Goal: Feedback & Contribution: Contribute content

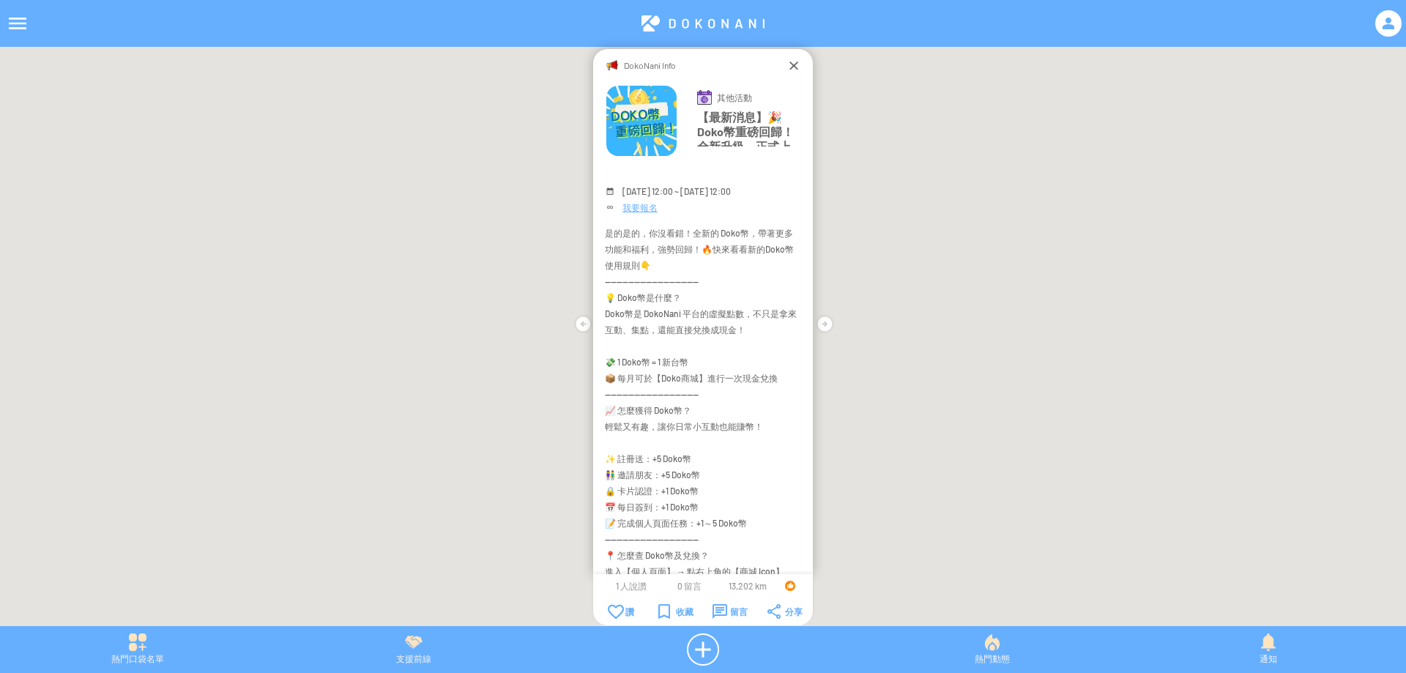
click at [786, 66] on div "DokoNani Info" at bounding box center [702, 65] width 167 height 15
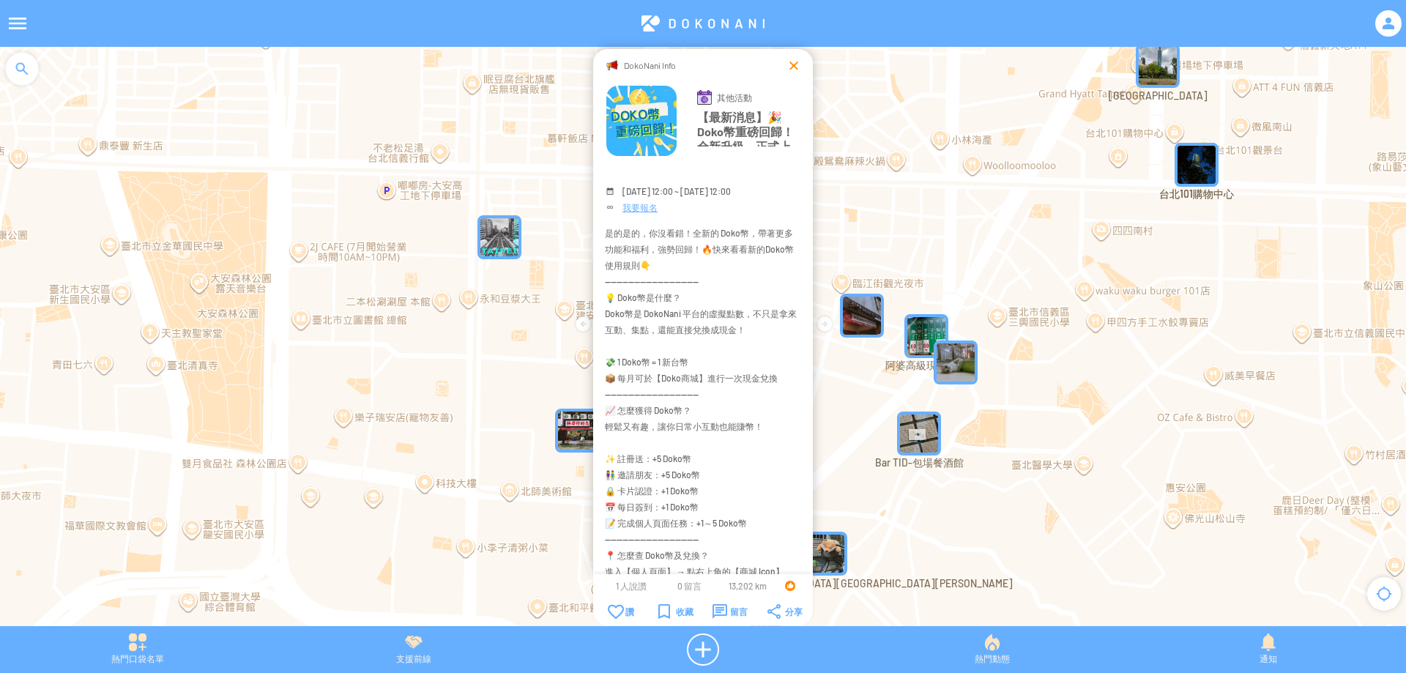
click at [794, 68] on div at bounding box center [793, 65] width 15 height 15
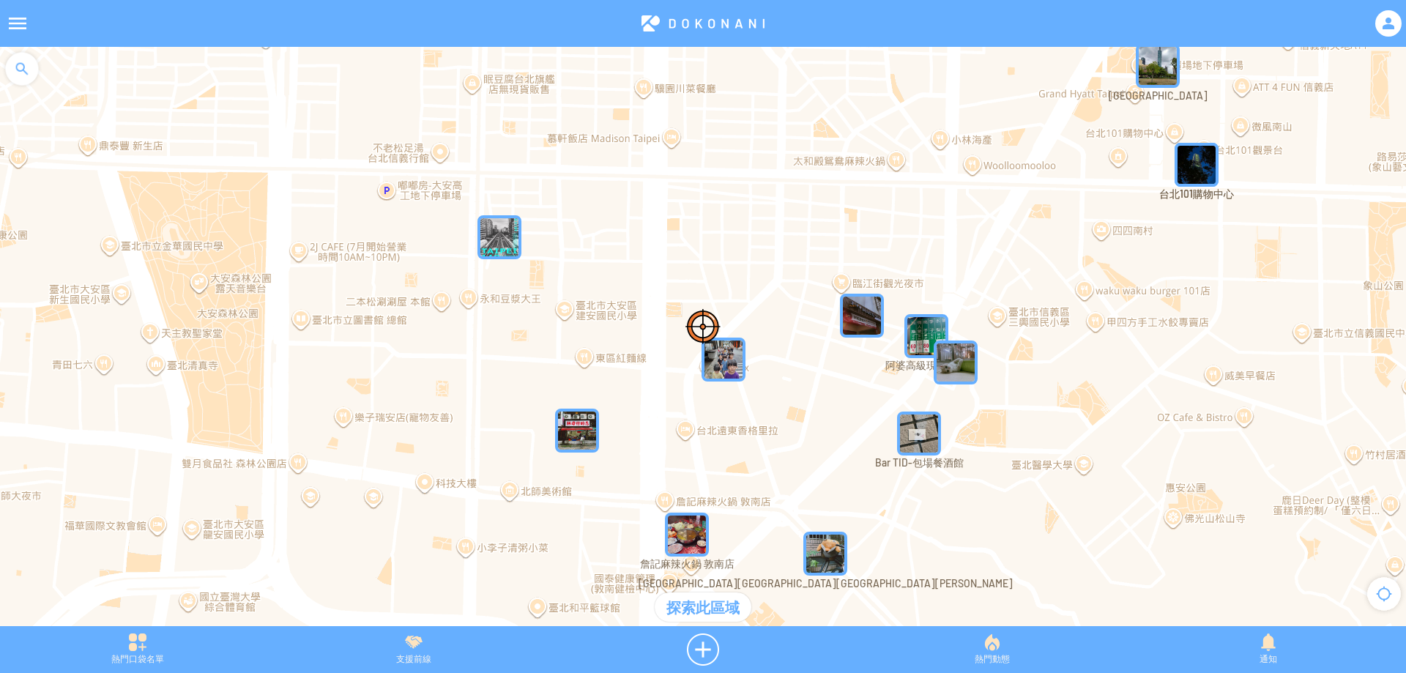
click at [1381, 37] on div at bounding box center [703, 23] width 1406 height 47
click at [1382, 25] on div at bounding box center [1388, 23] width 26 height 26
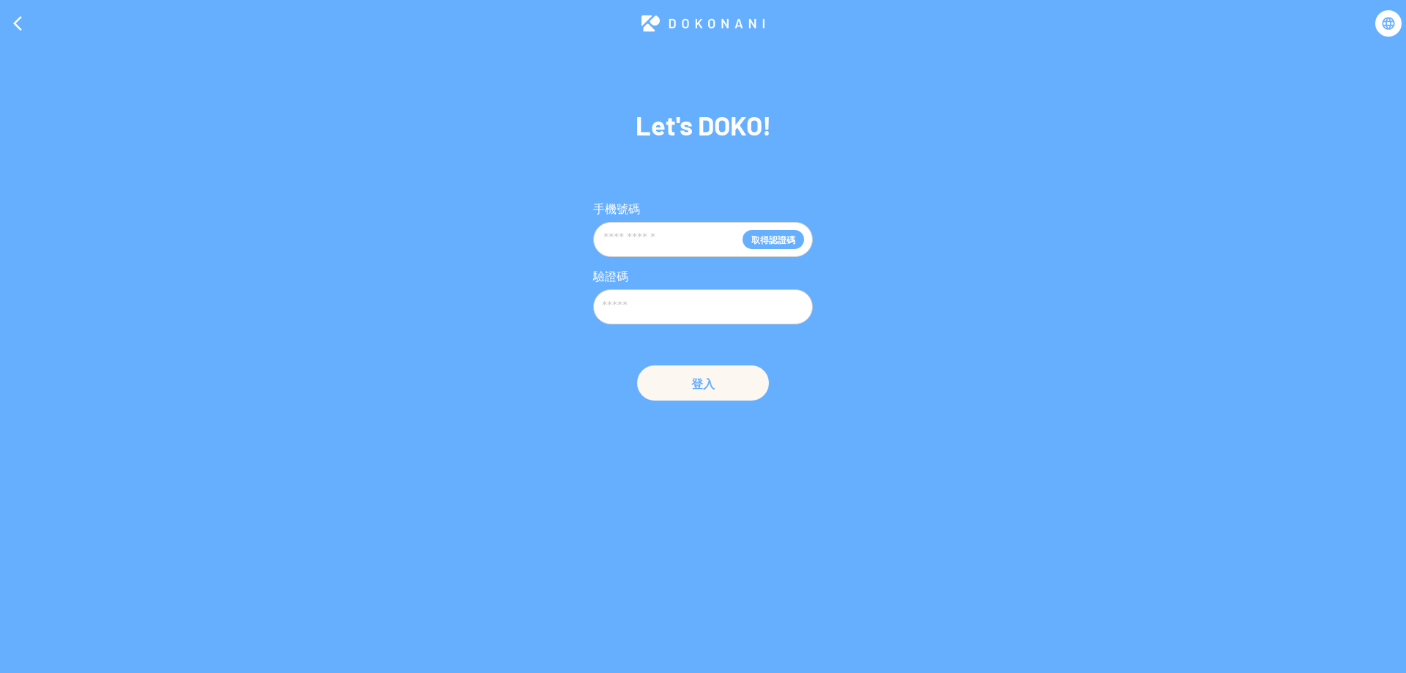
click at [673, 242] on input "text" at bounding box center [672, 240] width 141 height 28
type input "**********"
click at [775, 244] on button "取得認證碼" at bounding box center [773, 239] width 62 height 19
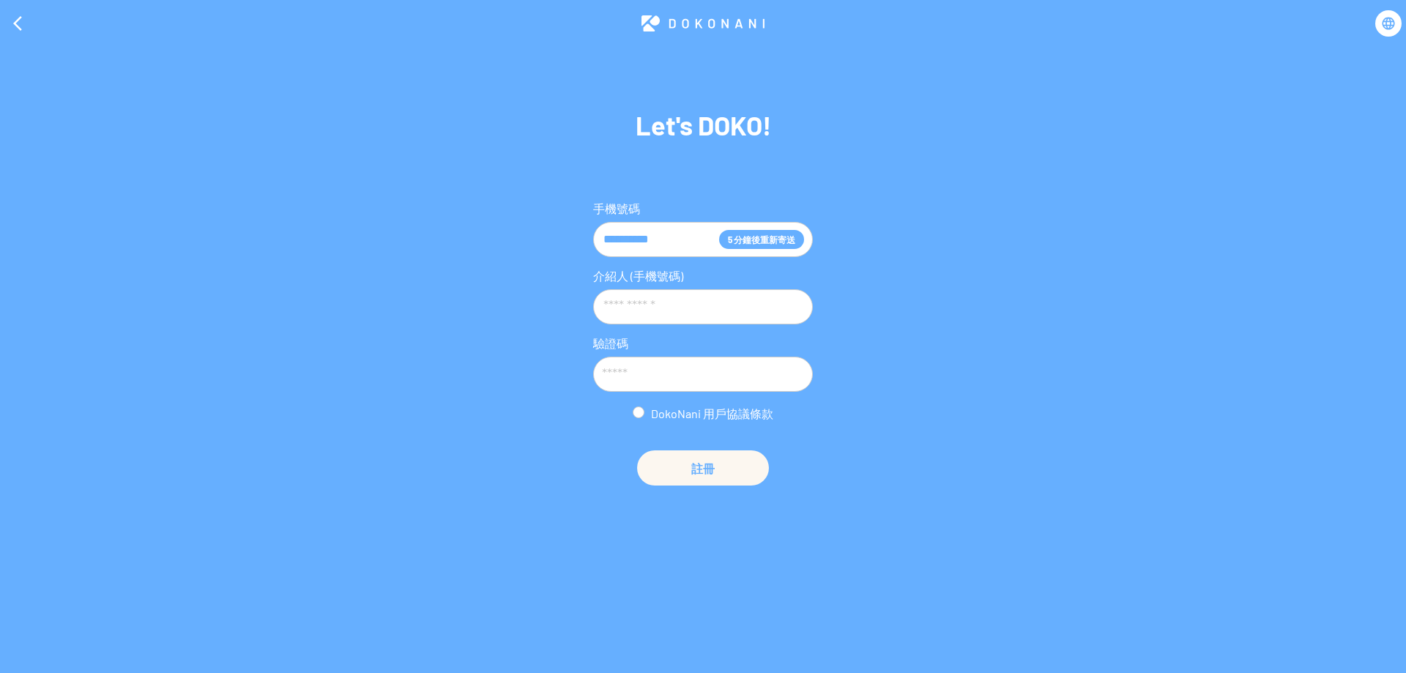
click at [729, 394] on div "**********" at bounding box center [703, 351] width 220 height 300
click at [718, 386] on input "text" at bounding box center [703, 374] width 220 height 35
type input "******"
click at [648, 411] on div "DokoNani 用戶協議條款" at bounding box center [703, 413] width 220 height 15
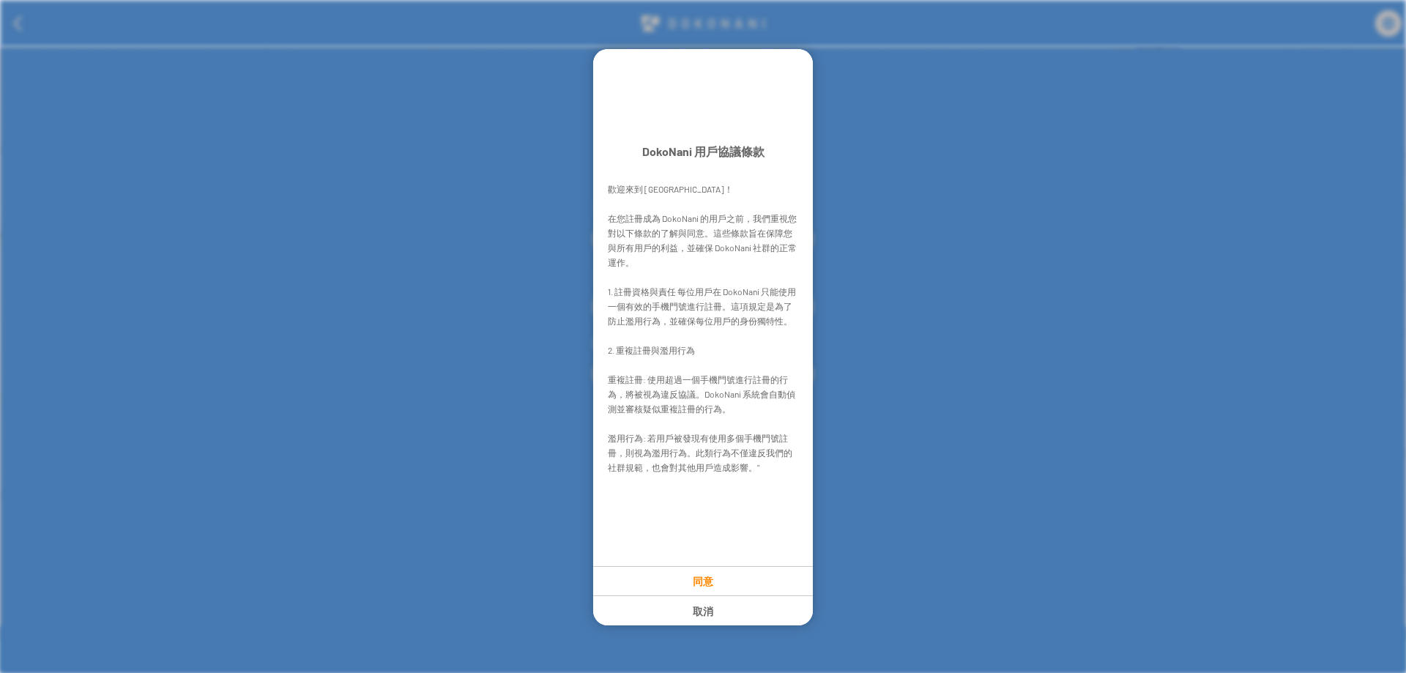
click at [713, 578] on p "同意" at bounding box center [703, 581] width 218 height 12
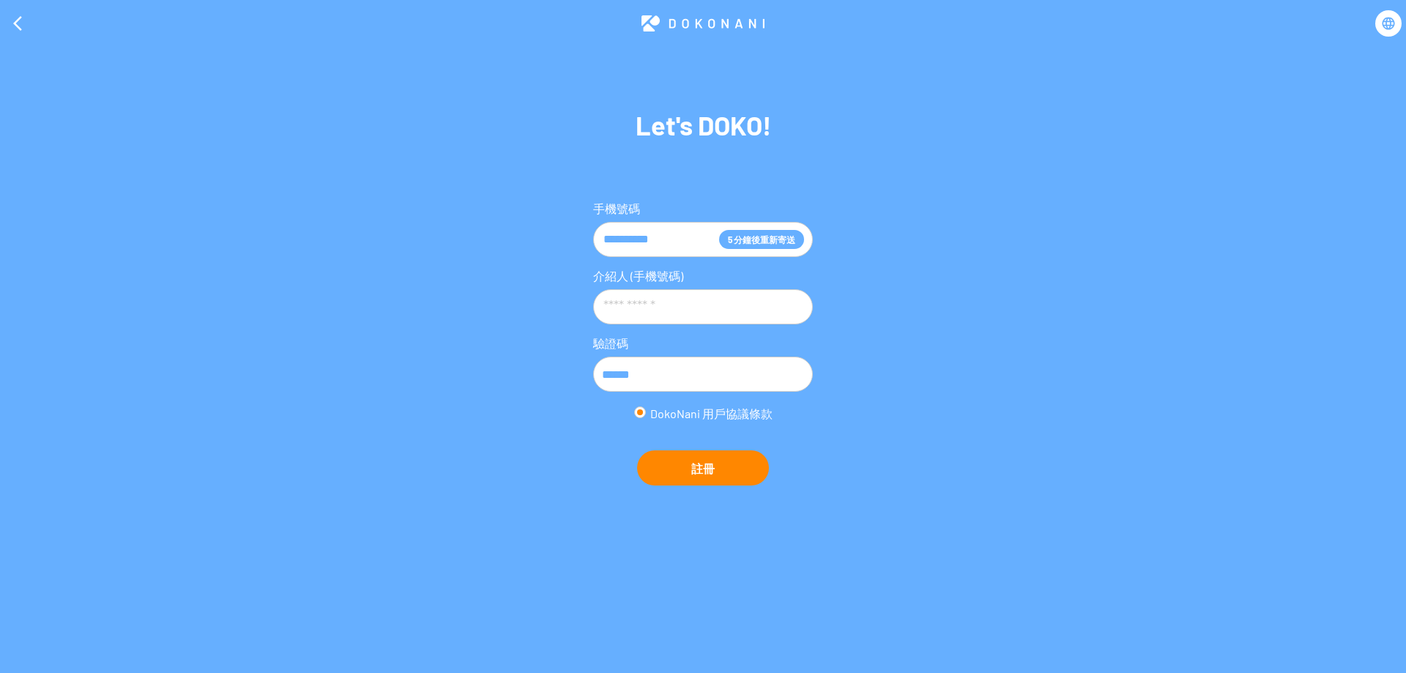
click at [696, 465] on button "註冊" at bounding box center [703, 467] width 132 height 35
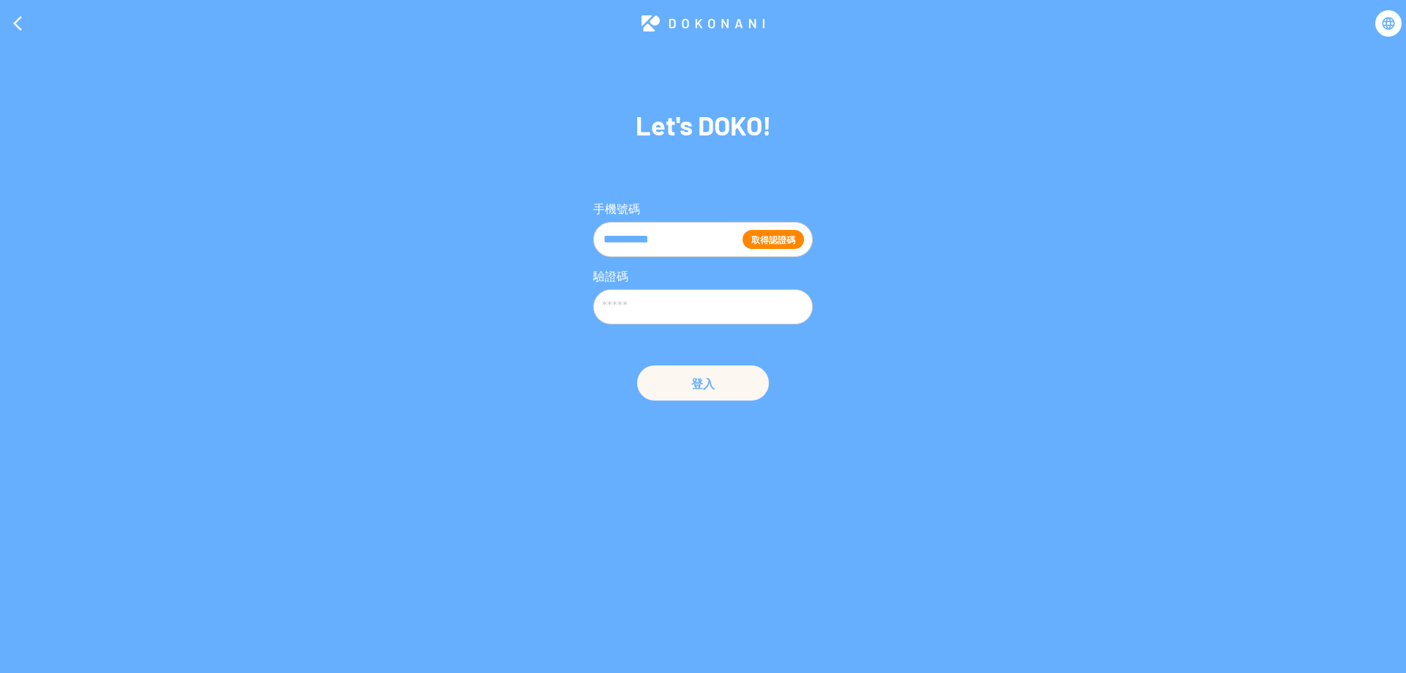
click at [779, 242] on button "取得認證碼" at bounding box center [773, 239] width 62 height 19
click at [746, 302] on input "text" at bounding box center [703, 306] width 220 height 35
click at [743, 293] on input "text" at bounding box center [703, 306] width 220 height 35
type input "******"
click at [732, 383] on button "登入" at bounding box center [703, 382] width 132 height 35
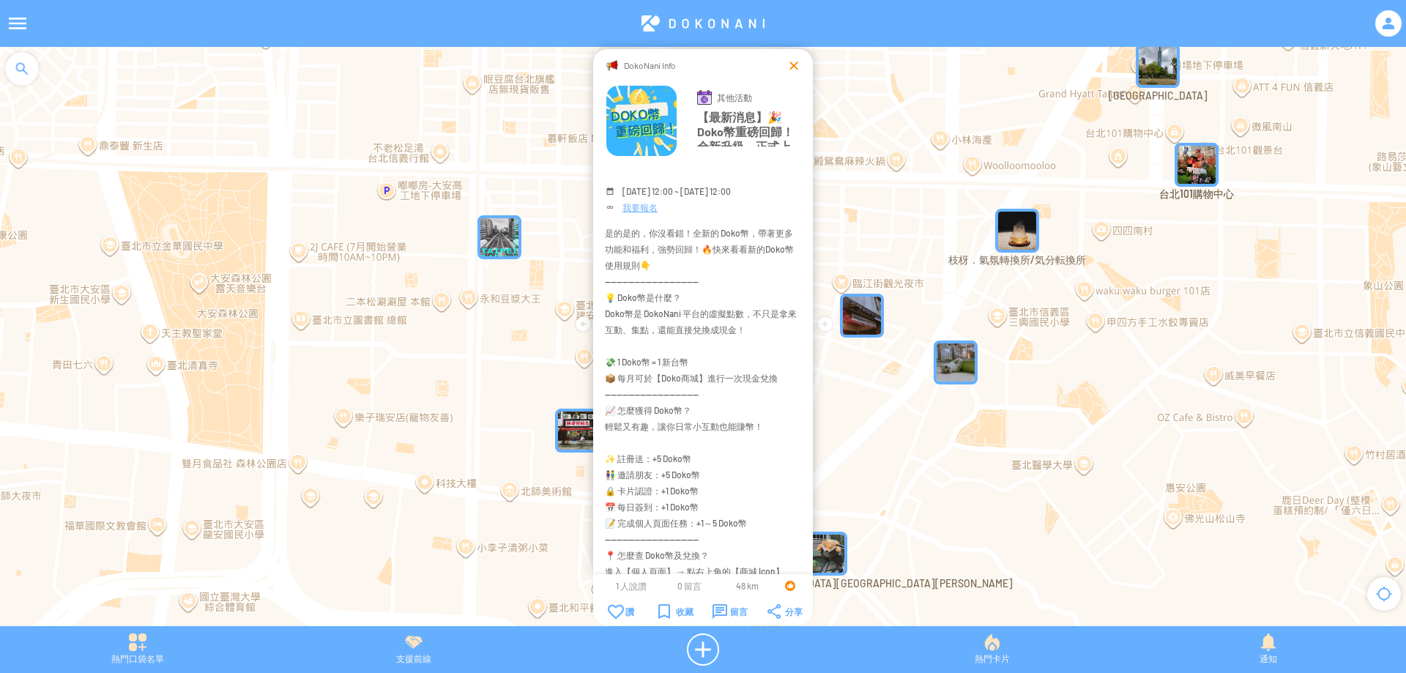
click at [789, 66] on div at bounding box center [793, 65] width 15 height 15
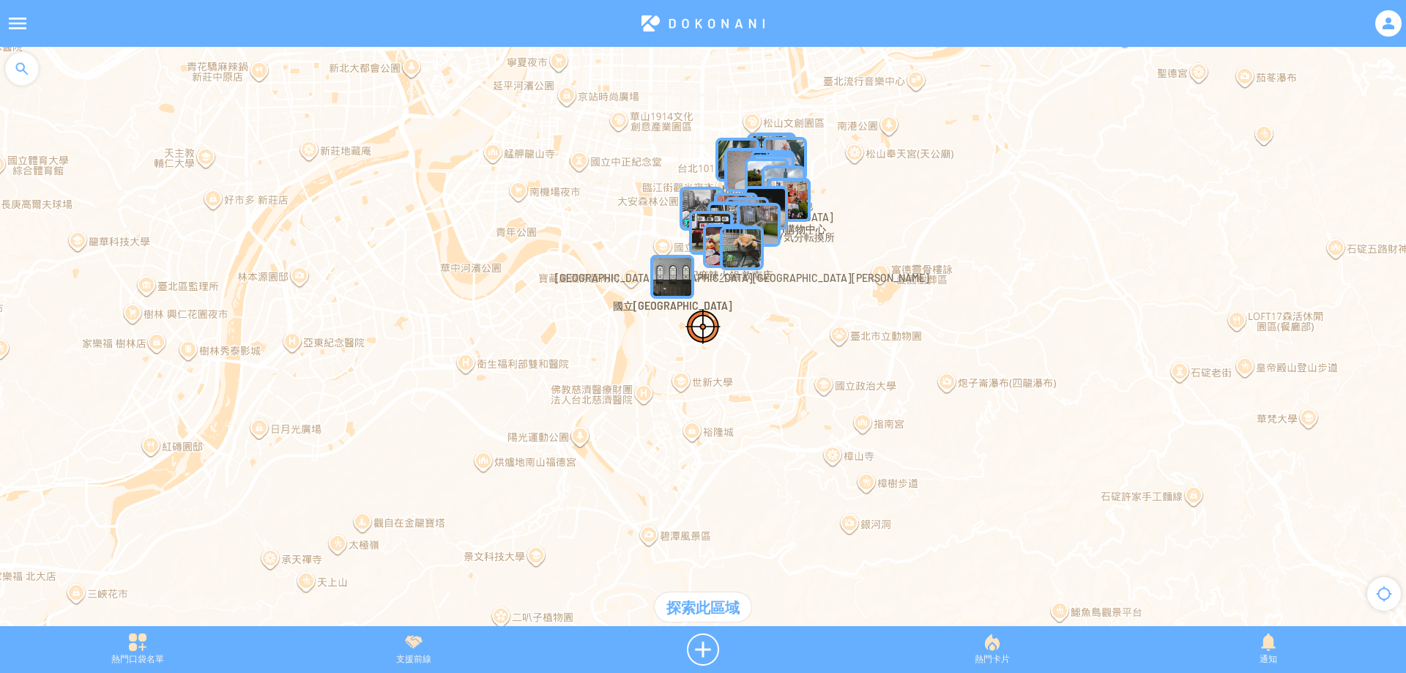
click at [25, 70] on div at bounding box center [22, 69] width 44 height 44
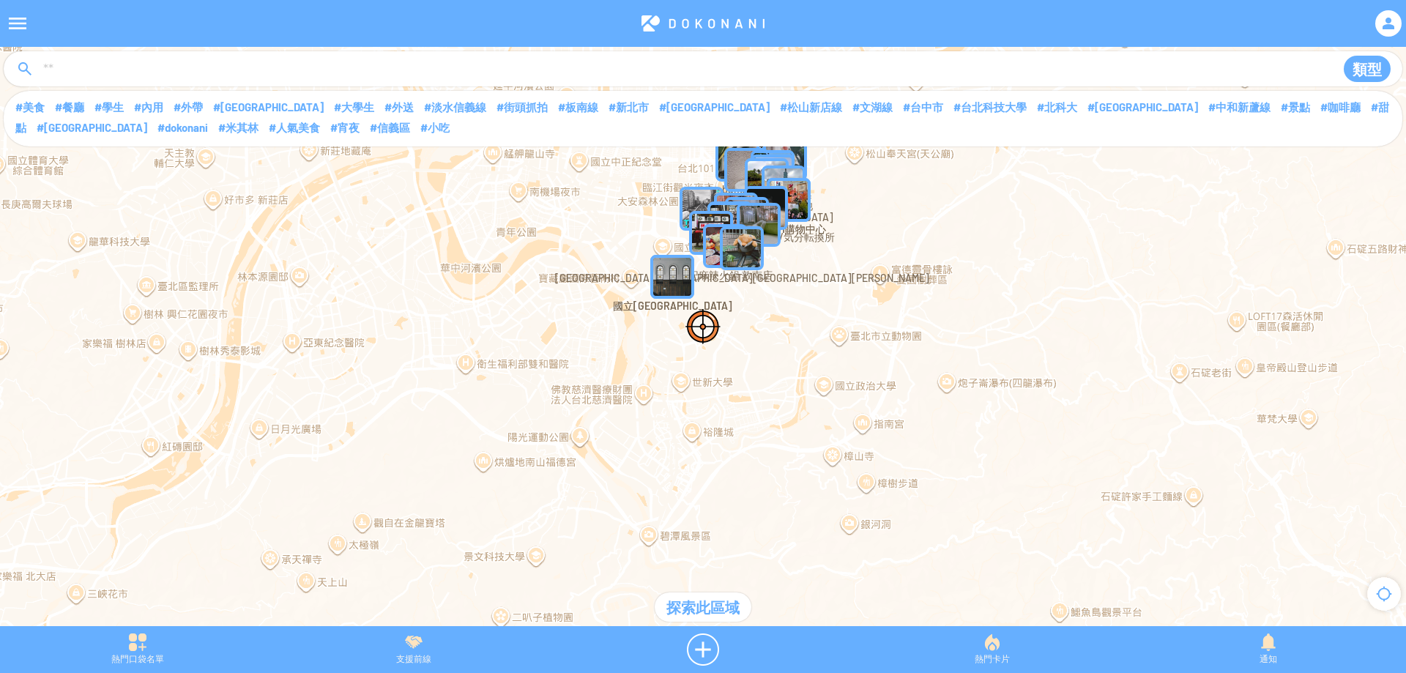
click at [99, 64] on input at bounding box center [681, 70] width 1279 height 28
type input "**"
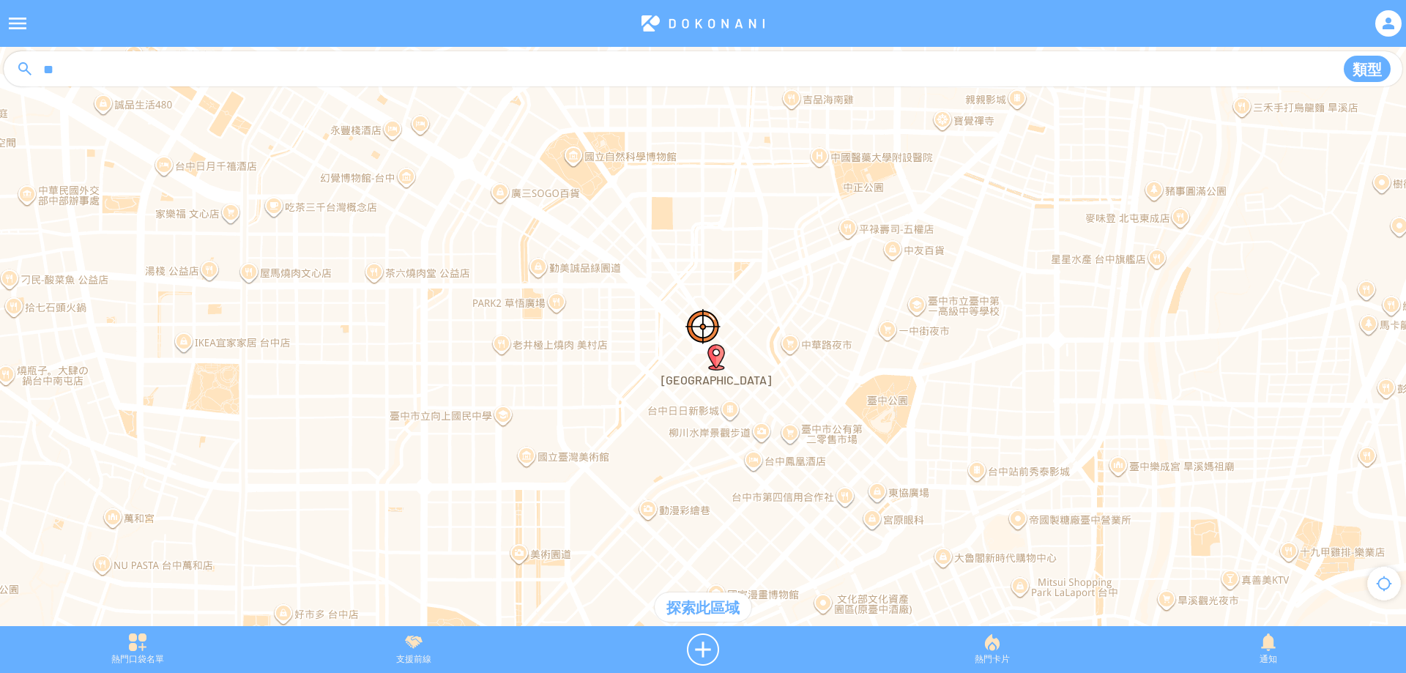
click at [699, 608] on div "探索此區域" at bounding box center [703, 606] width 97 height 29
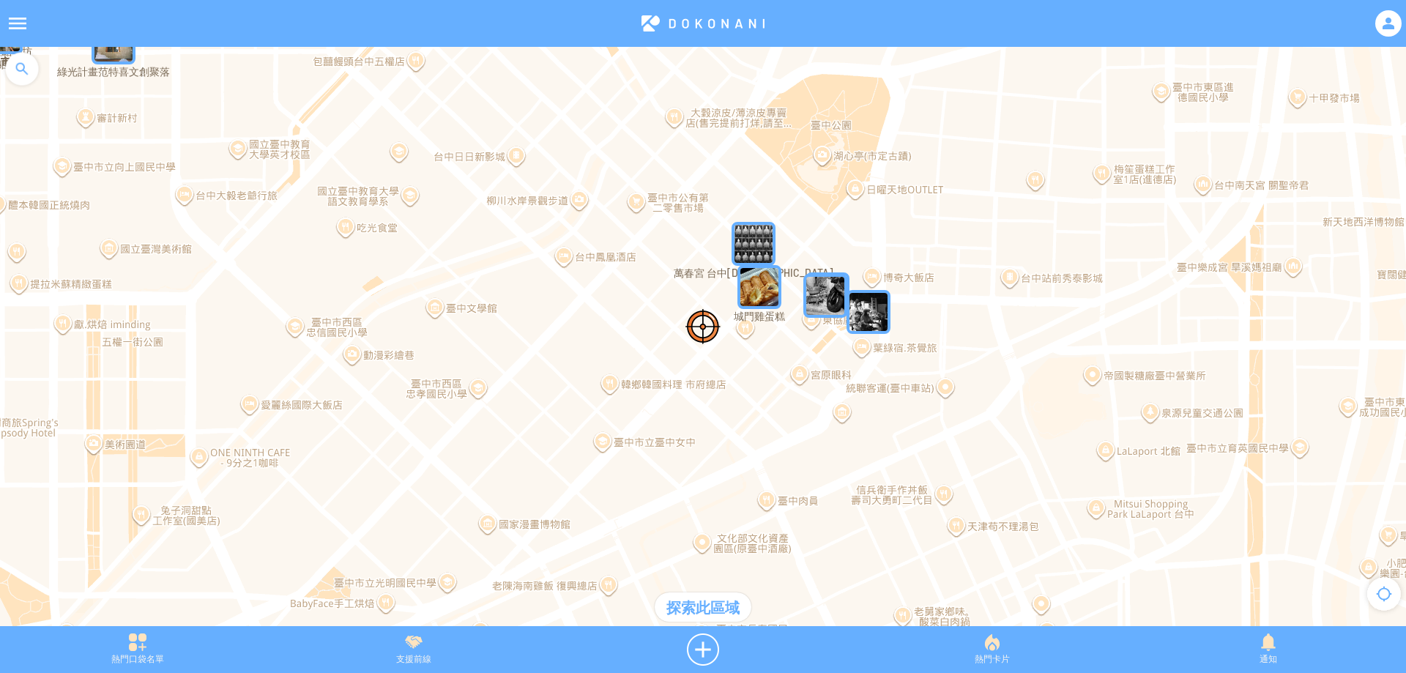
click at [760, 303] on img "5Ruu5NTYSssMapIcon" at bounding box center [759, 287] width 44 height 44
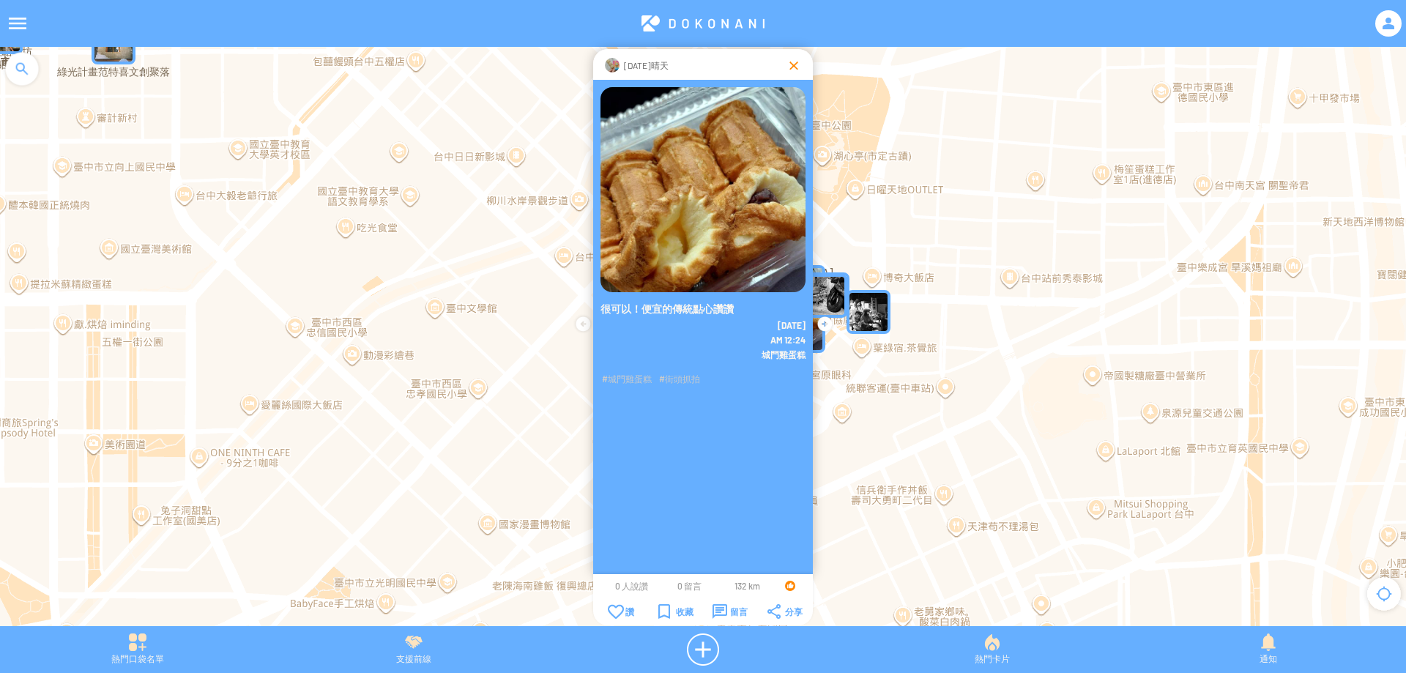
click at [791, 67] on div at bounding box center [793, 65] width 15 height 15
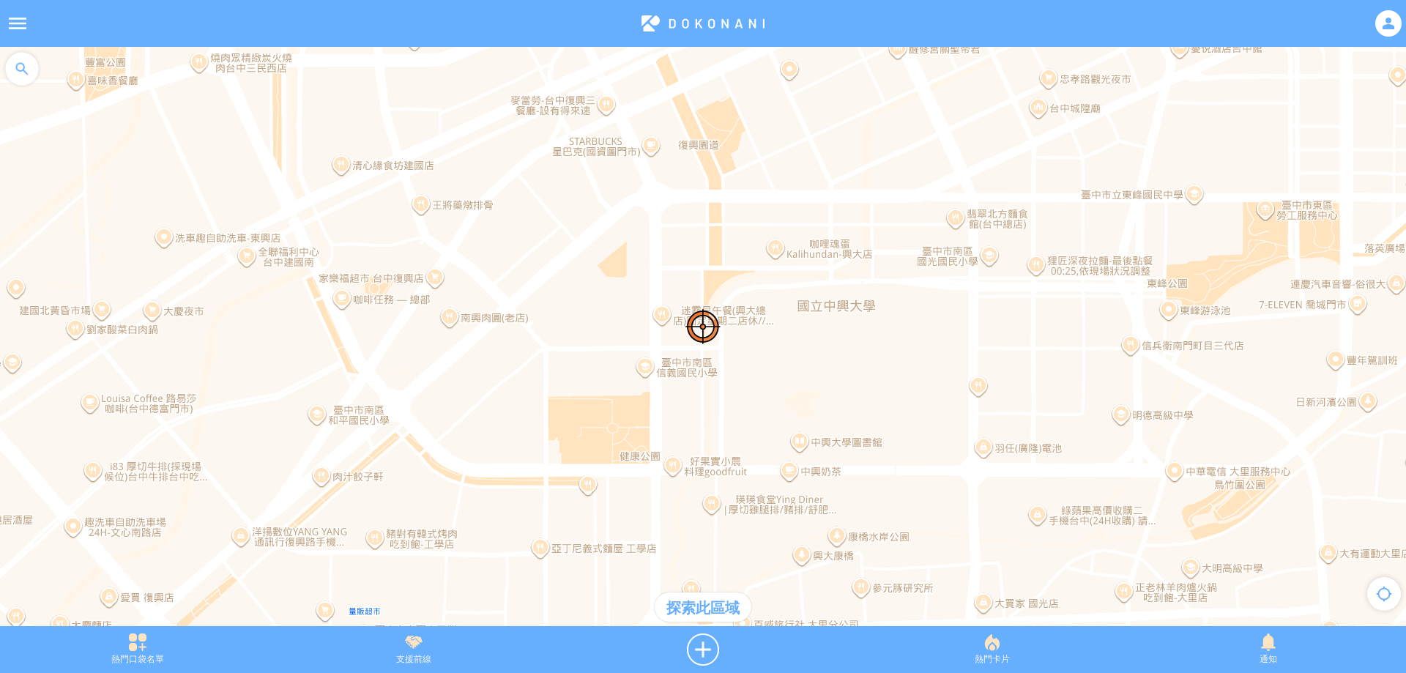
click at [701, 607] on div "探索此區域" at bounding box center [703, 606] width 97 height 29
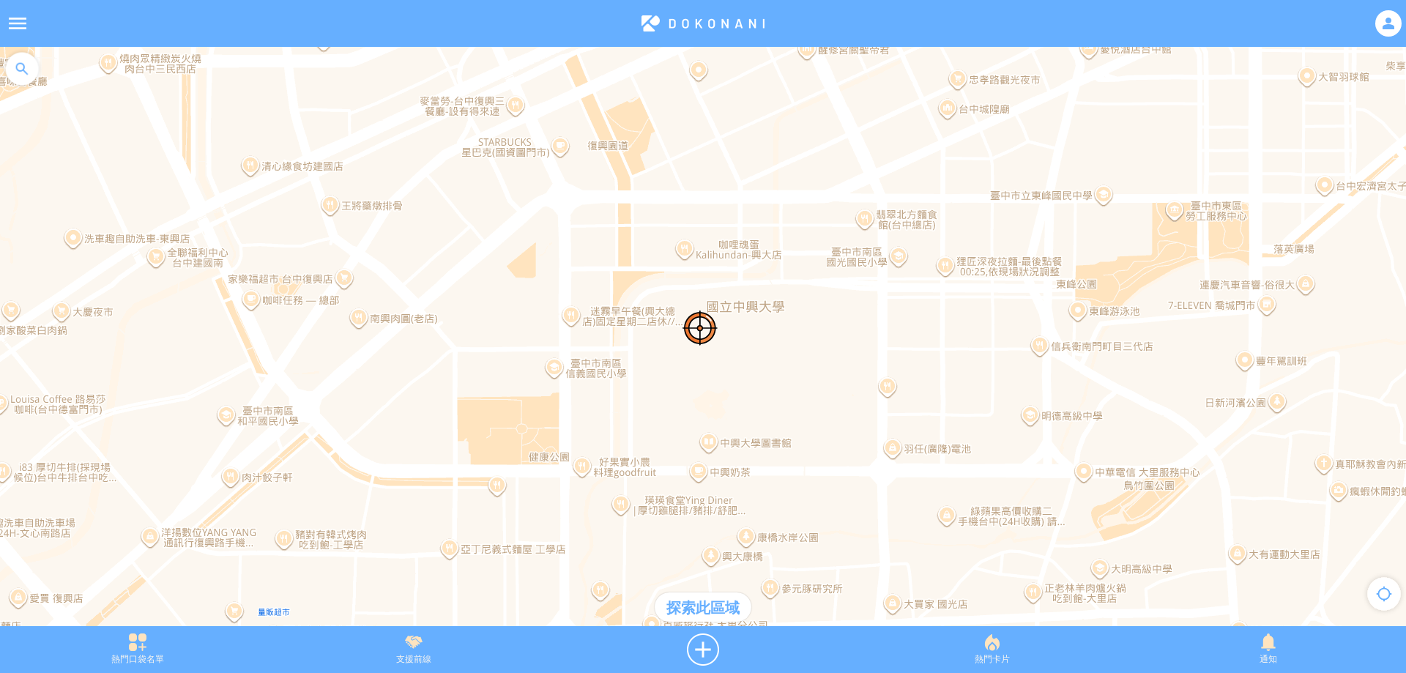
drag, startPoint x: 860, startPoint y: 393, endPoint x: 756, endPoint y: 396, distance: 104.7
click at [756, 396] on div at bounding box center [703, 344] width 1406 height 594
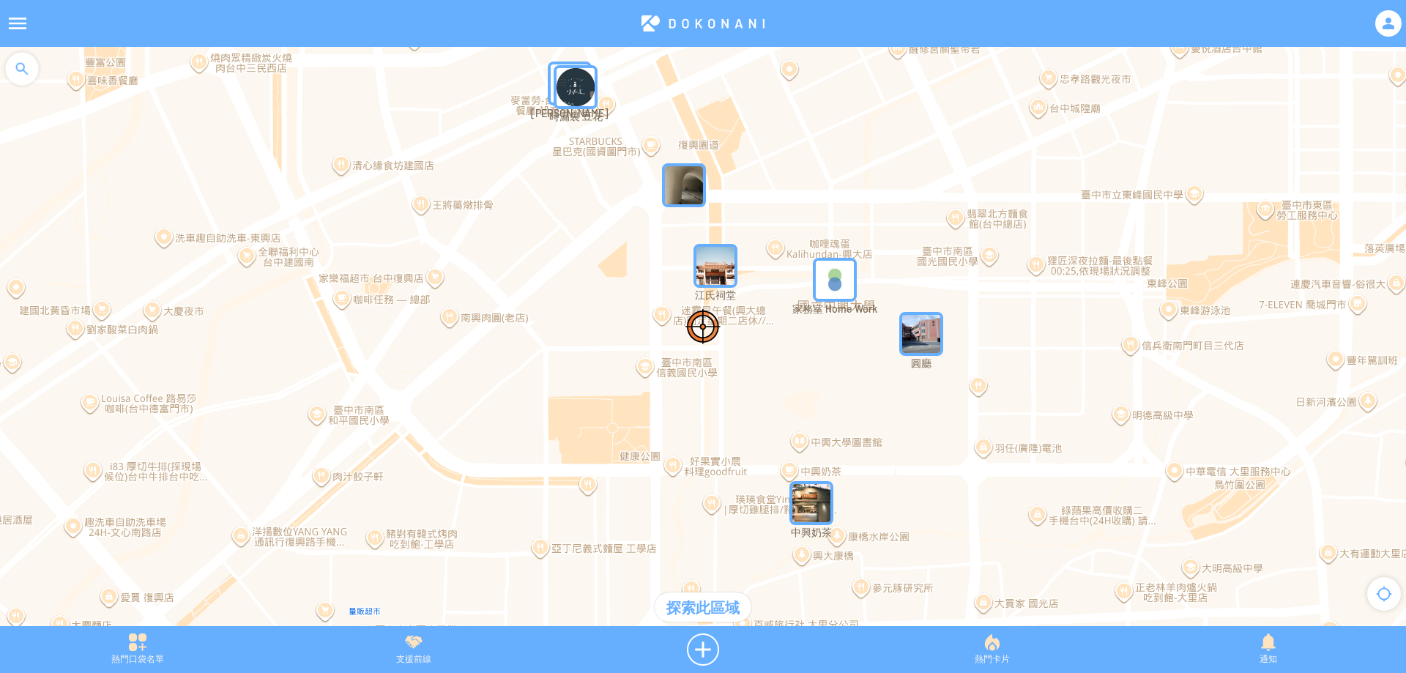
click at [925, 347] on img "JkylRnQ9evcMapIcon" at bounding box center [921, 334] width 44 height 44
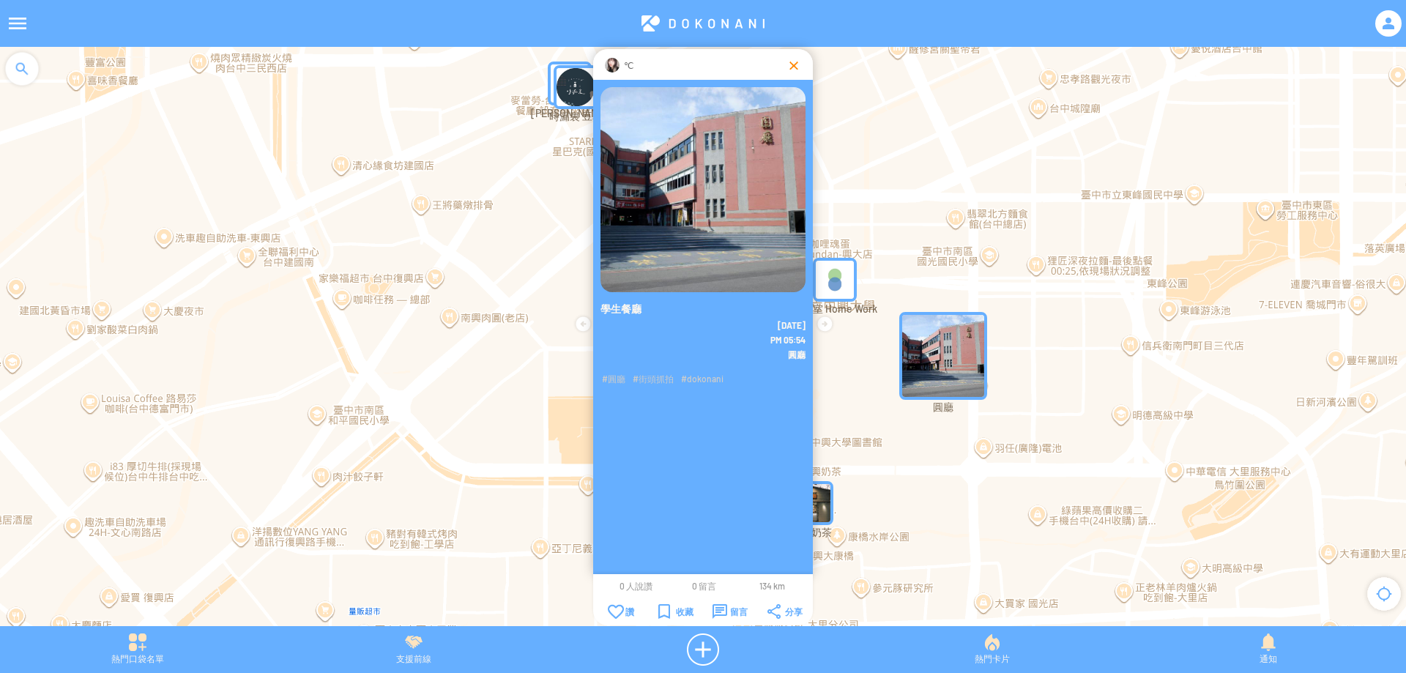
click at [789, 69] on div at bounding box center [793, 65] width 15 height 15
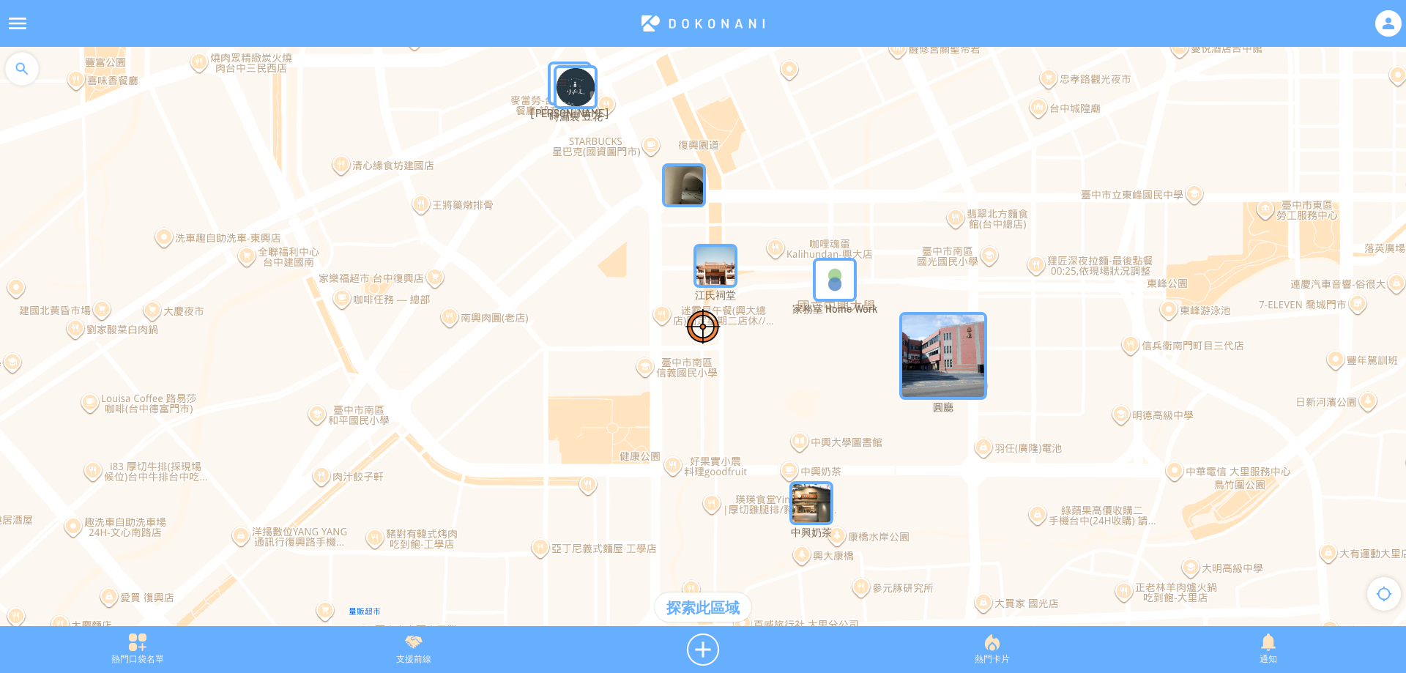
click at [707, 271] on img "dyFx77EI2xRMapIcon" at bounding box center [715, 266] width 44 height 44
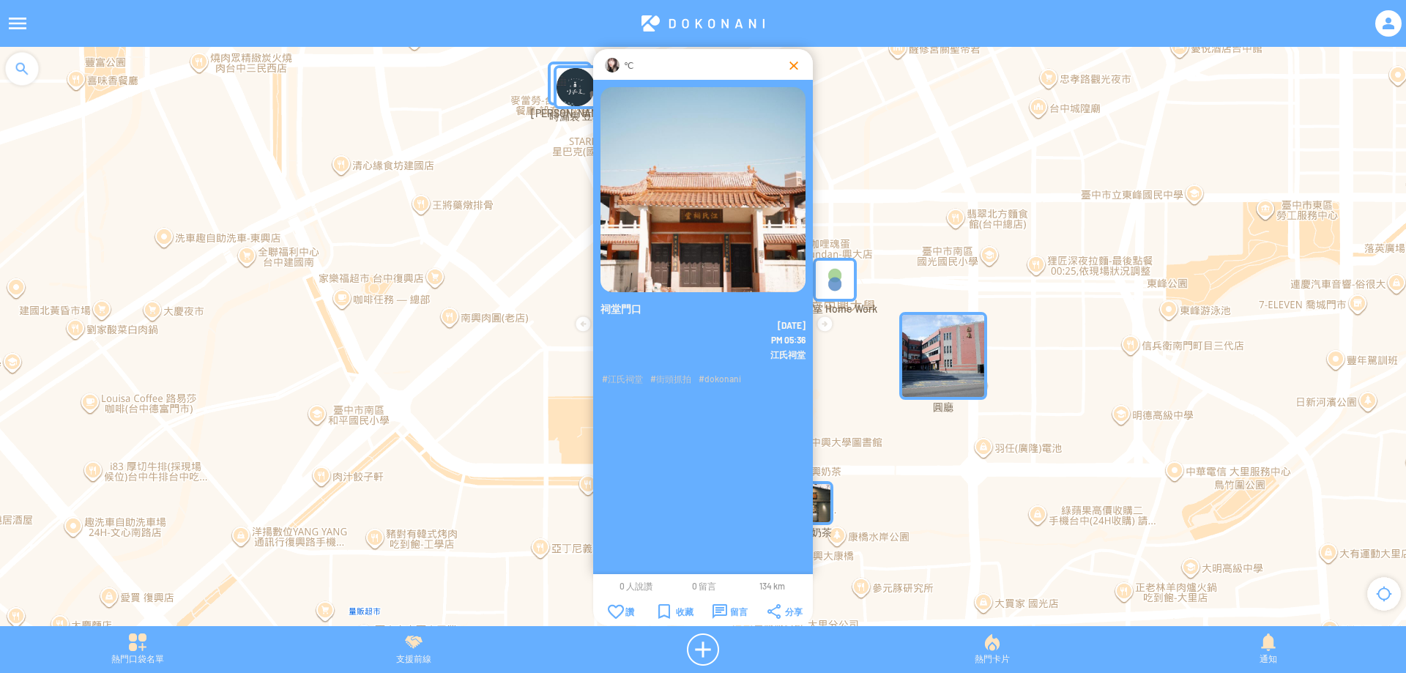
click at [786, 63] on div at bounding box center [793, 65] width 15 height 15
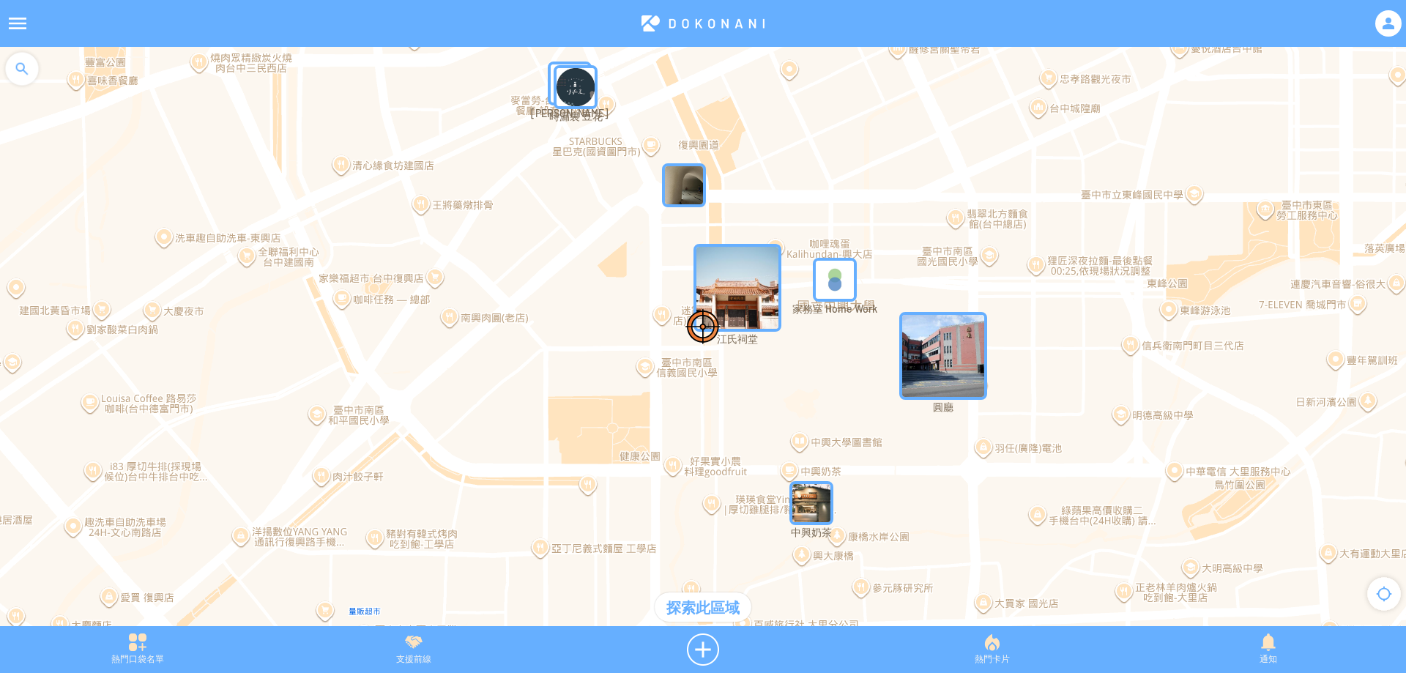
click at [821, 509] on img "qJThMWX6nrmMapIcon" at bounding box center [811, 503] width 44 height 44
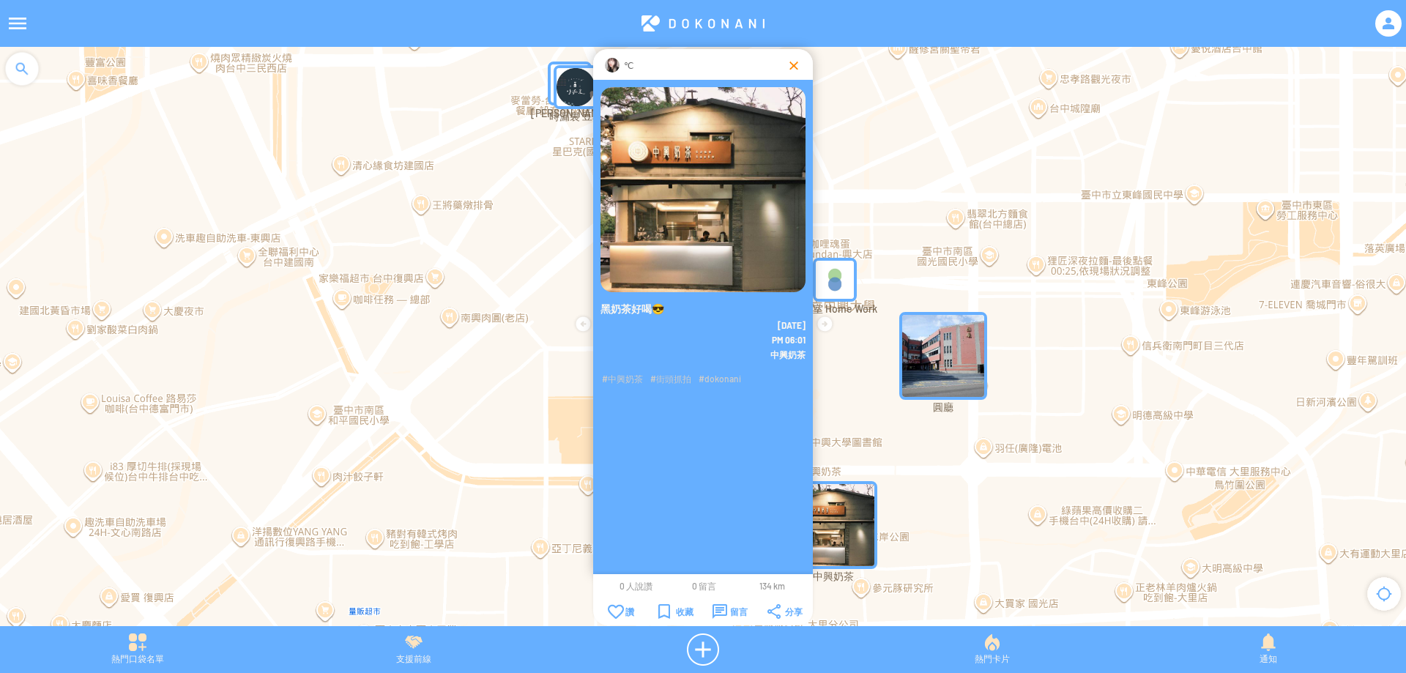
click at [787, 70] on div at bounding box center [793, 65] width 15 height 15
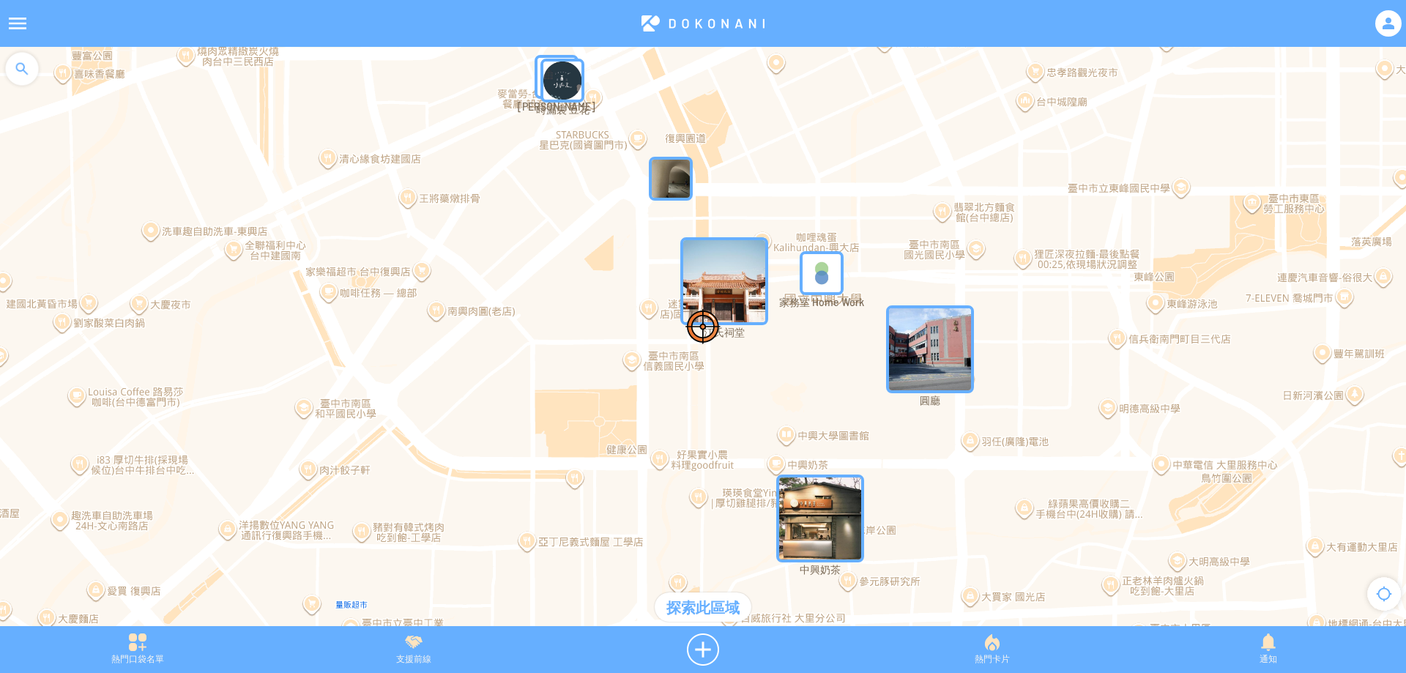
drag, startPoint x: 827, startPoint y: 362, endPoint x: 814, endPoint y: 355, distance: 14.1
click at [814, 355] on div at bounding box center [703, 344] width 1406 height 594
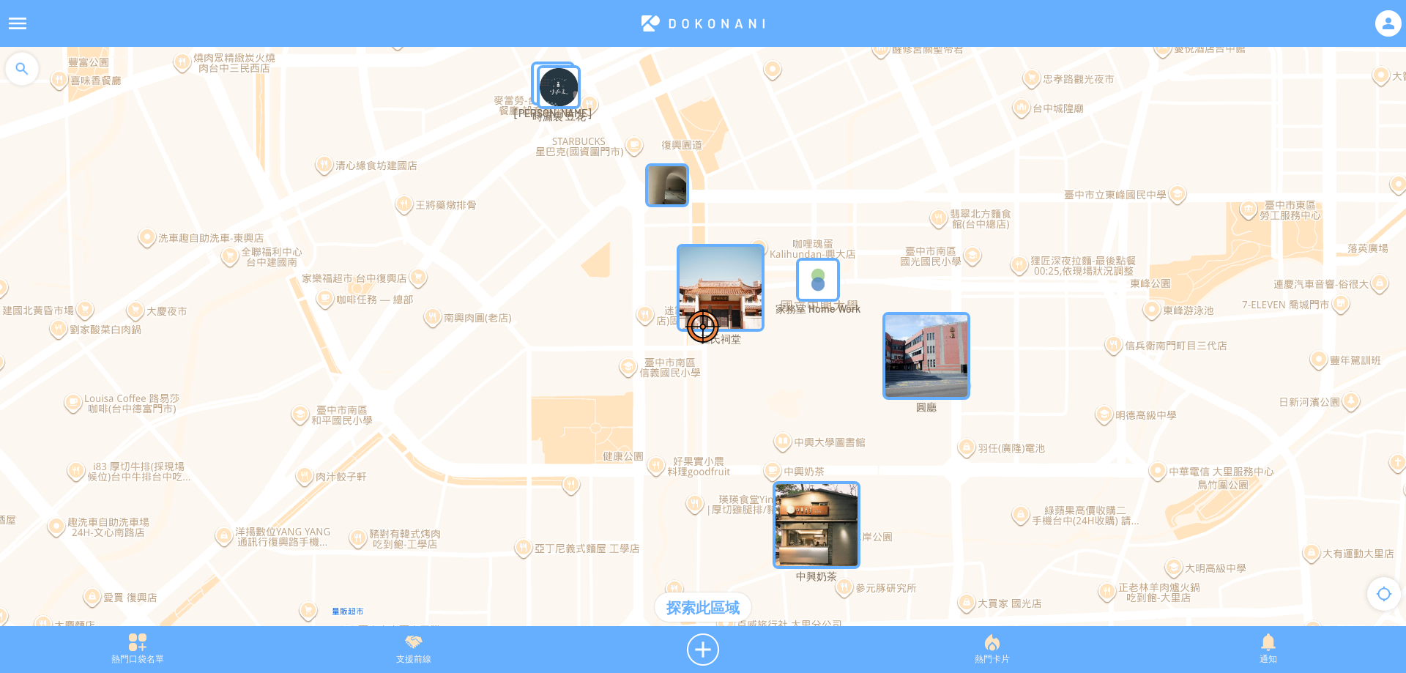
click at [813, 286] on img "homeworkecofriendlyprojectMapIcon" at bounding box center [818, 280] width 44 height 44
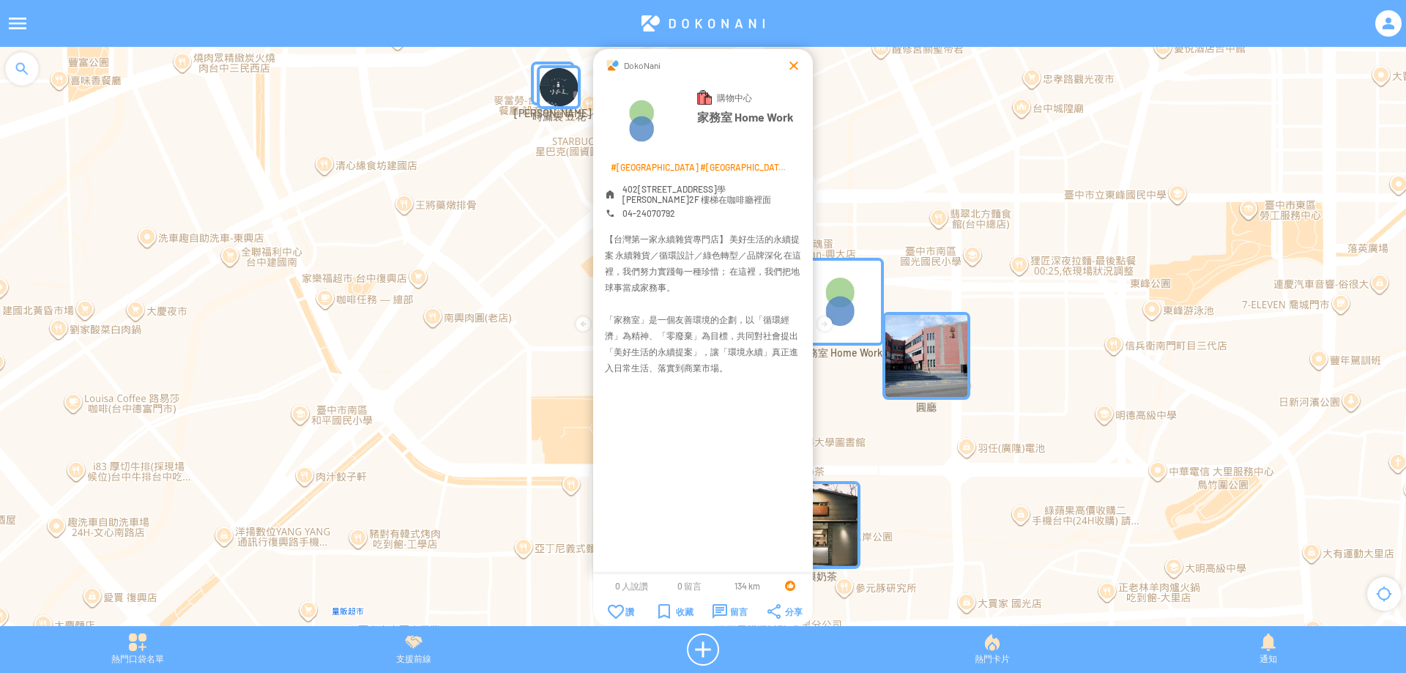
click at [787, 68] on div at bounding box center [793, 65] width 15 height 15
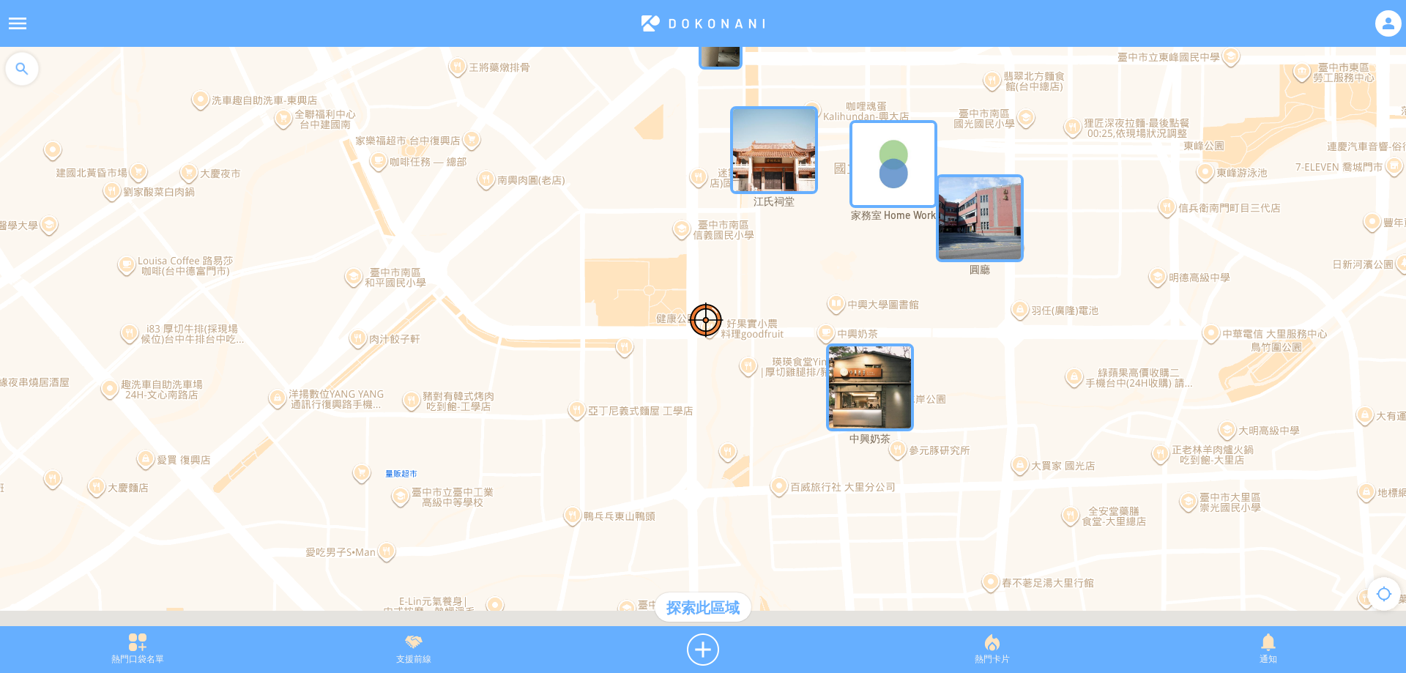
drag, startPoint x: 791, startPoint y: 324, endPoint x: 859, endPoint y: 131, distance: 204.7
click at [859, 132] on div at bounding box center [703, 344] width 1406 height 594
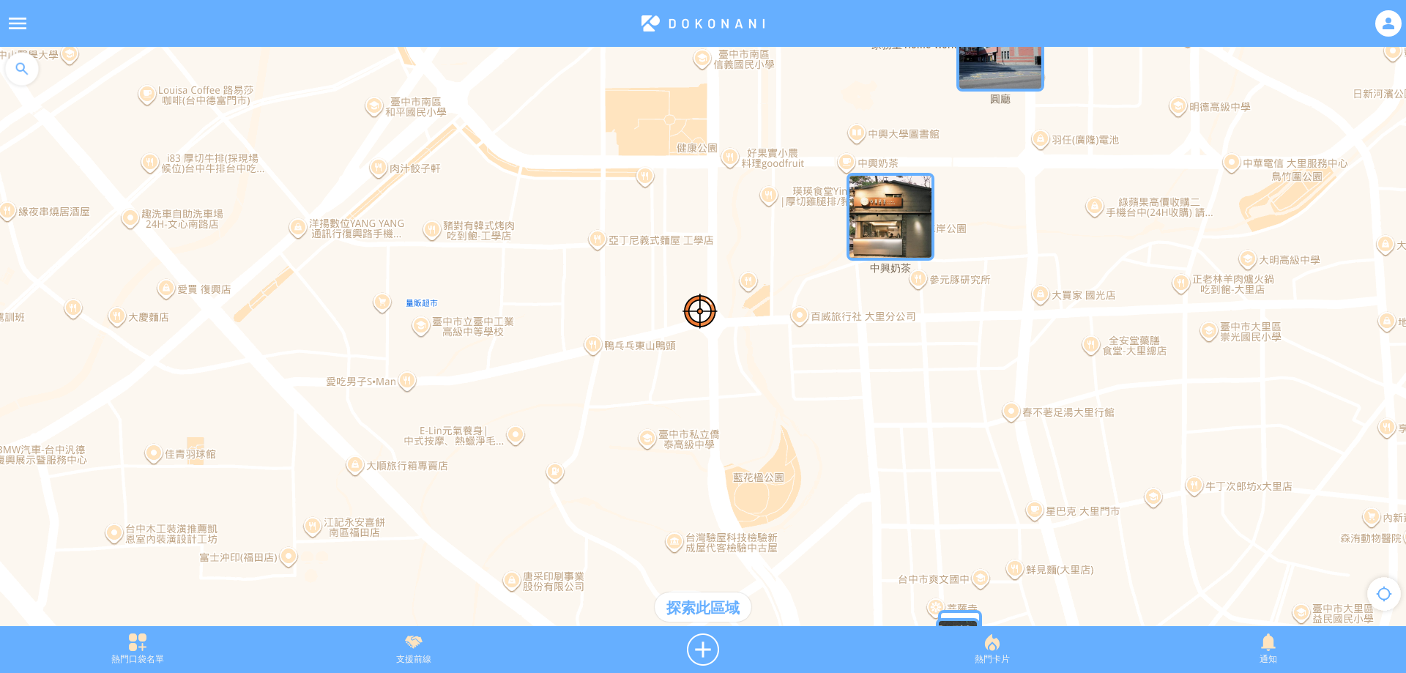
drag, startPoint x: 786, startPoint y: 264, endPoint x: 748, endPoint y: 117, distance: 151.3
click at [748, 116] on div at bounding box center [703, 344] width 1406 height 594
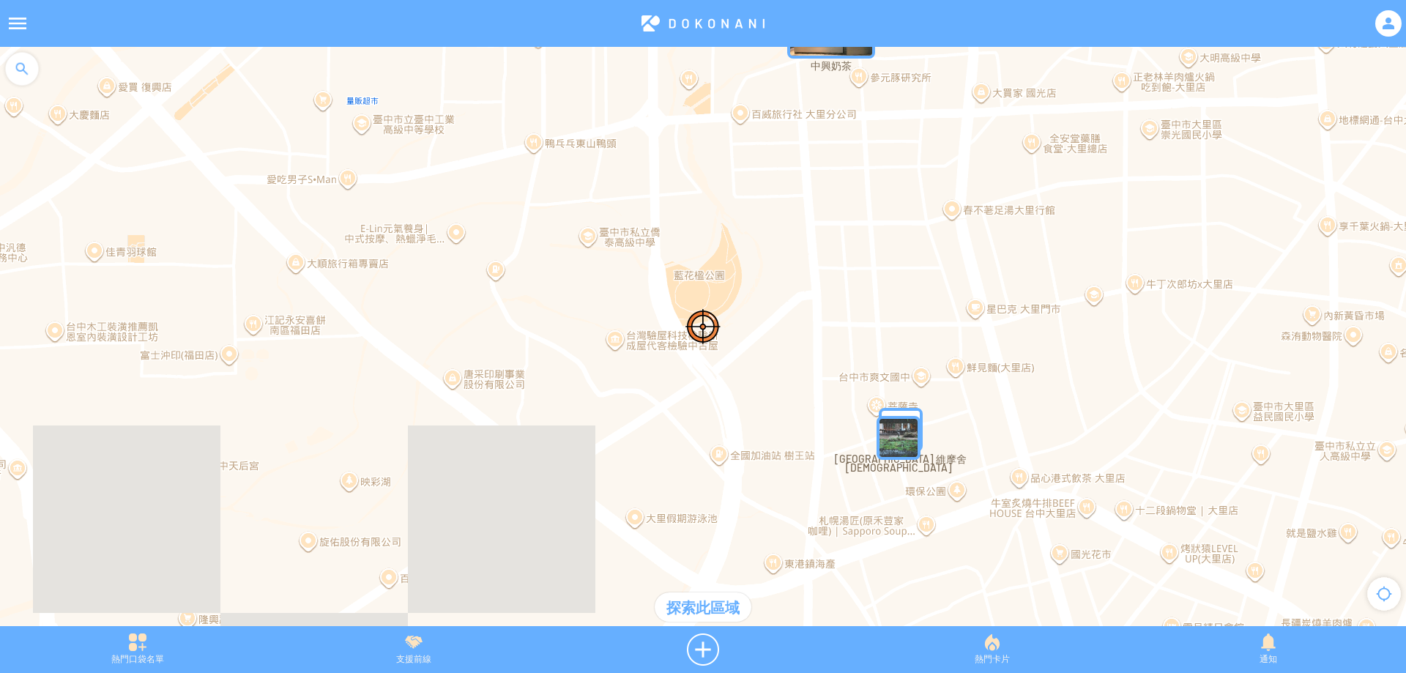
click at [906, 427] on img "BJFJ06UzOskMapIcon" at bounding box center [898, 438] width 44 height 44
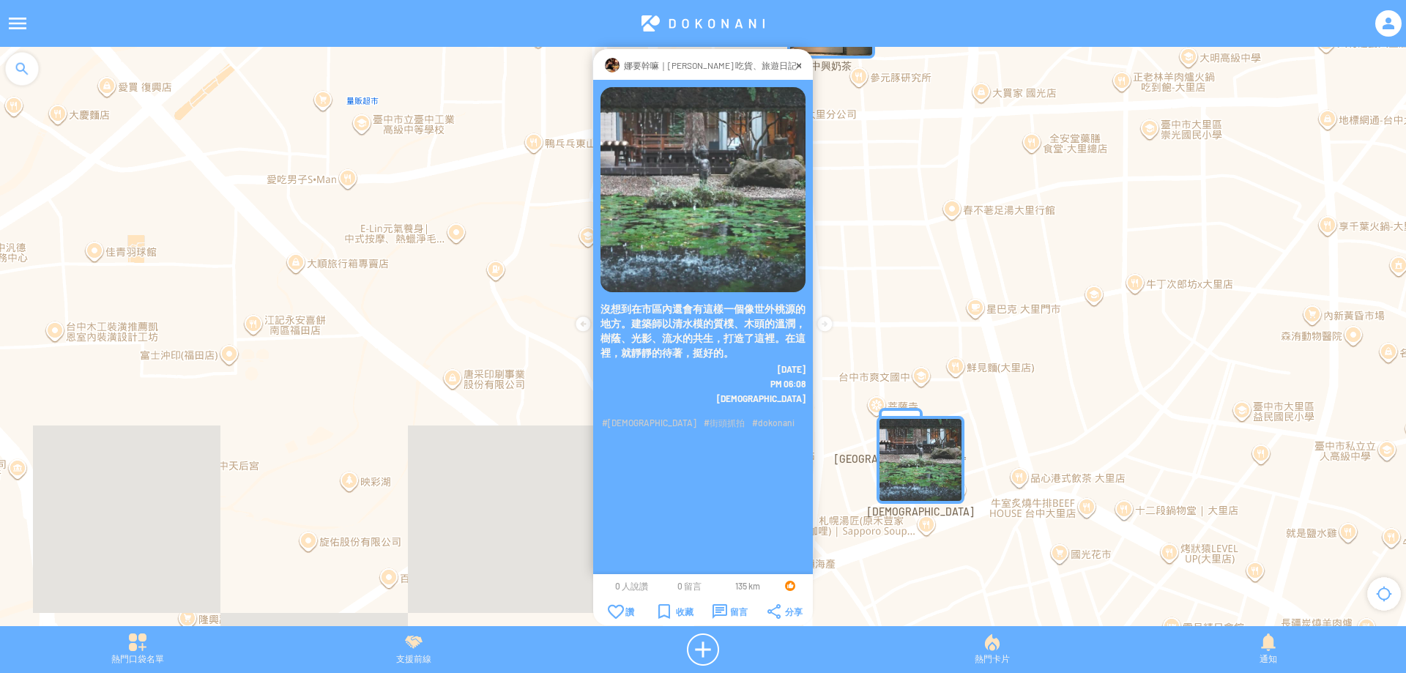
click at [784, 66] on div "娜要幹嘛｜娜娜 吃貨、旅遊日記" at bounding box center [707, 65] width 177 height 15
click at [797, 65] on div at bounding box center [799, 65] width 4 height 15
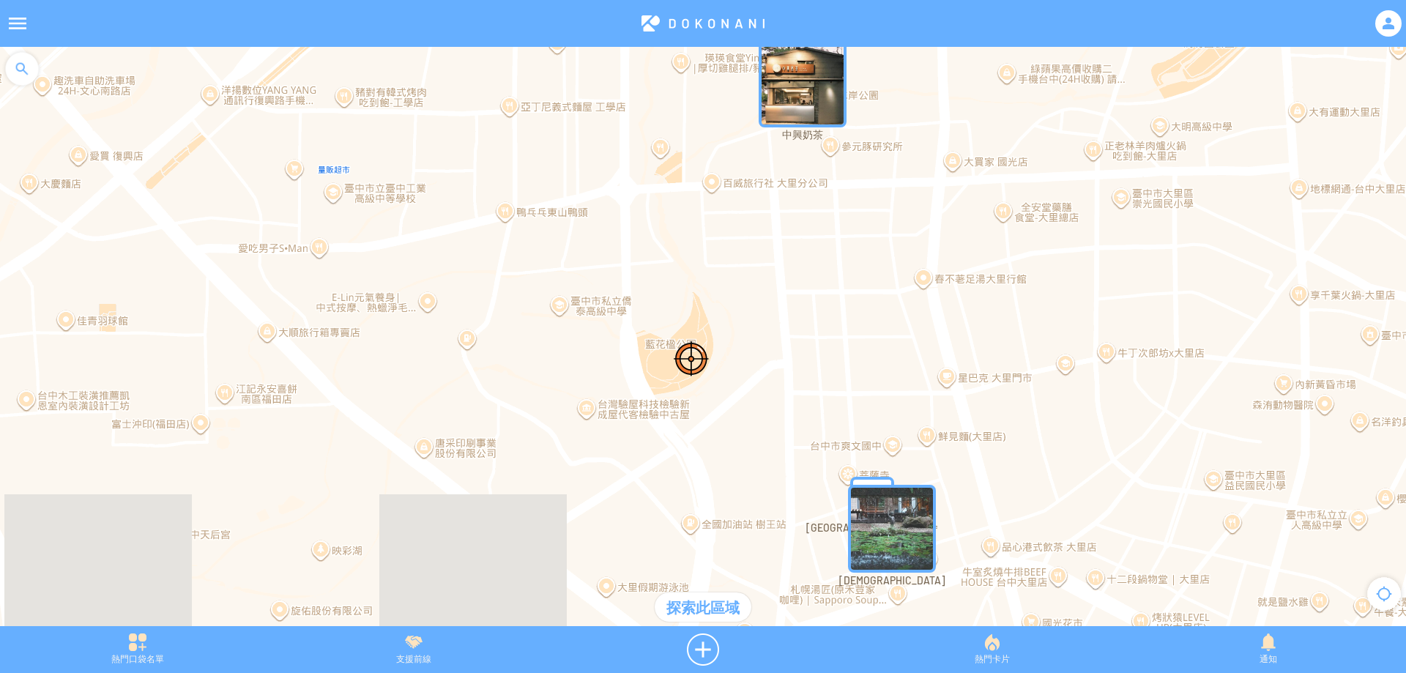
drag, startPoint x: 822, startPoint y: 253, endPoint x: 754, endPoint y: 397, distance: 159.2
click at [756, 395] on div at bounding box center [703, 344] width 1406 height 594
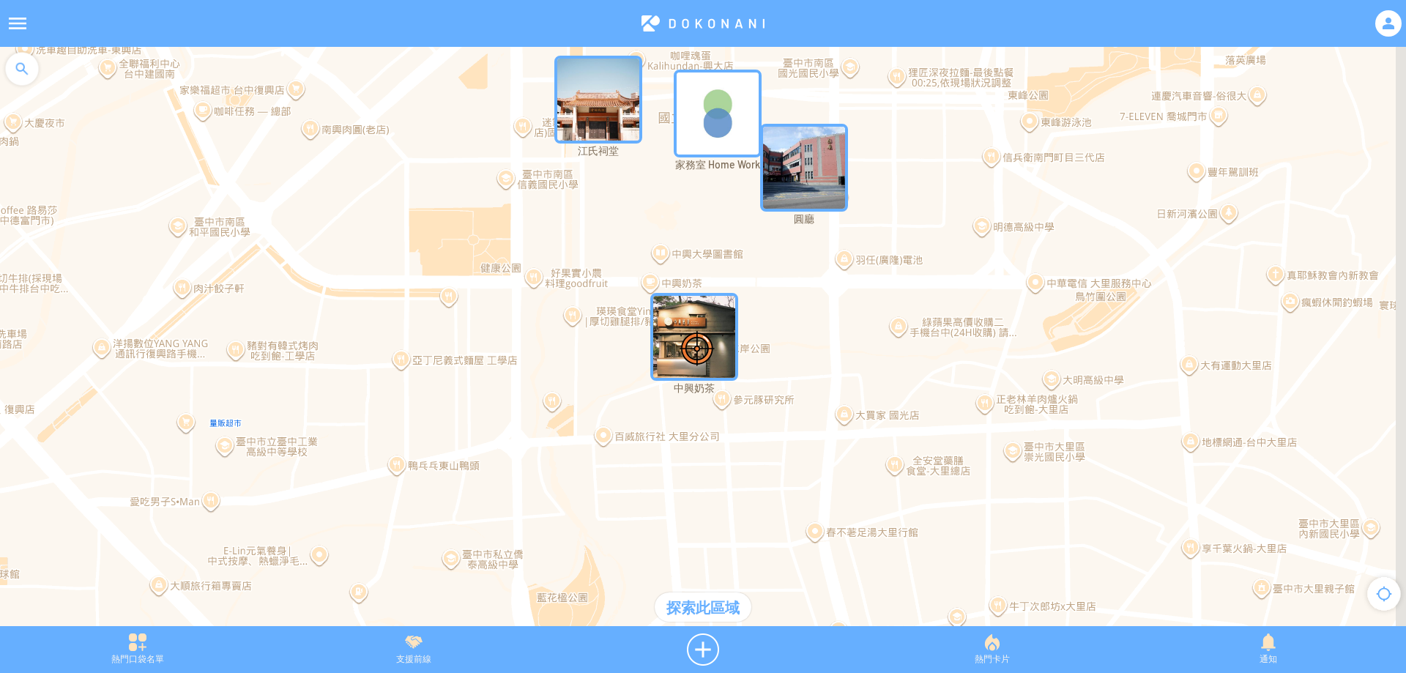
drag, startPoint x: 810, startPoint y: 333, endPoint x: 778, endPoint y: 438, distance: 109.3
click at [778, 438] on div at bounding box center [703, 344] width 1406 height 594
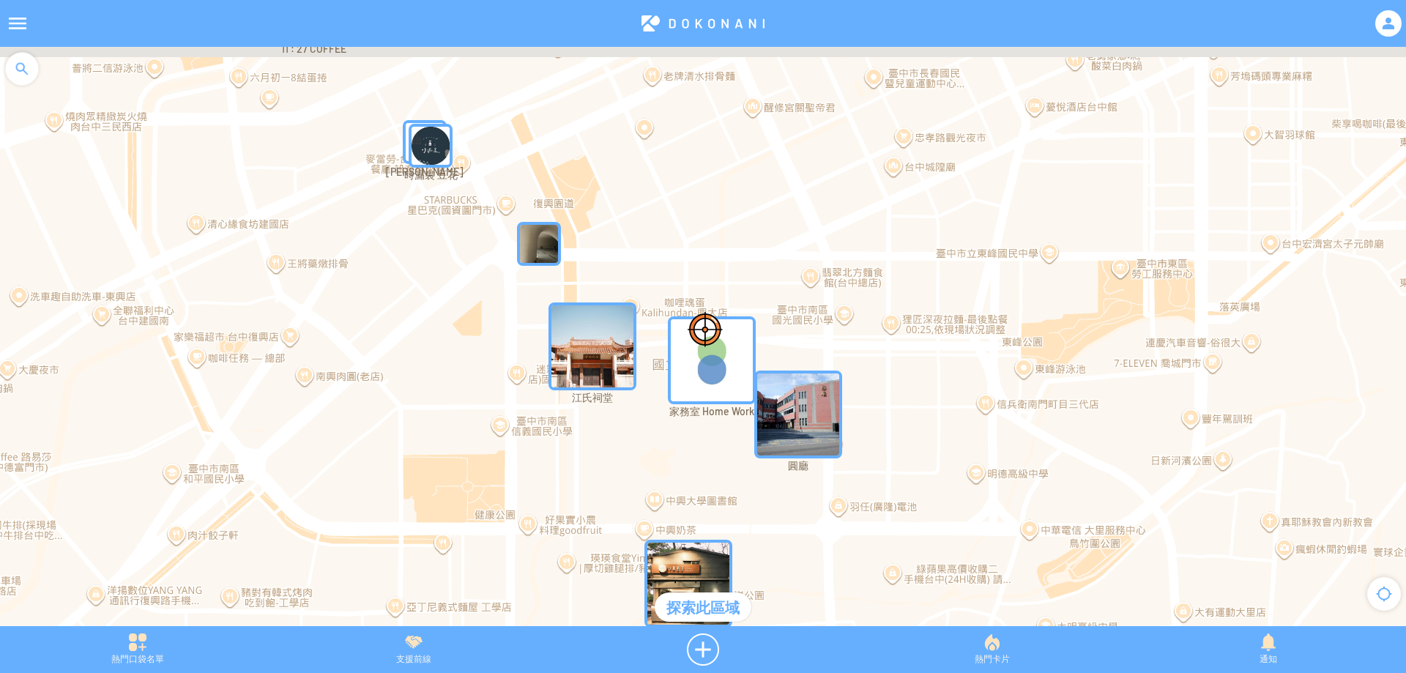
drag, startPoint x: 764, startPoint y: 229, endPoint x: 813, endPoint y: 311, distance: 95.6
click at [813, 311] on div at bounding box center [703, 344] width 1406 height 594
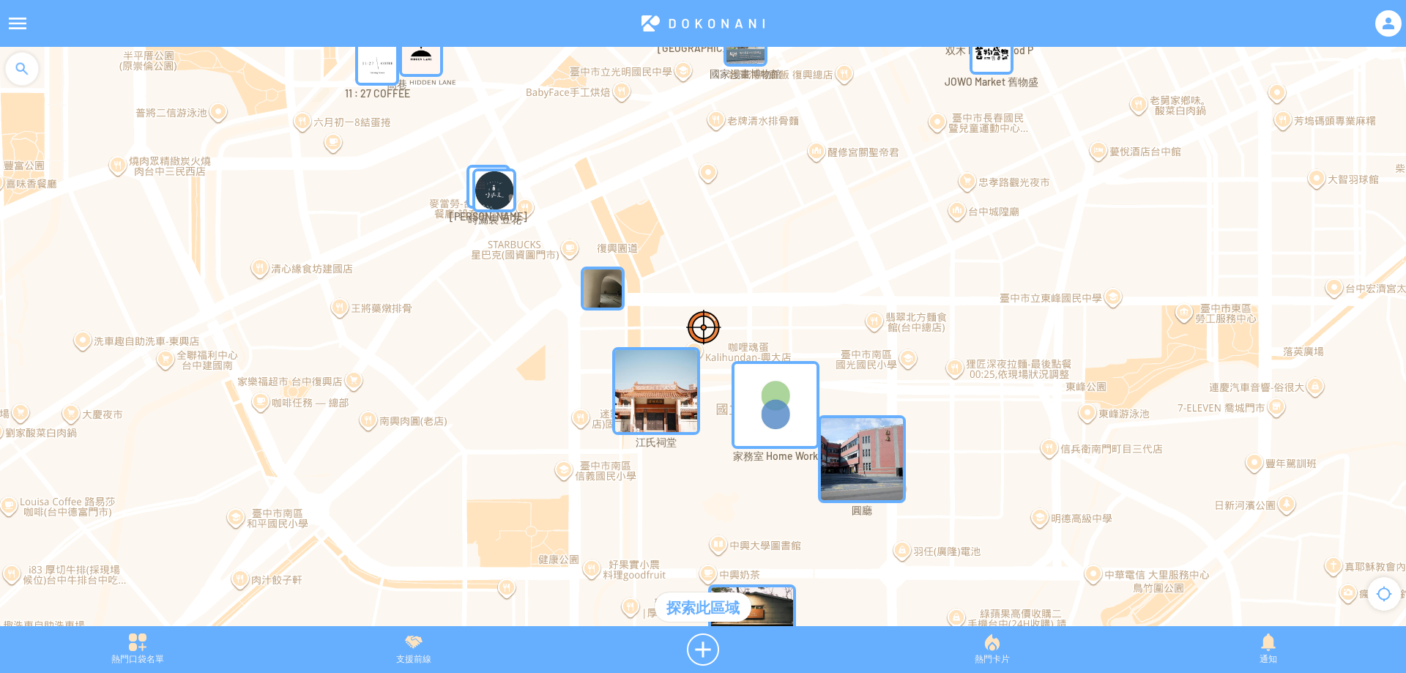
drag, startPoint x: 718, startPoint y: 255, endPoint x: 741, endPoint y: 274, distance: 29.6
click at [741, 274] on div at bounding box center [703, 344] width 1406 height 594
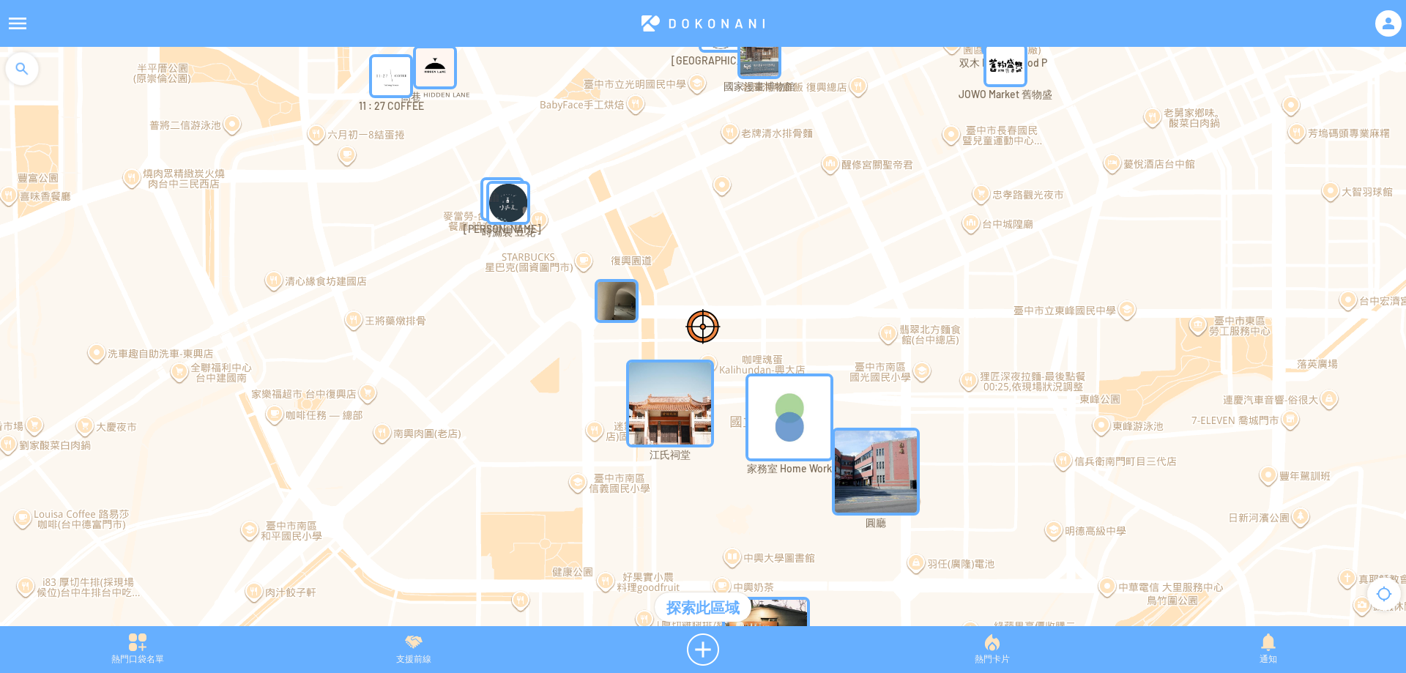
click at [624, 298] on img "APpvhD2bli5MapIcon" at bounding box center [617, 301] width 44 height 44
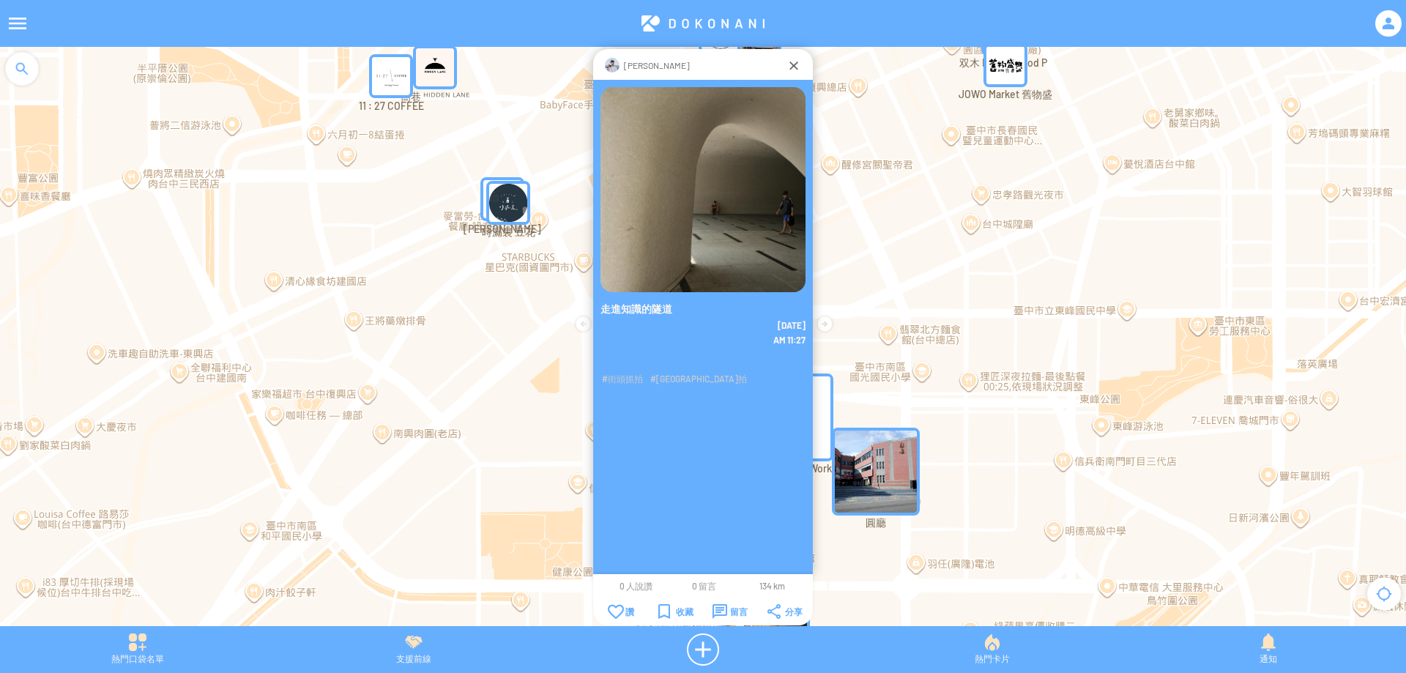
click at [784, 59] on div "呂齊" at bounding box center [702, 65] width 167 height 15
click at [790, 67] on div at bounding box center [793, 65] width 15 height 15
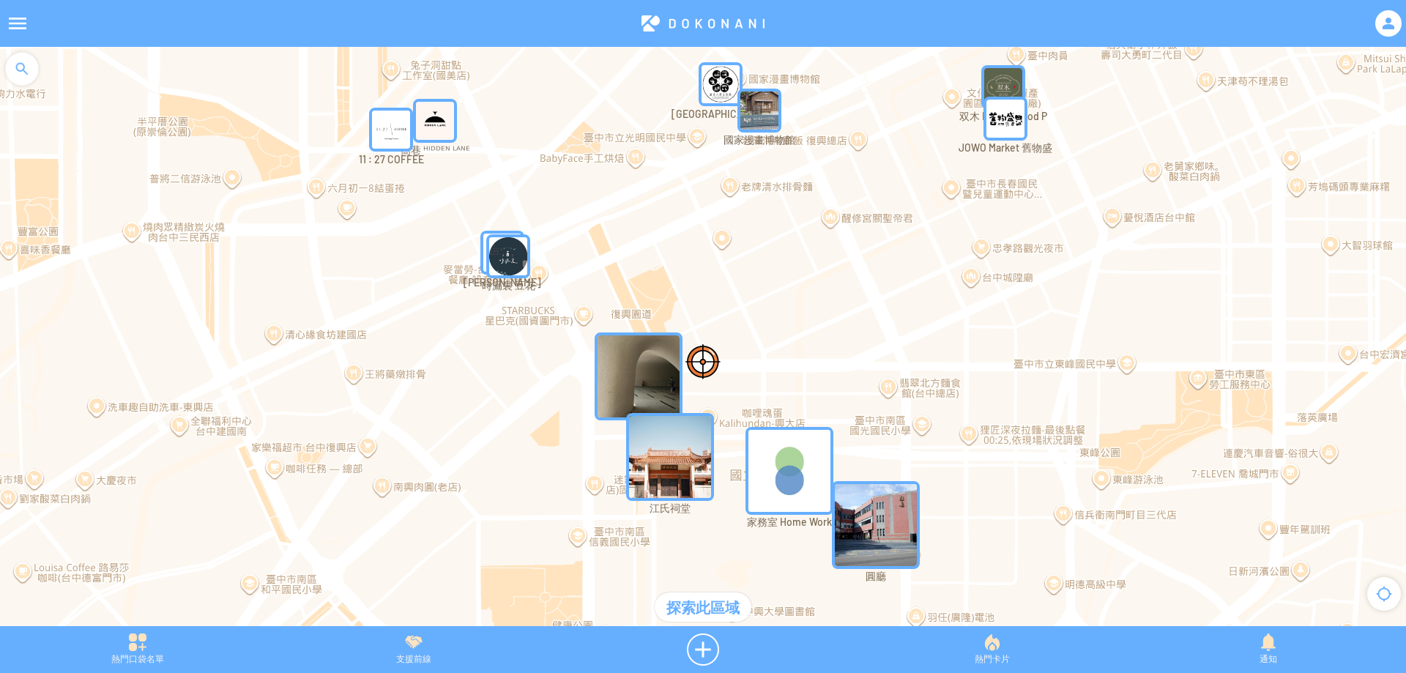
drag, startPoint x: 824, startPoint y: 201, endPoint x: 785, endPoint y: 312, distance: 117.4
click at [785, 312] on div at bounding box center [703, 344] width 1406 height 594
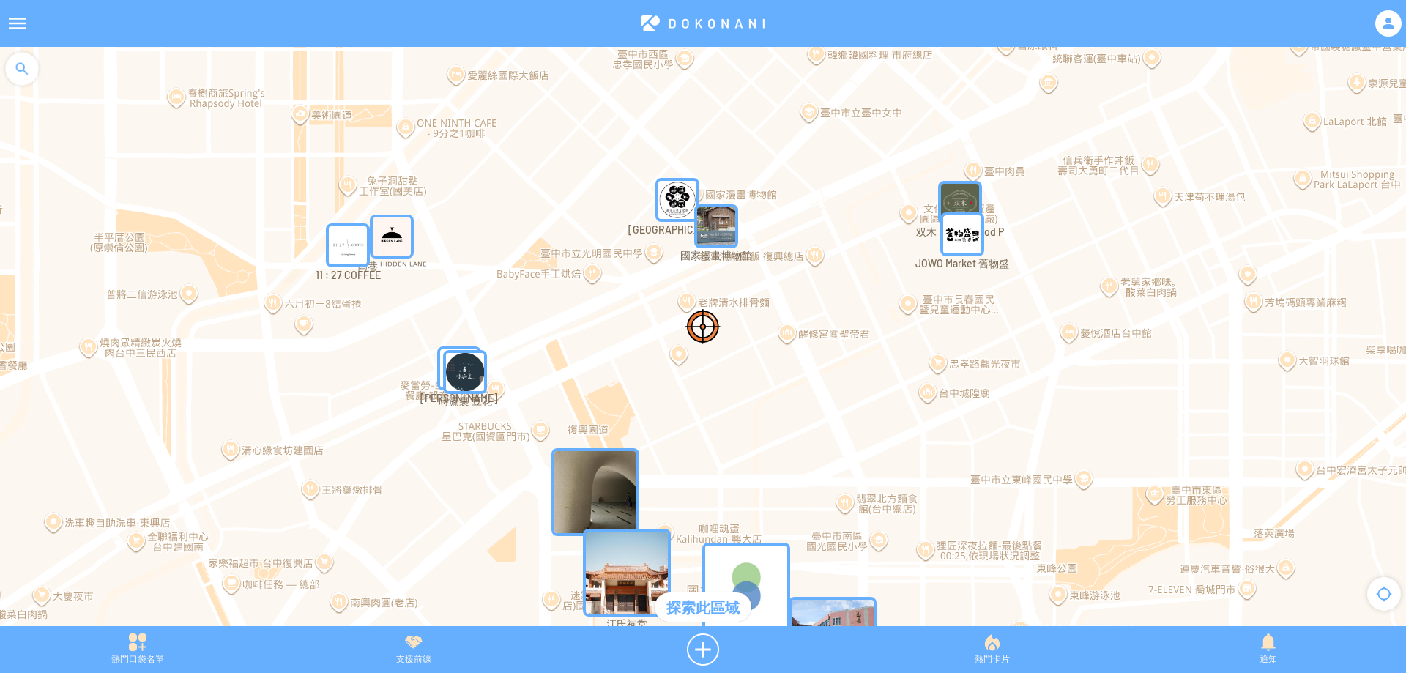
click at [715, 234] on img "unAZVpWSeaCMapIcon" at bounding box center [716, 226] width 44 height 44
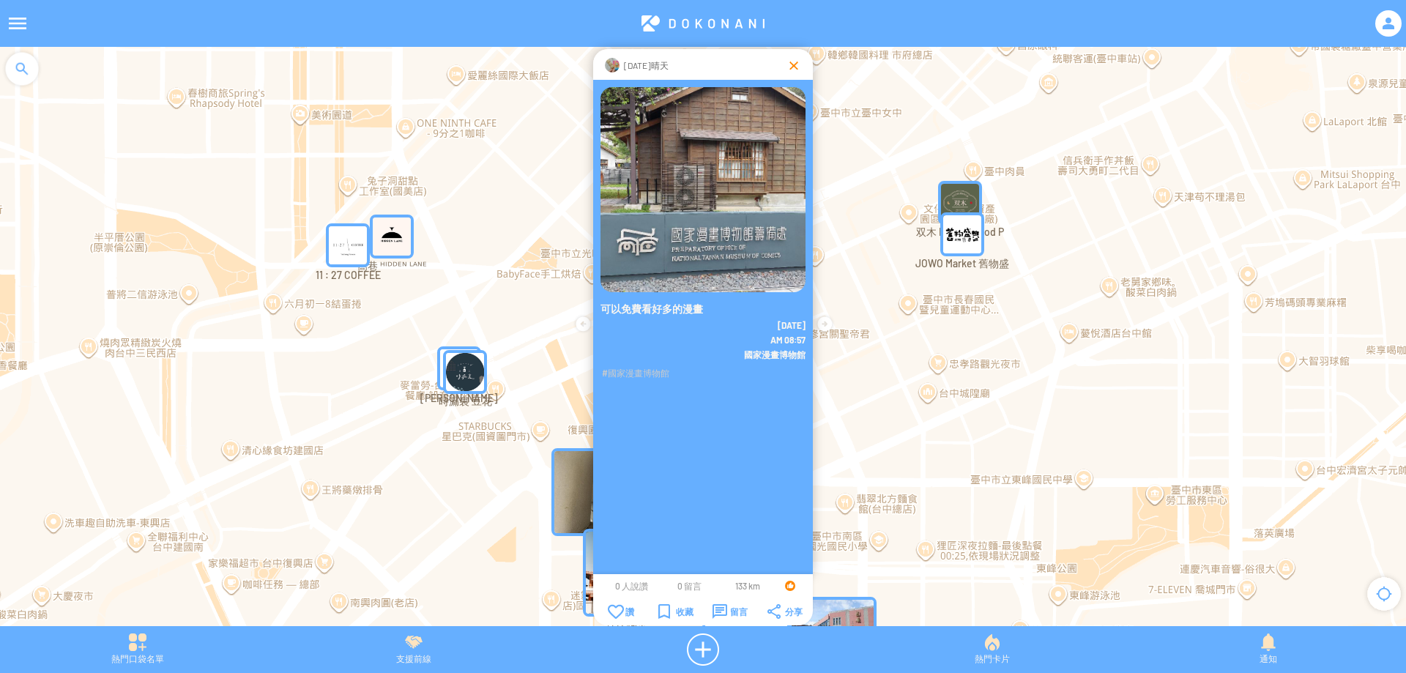
click at [791, 67] on div at bounding box center [793, 65] width 15 height 15
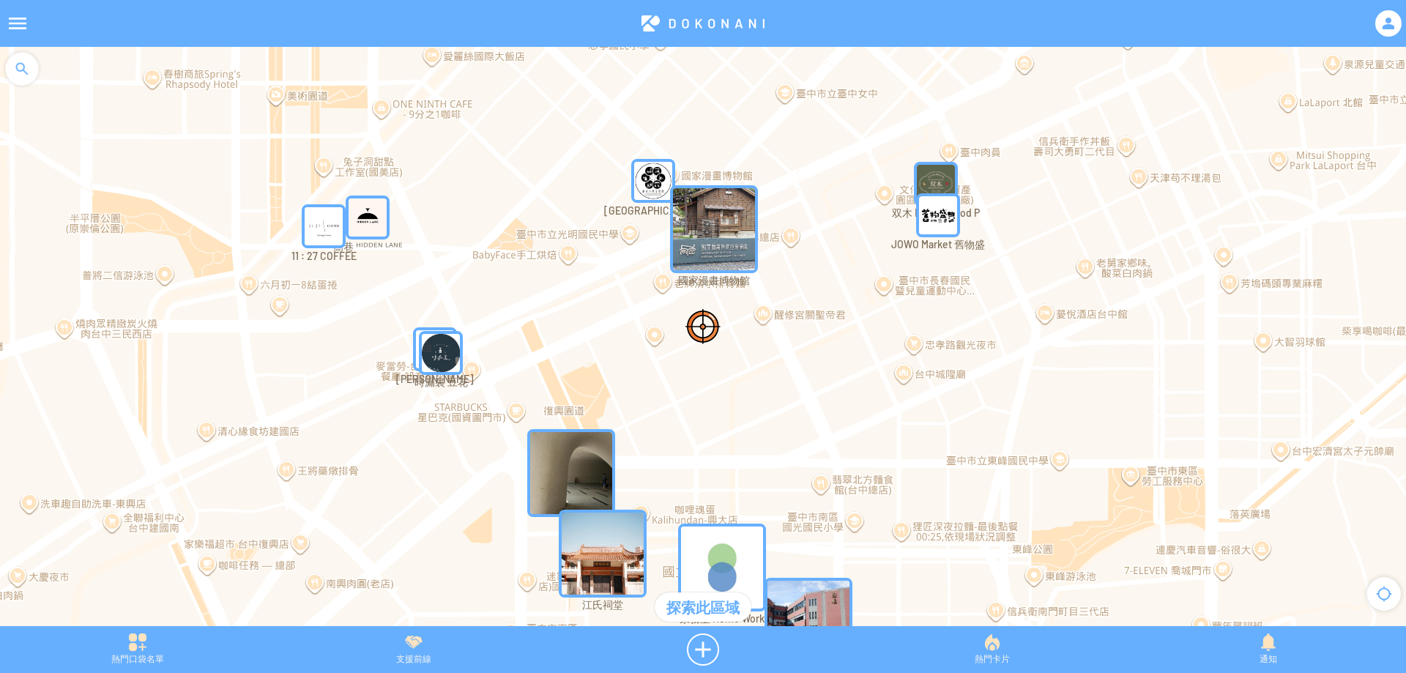
drag, startPoint x: 865, startPoint y: 269, endPoint x: 849, endPoint y: 244, distance: 30.7
click at [849, 244] on div at bounding box center [703, 344] width 1406 height 594
drag, startPoint x: 472, startPoint y: 340, endPoint x: 737, endPoint y: 163, distance: 318.8
click at [737, 163] on div at bounding box center [703, 344] width 1406 height 594
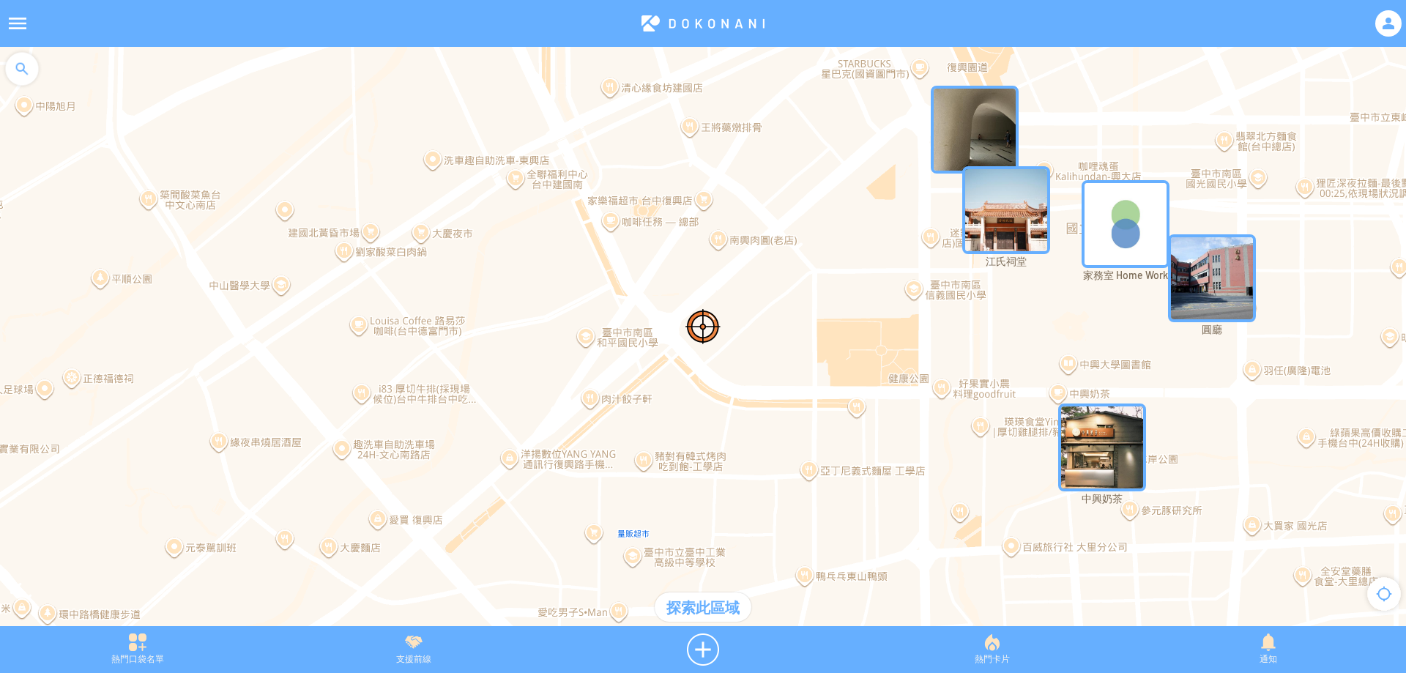
drag, startPoint x: 802, startPoint y: 217, endPoint x: 575, endPoint y: 261, distance: 231.3
click at [575, 261] on div at bounding box center [703, 344] width 1406 height 594
drag, startPoint x: 588, startPoint y: 310, endPoint x: 640, endPoint y: 149, distance: 169.3
click at [639, 149] on div at bounding box center [703, 344] width 1406 height 594
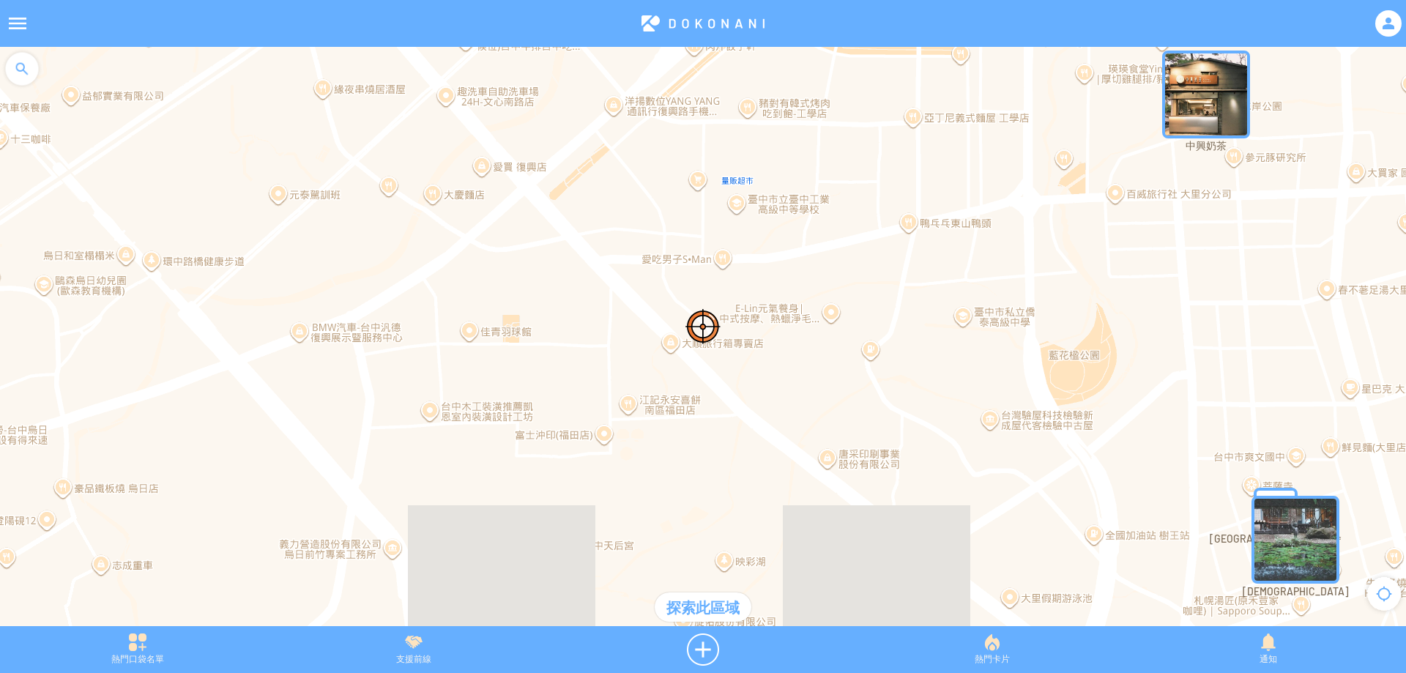
drag, startPoint x: 715, startPoint y: 278, endPoint x: 622, endPoint y: 160, distance: 150.7
click at [622, 160] on div at bounding box center [703, 344] width 1406 height 594
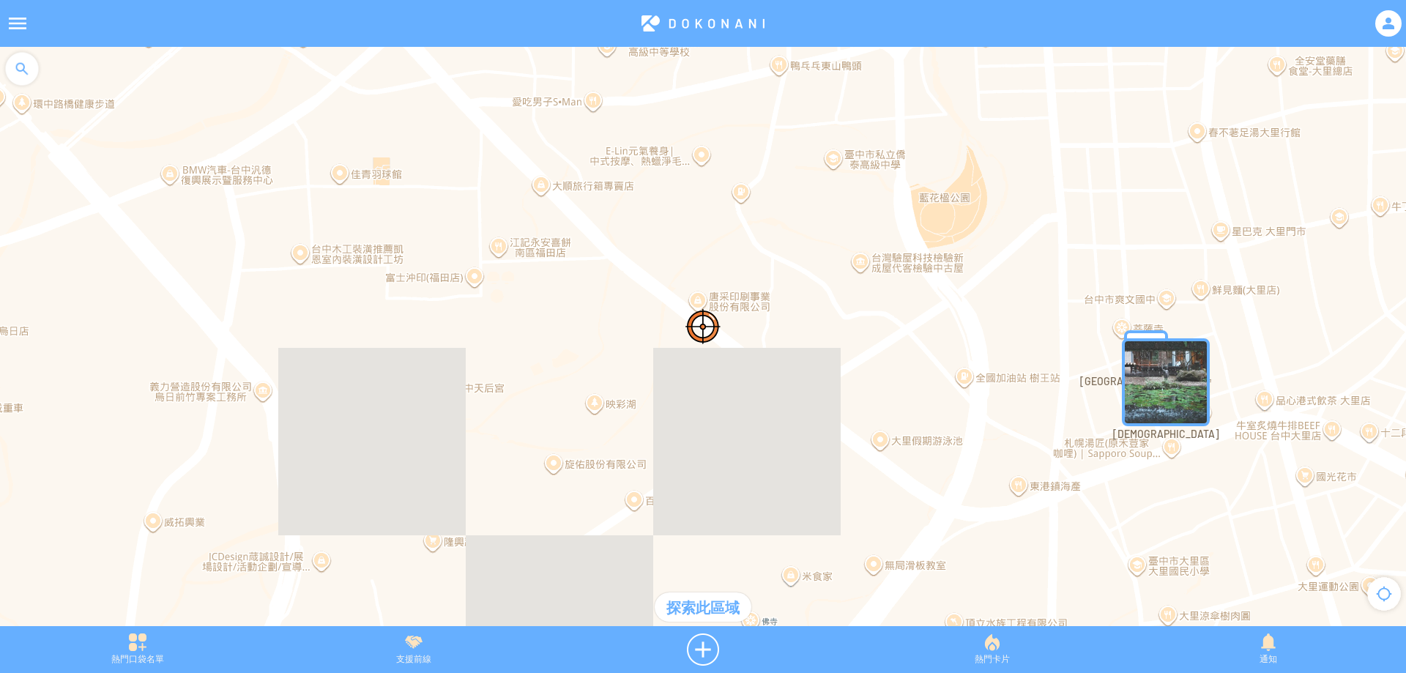
drag, startPoint x: 887, startPoint y: 288, endPoint x: 737, endPoint y: 121, distance: 224.6
click at [736, 122] on div at bounding box center [703, 344] width 1406 height 594
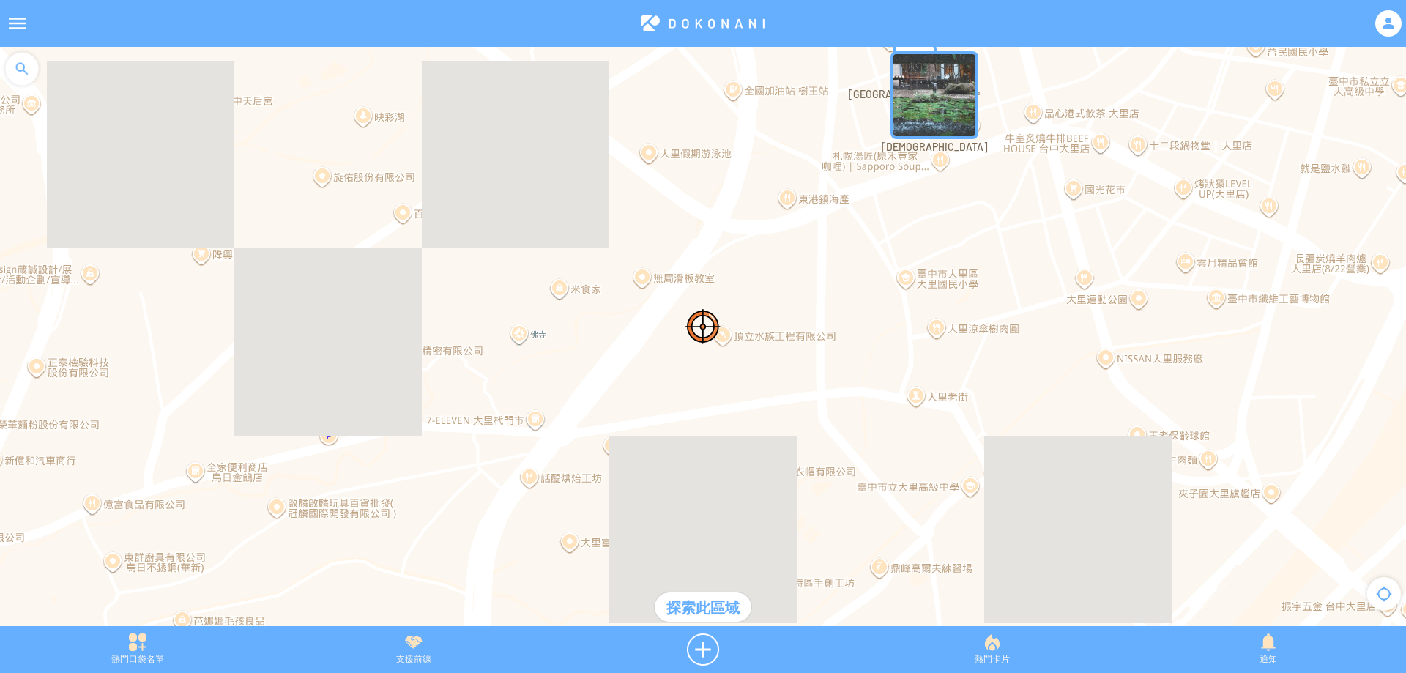
click at [716, 611] on div "探索此區域" at bounding box center [703, 606] width 97 height 29
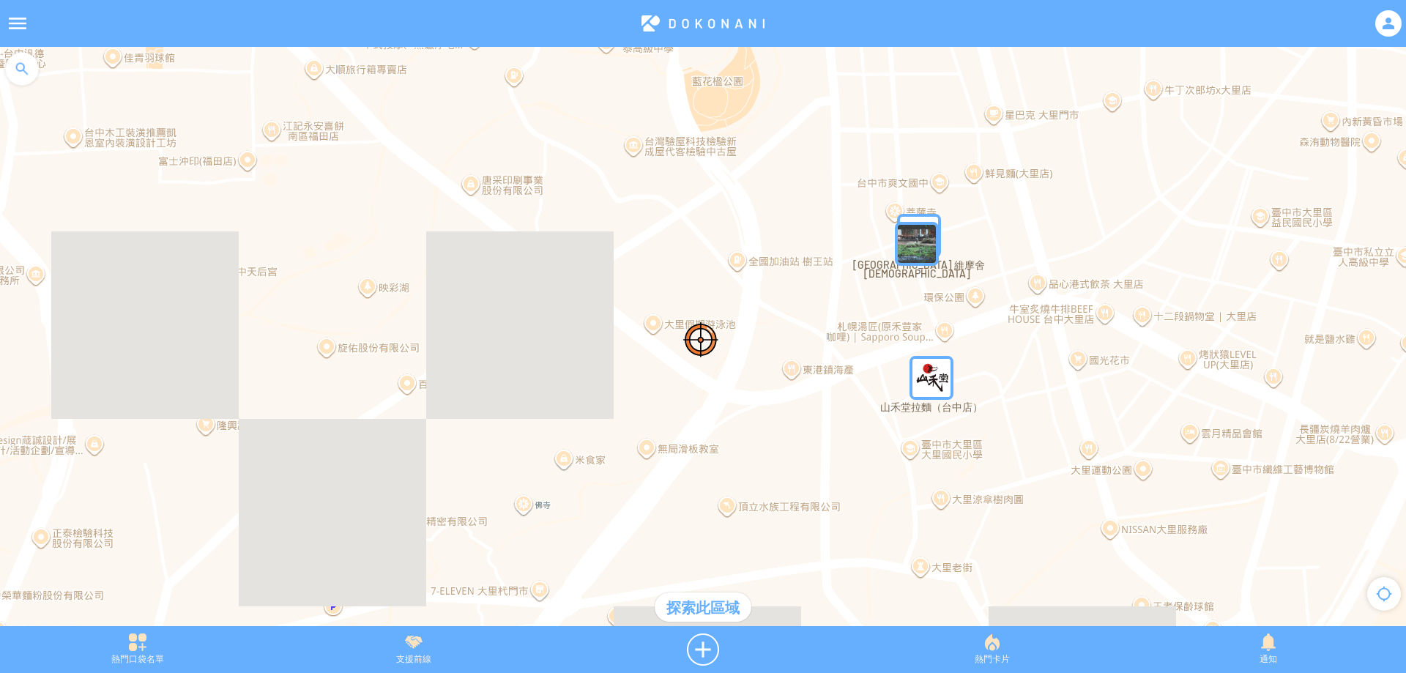
drag, startPoint x: 690, startPoint y: 176, endPoint x: 688, endPoint y: 389, distance: 212.3
click at [688, 389] on div at bounding box center [703, 344] width 1406 height 594
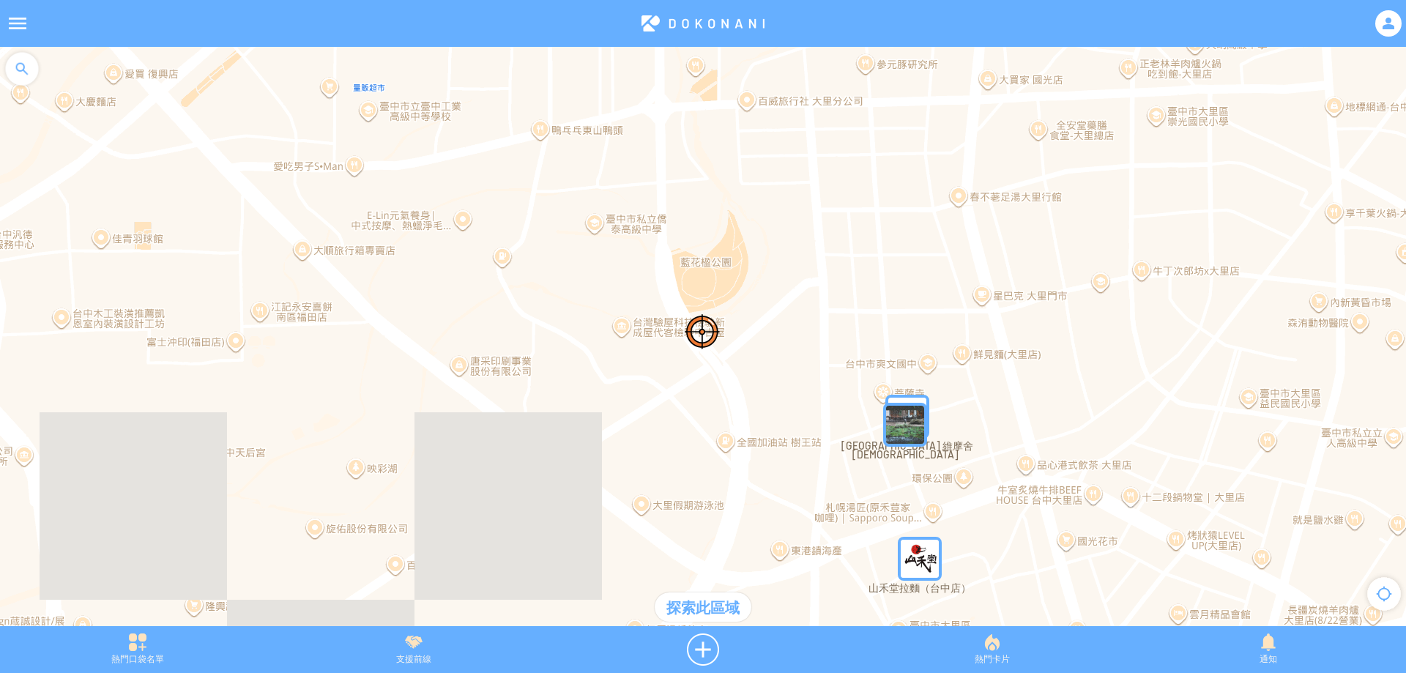
drag, startPoint x: 715, startPoint y: 178, endPoint x: 715, endPoint y: 310, distance: 132.5
click at [715, 310] on div at bounding box center [703, 344] width 1406 height 594
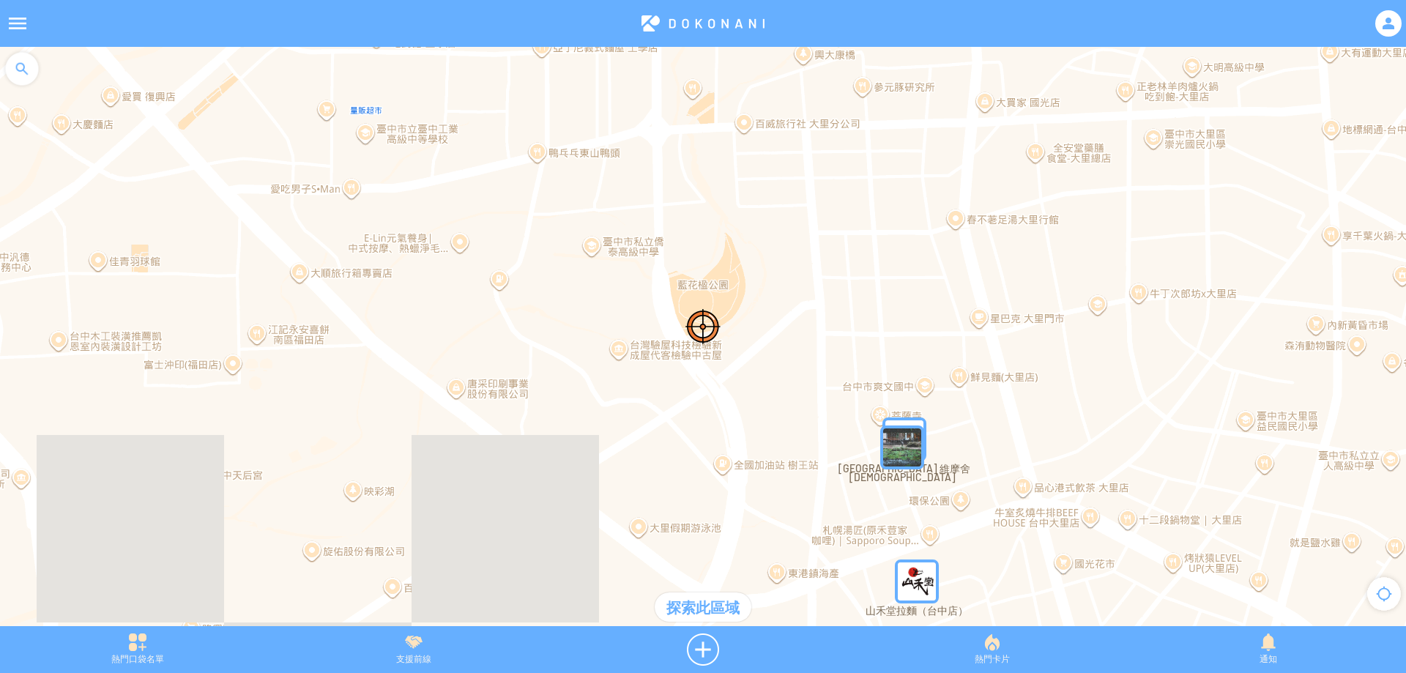
drag, startPoint x: 696, startPoint y: 184, endPoint x: 737, endPoint y: 329, distance: 151.4
click at [737, 329] on div at bounding box center [703, 344] width 1406 height 594
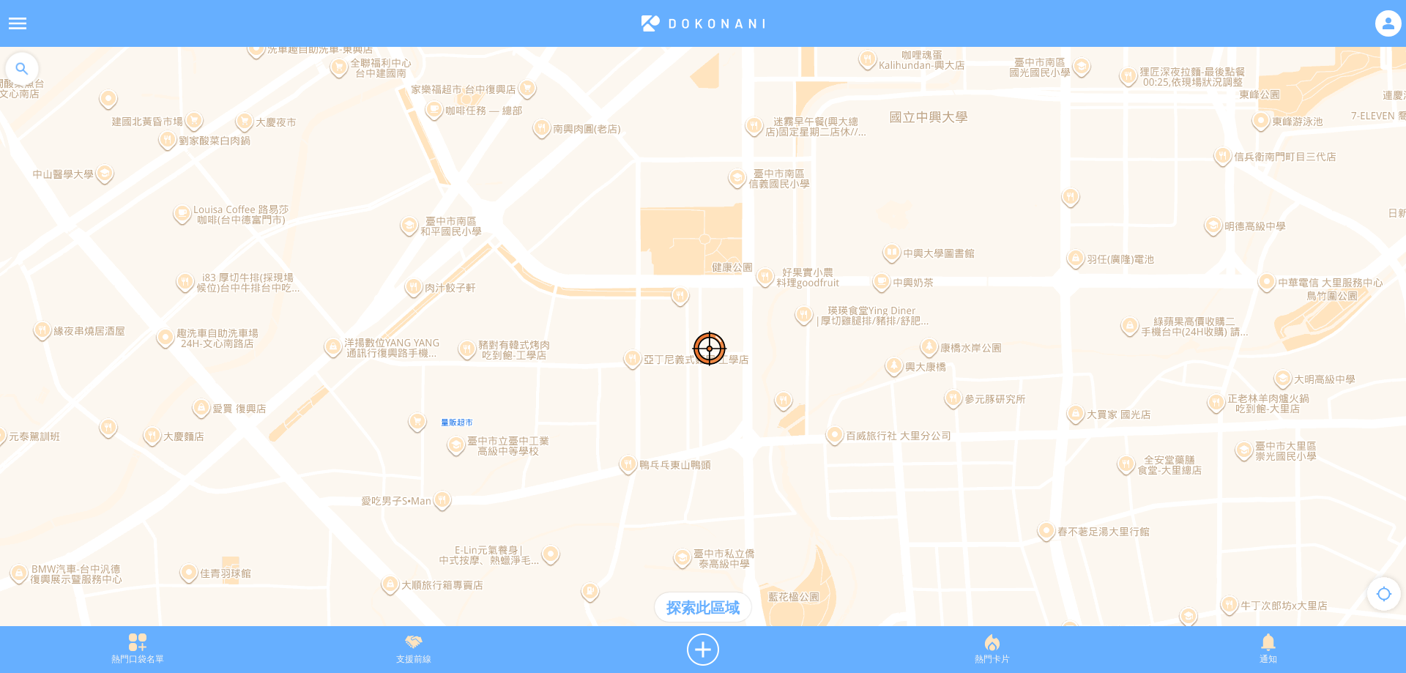
drag, startPoint x: 663, startPoint y: 279, endPoint x: 681, endPoint y: 346, distance: 69.8
click at [681, 346] on div at bounding box center [703, 344] width 1406 height 594
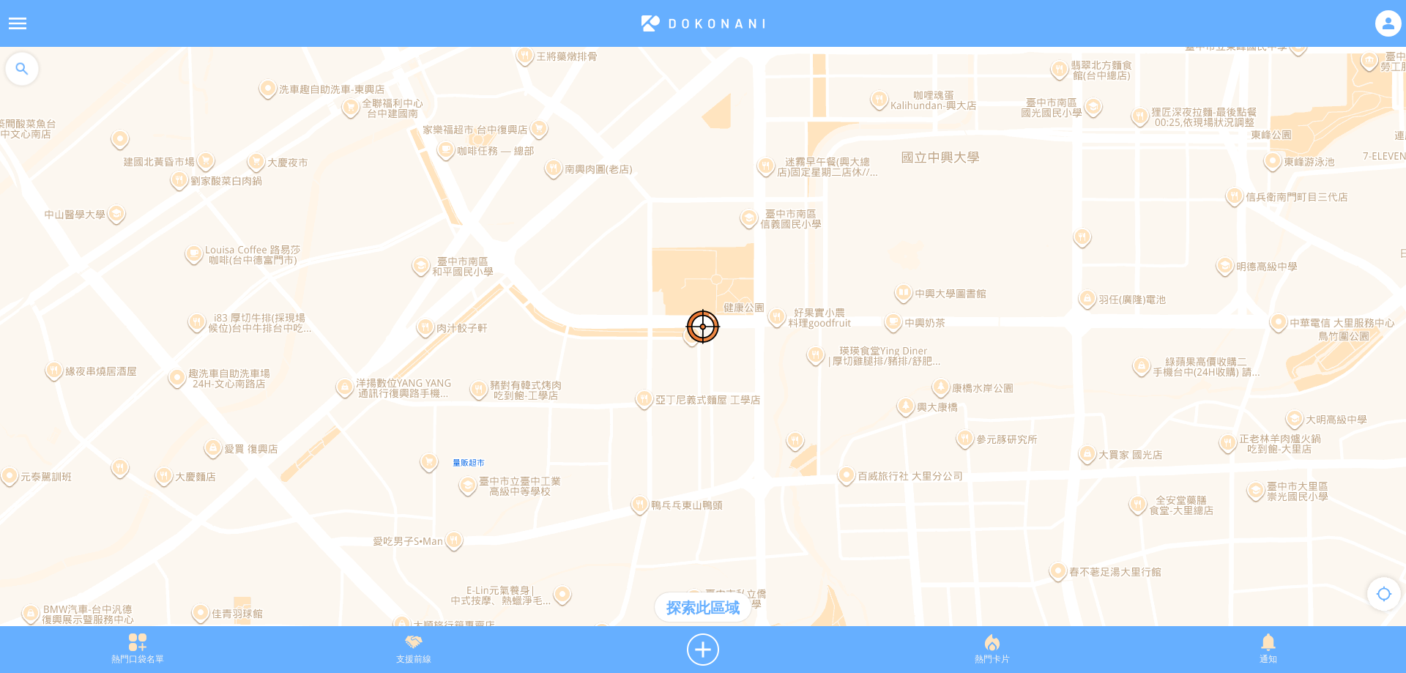
click at [32, 75] on div at bounding box center [22, 69] width 44 height 44
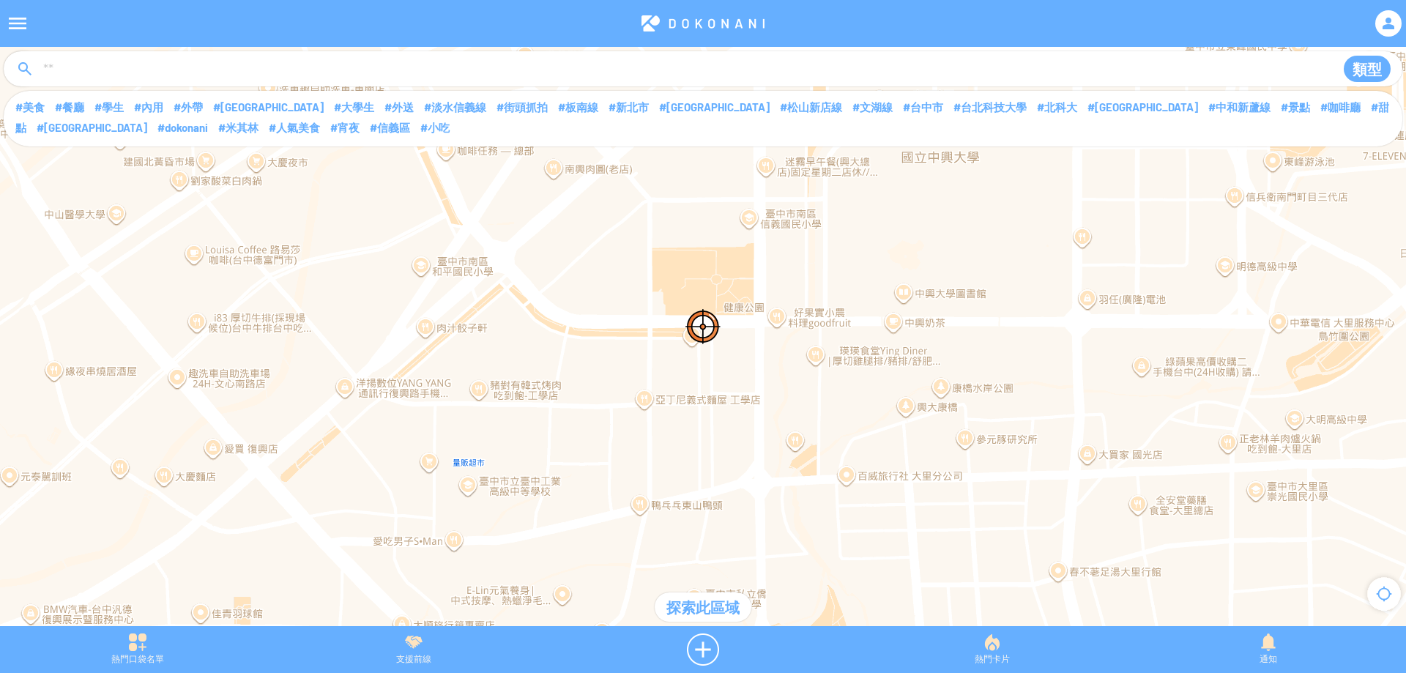
click at [116, 62] on input at bounding box center [681, 70] width 1279 height 28
click at [180, 64] on input "**" at bounding box center [681, 70] width 1279 height 28
type input "**"
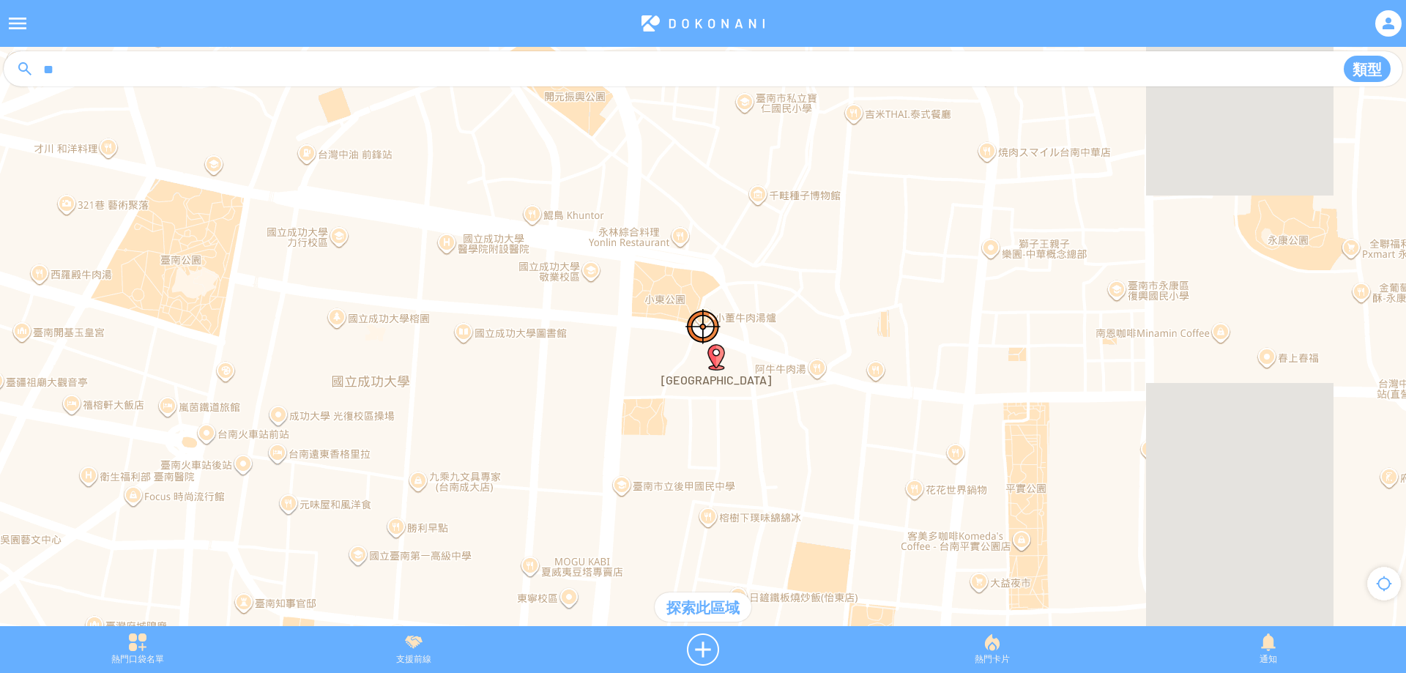
click at [720, 603] on div "探索此區域" at bounding box center [703, 606] width 97 height 29
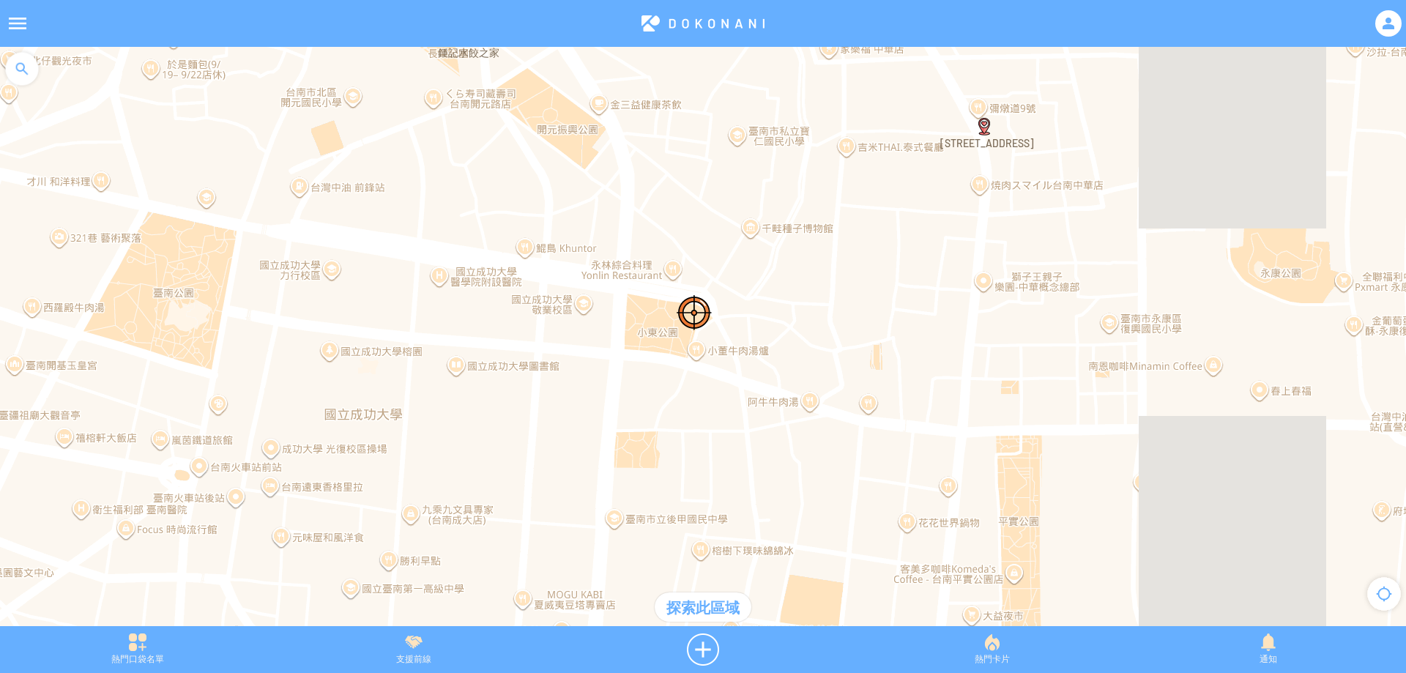
drag, startPoint x: 774, startPoint y: 210, endPoint x: 710, endPoint y: 160, distance: 81.3
click at [710, 160] on div at bounding box center [703, 344] width 1406 height 594
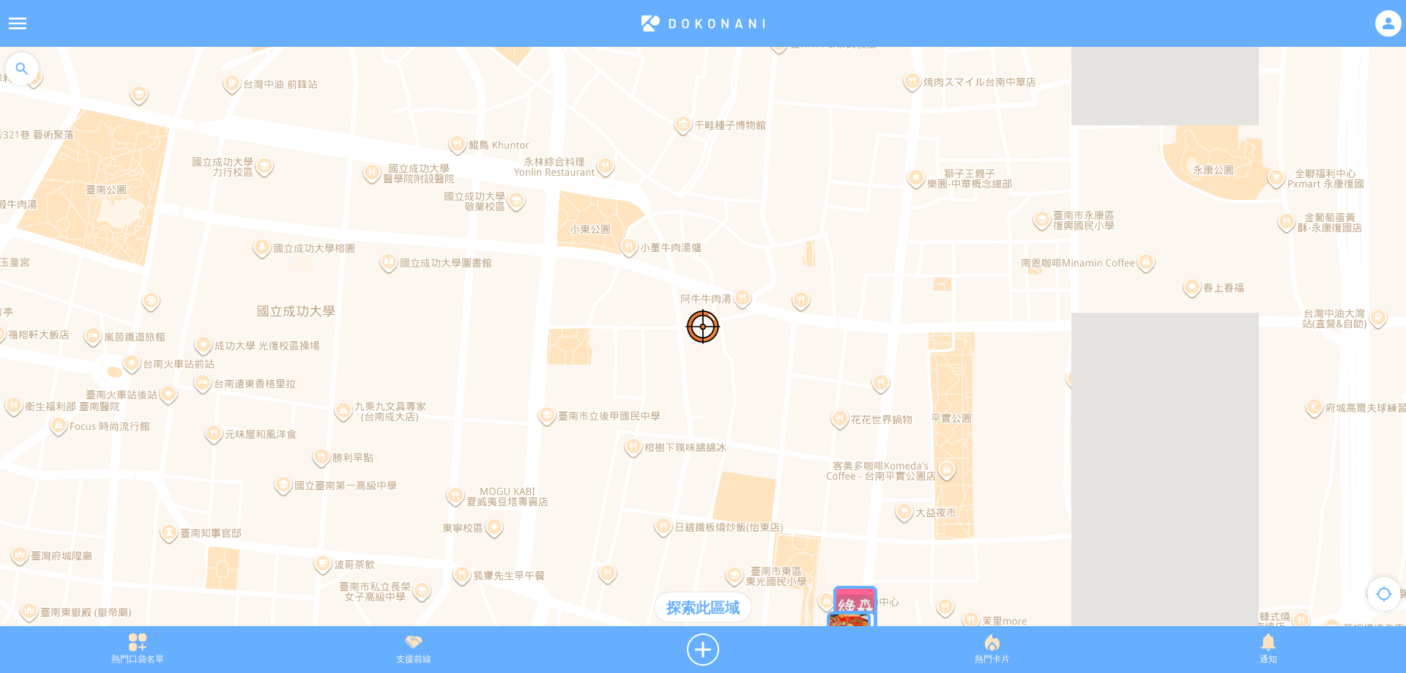
drag, startPoint x: 760, startPoint y: 253, endPoint x: 673, endPoint y: 103, distance: 173.6
click at [673, 103] on div at bounding box center [703, 344] width 1406 height 594
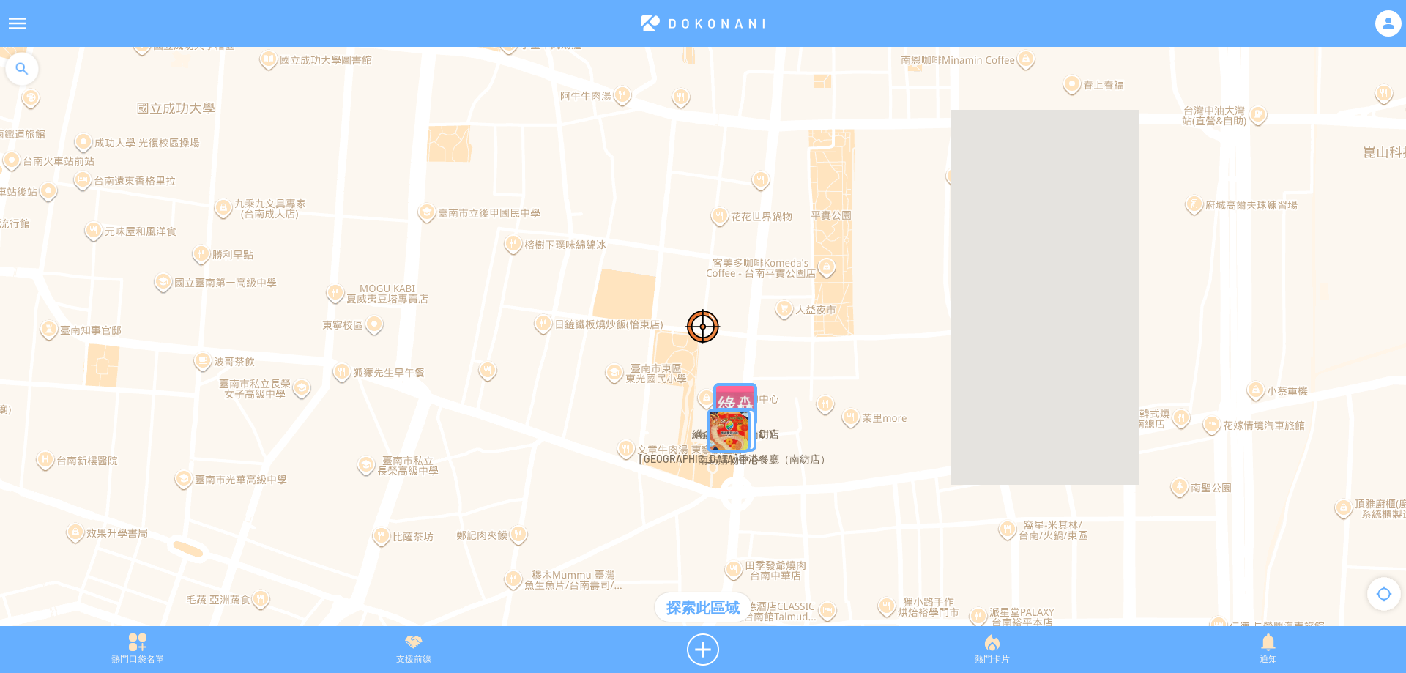
click at [735, 431] on img "TainanTSMallMapIcon" at bounding box center [729, 431] width 44 height 44
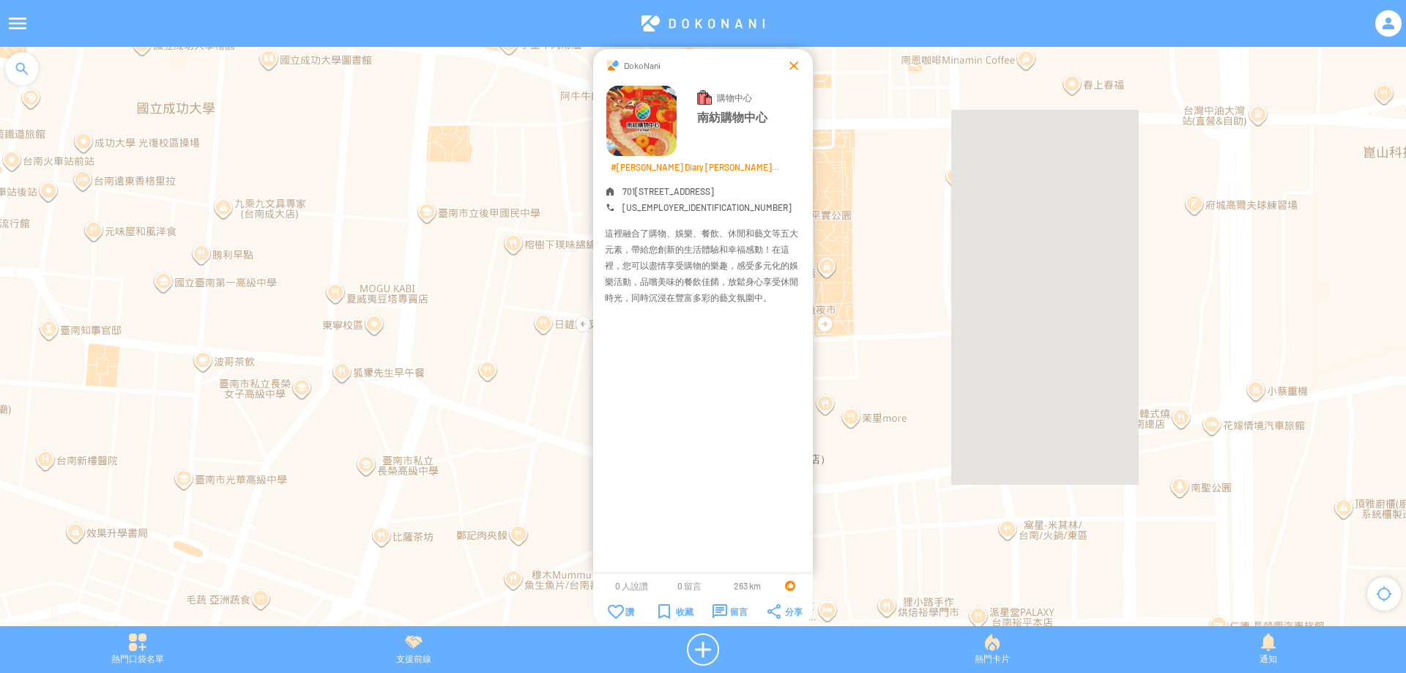
click at [791, 63] on div at bounding box center [793, 65] width 15 height 15
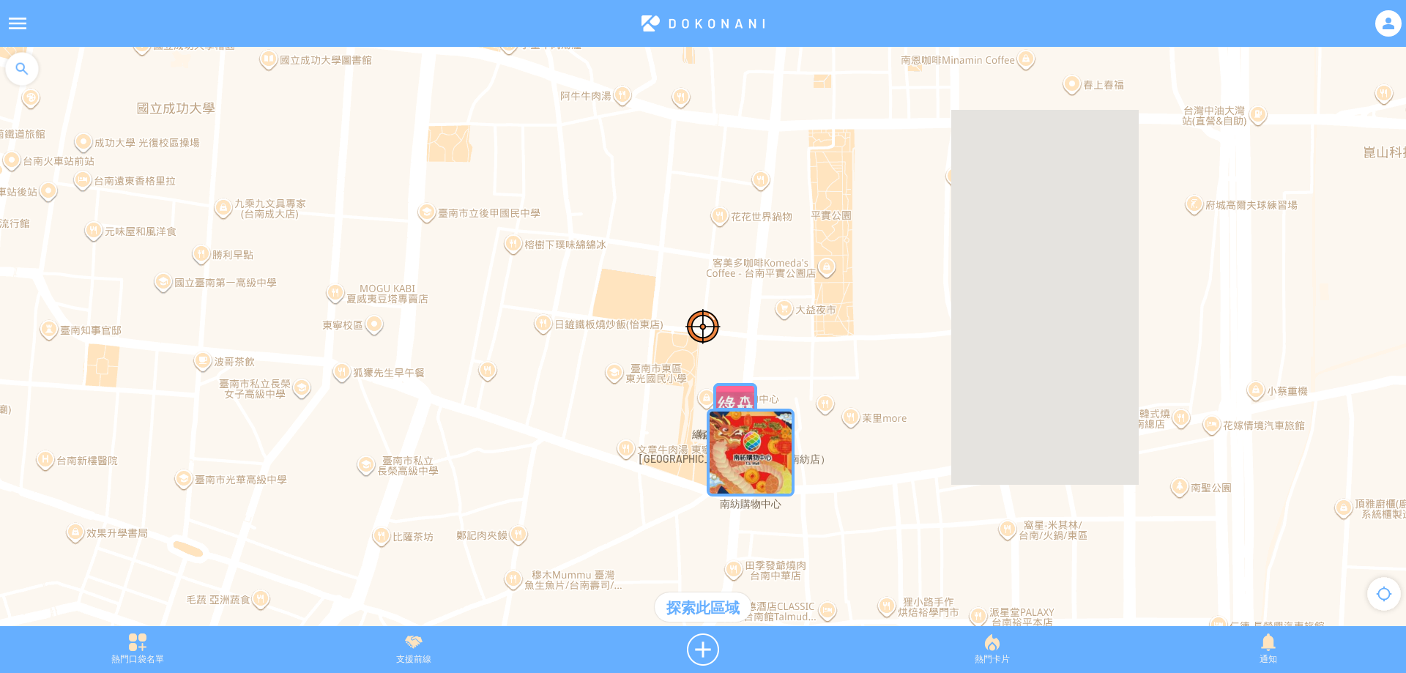
drag, startPoint x: 912, startPoint y: 172, endPoint x: 764, endPoint y: 387, distance: 261.6
click at [764, 387] on div at bounding box center [703, 344] width 1406 height 594
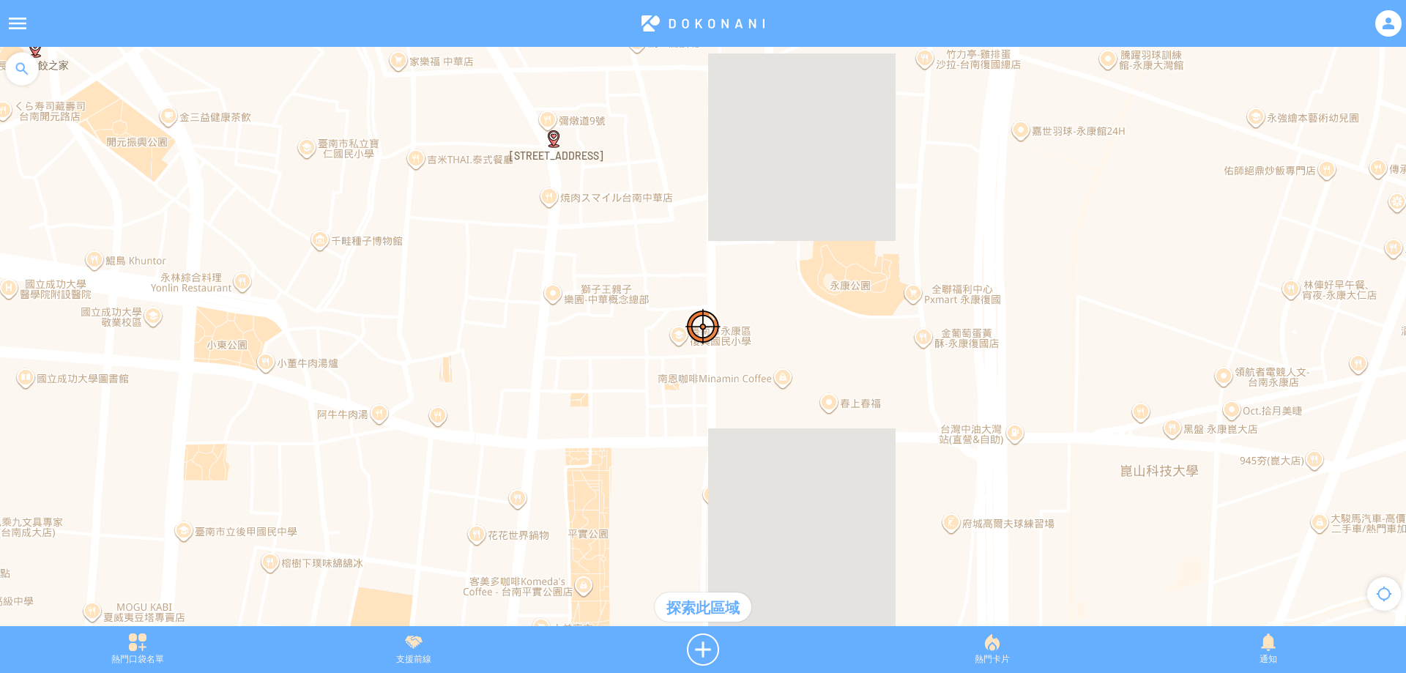
drag, startPoint x: 729, startPoint y: 202, endPoint x: 719, endPoint y: 382, distance: 180.4
click at [719, 382] on div at bounding box center [703, 344] width 1406 height 594
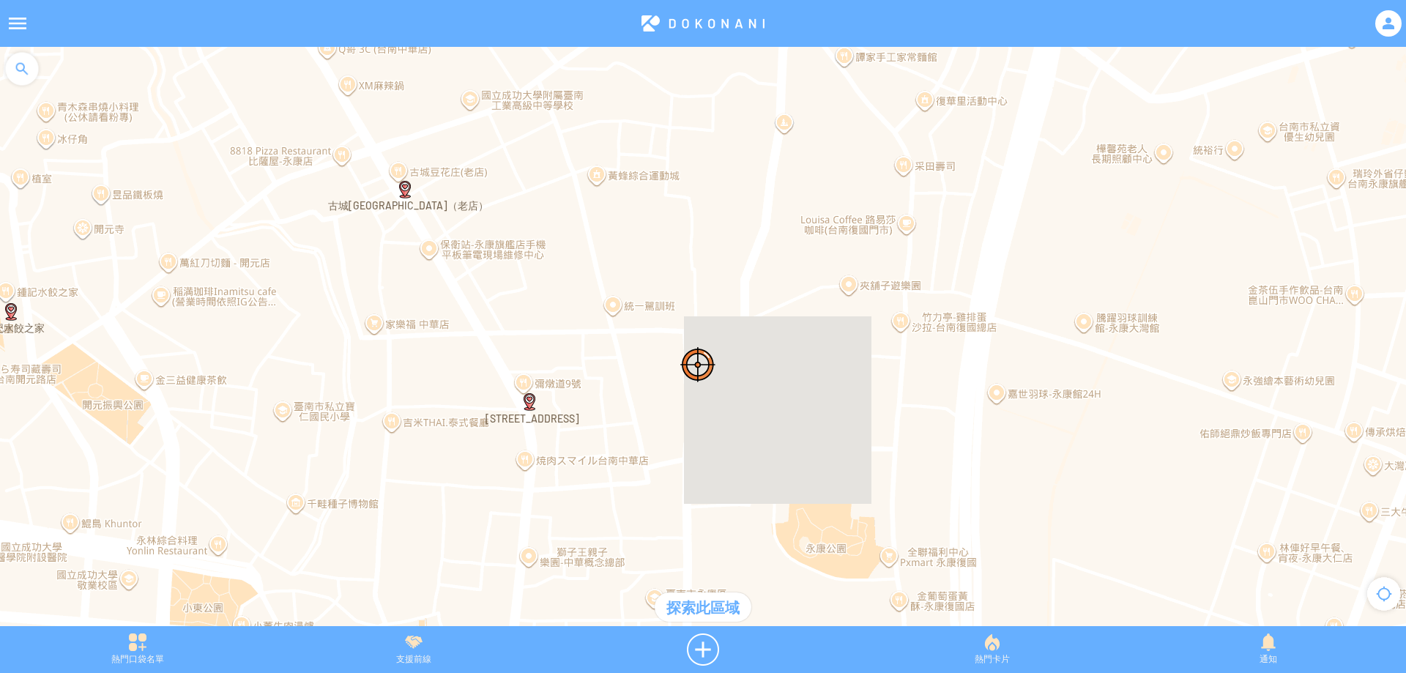
drag, startPoint x: 714, startPoint y: 228, endPoint x: 689, endPoint y: 379, distance: 153.6
click at [689, 379] on div at bounding box center [703, 344] width 1406 height 594
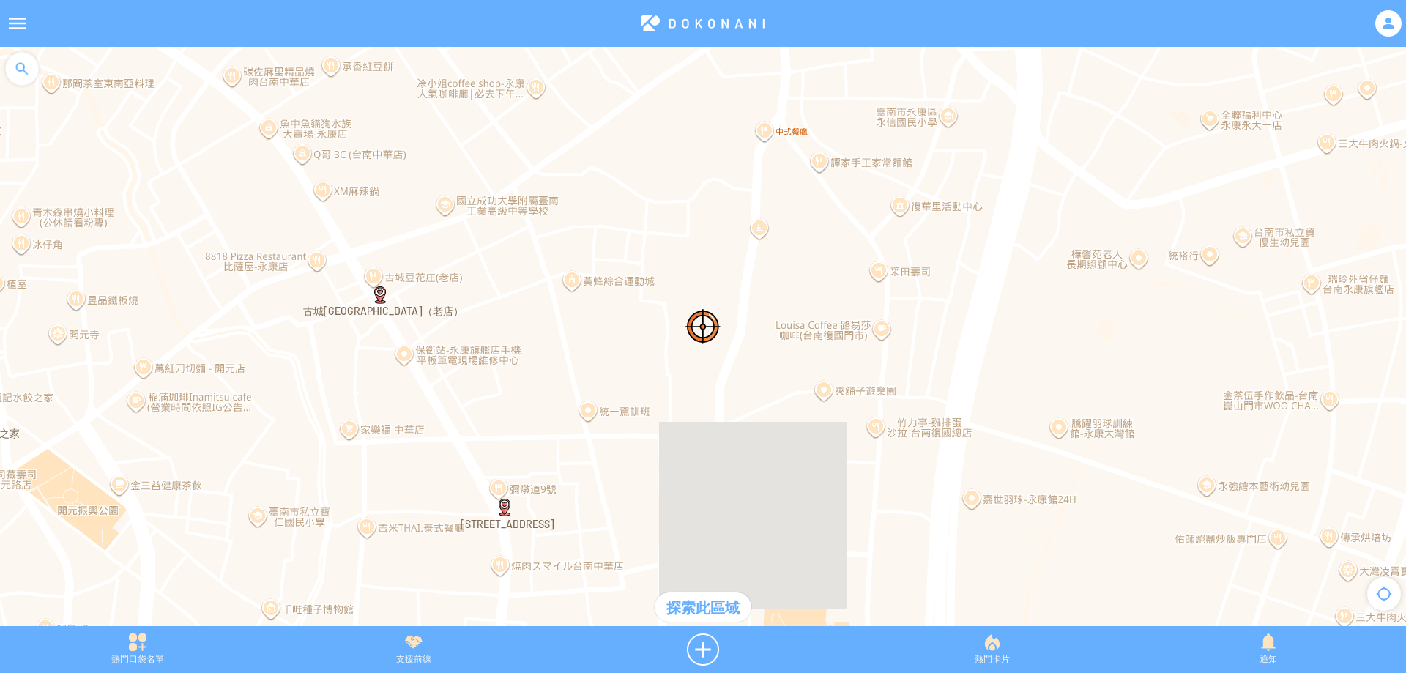
drag, startPoint x: 679, startPoint y: 208, endPoint x: 668, endPoint y: 380, distance: 172.4
click at [668, 380] on div at bounding box center [703, 344] width 1406 height 594
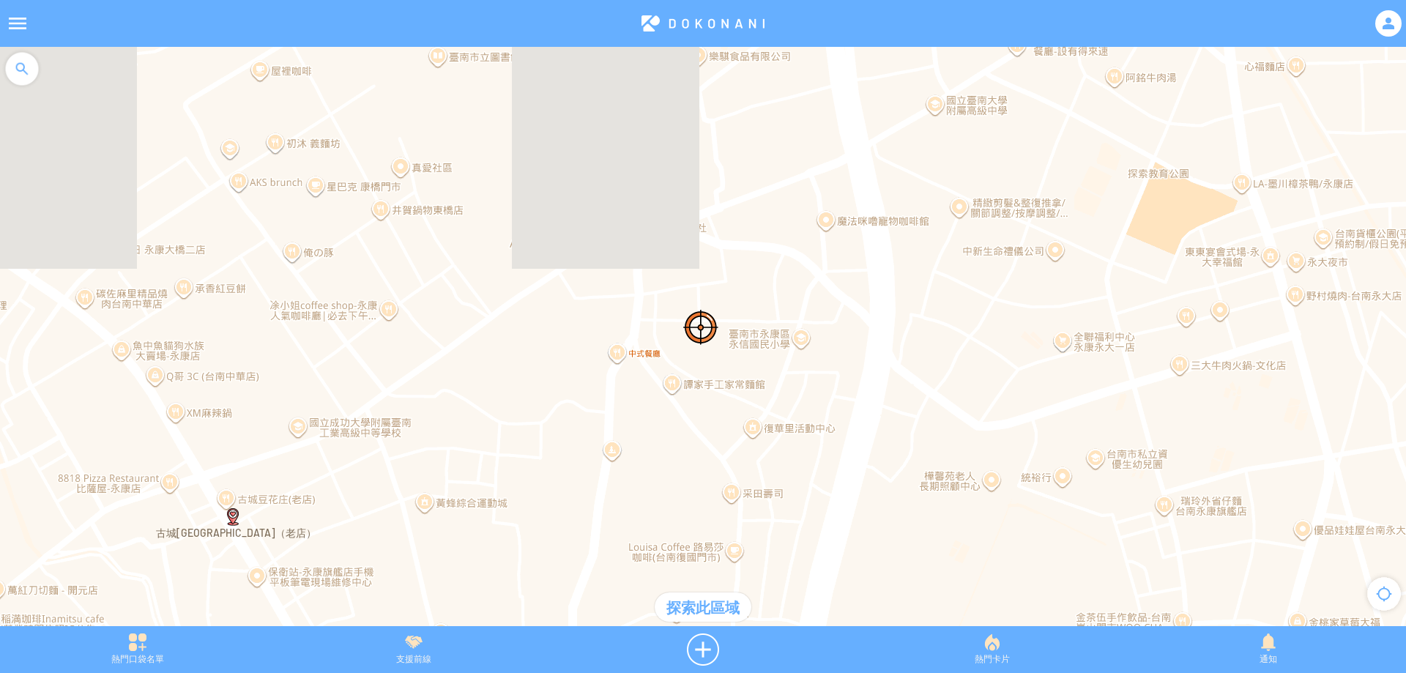
drag, startPoint x: 1068, startPoint y: 301, endPoint x: 928, endPoint y: 327, distance: 142.9
click at [928, 327] on div at bounding box center [703, 344] width 1406 height 594
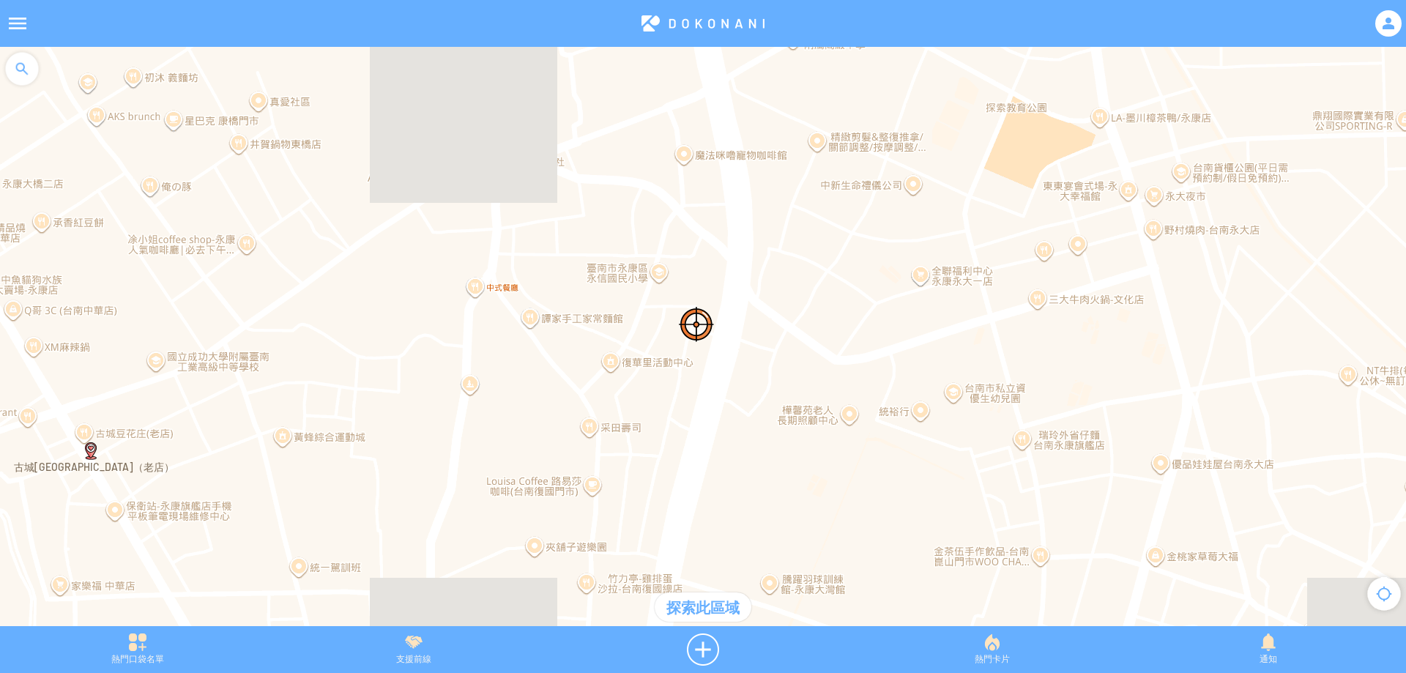
drag, startPoint x: 983, startPoint y: 356, endPoint x: 841, endPoint y: 281, distance: 159.8
click at [841, 281] on div at bounding box center [703, 344] width 1406 height 594
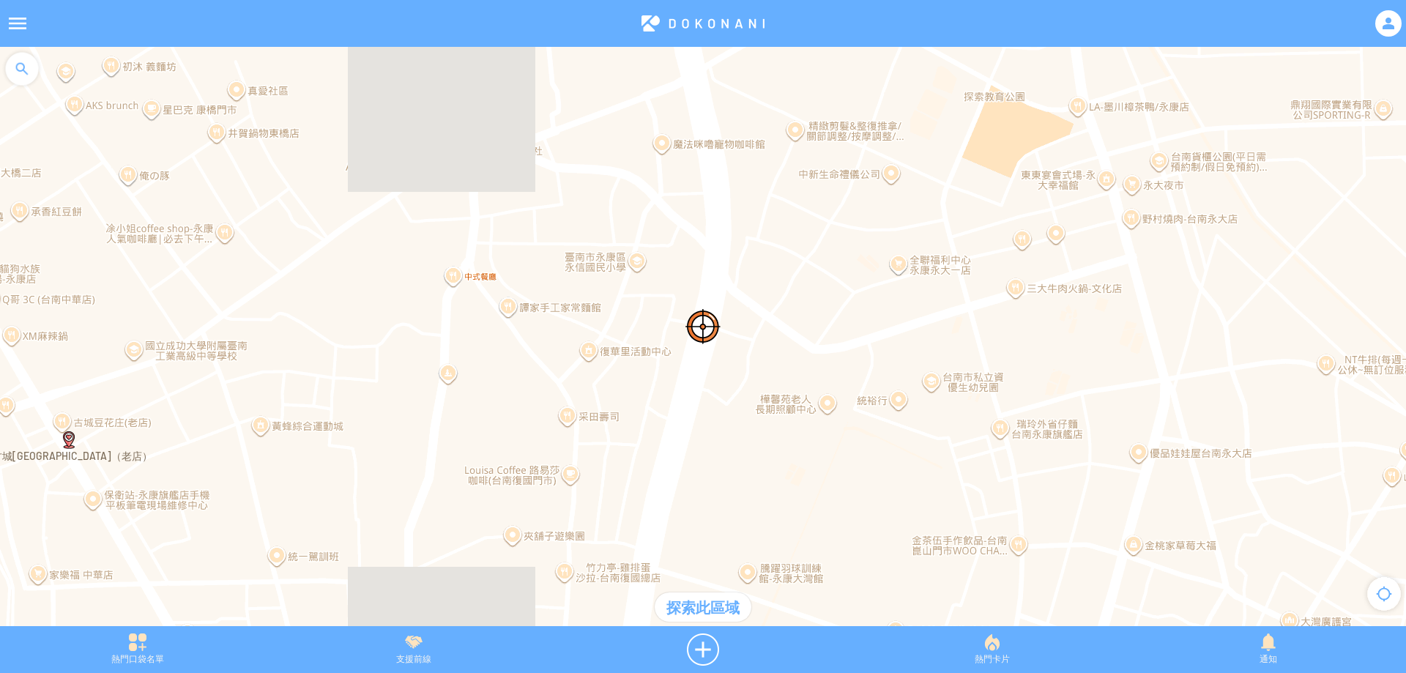
drag, startPoint x: 836, startPoint y: 338, endPoint x: 774, endPoint y: 321, distance: 64.5
click at [774, 321] on div at bounding box center [703, 344] width 1406 height 594
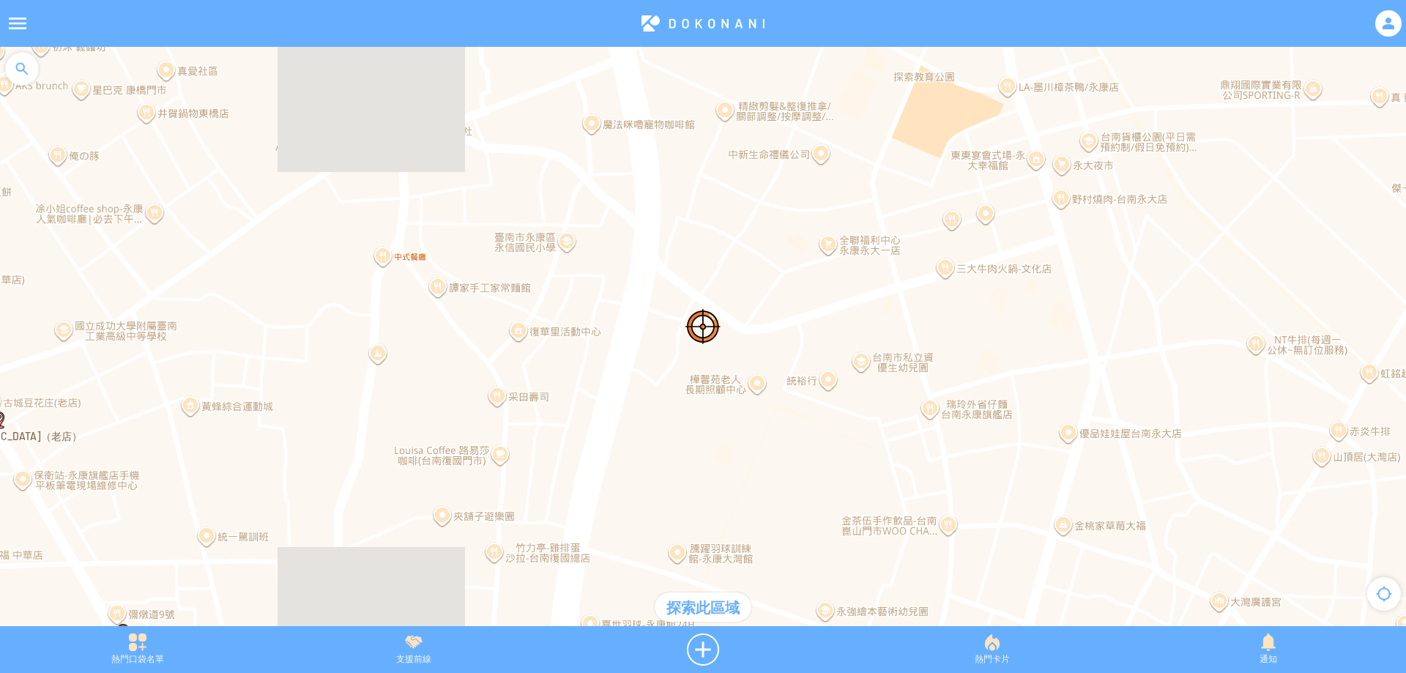
click at [709, 601] on div "探索此區域" at bounding box center [703, 606] width 97 height 29
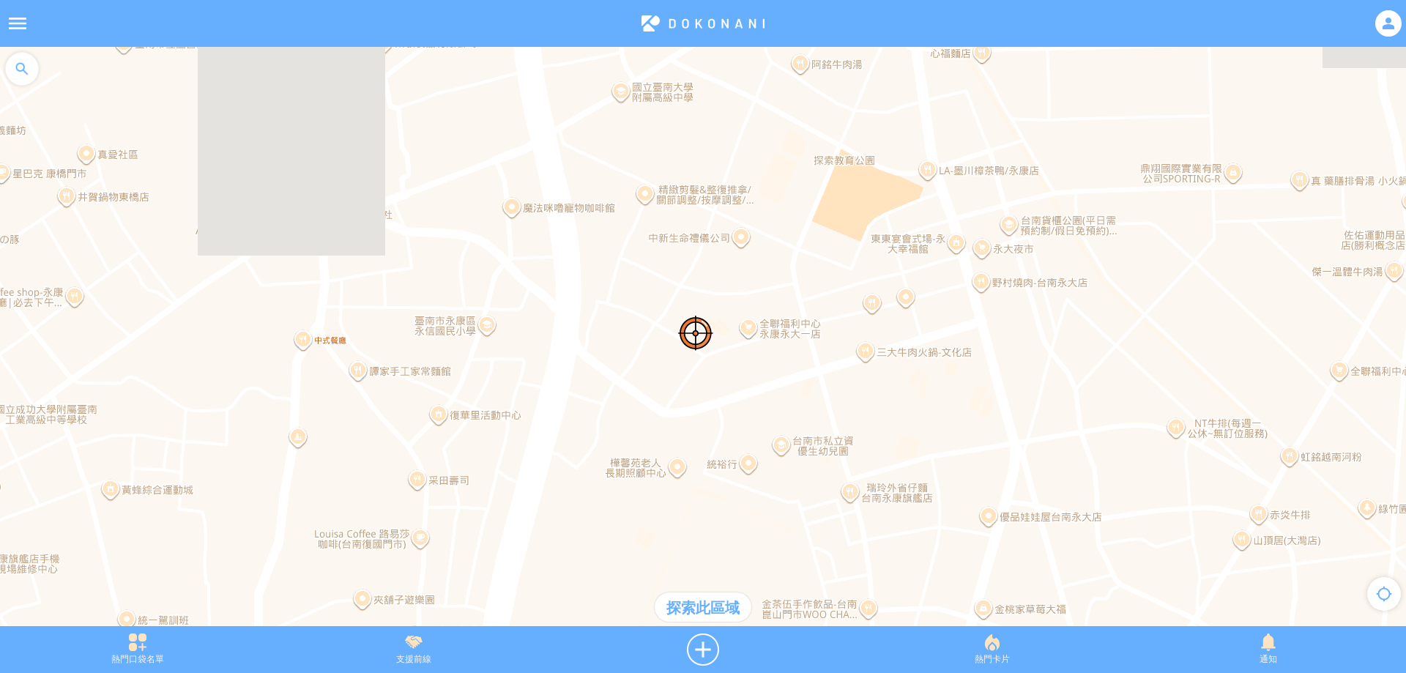
drag, startPoint x: 843, startPoint y: 262, endPoint x: 750, endPoint y: 357, distance: 132.6
click at [750, 357] on div at bounding box center [703, 344] width 1406 height 594
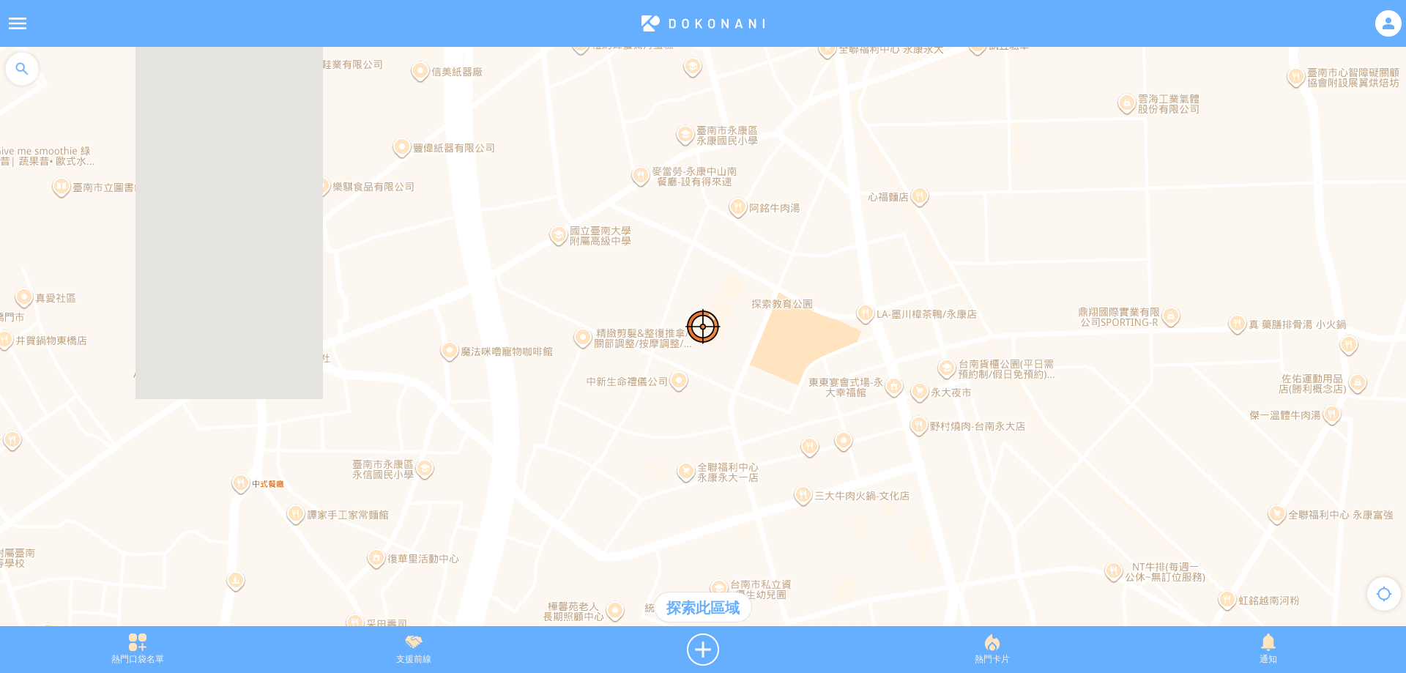
drag, startPoint x: 746, startPoint y: 291, endPoint x: 734, endPoint y: 357, distance: 66.9
click at [734, 357] on div at bounding box center [703, 344] width 1406 height 594
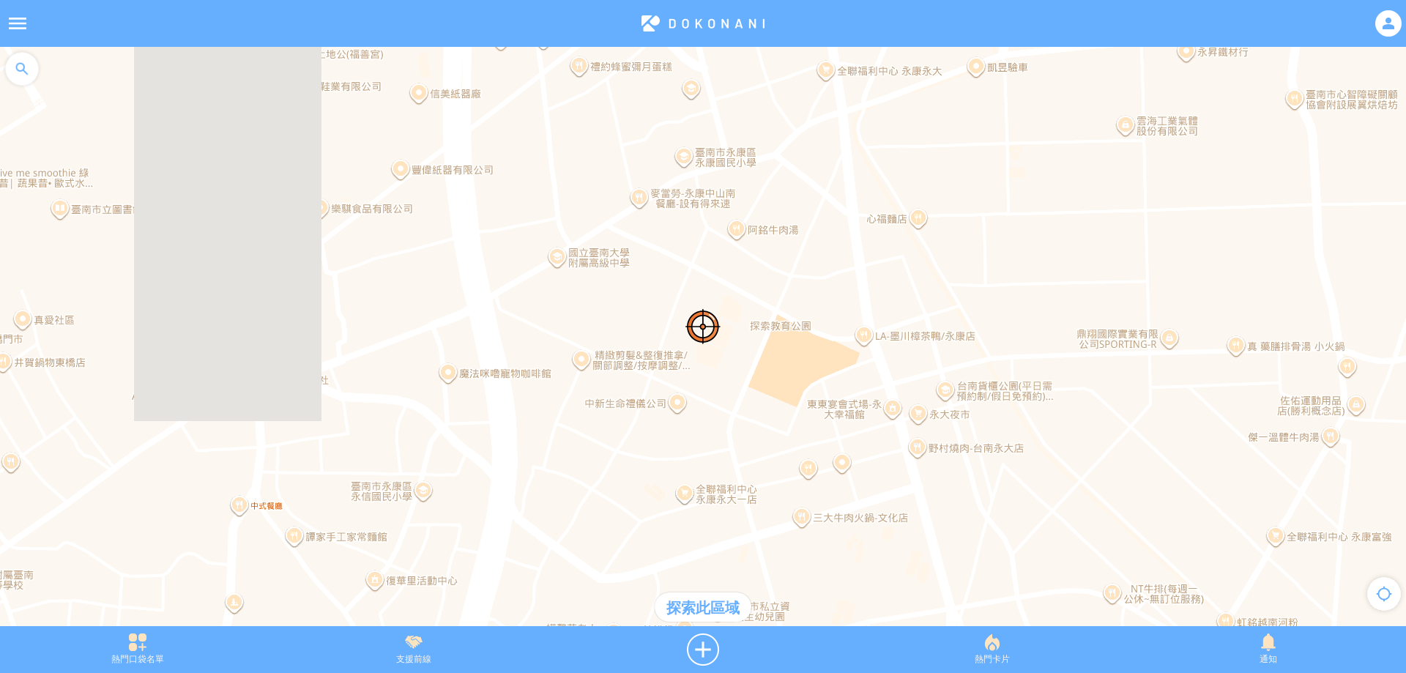
click at [718, 620] on div "探索此區域" at bounding box center [703, 606] width 97 height 29
click at [1382, 23] on div at bounding box center [1388, 23] width 26 height 26
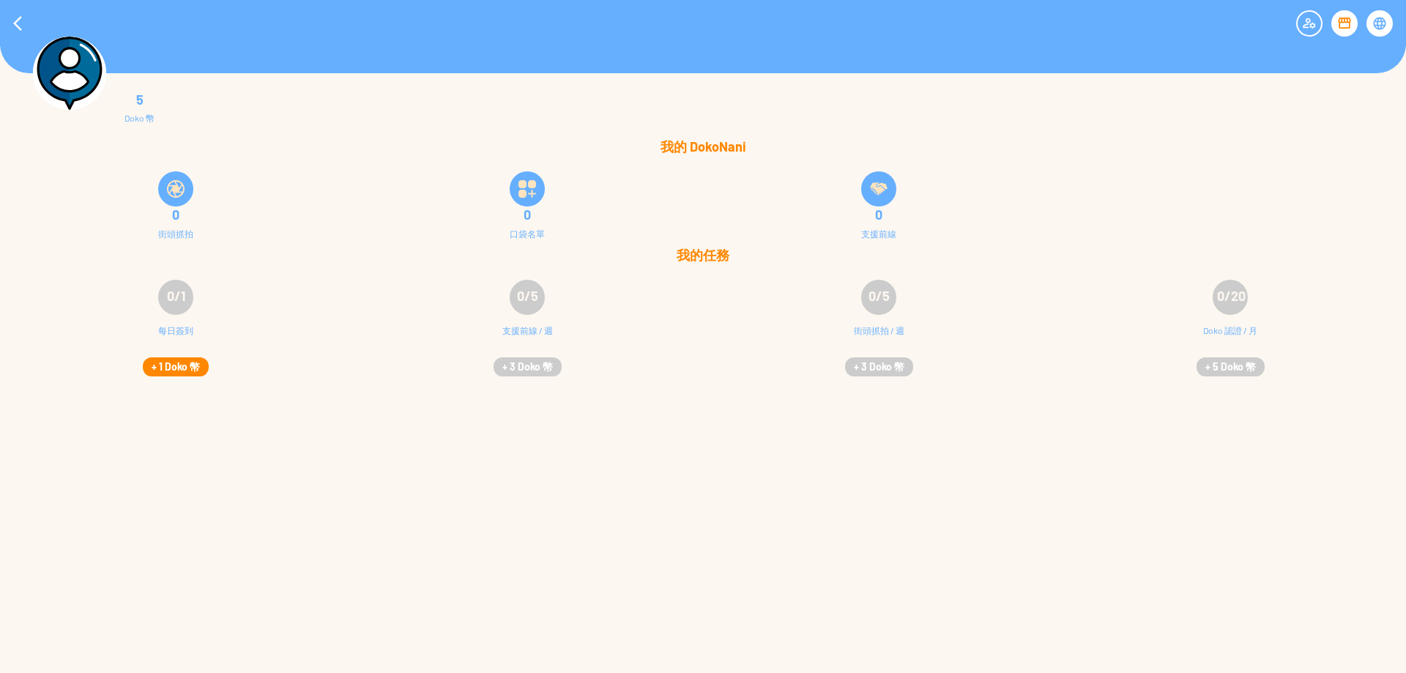
click at [165, 368] on button "+ 1 Doko 幣" at bounding box center [176, 366] width 66 height 19
click at [1311, 12] on div at bounding box center [1309, 23] width 26 height 26
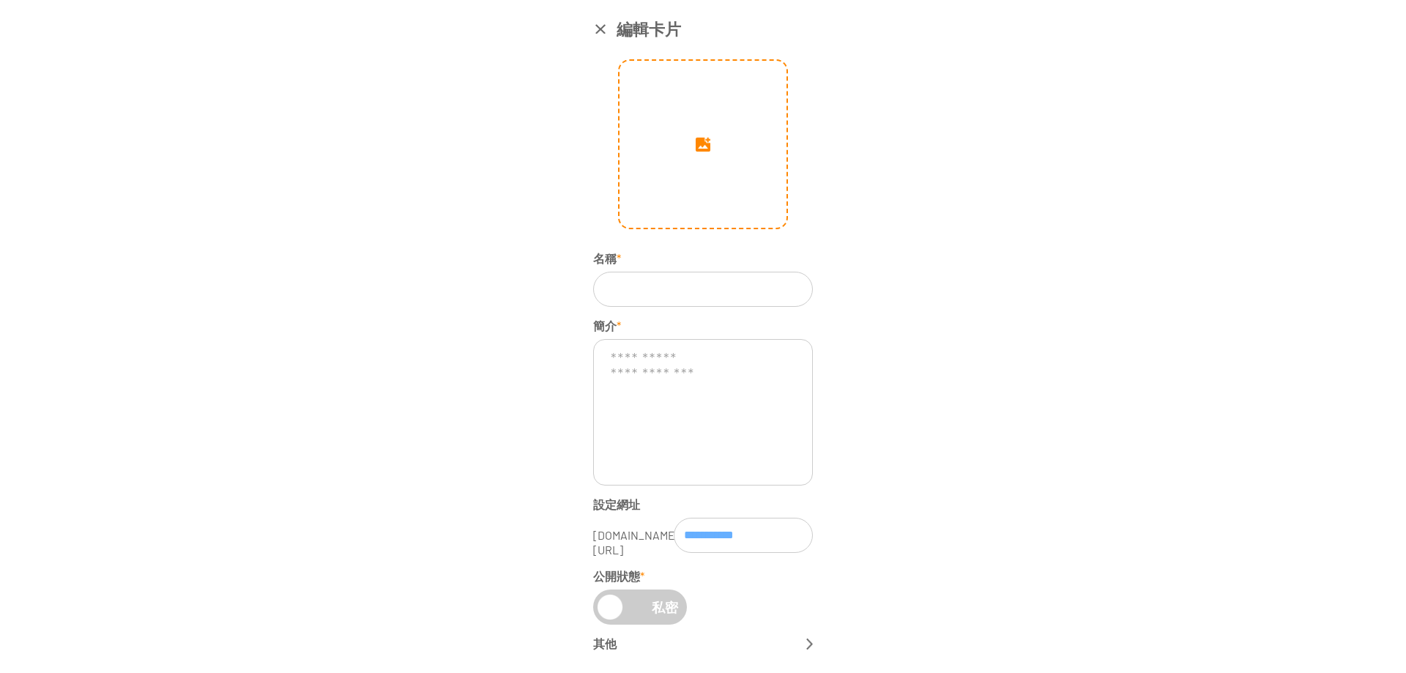
click at [690, 171] on input "image" at bounding box center [702, 144] width 167 height 167
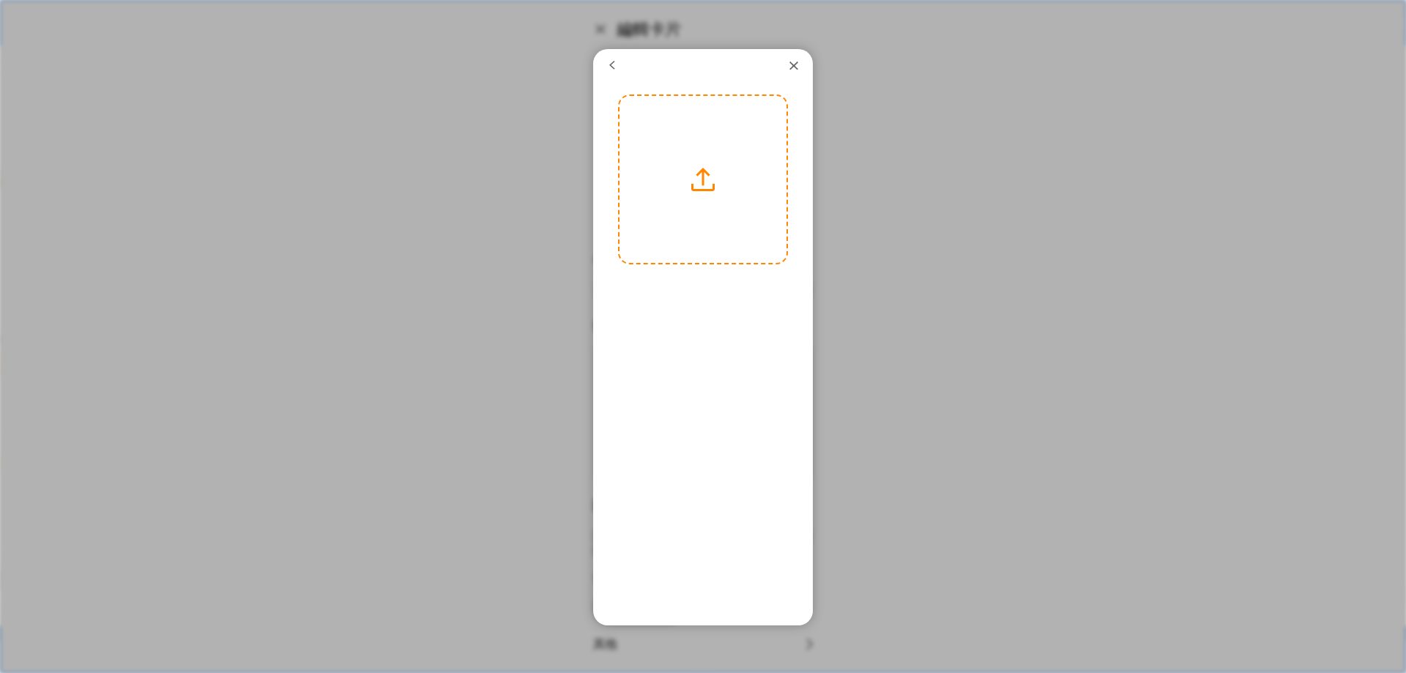
click at [712, 217] on label at bounding box center [702, 179] width 167 height 167
click at [0, 0] on input "file" at bounding box center [0, 0] width 0 height 0
drag, startPoint x: 680, startPoint y: 199, endPoint x: 709, endPoint y: 198, distance: 29.3
click at [709, 198] on div at bounding box center [725, 179] width 250 height 167
click at [737, 278] on button "下一步" at bounding box center [744, 283] width 66 height 19
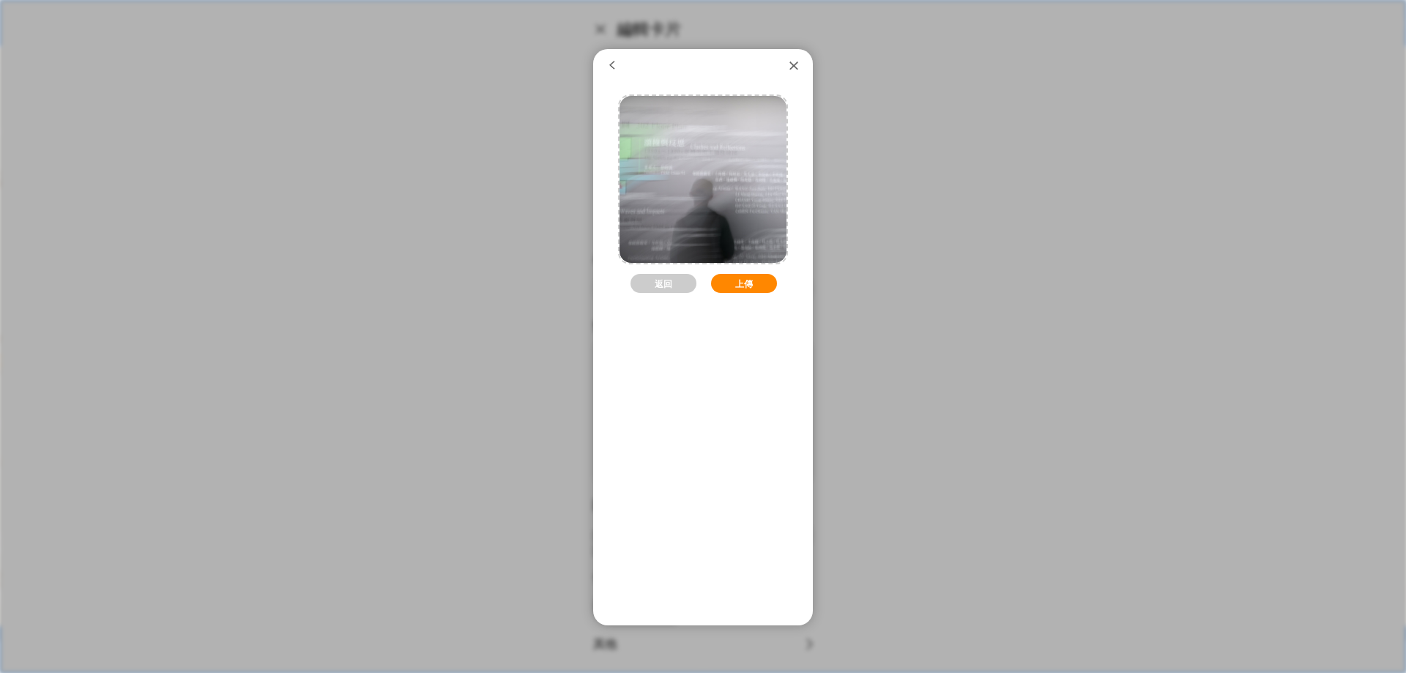
click at [740, 286] on button "上傳" at bounding box center [744, 283] width 66 height 19
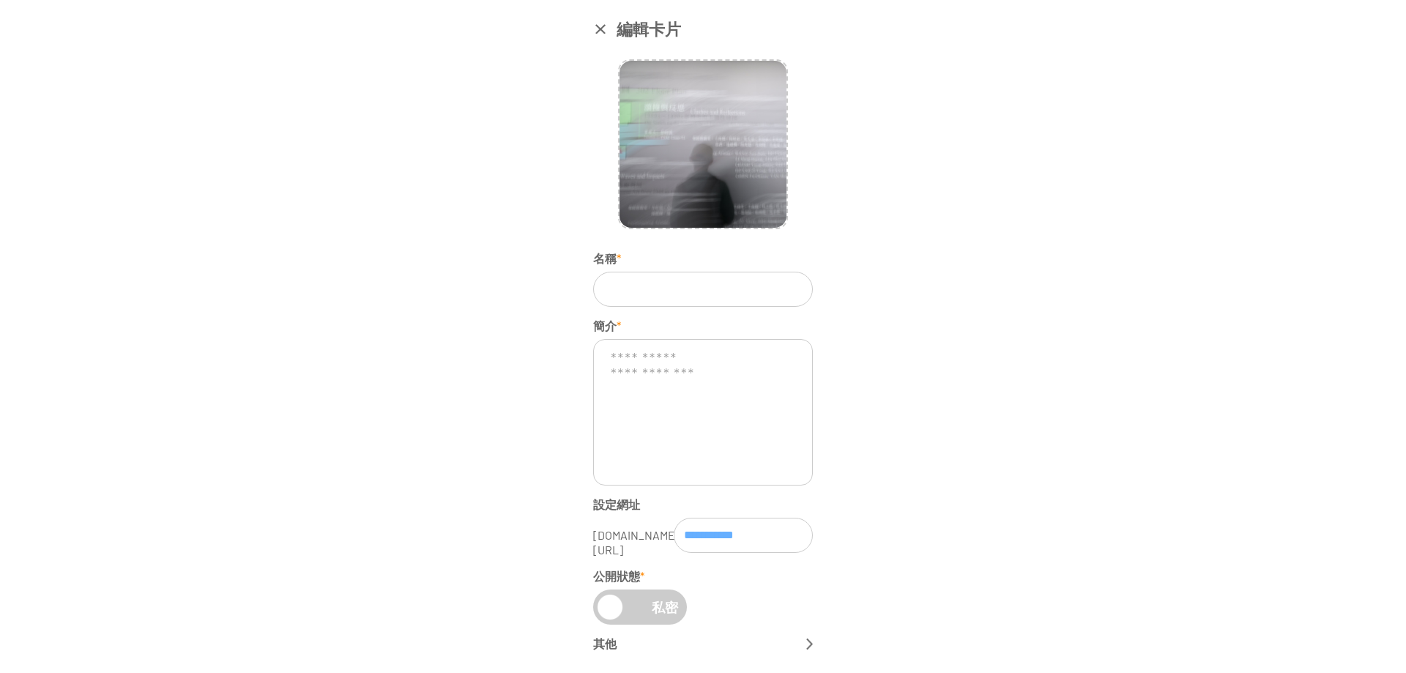
click at [693, 294] on input at bounding box center [703, 289] width 220 height 35
drag, startPoint x: 609, startPoint y: 288, endPoint x: 593, endPoint y: 286, distance: 16.3
click at [593, 286] on input "***" at bounding box center [703, 289] width 220 height 35
type input "***"
click at [690, 413] on textarea at bounding box center [703, 412] width 220 height 146
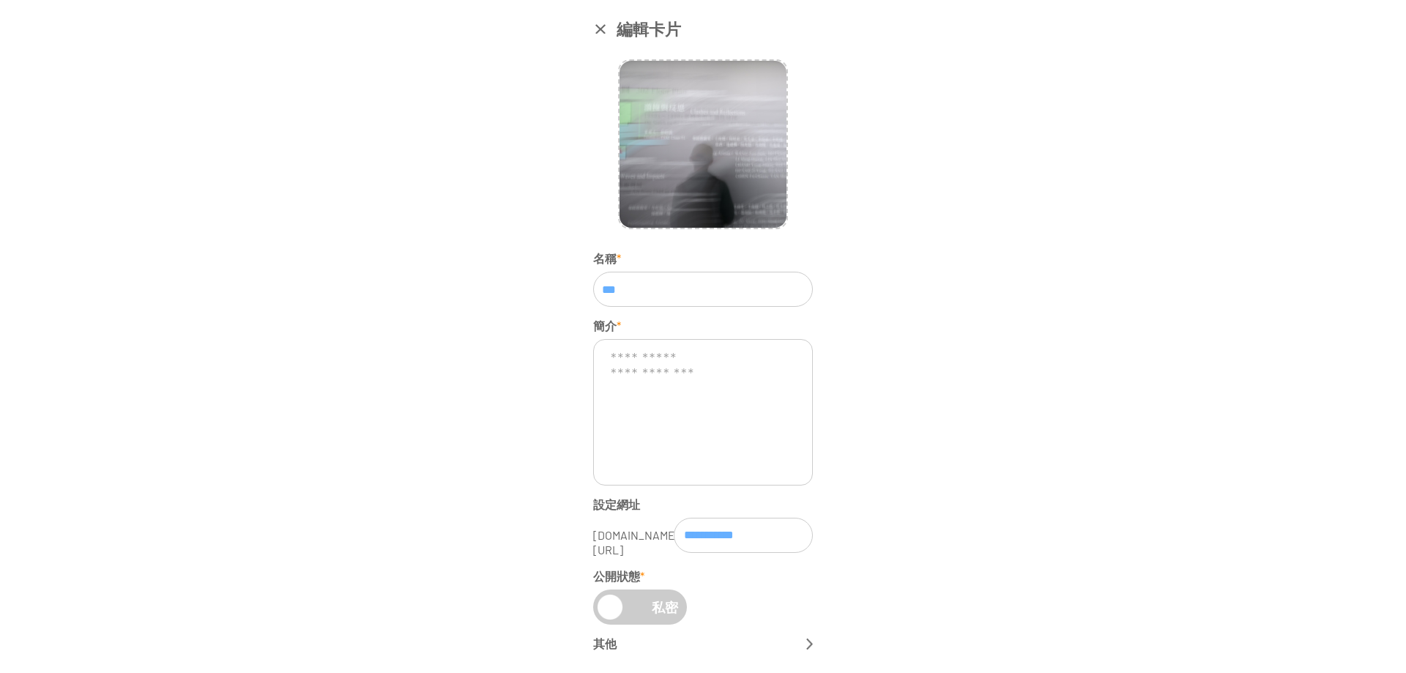
scroll to position [36, 0]
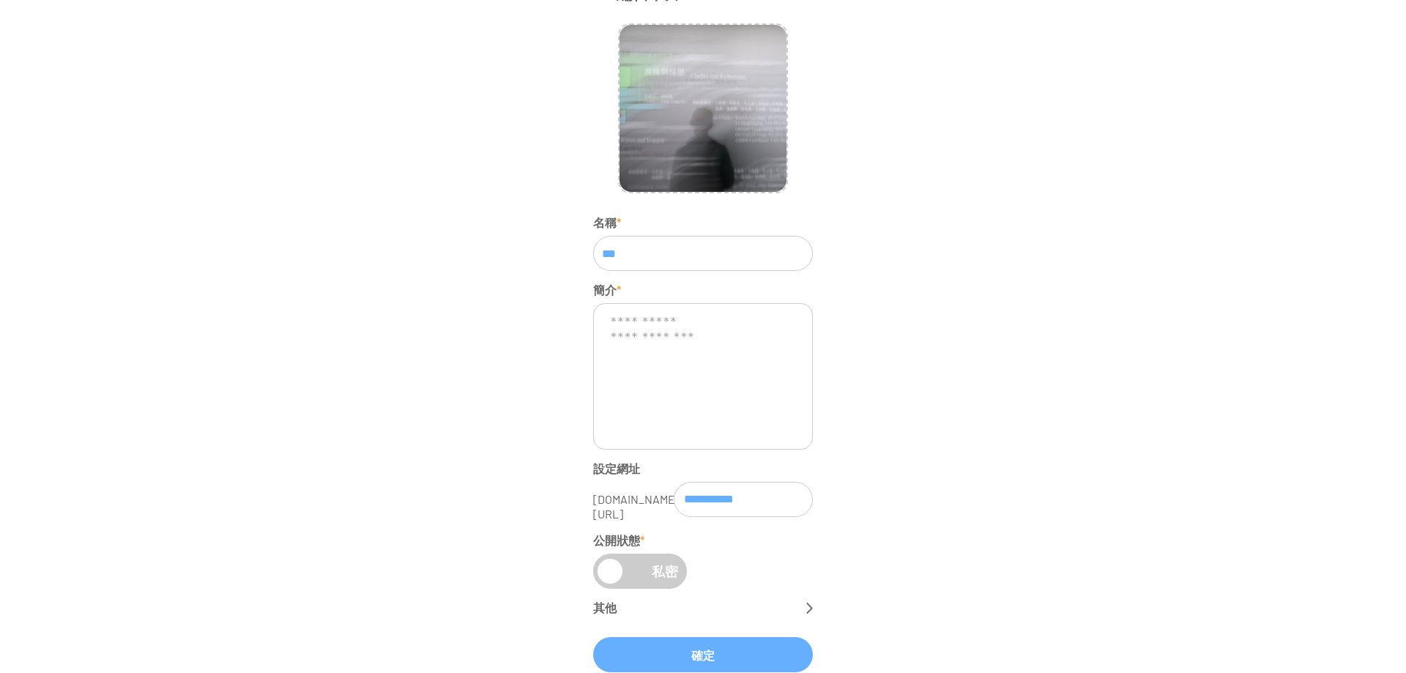
click at [671, 325] on textarea at bounding box center [703, 376] width 220 height 146
click at [675, 341] on textarea at bounding box center [703, 376] width 220 height 146
click at [627, 569] on div "私密" at bounding box center [640, 571] width 94 height 35
click at [698, 614] on div "其他" at bounding box center [703, 607] width 220 height 15
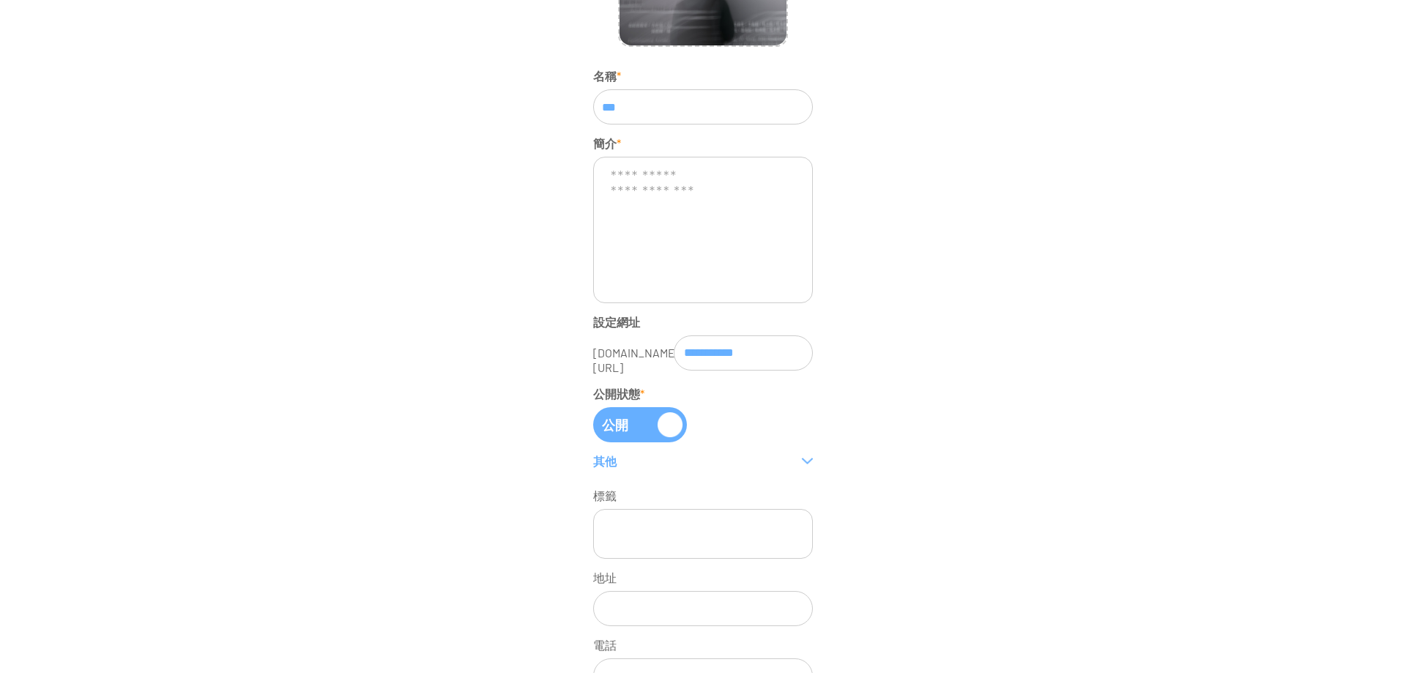
click at [678, 460] on div "其他" at bounding box center [703, 461] width 220 height 15
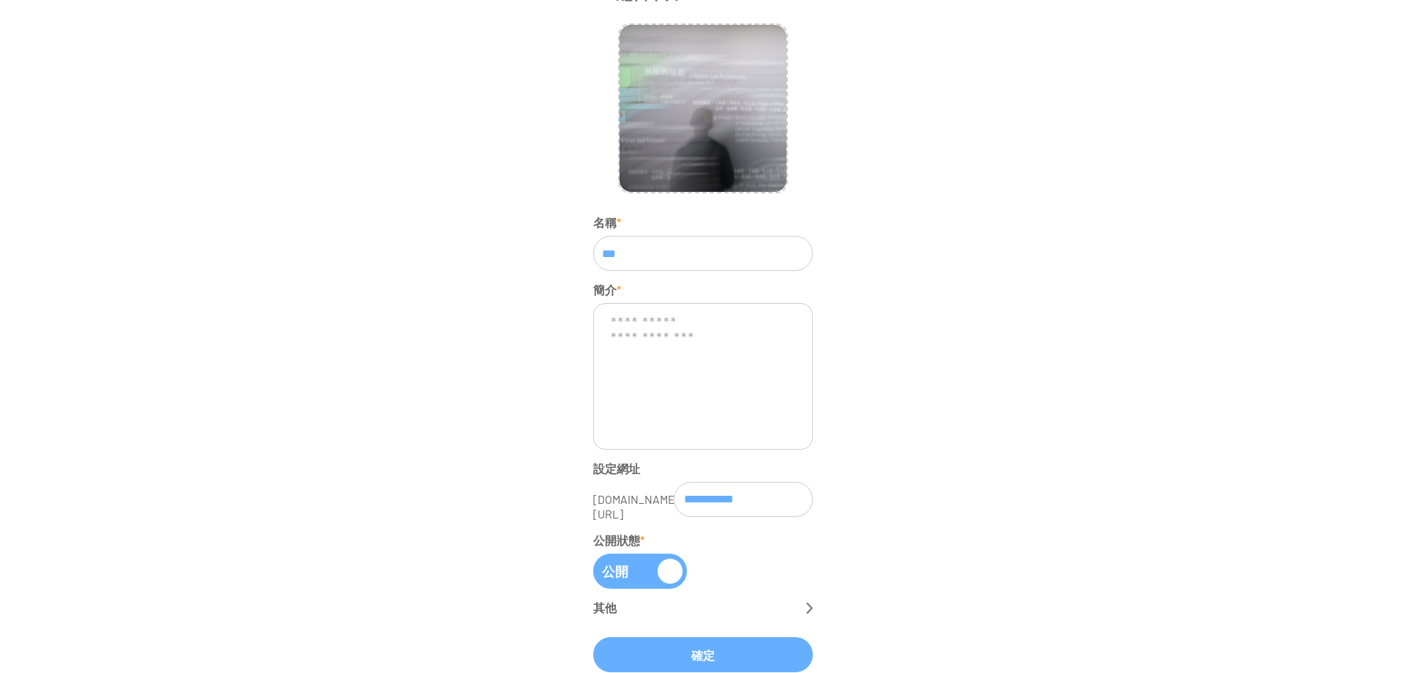
click at [678, 363] on textarea at bounding box center [703, 376] width 220 height 146
drag, startPoint x: 757, startPoint y: 340, endPoint x: 562, endPoint y: 294, distance: 201.0
click at [562, 294] on div "**********" at bounding box center [703, 336] width 1406 height 673
click at [638, 332] on textarea at bounding box center [703, 376] width 220 height 146
click at [685, 660] on button "確定" at bounding box center [703, 654] width 220 height 35
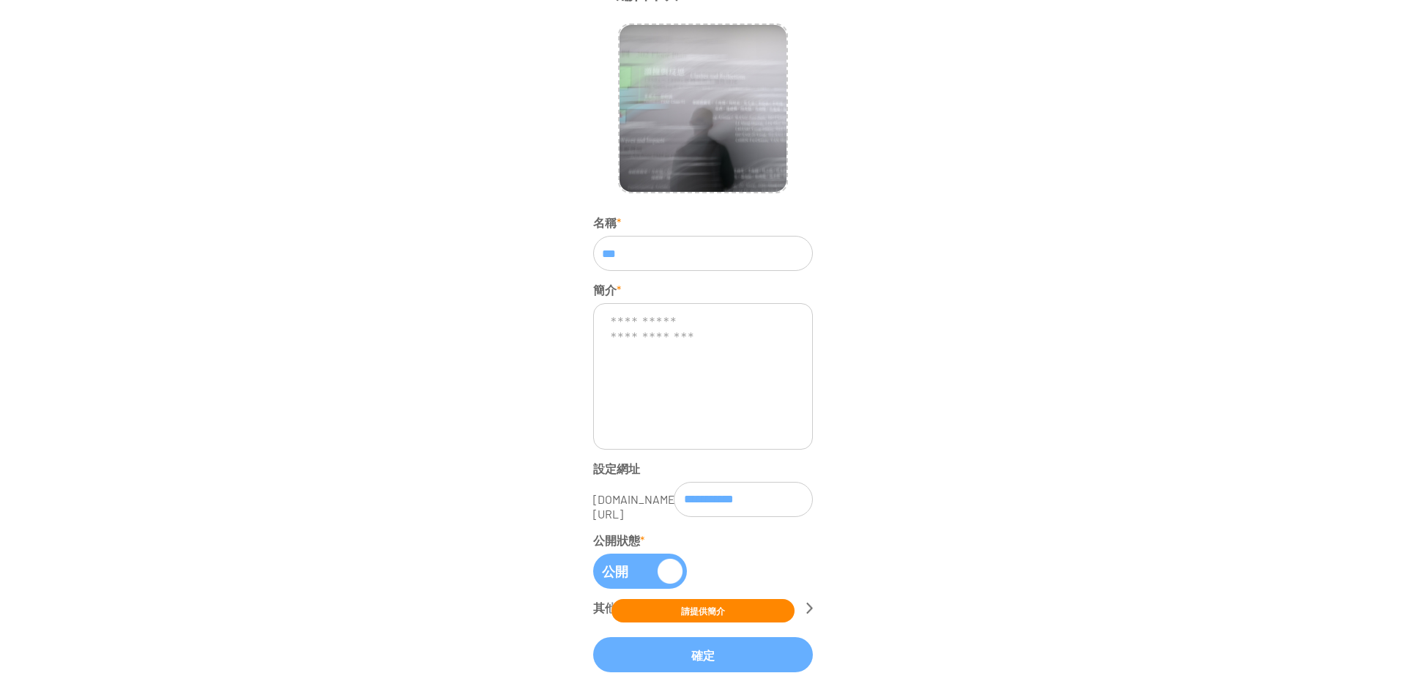
click at [718, 368] on textarea at bounding box center [703, 376] width 220 height 146
drag, startPoint x: 764, startPoint y: 346, endPoint x: 612, endPoint y: 309, distance: 156.8
click at [612, 309] on textarea at bounding box center [703, 376] width 220 height 146
click at [661, 326] on textarea at bounding box center [703, 376] width 220 height 146
type textarea "*"
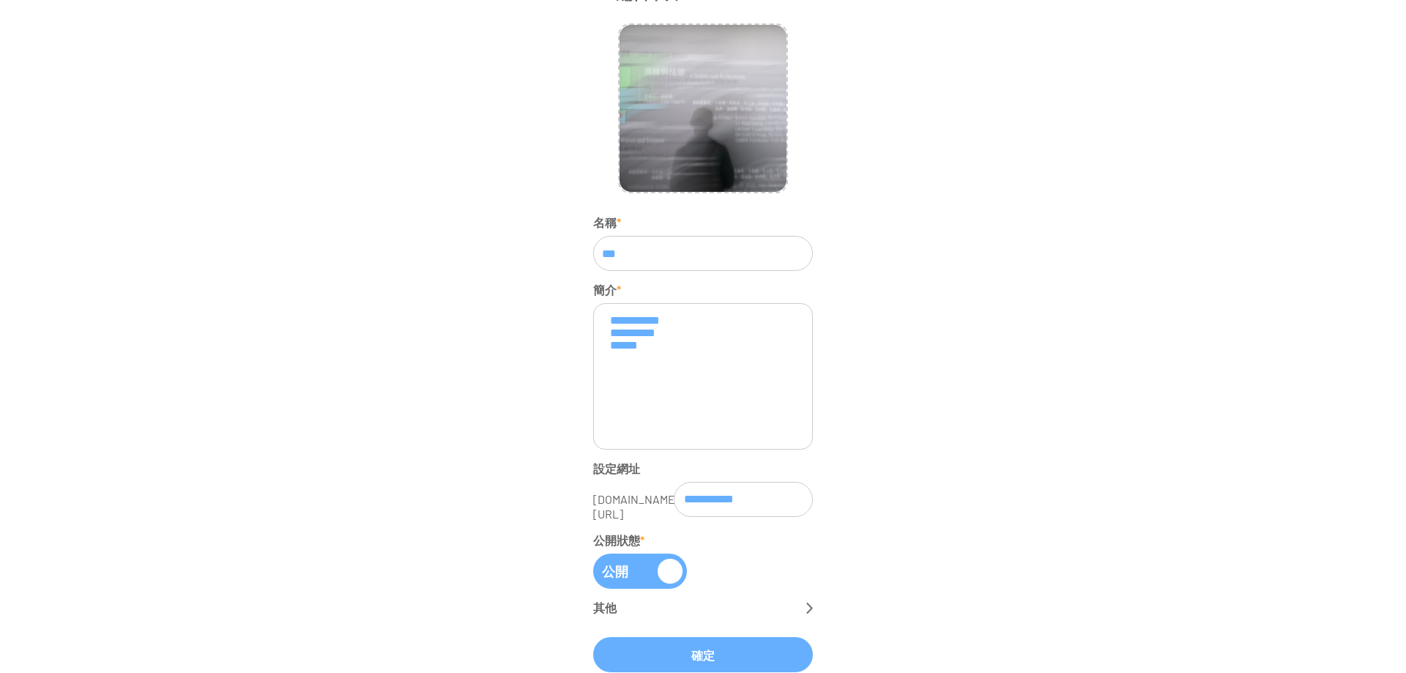
drag, startPoint x: 731, startPoint y: 340, endPoint x: 699, endPoint y: 340, distance: 31.5
click at [699, 340] on textarea "**********" at bounding box center [703, 376] width 220 height 146
click at [607, 357] on textarea "**********" at bounding box center [703, 376] width 220 height 146
paste textarea "**"
type textarea "**********"
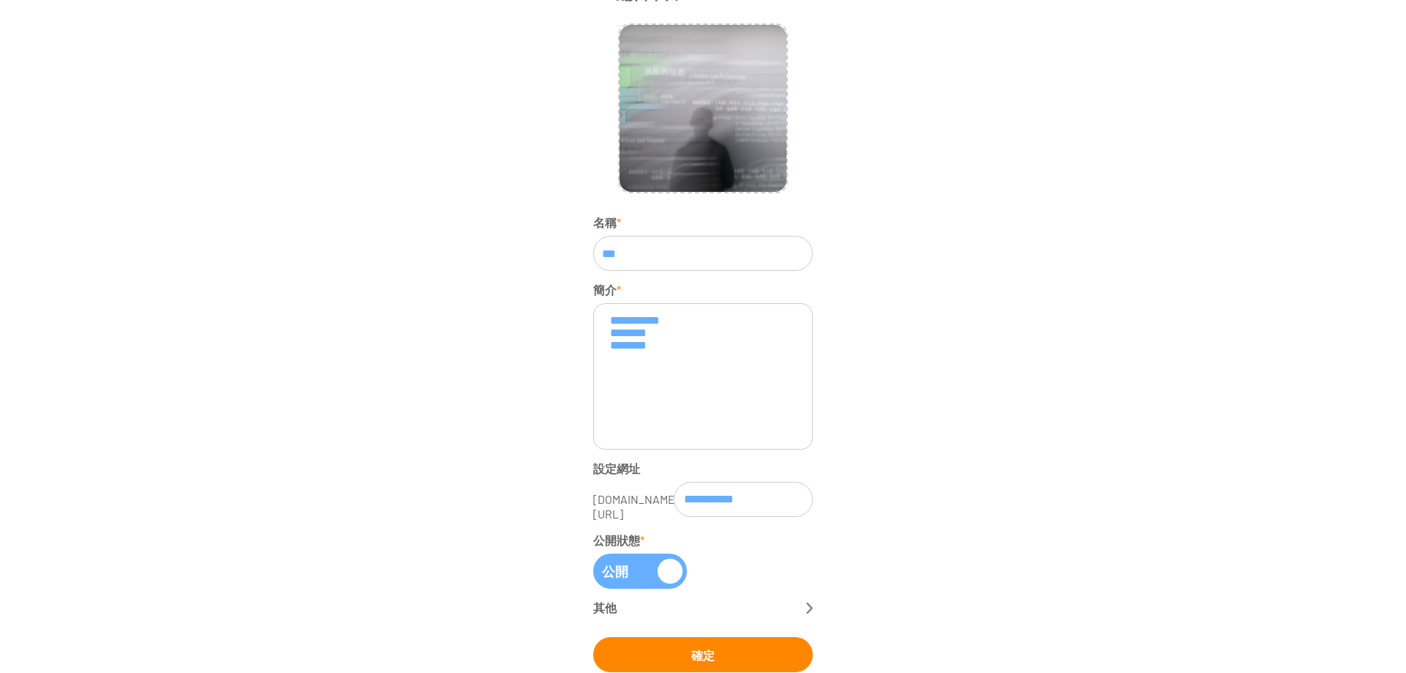
click at [708, 642] on button "確定" at bounding box center [703, 654] width 220 height 35
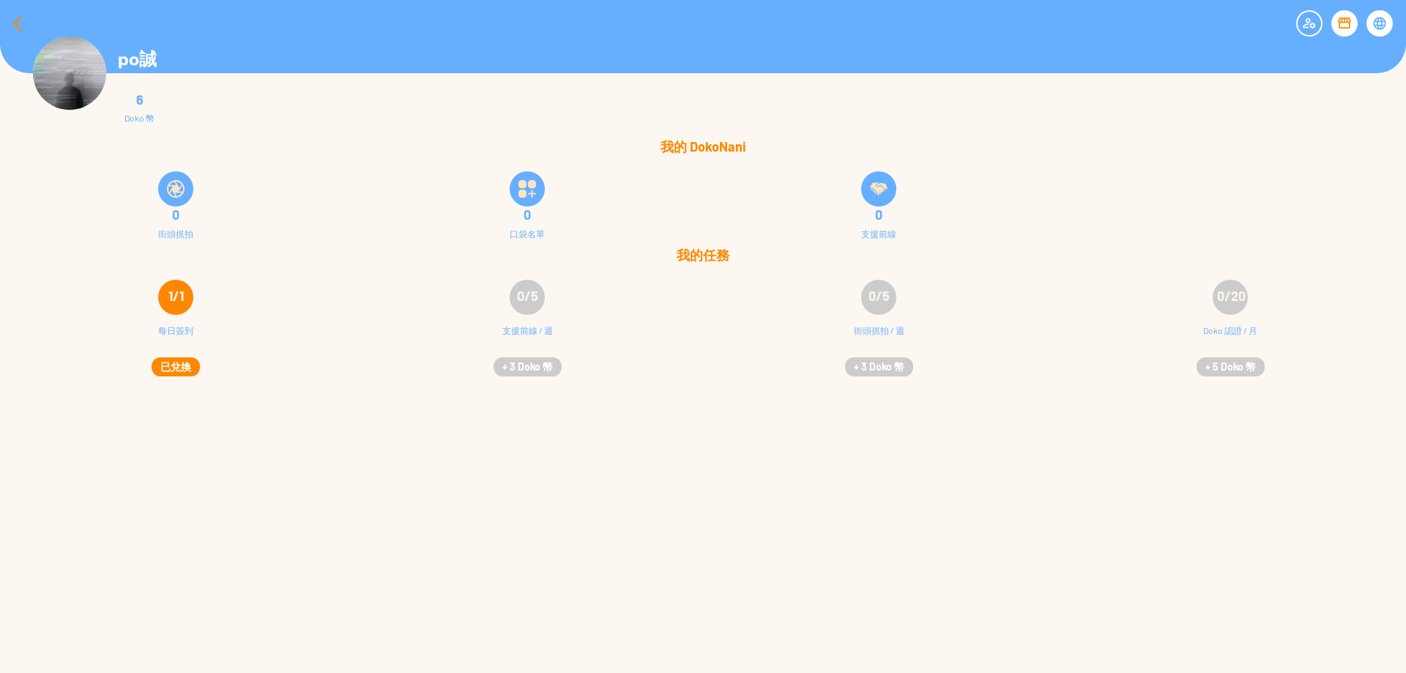
click at [13, 13] on div at bounding box center [17, 23] width 35 height 35
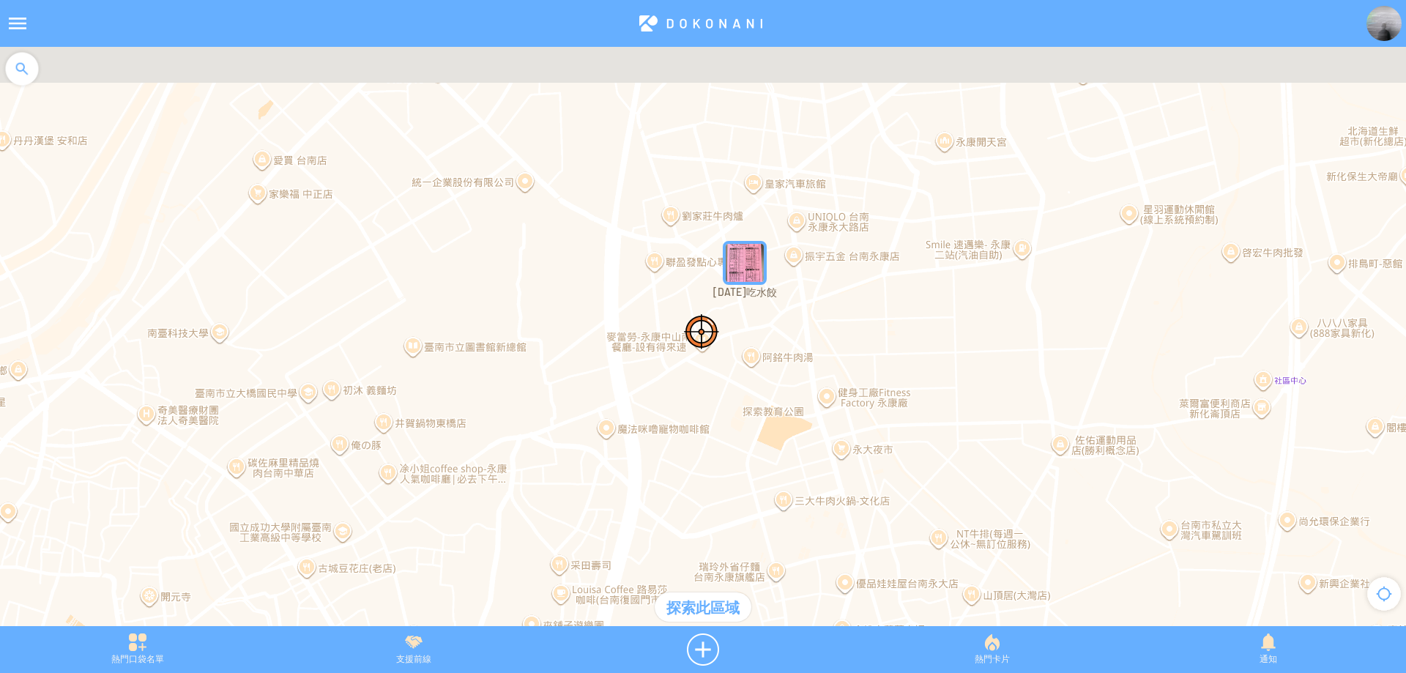
drag, startPoint x: 818, startPoint y: 256, endPoint x: 811, endPoint y: 315, distance: 59.0
click at [811, 315] on div at bounding box center [703, 344] width 1406 height 594
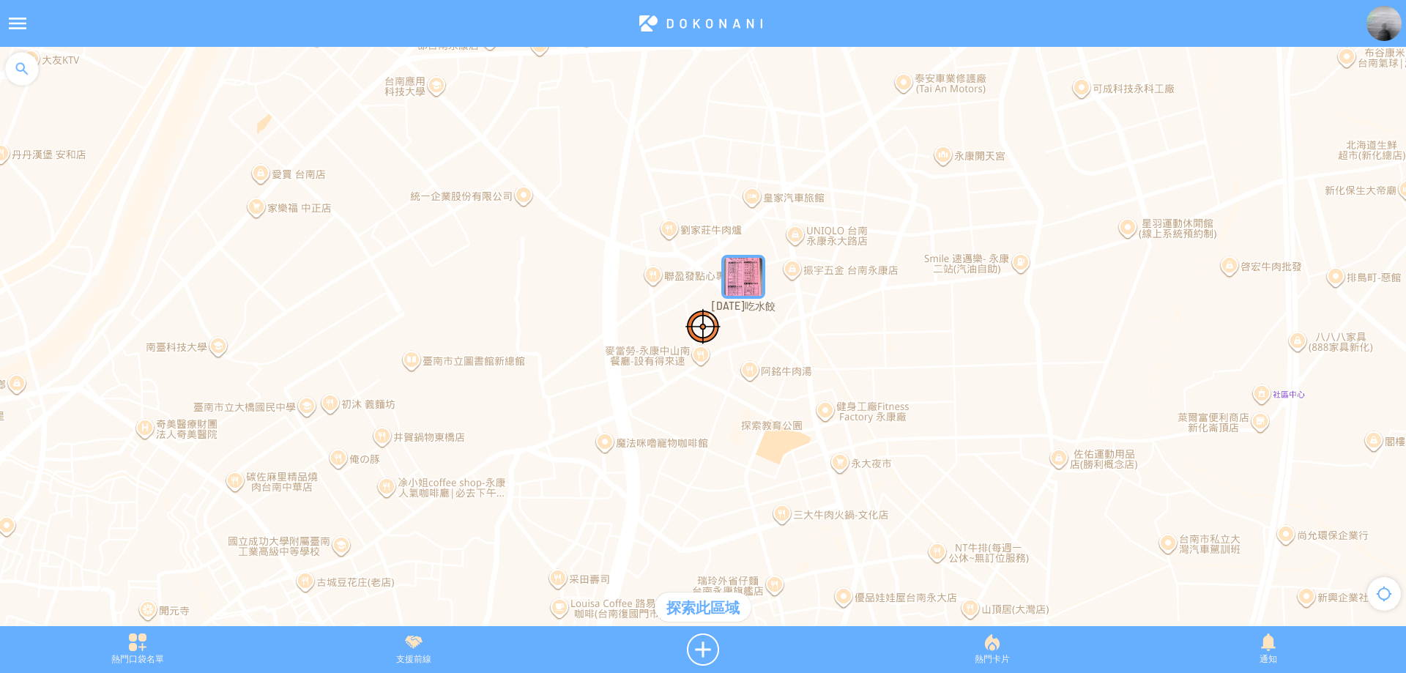
click at [739, 271] on img "Kky6LQJVlR5MapIcon" at bounding box center [743, 277] width 44 height 44
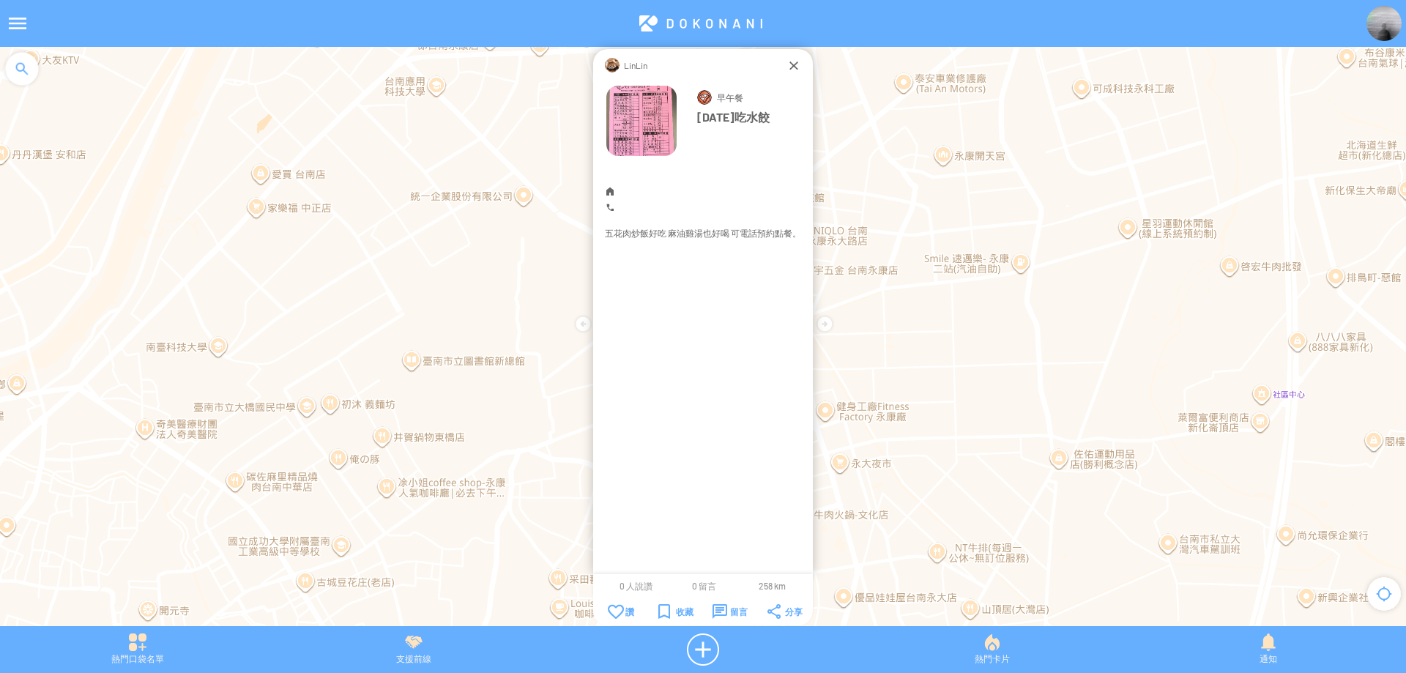
click at [1163, 192] on div "若要瀏覽，請按箭頭鍵。" at bounding box center [703, 344] width 1406 height 594
click at [973, 253] on div at bounding box center [703, 344] width 1406 height 594
click at [794, 68] on div at bounding box center [793, 65] width 15 height 15
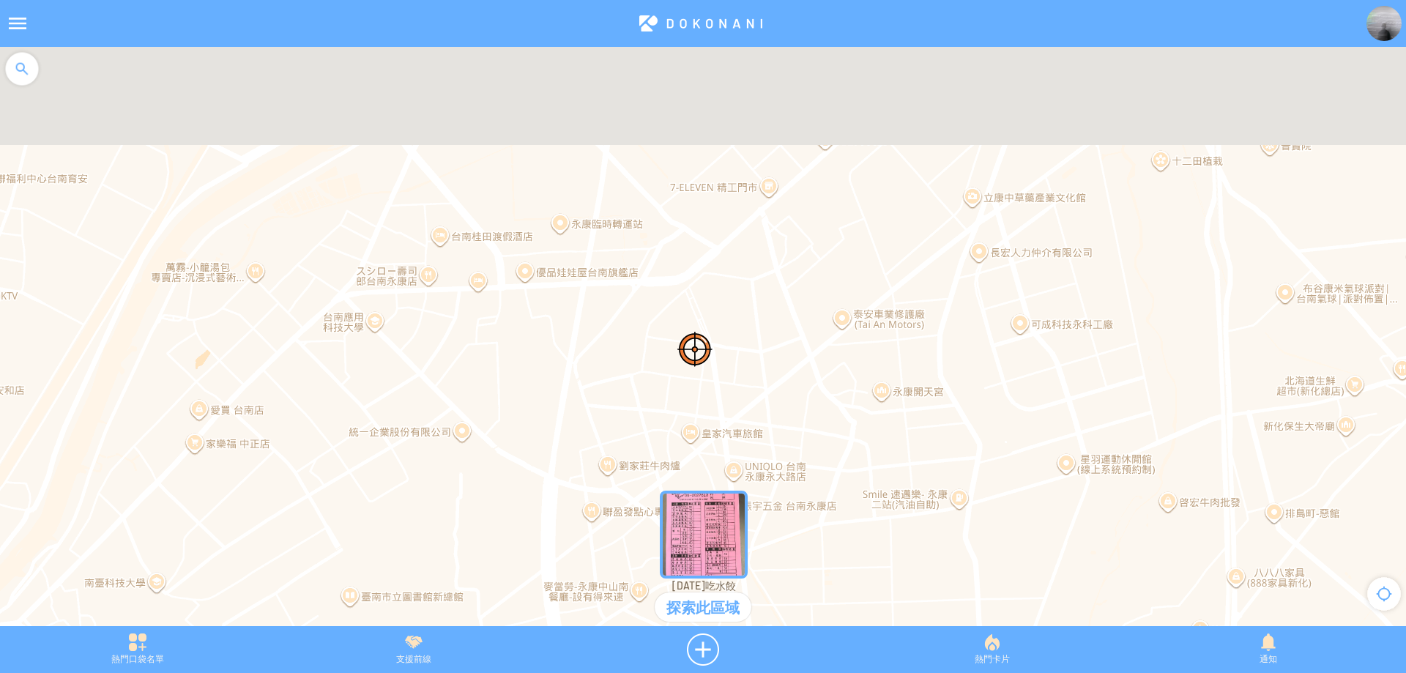
drag, startPoint x: 921, startPoint y: 229, endPoint x: 857, endPoint y: 476, distance: 255.0
click at [857, 476] on div at bounding box center [703, 344] width 1406 height 594
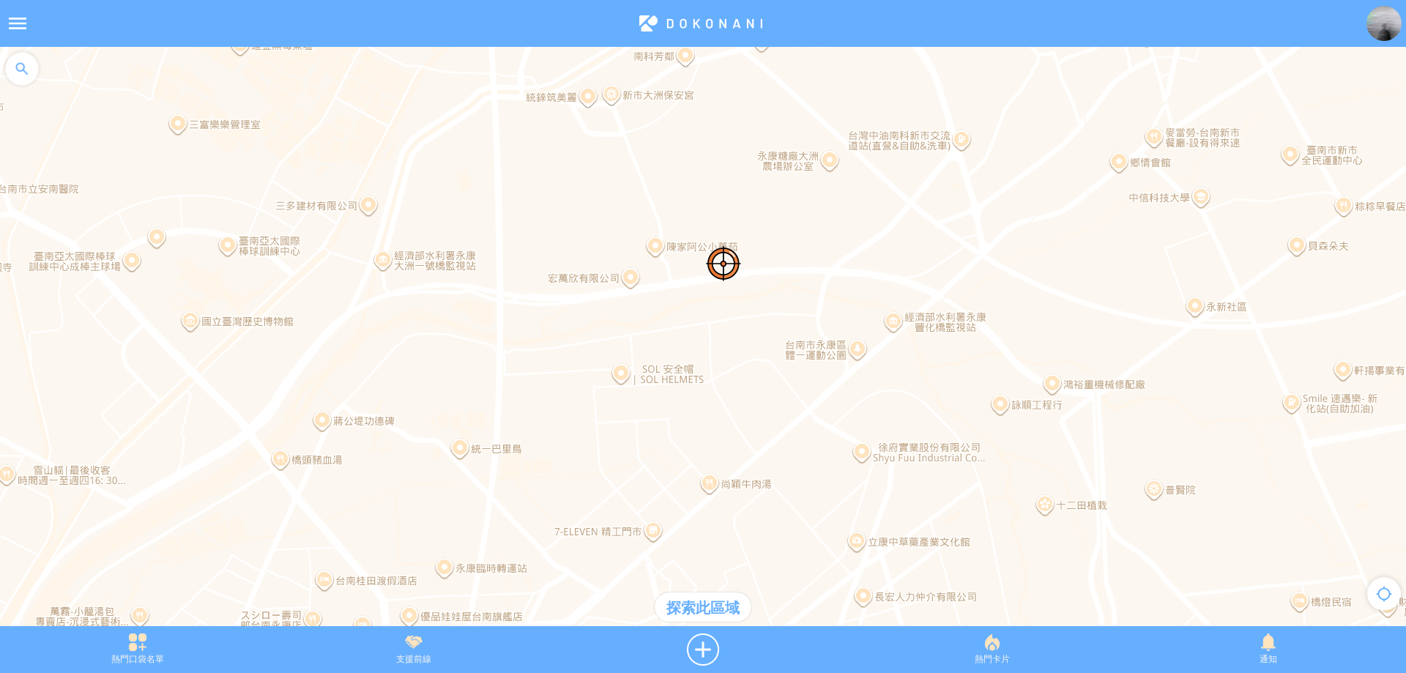
drag, startPoint x: 894, startPoint y: 269, endPoint x: 857, endPoint y: 405, distance: 141.0
click at [857, 405] on div at bounding box center [703, 344] width 1406 height 594
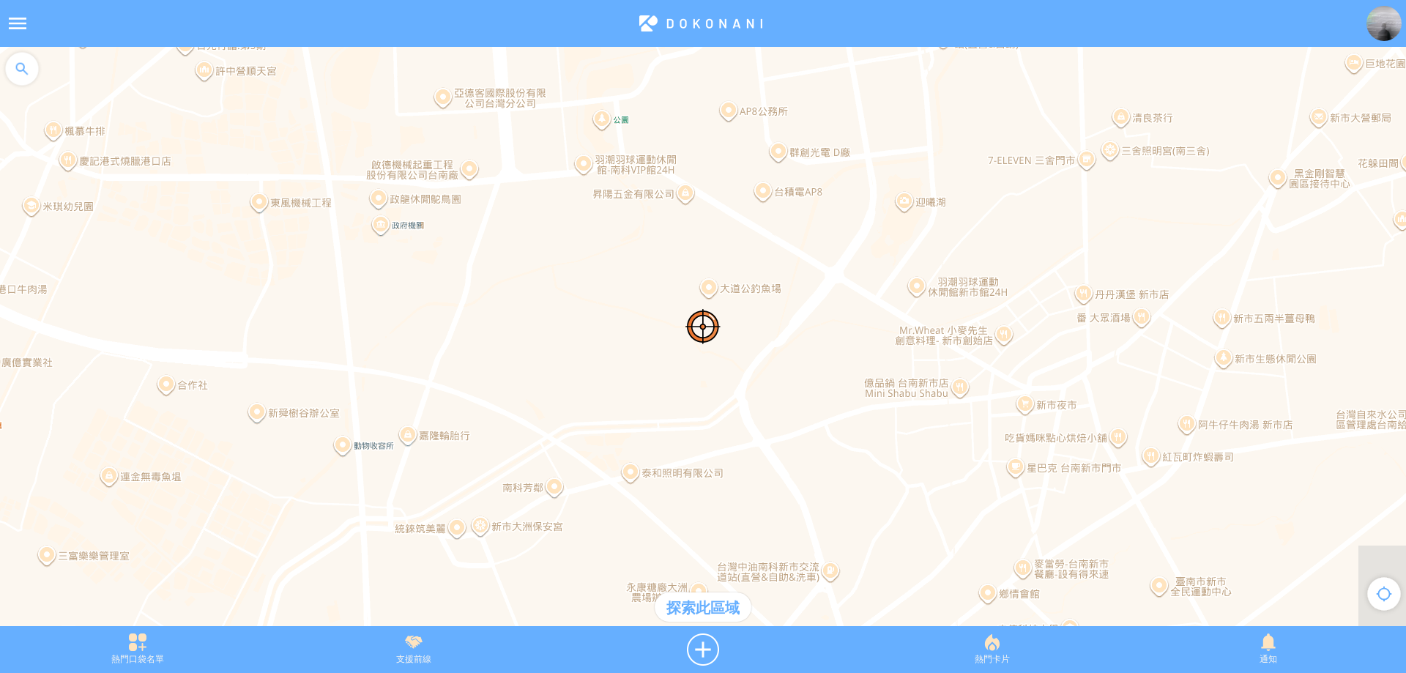
click at [17, 18] on div at bounding box center [17, 23] width 35 height 35
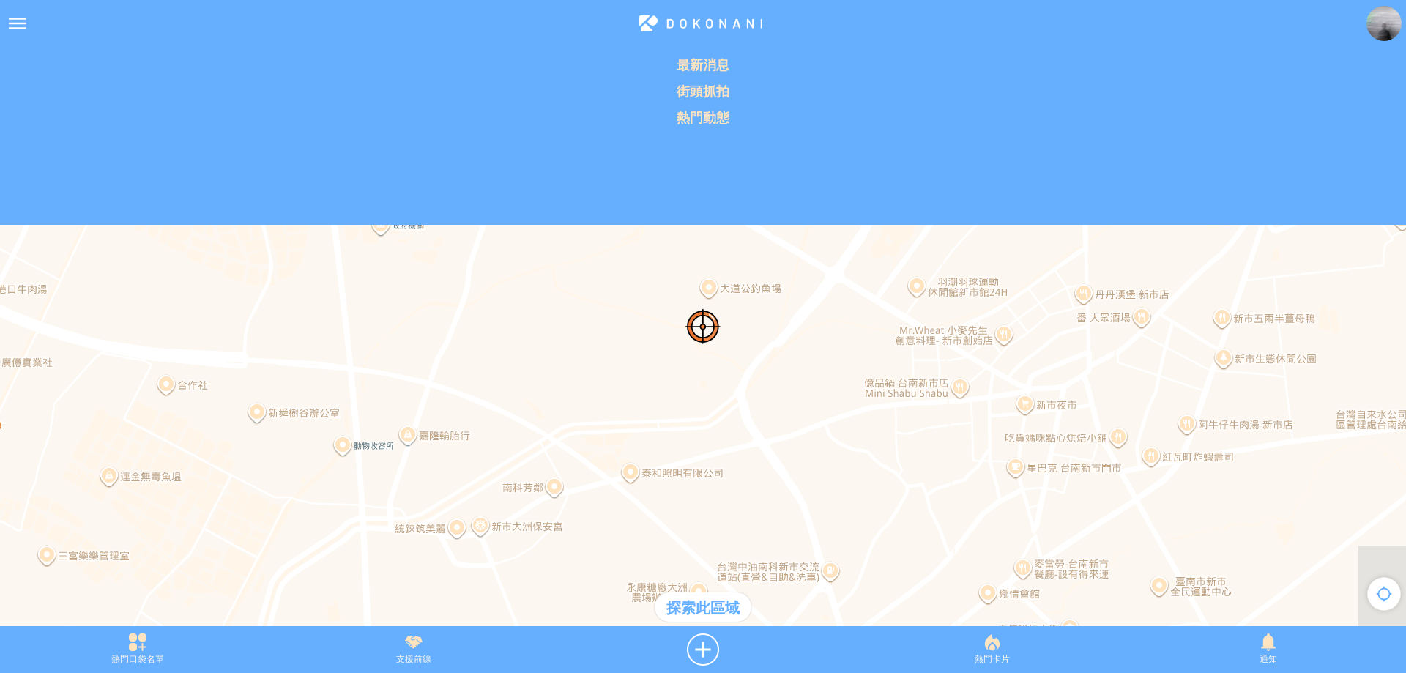
click at [3, 19] on div at bounding box center [17, 23] width 35 height 35
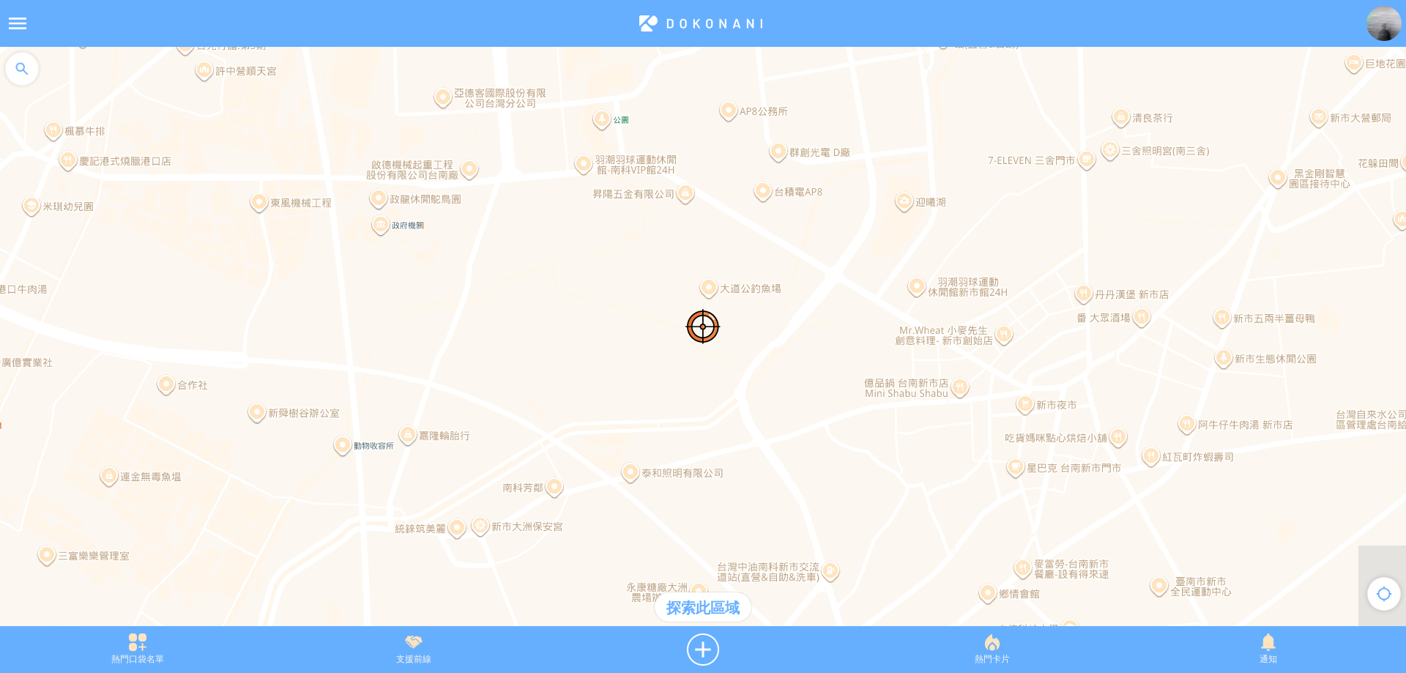
click at [31, 70] on div at bounding box center [22, 69] width 44 height 44
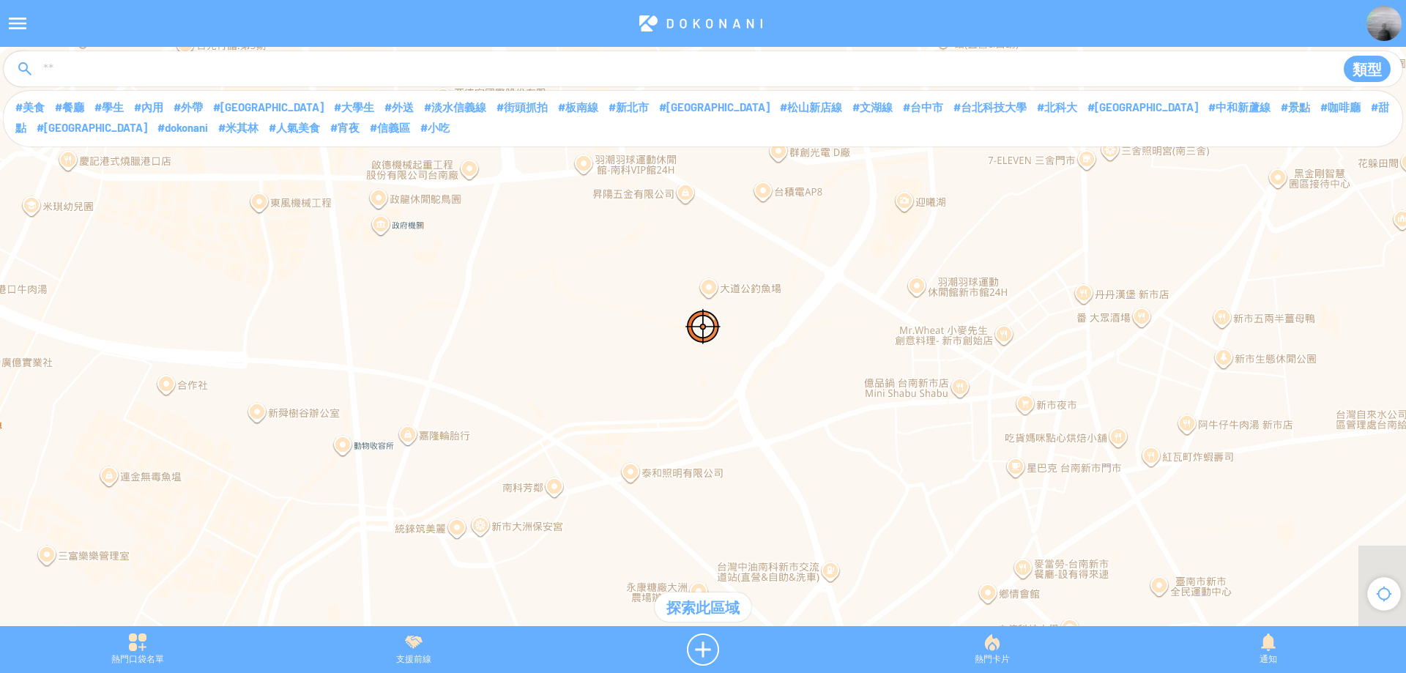
click at [68, 74] on input at bounding box center [681, 70] width 1279 height 28
type input "**"
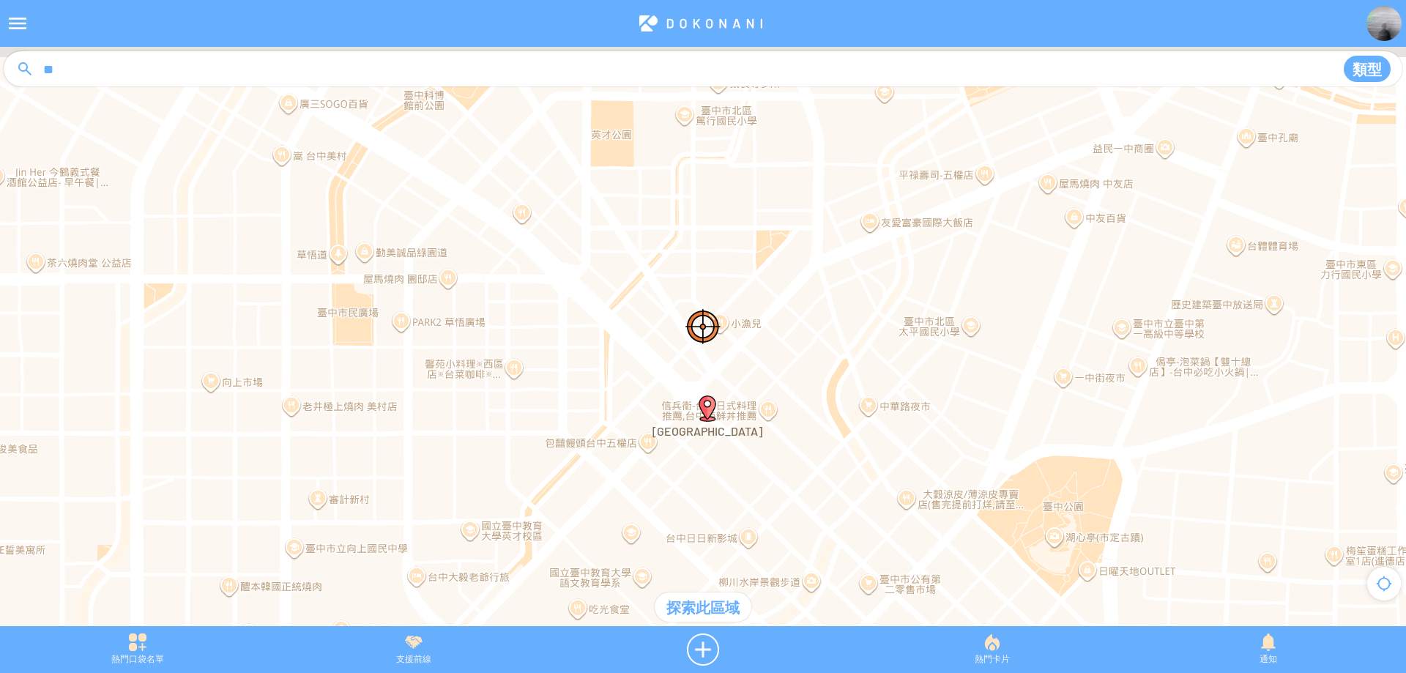
drag, startPoint x: 685, startPoint y: 236, endPoint x: 675, endPoint y: 293, distance: 57.2
click at [675, 293] on div at bounding box center [703, 344] width 1406 height 594
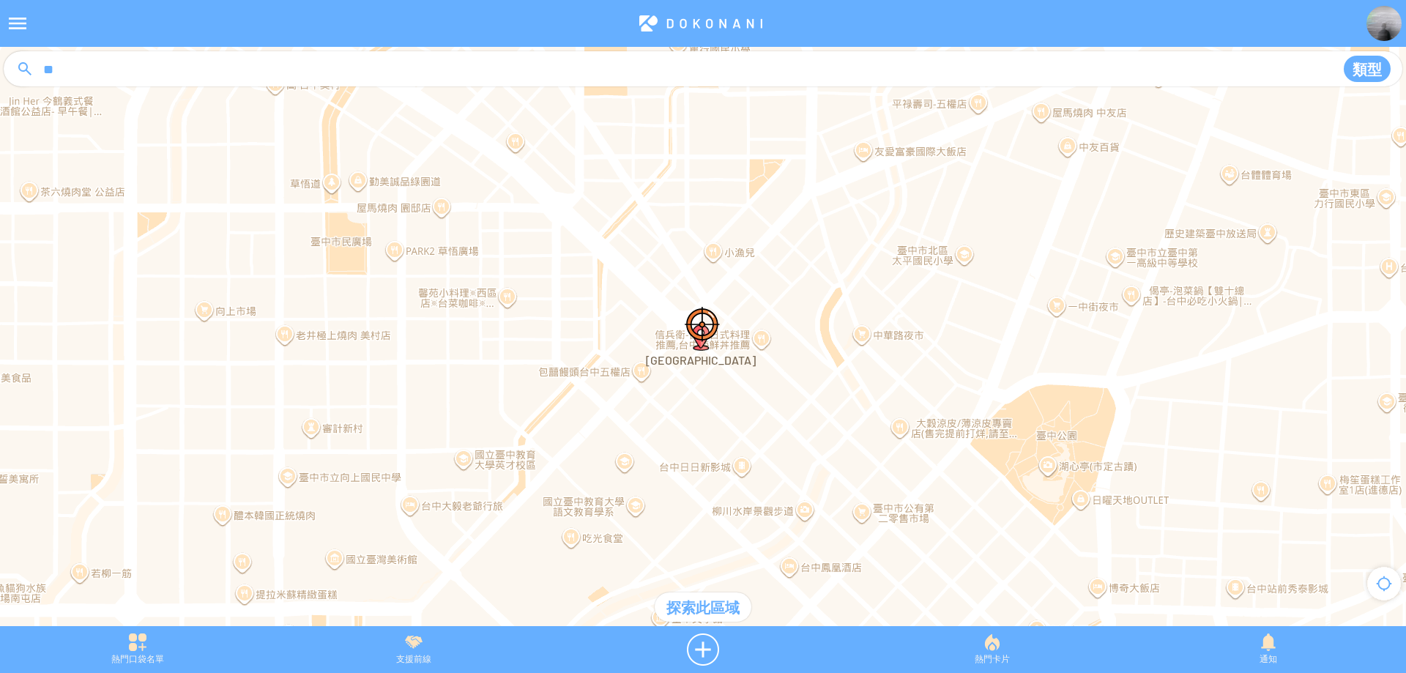
drag, startPoint x: 661, startPoint y: 283, endPoint x: 652, endPoint y: 203, distance: 81.0
click at [652, 203] on div at bounding box center [703, 344] width 1406 height 594
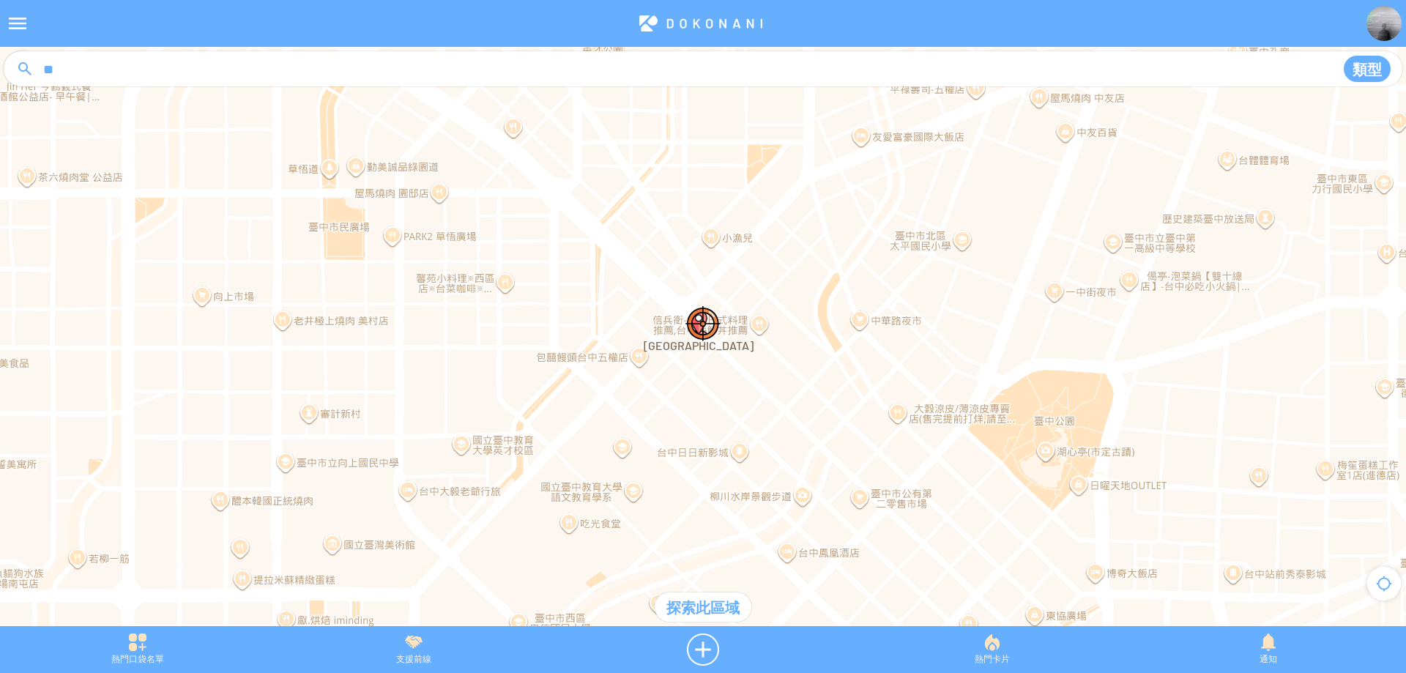
drag, startPoint x: 621, startPoint y: 224, endPoint x: 620, endPoint y: 189, distance: 35.2
click at [620, 189] on div at bounding box center [703, 344] width 1406 height 594
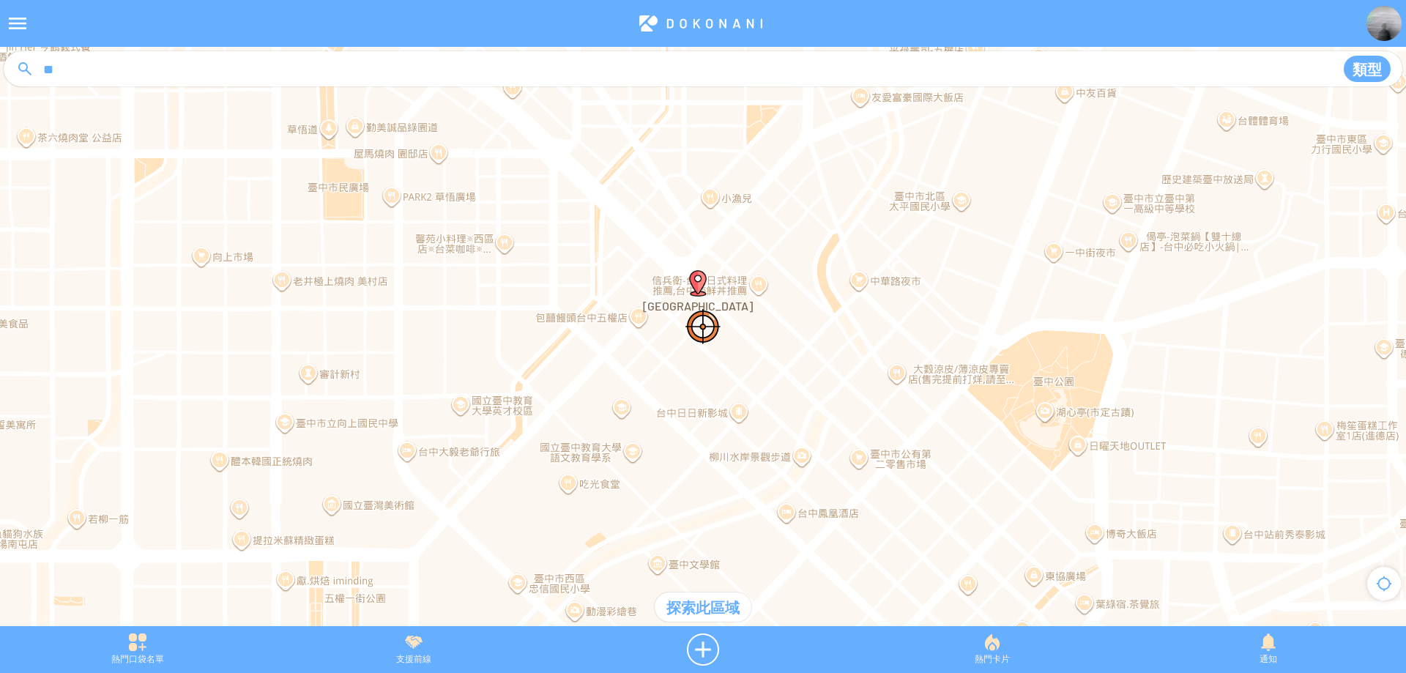
drag, startPoint x: 777, startPoint y: 384, endPoint x: 780, endPoint y: 209, distance: 175.0
click at [780, 209] on div at bounding box center [703, 344] width 1406 height 594
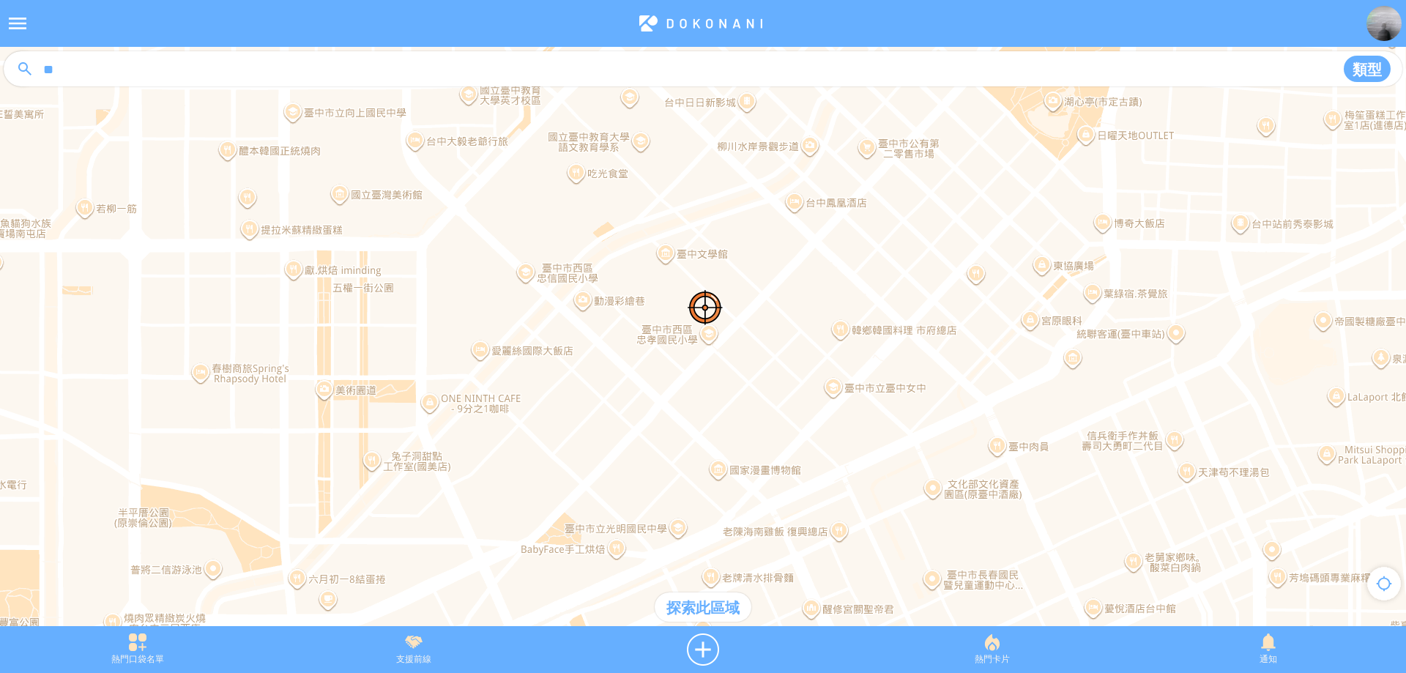
drag, startPoint x: 759, startPoint y: 283, endPoint x: 776, endPoint y: 128, distance: 155.4
click at [776, 129] on div at bounding box center [703, 344] width 1406 height 594
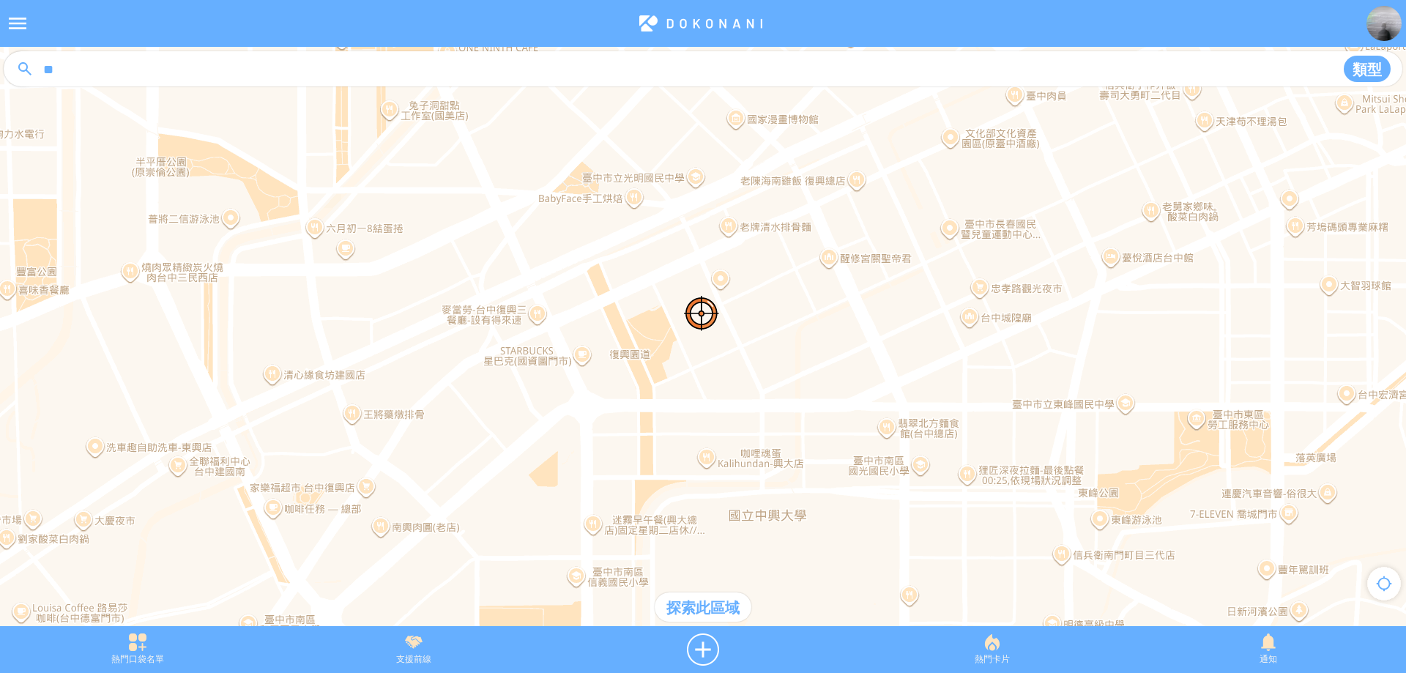
drag, startPoint x: 746, startPoint y: 223, endPoint x: 737, endPoint y: 145, distance: 78.2
click at [737, 145] on div at bounding box center [703, 344] width 1406 height 594
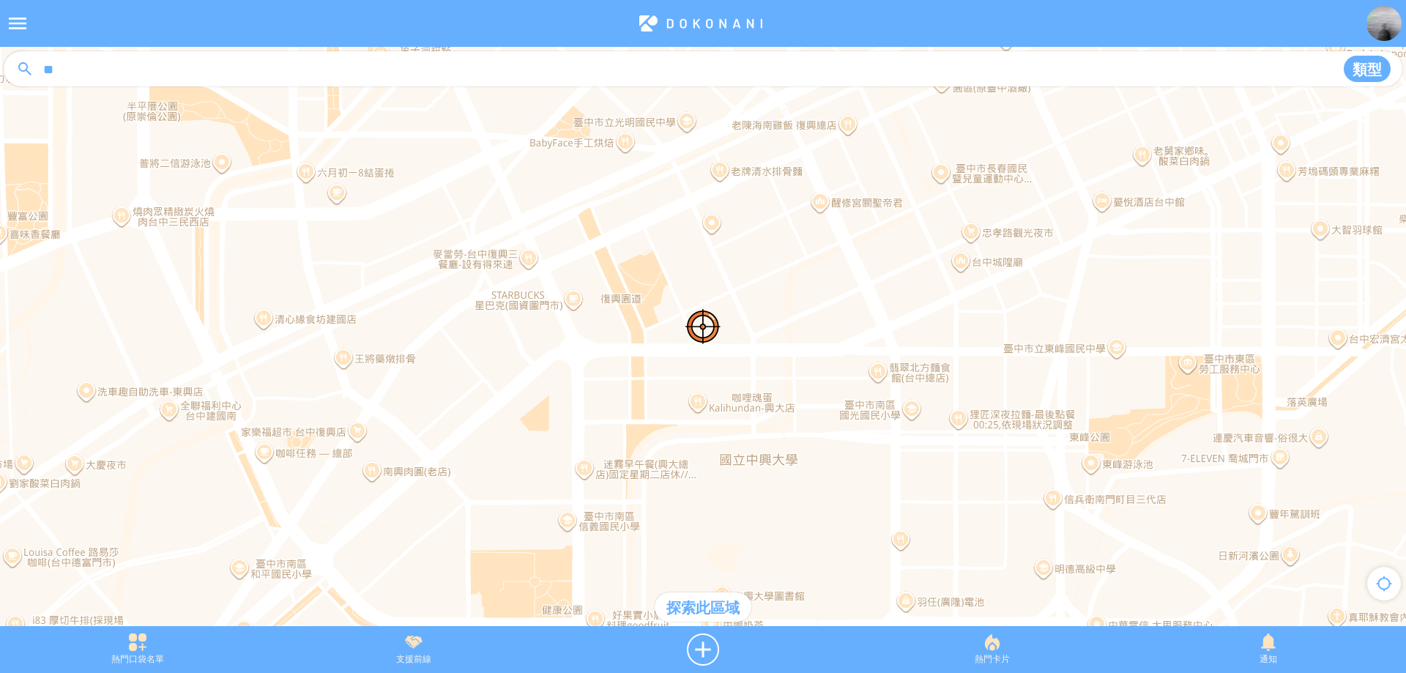
drag, startPoint x: 731, startPoint y: 273, endPoint x: 735, endPoint y: 125, distance: 148.0
click at [735, 125] on div at bounding box center [703, 344] width 1406 height 594
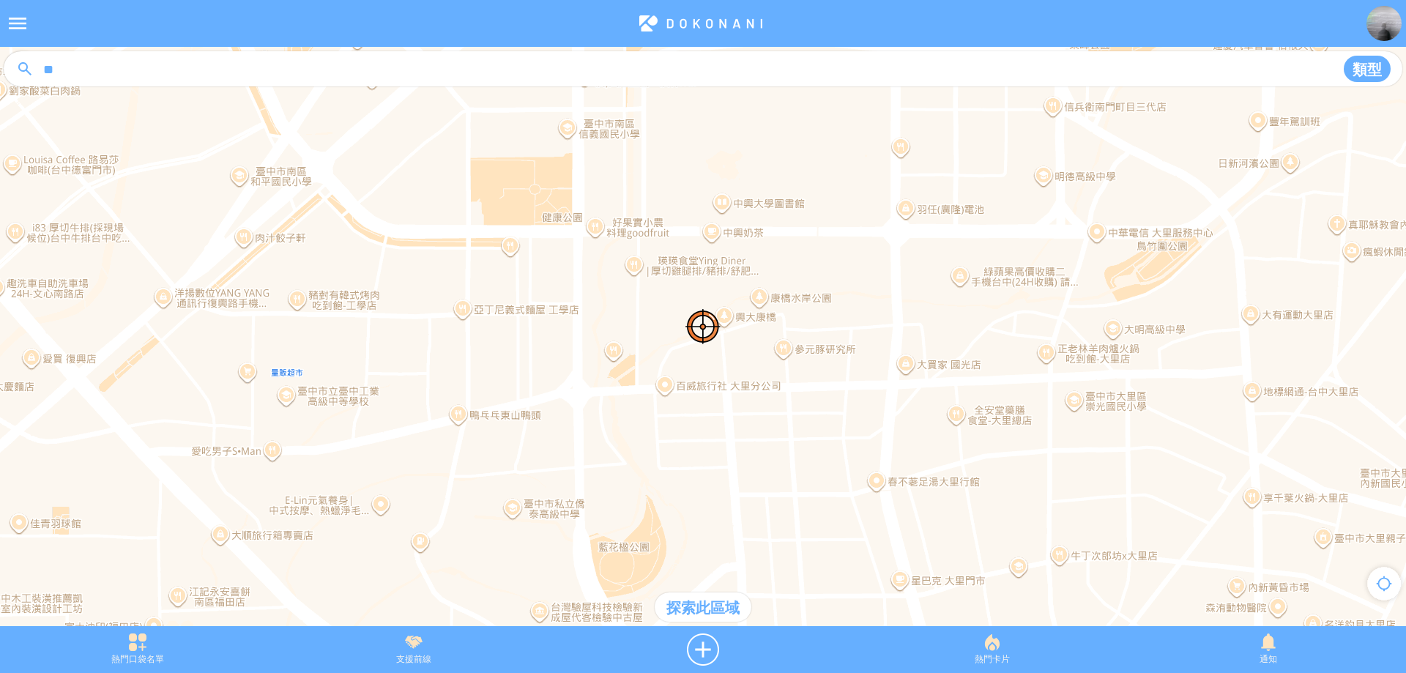
click at [709, 610] on div "探索此區域" at bounding box center [703, 606] width 97 height 29
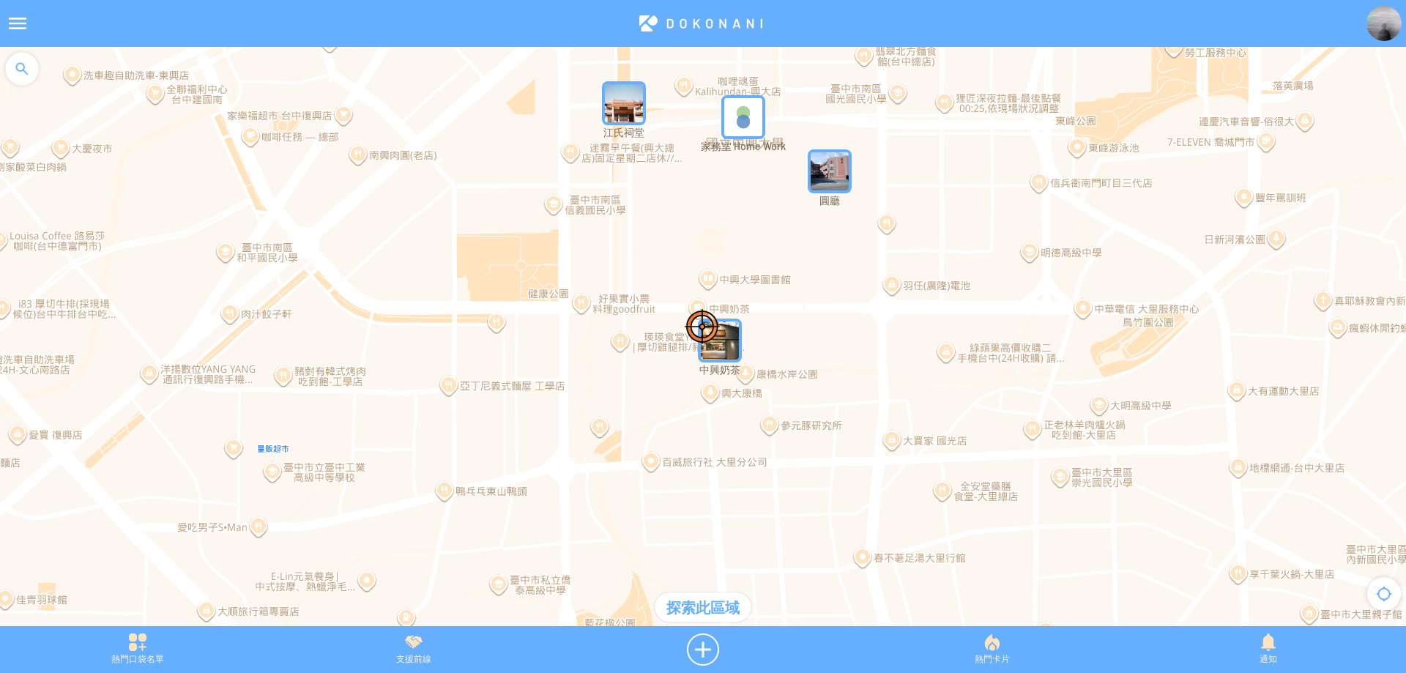
drag, startPoint x: 860, startPoint y: 207, endPoint x: 846, endPoint y: 285, distance: 78.8
click at [846, 285] on div at bounding box center [703, 344] width 1406 height 594
click at [824, 168] on img "JkylRnQ9evcMapIcon" at bounding box center [830, 171] width 44 height 44
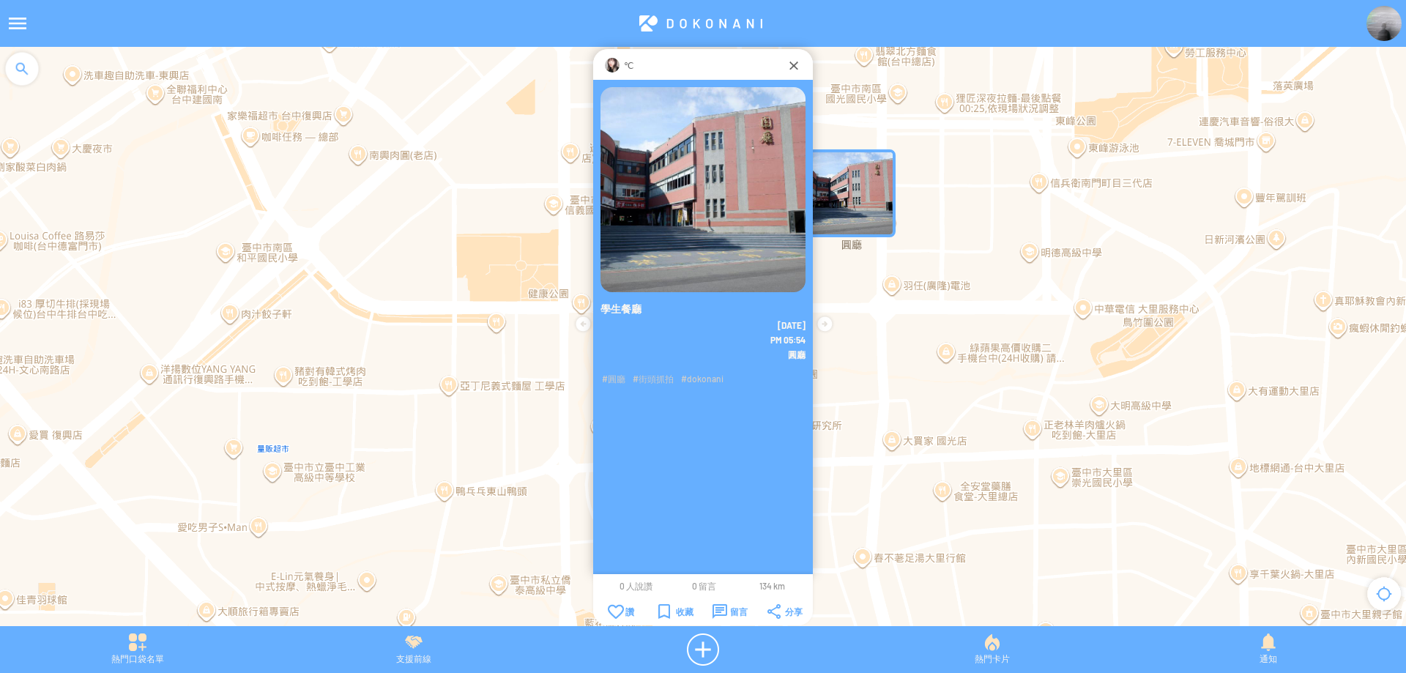
click at [605, 64] on img at bounding box center [612, 65] width 15 height 15
click at [791, 64] on div at bounding box center [793, 65] width 15 height 15
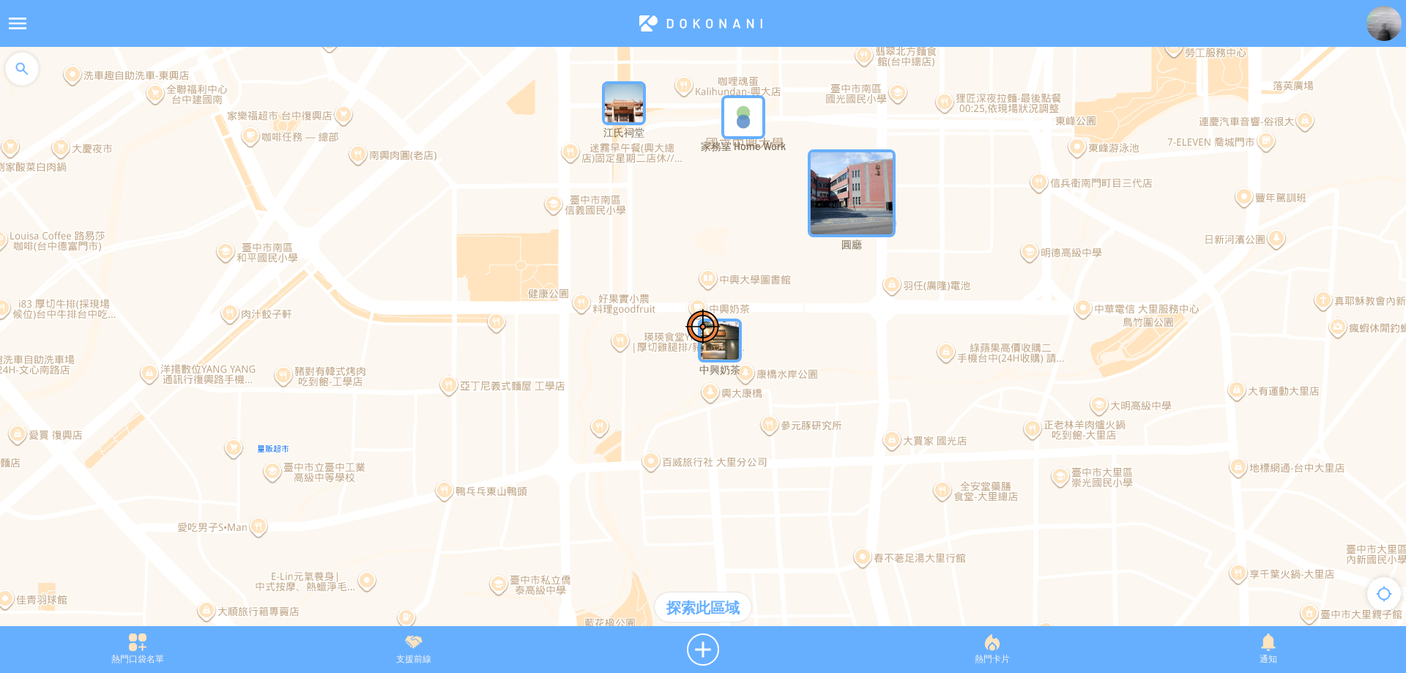
click at [16, 23] on div at bounding box center [17, 23] width 35 height 35
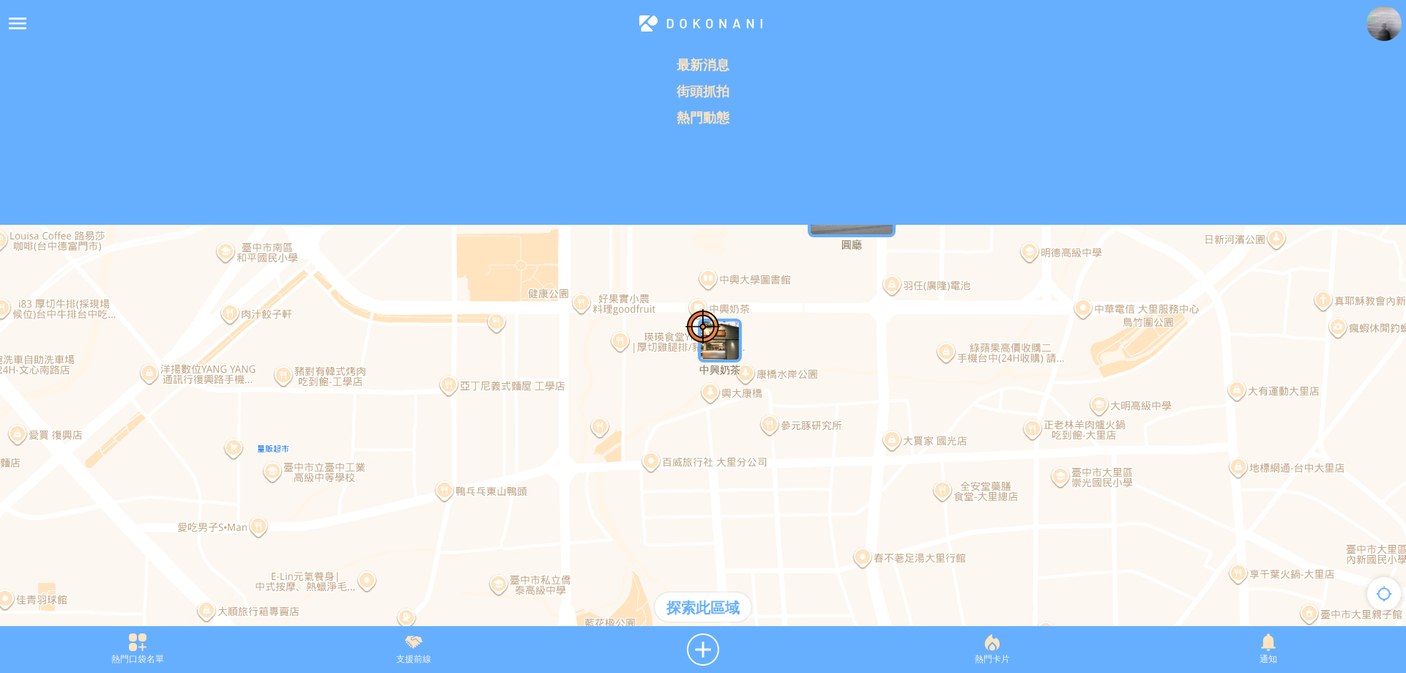
click at [8, 11] on div at bounding box center [17, 23] width 35 height 35
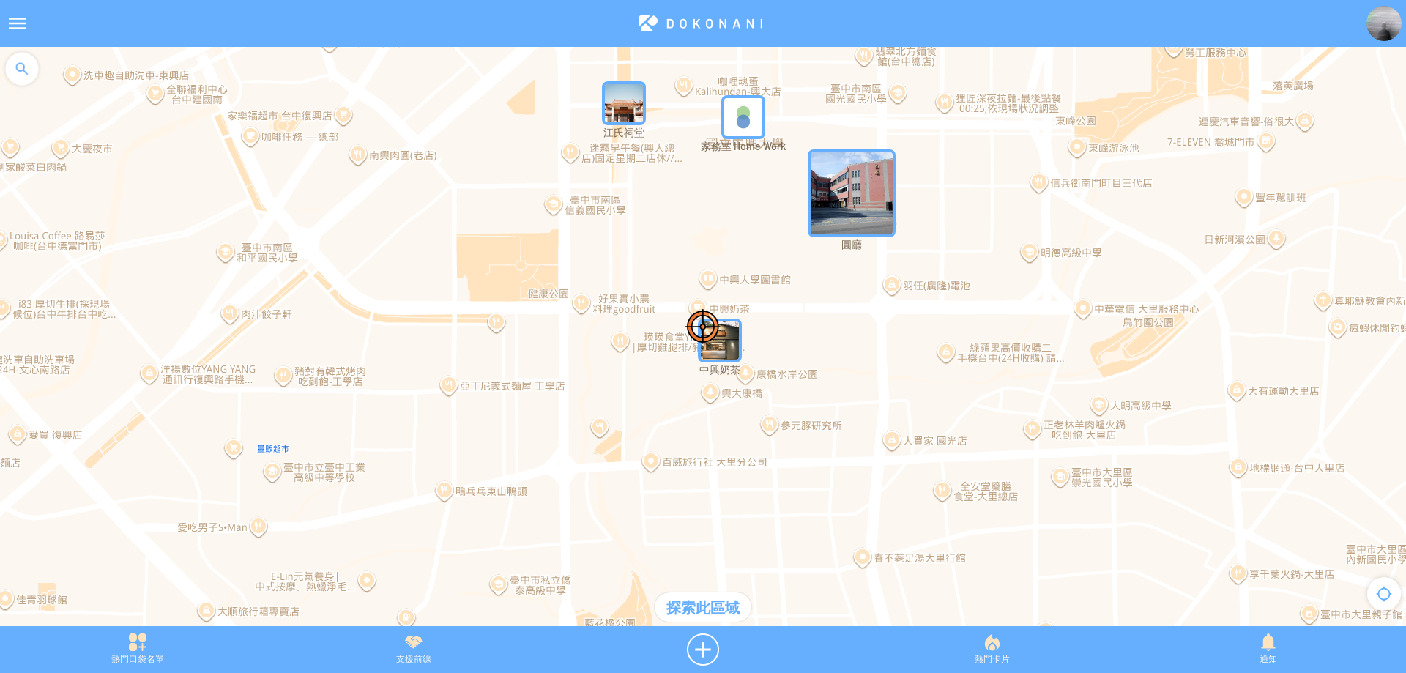
click at [15, 59] on div at bounding box center [22, 69] width 44 height 44
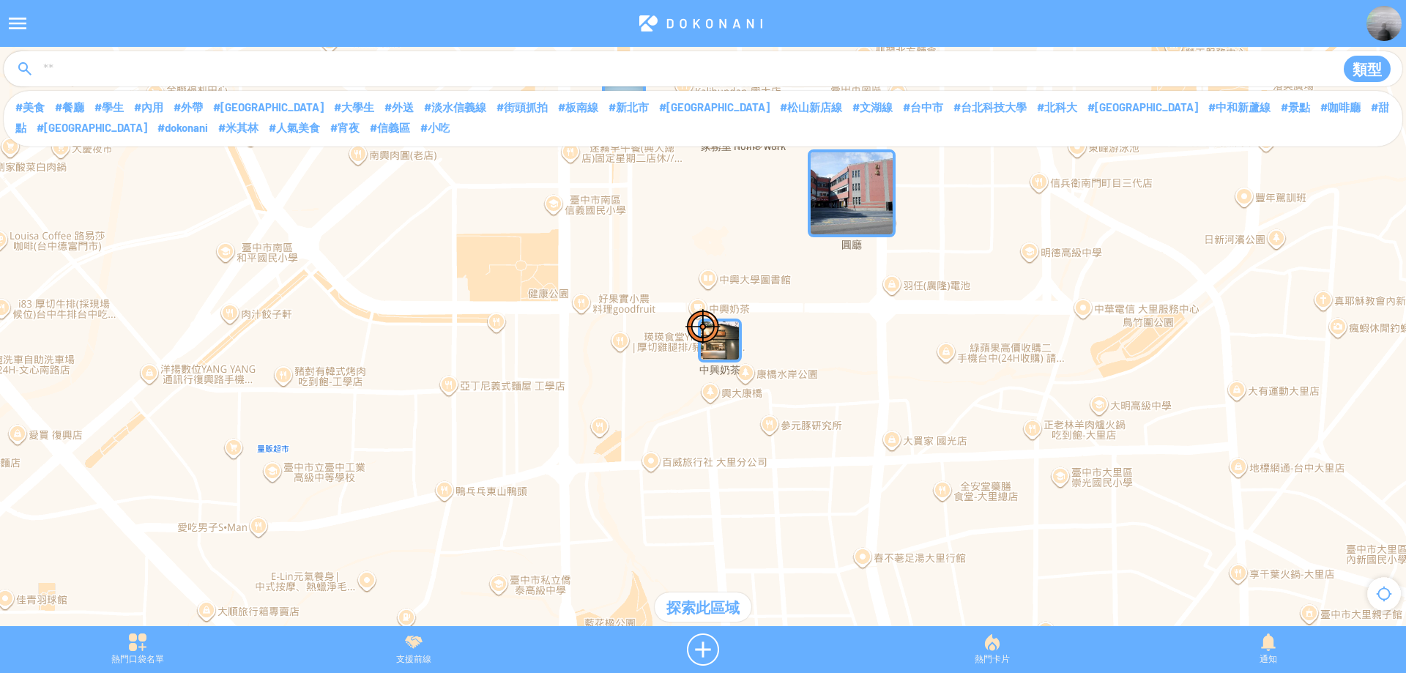
click at [87, 64] on input at bounding box center [681, 70] width 1279 height 28
type input "**"
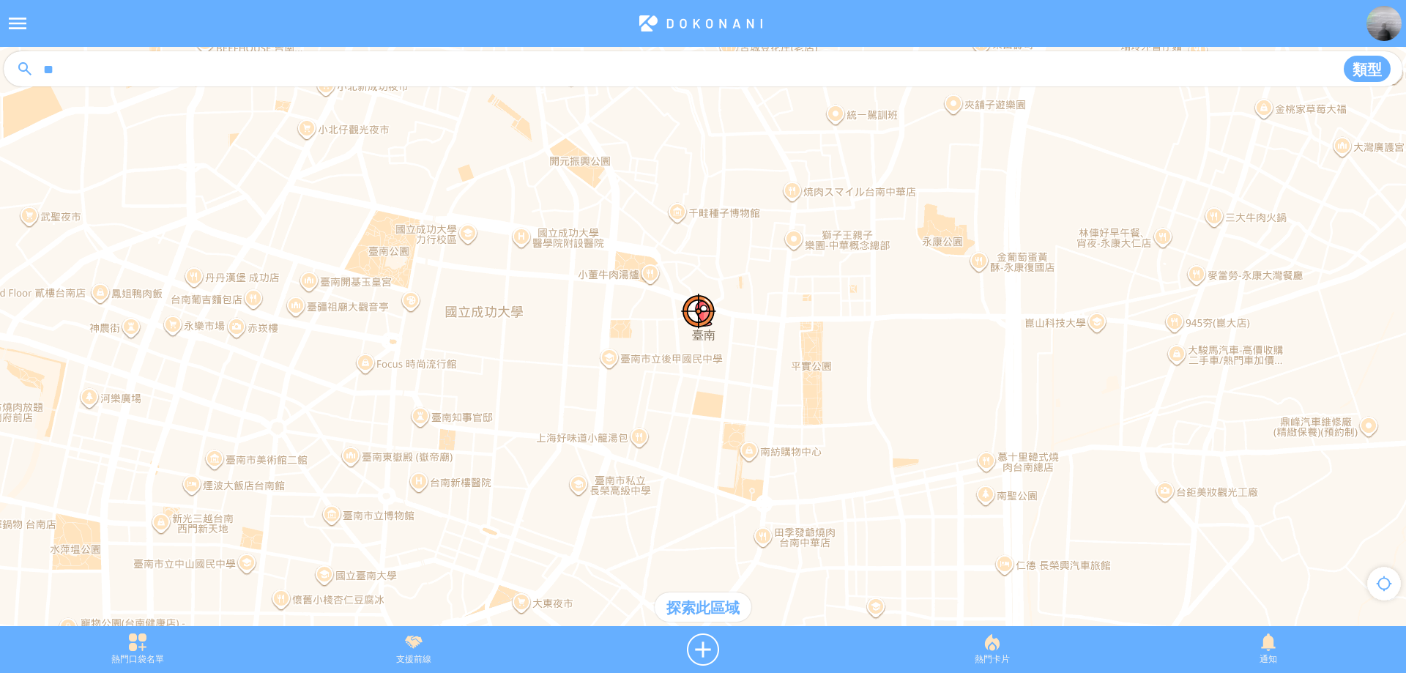
drag, startPoint x: 584, startPoint y: 209, endPoint x: 571, endPoint y: 163, distance: 48.5
click at [571, 163] on div at bounding box center [703, 344] width 1406 height 594
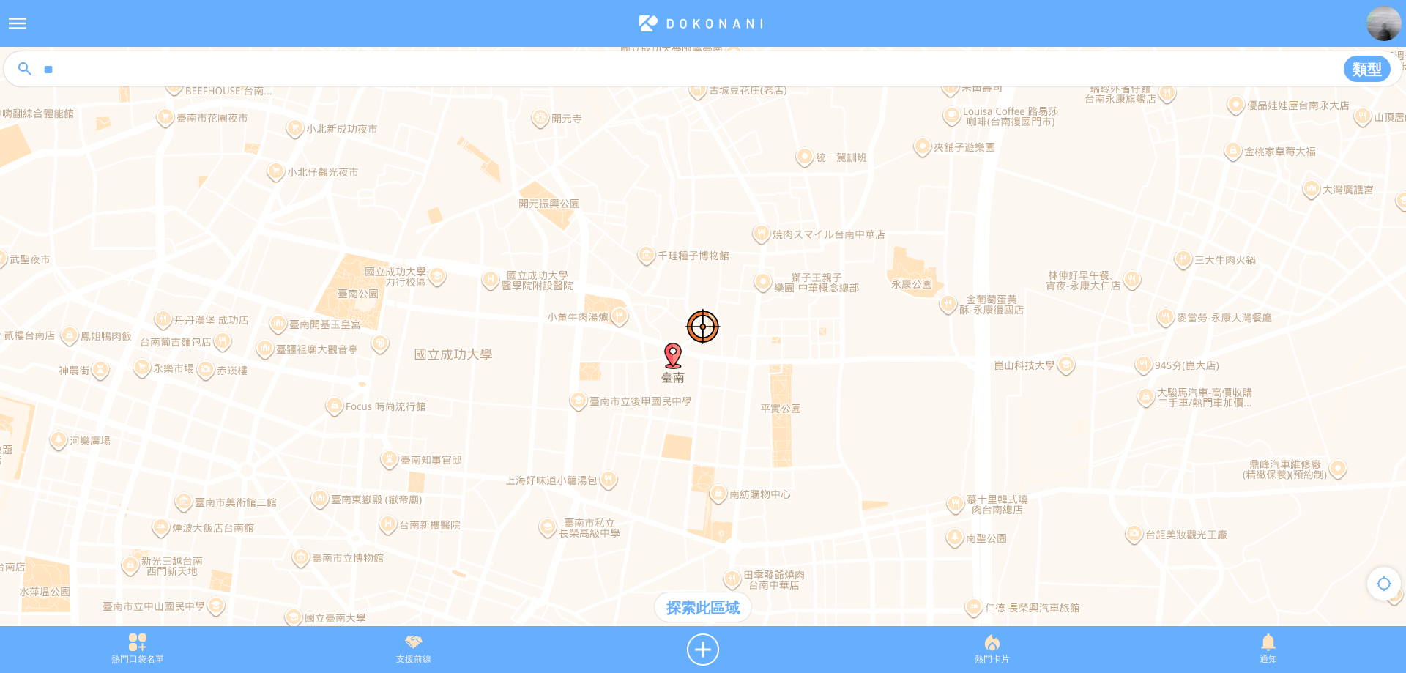
drag, startPoint x: 585, startPoint y: 221, endPoint x: 561, endPoint y: 280, distance: 64.0
click at [561, 280] on div at bounding box center [703, 344] width 1406 height 594
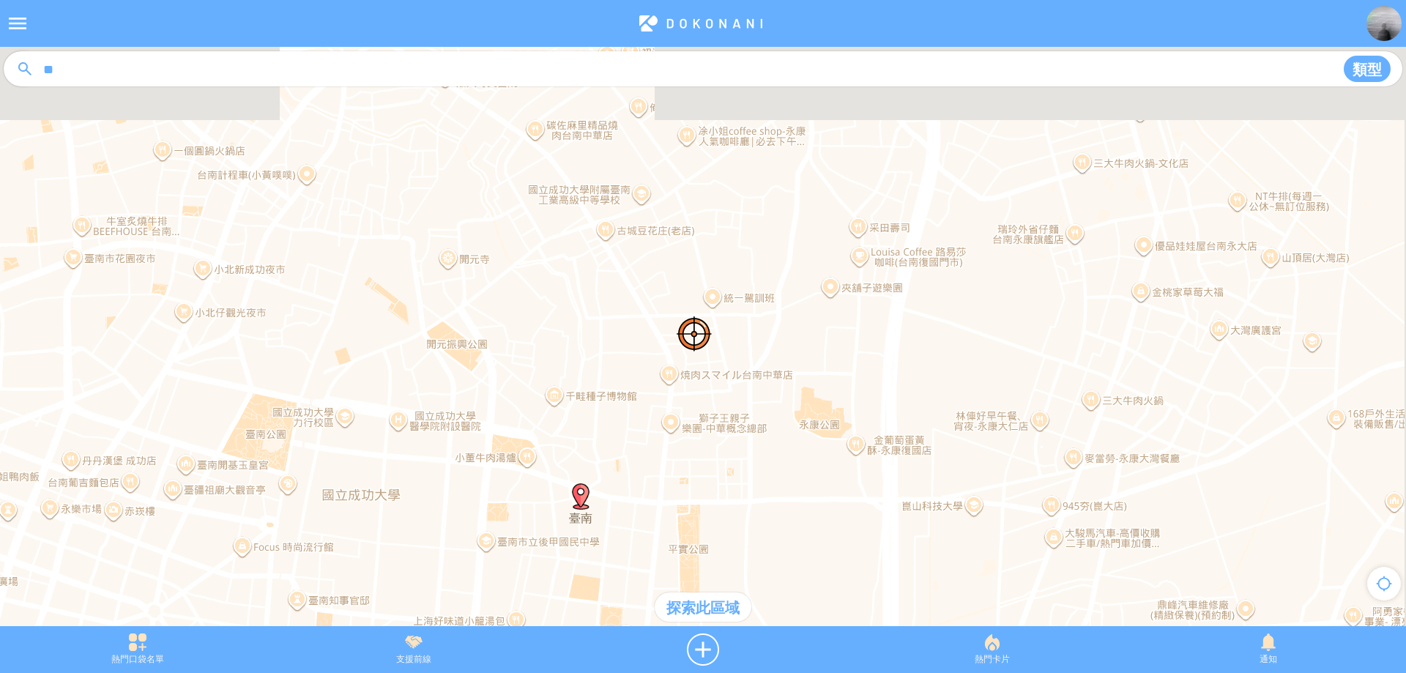
drag, startPoint x: 585, startPoint y: 240, endPoint x: 475, endPoint y: 399, distance: 193.2
click at [475, 399] on div at bounding box center [703, 344] width 1406 height 594
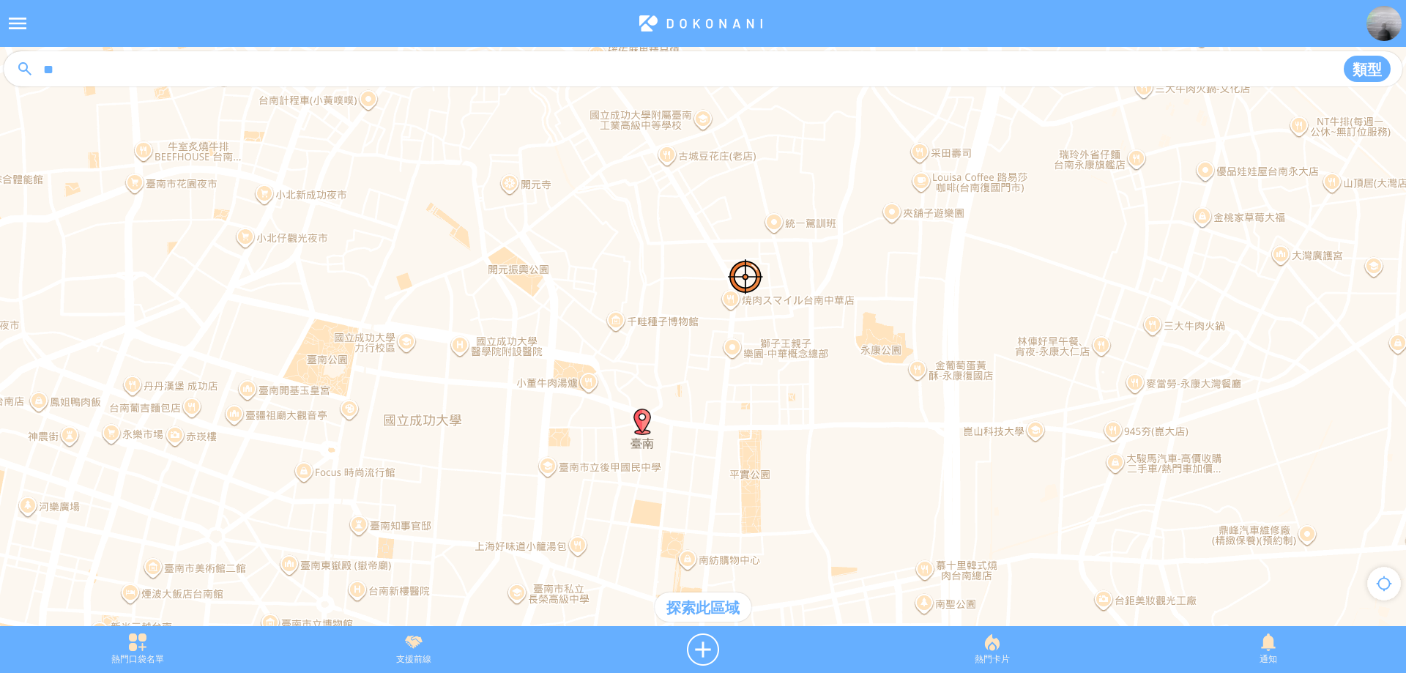
drag, startPoint x: 647, startPoint y: 234, endPoint x: 701, endPoint y: 179, distance: 77.1
click at [701, 180] on div at bounding box center [703, 344] width 1406 height 594
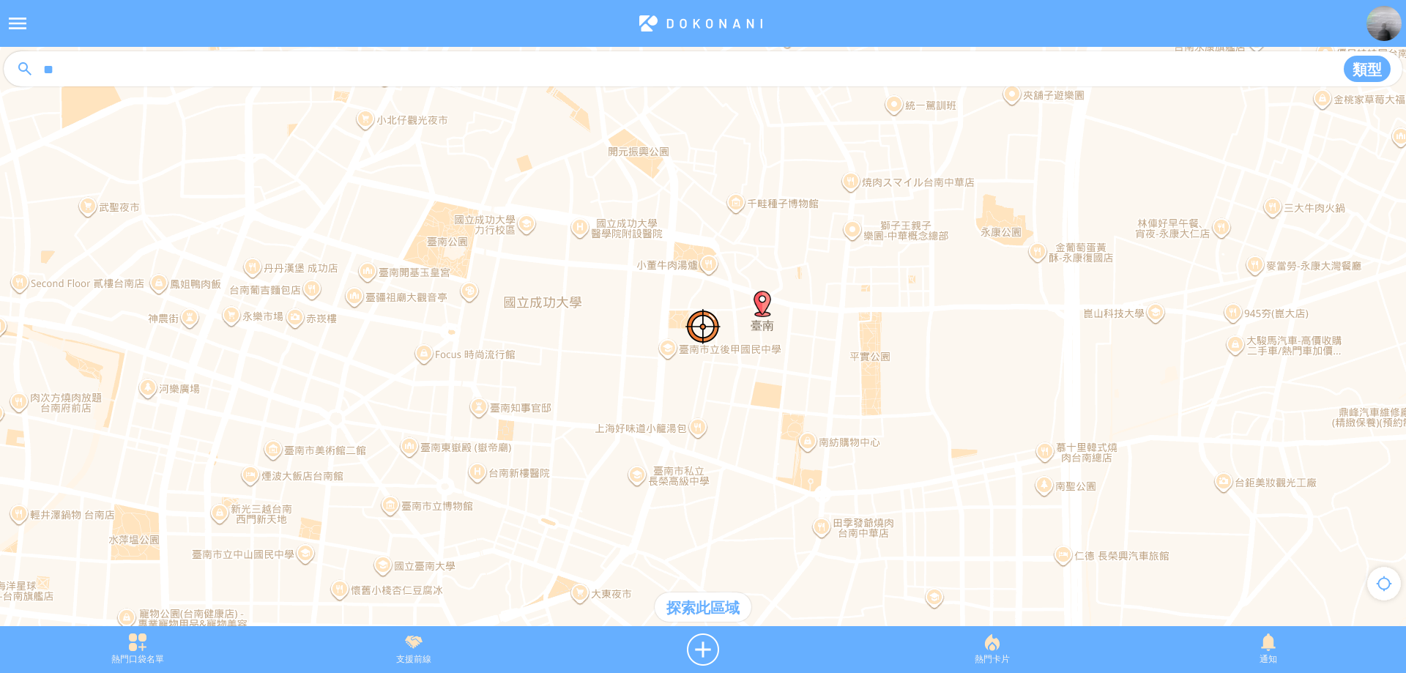
drag, startPoint x: 617, startPoint y: 288, endPoint x: 726, endPoint y: 168, distance: 161.7
click at [726, 168] on div at bounding box center [703, 344] width 1406 height 594
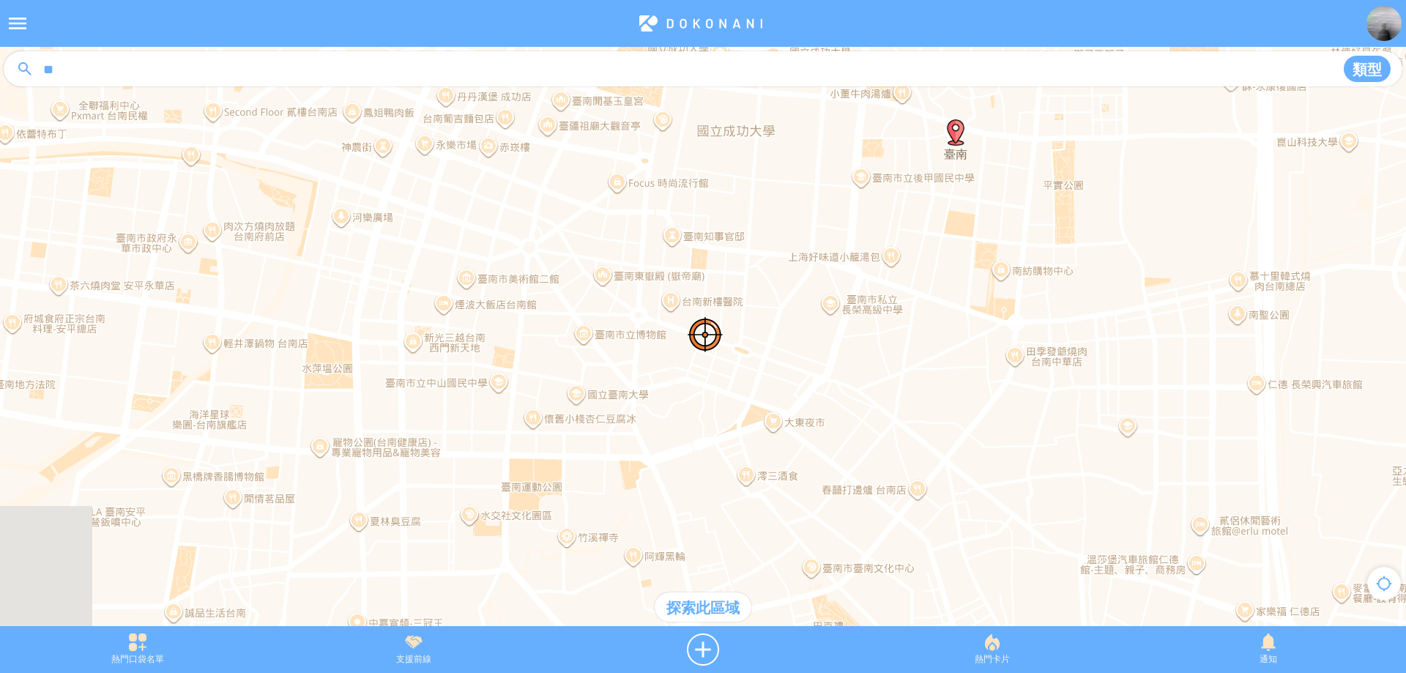
drag, startPoint x: 692, startPoint y: 206, endPoint x: 715, endPoint y: 280, distance: 77.4
click at [715, 280] on div at bounding box center [703, 344] width 1406 height 594
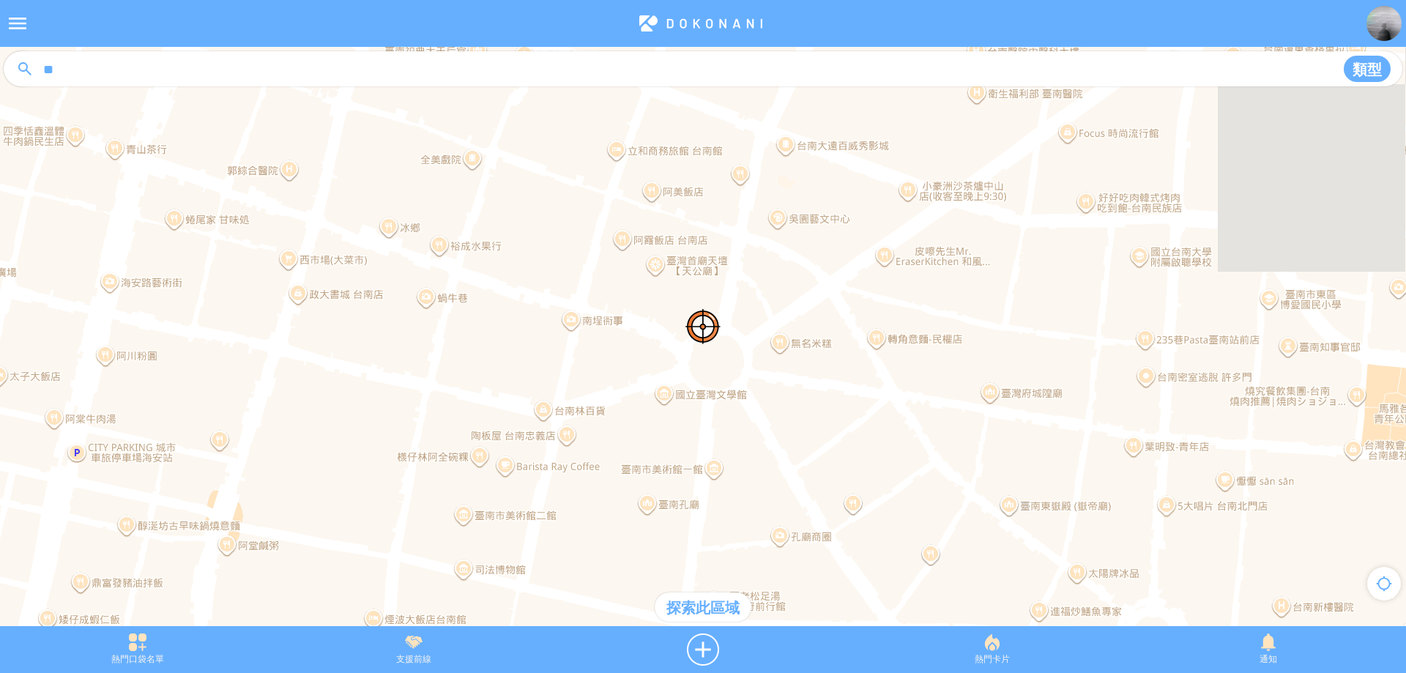
drag, startPoint x: 524, startPoint y: 335, endPoint x: 822, endPoint y: 277, distance: 302.8
click at [822, 277] on div at bounding box center [703, 344] width 1406 height 594
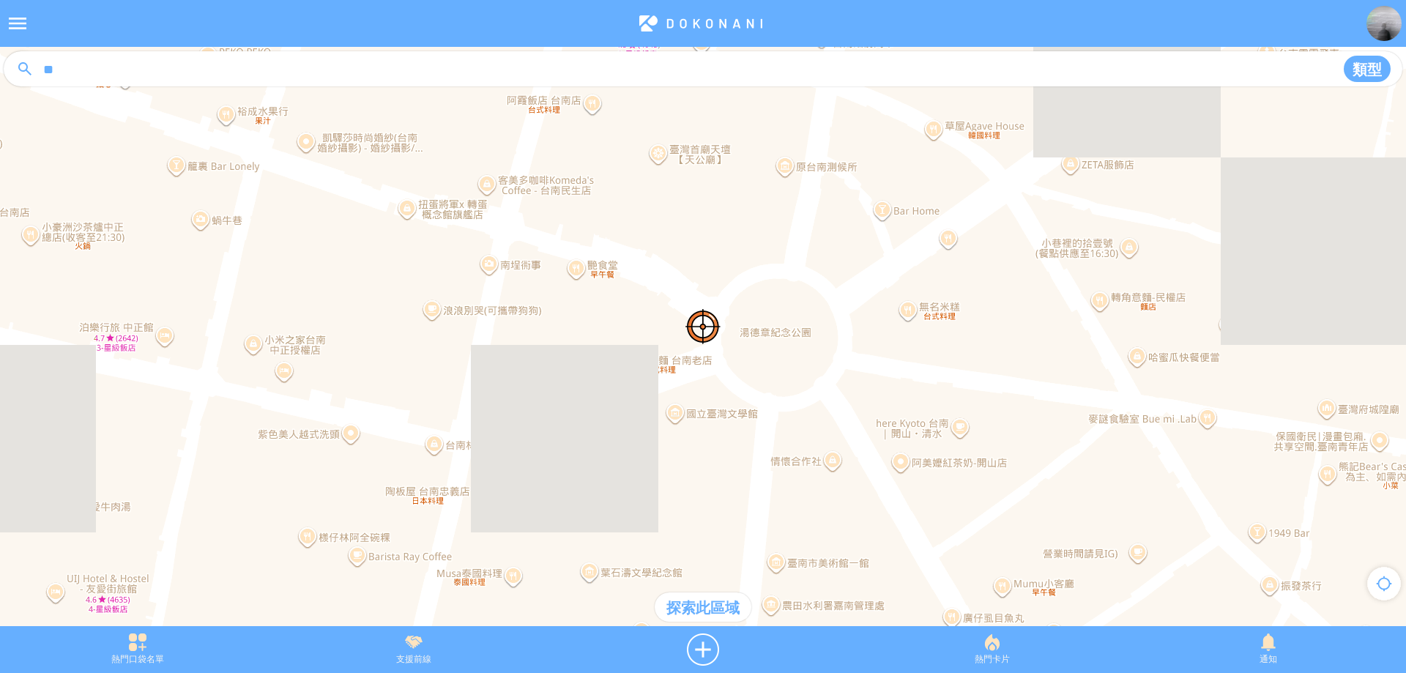
drag, startPoint x: 748, startPoint y: 367, endPoint x: 814, endPoint y: 256, distance: 129.3
click at [814, 256] on div at bounding box center [703, 344] width 1406 height 594
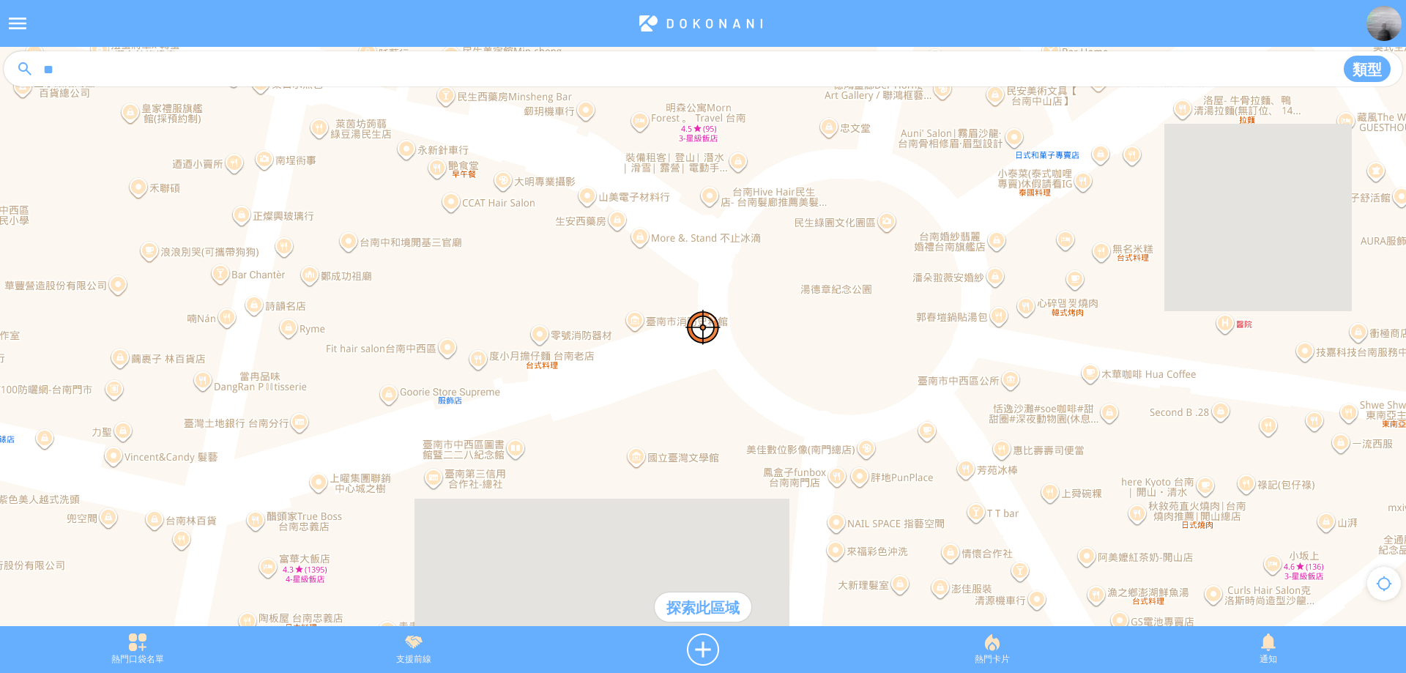
drag, startPoint x: 742, startPoint y: 401, endPoint x: 729, endPoint y: 372, distance: 32.1
click at [729, 372] on div at bounding box center [703, 344] width 1406 height 594
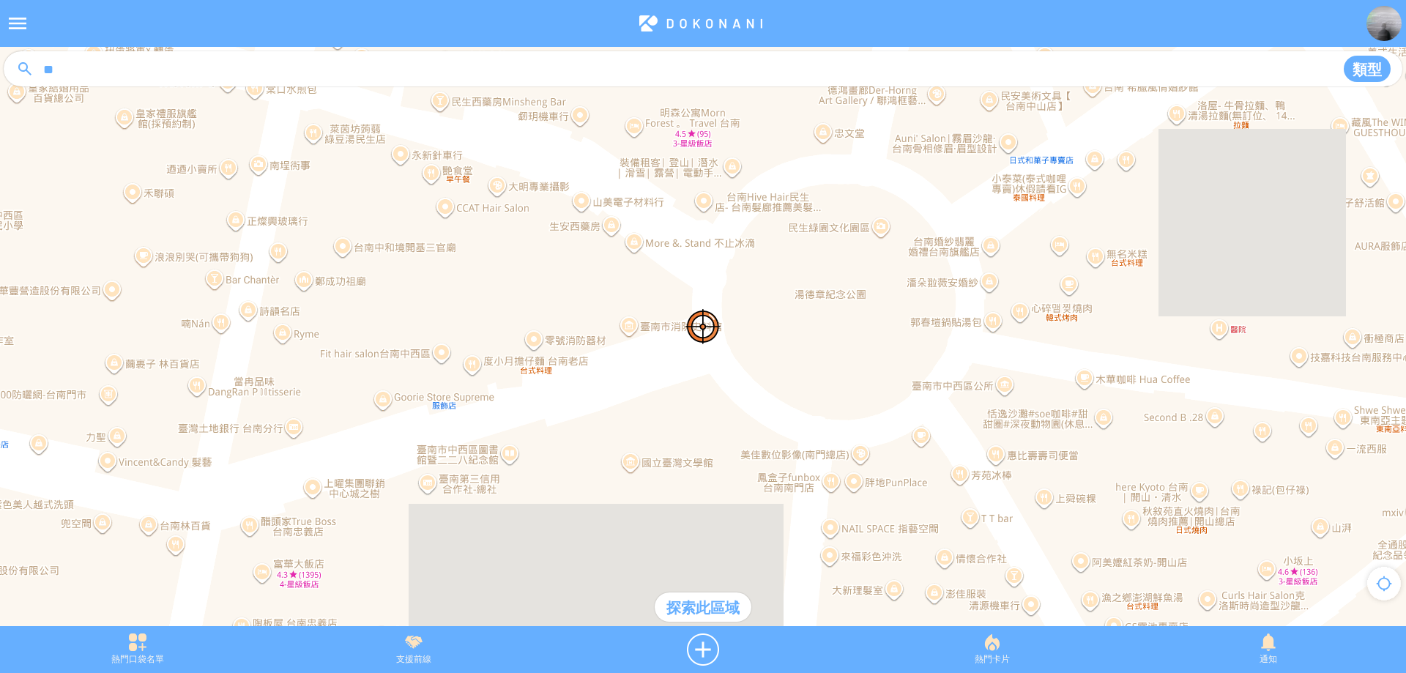
drag, startPoint x: 726, startPoint y: 360, endPoint x: 718, endPoint y: 362, distance: 8.2
click at [718, 362] on div at bounding box center [703, 344] width 1406 height 594
click at [700, 641] on div at bounding box center [702, 649] width 303 height 32
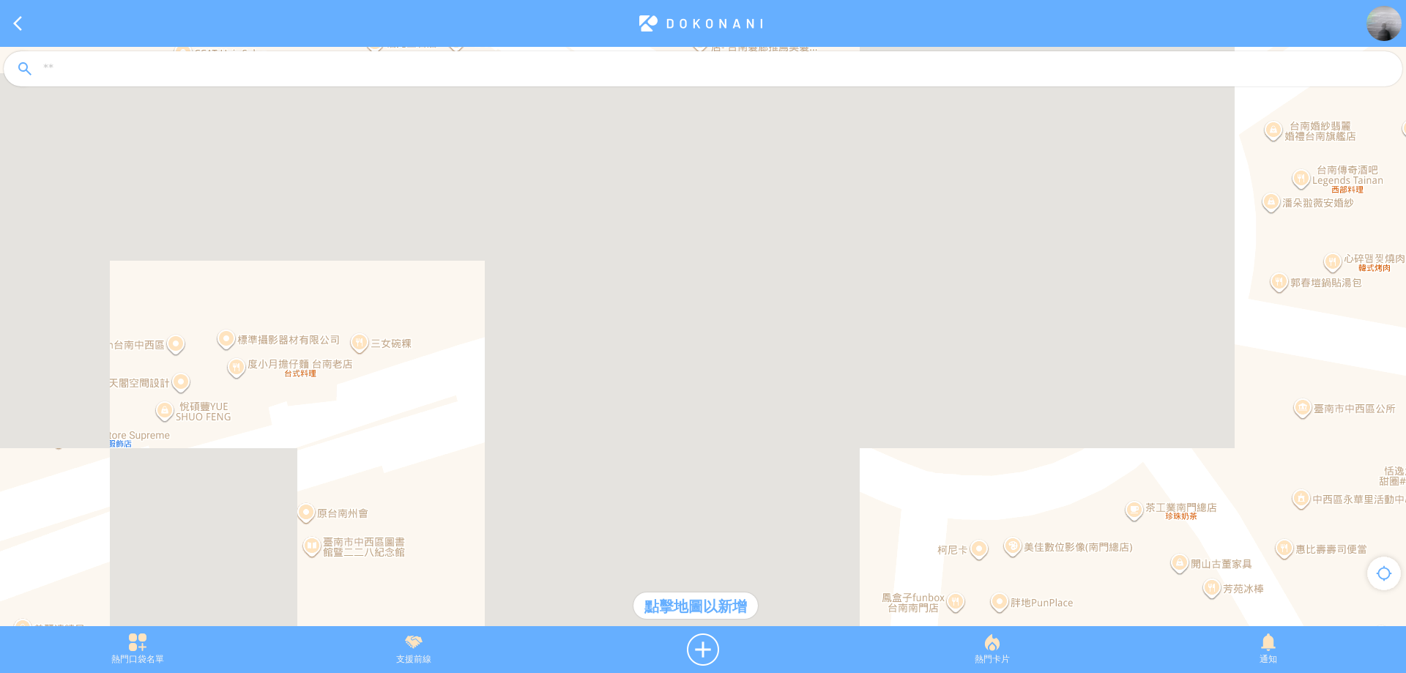
click at [703, 258] on div at bounding box center [703, 344] width 1406 height 594
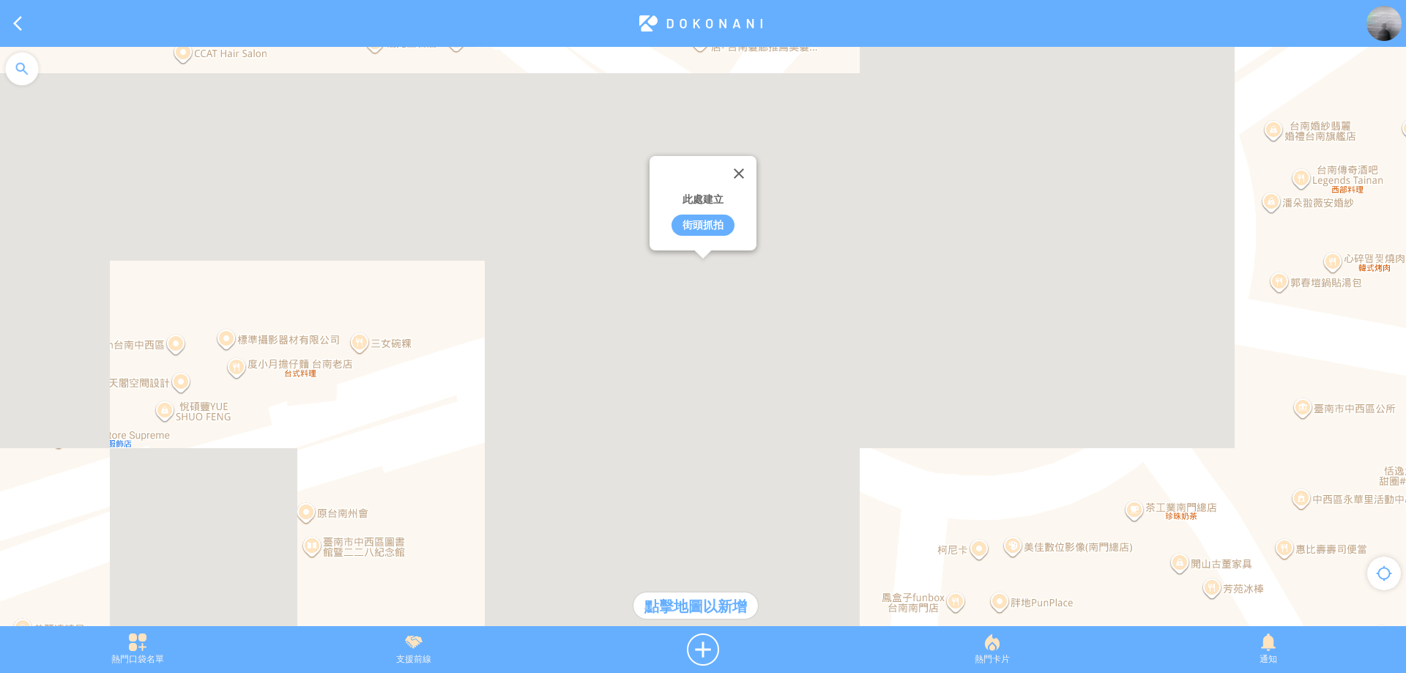
click at [707, 224] on div "街頭抓拍" at bounding box center [702, 225] width 63 height 21
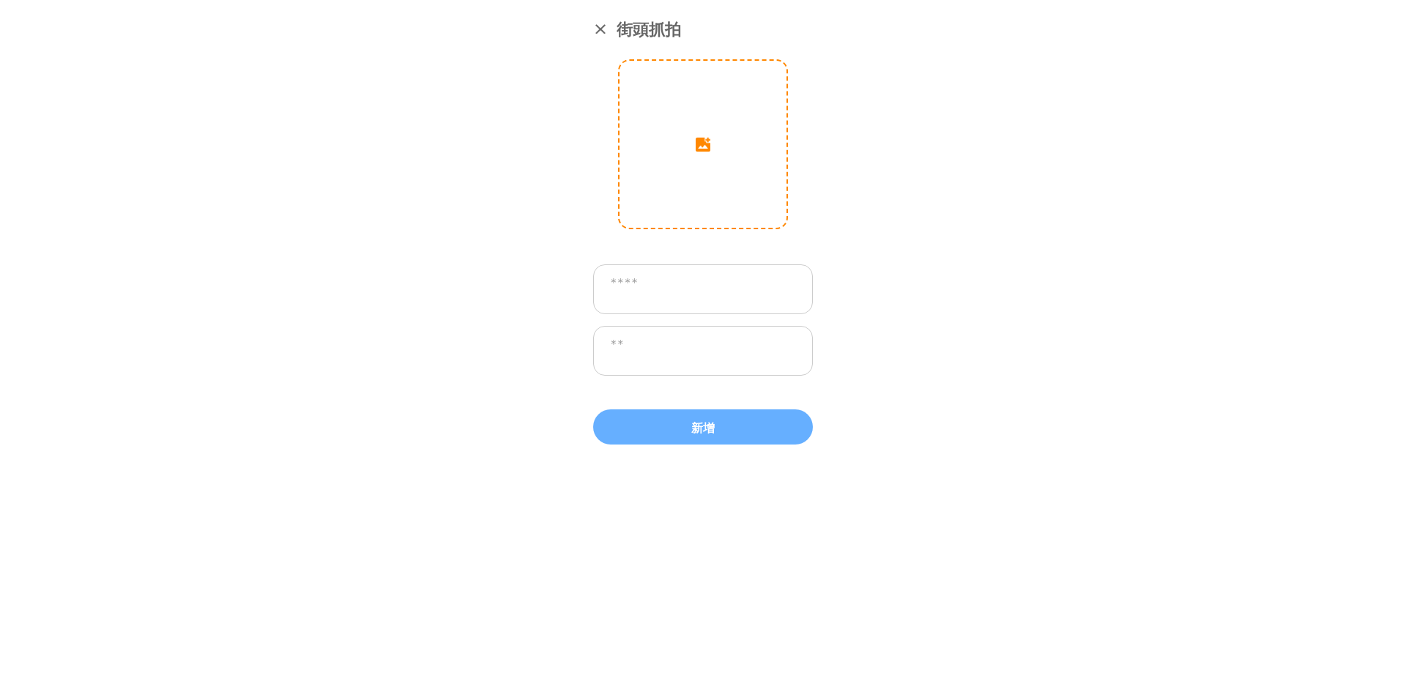
click at [682, 132] on input "image" at bounding box center [702, 144] width 167 height 167
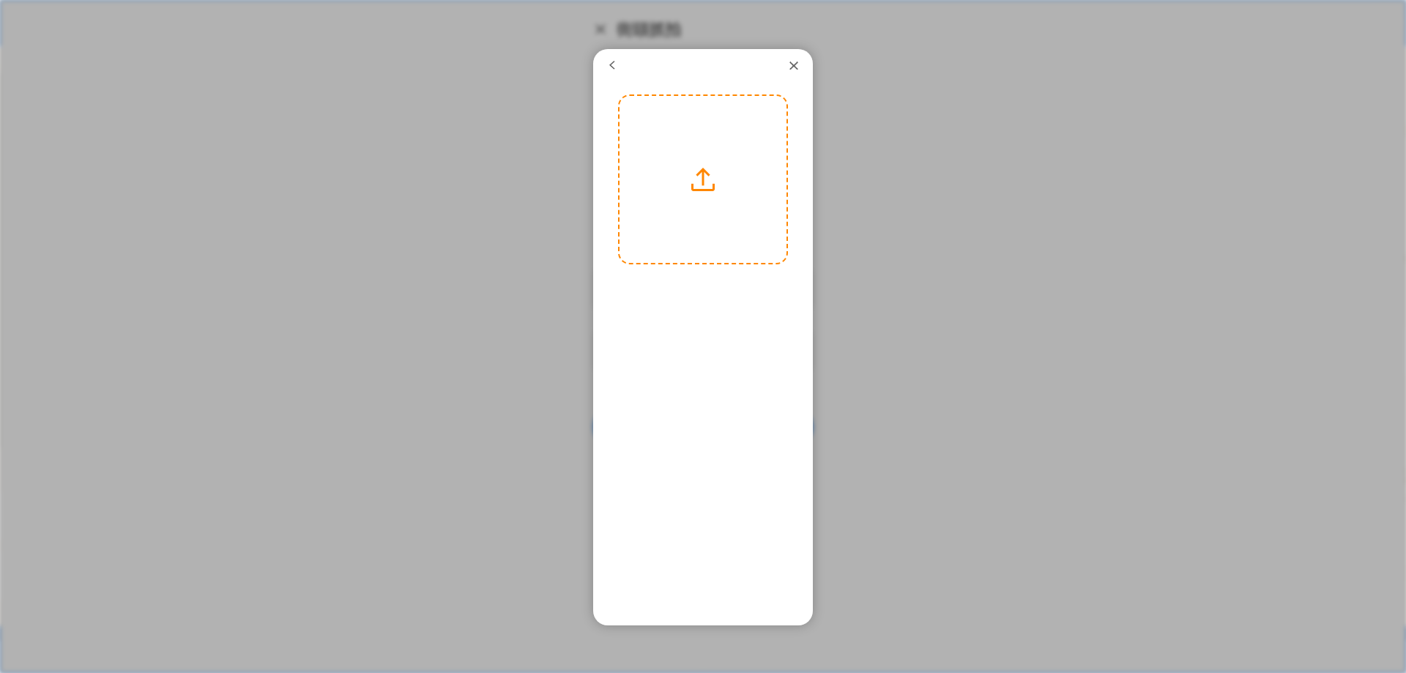
click at [699, 197] on label at bounding box center [702, 179] width 167 height 167
click at [0, 0] on input "file" at bounding box center [0, 0] width 0 height 0
click at [756, 287] on button "下一步" at bounding box center [744, 283] width 66 height 19
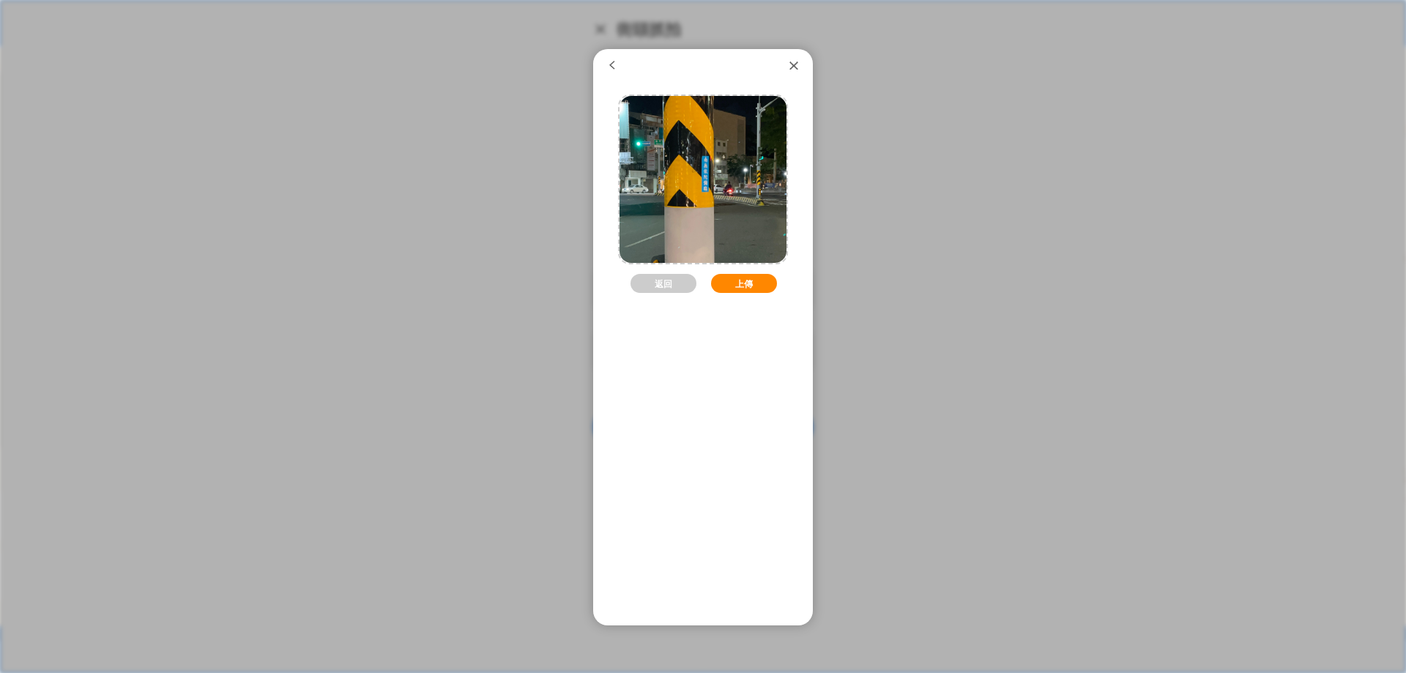
click at [750, 284] on button "上傳" at bounding box center [744, 283] width 66 height 19
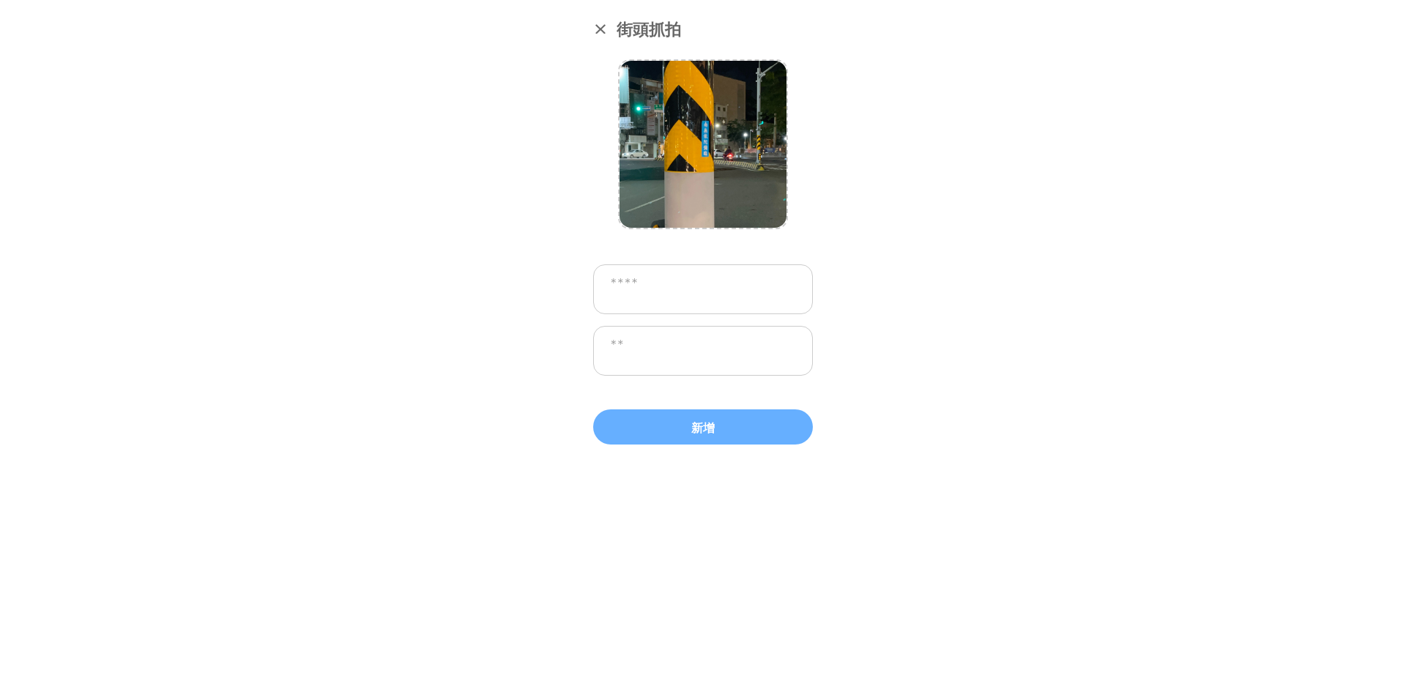
click at [712, 288] on textarea at bounding box center [703, 289] width 220 height 50
type textarea "**"
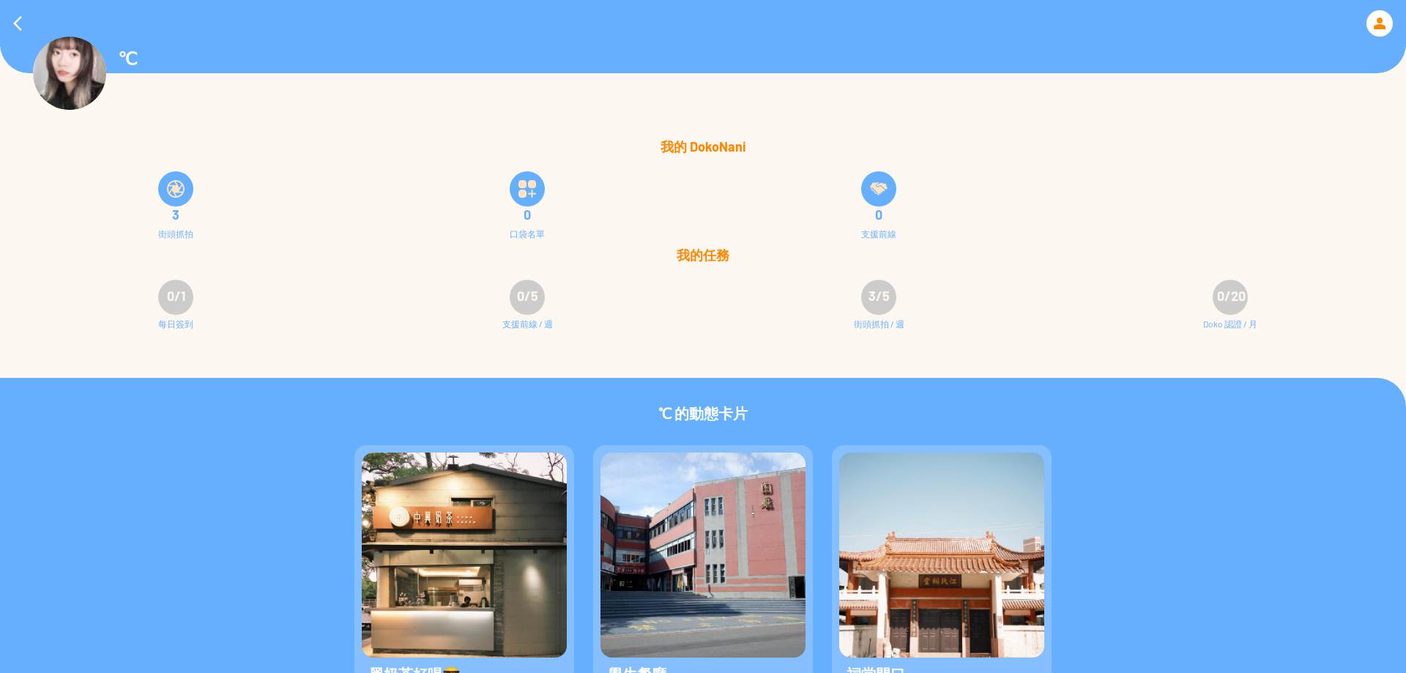
click at [1368, 19] on div at bounding box center [1379, 23] width 26 height 26
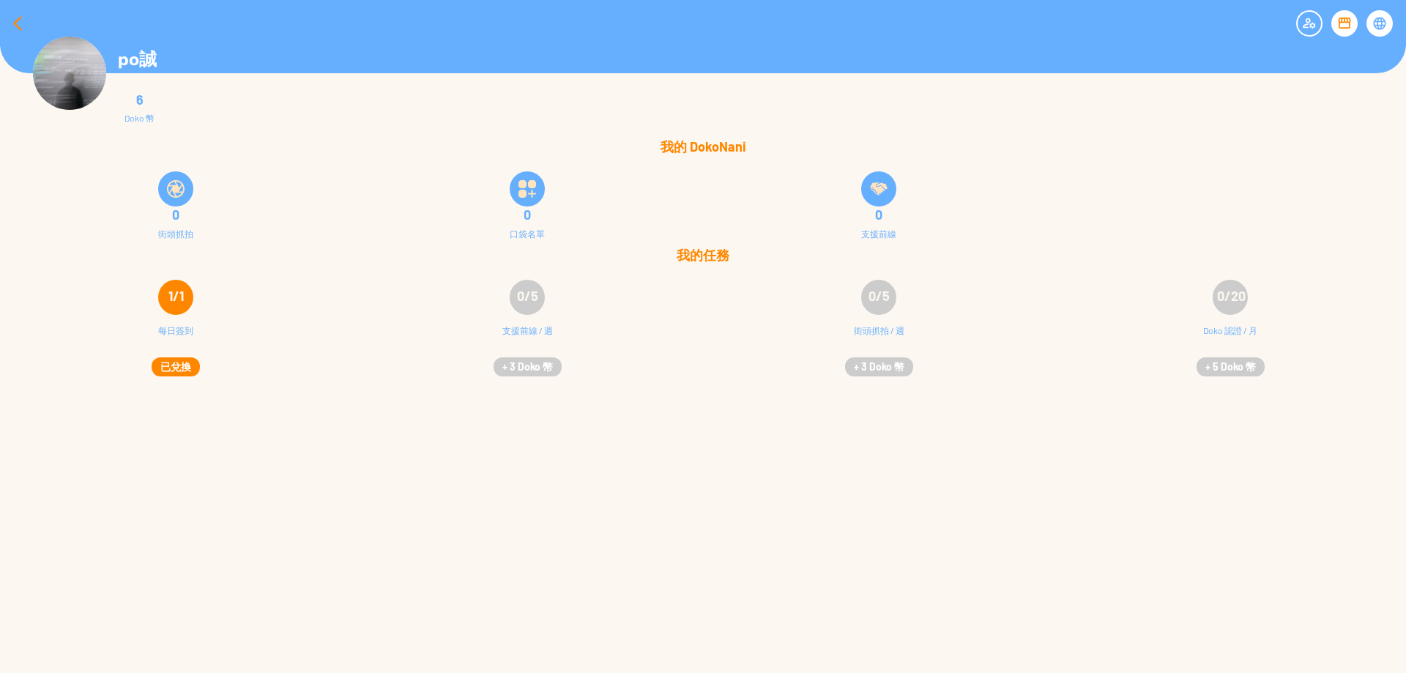
click at [14, 15] on div at bounding box center [17, 23] width 35 height 35
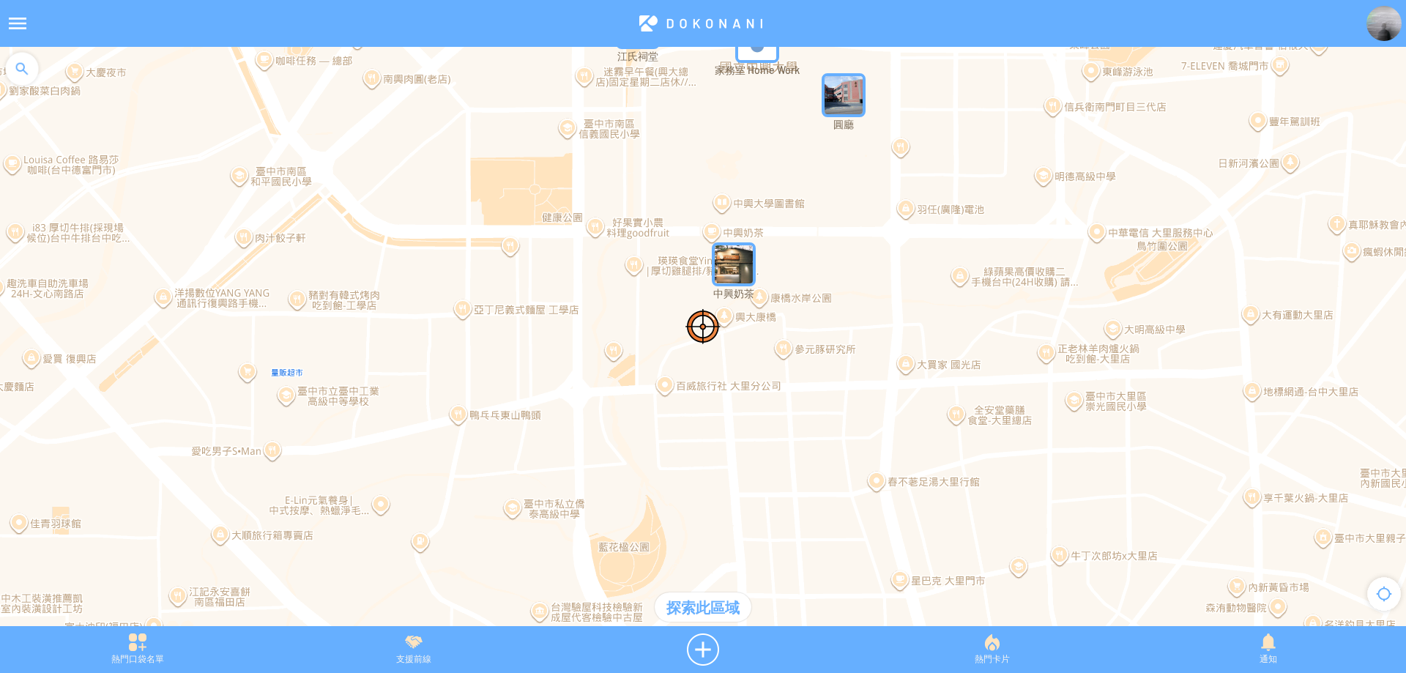
click at [758, 269] on div at bounding box center [703, 344] width 1406 height 594
click at [742, 265] on img "qJThMWX6nrmMapIcon" at bounding box center [734, 264] width 44 height 44
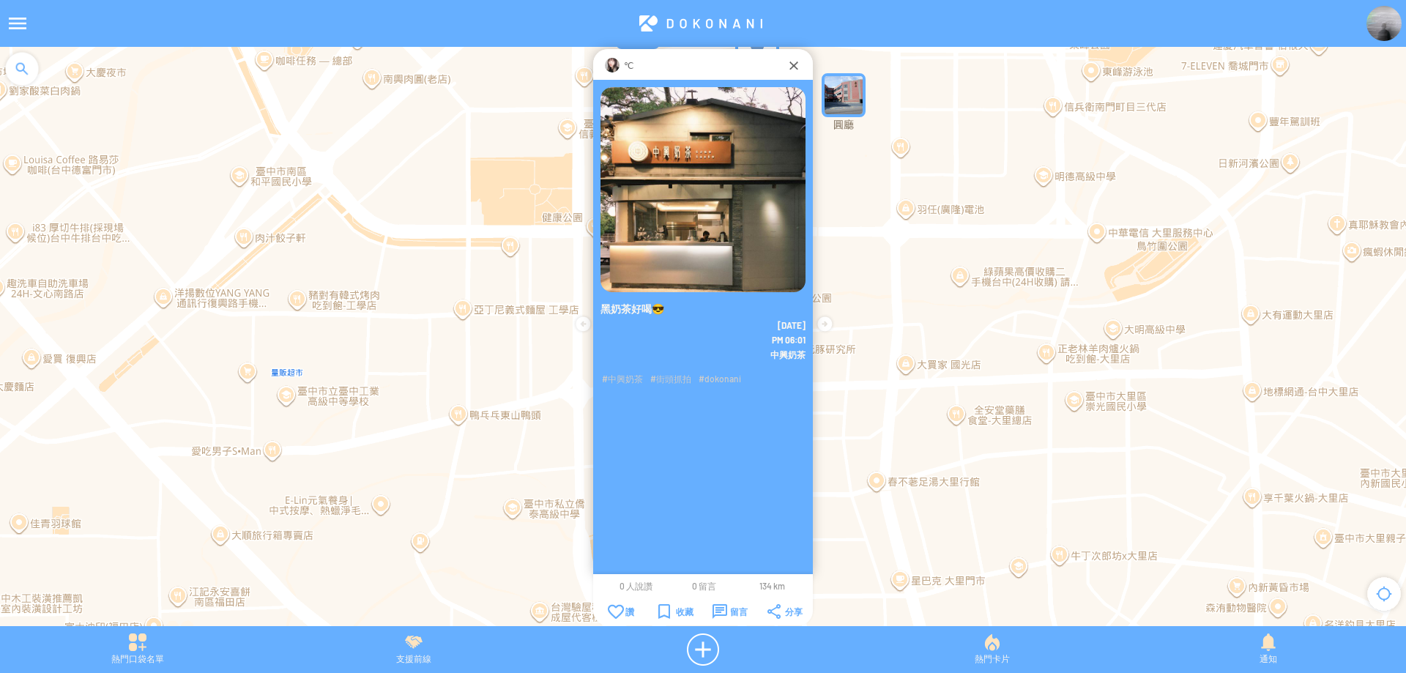
click at [618, 61] on img at bounding box center [612, 65] width 15 height 15
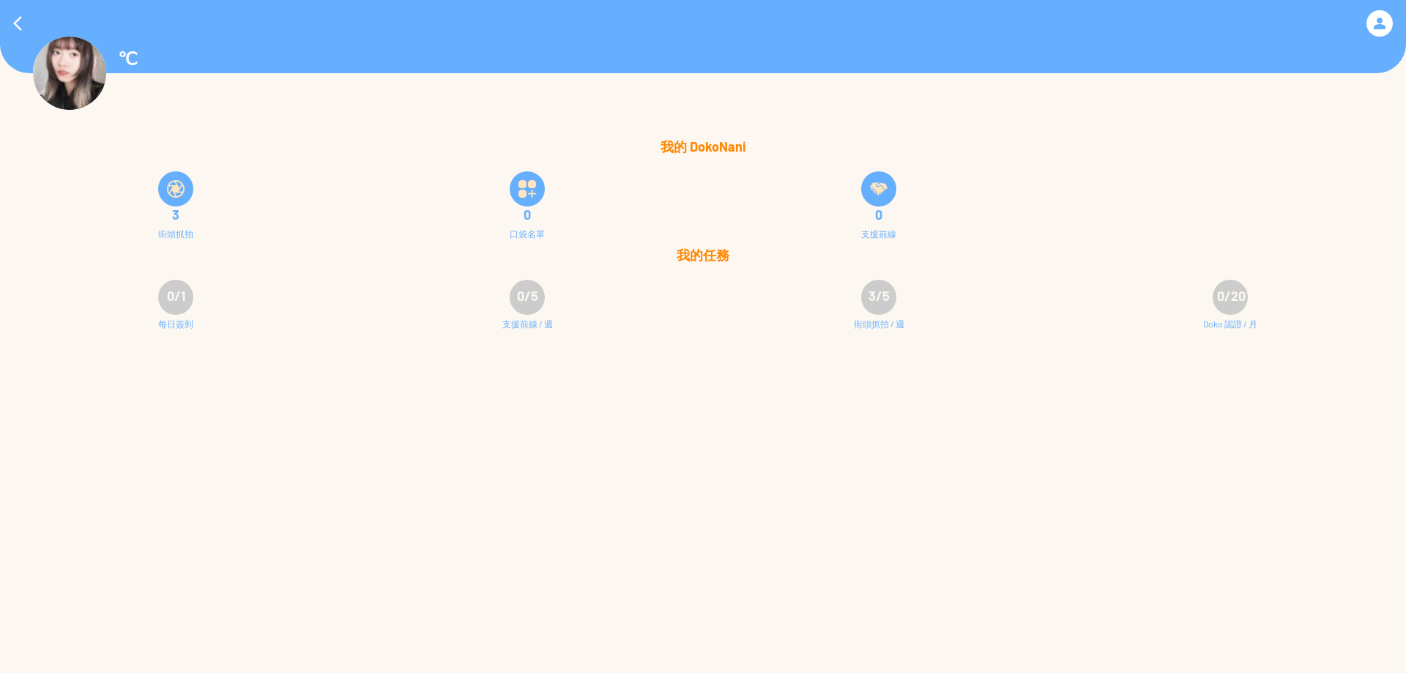
click at [42, 69] on img at bounding box center [69, 73] width 73 height 73
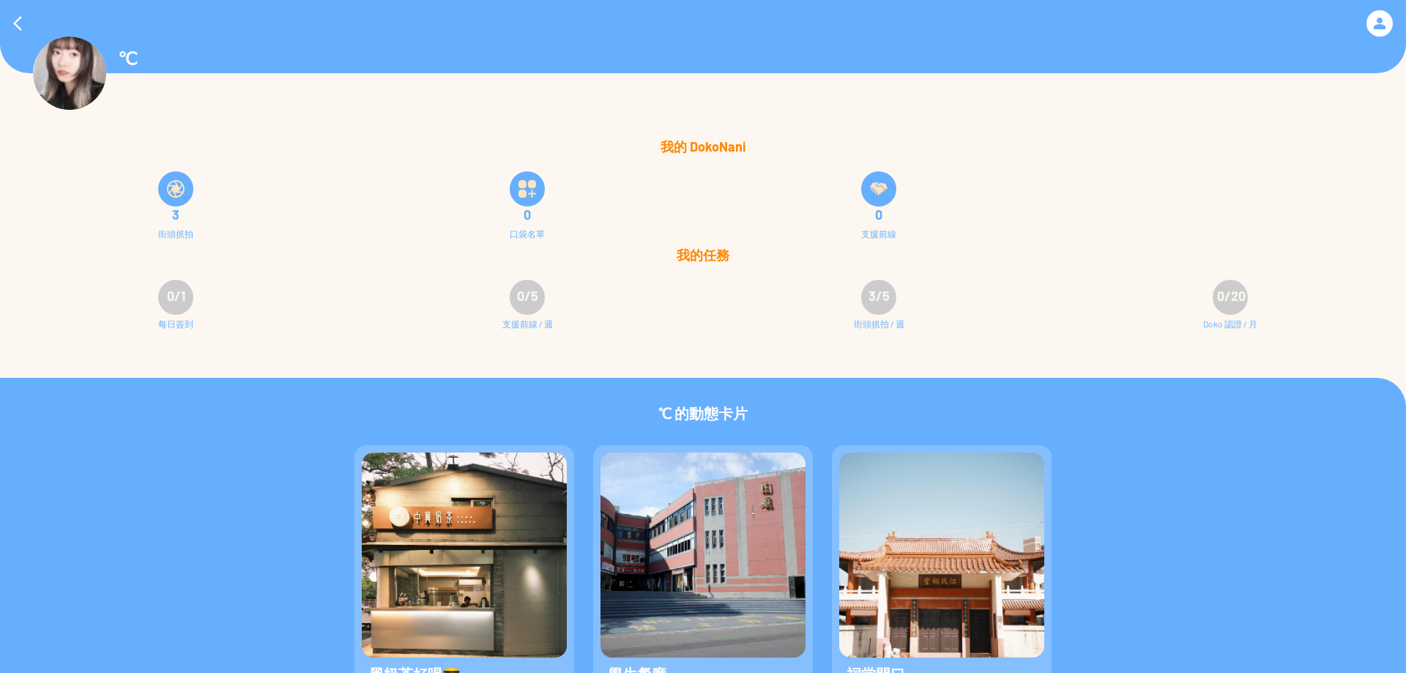
click at [48, 73] on img at bounding box center [69, 73] width 73 height 73
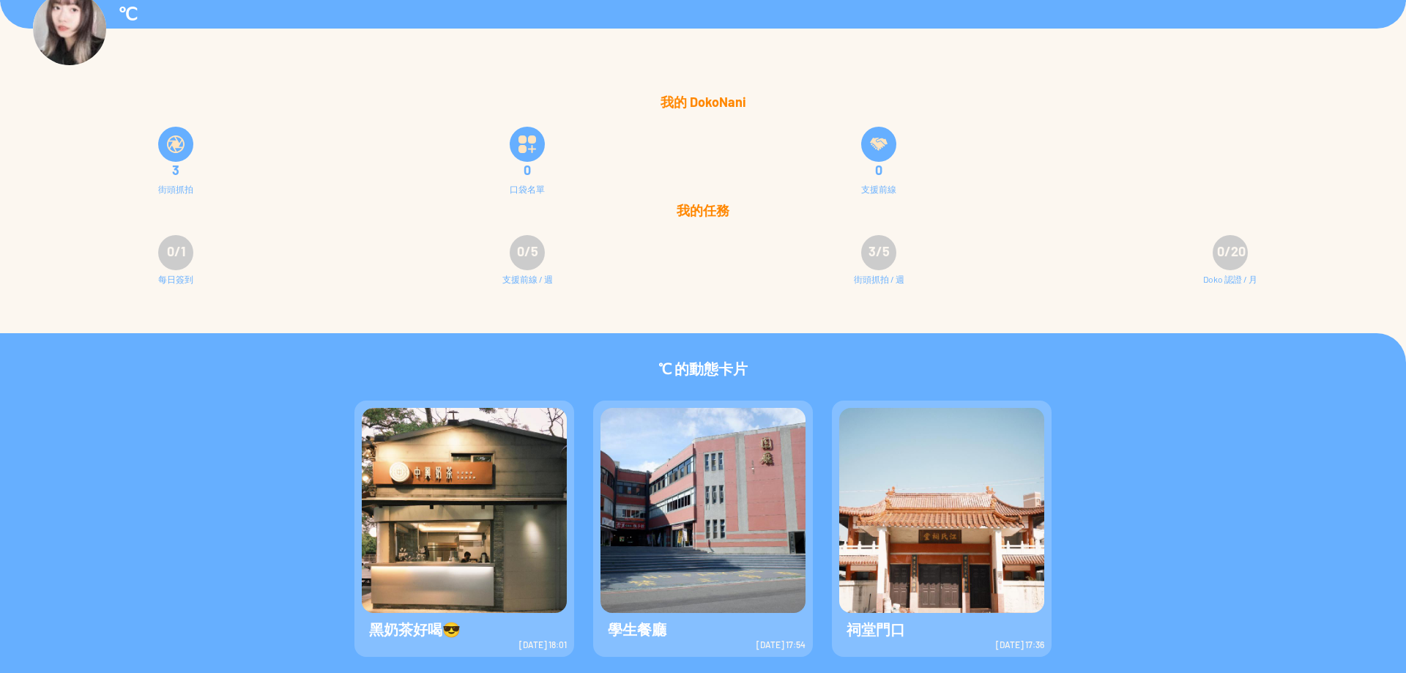
click at [706, 371] on div "℃ 的動態卡片" at bounding box center [703, 358] width 1406 height 51
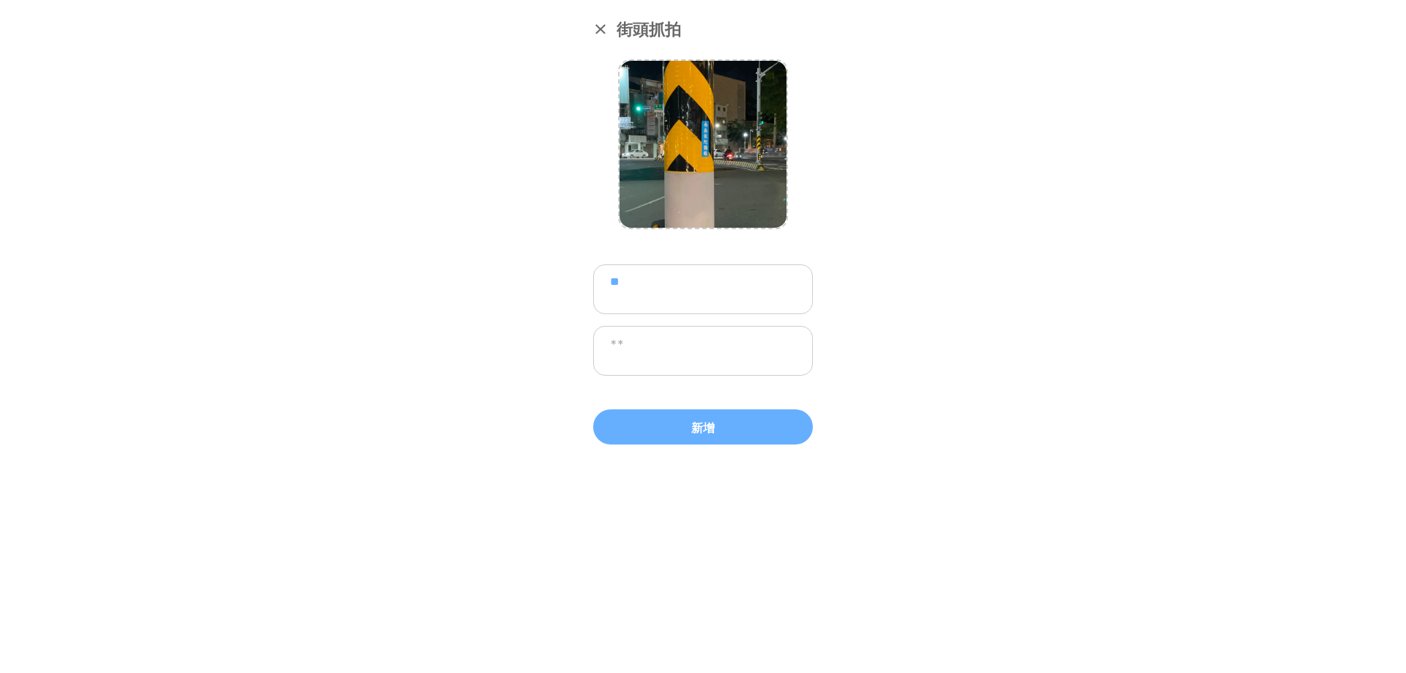
drag, startPoint x: 0, startPoint y: 0, endPoint x: 973, endPoint y: 156, distance: 985.5
click at [936, 206] on div "**********" at bounding box center [703, 336] width 1406 height 673
click at [706, 278] on textarea "**" at bounding box center [703, 289] width 220 height 50
paste textarea "****"
type textarea "******"
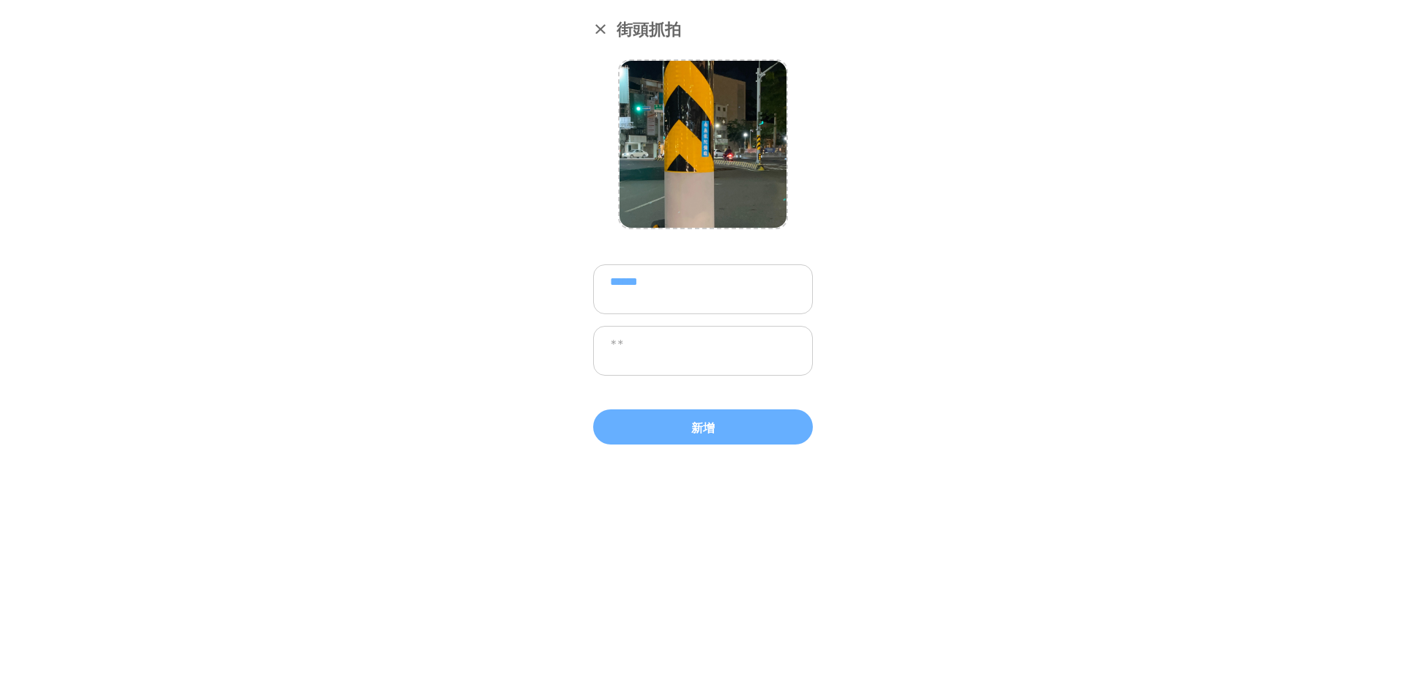
click at [698, 330] on textarea at bounding box center [703, 351] width 220 height 50
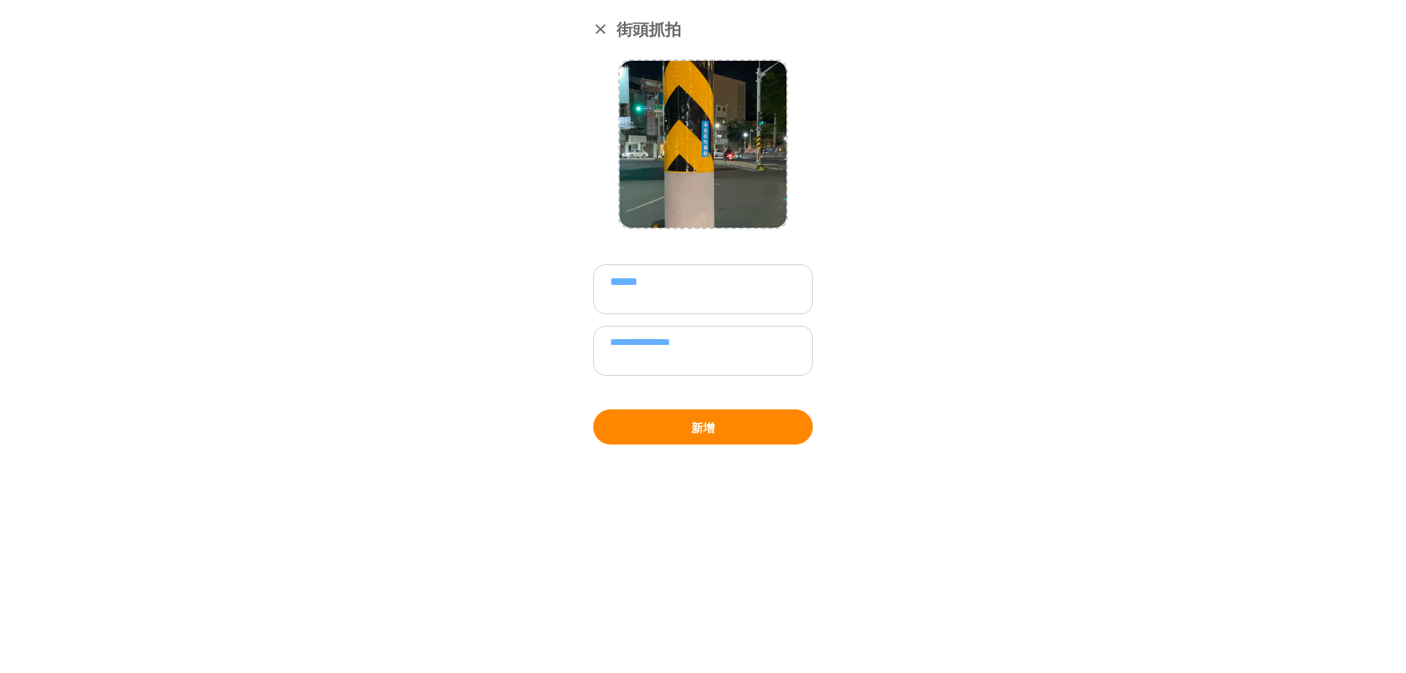
type textarea "**********"
click at [734, 420] on button "新增" at bounding box center [703, 426] width 220 height 35
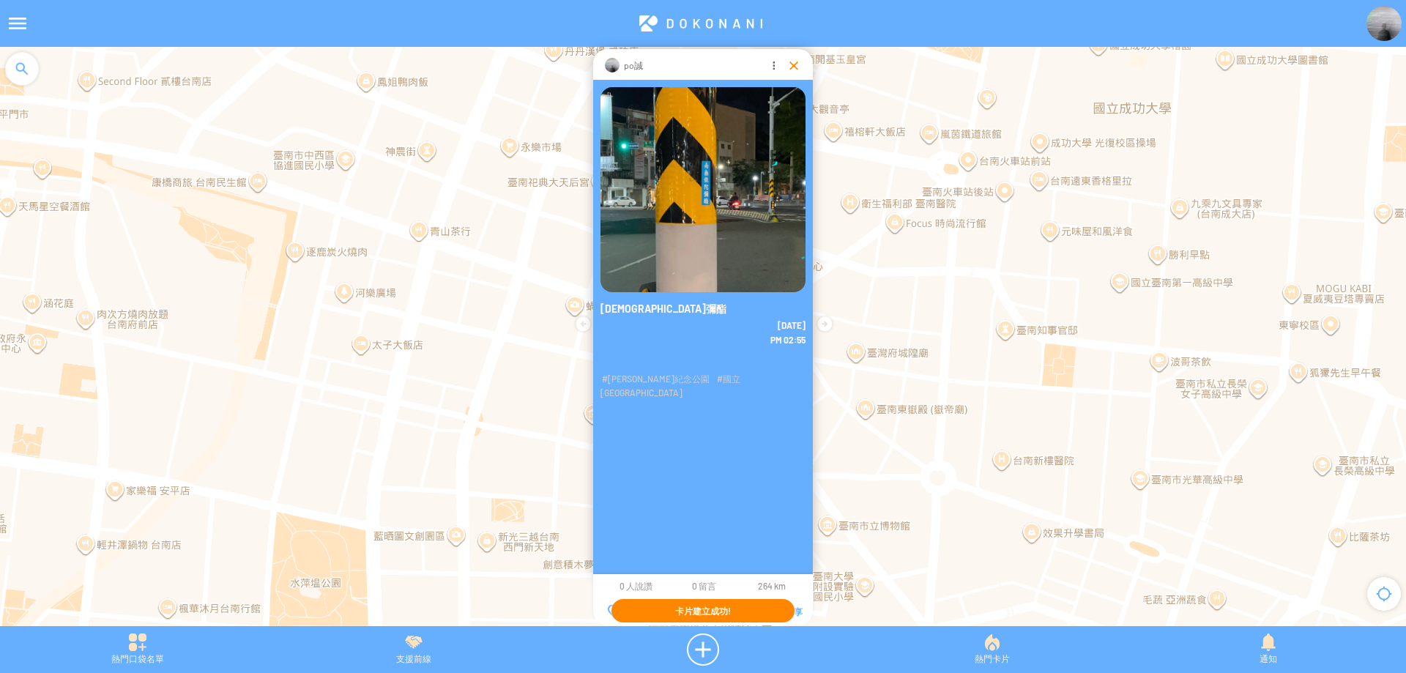
click at [794, 67] on div at bounding box center [793, 65] width 15 height 15
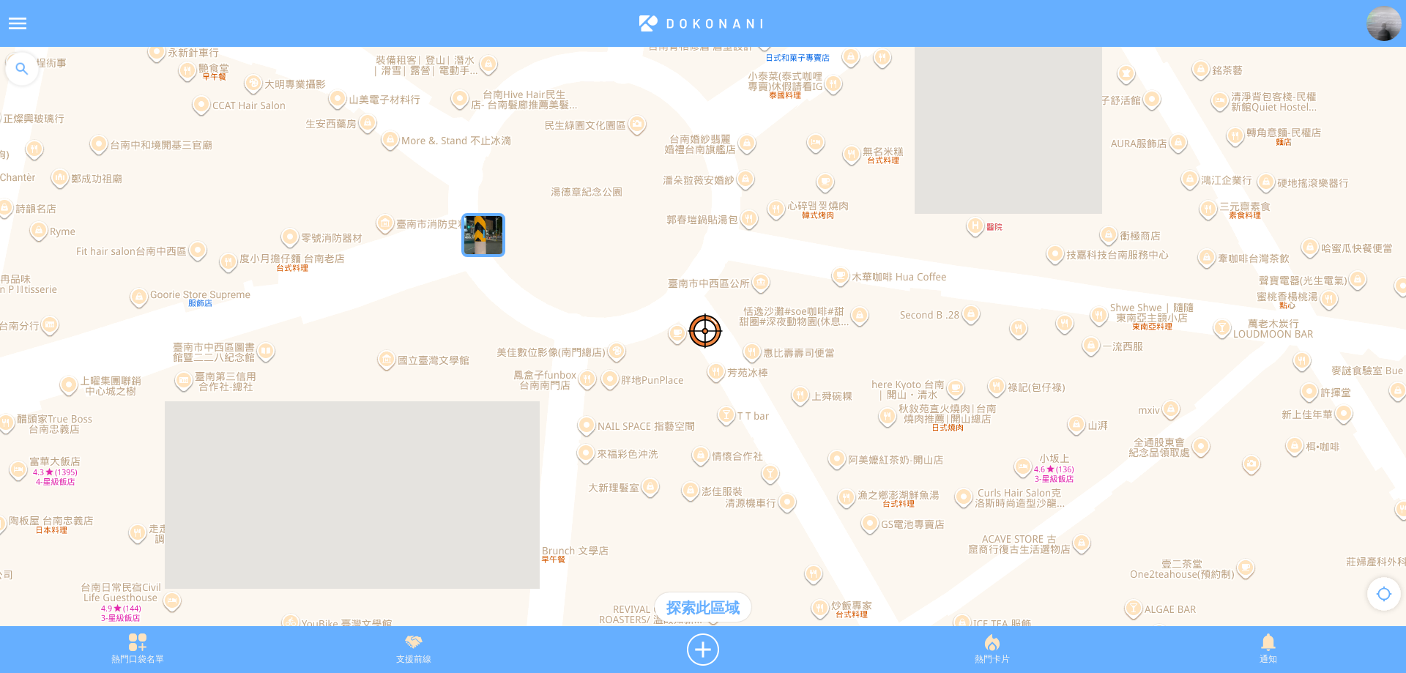
drag, startPoint x: 525, startPoint y: 275, endPoint x: 560, endPoint y: 325, distance: 60.9
click at [560, 325] on div at bounding box center [703, 344] width 1406 height 594
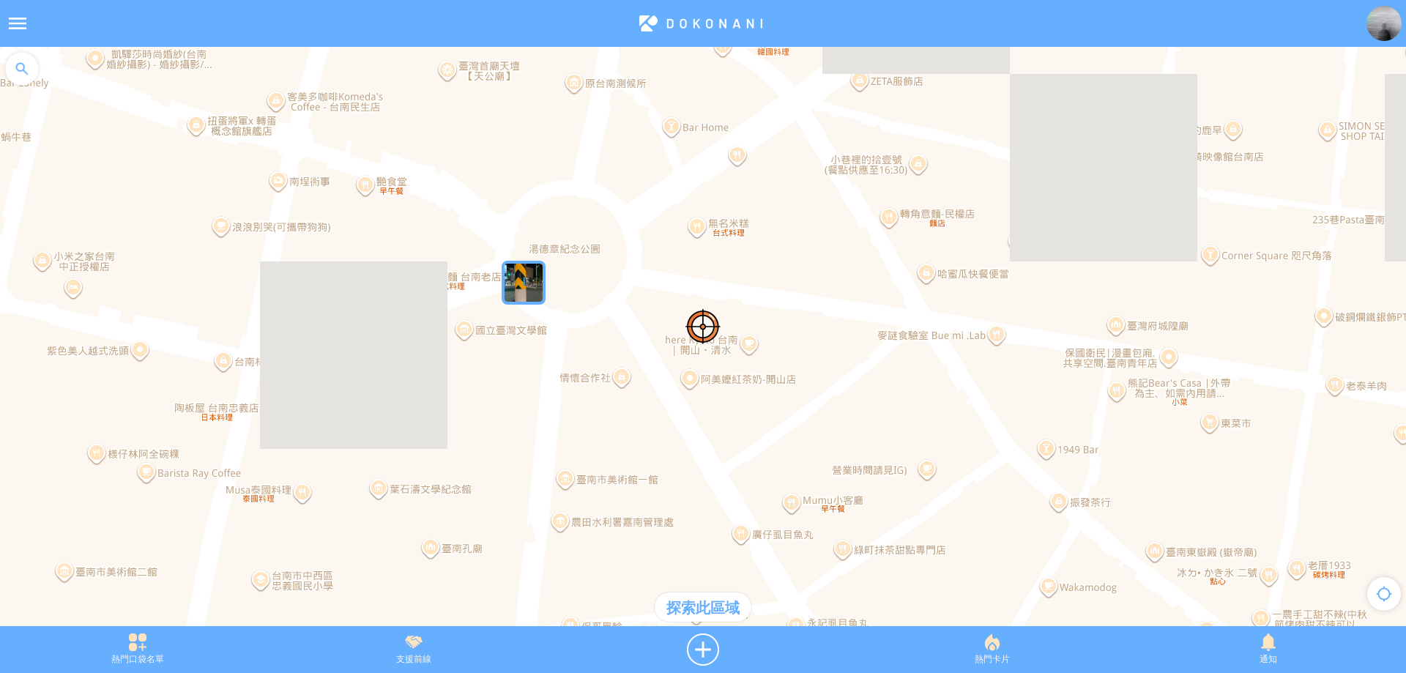
drag, startPoint x: 465, startPoint y: 218, endPoint x: 486, endPoint y: 231, distance: 24.6
click at [474, 223] on div at bounding box center [703, 344] width 1406 height 594
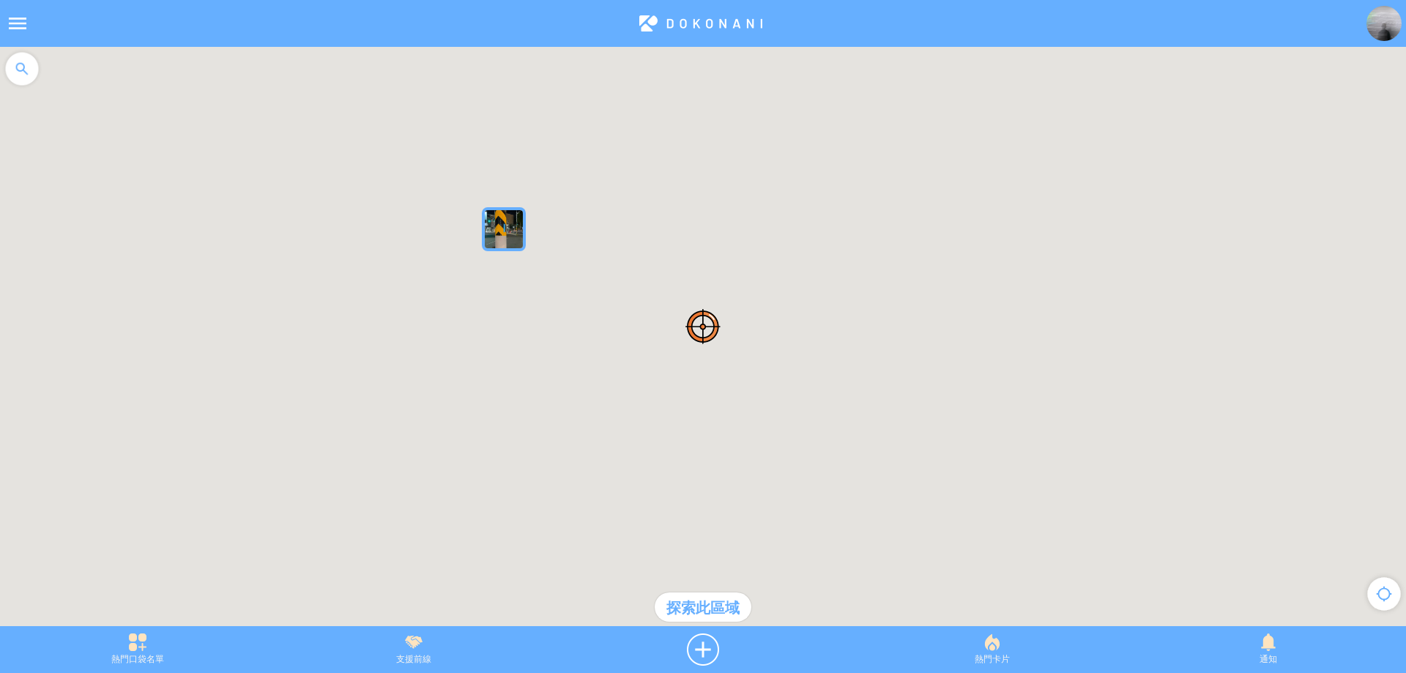
click at [494, 236] on img "GYu35Fvmk2aMapIcon" at bounding box center [504, 229] width 44 height 44
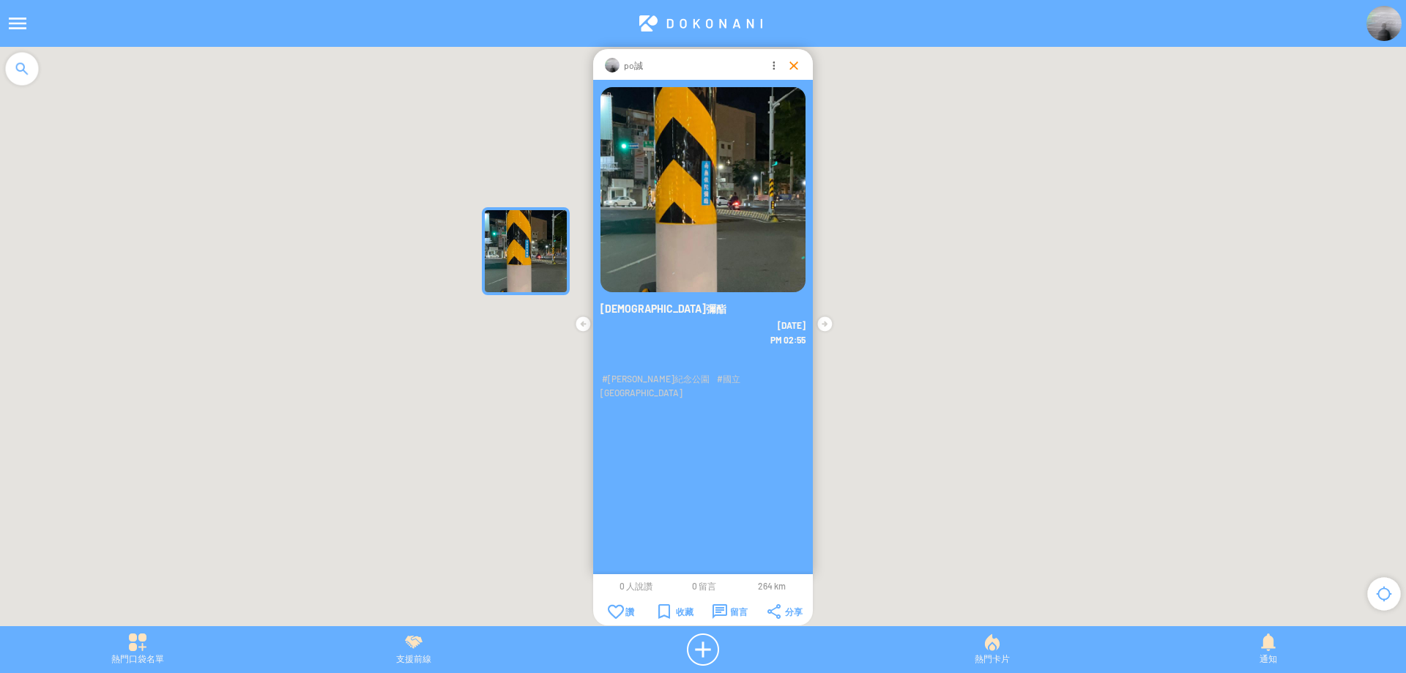
click at [793, 68] on div at bounding box center [793, 65] width 15 height 15
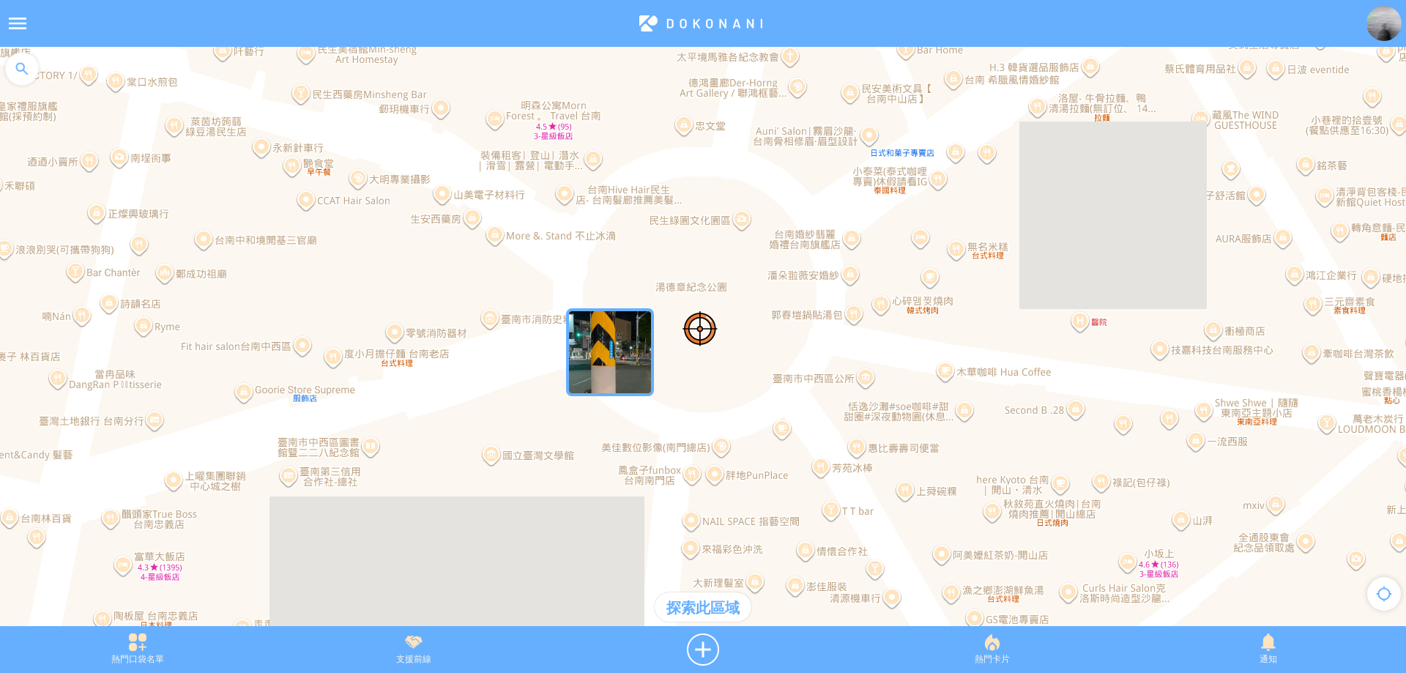
drag, startPoint x: 762, startPoint y: 242, endPoint x: 721, endPoint y: 286, distance: 60.1
click at [717, 288] on div at bounding box center [703, 344] width 1406 height 594
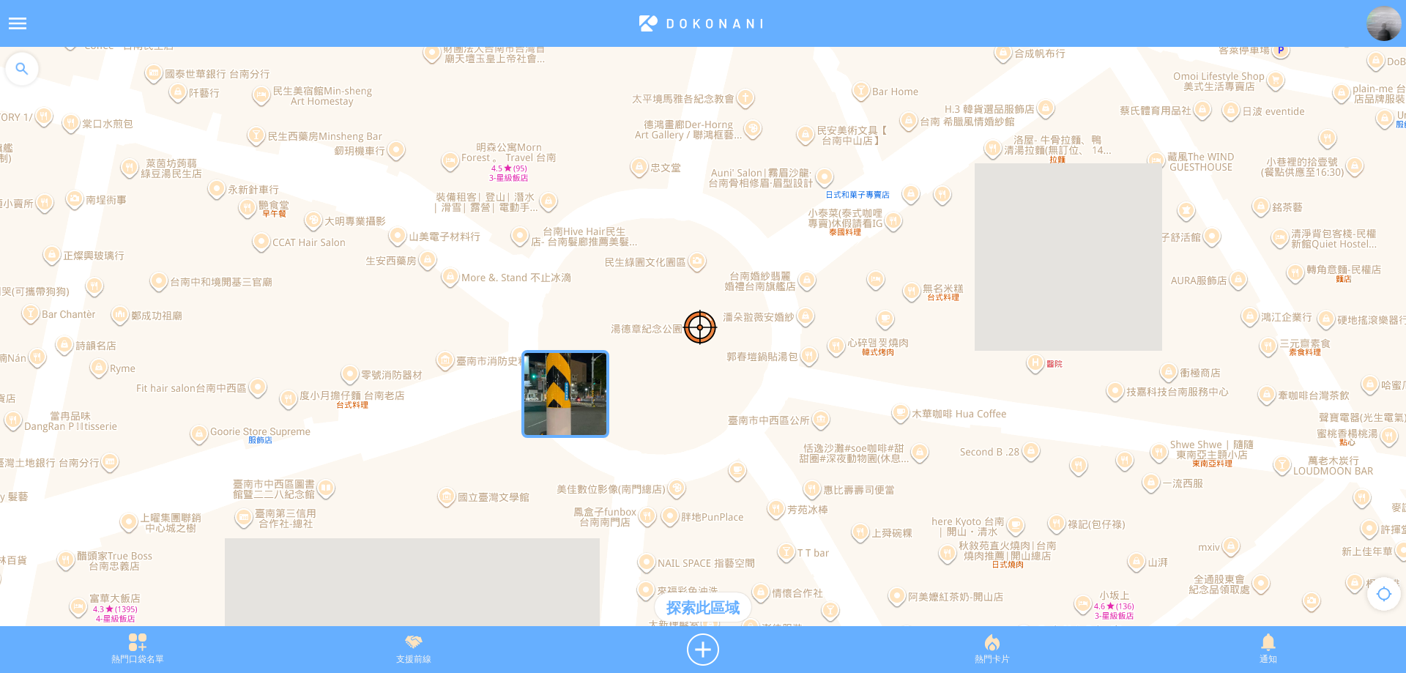
drag, startPoint x: 758, startPoint y: 250, endPoint x: 715, endPoint y: 293, distance: 60.6
click at [716, 293] on div at bounding box center [703, 344] width 1406 height 594
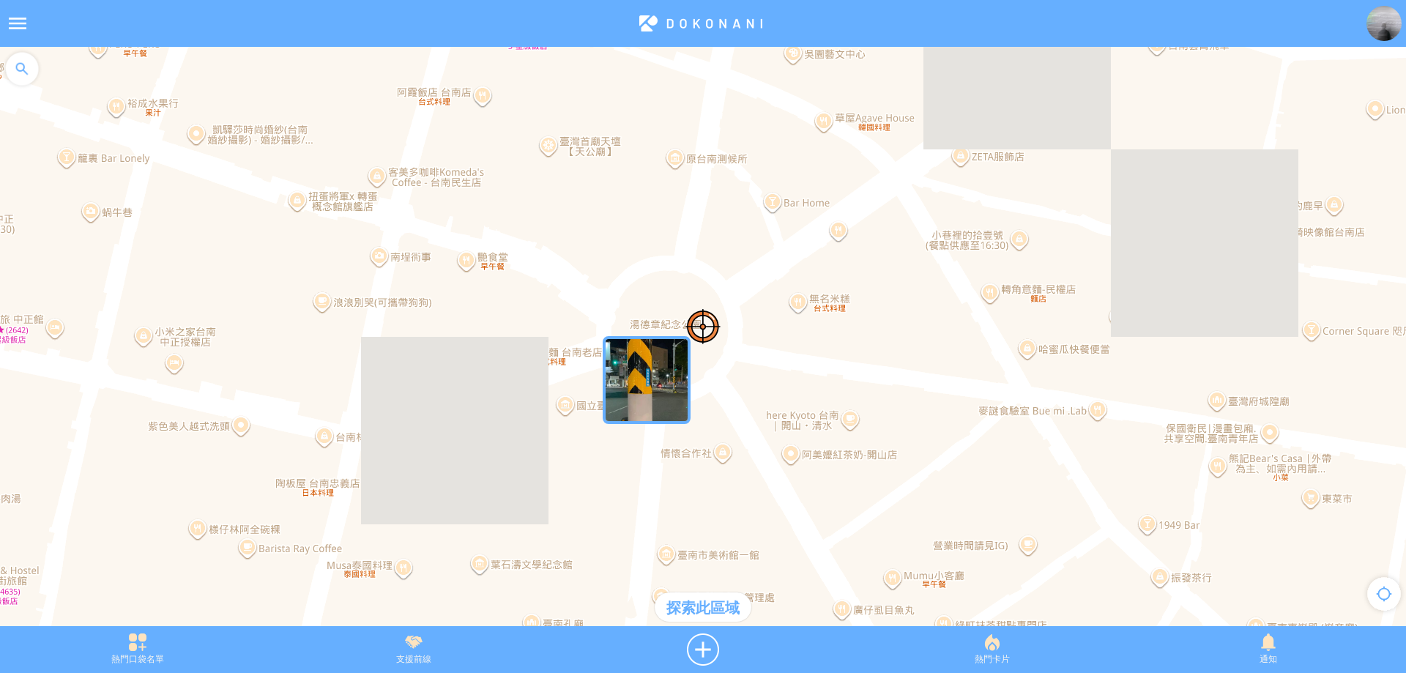
drag, startPoint x: 839, startPoint y: 224, endPoint x: 684, endPoint y: 371, distance: 213.9
click at [684, 371] on div at bounding box center [703, 344] width 1406 height 594
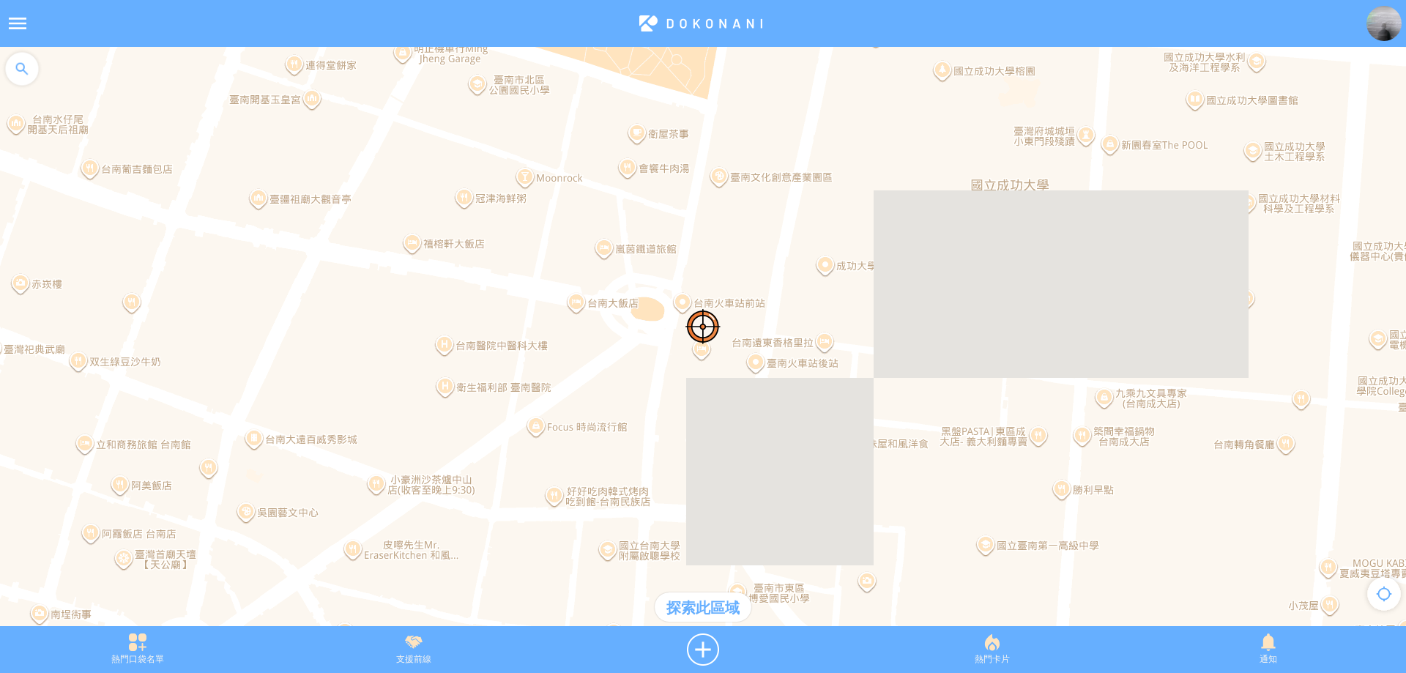
drag, startPoint x: 781, startPoint y: 283, endPoint x: 453, endPoint y: 447, distance: 366.7
click at [453, 447] on div at bounding box center [703, 344] width 1406 height 594
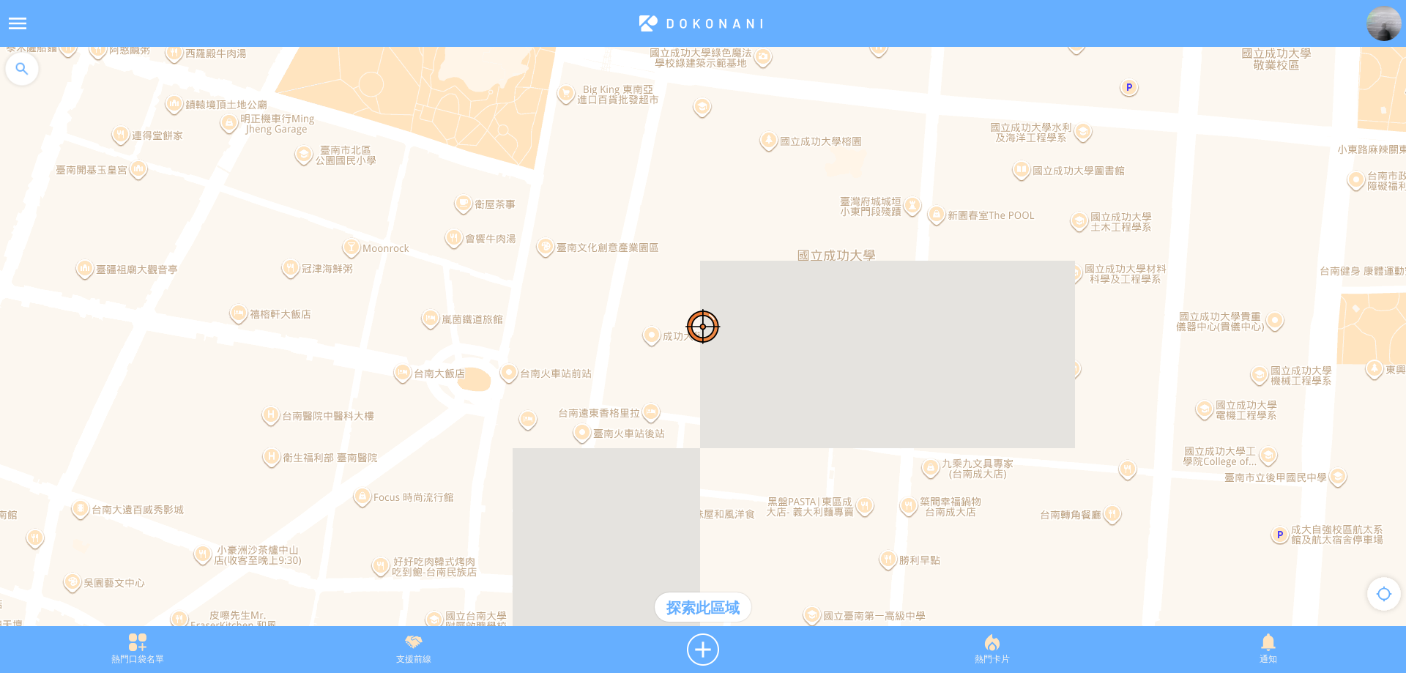
drag, startPoint x: 670, startPoint y: 307, endPoint x: 601, endPoint y: 423, distance: 135.2
click at [601, 423] on div at bounding box center [703, 344] width 1406 height 594
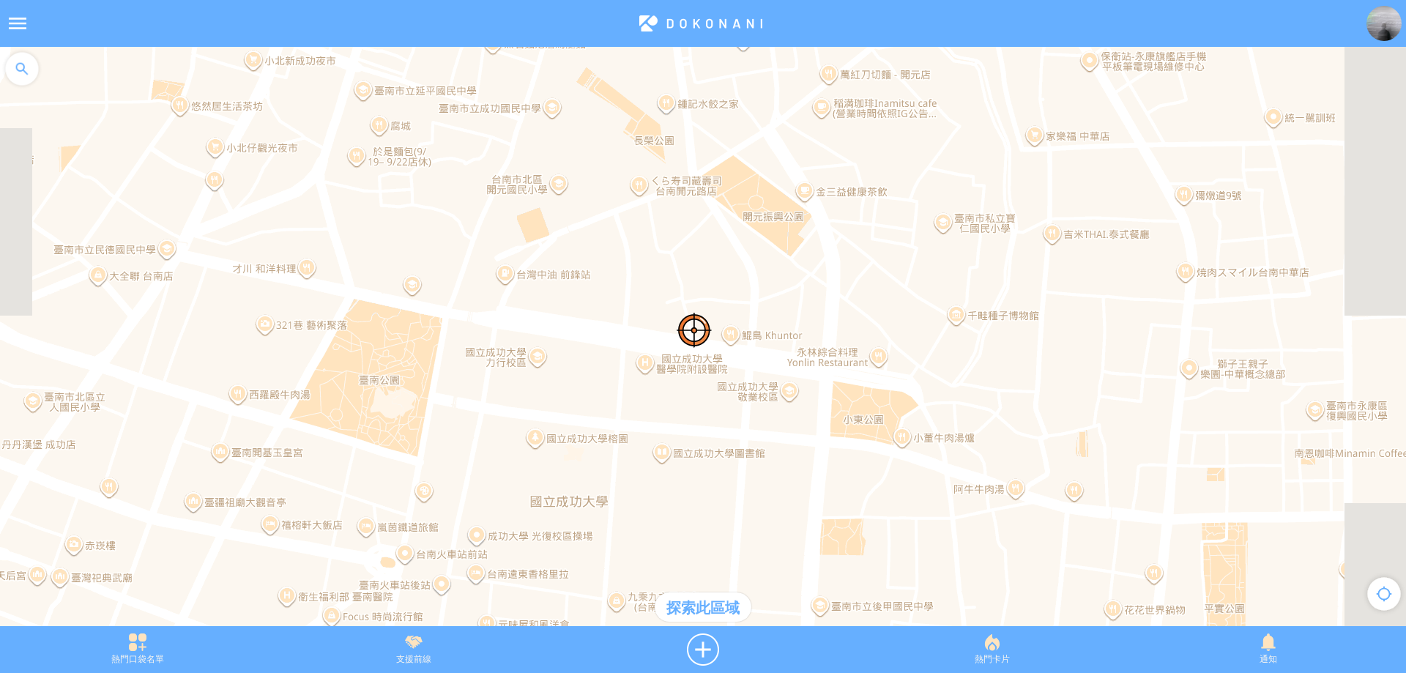
drag, startPoint x: 813, startPoint y: 299, endPoint x: 712, endPoint y: 357, distance: 116.8
click at [712, 357] on div at bounding box center [703, 344] width 1406 height 594
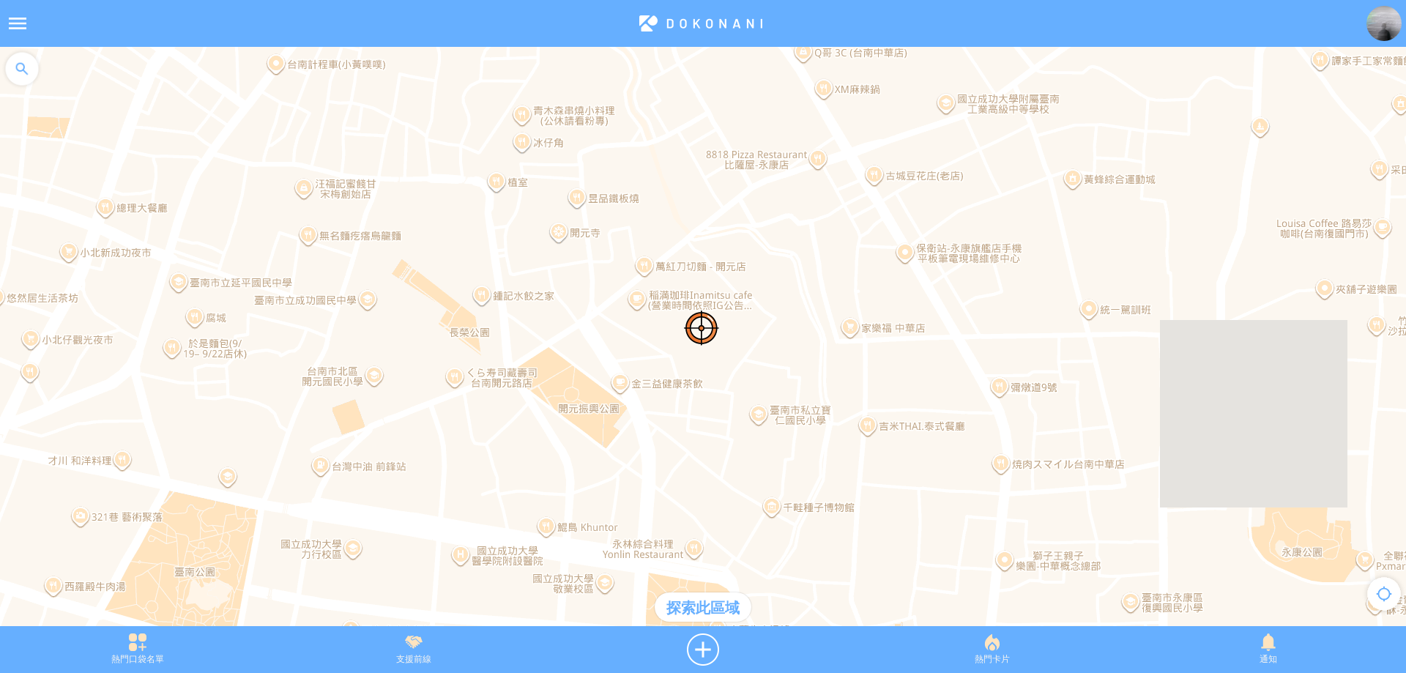
drag, startPoint x: 813, startPoint y: 247, endPoint x: 674, endPoint y: 420, distance: 222.3
click at [674, 420] on div at bounding box center [703, 344] width 1406 height 594
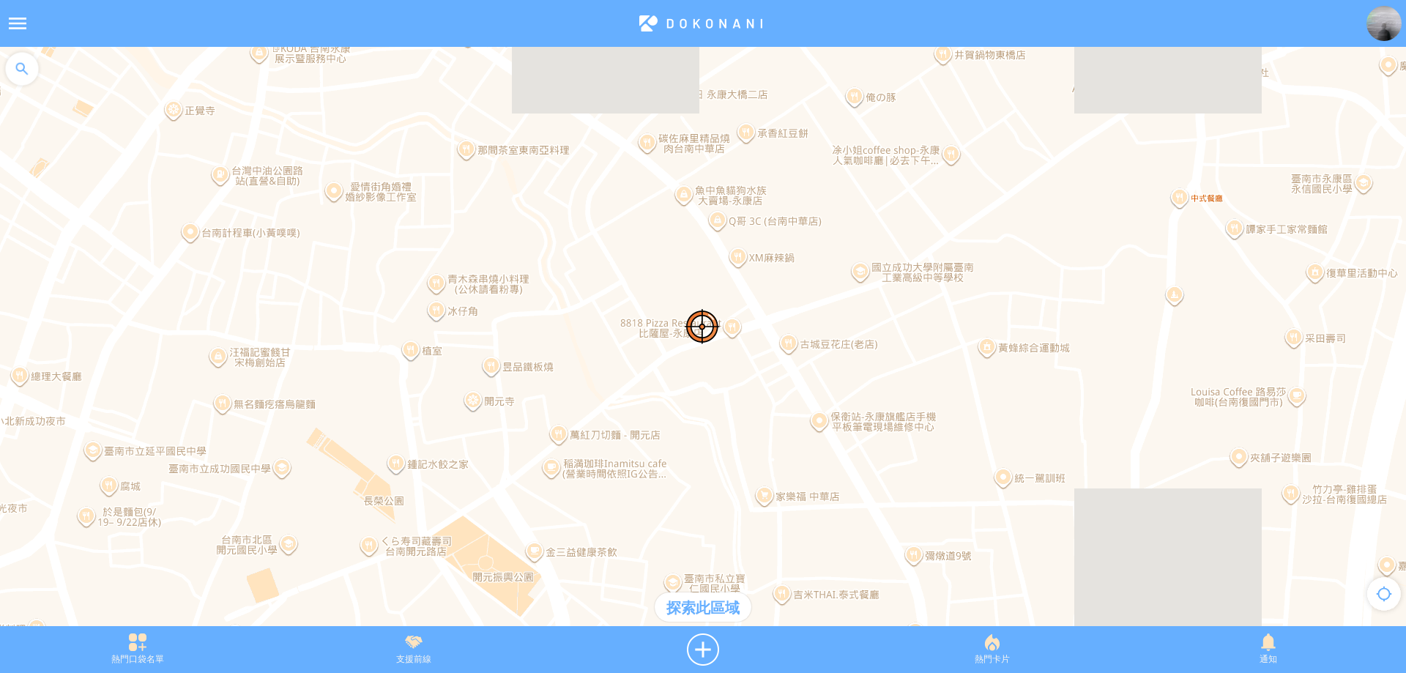
drag, startPoint x: 857, startPoint y: 215, endPoint x: 744, endPoint y: 426, distance: 239.5
click at [744, 426] on div at bounding box center [703, 344] width 1406 height 594
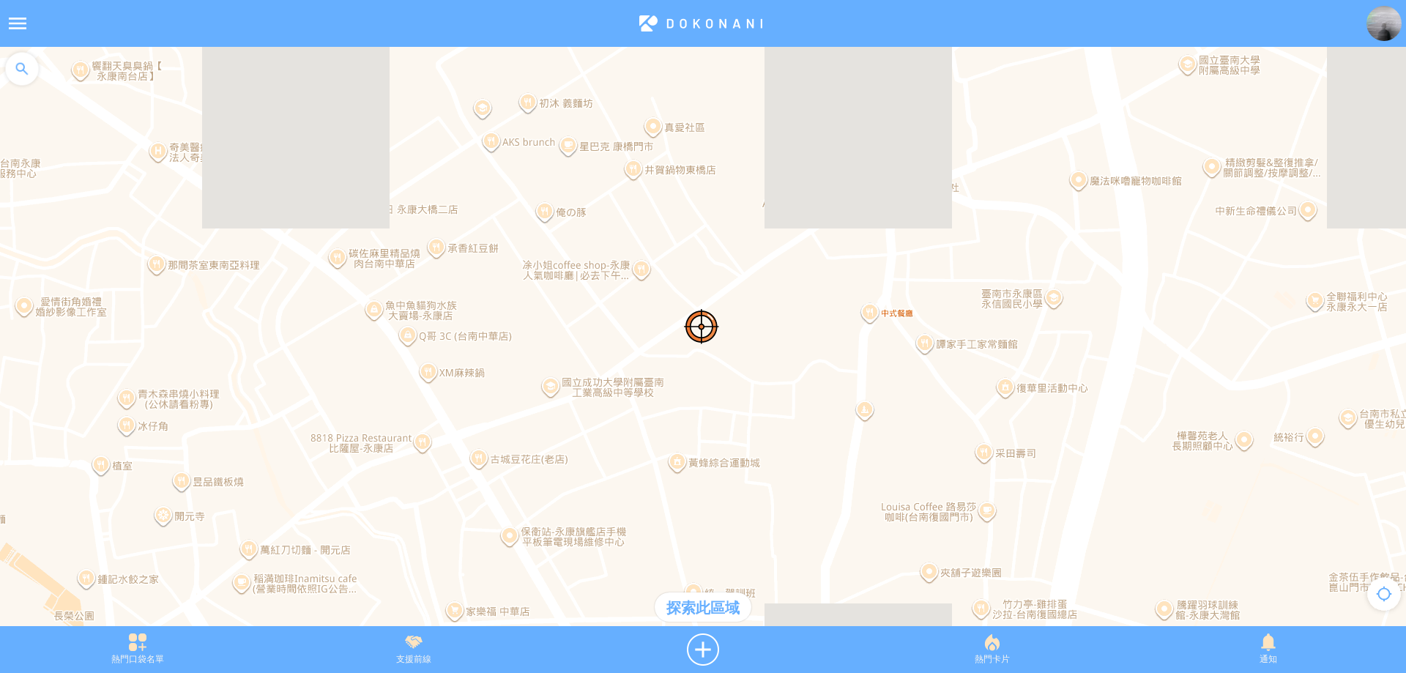
drag, startPoint x: 871, startPoint y: 304, endPoint x: 614, endPoint y: 354, distance: 261.8
click at [614, 354] on div at bounding box center [703, 344] width 1406 height 594
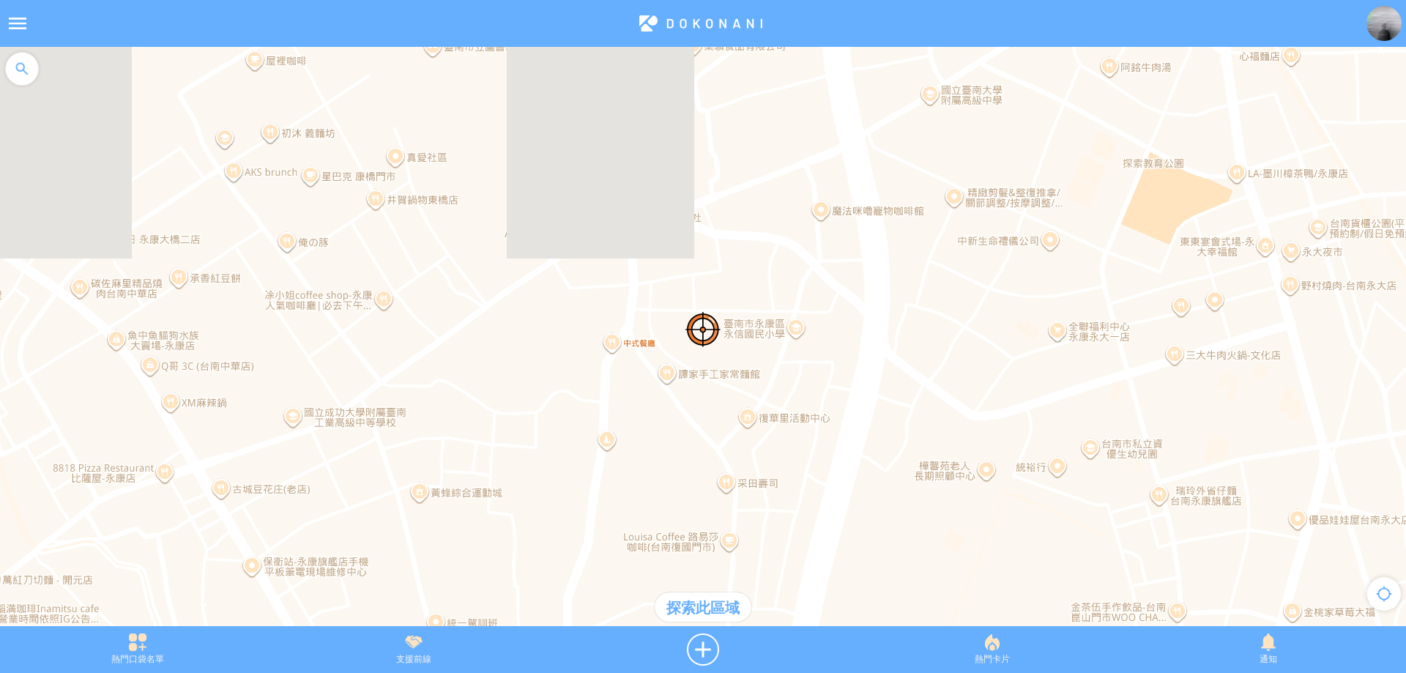
drag, startPoint x: 798, startPoint y: 394, endPoint x: 771, endPoint y: 447, distance: 59.9
click at [771, 447] on div at bounding box center [703, 344] width 1406 height 594
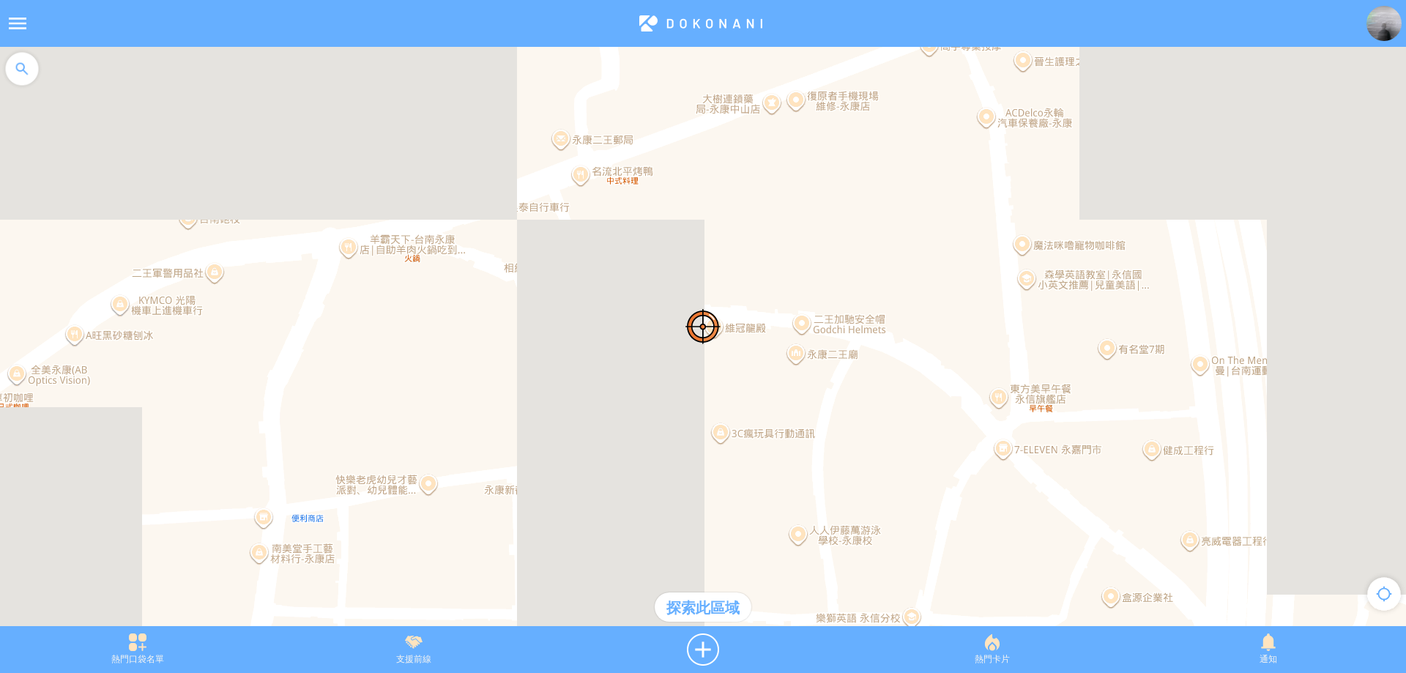
drag, startPoint x: 877, startPoint y: 383, endPoint x: 795, endPoint y: 385, distance: 82.0
click at [795, 385] on div at bounding box center [703, 344] width 1406 height 594
drag, startPoint x: 833, startPoint y: 398, endPoint x: 813, endPoint y: 398, distance: 19.8
click at [813, 398] on div at bounding box center [703, 344] width 1406 height 594
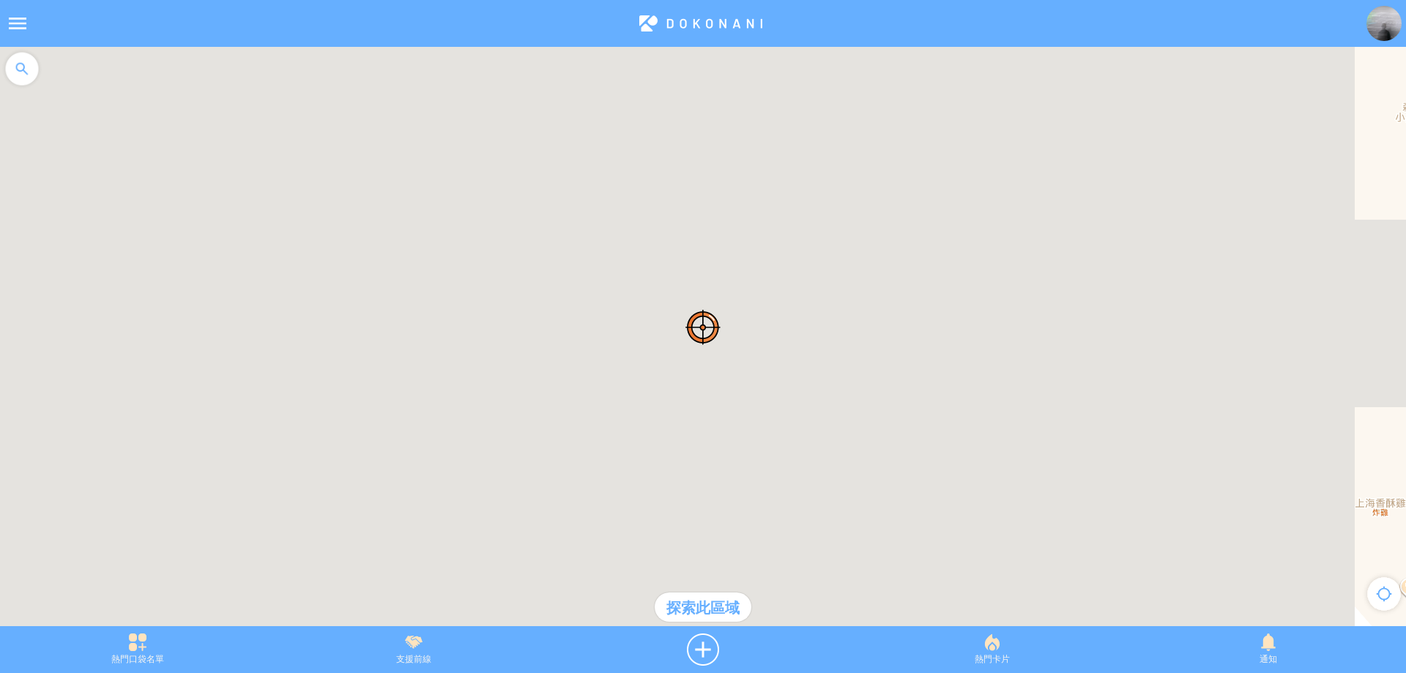
drag, startPoint x: 674, startPoint y: 298, endPoint x: 695, endPoint y: 339, distance: 45.8
click at [695, 339] on div at bounding box center [703, 344] width 1406 height 594
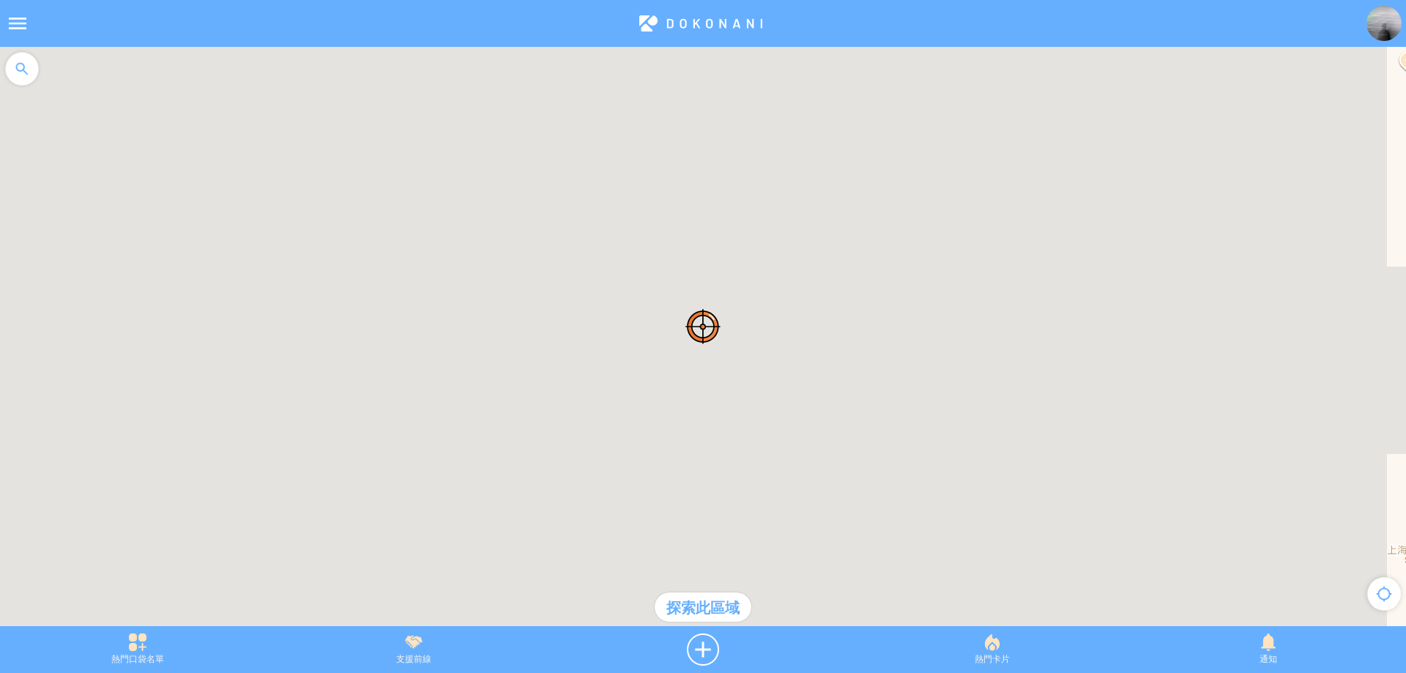
drag, startPoint x: 723, startPoint y: 365, endPoint x: 756, endPoint y: 409, distance: 55.1
click at [756, 409] on div at bounding box center [703, 344] width 1406 height 594
click at [701, 650] on div at bounding box center [702, 649] width 303 height 32
click at [705, 644] on div at bounding box center [702, 649] width 303 height 32
click at [699, 322] on img at bounding box center [702, 326] width 35 height 35
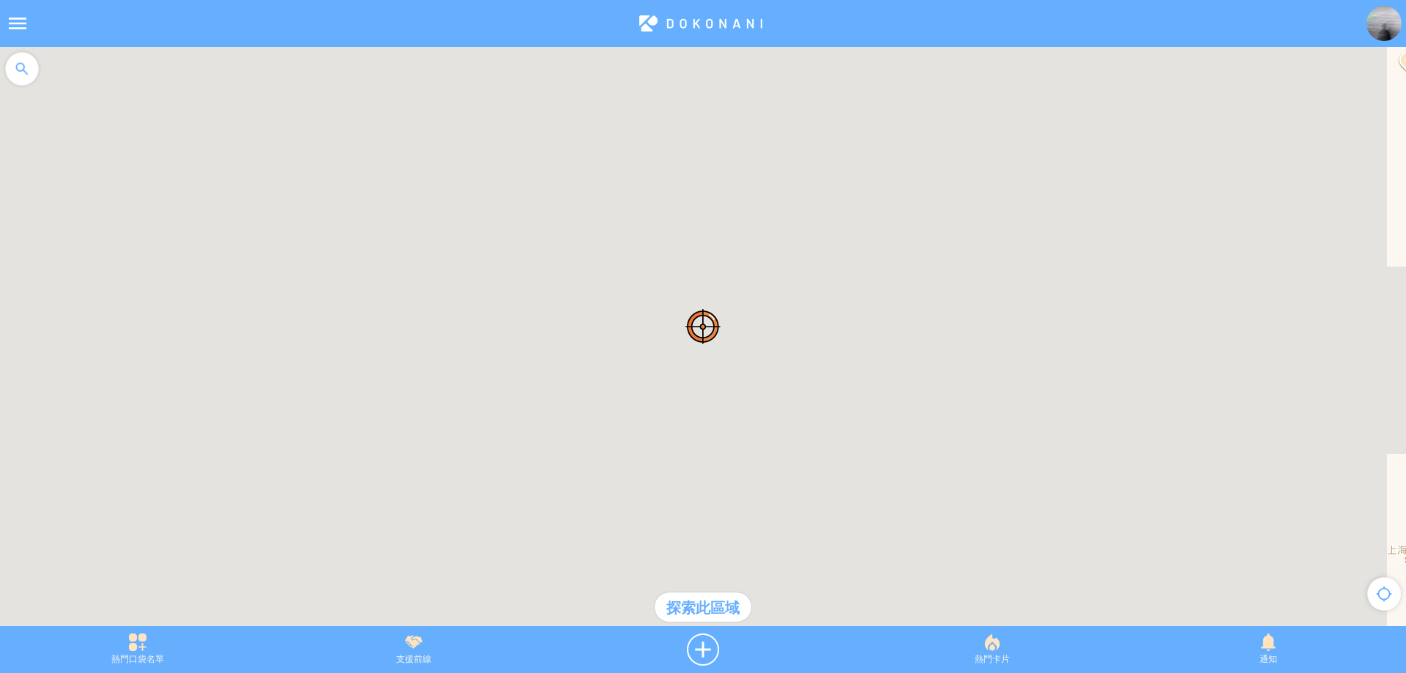
drag, startPoint x: 732, startPoint y: 280, endPoint x: 618, endPoint y: 301, distance: 116.0
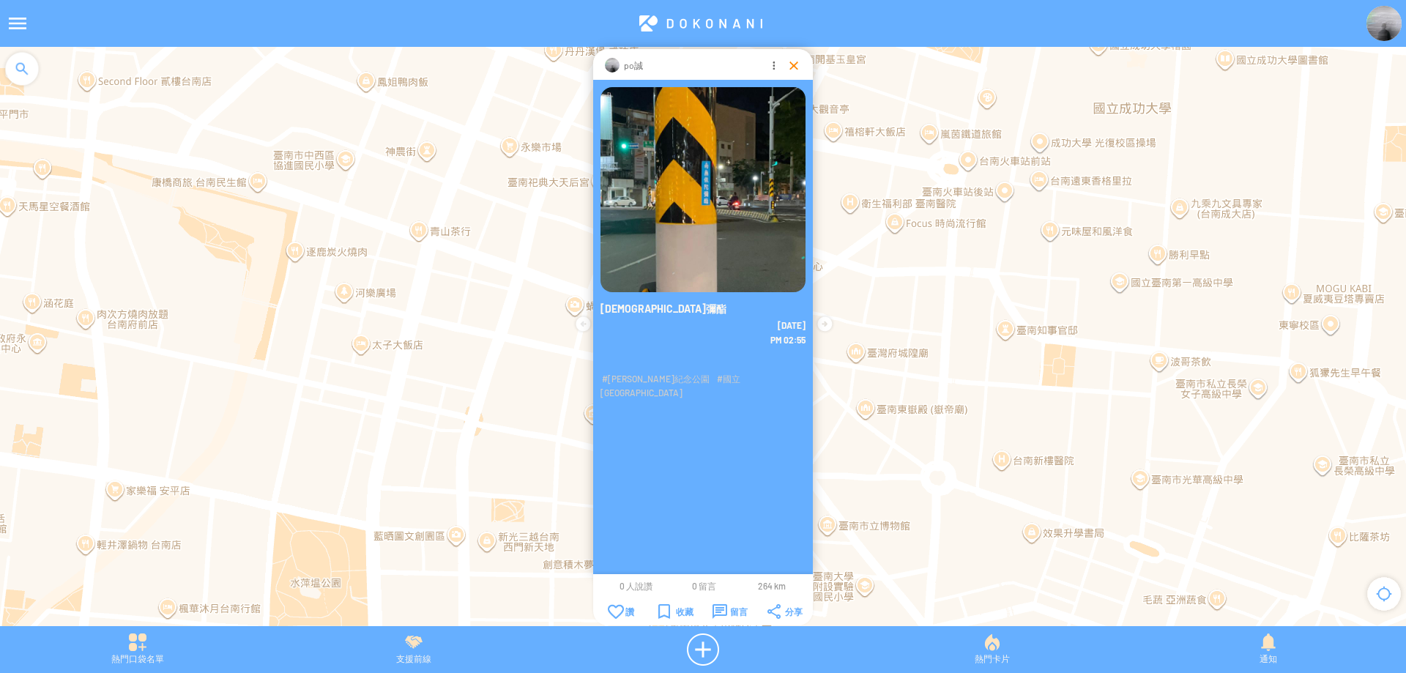
click at [795, 72] on div at bounding box center [793, 65] width 15 height 15
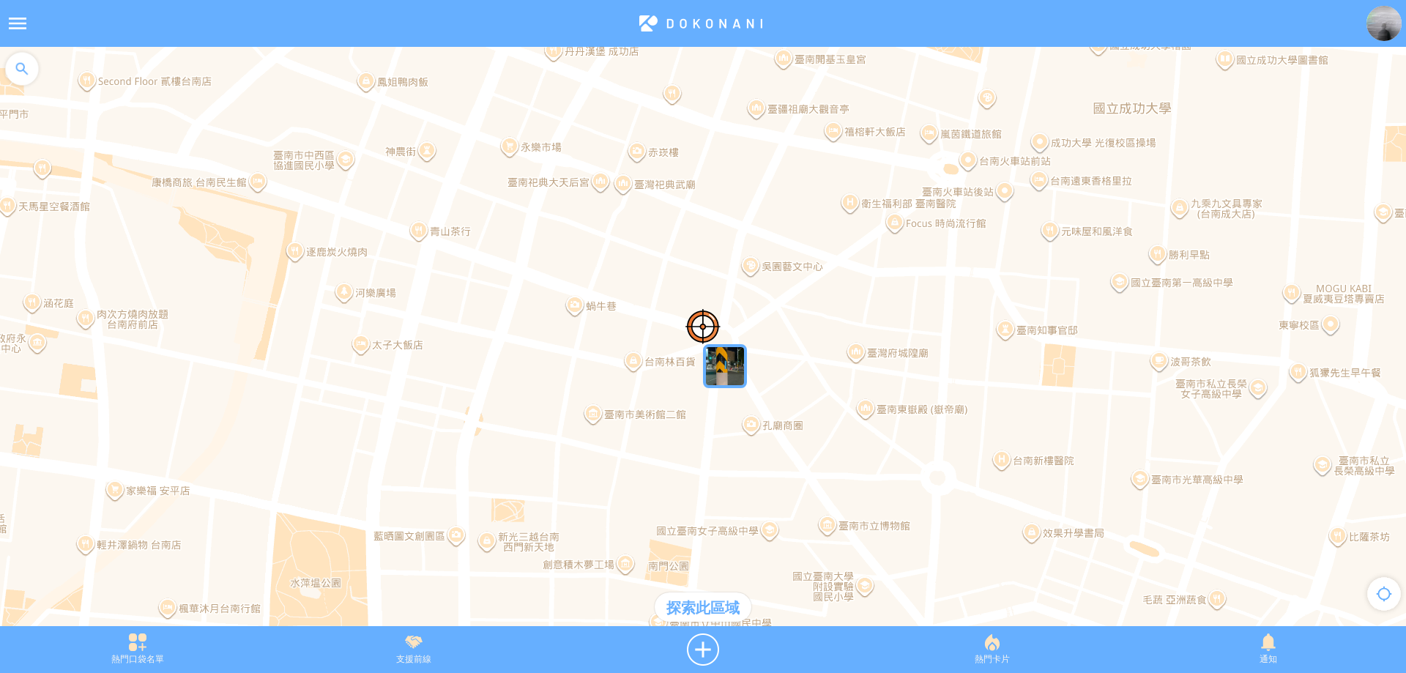
drag, startPoint x: 849, startPoint y: 227, endPoint x: 685, endPoint y: 301, distance: 179.2
click at [685, 301] on div at bounding box center [703, 344] width 1406 height 594
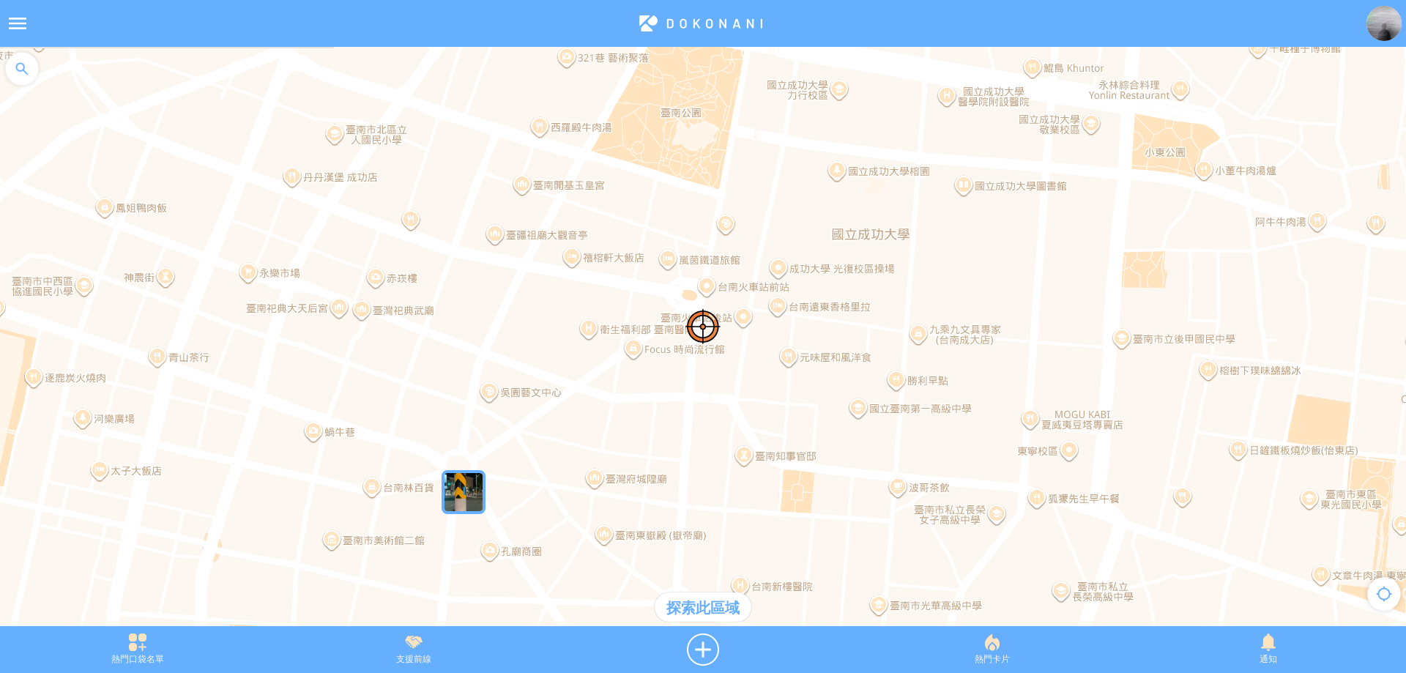
drag, startPoint x: 860, startPoint y: 240, endPoint x: 674, endPoint y: 392, distance: 240.4
click at [676, 391] on div at bounding box center [703, 344] width 1406 height 594
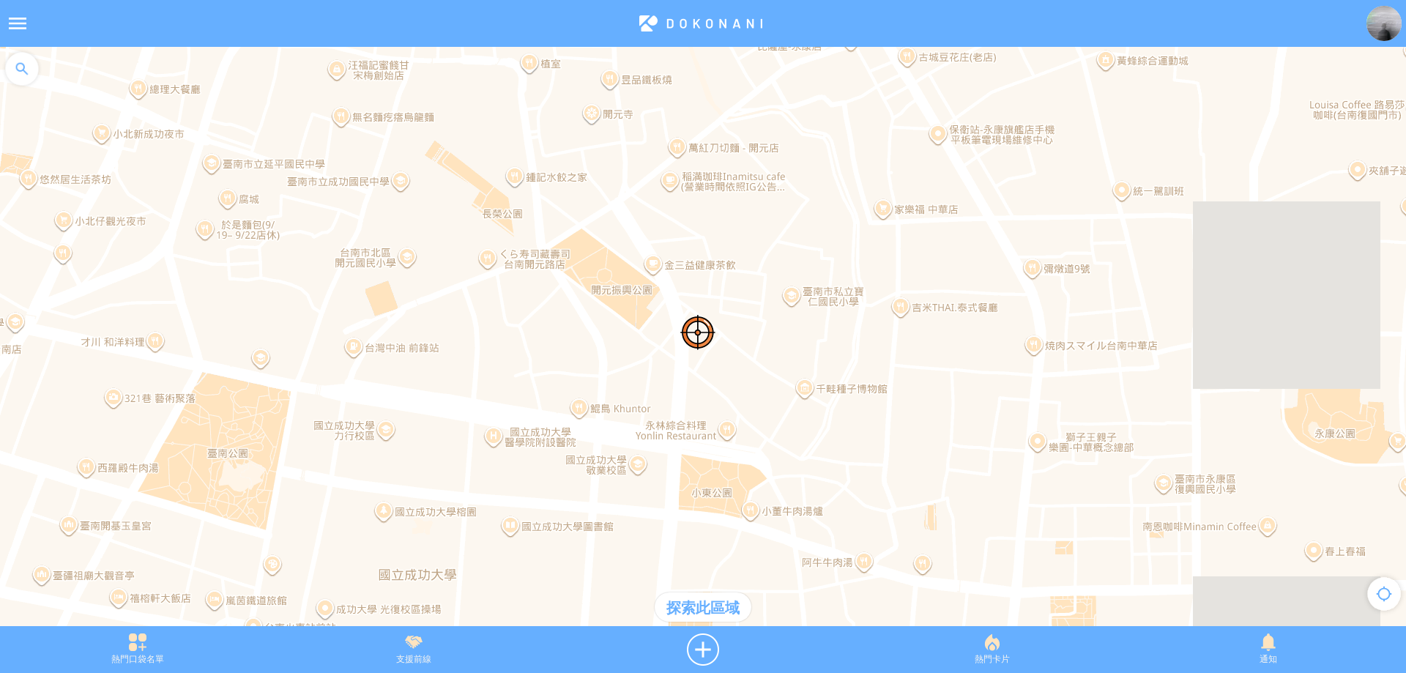
drag, startPoint x: 712, startPoint y: 363, endPoint x: 657, endPoint y: 400, distance: 66.6
click at [647, 407] on div at bounding box center [703, 344] width 1406 height 594
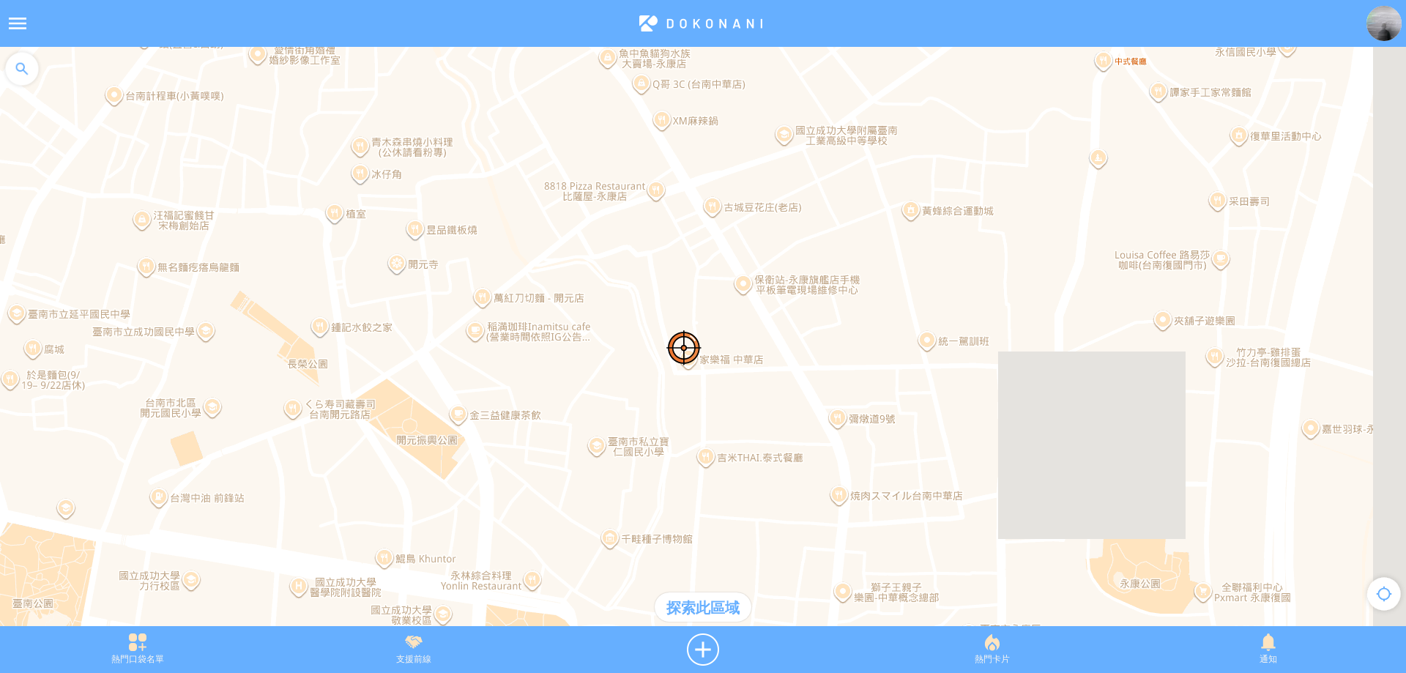
drag, startPoint x: 805, startPoint y: 310, endPoint x: 666, endPoint y: 444, distance: 193.2
click at [666, 444] on div at bounding box center [703, 344] width 1406 height 594
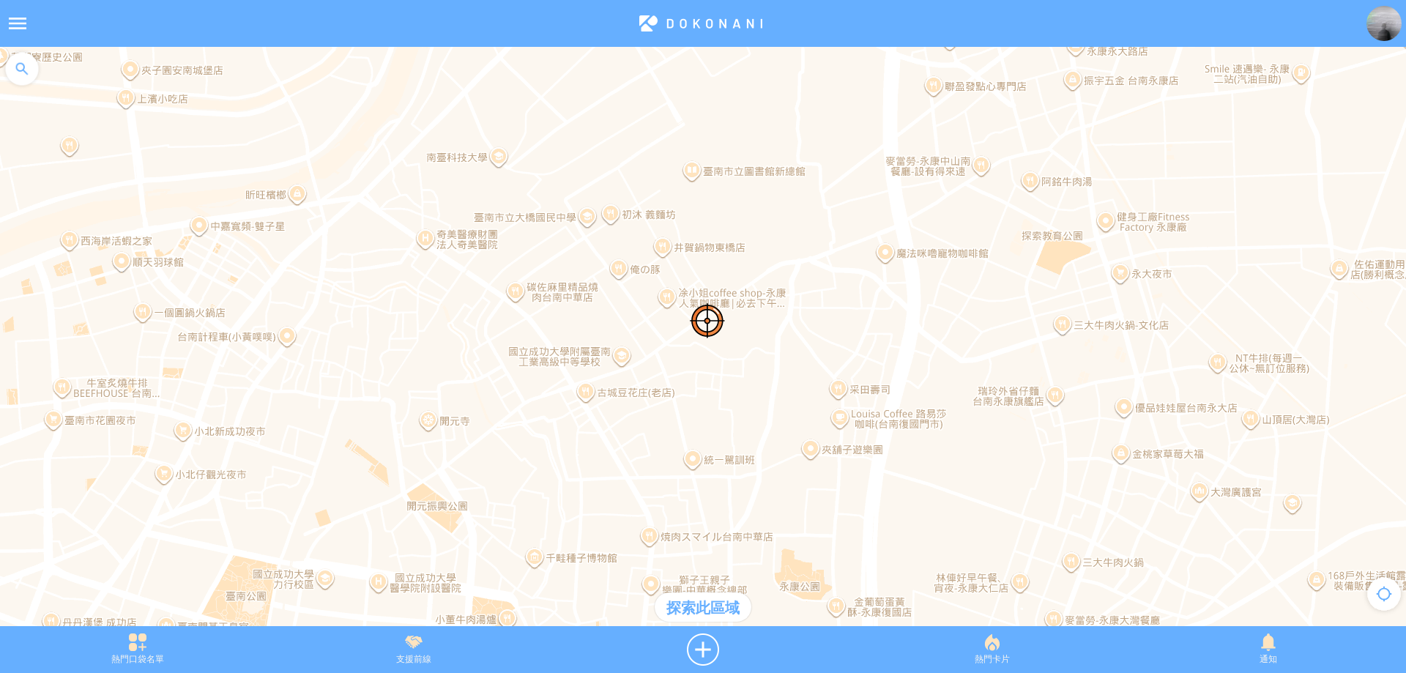
drag, startPoint x: 790, startPoint y: 322, endPoint x: 806, endPoint y: 294, distance: 32.8
click at [806, 294] on div at bounding box center [703, 344] width 1406 height 594
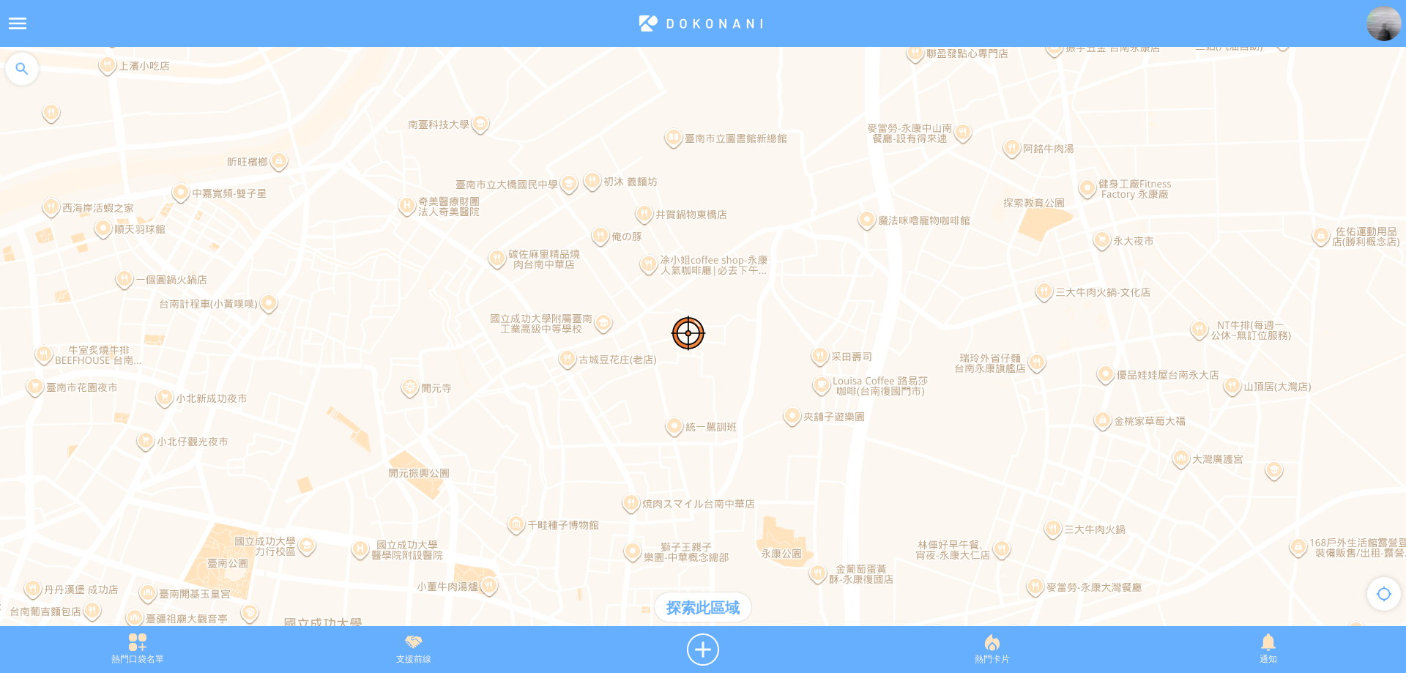
drag, startPoint x: 838, startPoint y: 264, endPoint x: 781, endPoint y: 288, distance: 61.6
click at [781, 288] on div at bounding box center [703, 344] width 1406 height 594
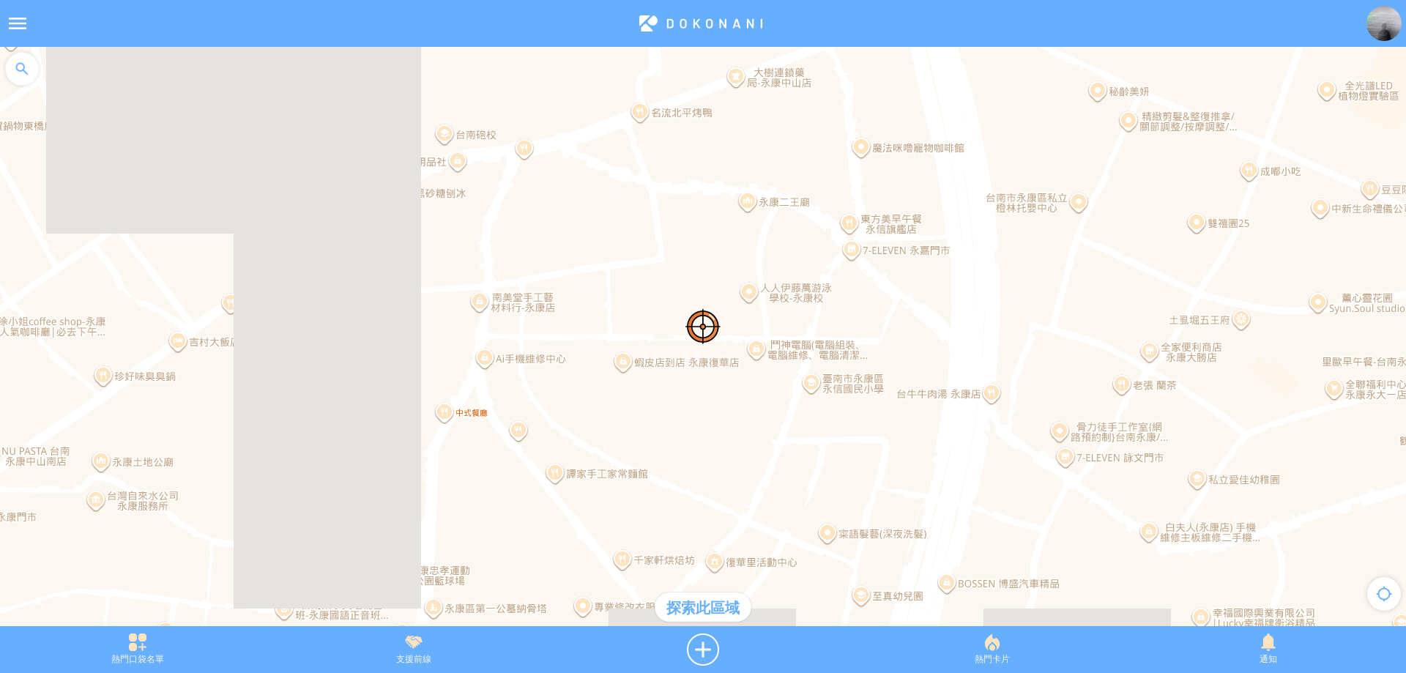
drag, startPoint x: 759, startPoint y: 265, endPoint x: 701, endPoint y: 350, distance: 102.8
click at [701, 350] on div at bounding box center [703, 344] width 1406 height 594
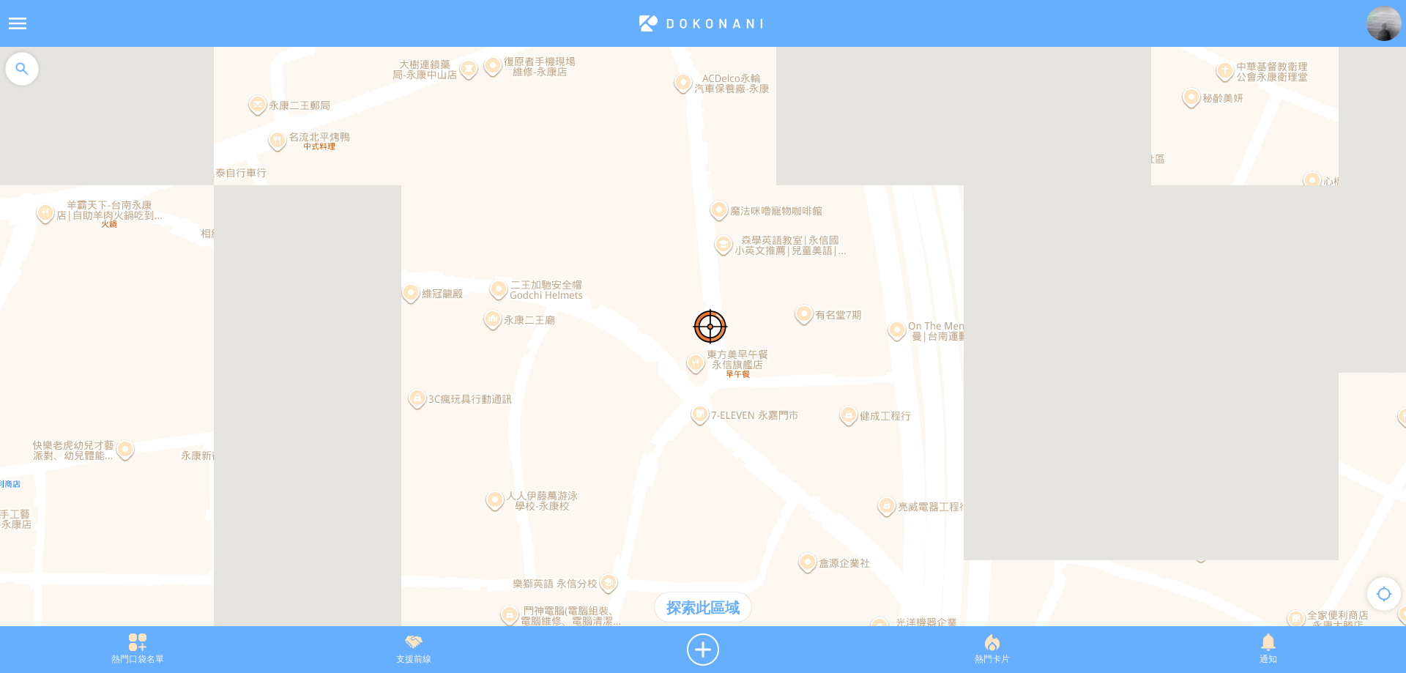
drag, startPoint x: 579, startPoint y: 340, endPoint x: 655, endPoint y: 354, distance: 76.8
click at [655, 354] on div at bounding box center [703, 344] width 1406 height 594
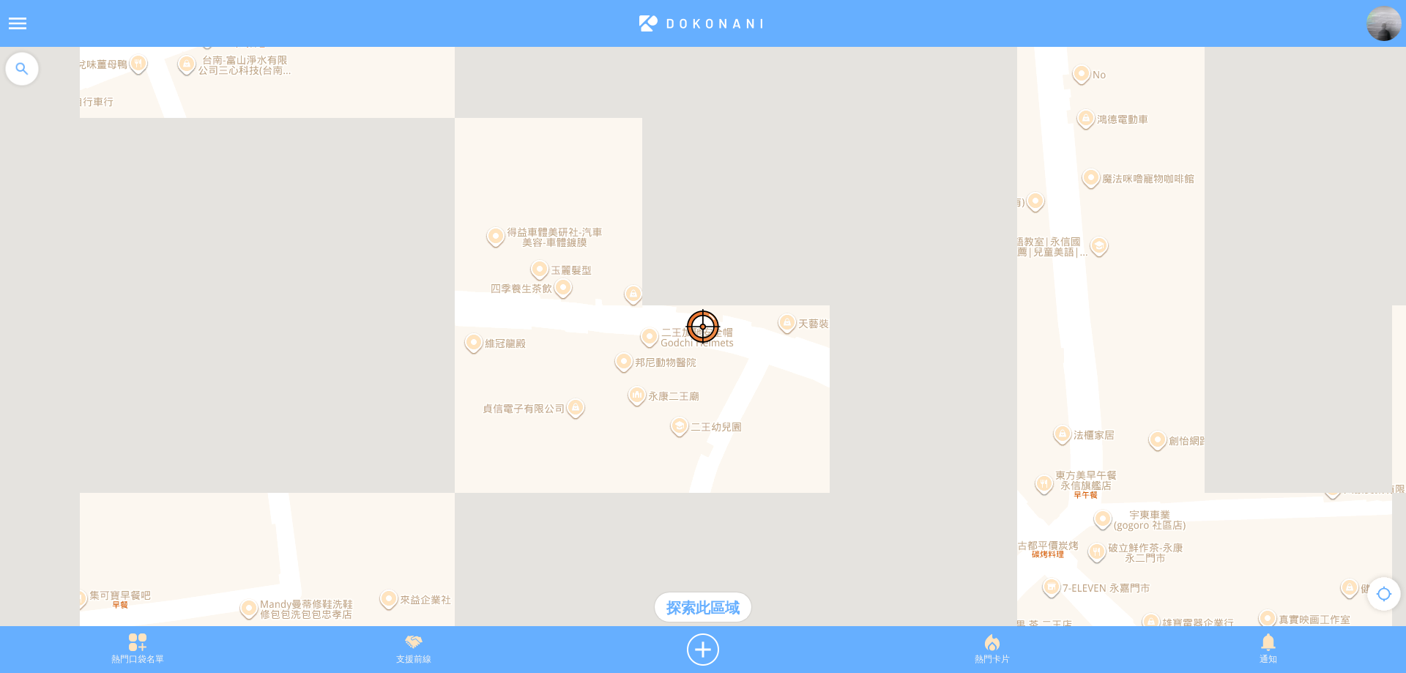
drag, startPoint x: 697, startPoint y: 360, endPoint x: 690, endPoint y: 381, distance: 21.8
click at [690, 381] on div at bounding box center [703, 344] width 1406 height 594
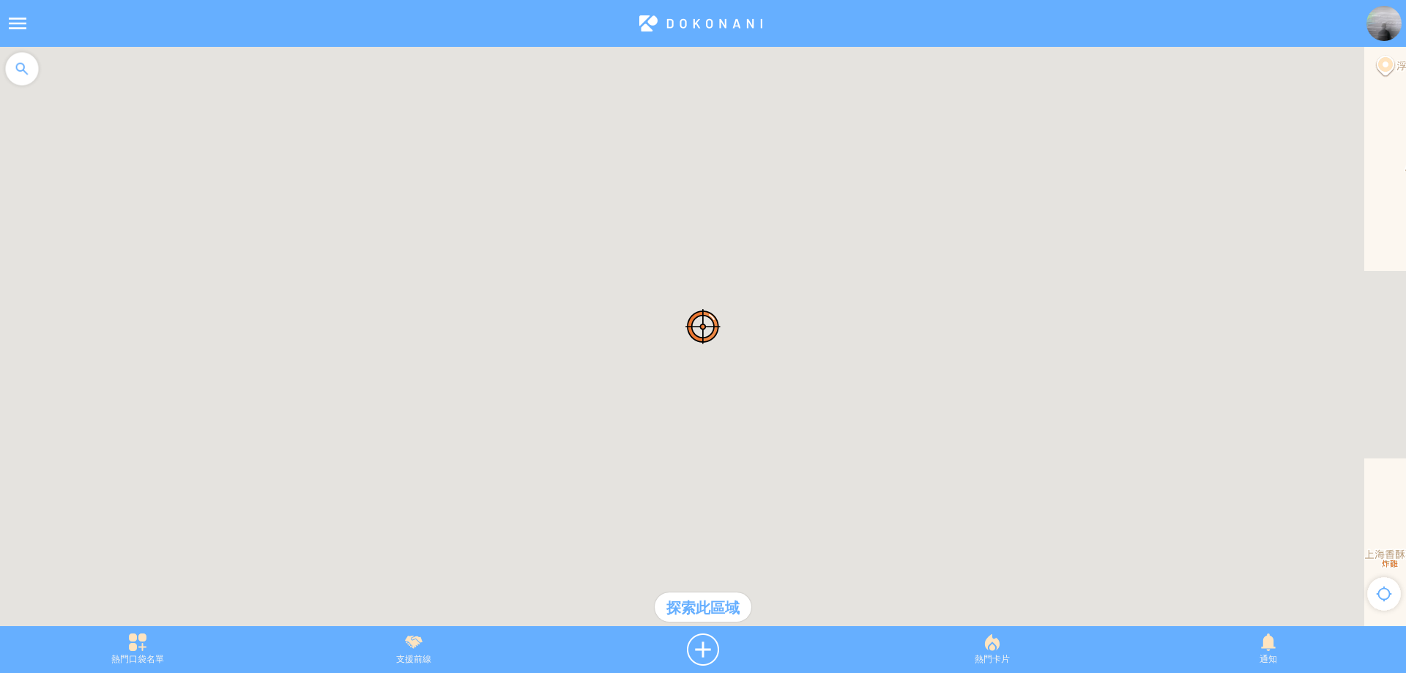
drag, startPoint x: 686, startPoint y: 366, endPoint x: 707, endPoint y: 398, distance: 38.2
click at [707, 398] on div at bounding box center [703, 344] width 1406 height 594
click at [704, 637] on div at bounding box center [702, 649] width 303 height 32
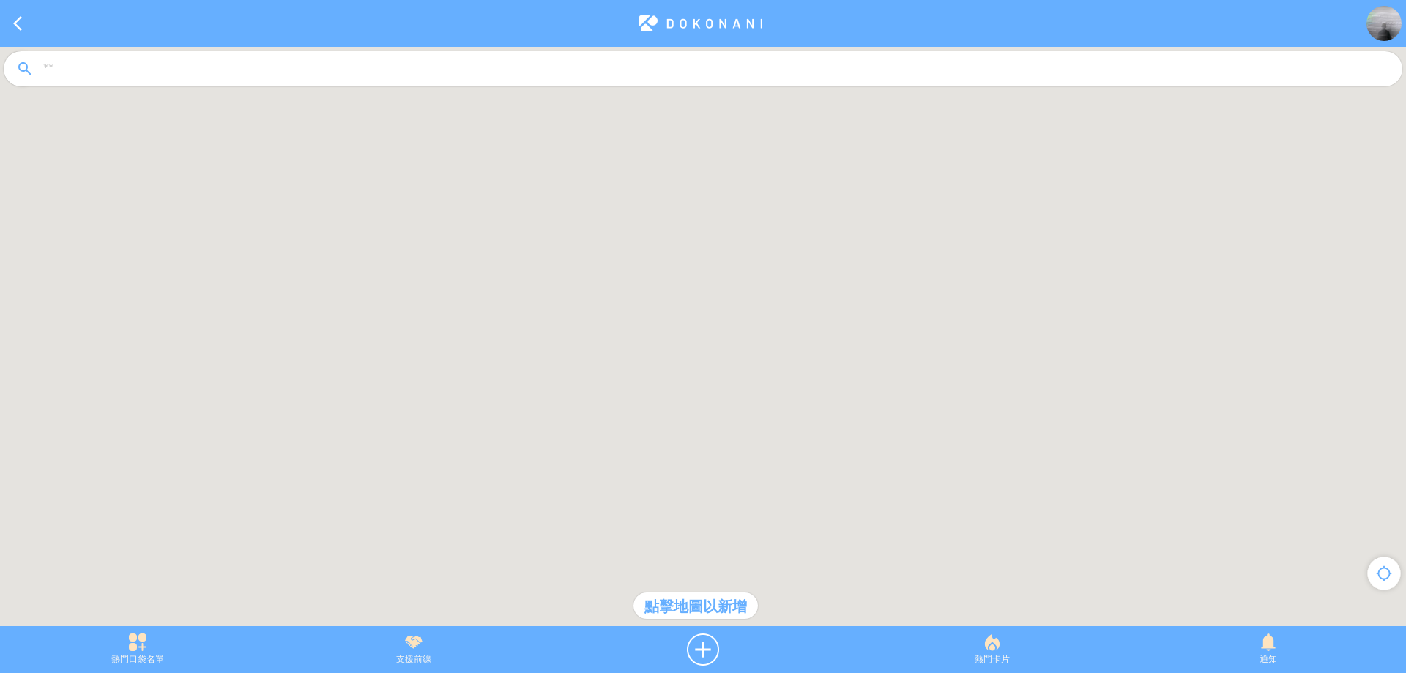
click at [560, 242] on div at bounding box center [703, 344] width 1406 height 594
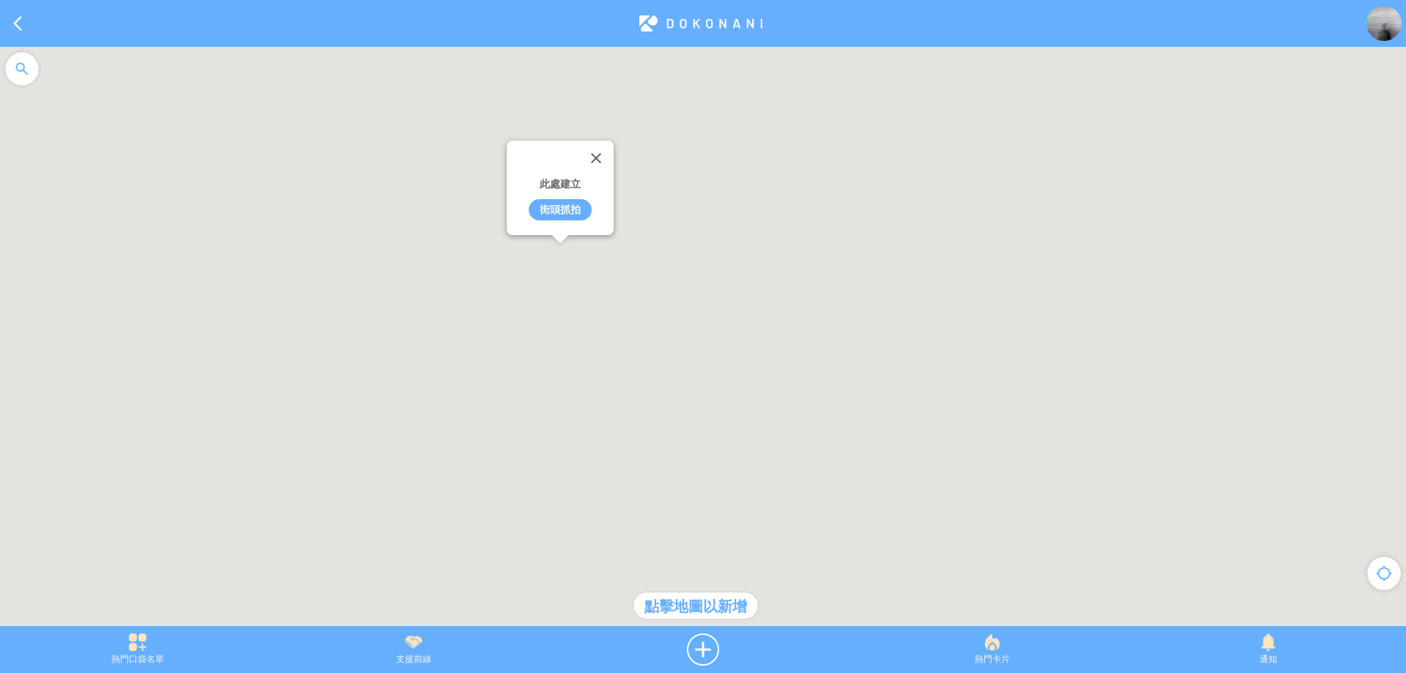
click at [560, 209] on div "街頭抓拍" at bounding box center [560, 209] width 63 height 21
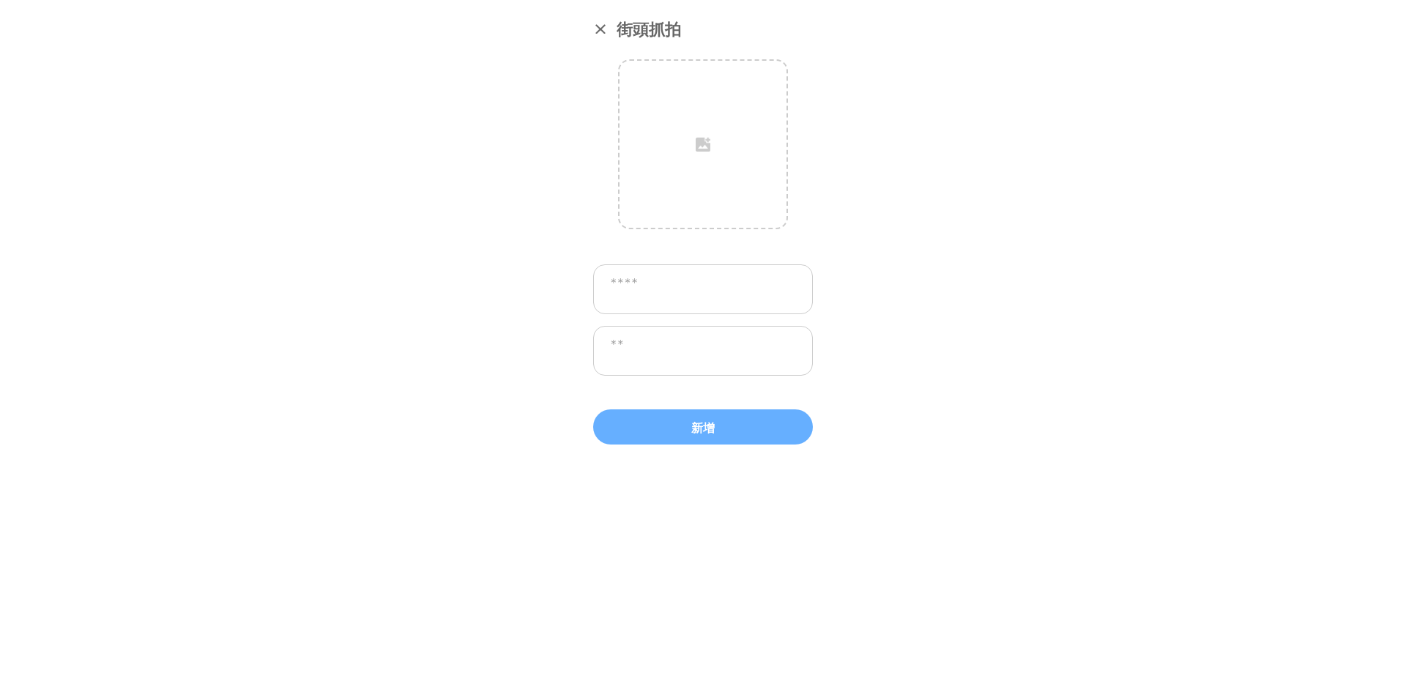
click at [686, 275] on textarea at bounding box center [703, 289] width 220 height 50
type textarea "*****"
click at [745, 347] on textarea at bounding box center [703, 351] width 220 height 50
type textarea "****"
click at [660, 145] on input "image" at bounding box center [702, 144] width 167 height 167
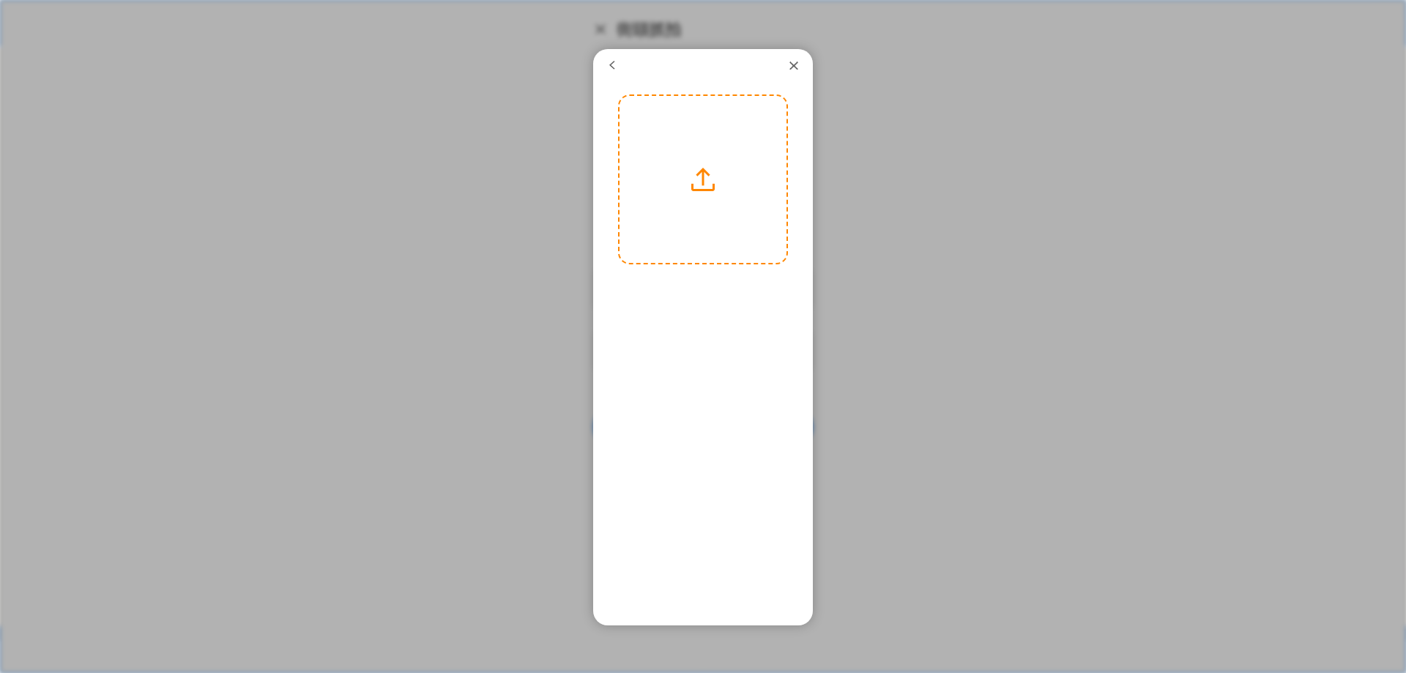
click at [699, 195] on label at bounding box center [702, 179] width 167 height 167
click at [0, 0] on input "file" at bounding box center [0, 0] width 0 height 0
drag, startPoint x: 713, startPoint y: 231, endPoint x: 718, endPoint y: 250, distance: 18.8
click at [718, 250] on div at bounding box center [702, 196] width 167 height 250
click at [745, 285] on button "下一步" at bounding box center [744, 283] width 66 height 19
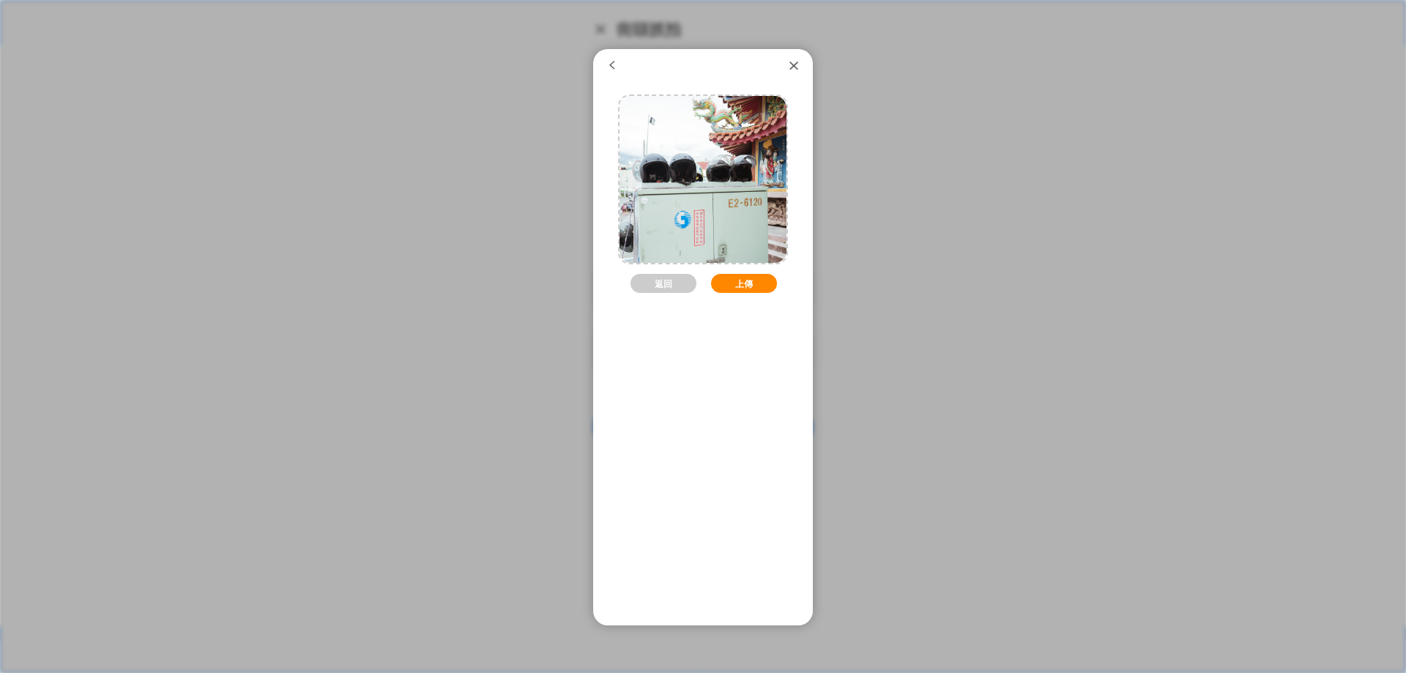
click at [741, 284] on button "上傳" at bounding box center [744, 283] width 66 height 19
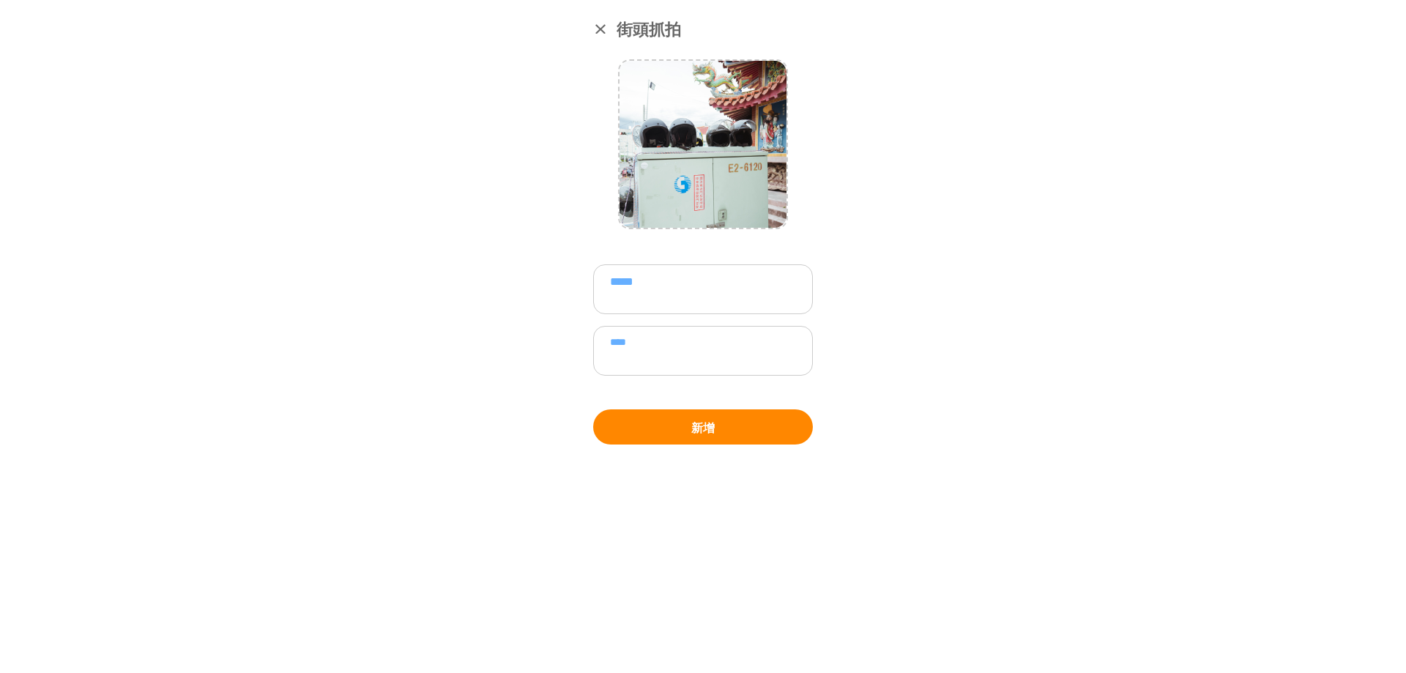
click at [729, 429] on button "新增" at bounding box center [703, 426] width 220 height 35
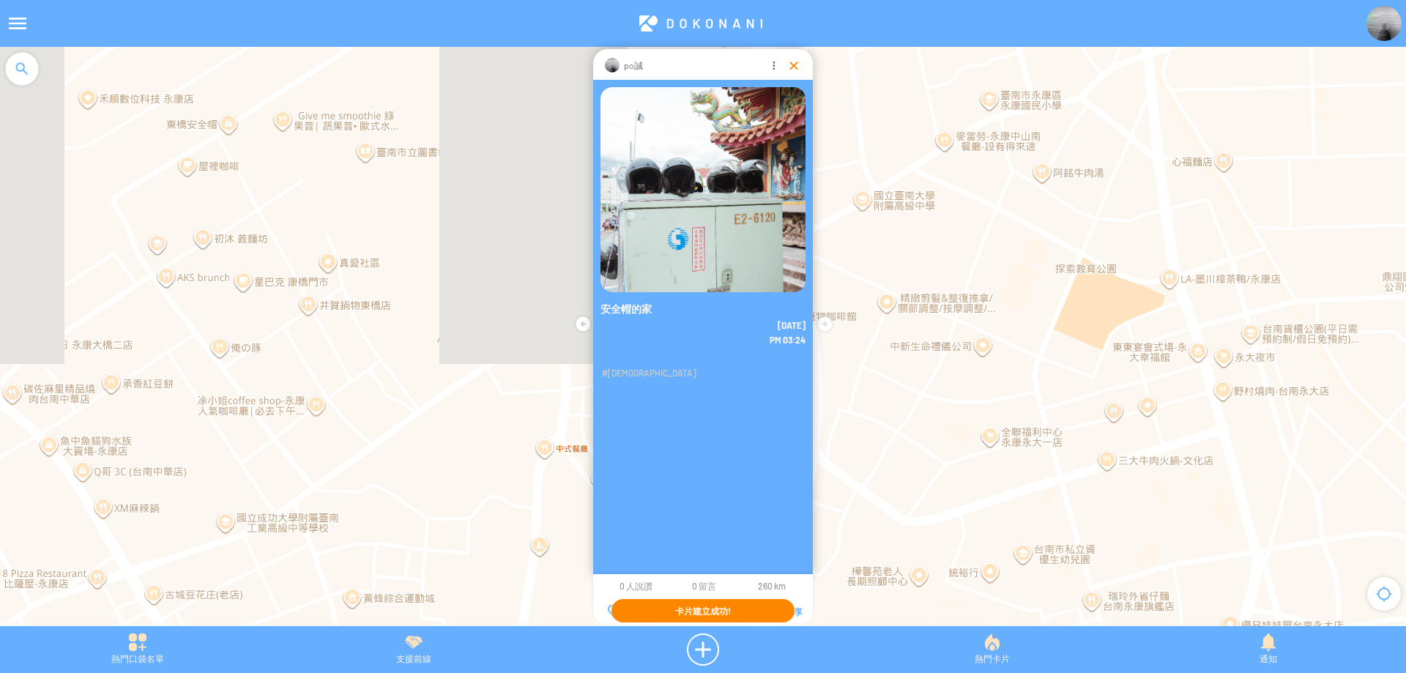
click at [789, 66] on div at bounding box center [793, 65] width 15 height 15
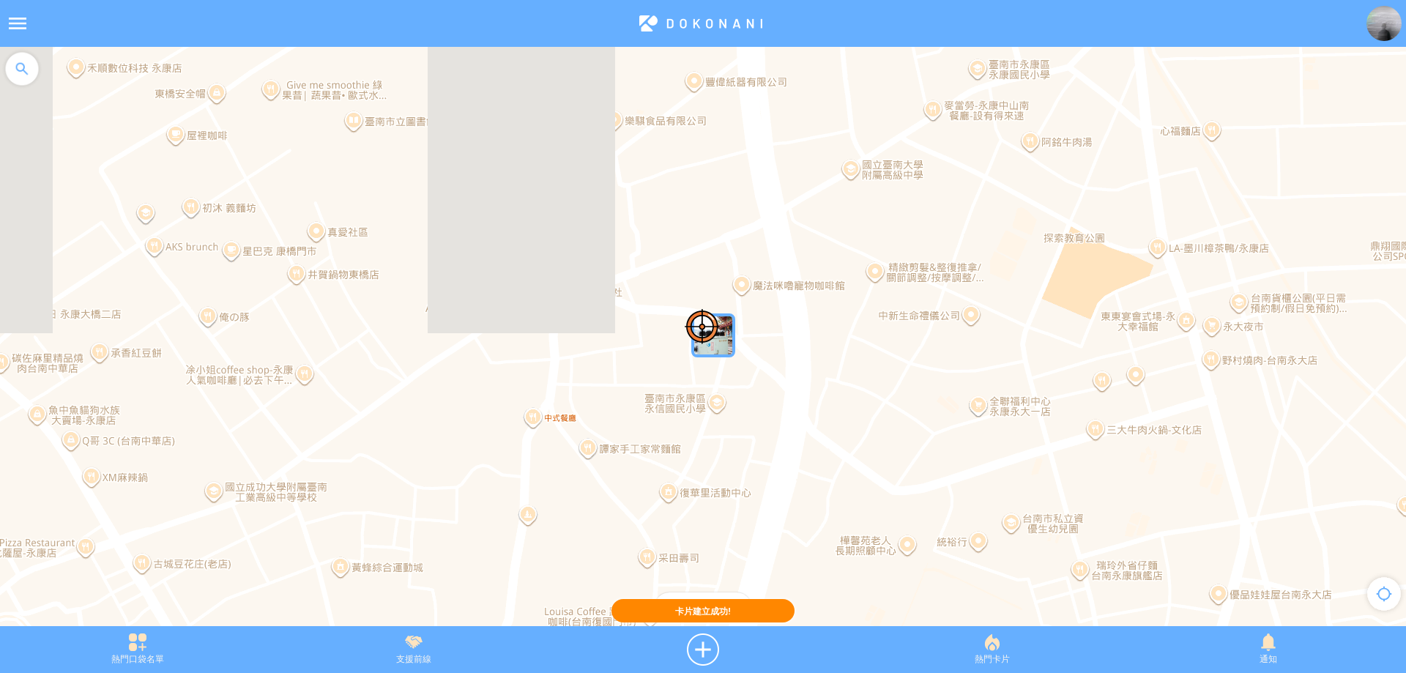
drag, startPoint x: 800, startPoint y: 396, endPoint x: 795, endPoint y: 385, distance: 11.8
click at [795, 385] on div at bounding box center [703, 344] width 1406 height 594
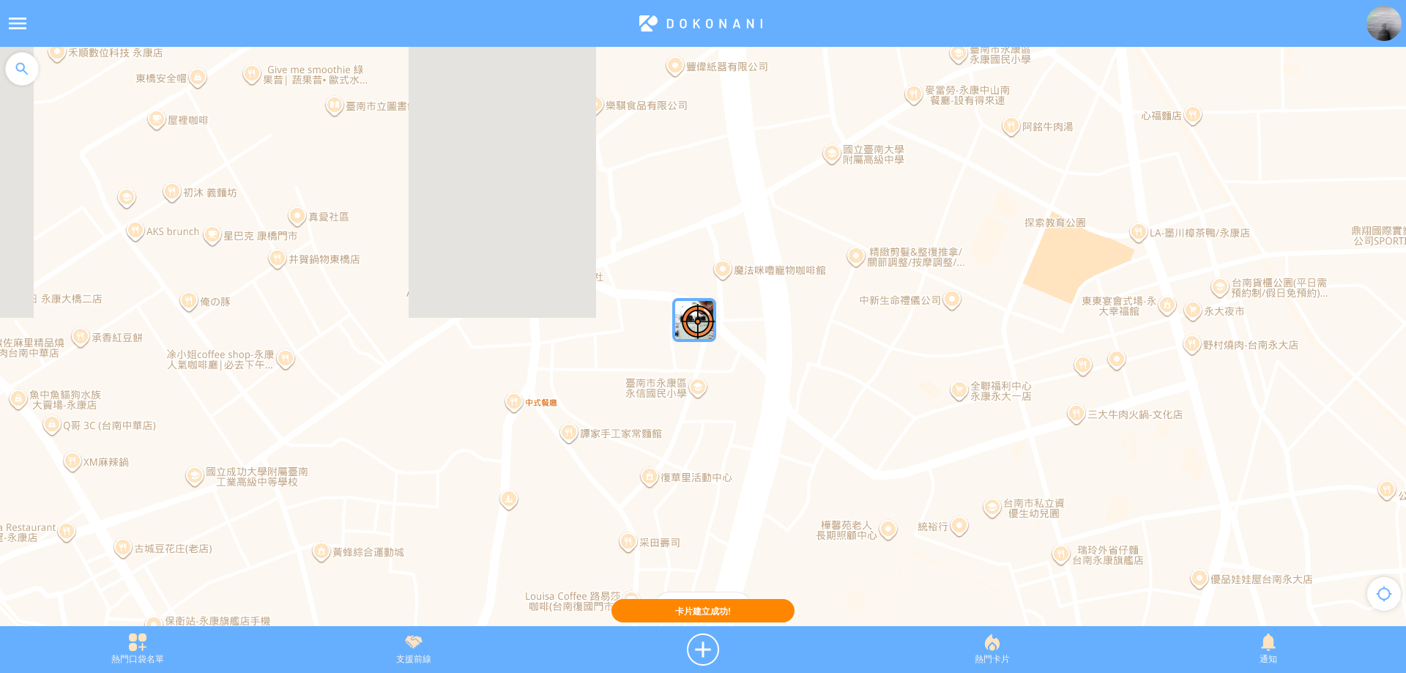
drag, startPoint x: 797, startPoint y: 401, endPoint x: 764, endPoint y: 360, distance: 52.5
click at [764, 360] on div at bounding box center [703, 344] width 1406 height 594
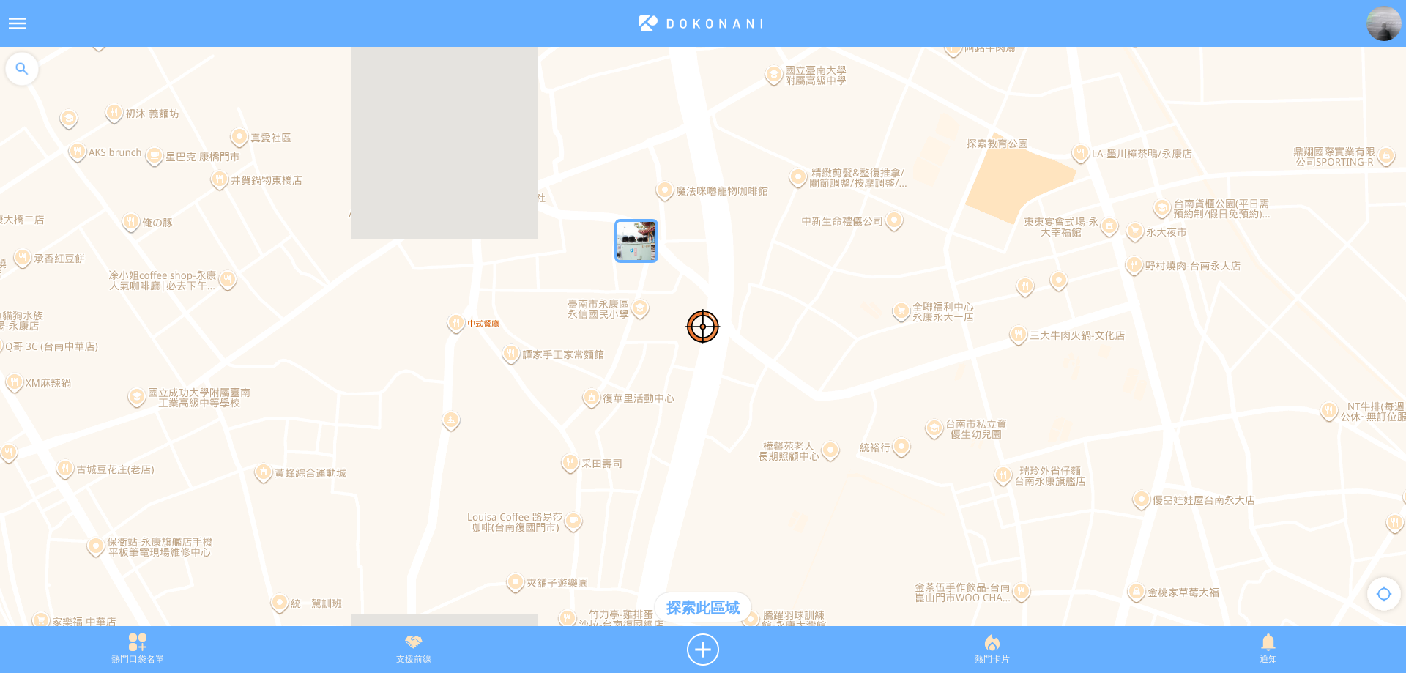
drag, startPoint x: 821, startPoint y: 420, endPoint x: 770, endPoint y: 365, distance: 75.1
click at [770, 365] on div at bounding box center [703, 344] width 1406 height 594
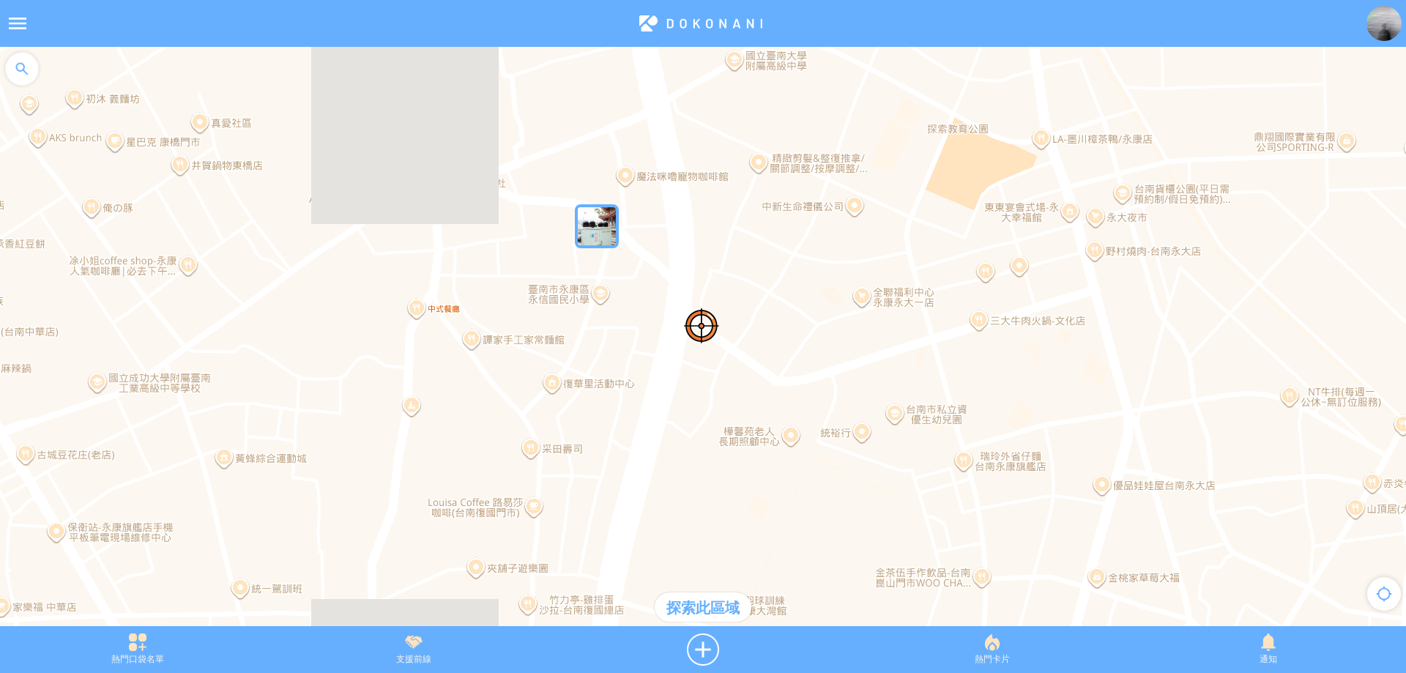
drag, startPoint x: 925, startPoint y: 419, endPoint x: 879, endPoint y: 399, distance: 50.2
click at [876, 400] on div at bounding box center [703, 344] width 1406 height 594
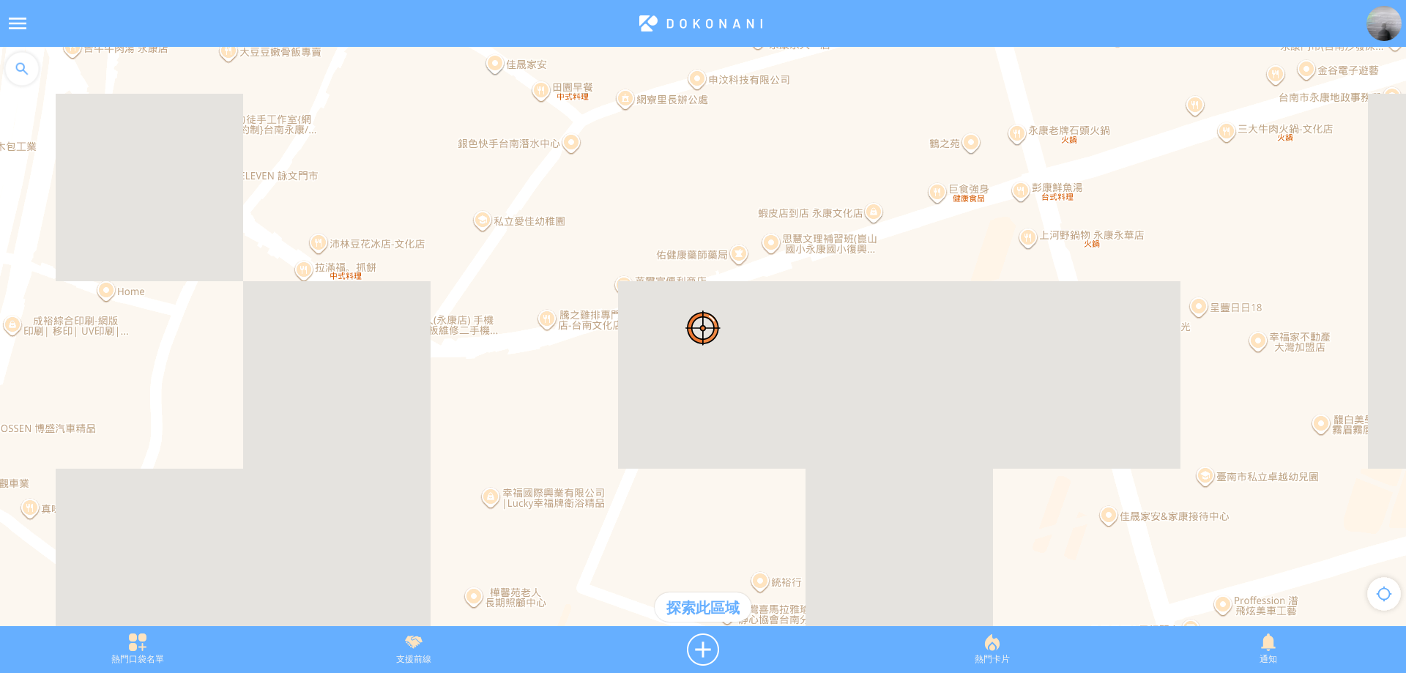
drag, startPoint x: 684, startPoint y: 278, endPoint x: 693, endPoint y: 338, distance: 61.5
click at [693, 338] on div at bounding box center [703, 344] width 1406 height 594
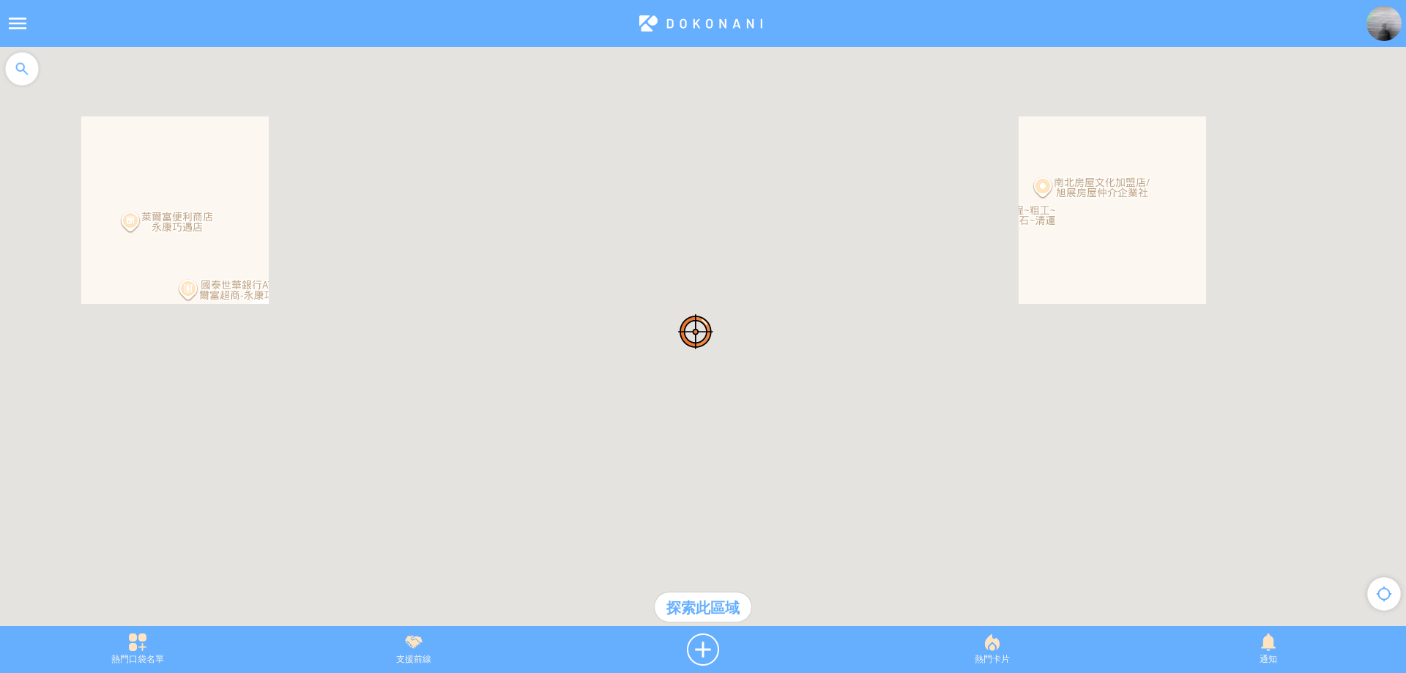
drag, startPoint x: 759, startPoint y: 283, endPoint x: 677, endPoint y: 411, distance: 151.5
click at [677, 411] on div at bounding box center [703, 344] width 1406 height 594
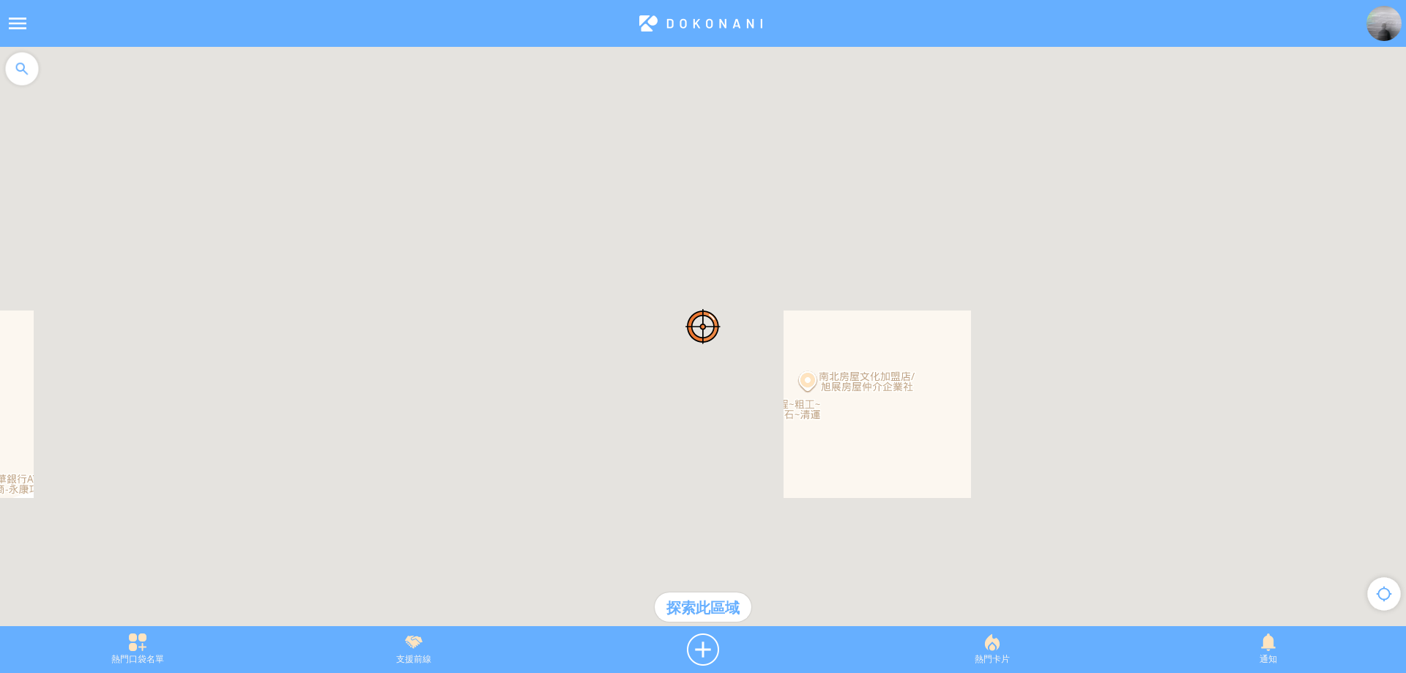
drag, startPoint x: 867, startPoint y: 214, endPoint x: 709, endPoint y: 354, distance: 211.1
click at [709, 354] on div at bounding box center [703, 344] width 1406 height 594
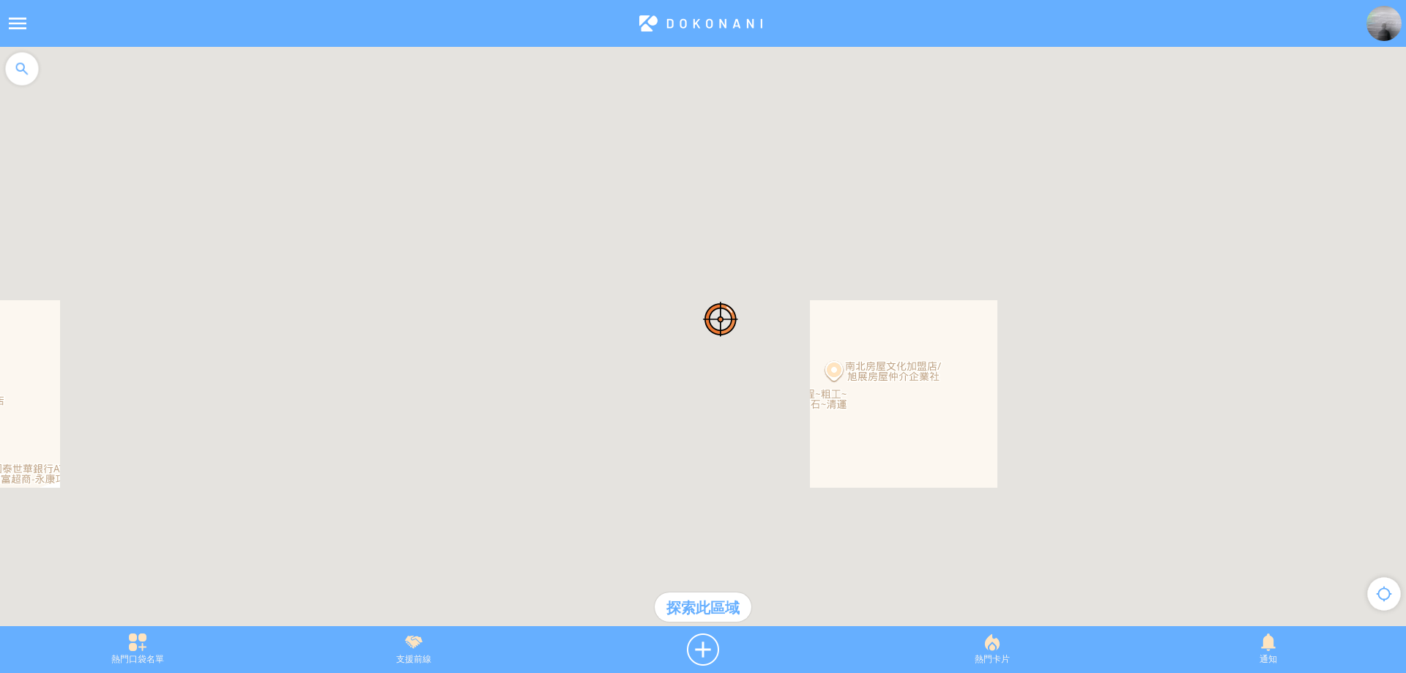
drag, startPoint x: 729, startPoint y: 357, endPoint x: 877, endPoint y: 258, distance: 178.5
click at [877, 258] on div at bounding box center [703, 344] width 1406 height 594
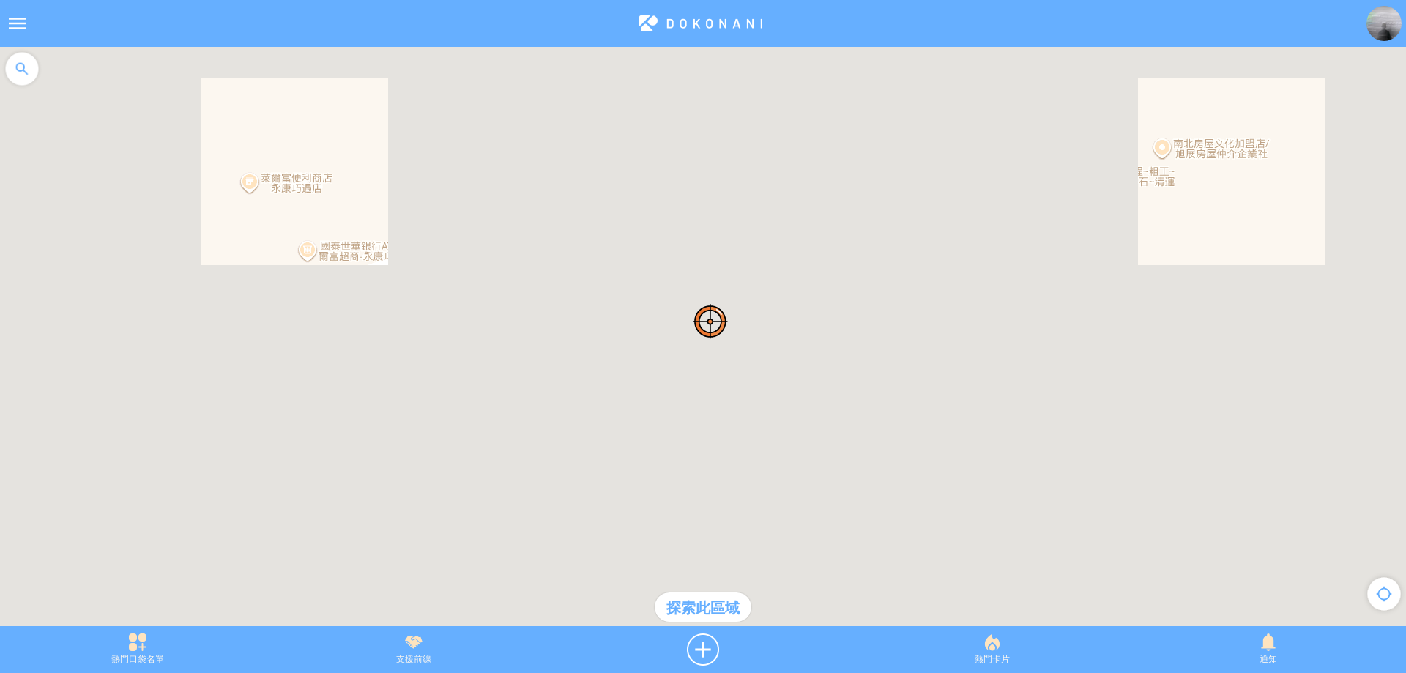
drag, startPoint x: 720, startPoint y: 388, endPoint x: 807, endPoint y: 294, distance: 128.0
click at [807, 294] on div at bounding box center [703, 344] width 1406 height 594
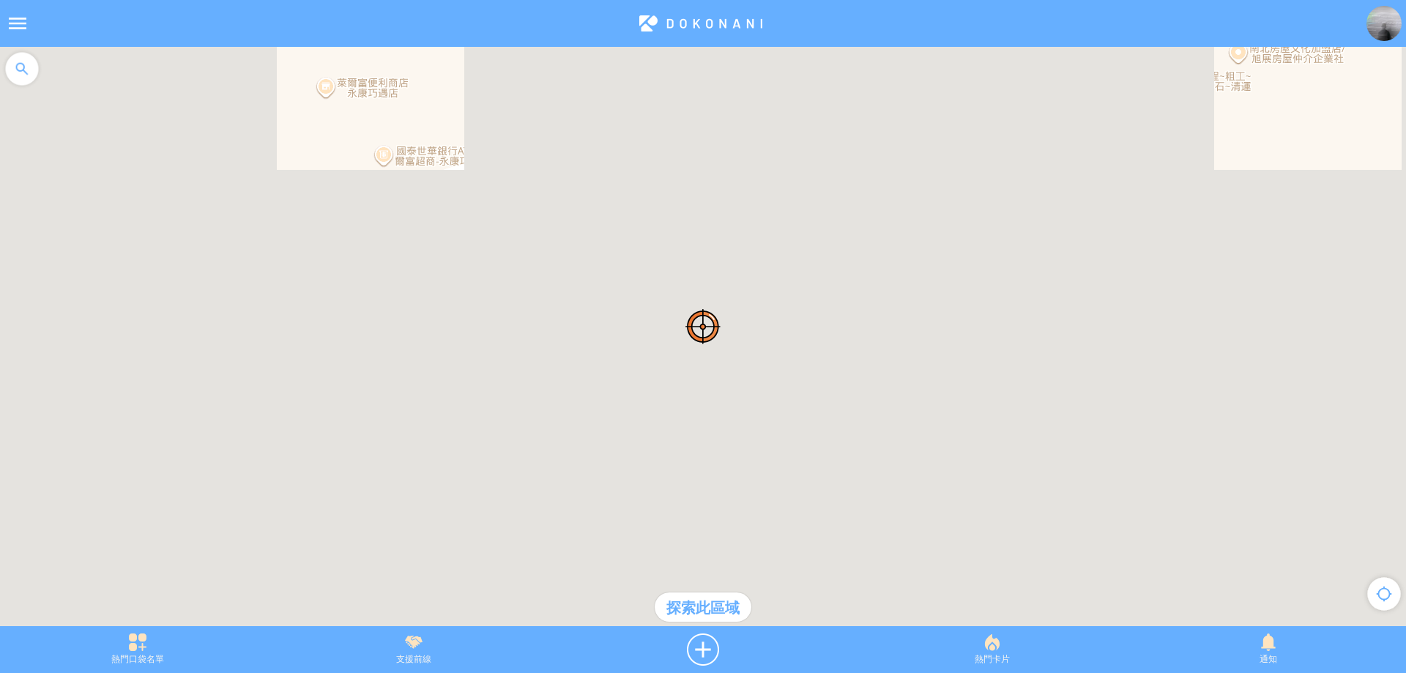
drag, startPoint x: 628, startPoint y: 326, endPoint x: 845, endPoint y: 269, distance: 223.9
click at [845, 269] on div at bounding box center [703, 344] width 1406 height 594
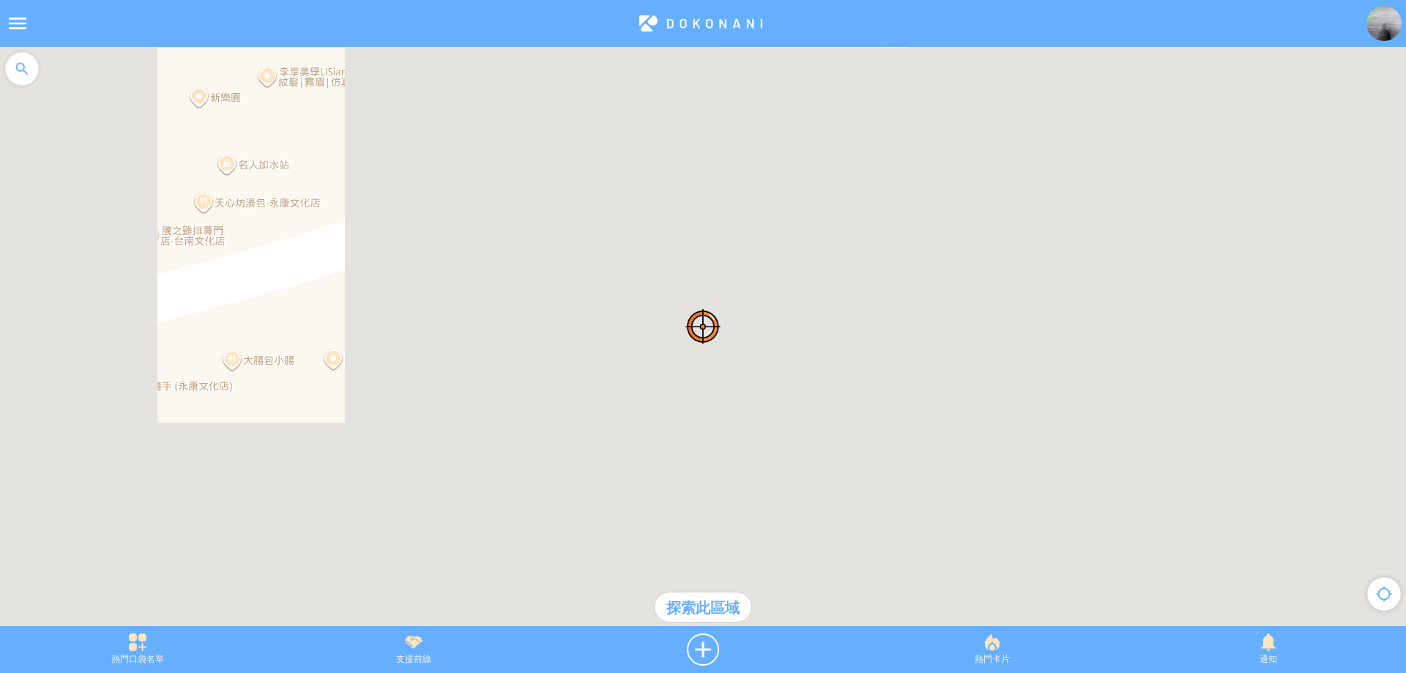
drag, startPoint x: 497, startPoint y: 360, endPoint x: 626, endPoint y: 331, distance: 132.2
click at [626, 331] on div at bounding box center [703, 344] width 1406 height 594
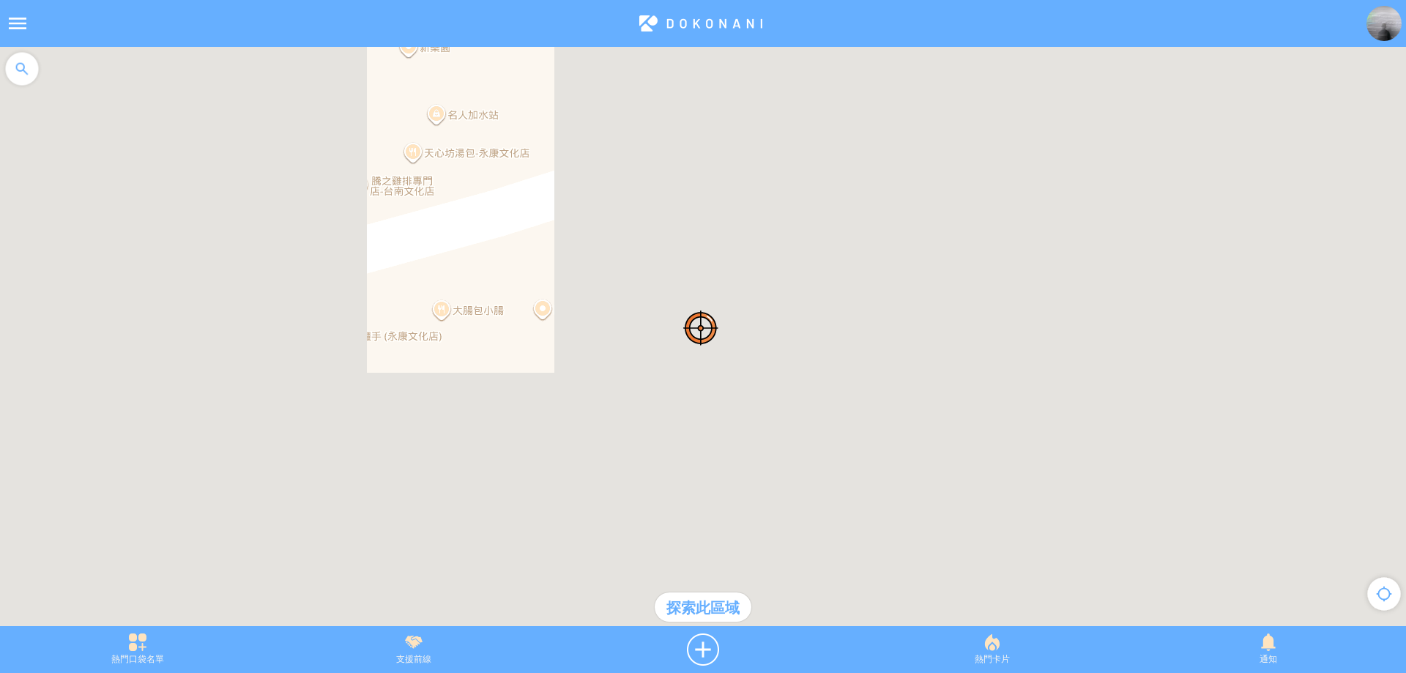
drag, startPoint x: 880, startPoint y: 302, endPoint x: 766, endPoint y: 365, distance: 130.4
click at [766, 365] on div at bounding box center [703, 344] width 1406 height 594
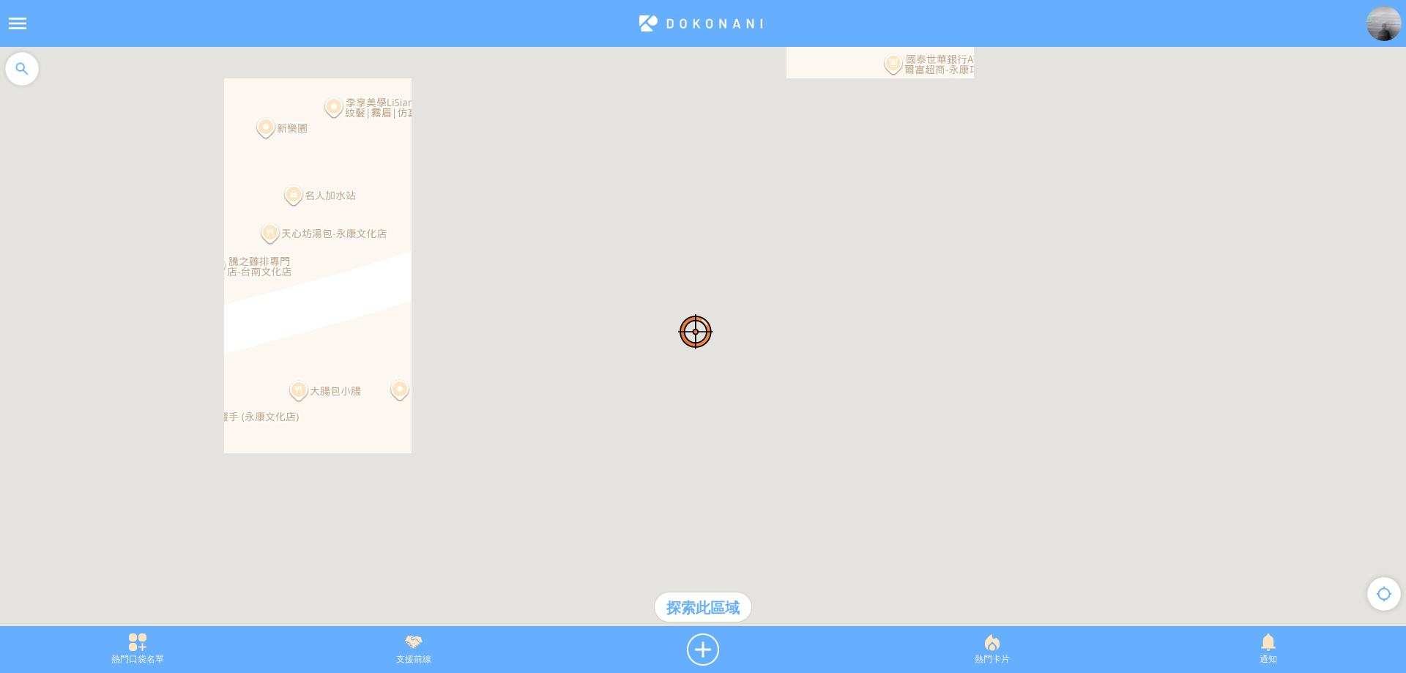
drag, startPoint x: 990, startPoint y: 205, endPoint x: 812, endPoint y: 313, distance: 207.9
click at [813, 312] on div at bounding box center [703, 344] width 1406 height 594
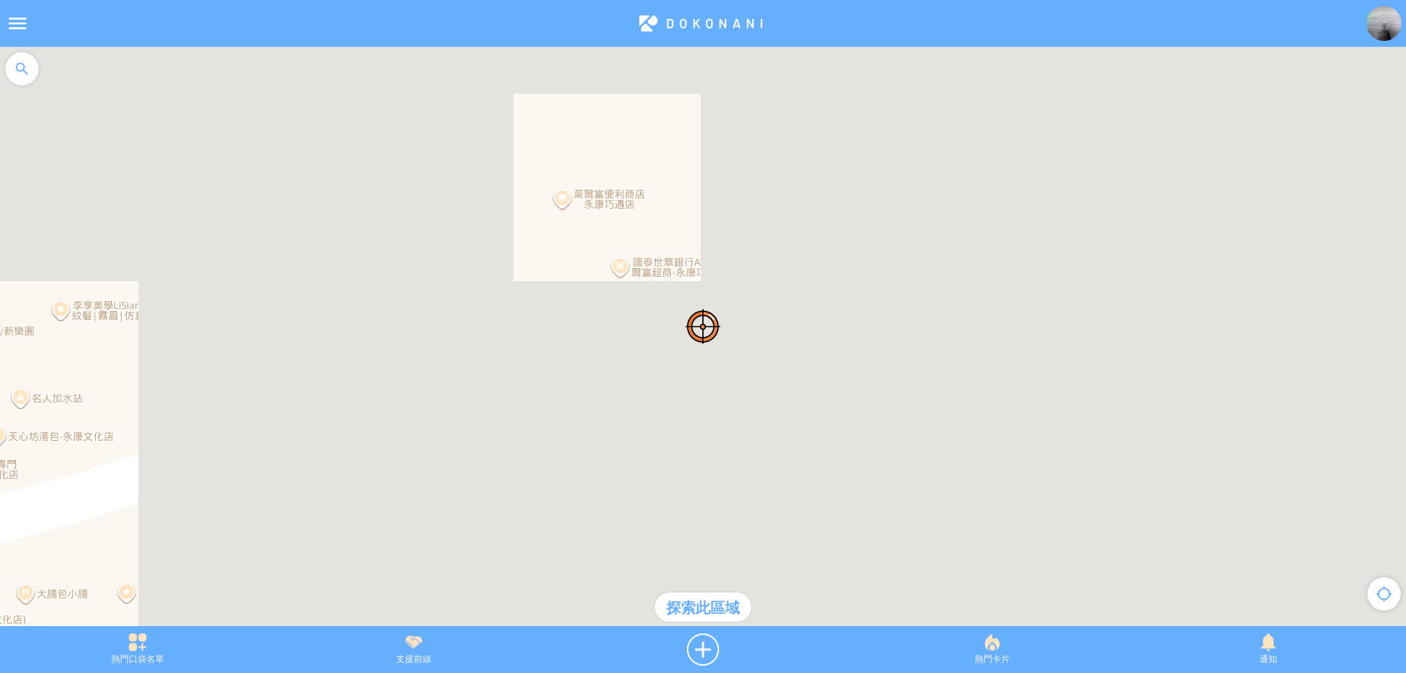
drag, startPoint x: 772, startPoint y: 343, endPoint x: 750, endPoint y: 399, distance: 60.8
click at [750, 399] on div at bounding box center [703, 344] width 1406 height 594
click at [703, 642] on div at bounding box center [702, 649] width 303 height 32
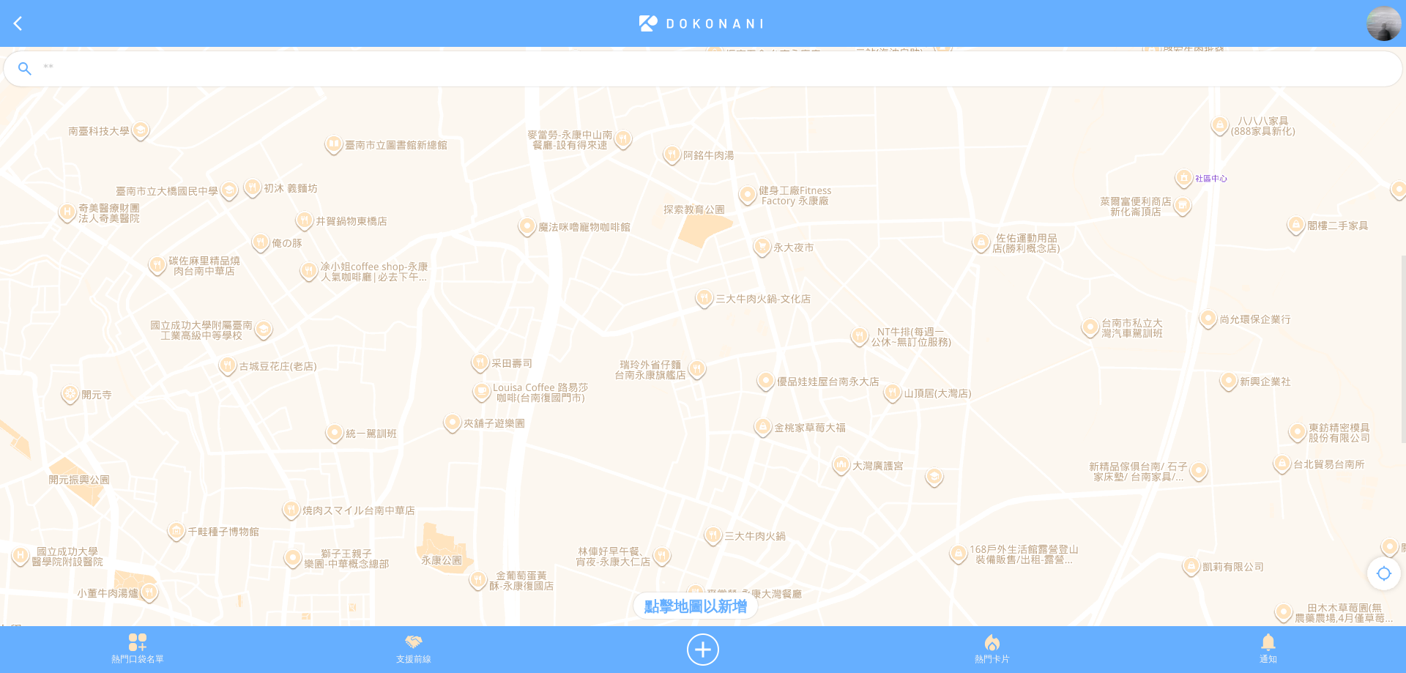
drag, startPoint x: 812, startPoint y: 386, endPoint x: 737, endPoint y: 370, distance: 77.1
click at [737, 370] on div at bounding box center [703, 344] width 1406 height 594
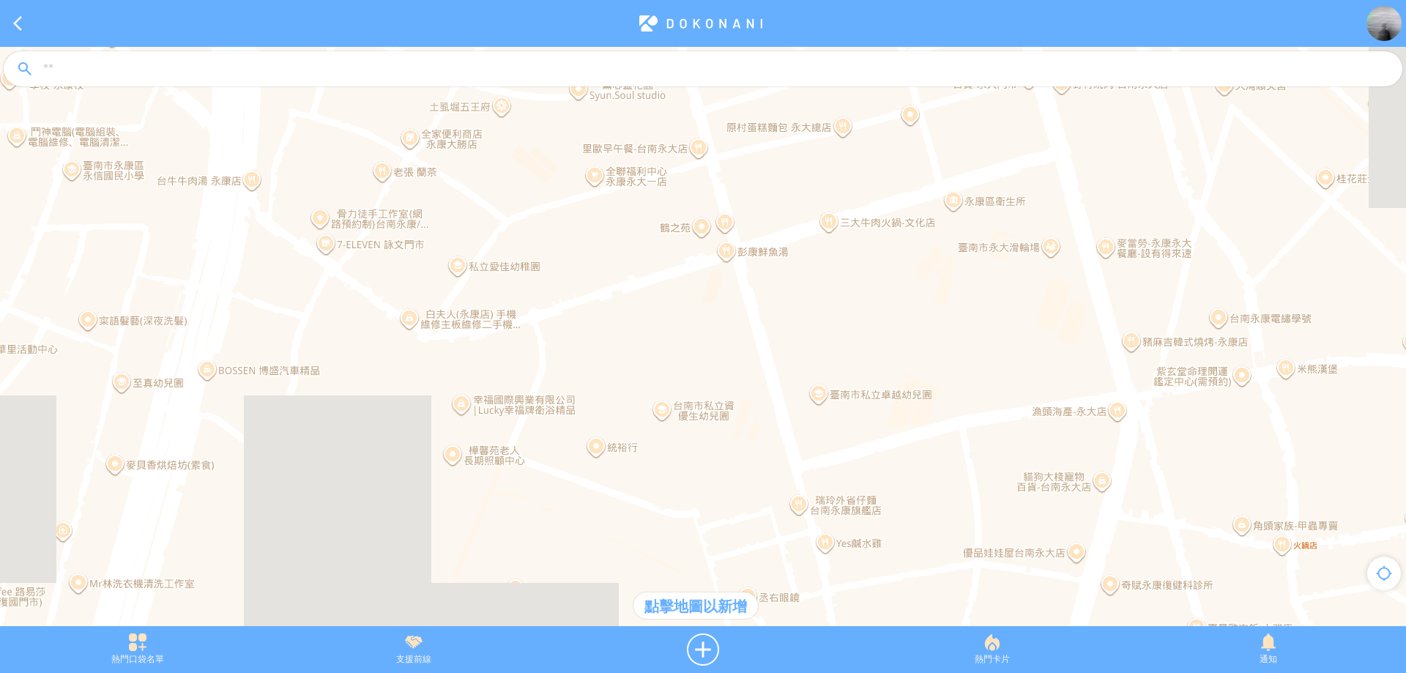
drag, startPoint x: 617, startPoint y: 316, endPoint x: 687, endPoint y: 355, distance: 80.3
click at [690, 354] on div at bounding box center [703, 344] width 1406 height 594
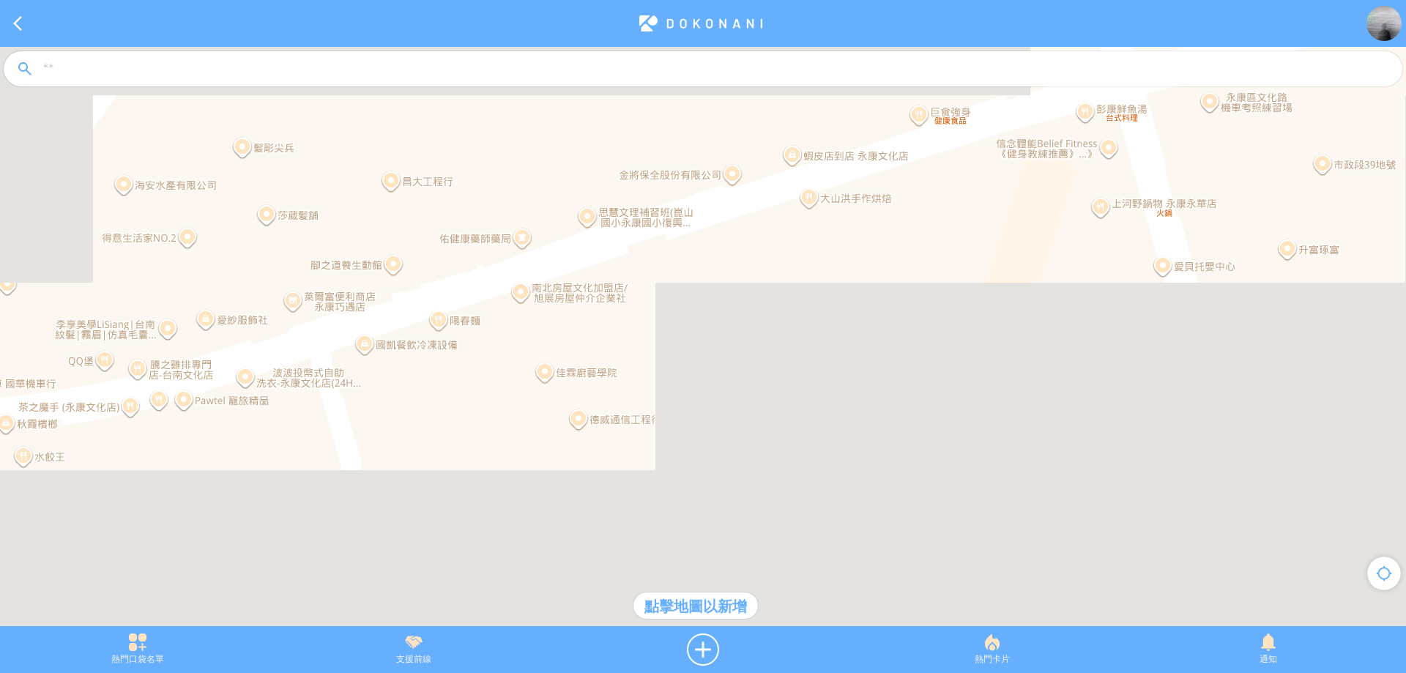
drag, startPoint x: 622, startPoint y: 295, endPoint x: 672, endPoint y: 338, distance: 65.9
click at [672, 338] on div at bounding box center [703, 344] width 1406 height 594
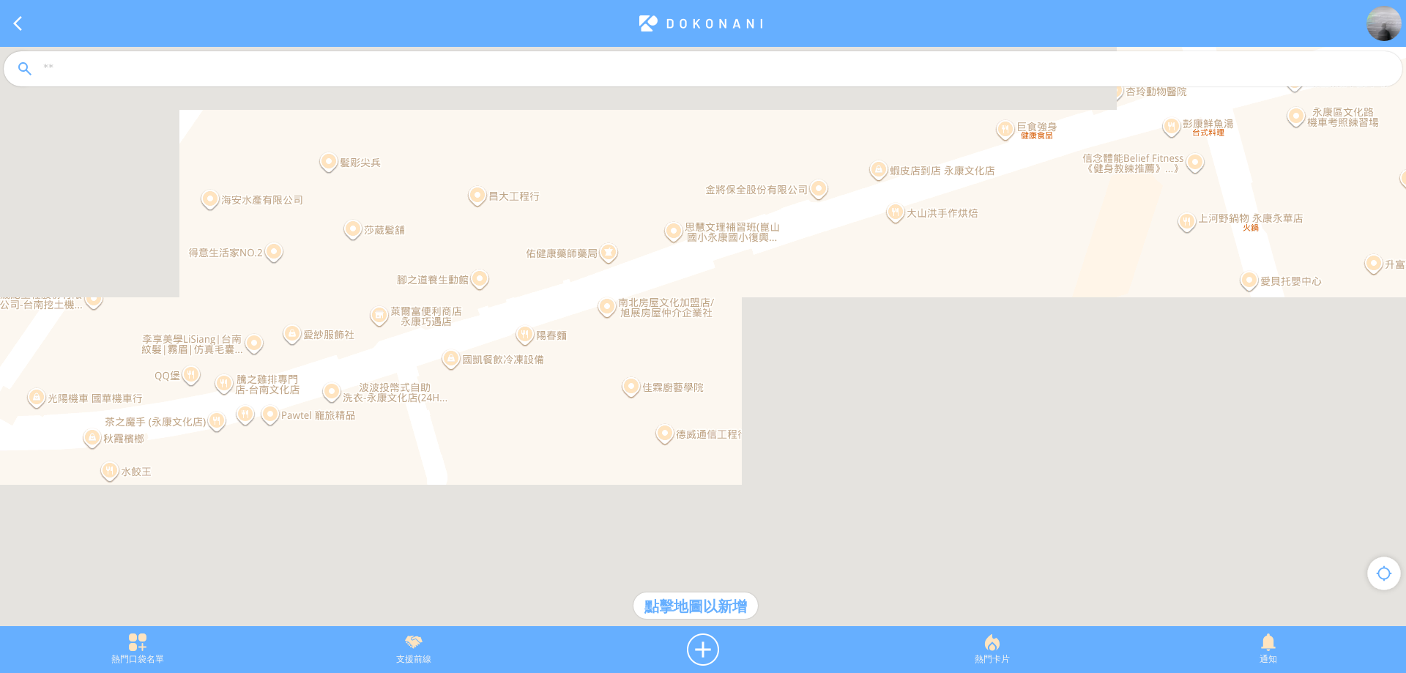
drag, startPoint x: 586, startPoint y: 343, endPoint x: 768, endPoint y: 344, distance: 181.6
click at [768, 344] on div at bounding box center [703, 344] width 1406 height 594
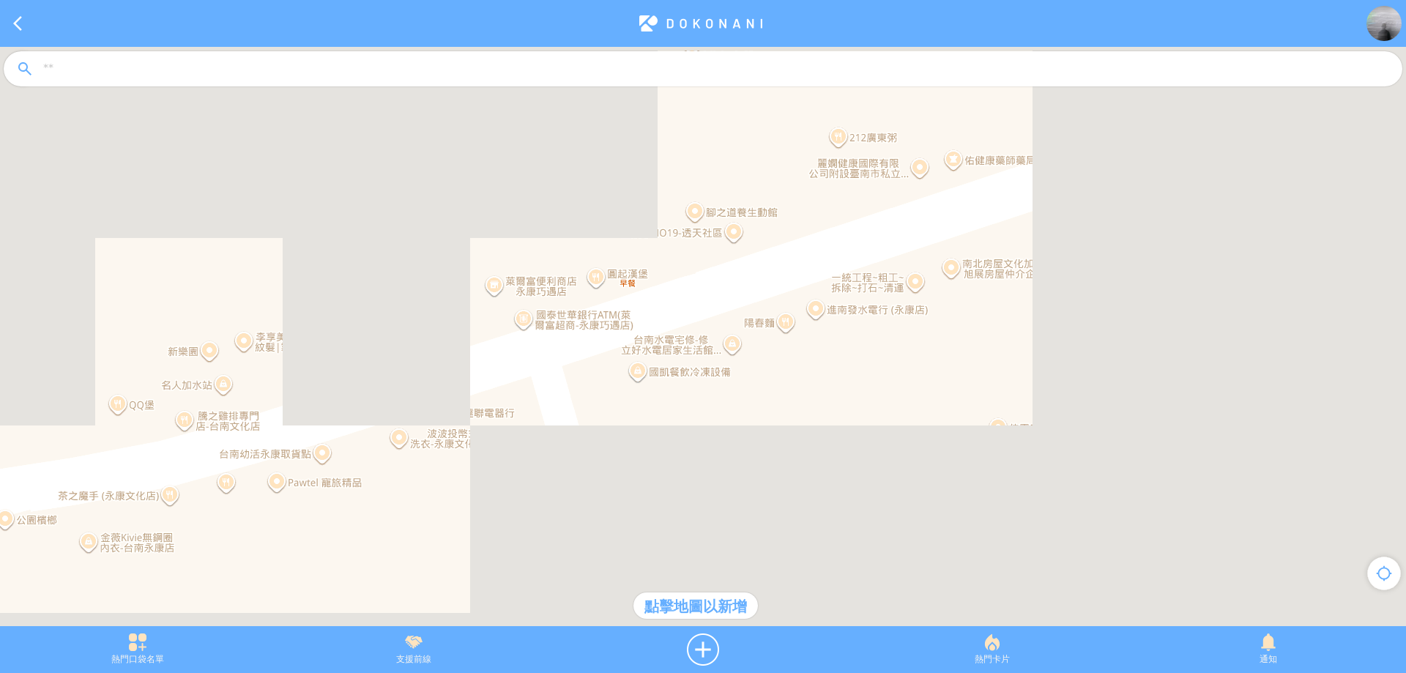
drag, startPoint x: 491, startPoint y: 363, endPoint x: 609, endPoint y: 379, distance: 118.9
click at [611, 379] on div at bounding box center [703, 344] width 1406 height 594
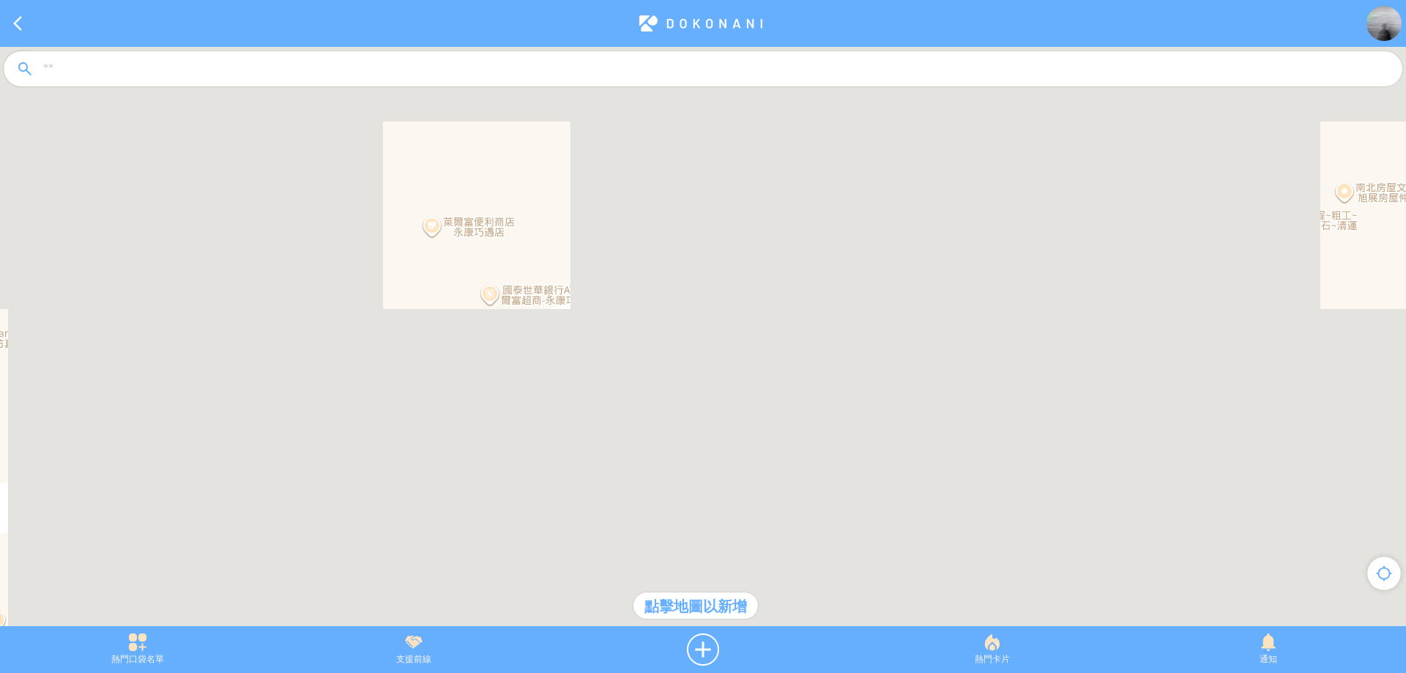
drag, startPoint x: 555, startPoint y: 363, endPoint x: 592, endPoint y: 382, distance: 41.3
click at [592, 382] on div at bounding box center [703, 344] width 1406 height 594
click at [569, 361] on div at bounding box center [703, 344] width 1406 height 594
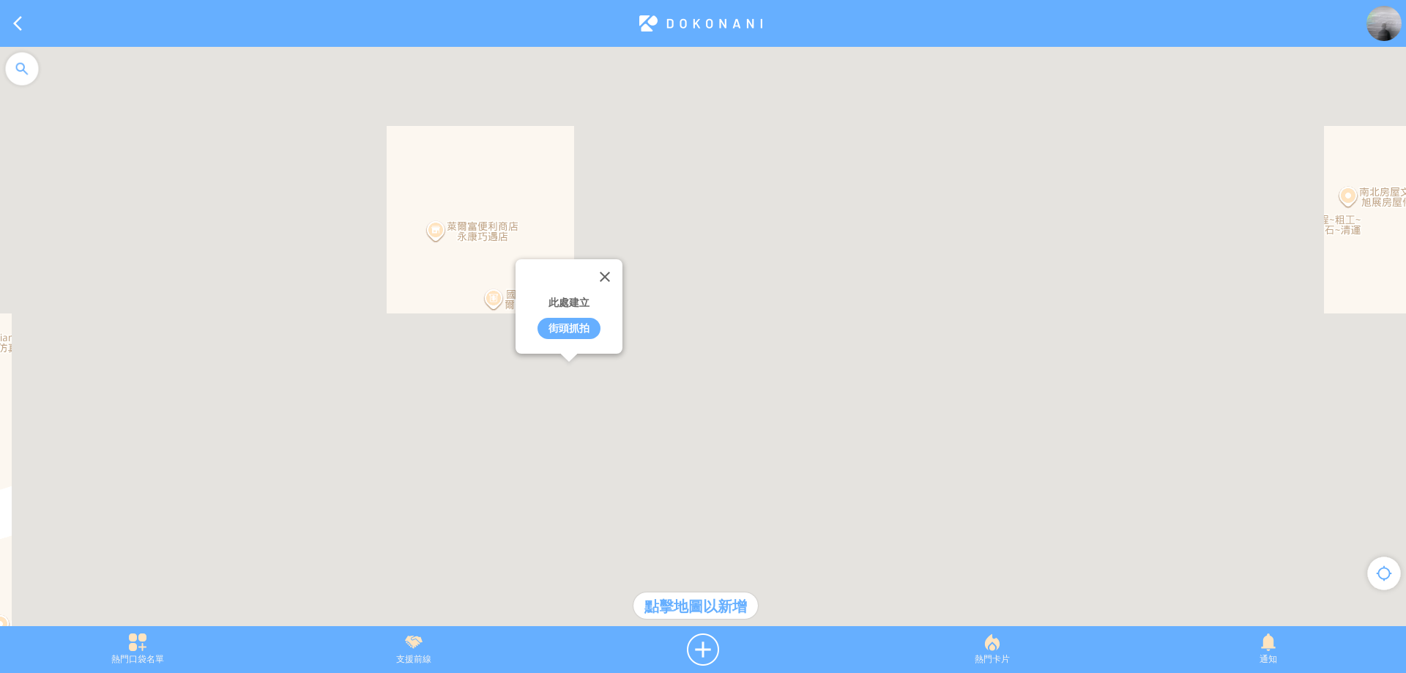
click at [569, 327] on div "街頭抓拍" at bounding box center [568, 328] width 63 height 21
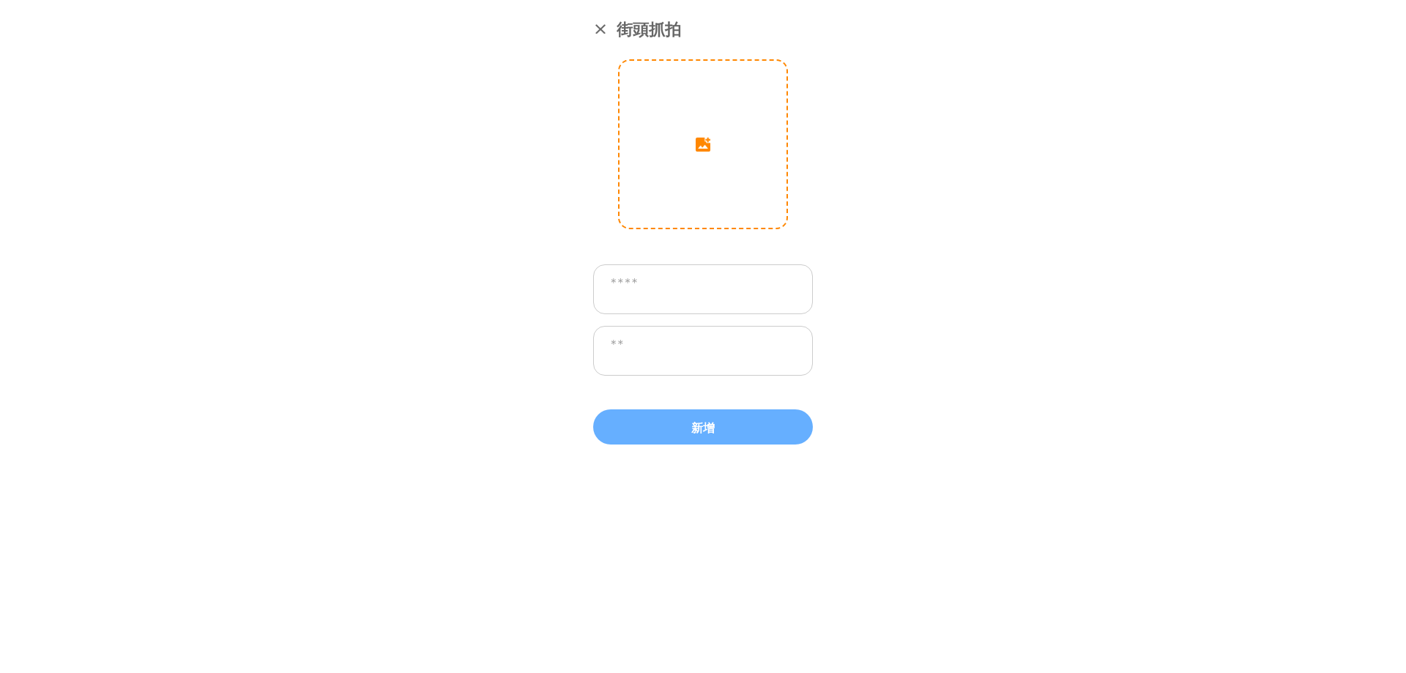
click at [694, 147] on input "image" at bounding box center [702, 144] width 167 height 167
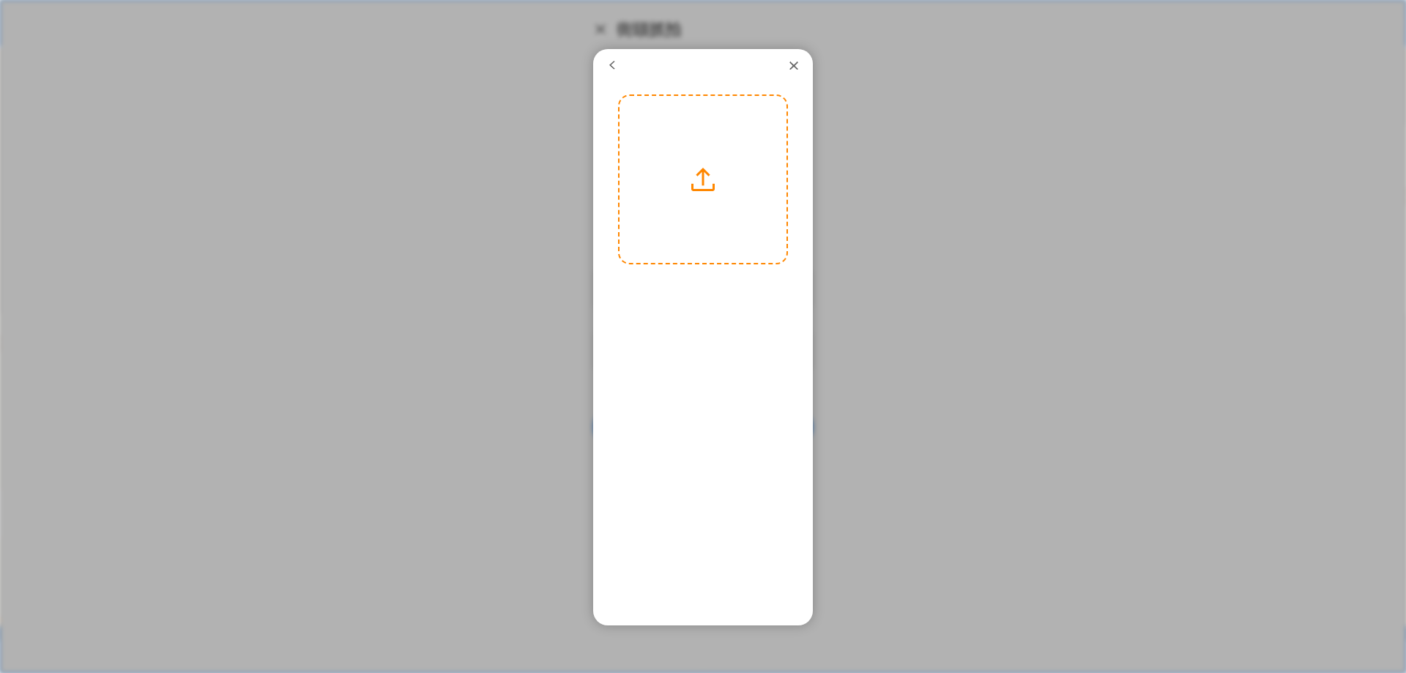
click at [710, 190] on label at bounding box center [702, 179] width 167 height 167
click at [0, 0] on input "file" at bounding box center [0, 0] width 0 height 0
drag, startPoint x: 740, startPoint y: 187, endPoint x: 701, endPoint y: 192, distance: 38.3
click at [701, 192] on div at bounding box center [702, 184] width 167 height 250
click at [746, 281] on button "下一步" at bounding box center [744, 283] width 66 height 19
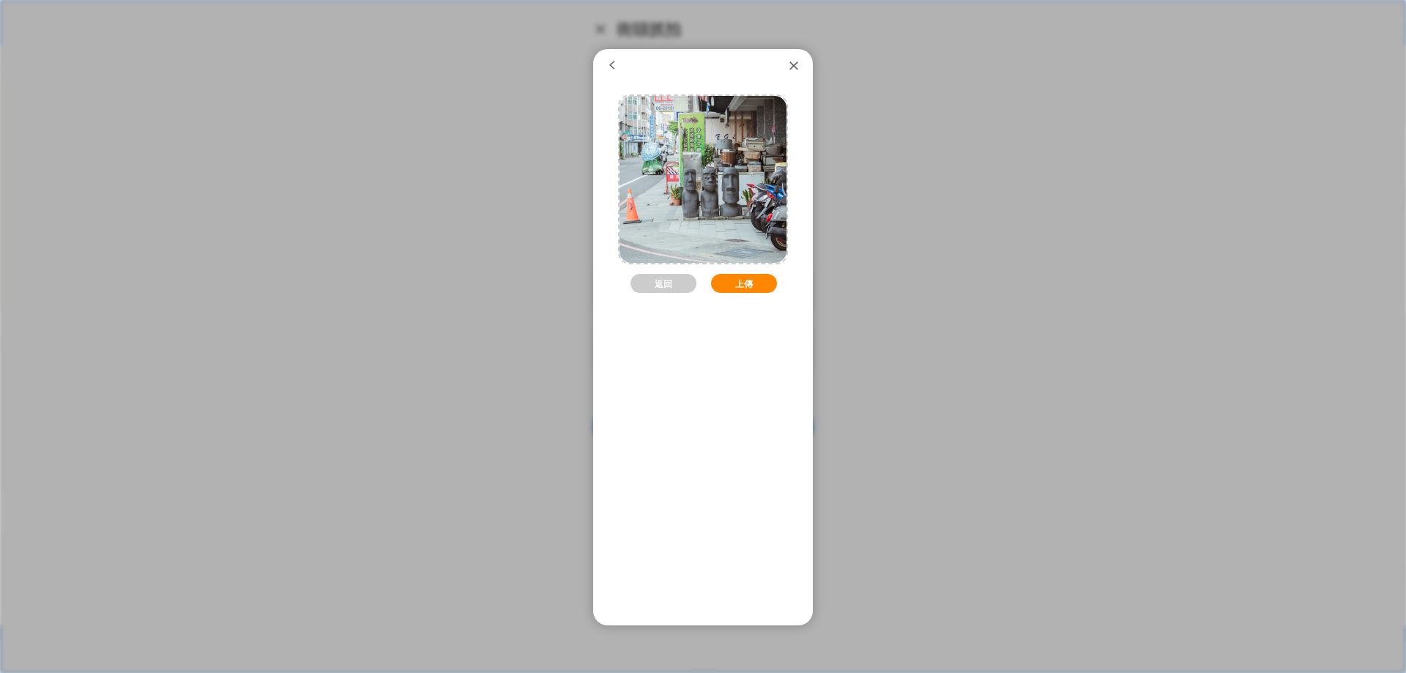
click at [741, 274] on button "上傳" at bounding box center [744, 283] width 66 height 19
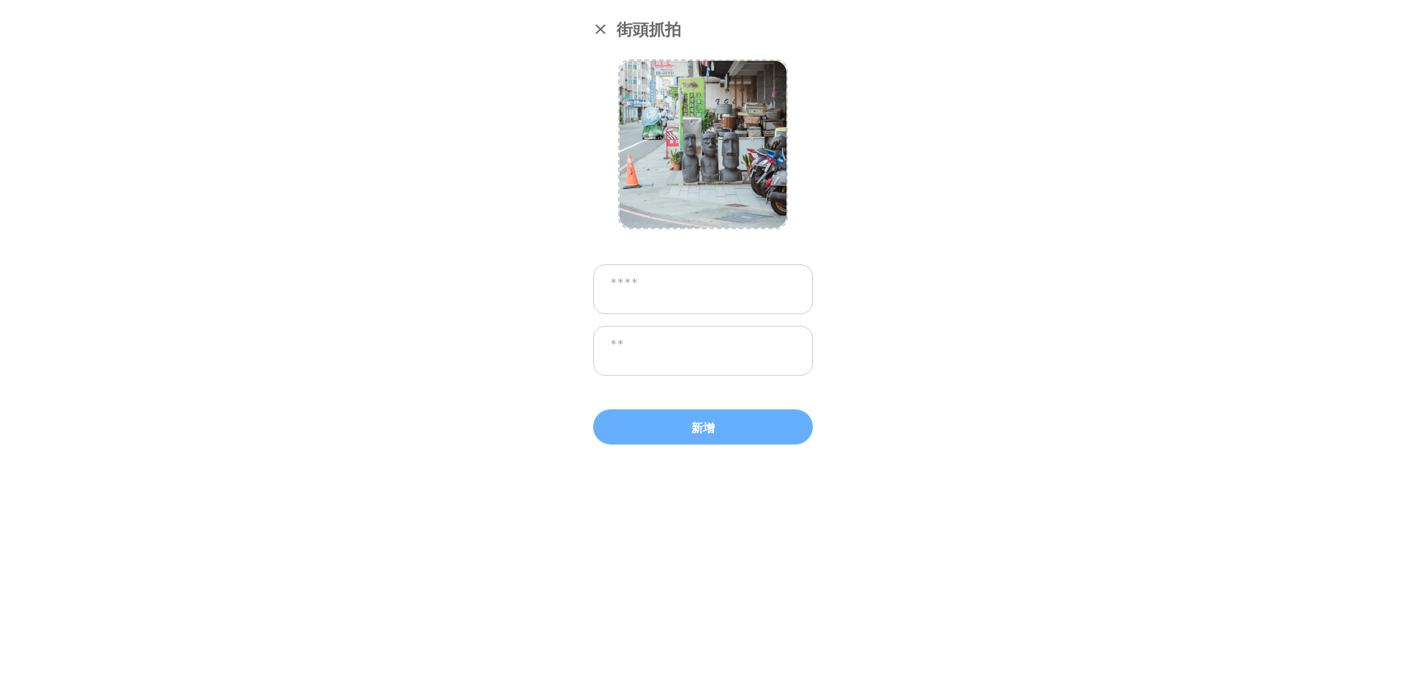
click at [721, 278] on textarea at bounding box center [703, 289] width 220 height 50
paste textarea "****"
type textarea "****"
click at [679, 354] on textarea at bounding box center [703, 351] width 220 height 50
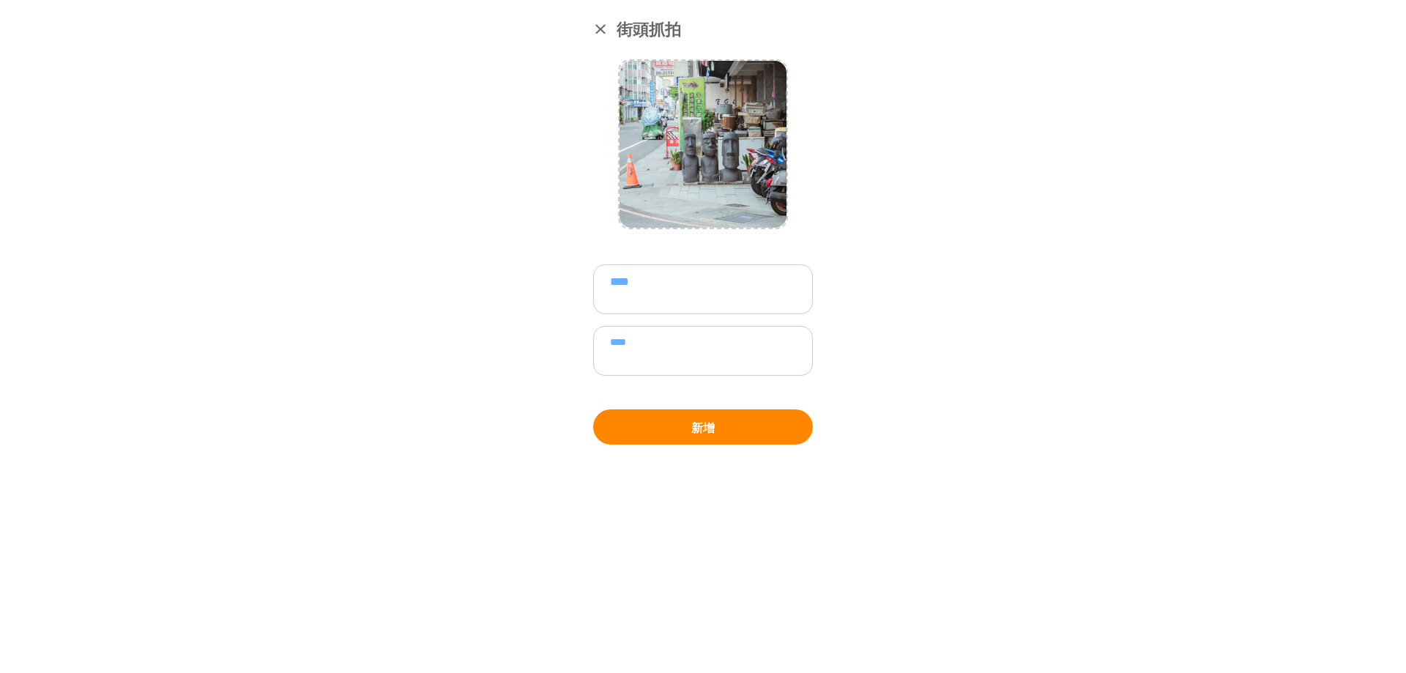
type textarea "****"
click at [709, 414] on button "新增" at bounding box center [703, 426] width 220 height 35
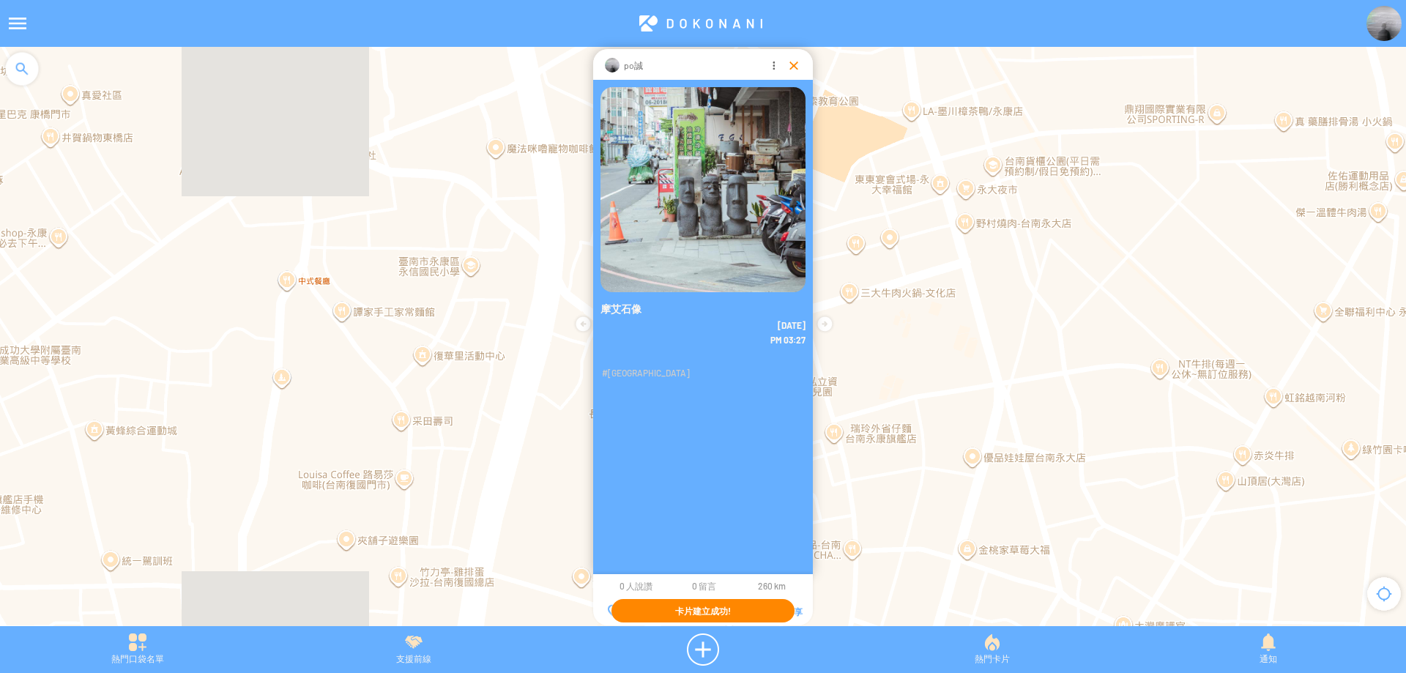
click at [790, 66] on div at bounding box center [793, 65] width 15 height 15
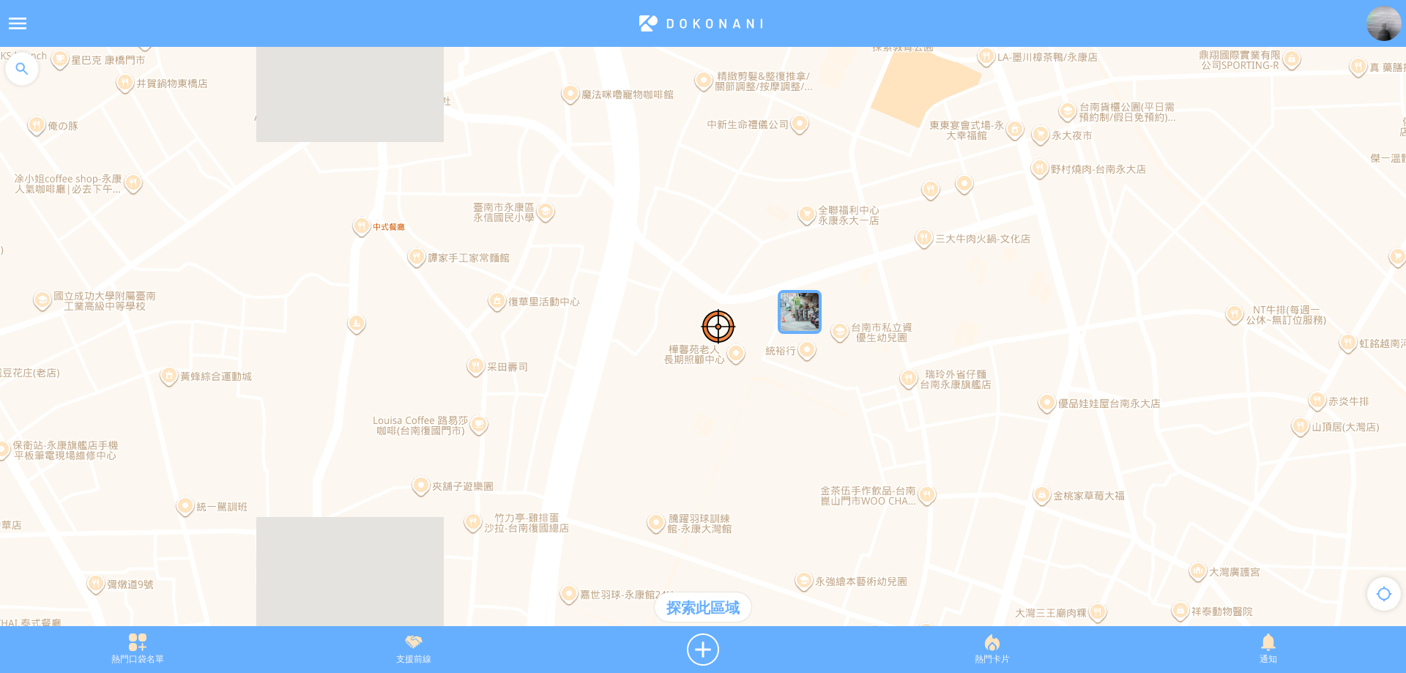
drag, startPoint x: 836, startPoint y: 360, endPoint x: 975, endPoint y: 323, distance: 143.1
click at [975, 323] on div at bounding box center [703, 344] width 1406 height 594
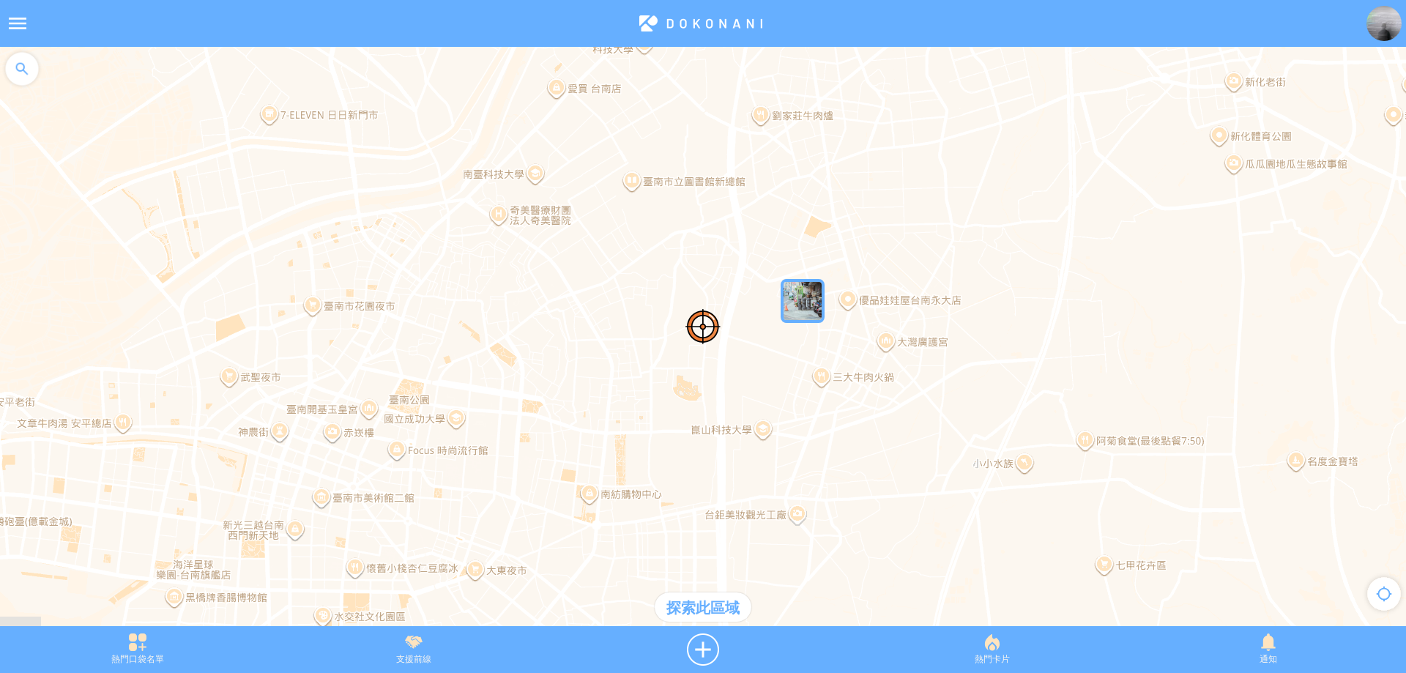
click at [720, 607] on div "探索此區域" at bounding box center [703, 606] width 97 height 29
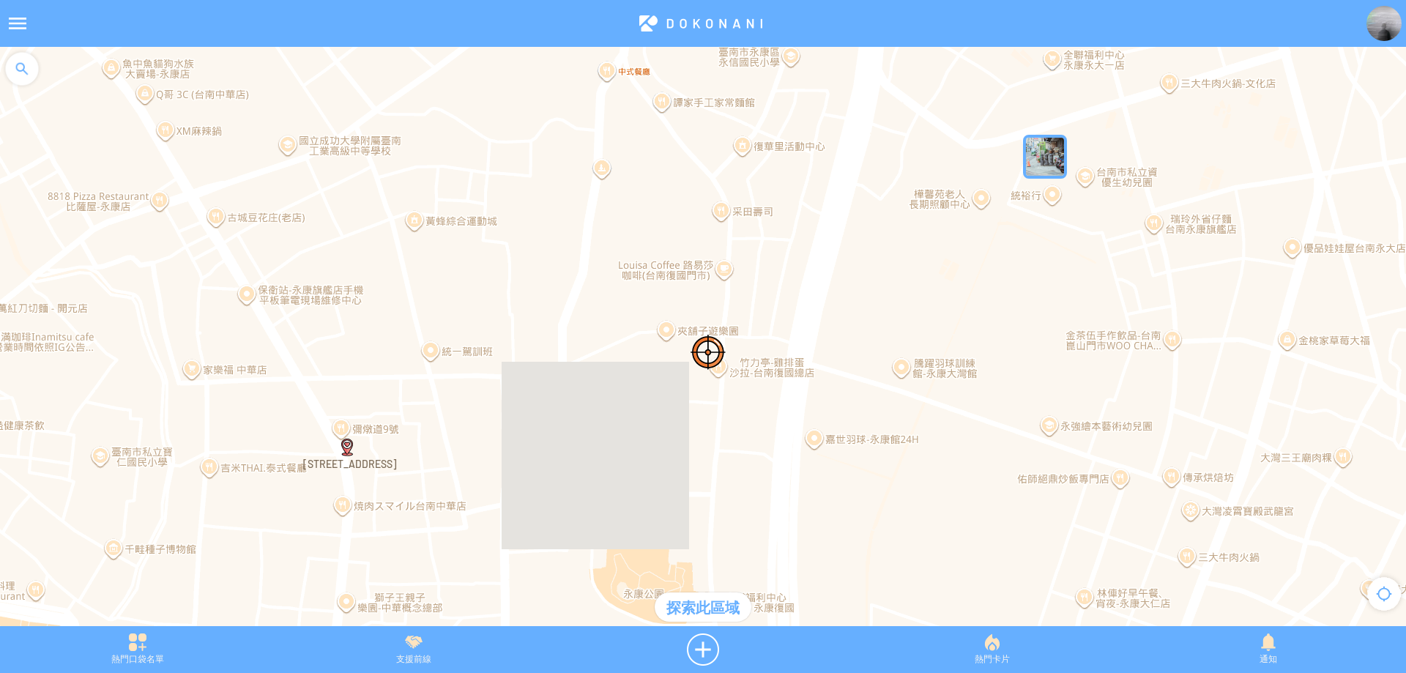
drag, startPoint x: 700, startPoint y: 226, endPoint x: 746, endPoint y: 476, distance: 253.9
click at [746, 476] on div at bounding box center [703, 344] width 1406 height 594
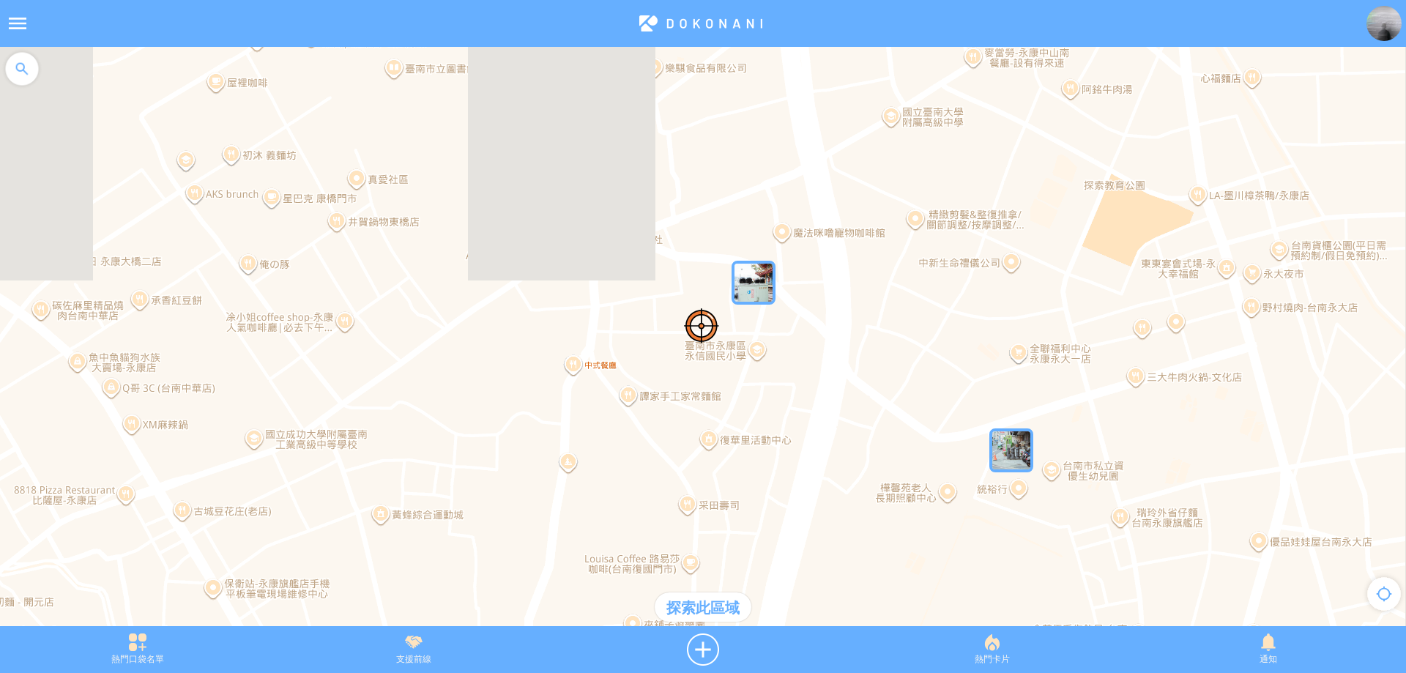
drag, startPoint x: 819, startPoint y: 472, endPoint x: 721, endPoint y: 435, distance: 104.7
click at [721, 435] on div at bounding box center [703, 344] width 1406 height 594
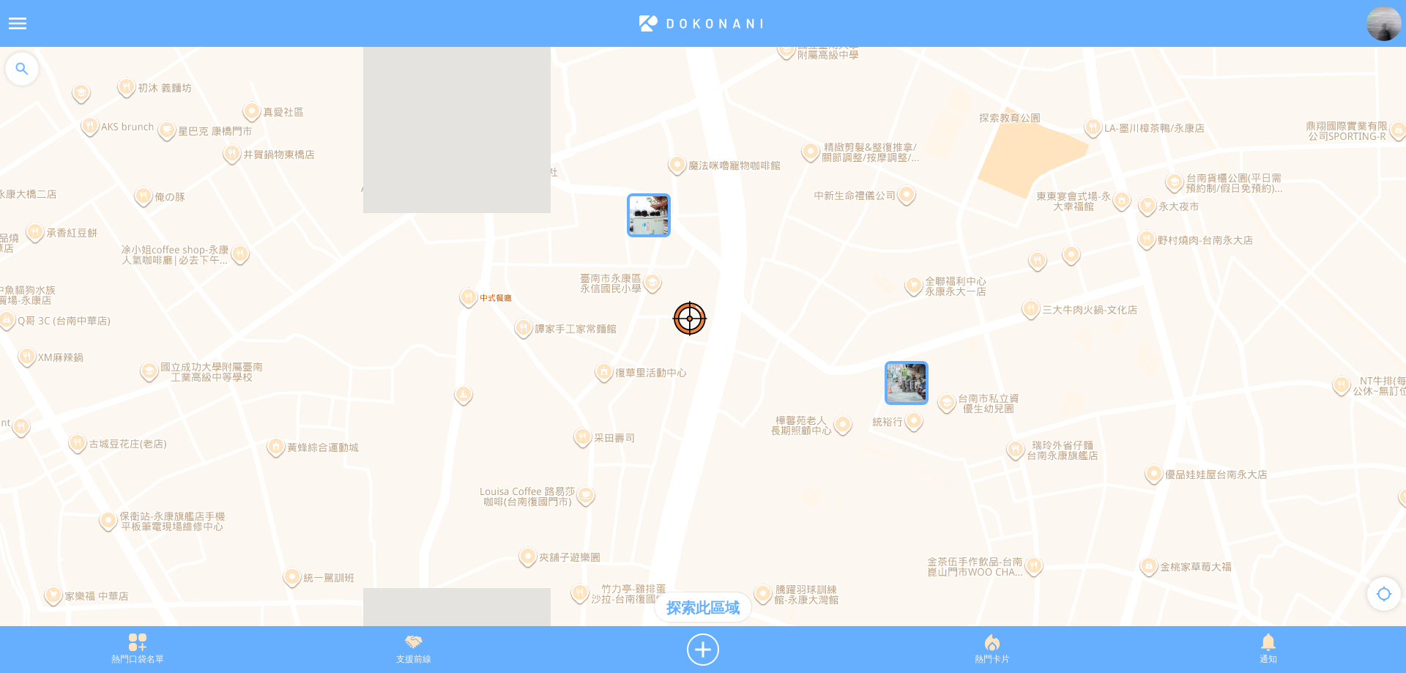
drag, startPoint x: 792, startPoint y: 483, endPoint x: 660, endPoint y: 391, distance: 160.9
click at [659, 391] on div at bounding box center [703, 344] width 1406 height 594
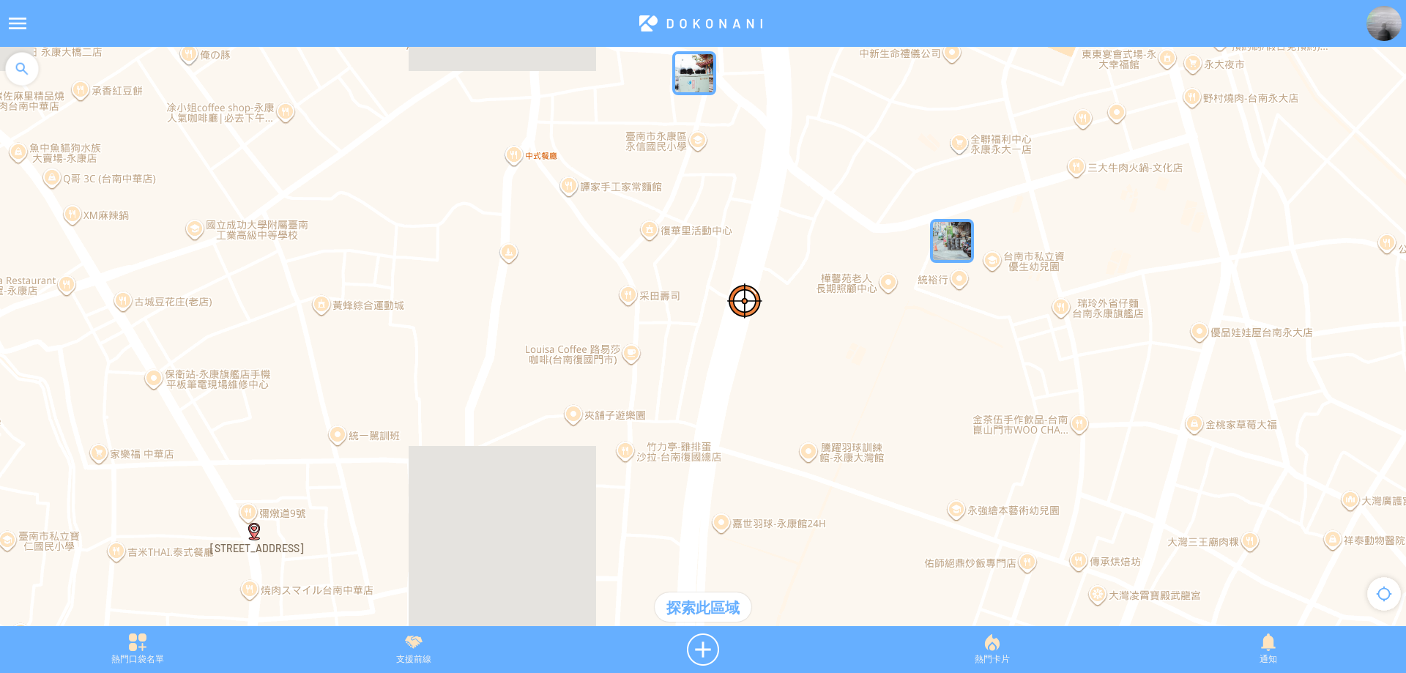
drag, startPoint x: 648, startPoint y: 408, endPoint x: 925, endPoint y: 236, distance: 325.5
click at [926, 233] on div at bounding box center [703, 344] width 1406 height 594
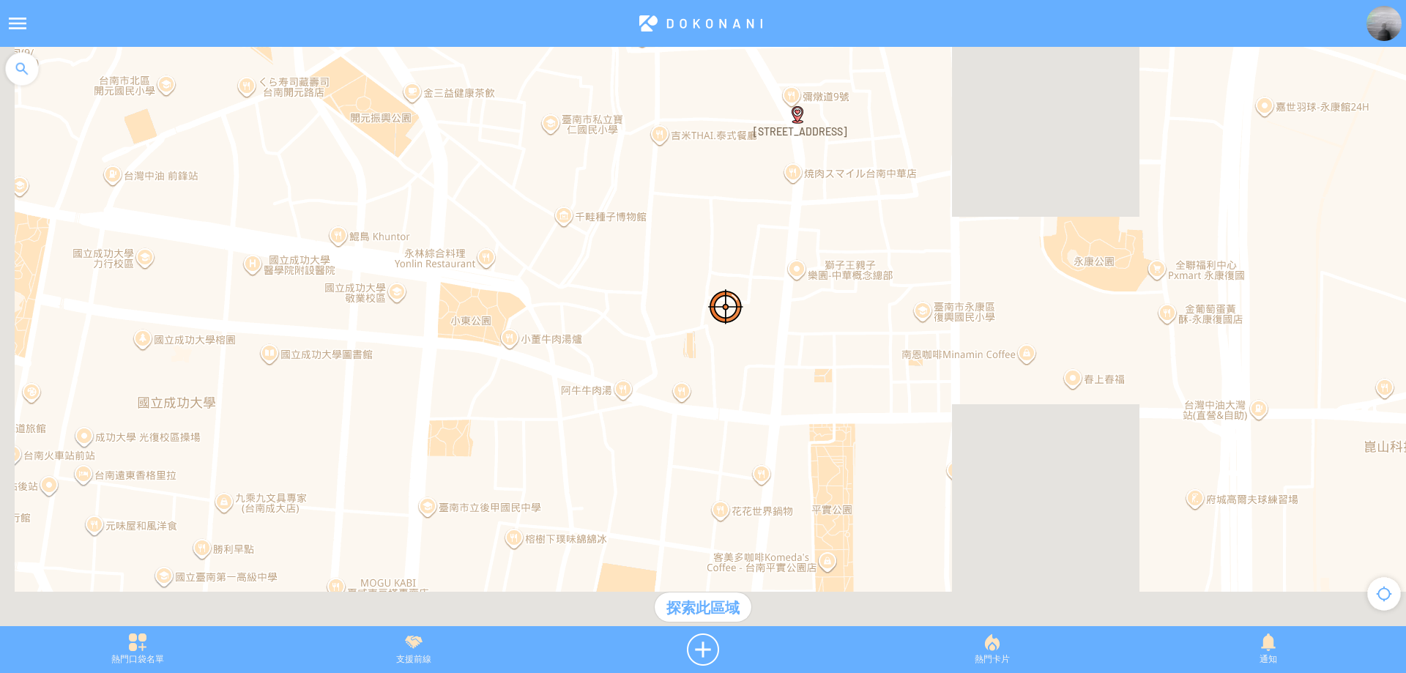
drag, startPoint x: 912, startPoint y: 259, endPoint x: 1005, endPoint y: 113, distance: 172.9
click at [1005, 112] on div at bounding box center [703, 344] width 1406 height 594
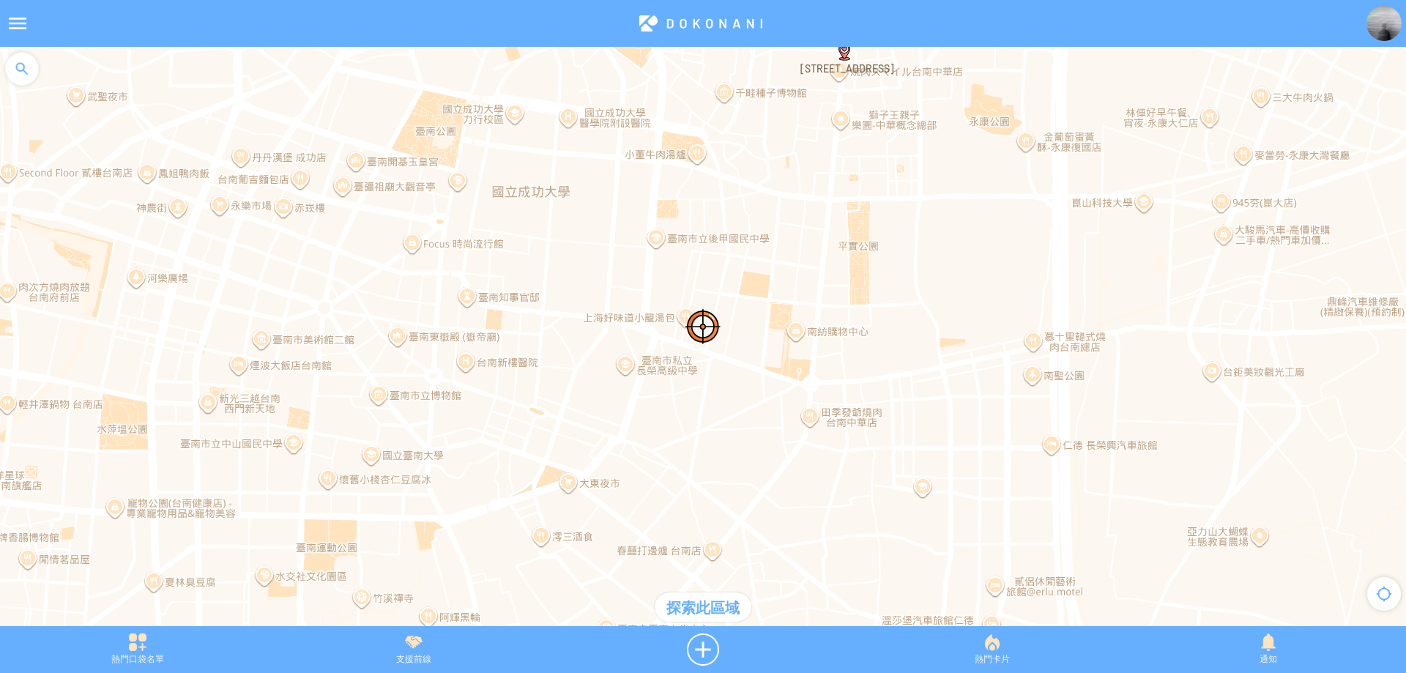
click at [1388, 15] on img at bounding box center [1383, 23] width 35 height 35
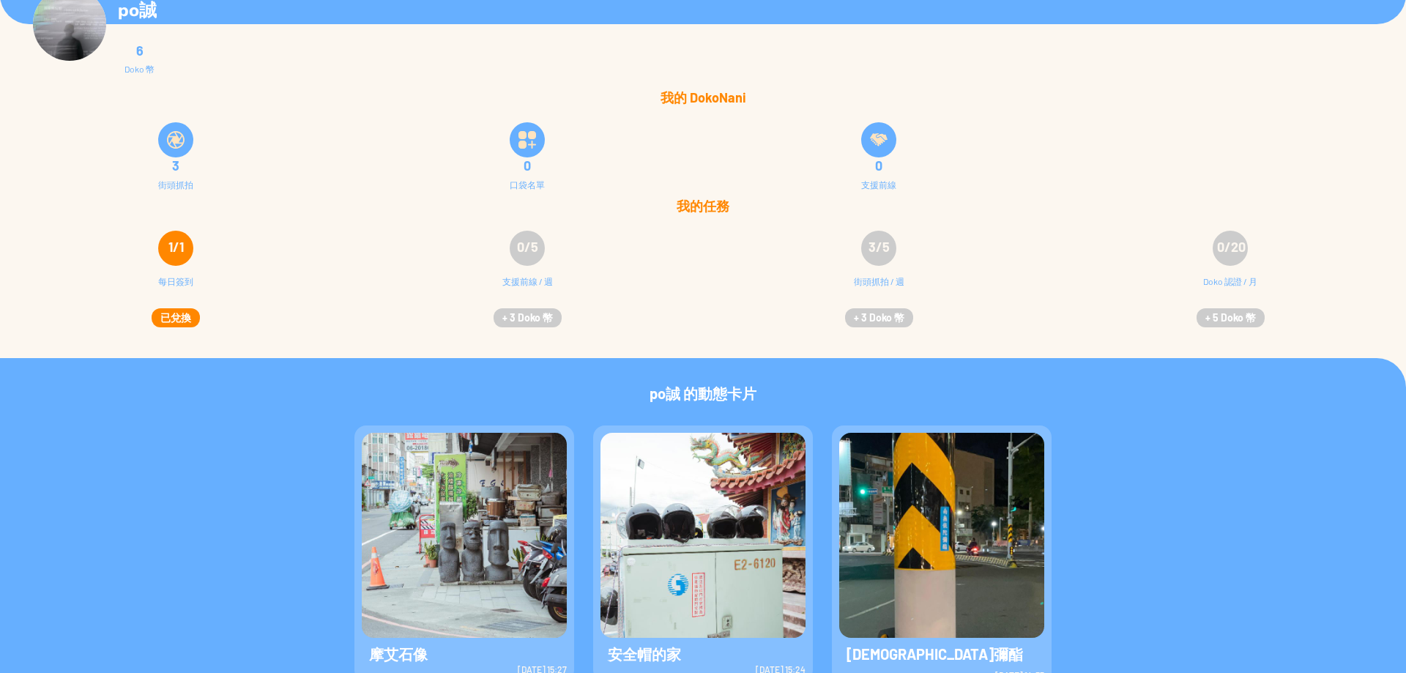
scroll to position [74, 0]
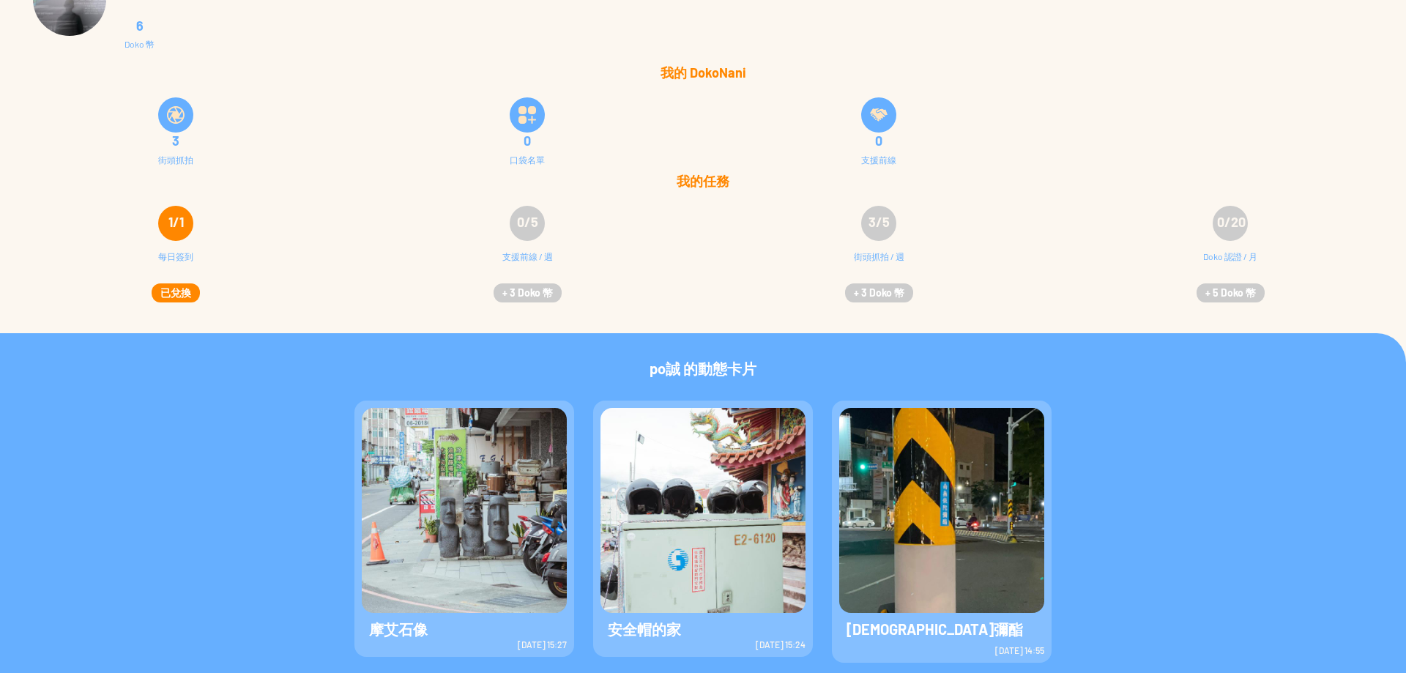
click at [652, 525] on img at bounding box center [702, 510] width 205 height 205
click at [437, 458] on img at bounding box center [464, 510] width 205 height 205
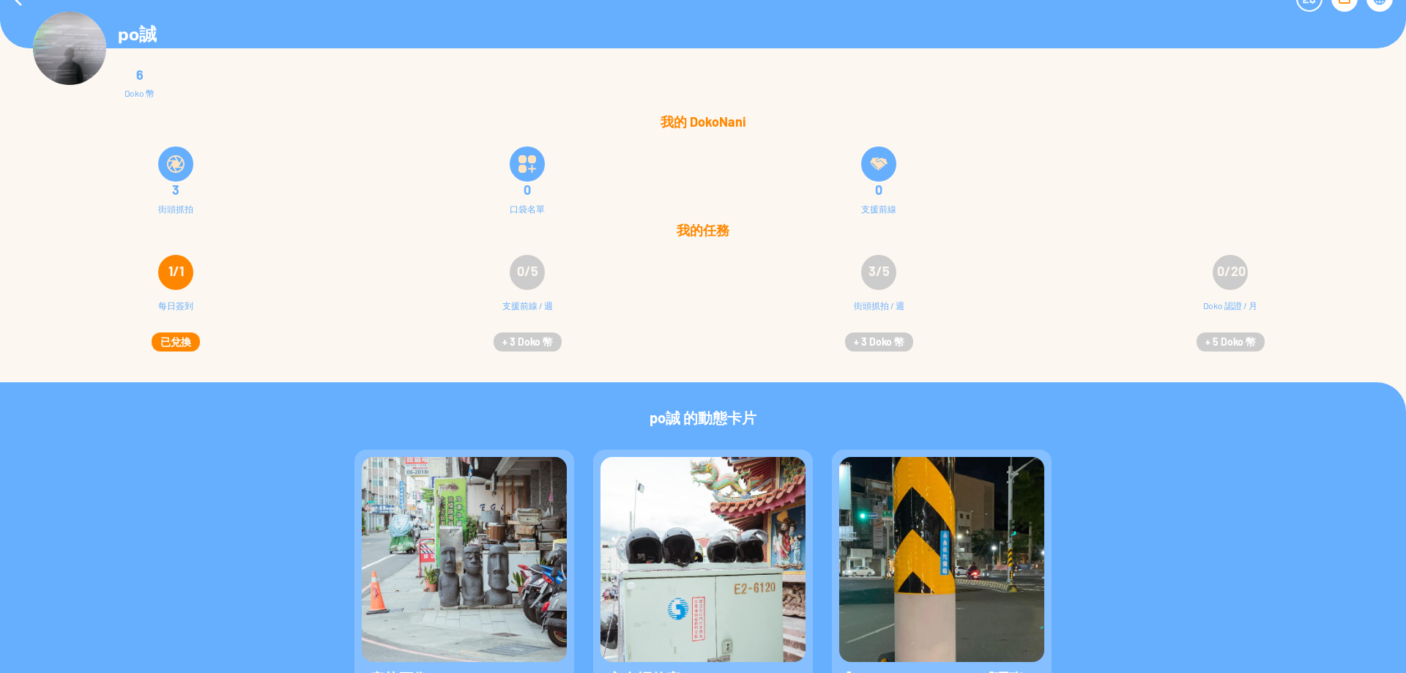
scroll to position [0, 0]
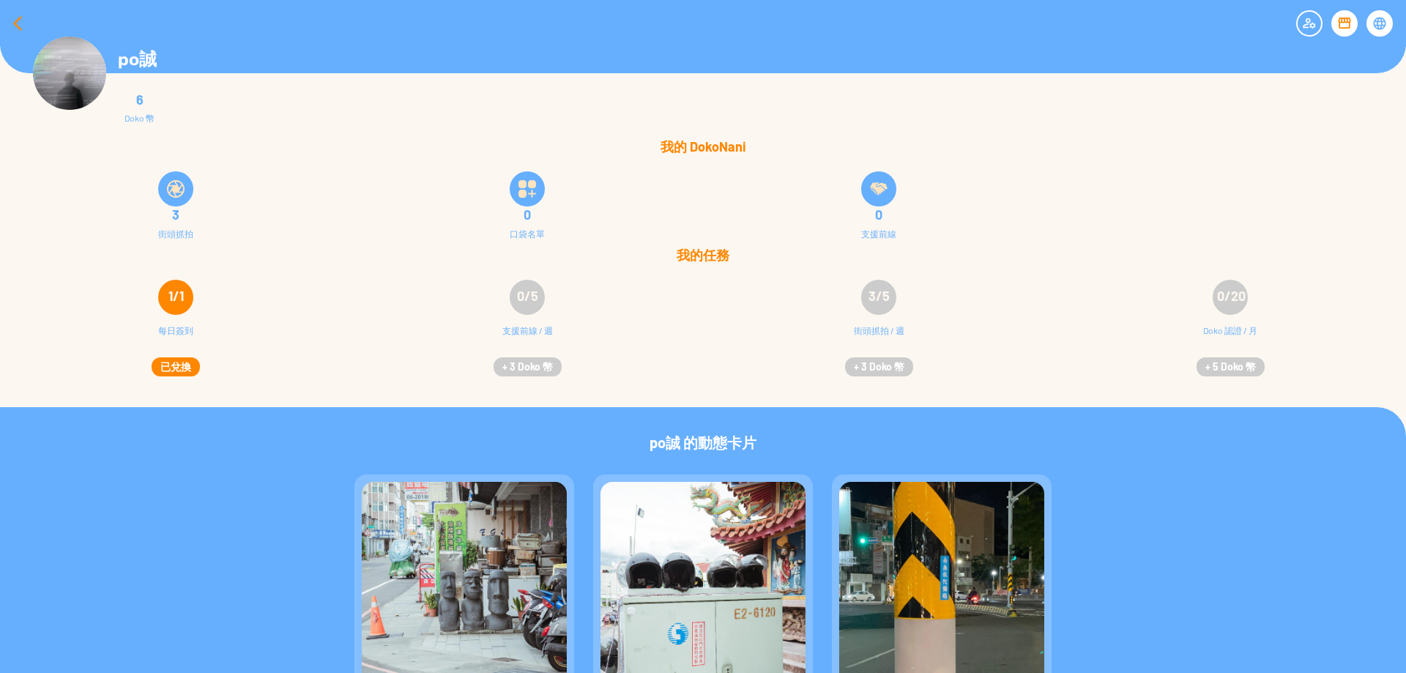
click at [20, 26] on div at bounding box center [17, 23] width 35 height 35
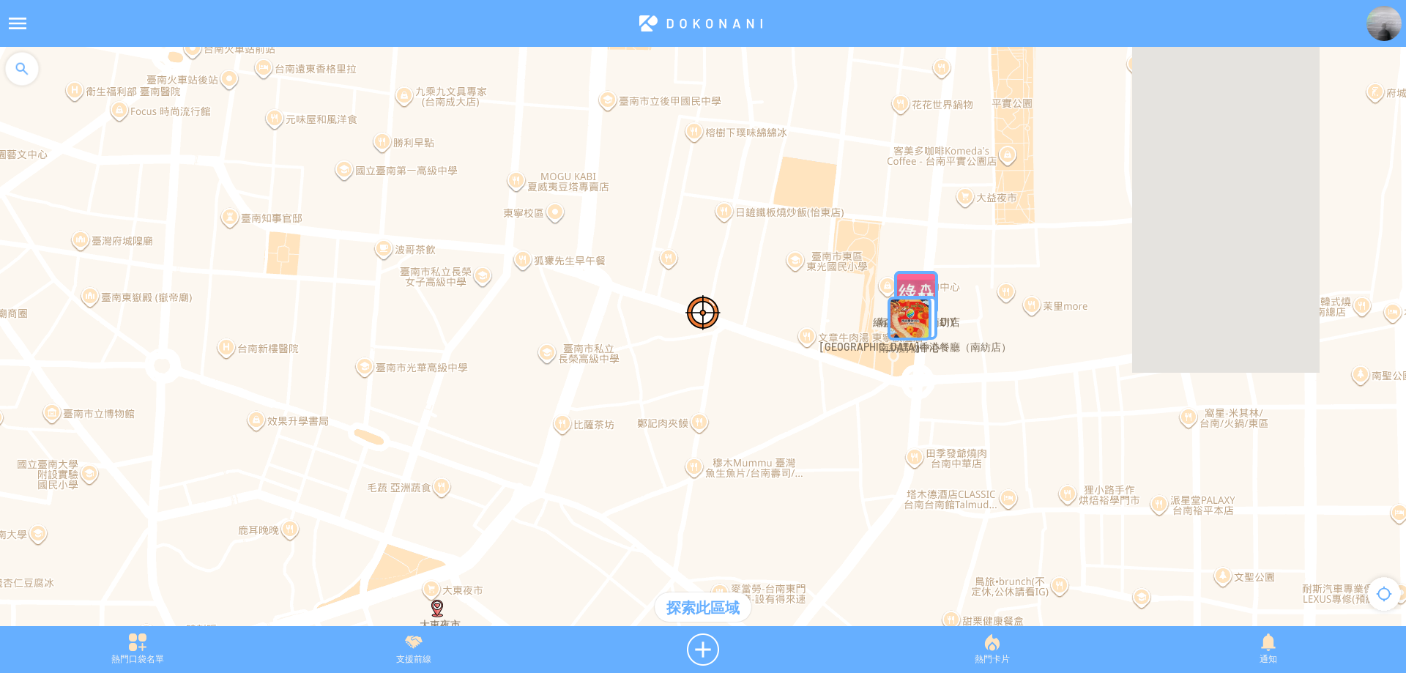
drag, startPoint x: 681, startPoint y: 425, endPoint x: 679, endPoint y: 284, distance: 140.6
click at [679, 284] on div at bounding box center [703, 344] width 1406 height 594
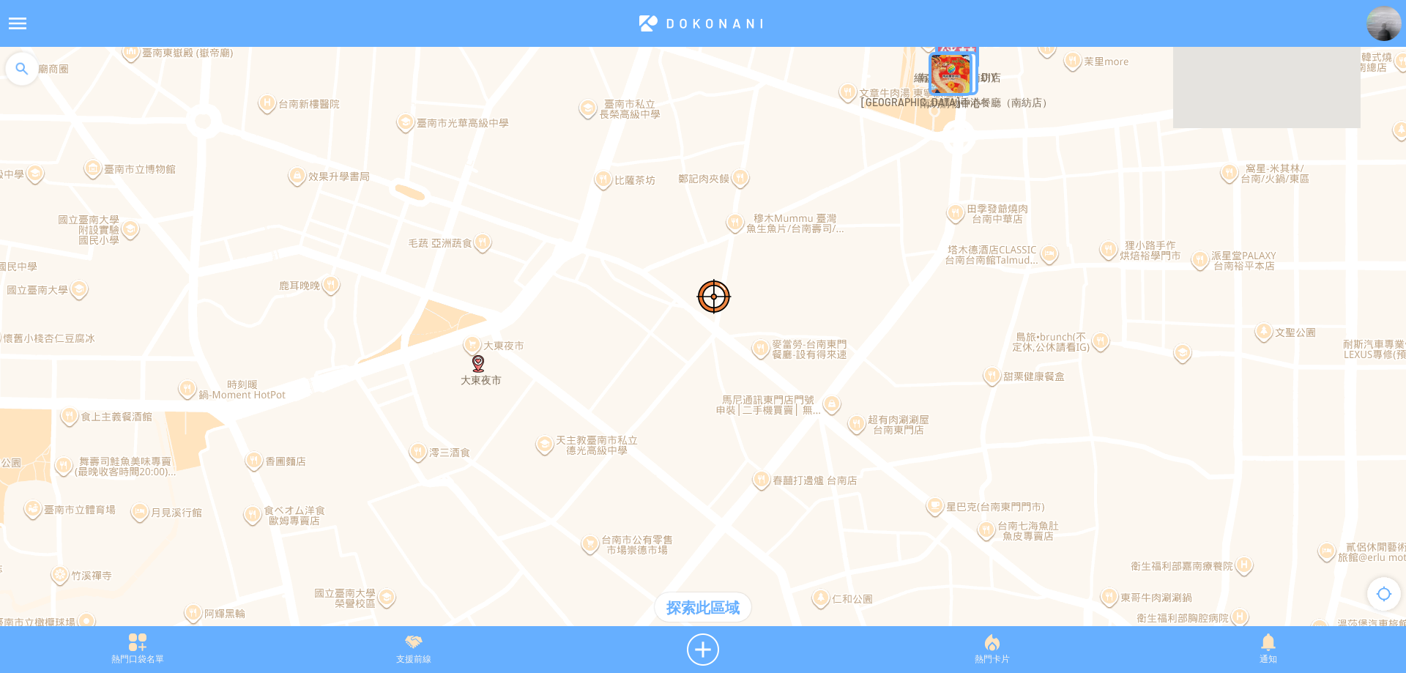
drag, startPoint x: 719, startPoint y: 435, endPoint x: 805, endPoint y: 221, distance: 230.6
click at [805, 222] on div at bounding box center [703, 344] width 1406 height 594
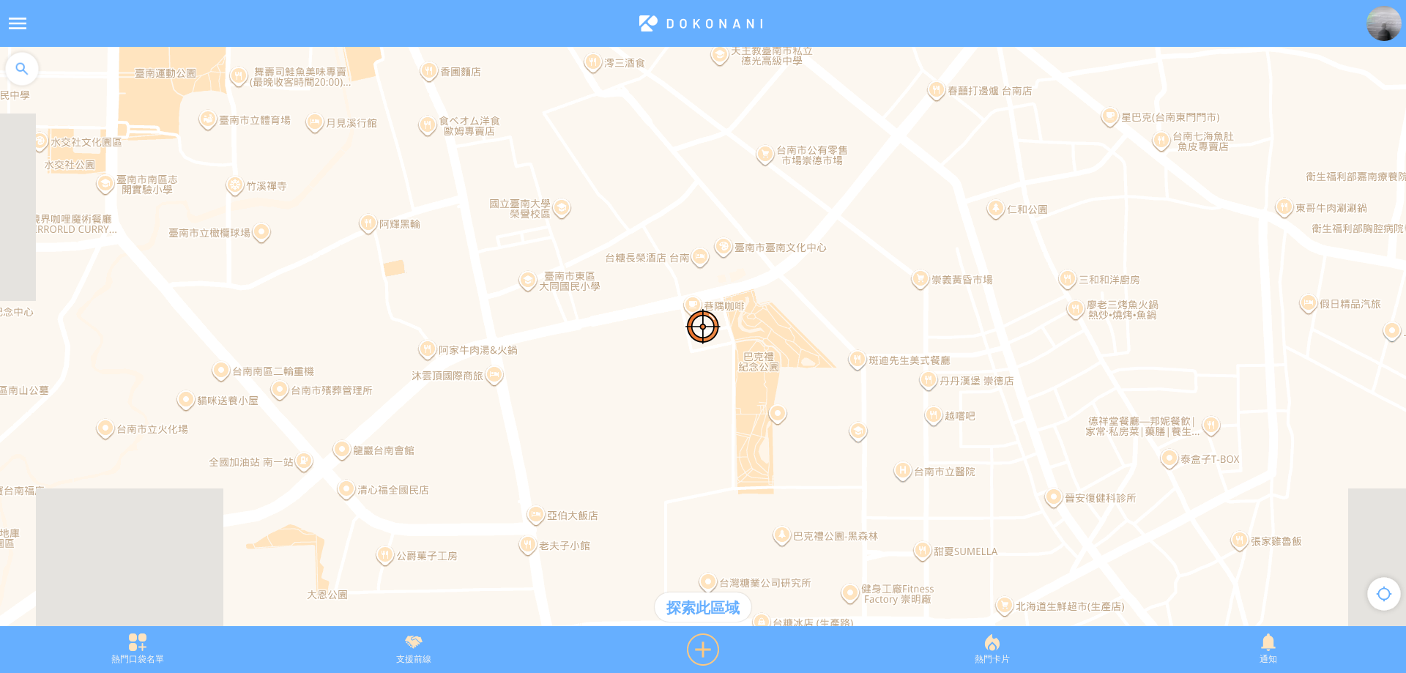
click at [707, 644] on div at bounding box center [702, 649] width 303 height 32
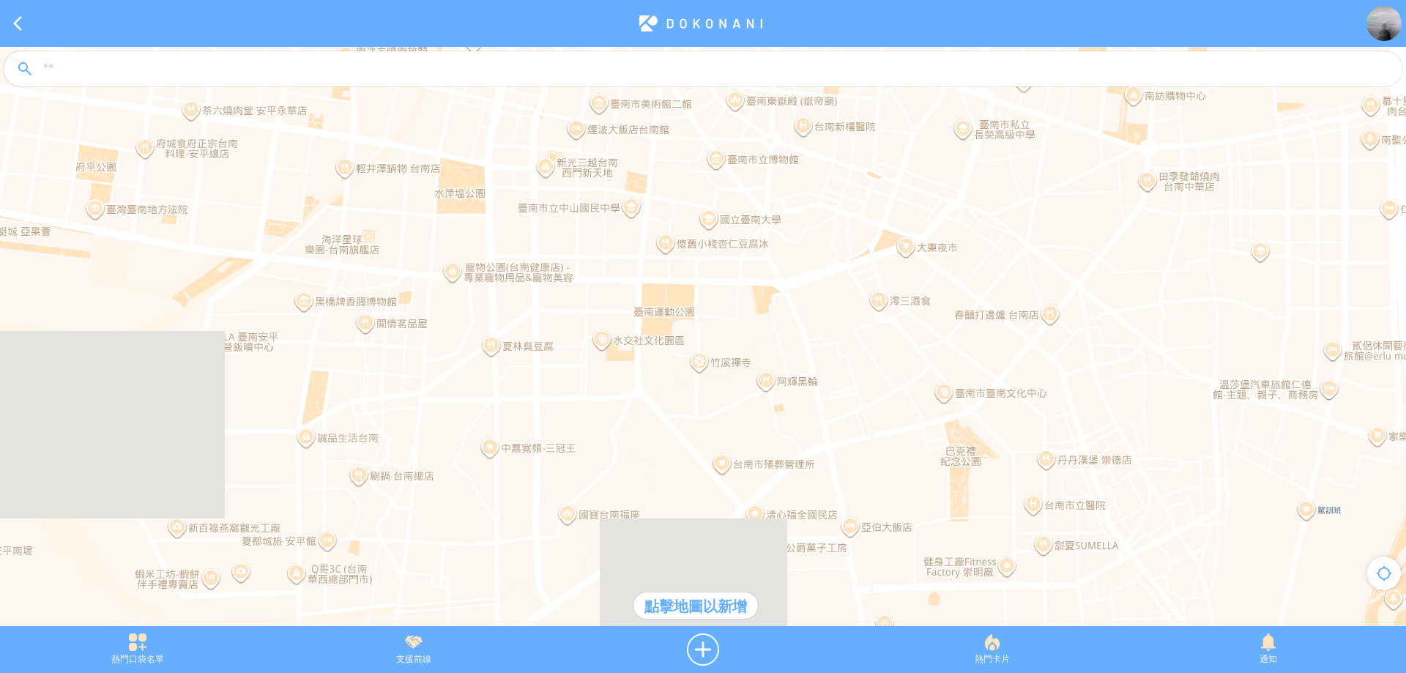
drag, startPoint x: 606, startPoint y: 398, endPoint x: 833, endPoint y: 491, distance: 245.6
click at [833, 527] on div at bounding box center [703, 344] width 1406 height 594
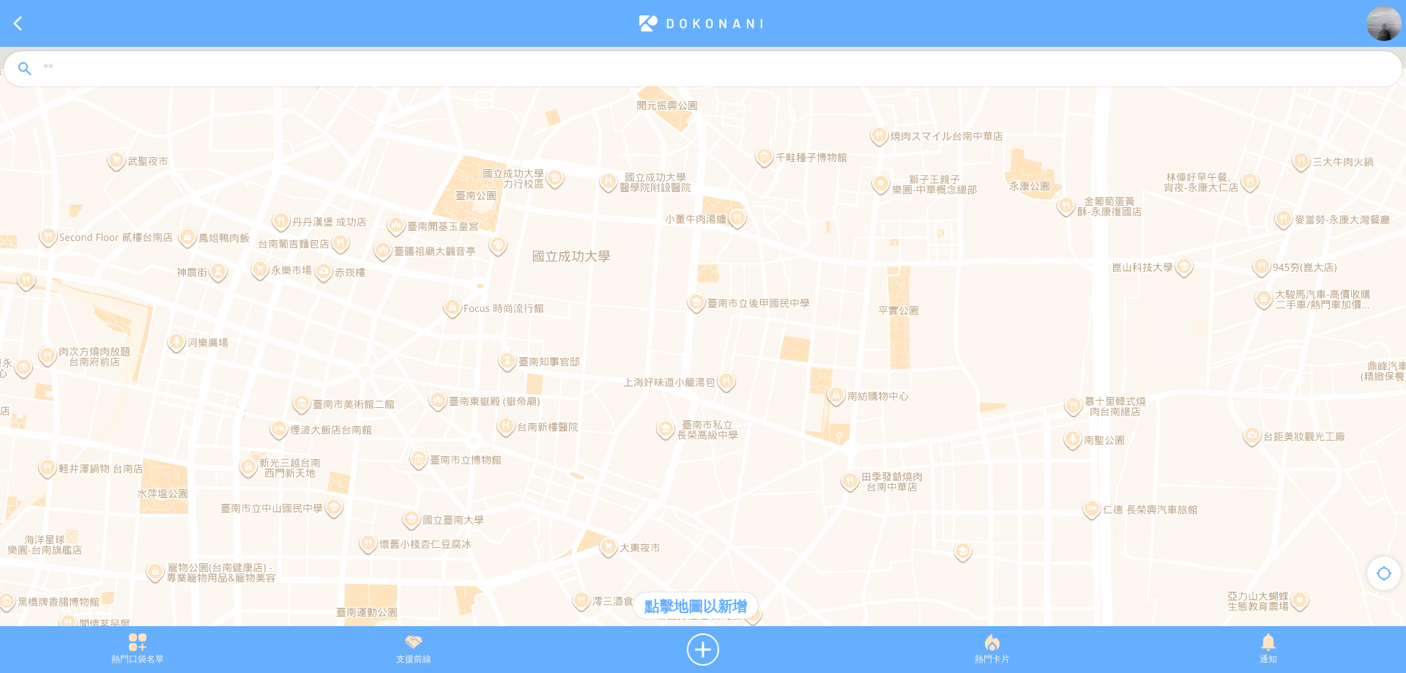
drag, startPoint x: 894, startPoint y: 283, endPoint x: 576, endPoint y: 489, distance: 378.6
click at [576, 489] on div at bounding box center [703, 344] width 1406 height 594
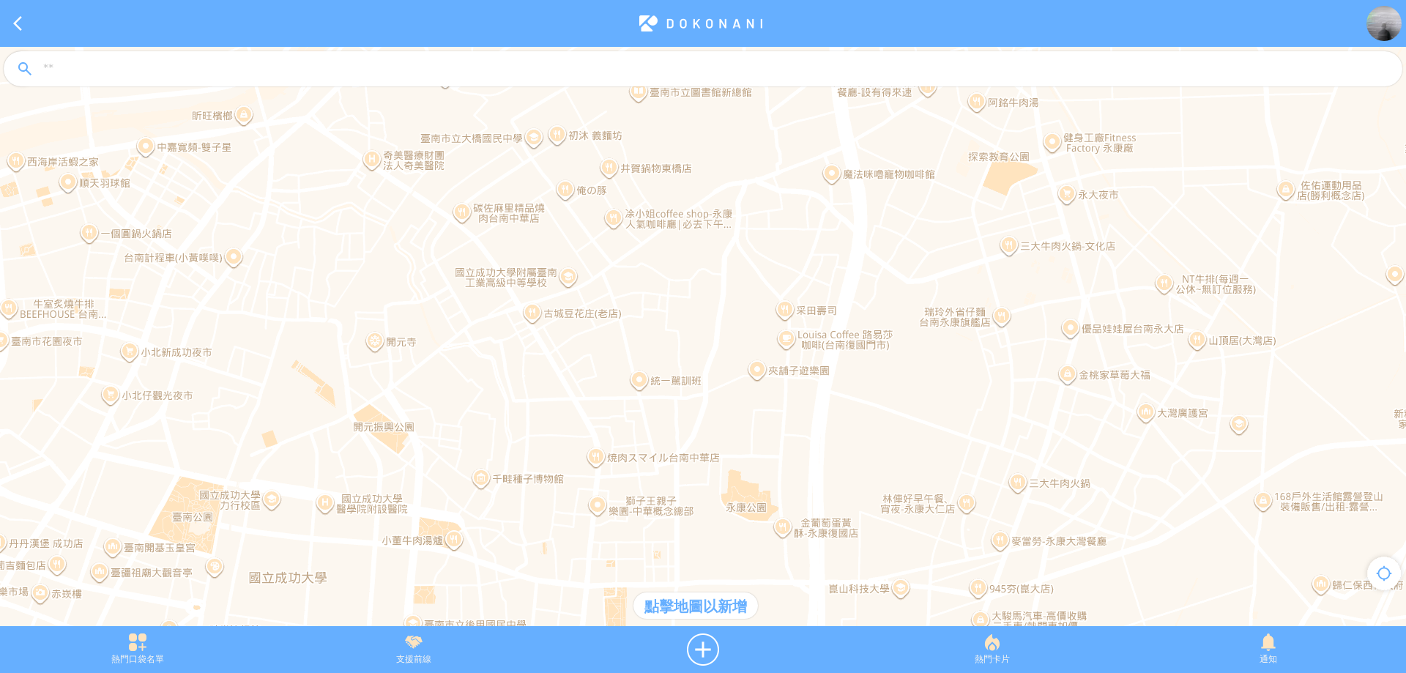
drag, startPoint x: 764, startPoint y: 220, endPoint x: 551, endPoint y: 499, distance: 351.5
click at [551, 499] on div at bounding box center [703, 344] width 1406 height 594
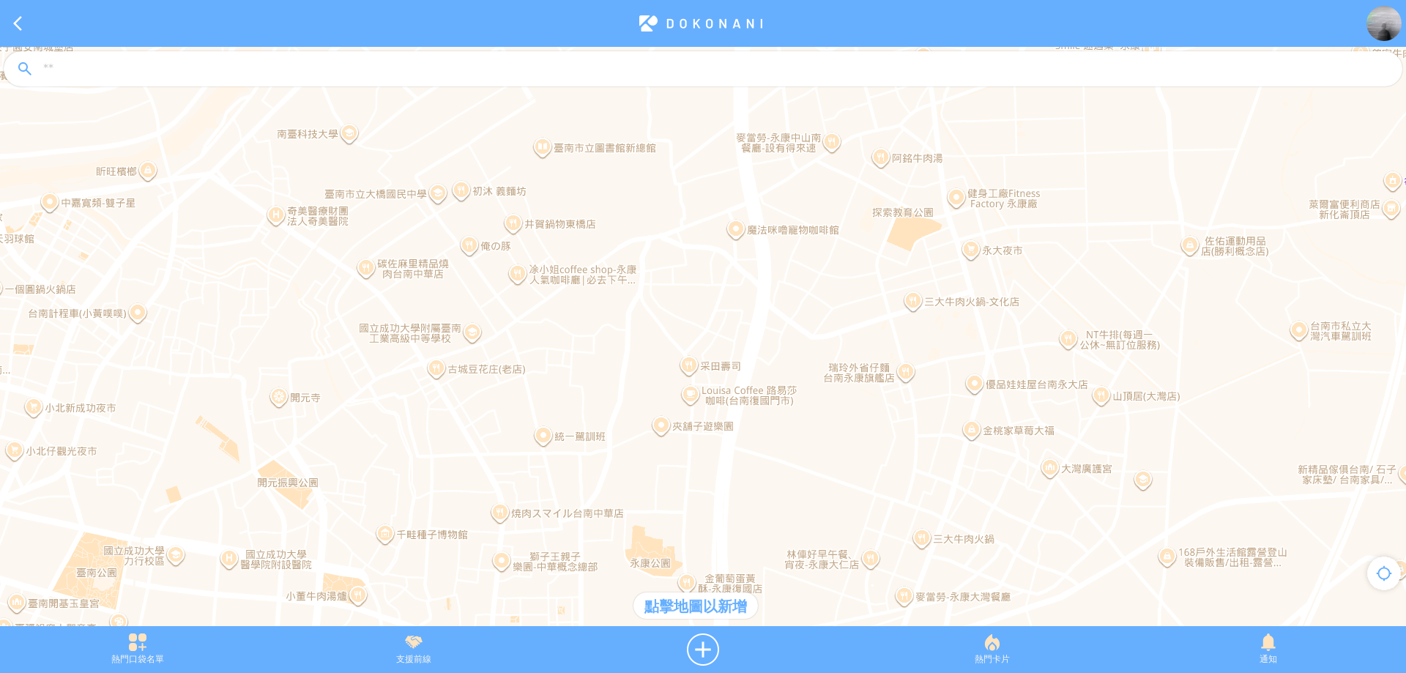
drag, startPoint x: 936, startPoint y: 259, endPoint x: 838, endPoint y: 314, distance: 112.4
click at [838, 314] on div at bounding box center [703, 344] width 1406 height 594
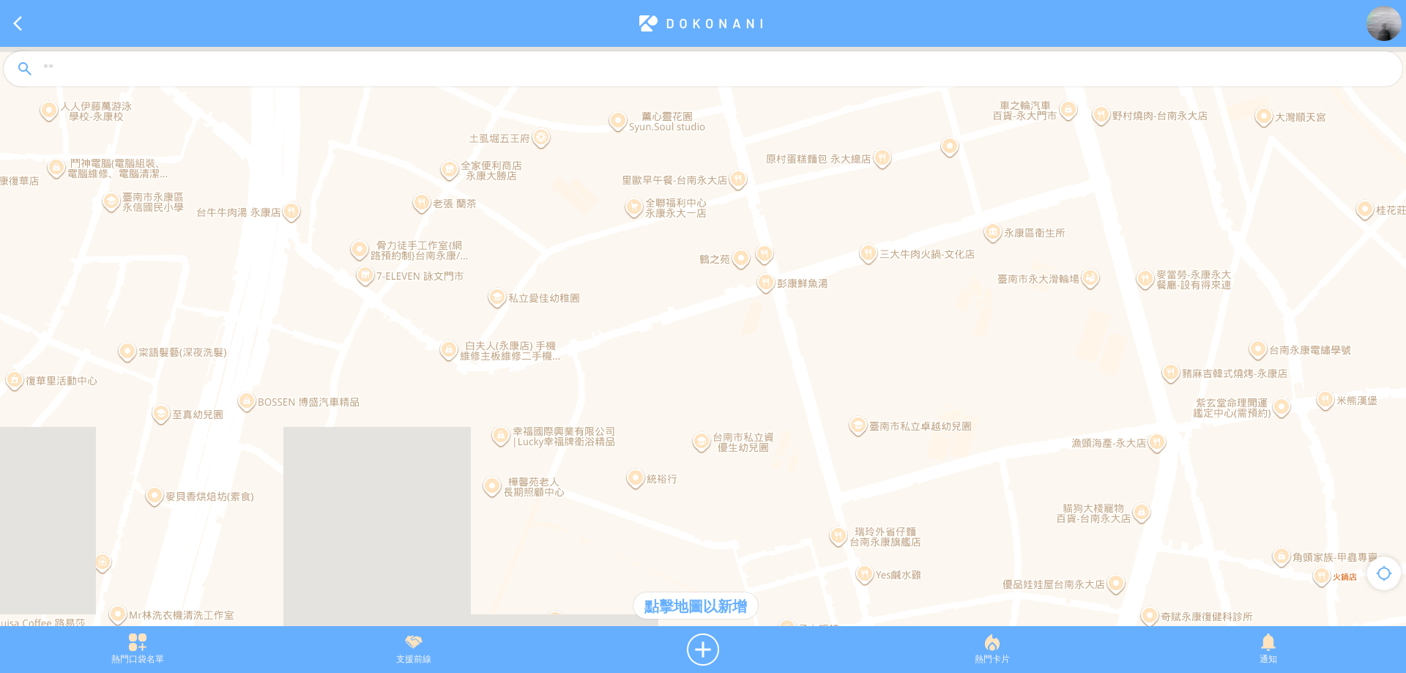
drag, startPoint x: 864, startPoint y: 281, endPoint x: 803, endPoint y: 352, distance: 93.5
click at [799, 353] on div at bounding box center [703, 344] width 1406 height 594
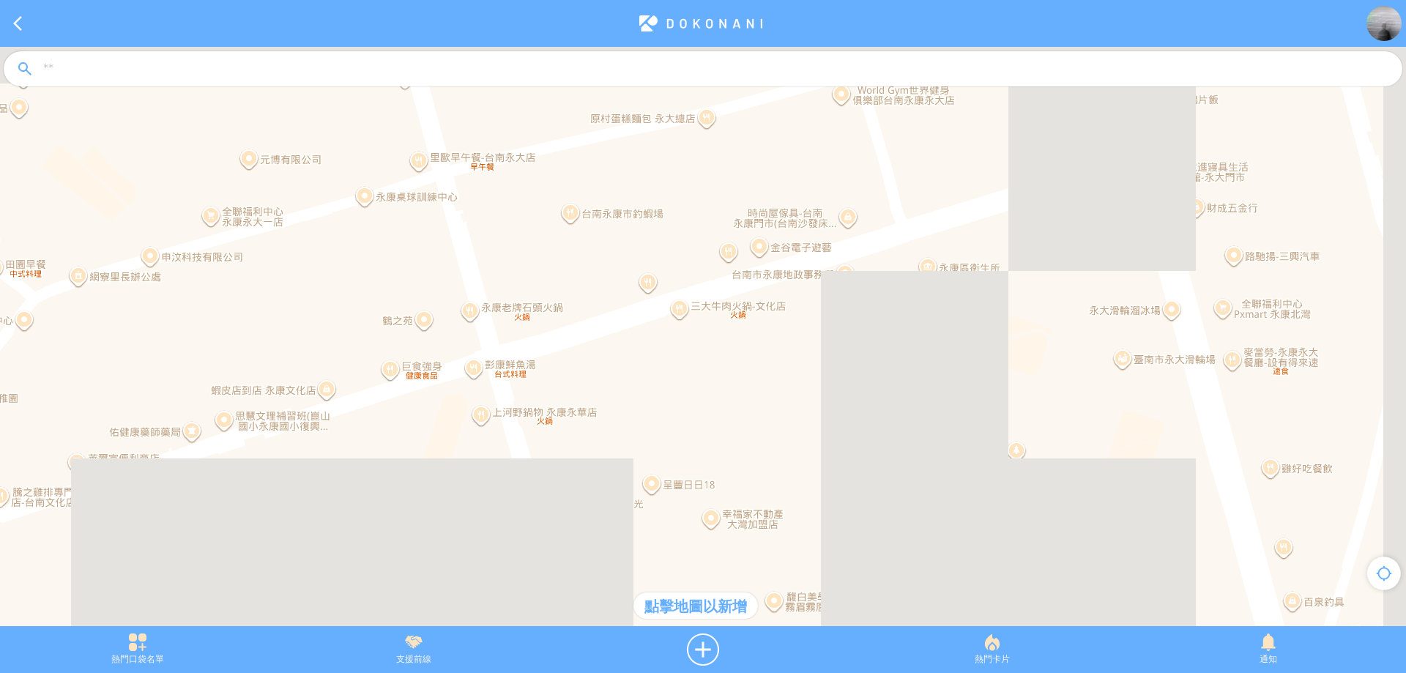
drag, startPoint x: 982, startPoint y: 272, endPoint x: 880, endPoint y: 384, distance: 151.9
click at [880, 384] on div at bounding box center [703, 344] width 1406 height 594
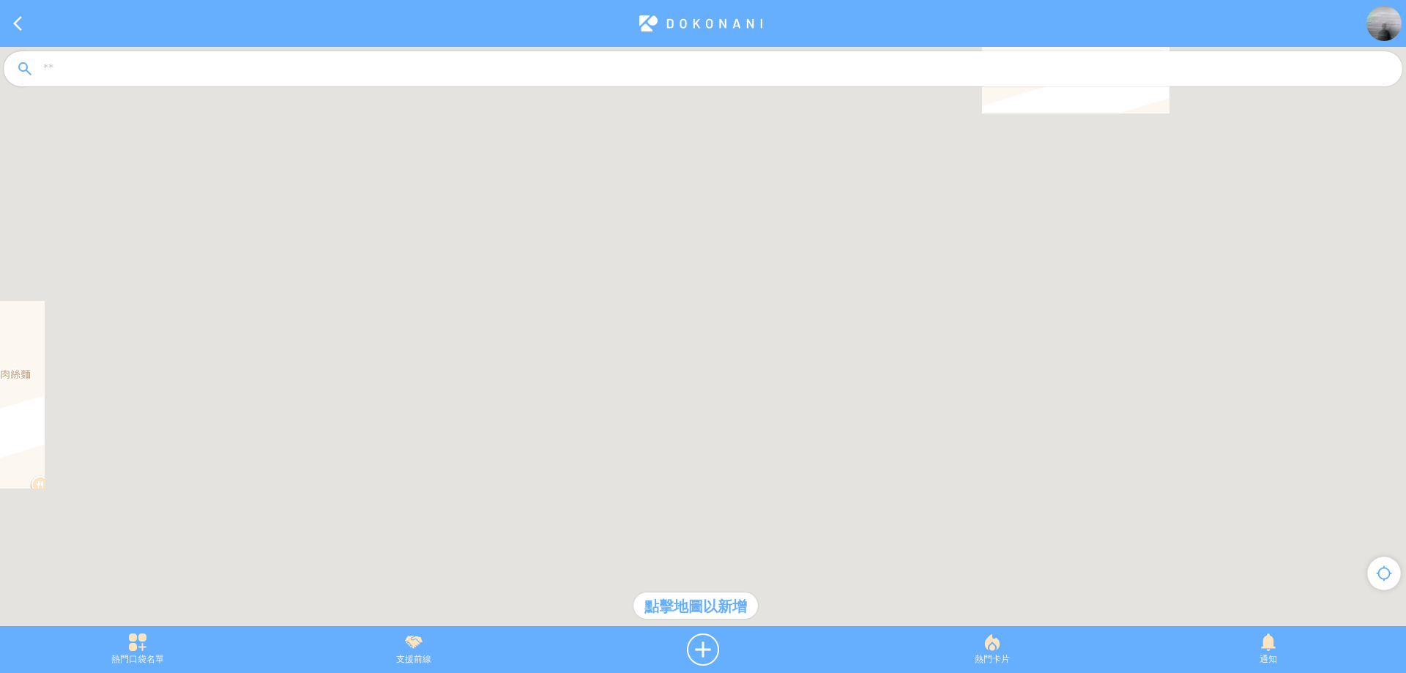
drag, startPoint x: 841, startPoint y: 294, endPoint x: 727, endPoint y: 387, distance: 146.7
click at [726, 389] on div at bounding box center [703, 344] width 1406 height 594
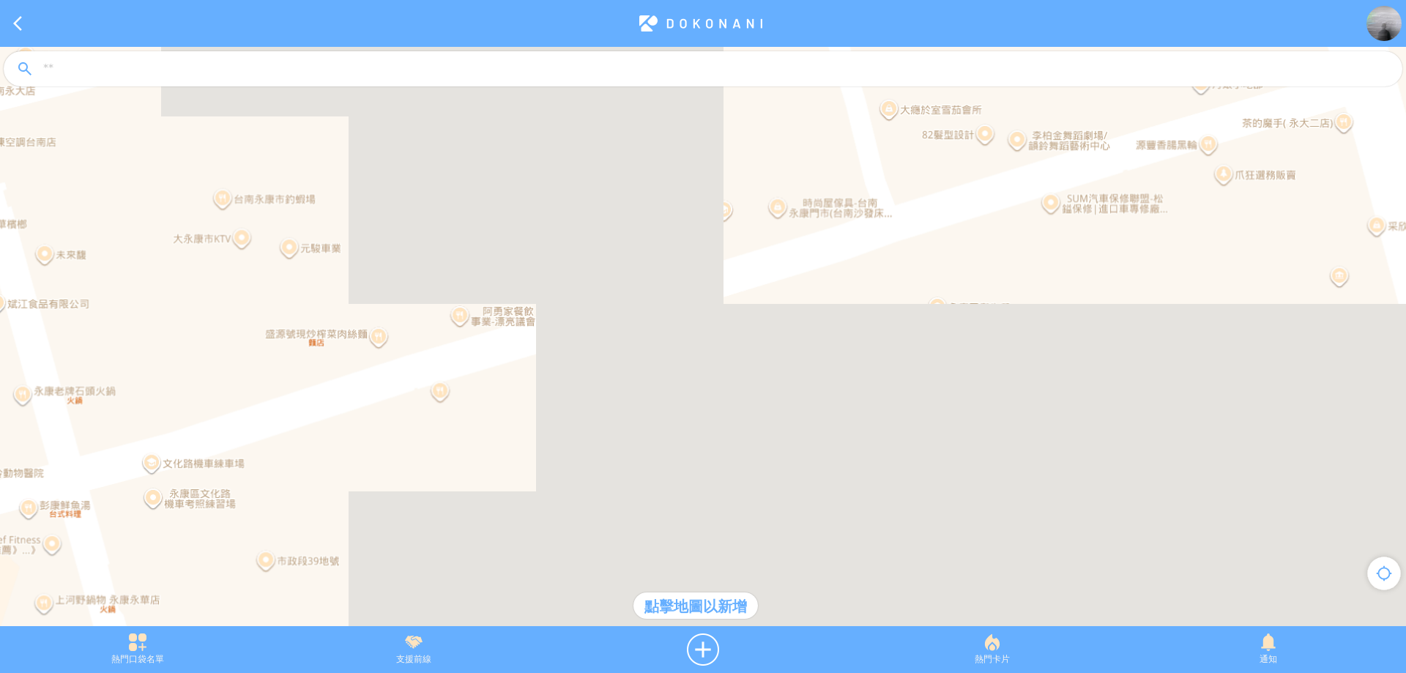
drag, startPoint x: 712, startPoint y: 399, endPoint x: 822, endPoint y: 322, distance: 134.7
click at [822, 322] on div at bounding box center [703, 344] width 1406 height 594
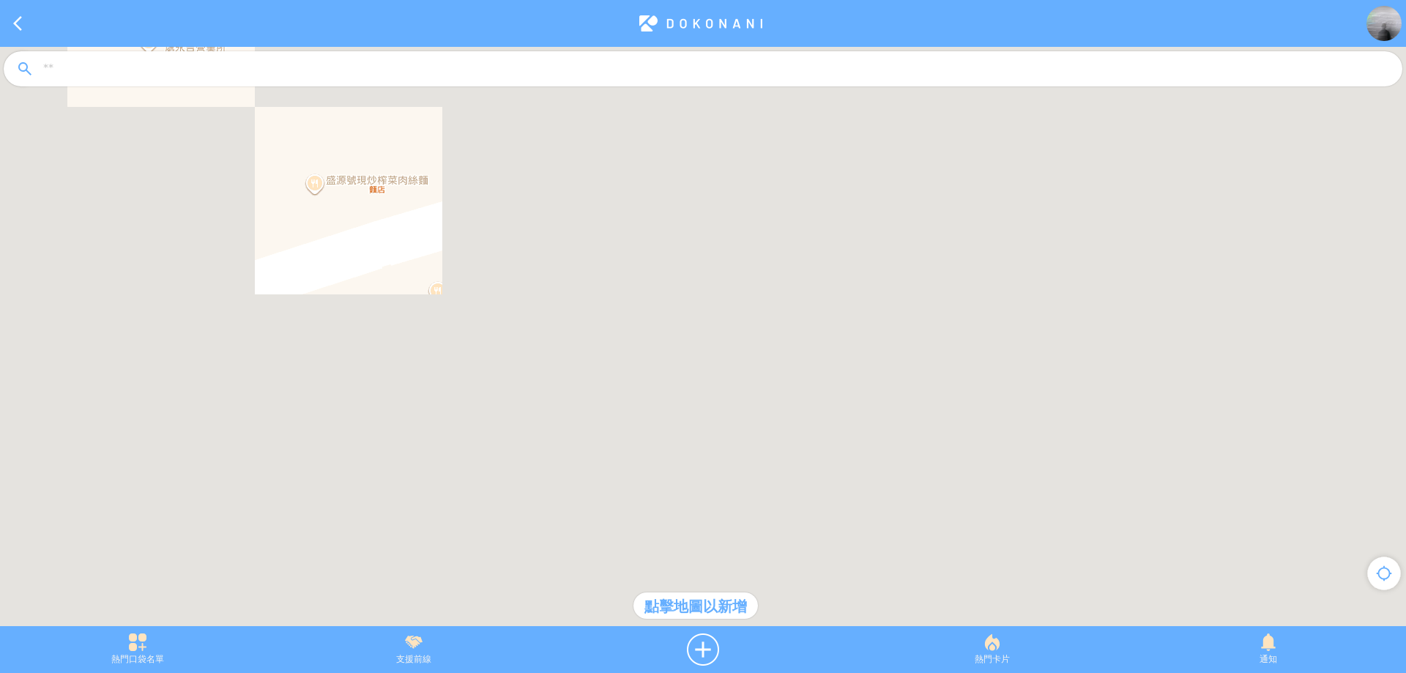
drag, startPoint x: 645, startPoint y: 384, endPoint x: 959, endPoint y: 188, distance: 370.0
click at [959, 188] on div at bounding box center [703, 344] width 1406 height 594
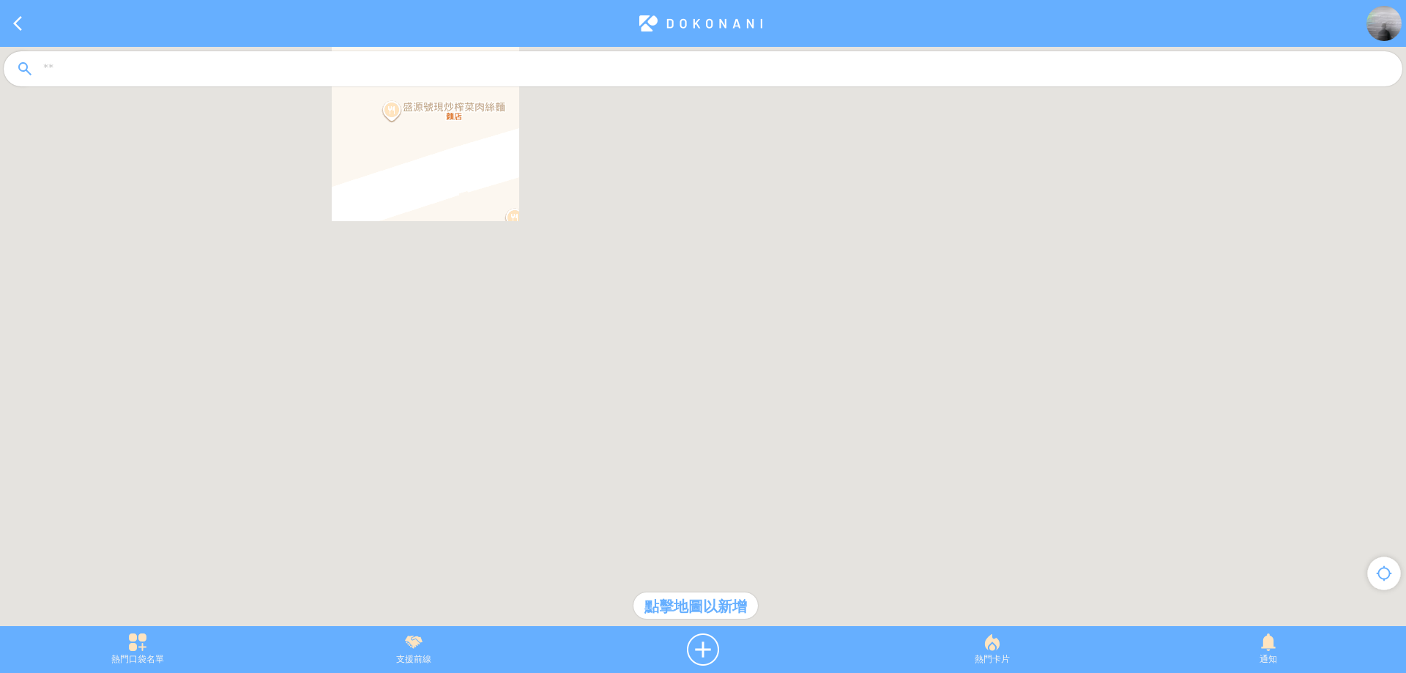
drag, startPoint x: 745, startPoint y: 324, endPoint x: 879, endPoint y: 204, distance: 179.4
click at [879, 204] on div at bounding box center [703, 344] width 1406 height 594
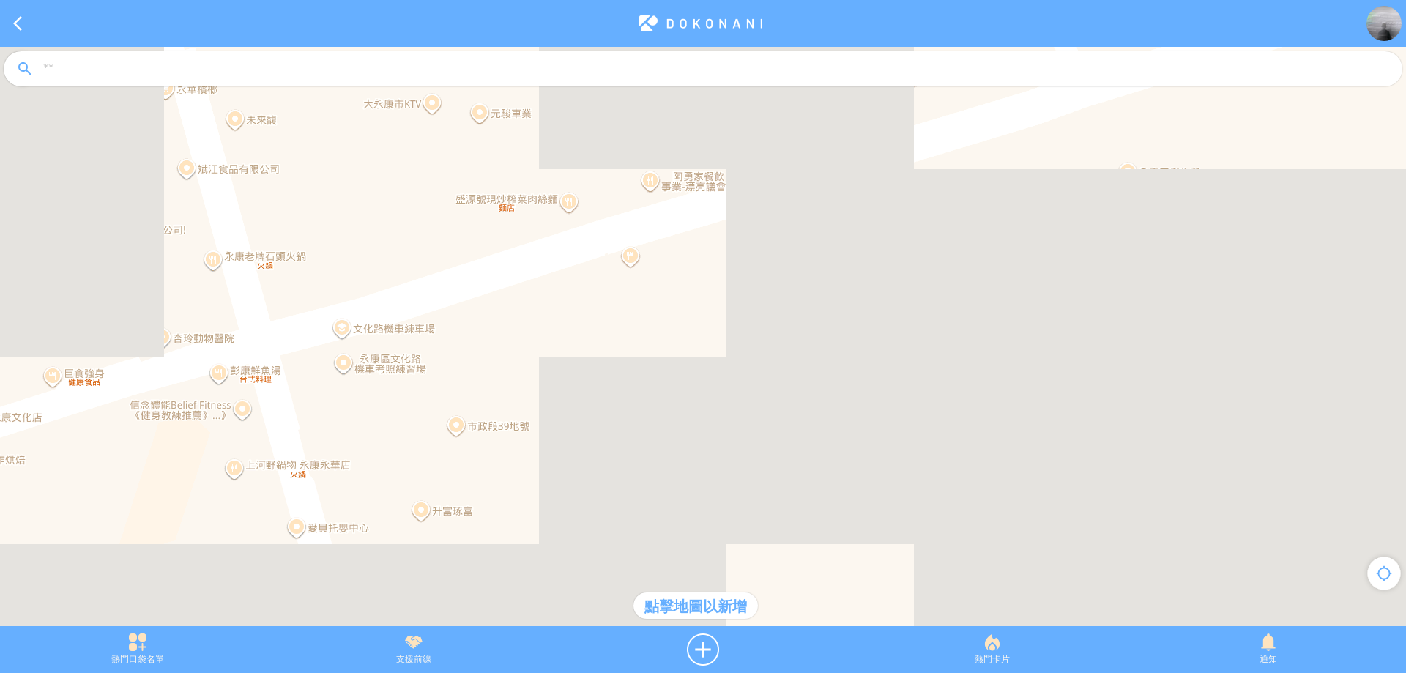
drag, startPoint x: 863, startPoint y: 212, endPoint x: 762, endPoint y: 281, distance: 122.1
click at [762, 281] on div at bounding box center [703, 344] width 1406 height 594
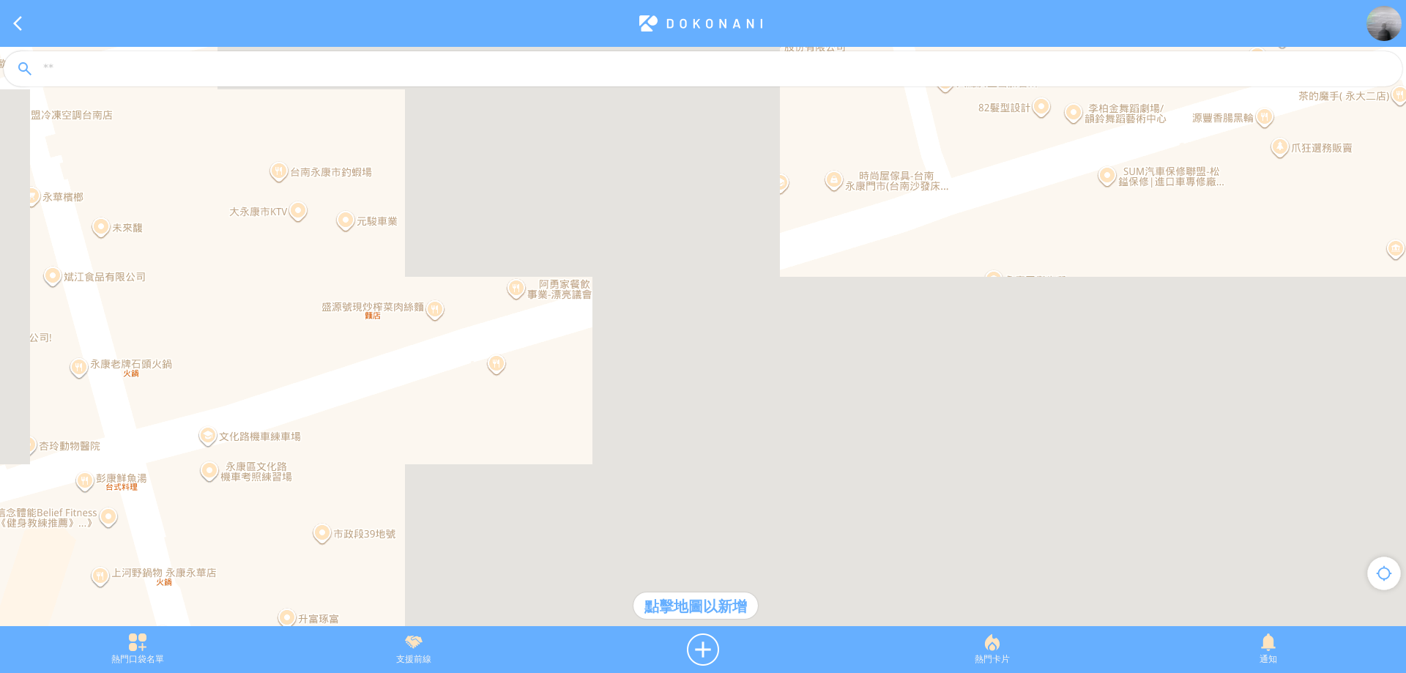
drag, startPoint x: 950, startPoint y: 256, endPoint x: 807, endPoint y: 371, distance: 183.9
click at [807, 371] on div at bounding box center [703, 344] width 1406 height 594
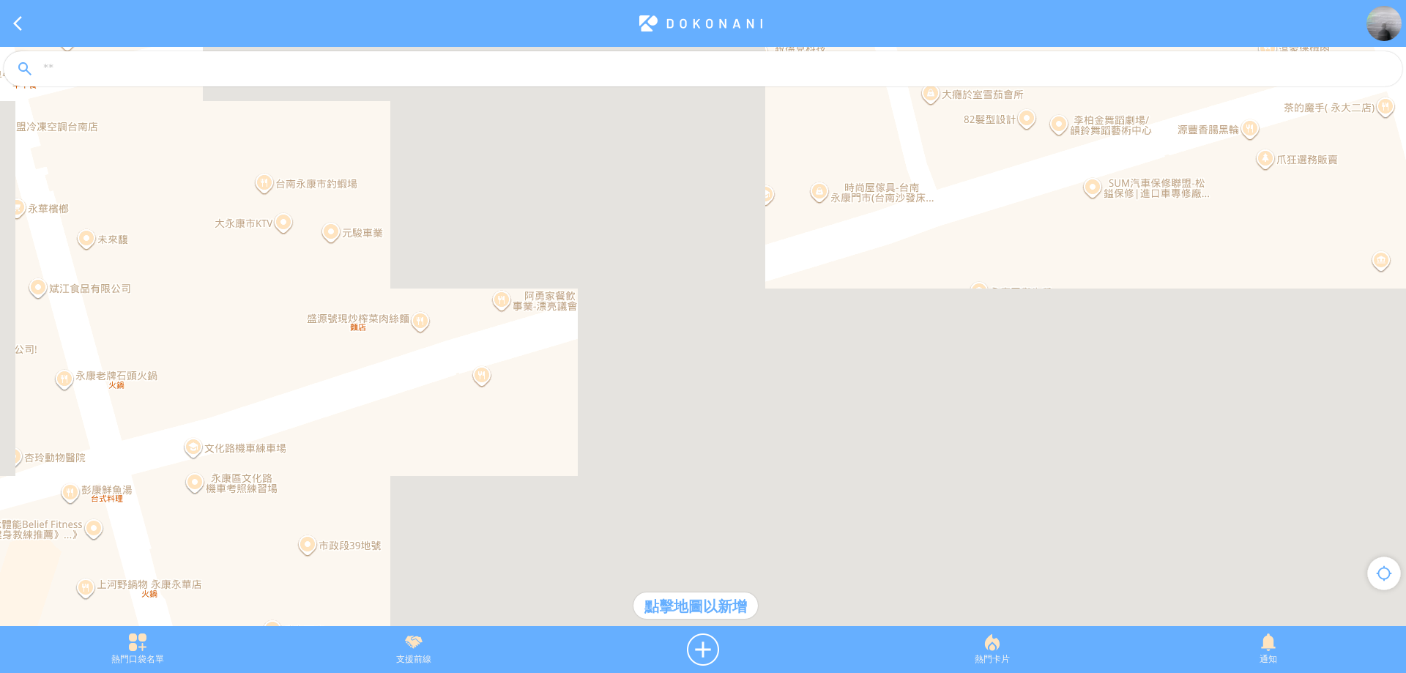
click at [805, 272] on div at bounding box center [703, 344] width 1406 height 594
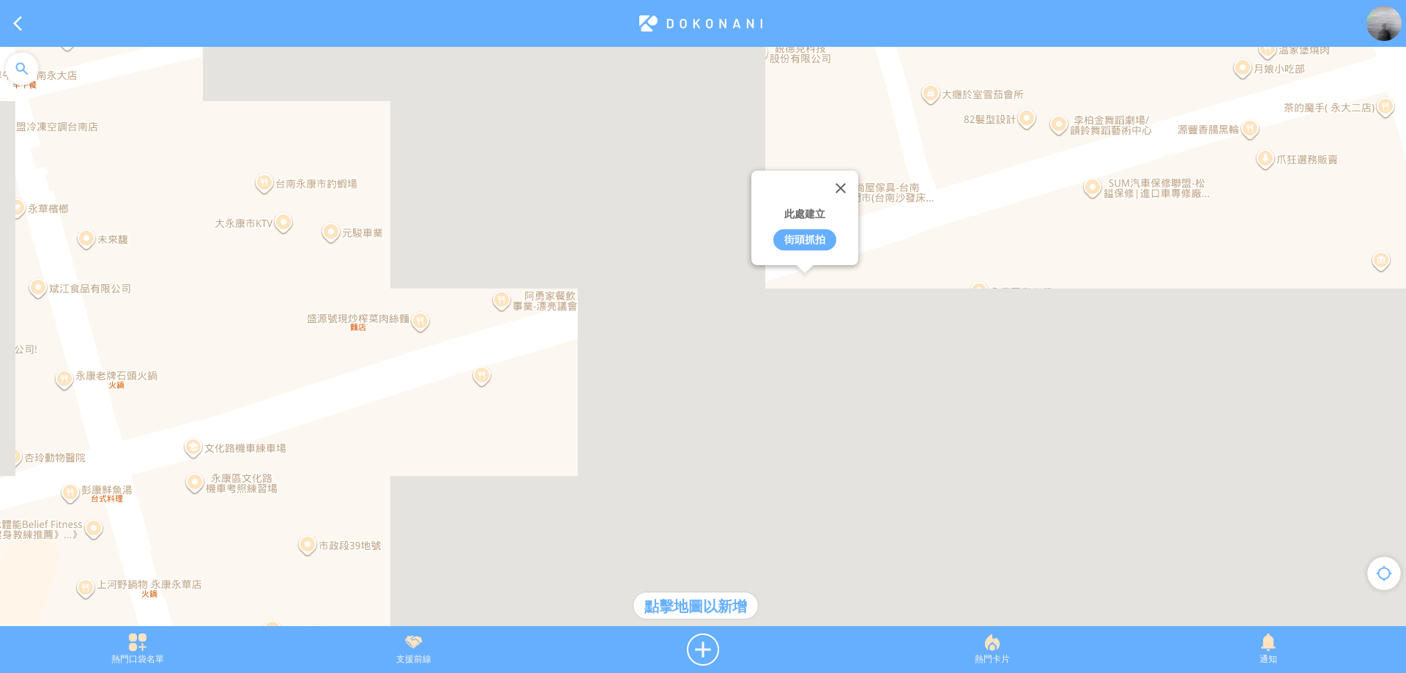
click at [800, 242] on div "街頭抓拍" at bounding box center [804, 239] width 63 height 21
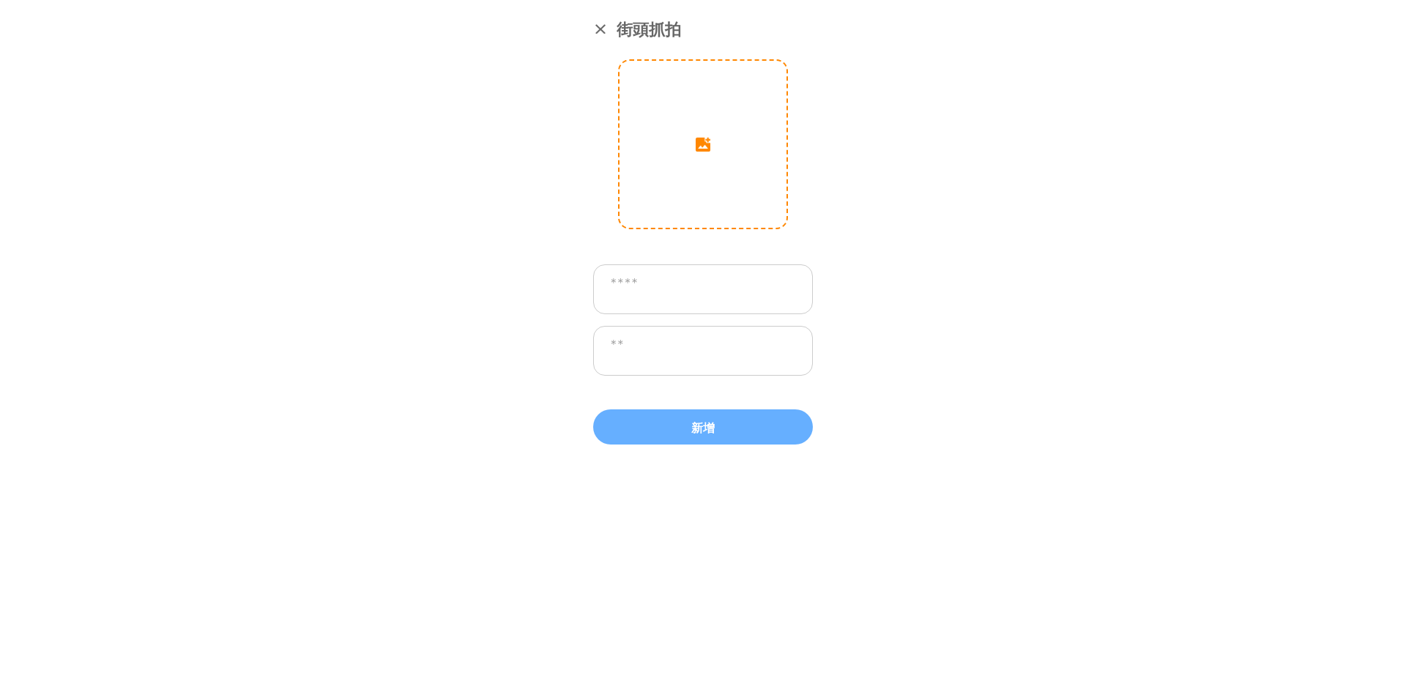
click at [693, 144] on input "image" at bounding box center [702, 144] width 167 height 167
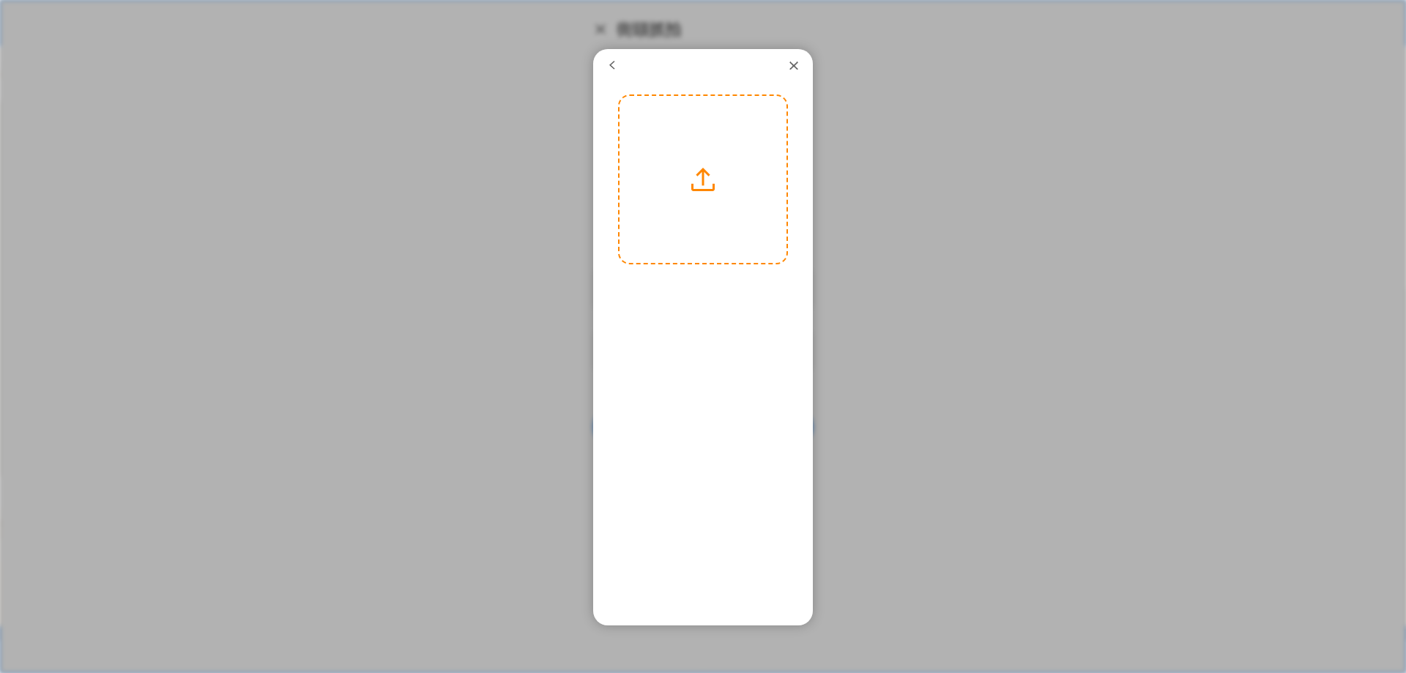
click at [721, 195] on label at bounding box center [702, 179] width 167 height 167
click at [0, 0] on input "file" at bounding box center [0, 0] width 0 height 0
click at [723, 228] on div at bounding box center [702, 174] width 167 height 250
click at [731, 276] on button "下一步" at bounding box center [744, 283] width 66 height 19
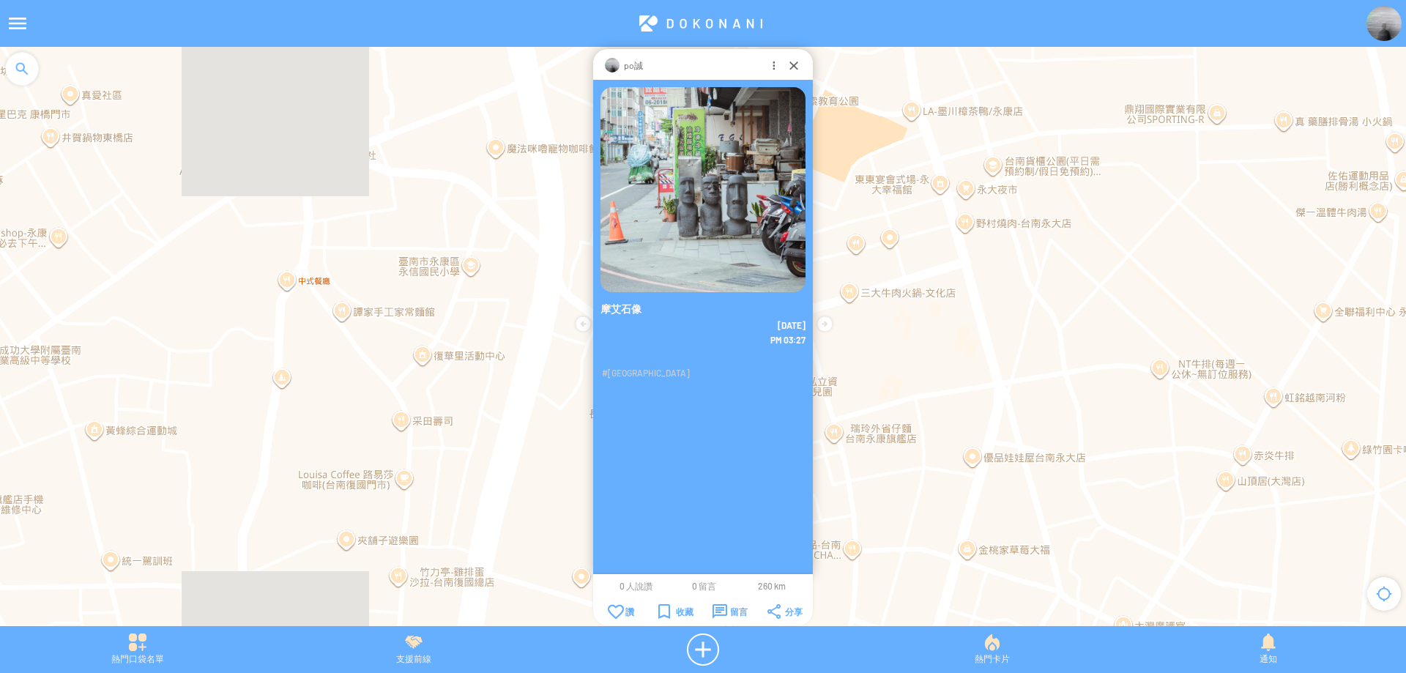
click at [1245, 185] on div at bounding box center [703, 344] width 1406 height 594
click at [791, 67] on div at bounding box center [793, 65] width 15 height 15
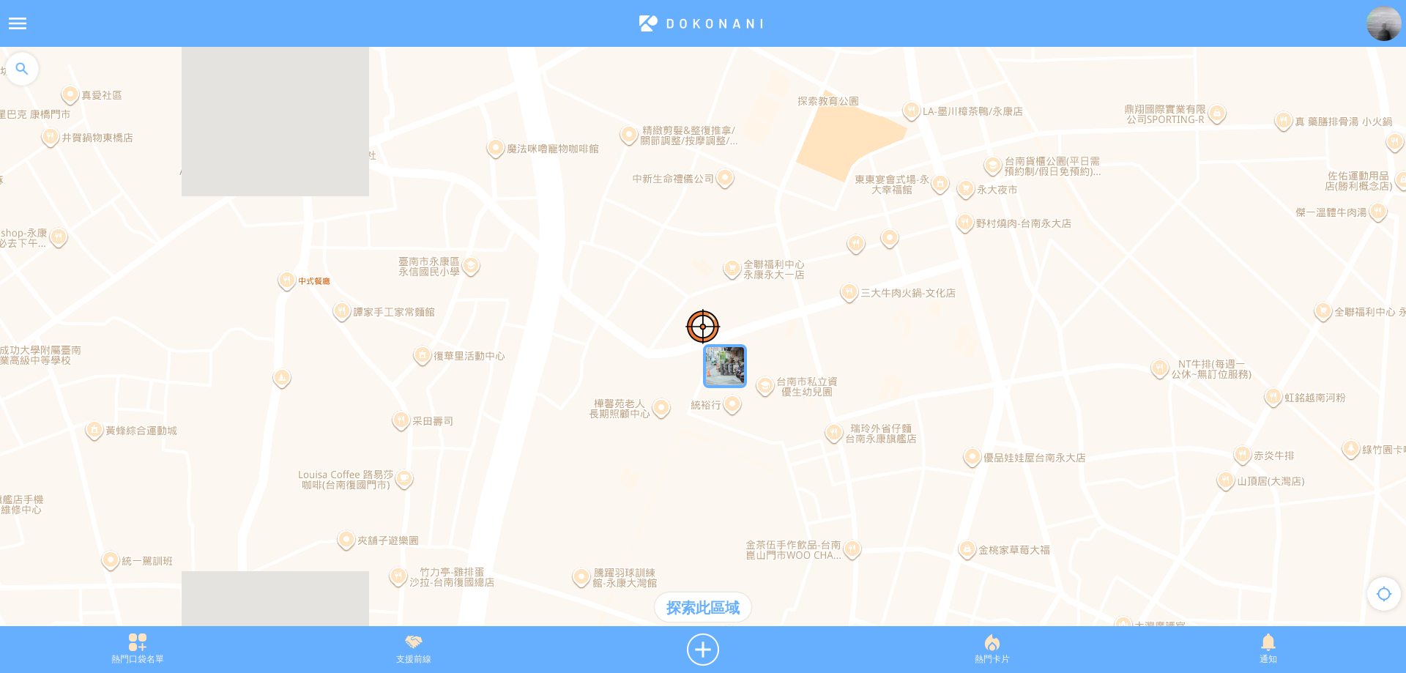
drag, startPoint x: 791, startPoint y: 133, endPoint x: 714, endPoint y: 329, distance: 211.4
click at [714, 330] on div at bounding box center [703, 344] width 1406 height 594
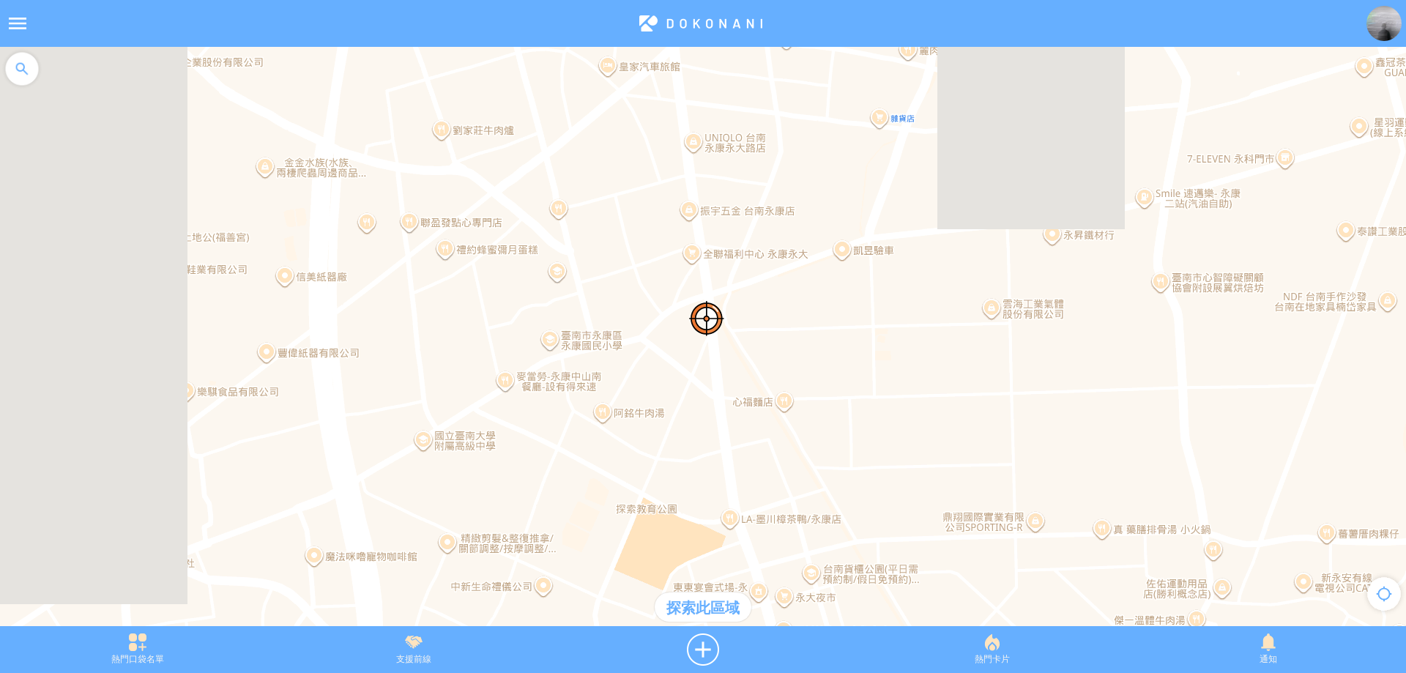
drag, startPoint x: 738, startPoint y: 189, endPoint x: 630, endPoint y: 383, distance: 222.2
click at [630, 383] on div at bounding box center [703, 344] width 1406 height 594
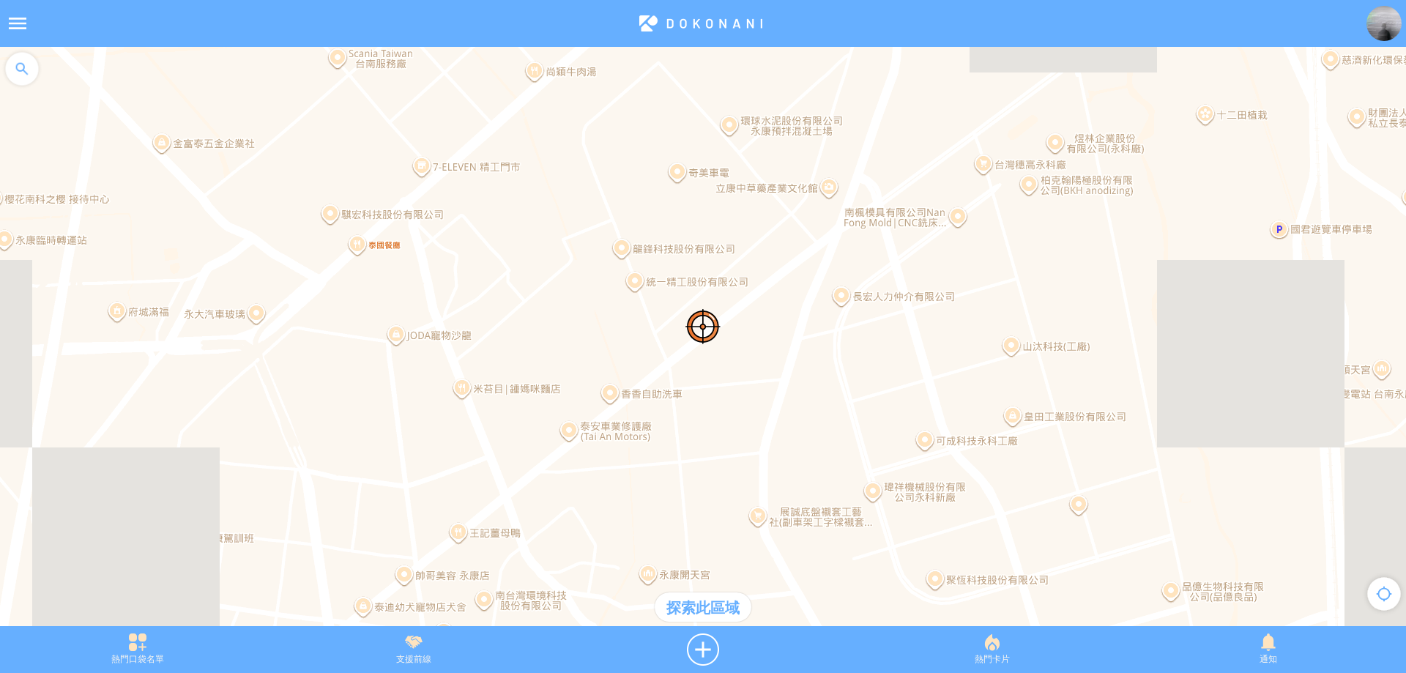
click at [23, 65] on div at bounding box center [22, 69] width 44 height 44
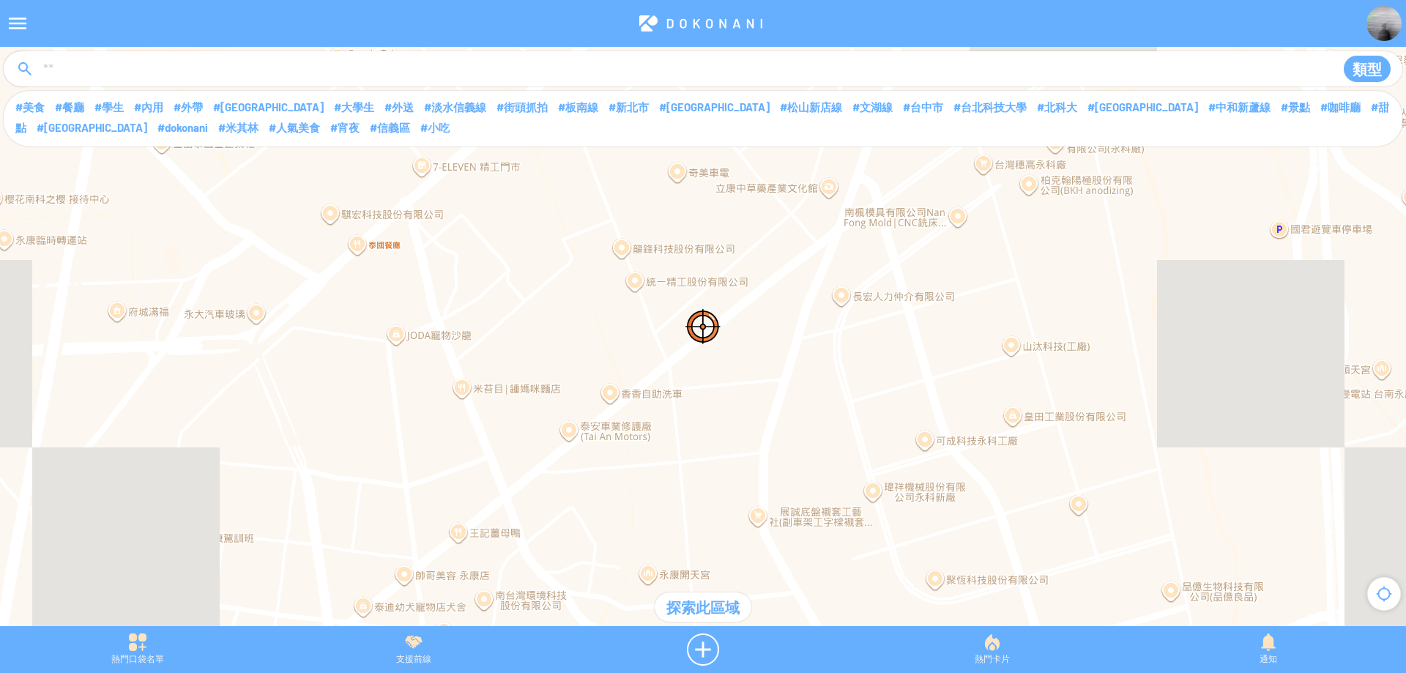
click at [92, 78] on input at bounding box center [681, 70] width 1279 height 28
type input "**"
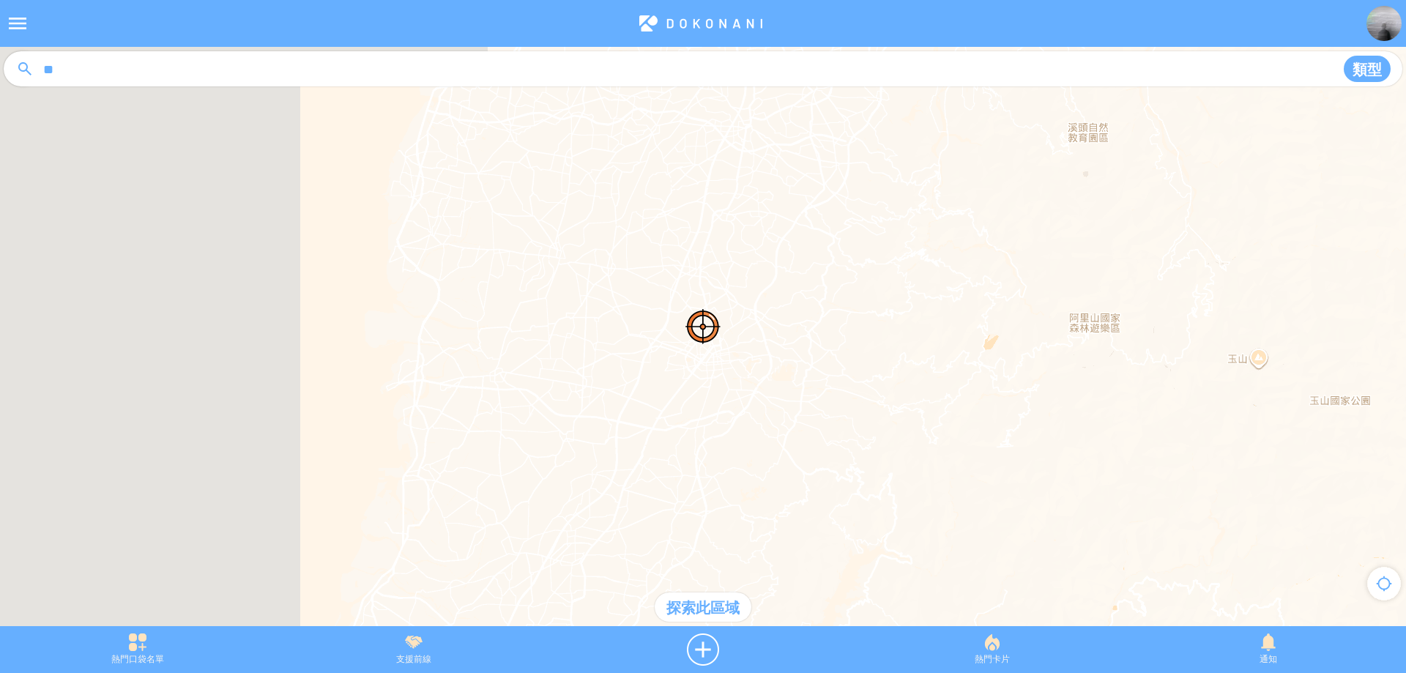
click at [201, 75] on input "**" at bounding box center [681, 70] width 1279 height 28
type input "****"
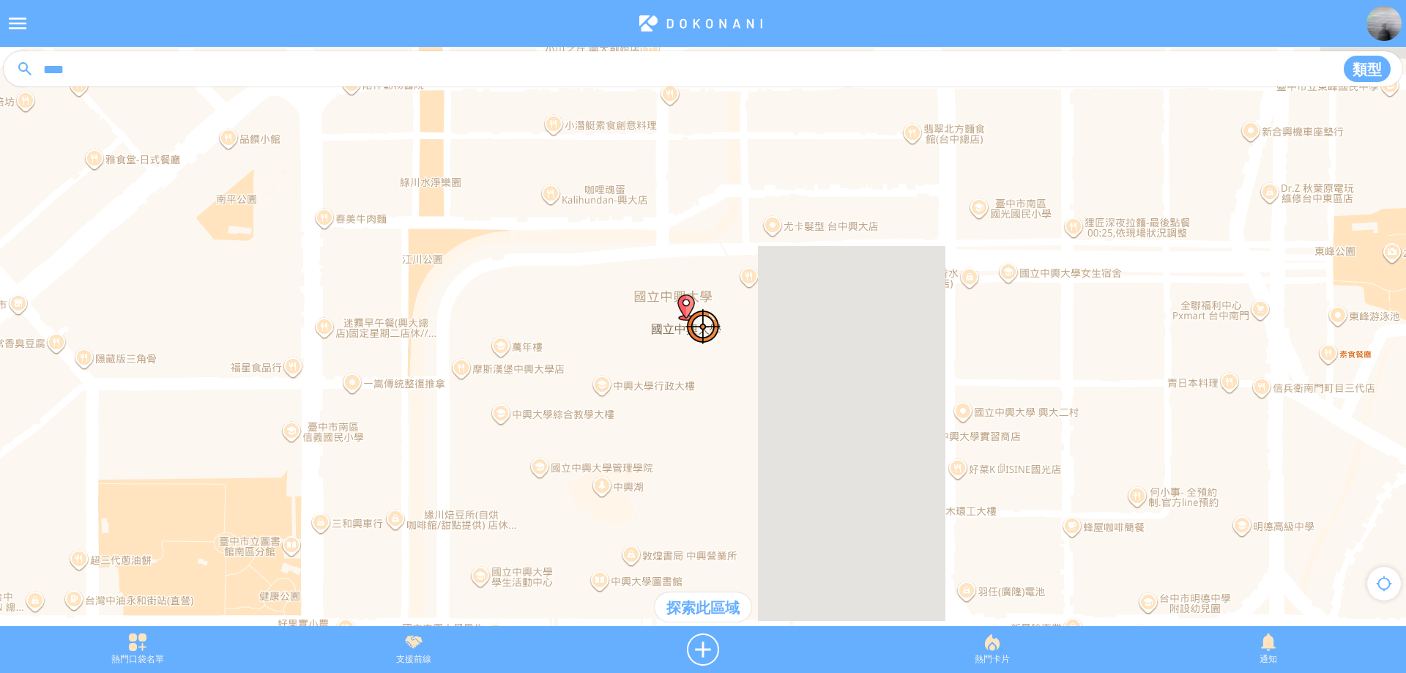
click at [715, 619] on div "探索此區域" at bounding box center [703, 606] width 97 height 29
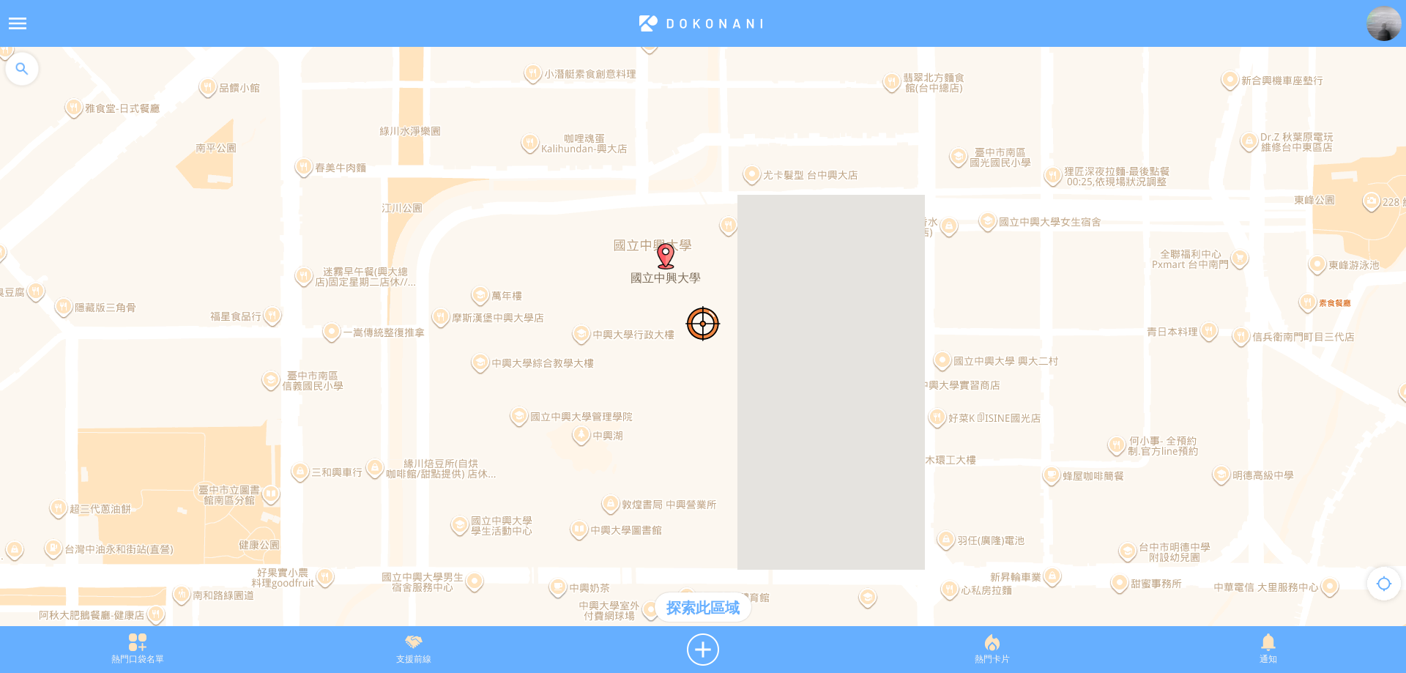
drag, startPoint x: 728, startPoint y: 445, endPoint x: 707, endPoint y: 389, distance: 60.2
click at [707, 389] on div at bounding box center [703, 344] width 1406 height 594
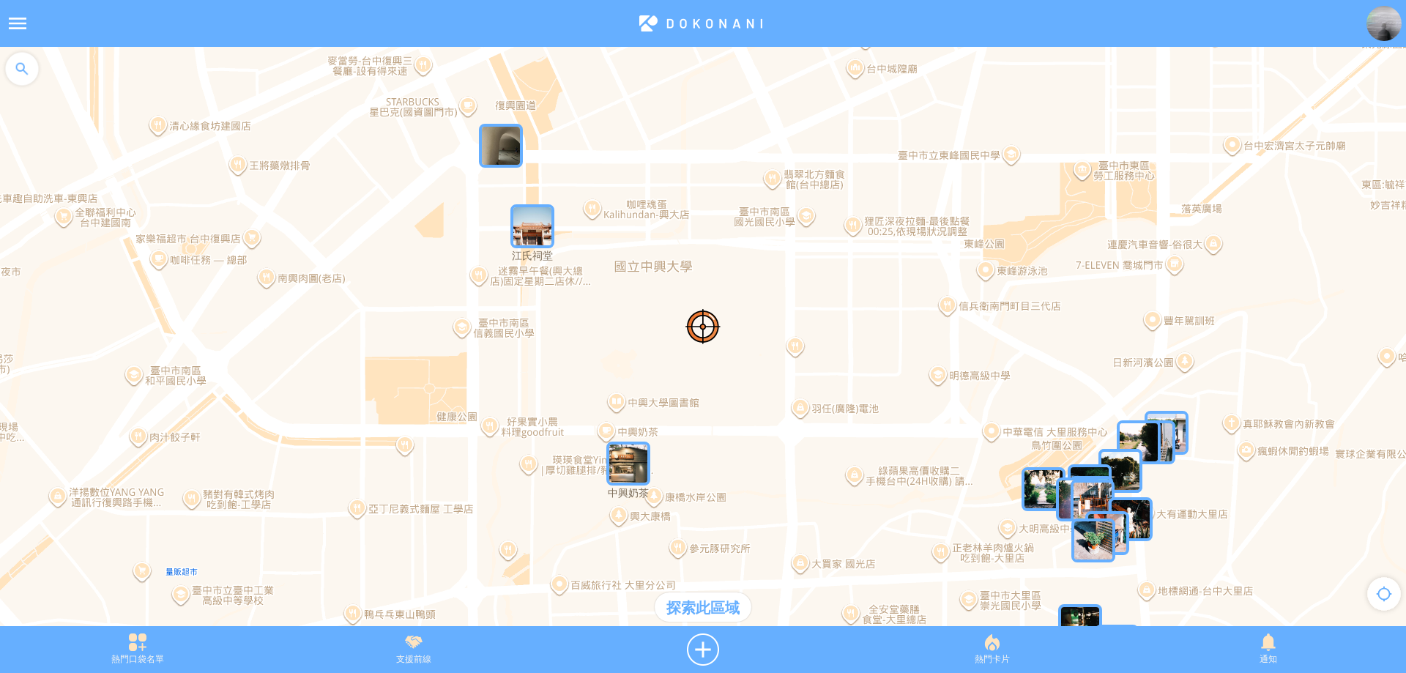
drag, startPoint x: 757, startPoint y: 473, endPoint x: 722, endPoint y: 417, distance: 66.4
click at [722, 417] on div at bounding box center [703, 344] width 1406 height 594
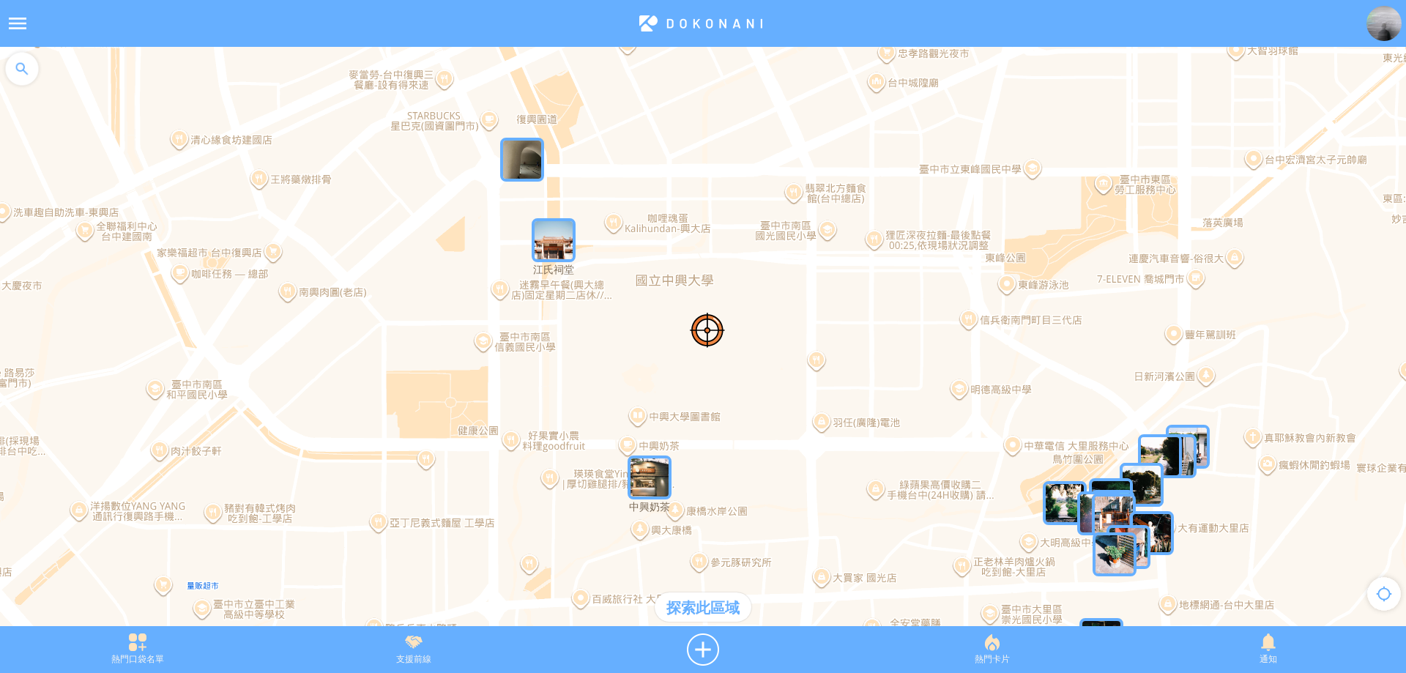
drag, startPoint x: 634, startPoint y: 353, endPoint x: 667, endPoint y: 378, distance: 41.3
click at [667, 378] on div at bounding box center [703, 344] width 1406 height 594
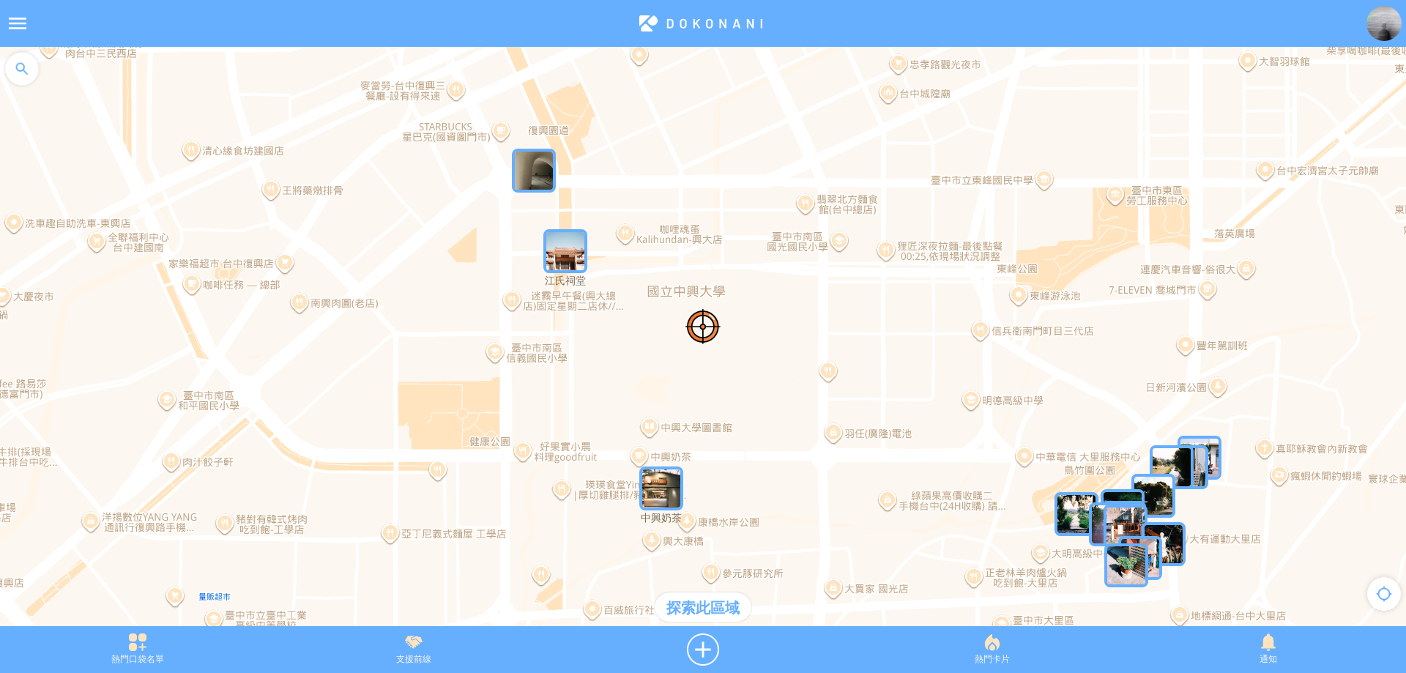
click at [725, 617] on div "探索此區域" at bounding box center [703, 606] width 97 height 29
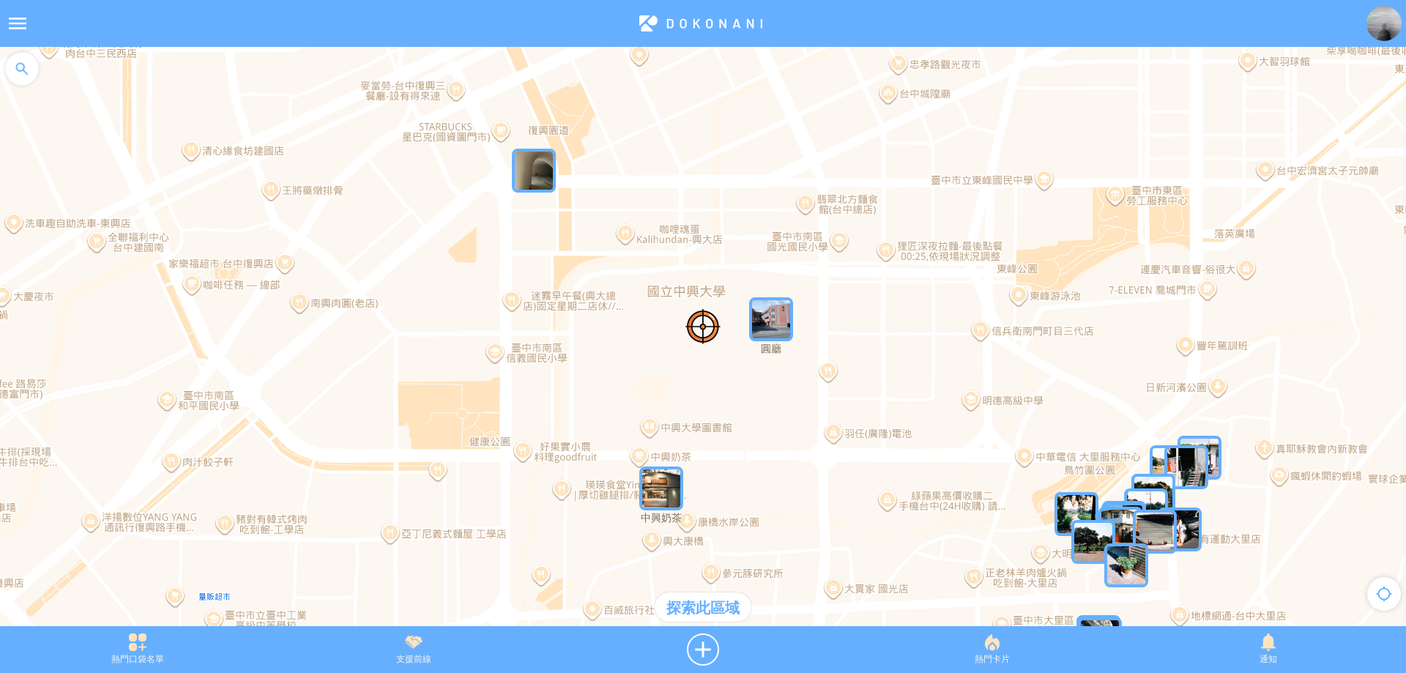
click at [663, 496] on img "qJThMWX6nrmMapIcon" at bounding box center [661, 488] width 44 height 44
click at [674, 487] on img "qJThMWX6nrmMapIcon" at bounding box center [683, 510] width 88 height 88
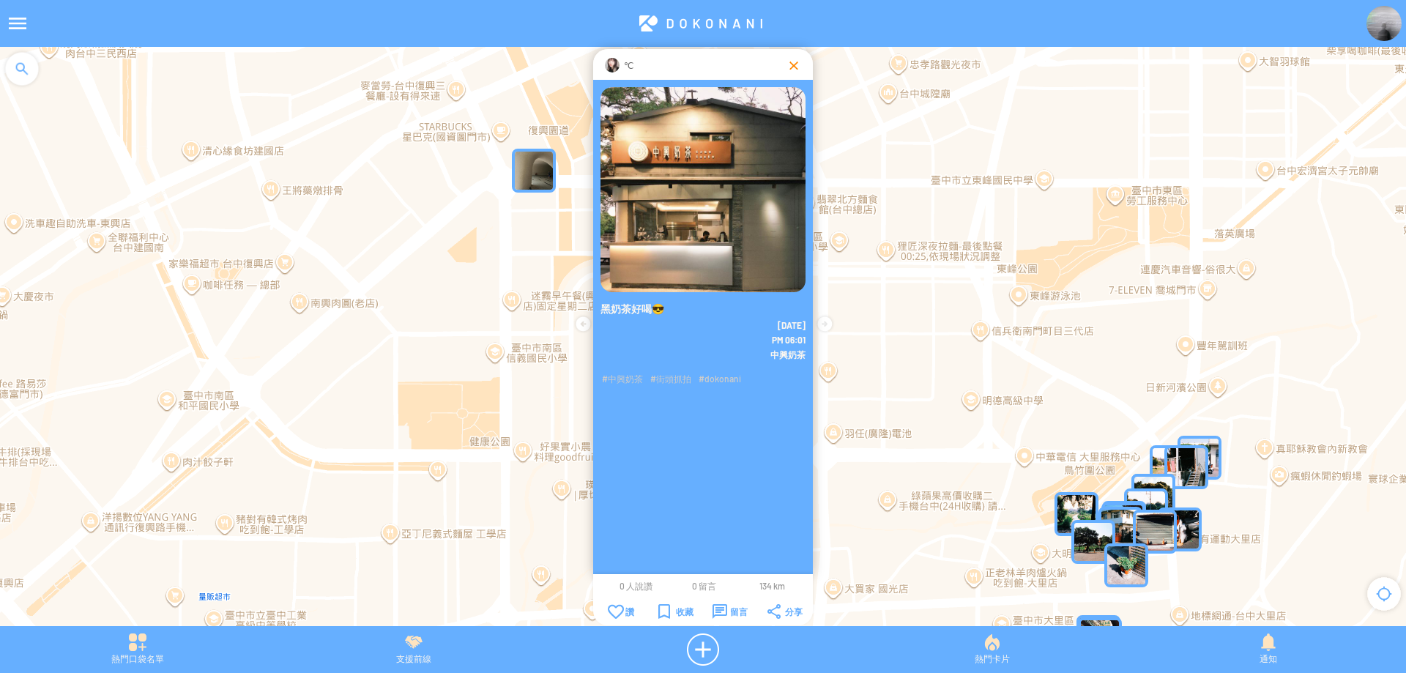
click at [794, 66] on div at bounding box center [793, 65] width 15 height 15
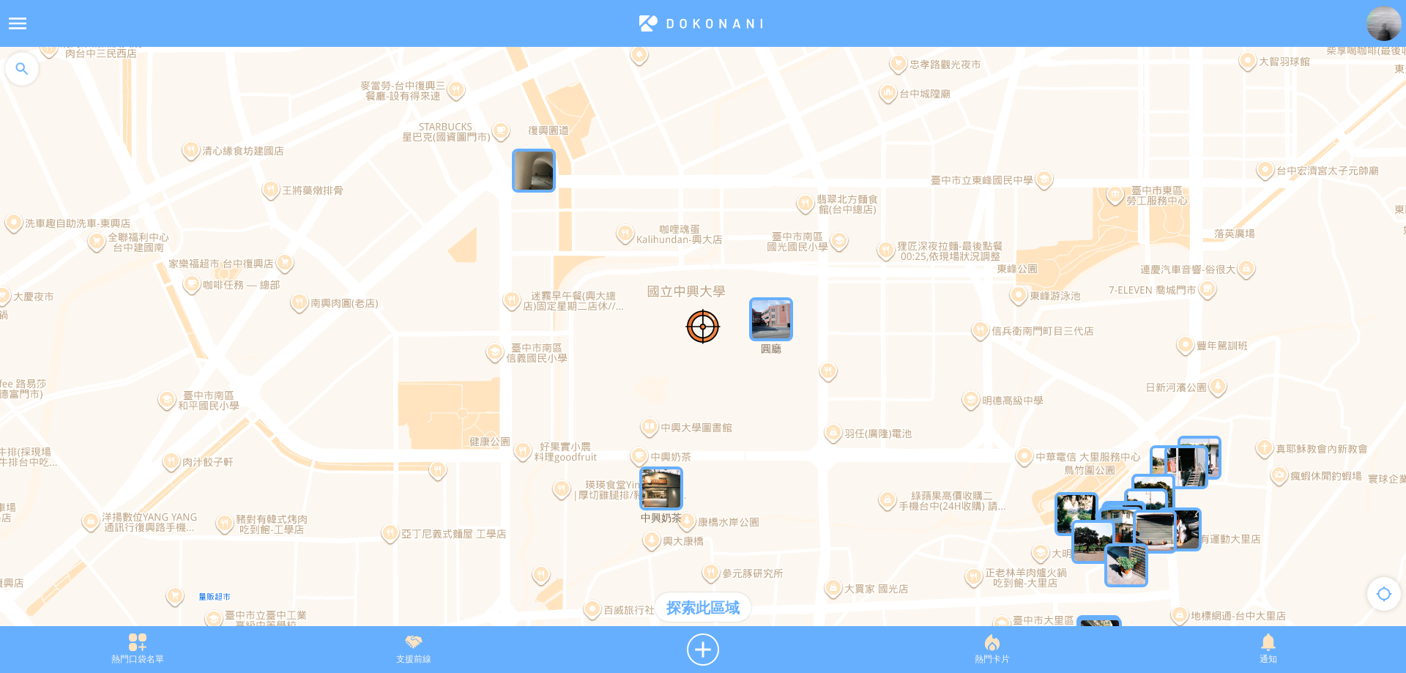
click at [765, 347] on div at bounding box center [703, 344] width 1406 height 594
click at [769, 324] on img "JkylRnQ9evcMapIcon" at bounding box center [771, 319] width 44 height 44
click at [769, 324] on img "JkylRnQ9evcMapIcon" at bounding box center [793, 341] width 88 height 88
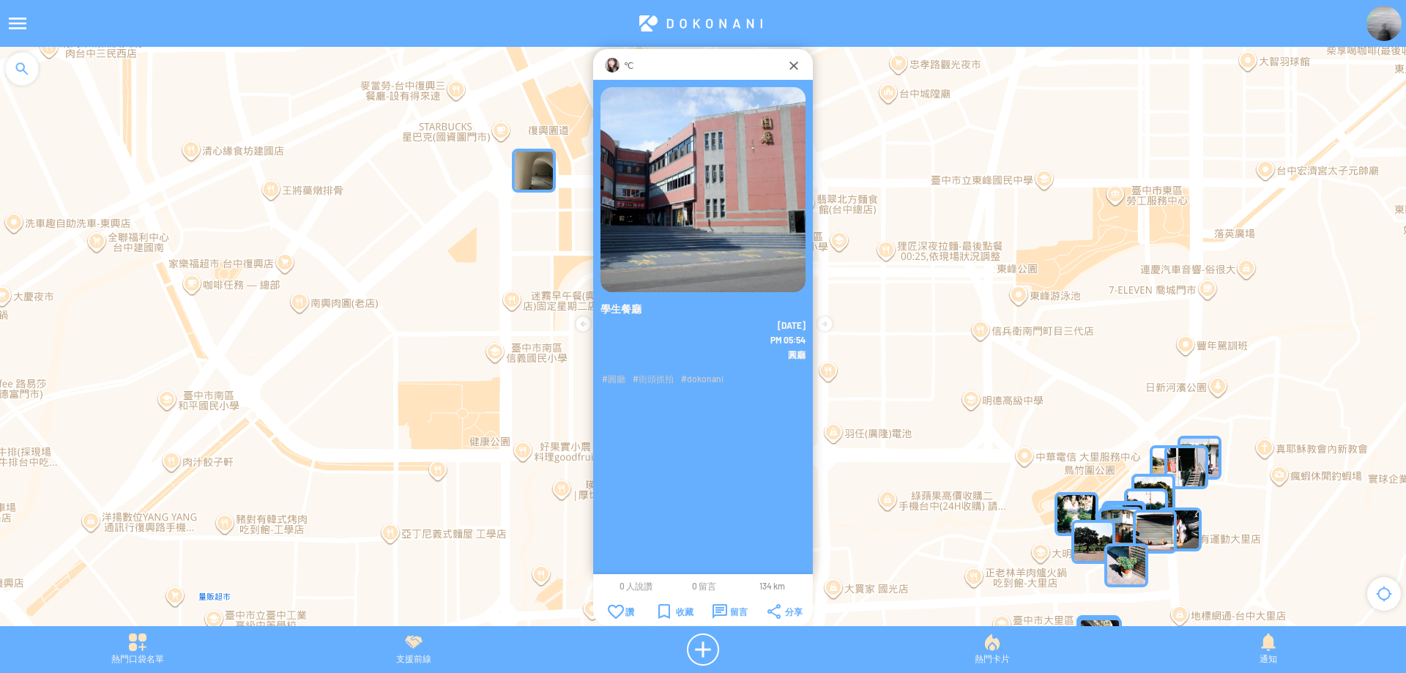
click at [637, 64] on div "℃" at bounding box center [702, 65] width 167 height 15
click at [609, 64] on img at bounding box center [612, 65] width 15 height 15
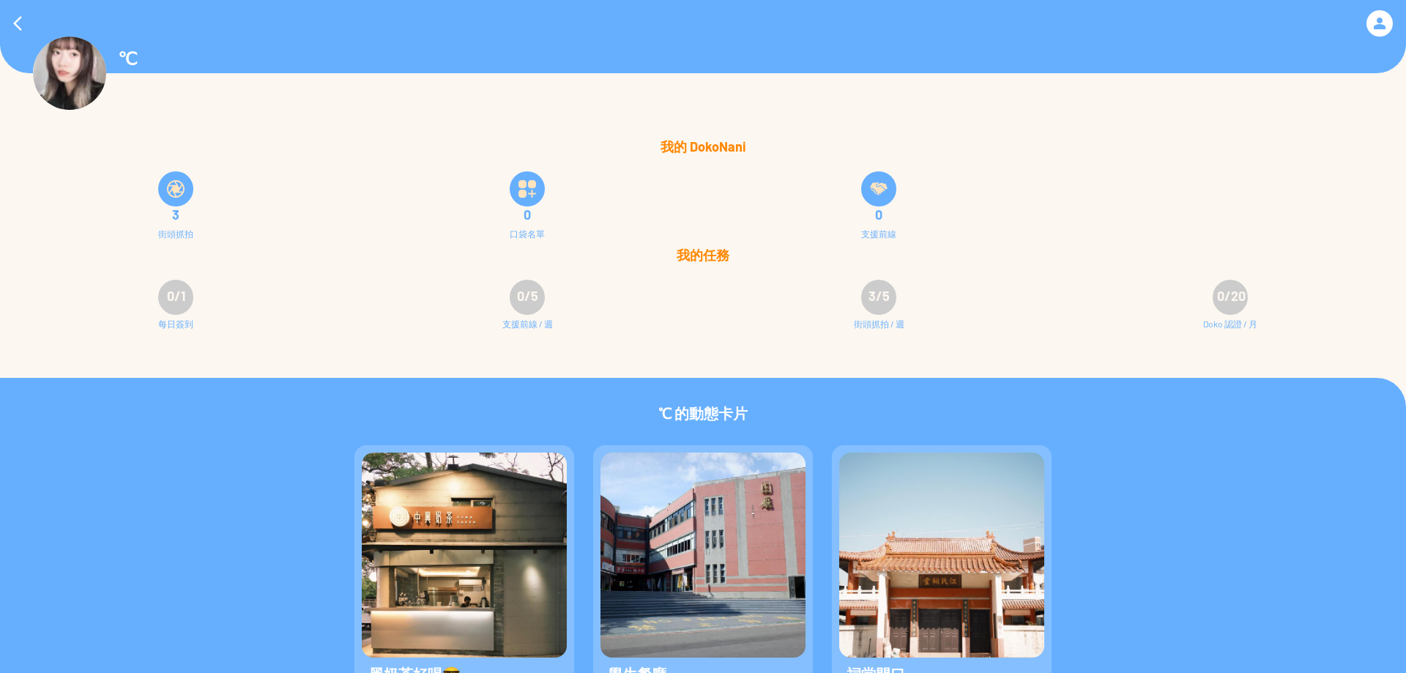
click at [176, 189] on img at bounding box center [176, 189] width 18 height 18
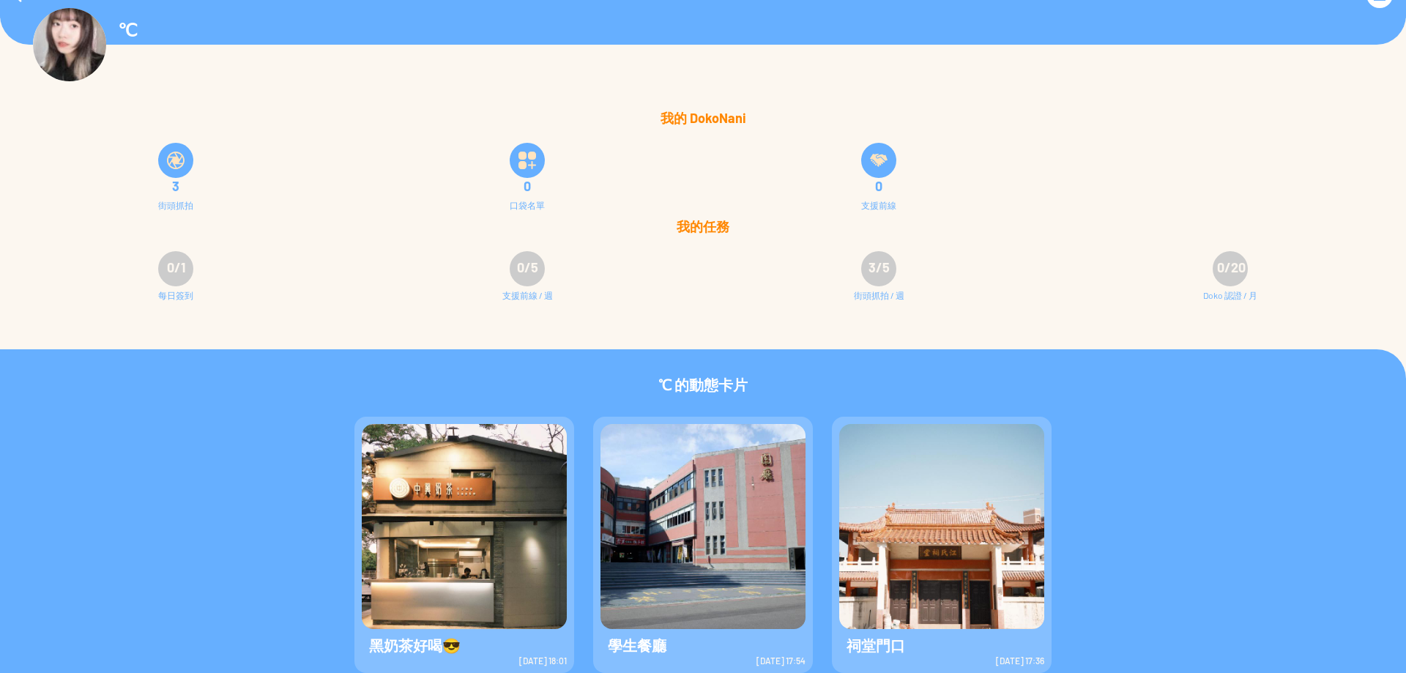
scroll to position [45, 0]
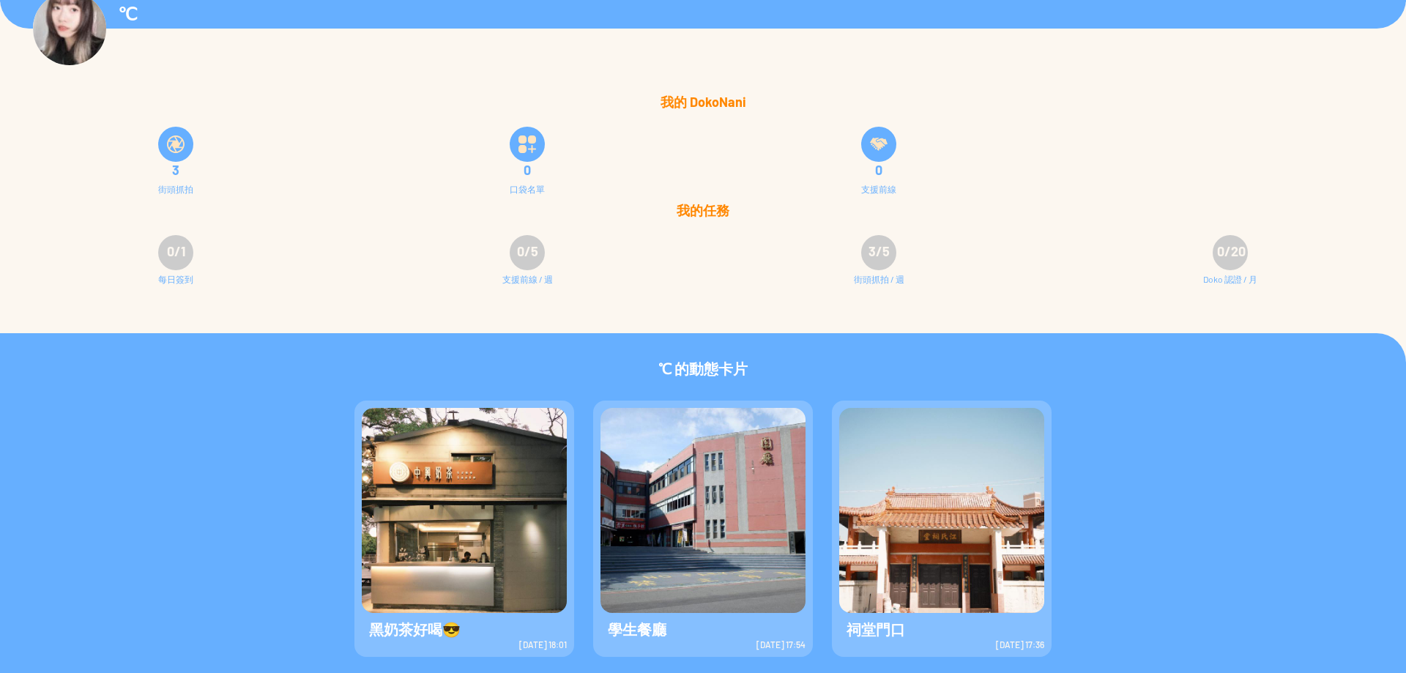
click at [969, 518] on img at bounding box center [941, 510] width 205 height 205
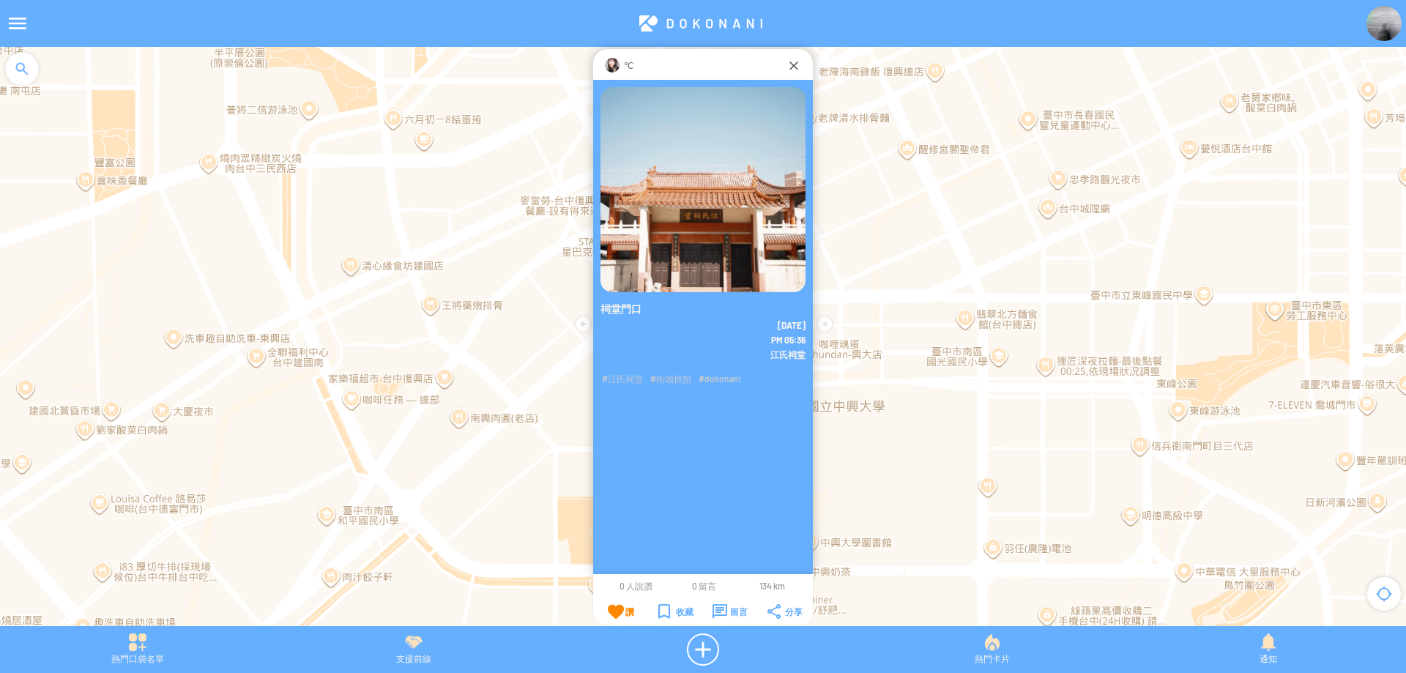
click at [617, 609] on div "讚" at bounding box center [621, 611] width 26 height 15
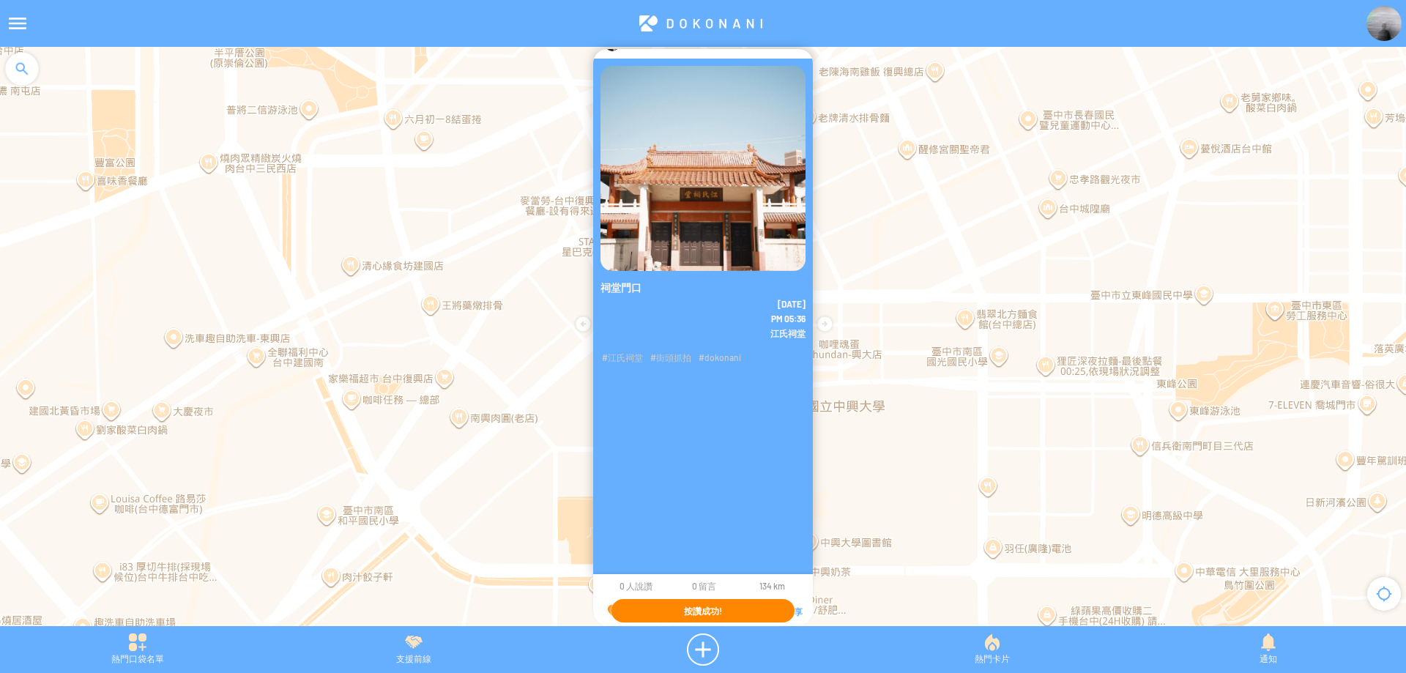
scroll to position [31, 0]
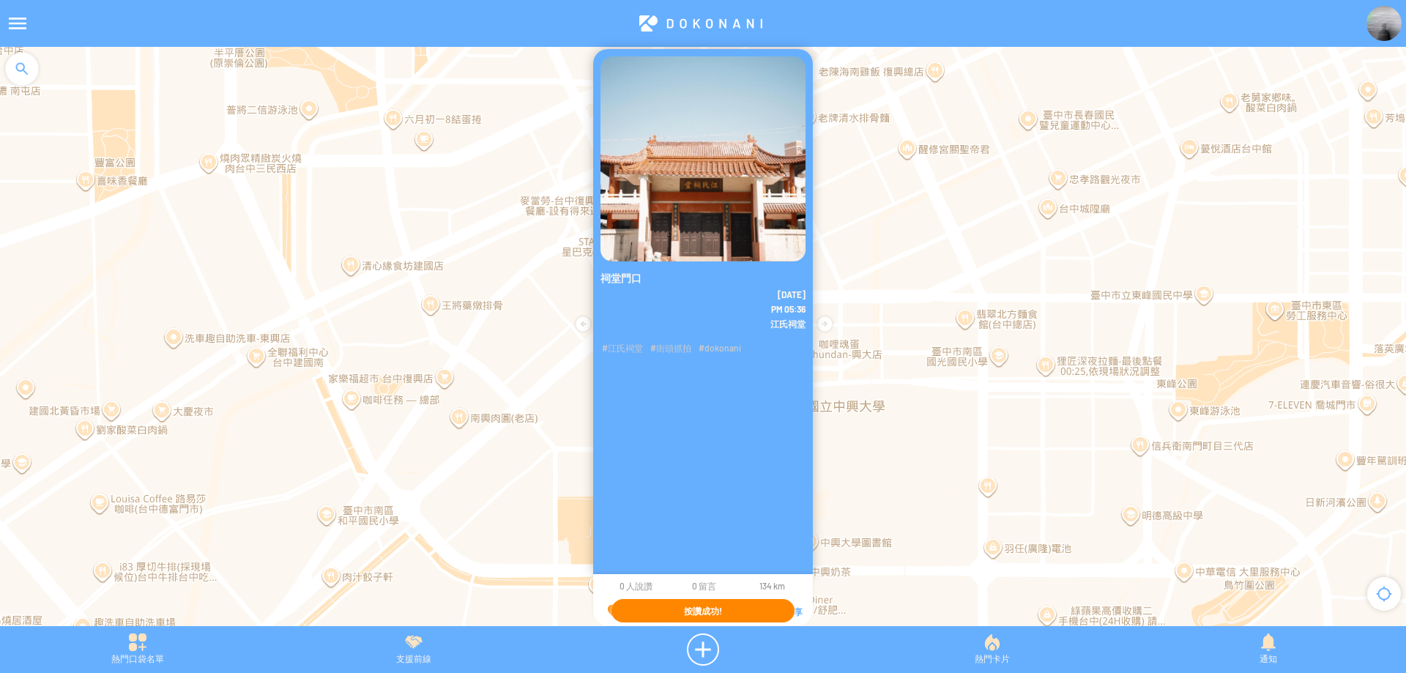
click at [699, 610] on span "按讚成功!" at bounding box center [703, 611] width 38 height 10
click at [713, 493] on div "祠堂門口 2025-8-18 PM 05:36" at bounding box center [703, 311] width 220 height 525
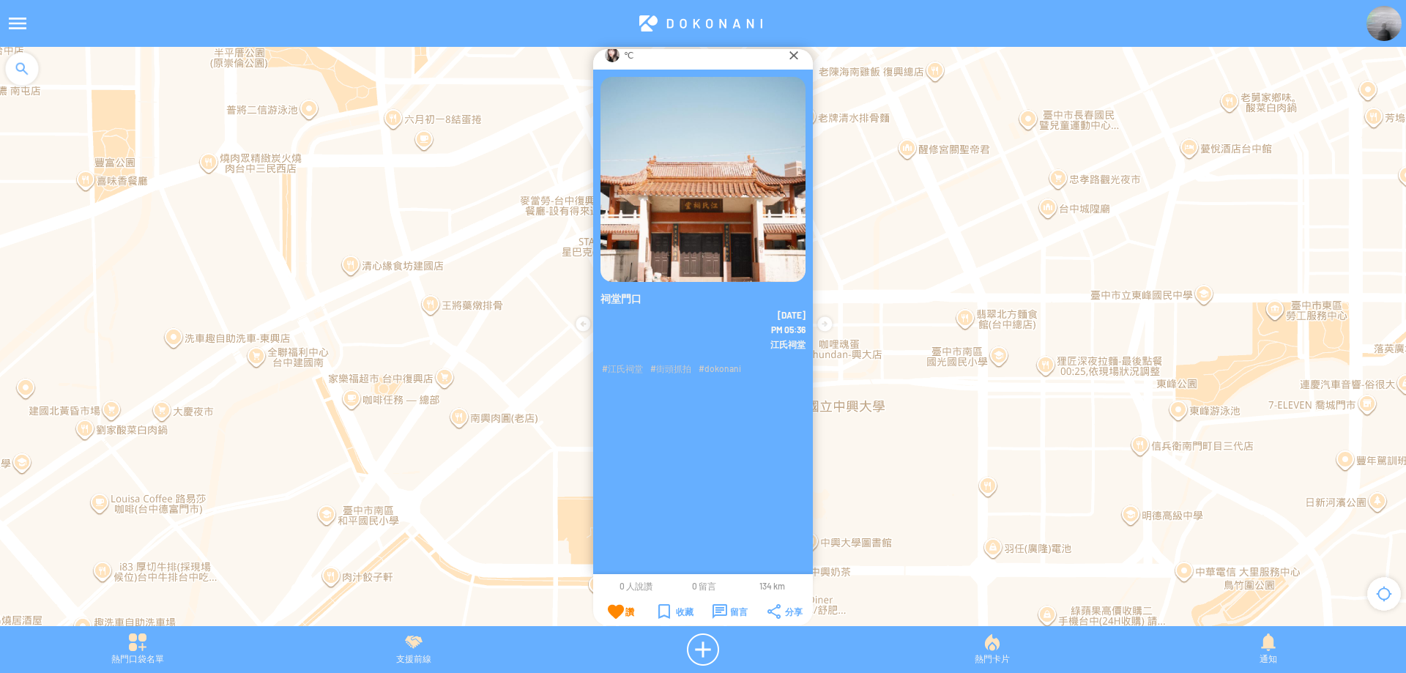
scroll to position [0, 0]
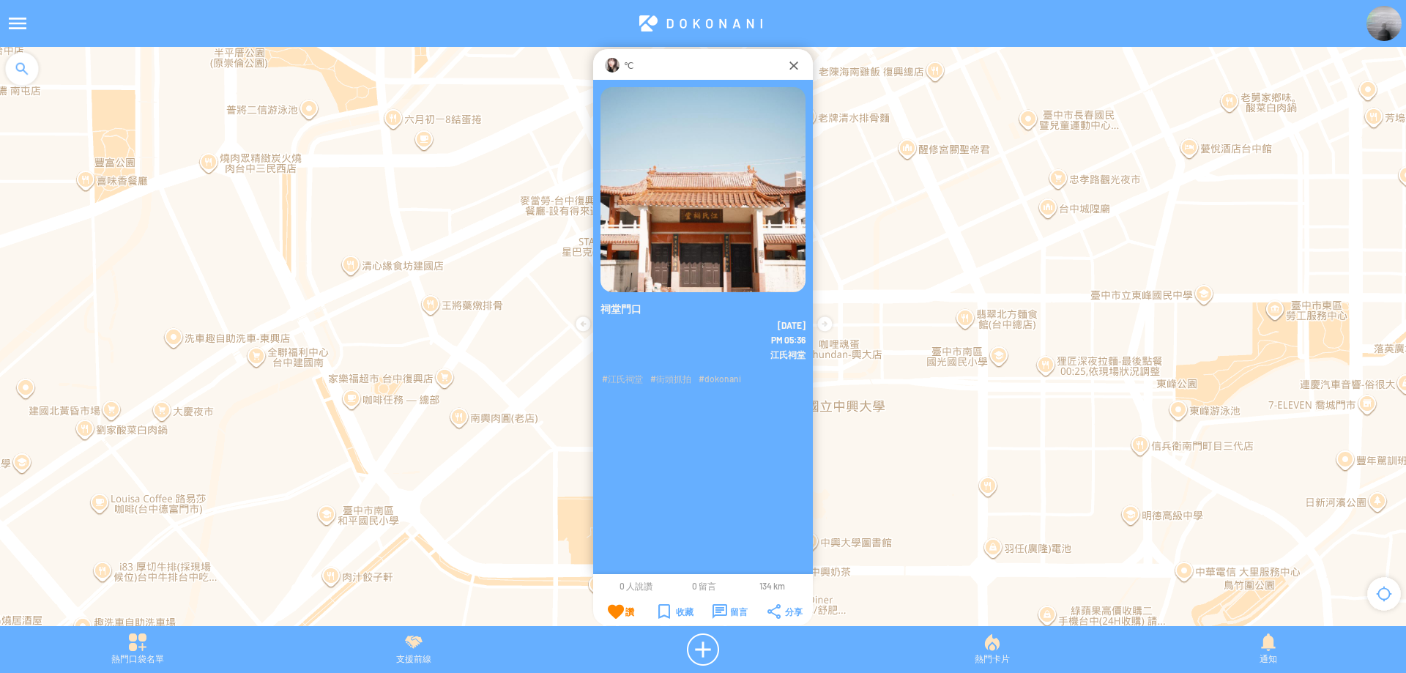
click at [781, 74] on div "℃" at bounding box center [703, 64] width 220 height 31
click at [792, 69] on div at bounding box center [793, 65] width 15 height 15
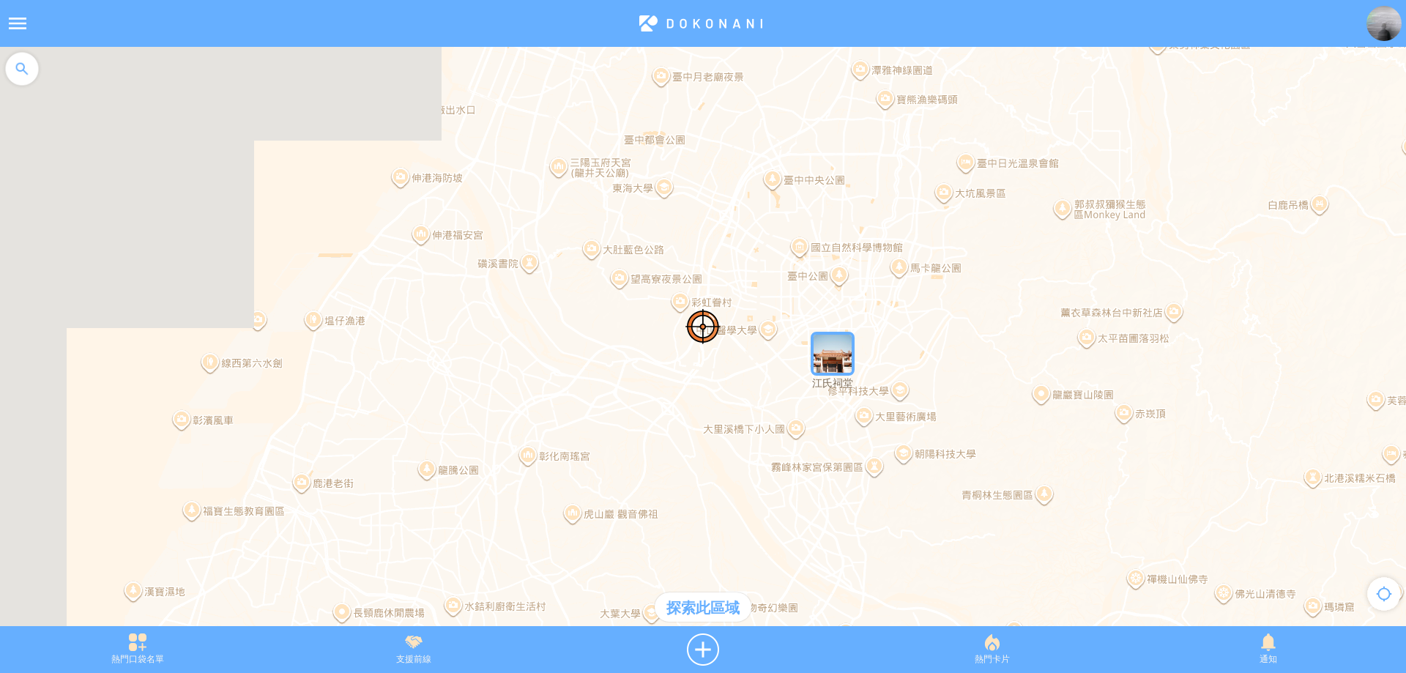
click at [1385, 30] on img at bounding box center [1383, 23] width 35 height 35
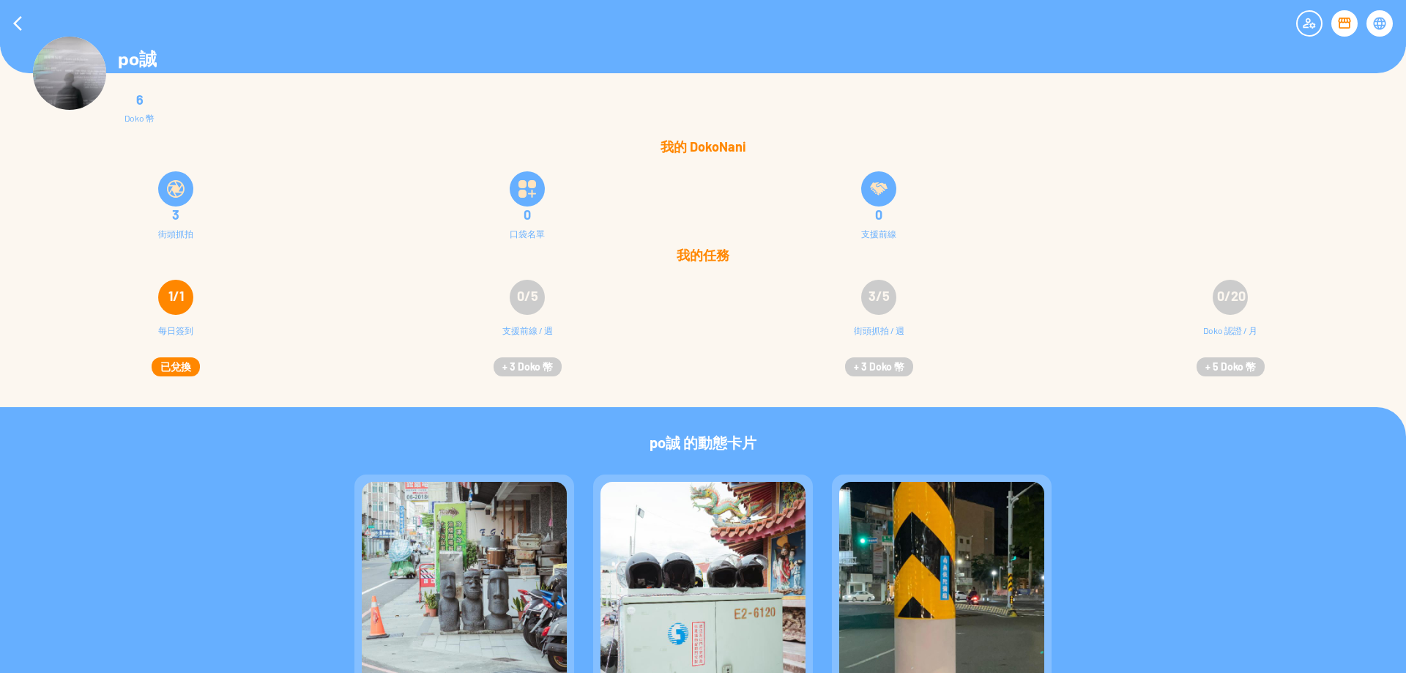
scroll to position [74, 0]
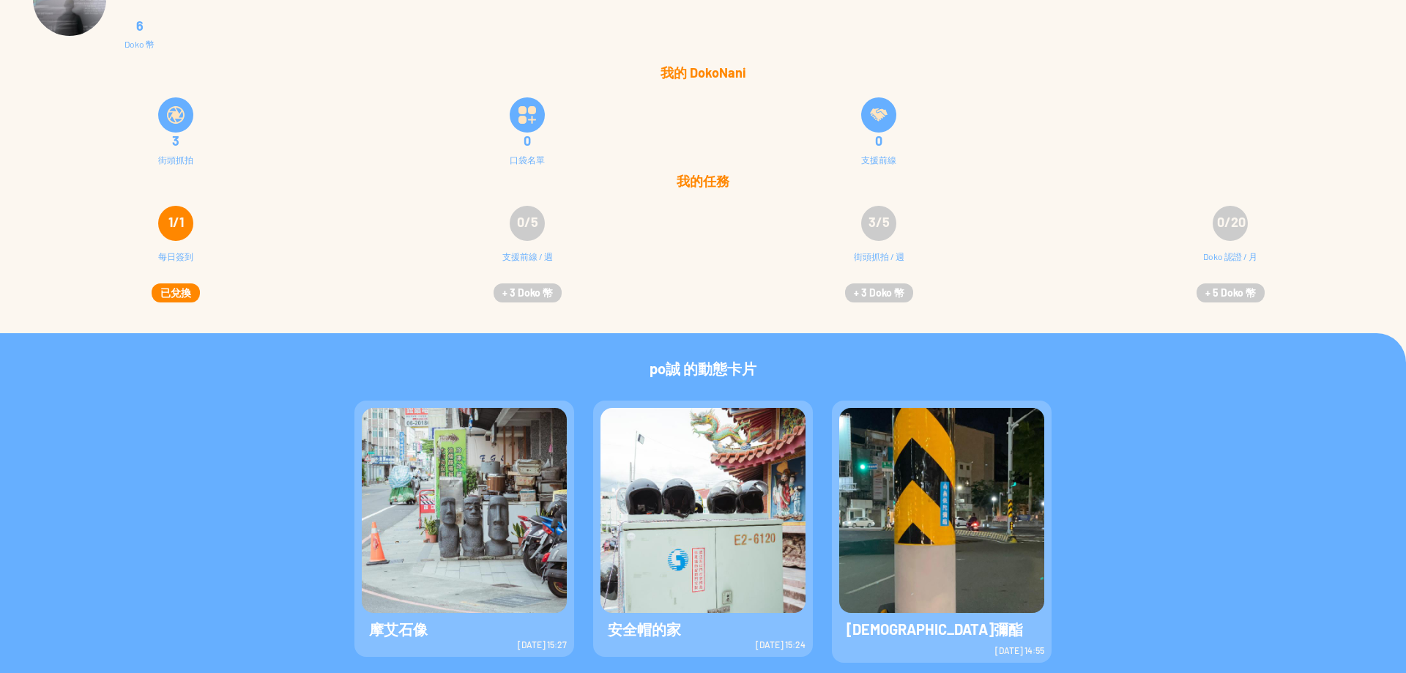
click at [390, 524] on img at bounding box center [464, 510] width 205 height 205
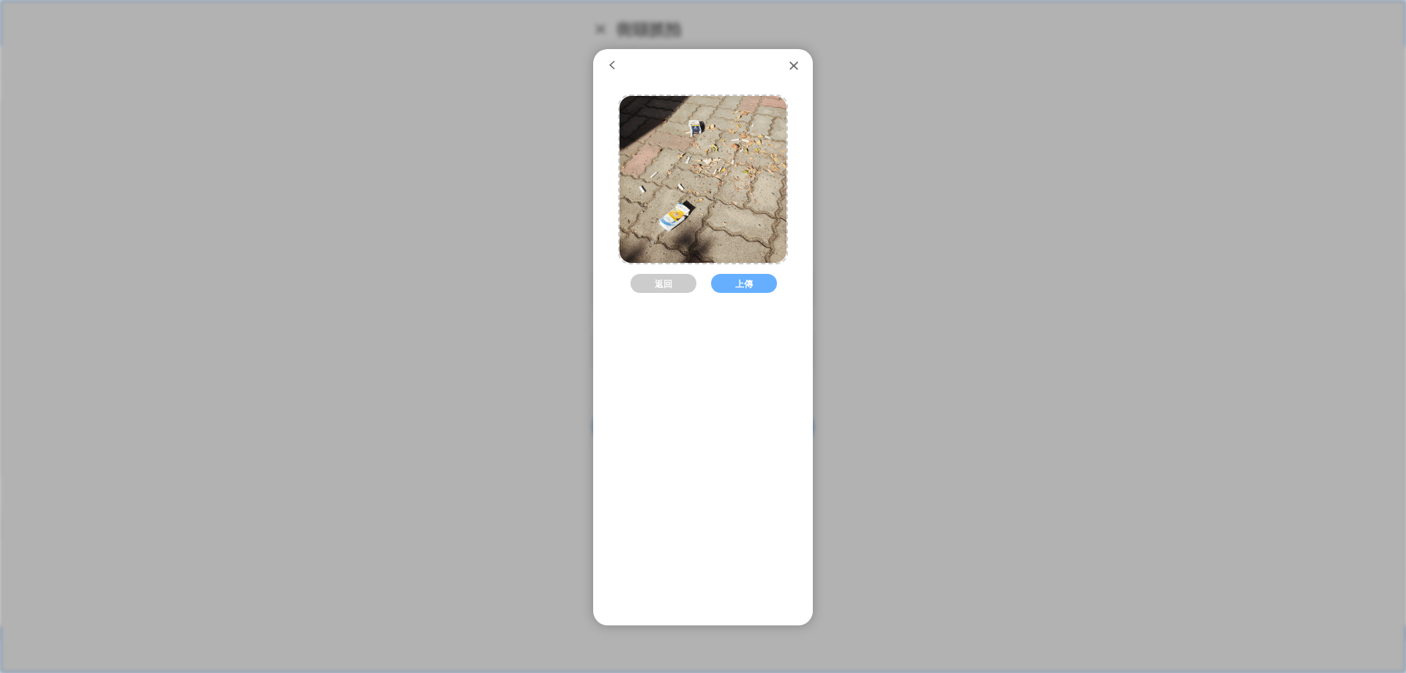
click at [740, 285] on button "上傳" at bounding box center [744, 283] width 66 height 19
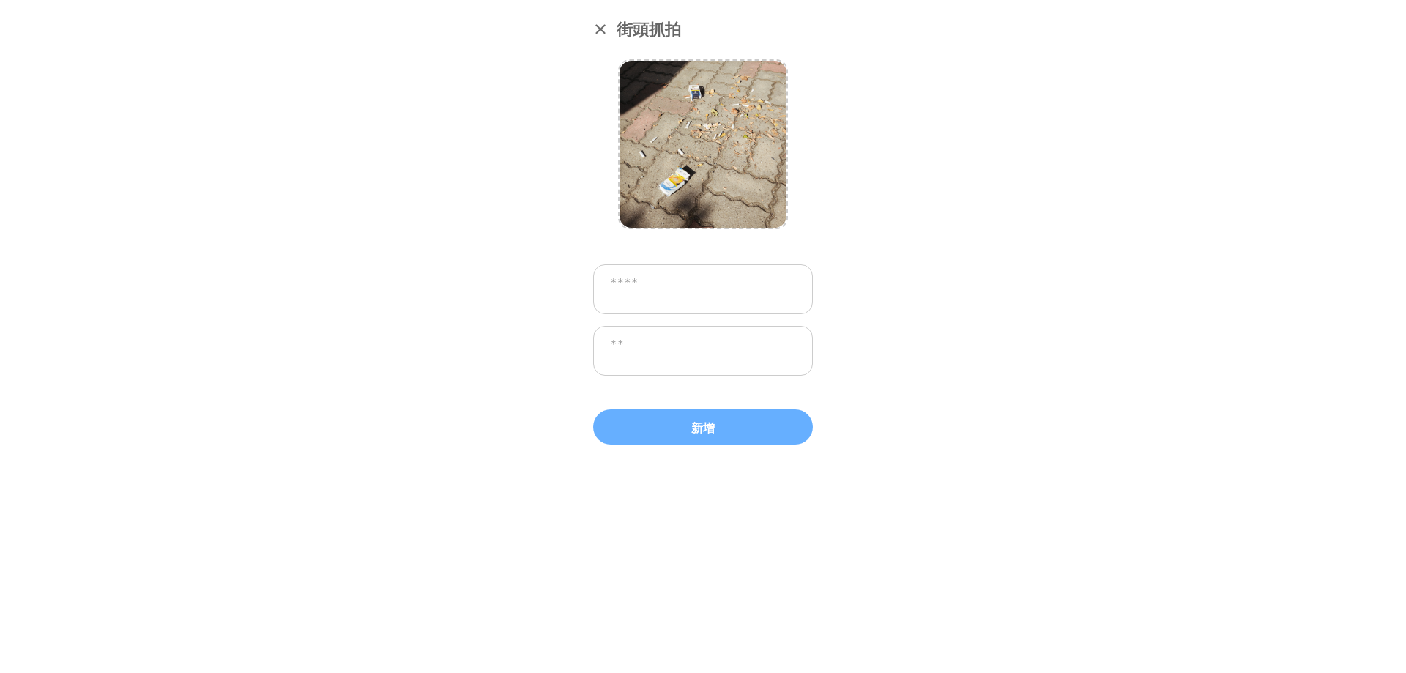
click at [734, 282] on textarea at bounding box center [703, 289] width 220 height 50
type textarea "****"
click at [721, 341] on textarea at bounding box center [703, 351] width 220 height 50
drag, startPoint x: 716, startPoint y: 358, endPoint x: 622, endPoint y: 343, distance: 95.7
click at [622, 343] on textarea "********" at bounding box center [703, 351] width 220 height 50
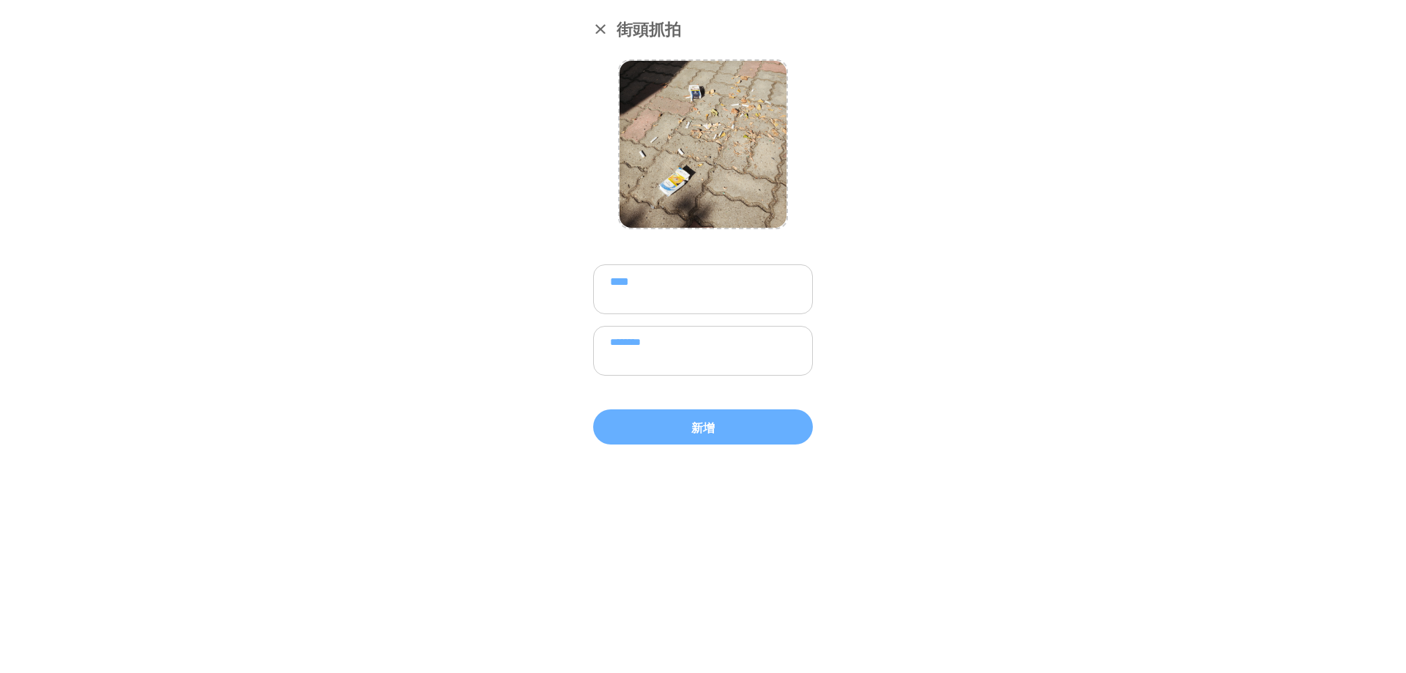
type textarea "********"
click at [619, 343] on textarea "********" at bounding box center [703, 351] width 220 height 50
click at [688, 415] on button "新增" at bounding box center [703, 426] width 220 height 35
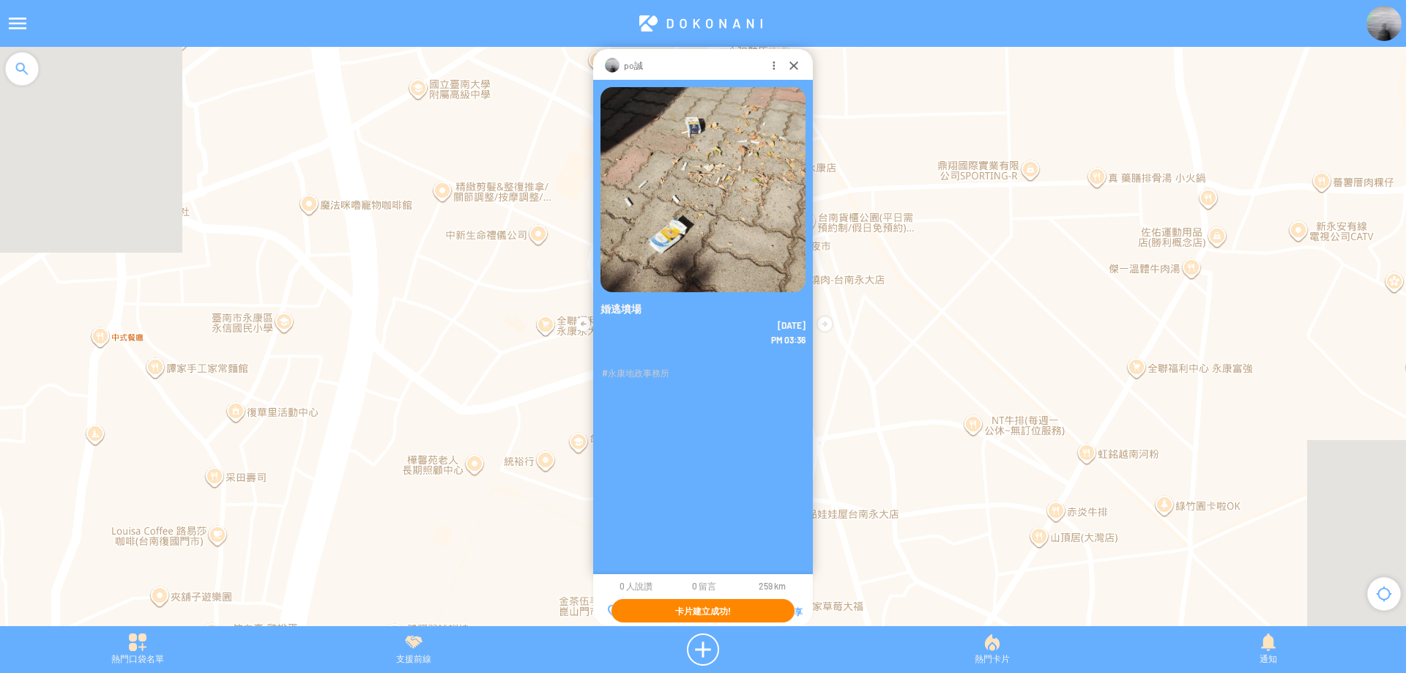
click at [786, 67] on div "po誠" at bounding box center [703, 64] width 220 height 31
click at [789, 60] on div at bounding box center [793, 65] width 15 height 15
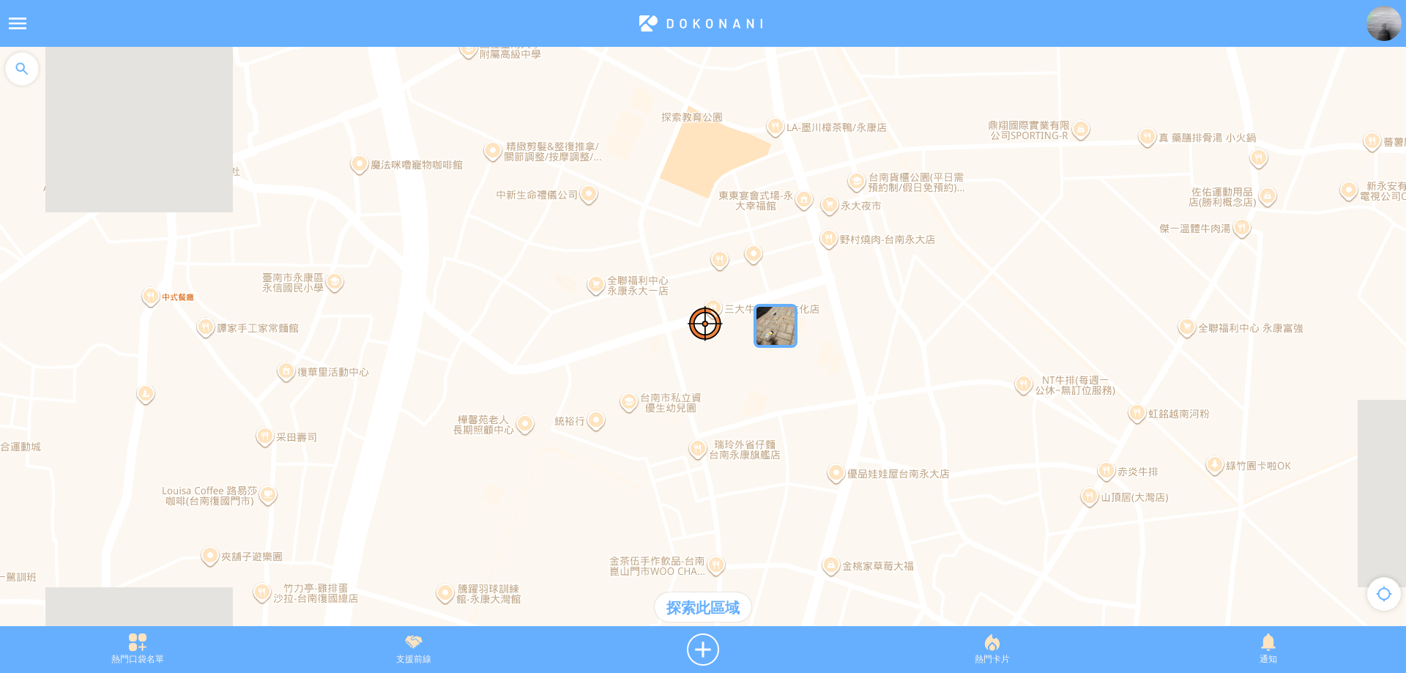
drag, startPoint x: 799, startPoint y: 376, endPoint x: 857, endPoint y: 320, distance: 81.3
click at [857, 320] on div at bounding box center [703, 344] width 1406 height 594
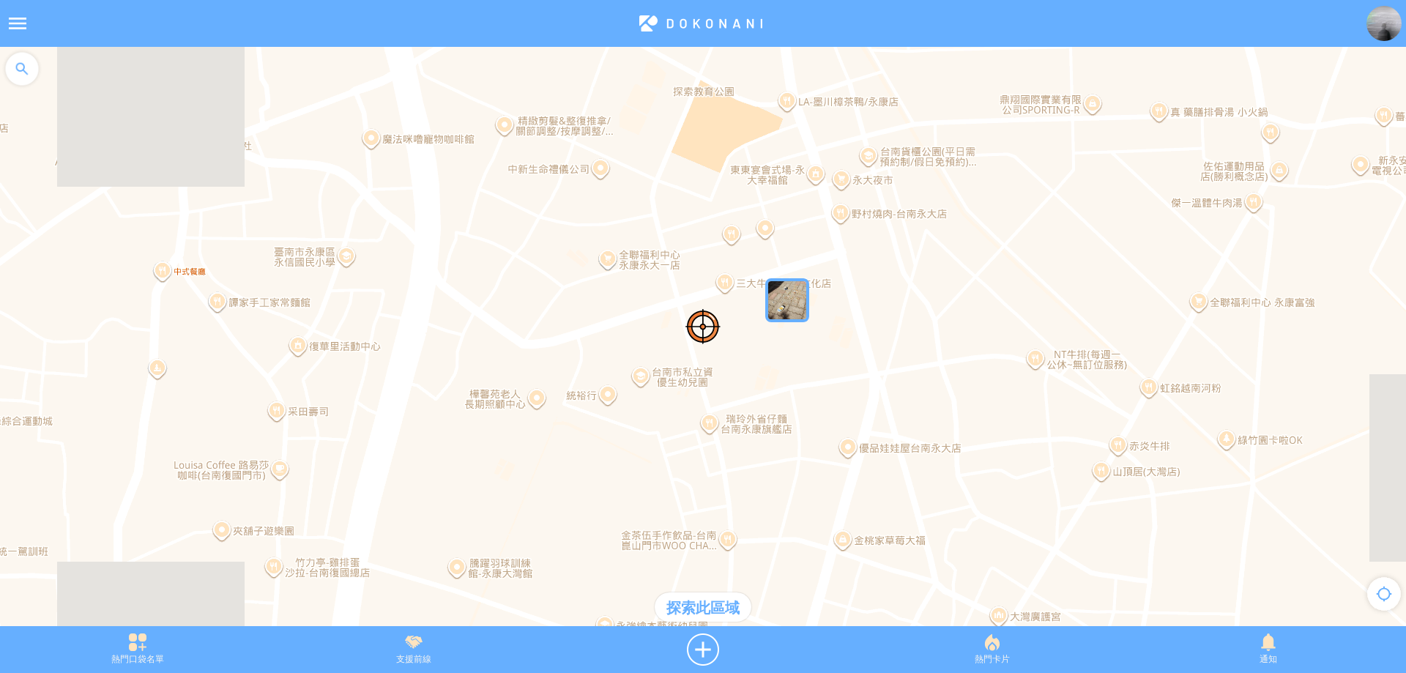
drag, startPoint x: 835, startPoint y: 357, endPoint x: 849, endPoint y: 356, distance: 14.7
click at [849, 356] on div at bounding box center [703, 344] width 1406 height 594
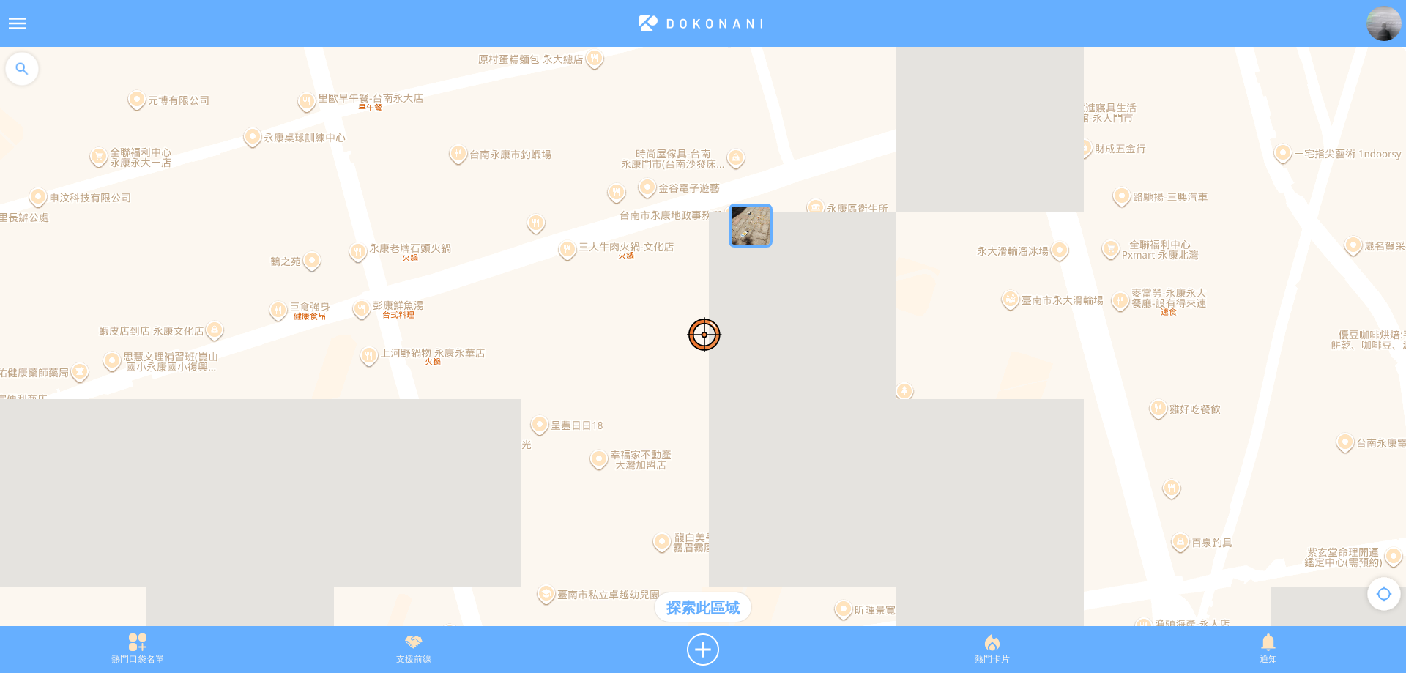
drag, startPoint x: 772, startPoint y: 283, endPoint x: 781, endPoint y: 336, distance: 53.4
click at [781, 336] on div at bounding box center [703, 344] width 1406 height 594
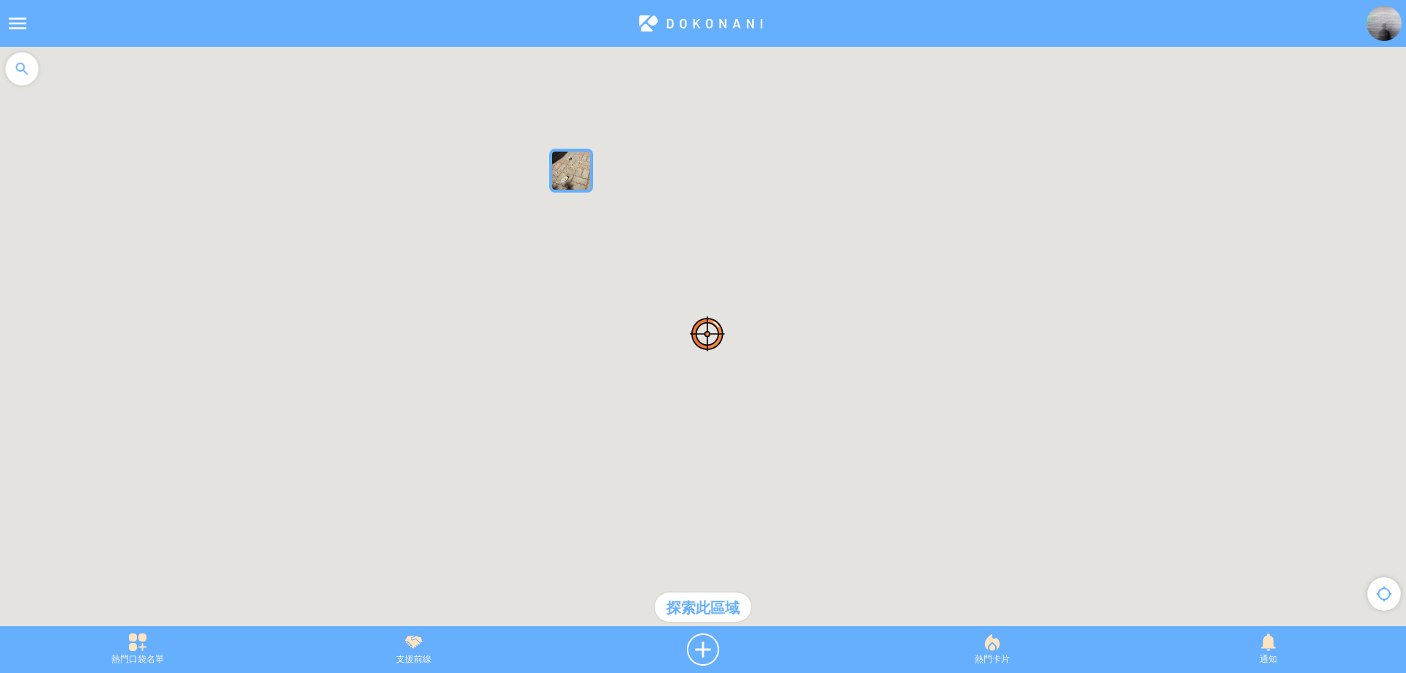
drag, startPoint x: 685, startPoint y: 276, endPoint x: 764, endPoint y: 415, distance: 160.4
click at [764, 415] on div at bounding box center [703, 344] width 1406 height 594
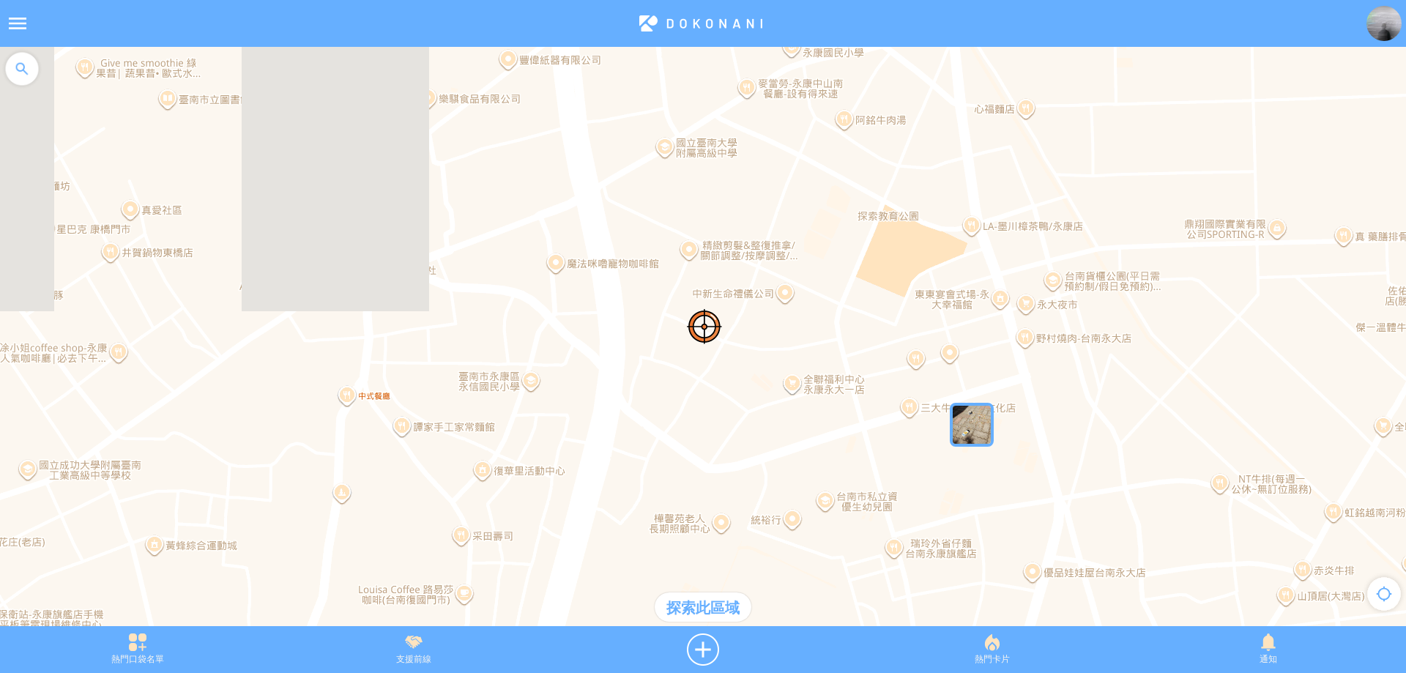
drag, startPoint x: 535, startPoint y: 378, endPoint x: 744, endPoint y: 401, distance: 210.6
click at [744, 401] on div at bounding box center [703, 344] width 1406 height 594
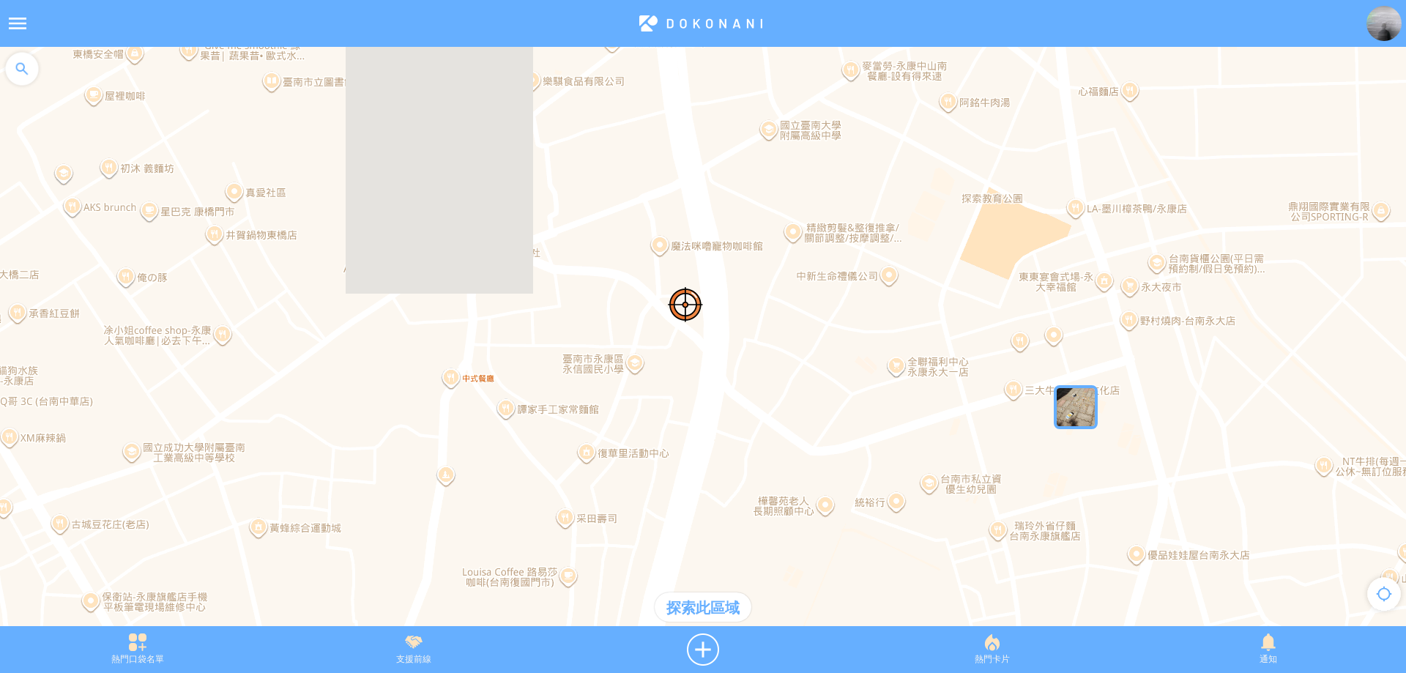
drag, startPoint x: 824, startPoint y: 477, endPoint x: 785, endPoint y: 417, distance: 71.3
click at [785, 417] on div at bounding box center [703, 344] width 1406 height 594
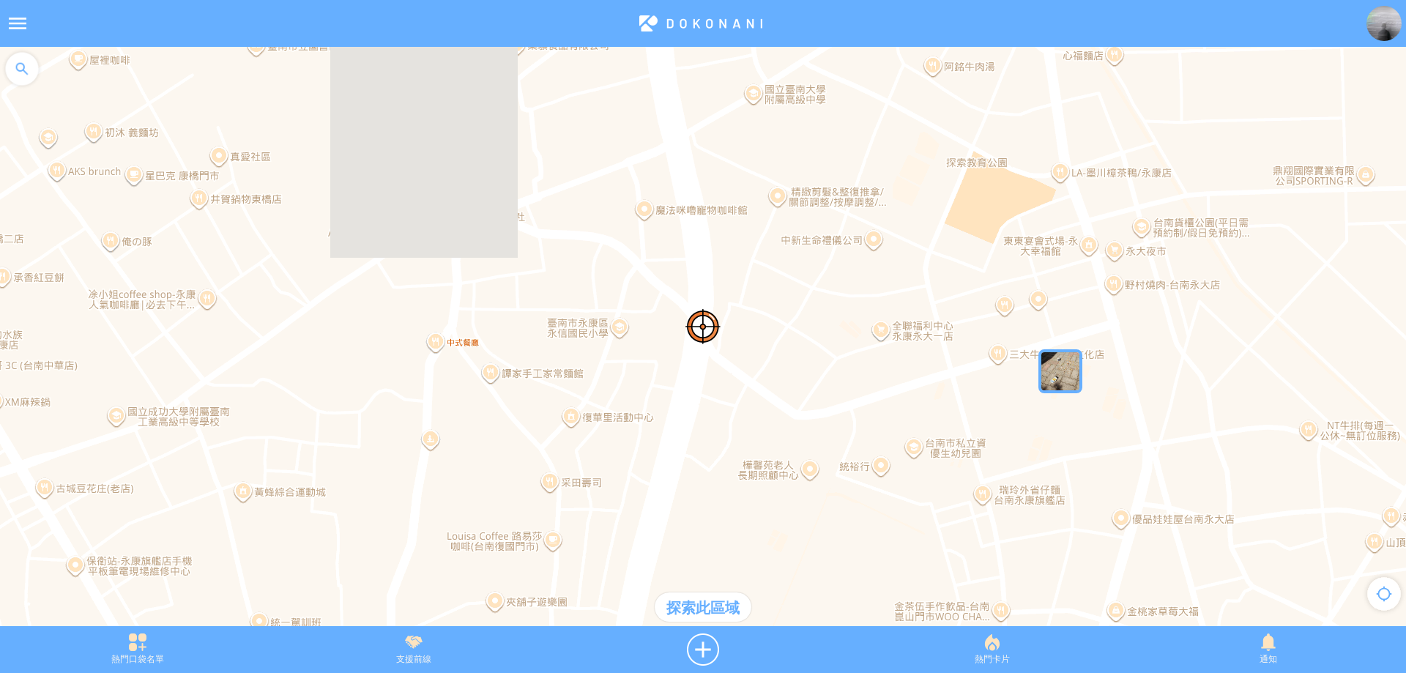
click at [704, 604] on div "探索此區域" at bounding box center [703, 606] width 97 height 29
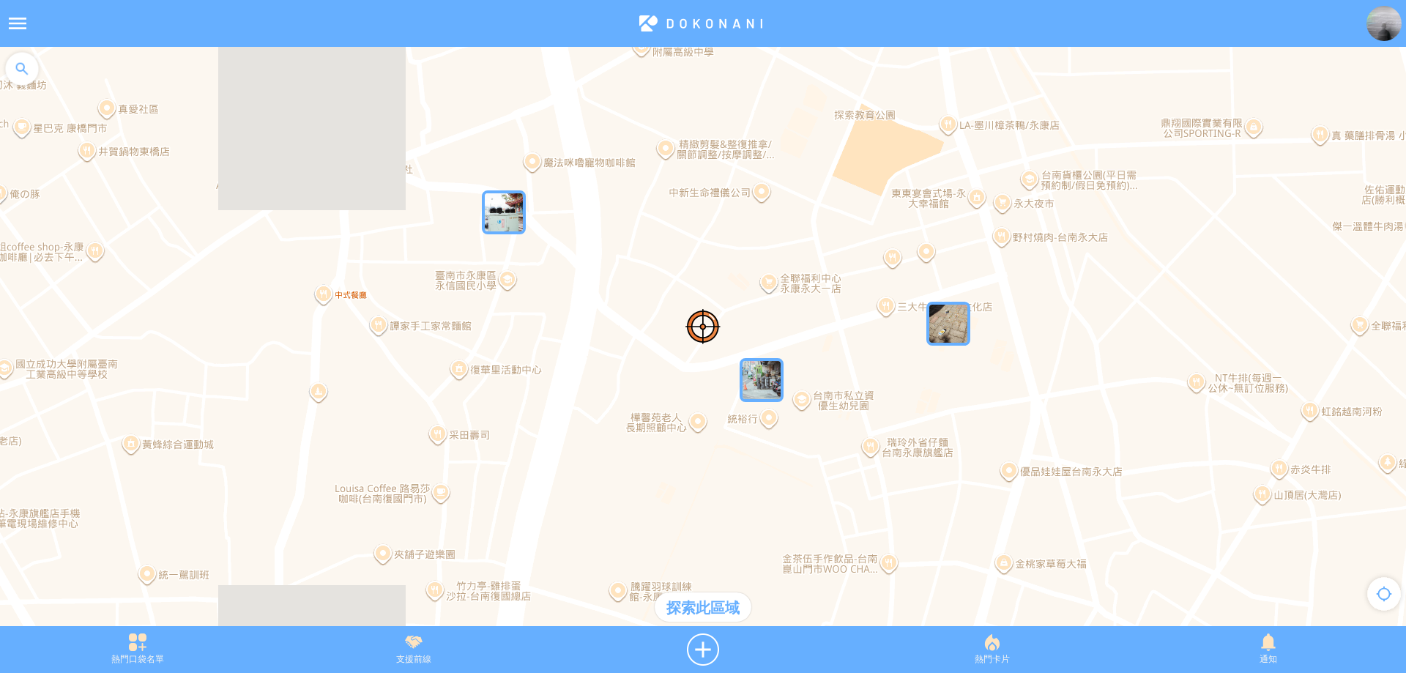
drag, startPoint x: 783, startPoint y: 396, endPoint x: 667, endPoint y: 346, distance: 125.9
click at [667, 346] on div at bounding box center [703, 344] width 1406 height 594
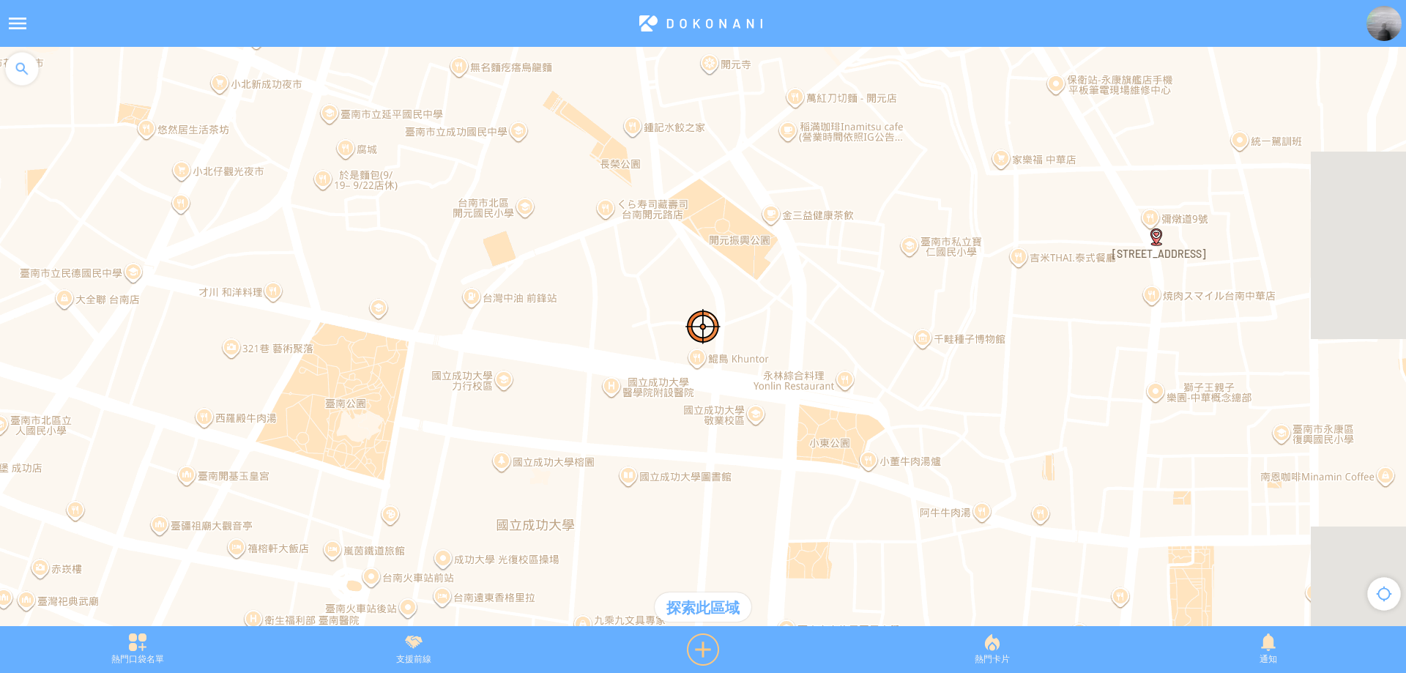
click at [707, 647] on div at bounding box center [702, 649] width 303 height 32
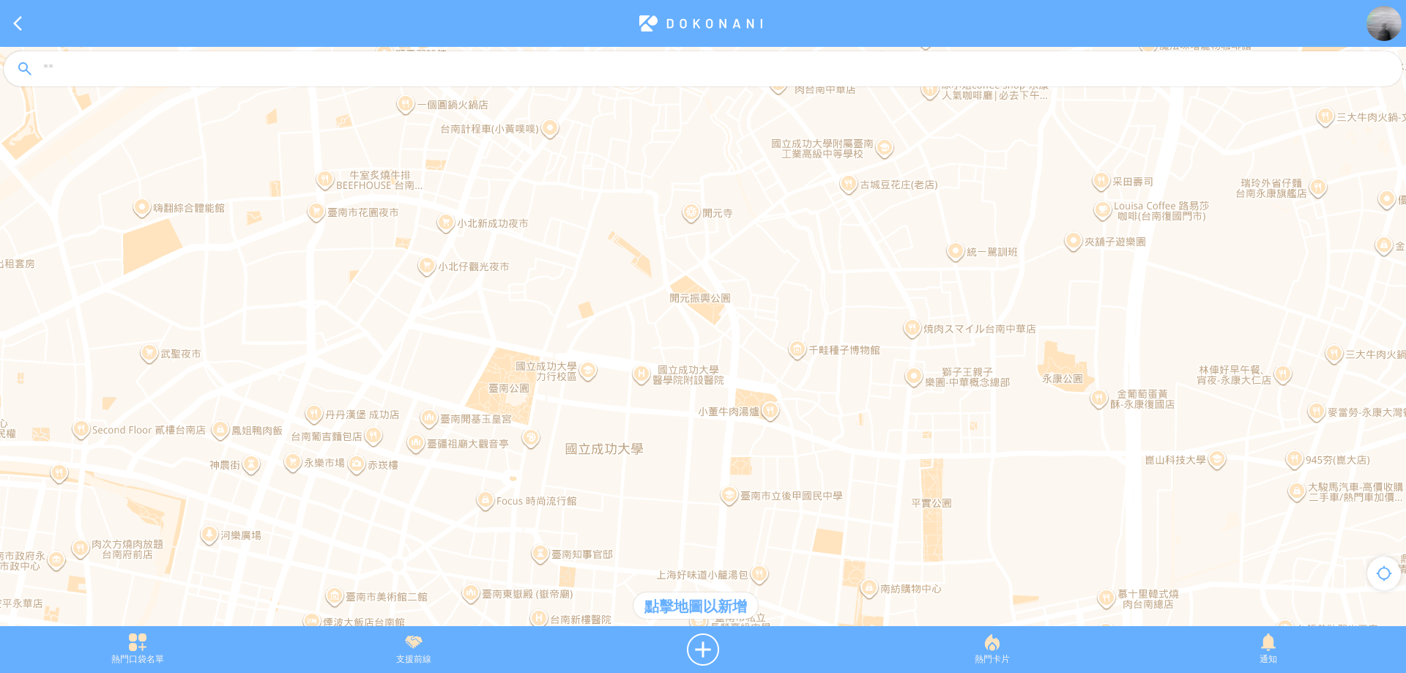
drag, startPoint x: 682, startPoint y: 440, endPoint x: 667, endPoint y: 466, distance: 30.5
click at [667, 466] on div at bounding box center [703, 344] width 1406 height 594
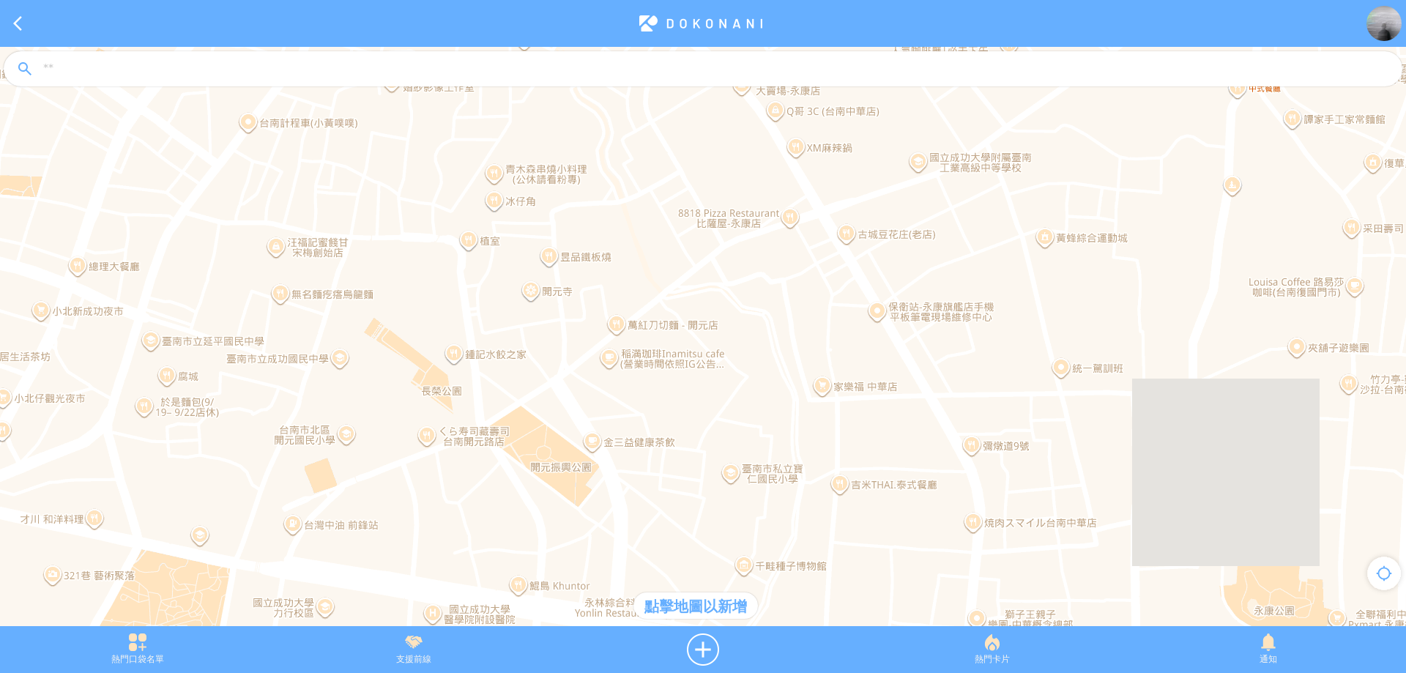
drag, startPoint x: 835, startPoint y: 225, endPoint x: 785, endPoint y: 319, distance: 106.1
click at [785, 319] on div at bounding box center [703, 344] width 1406 height 594
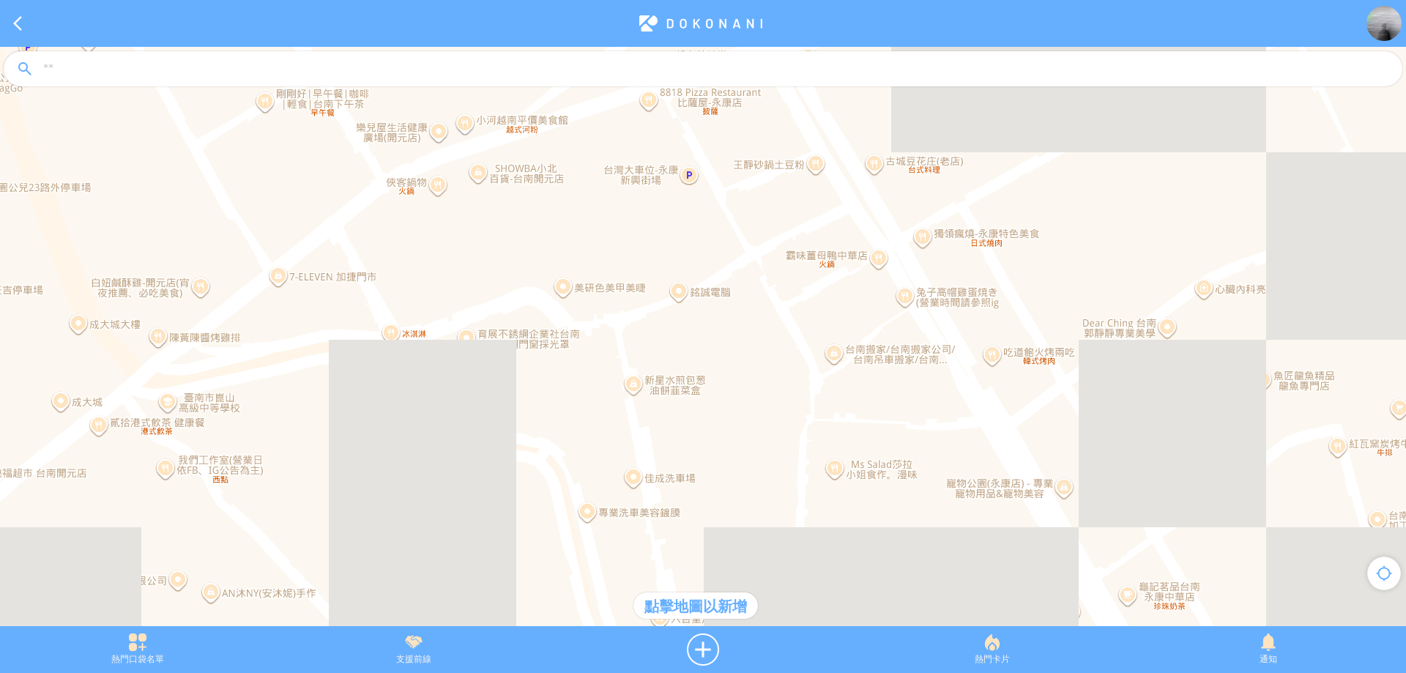
drag, startPoint x: 831, startPoint y: 280, endPoint x: 774, endPoint y: 349, distance: 89.4
click at [774, 349] on div at bounding box center [703, 344] width 1406 height 594
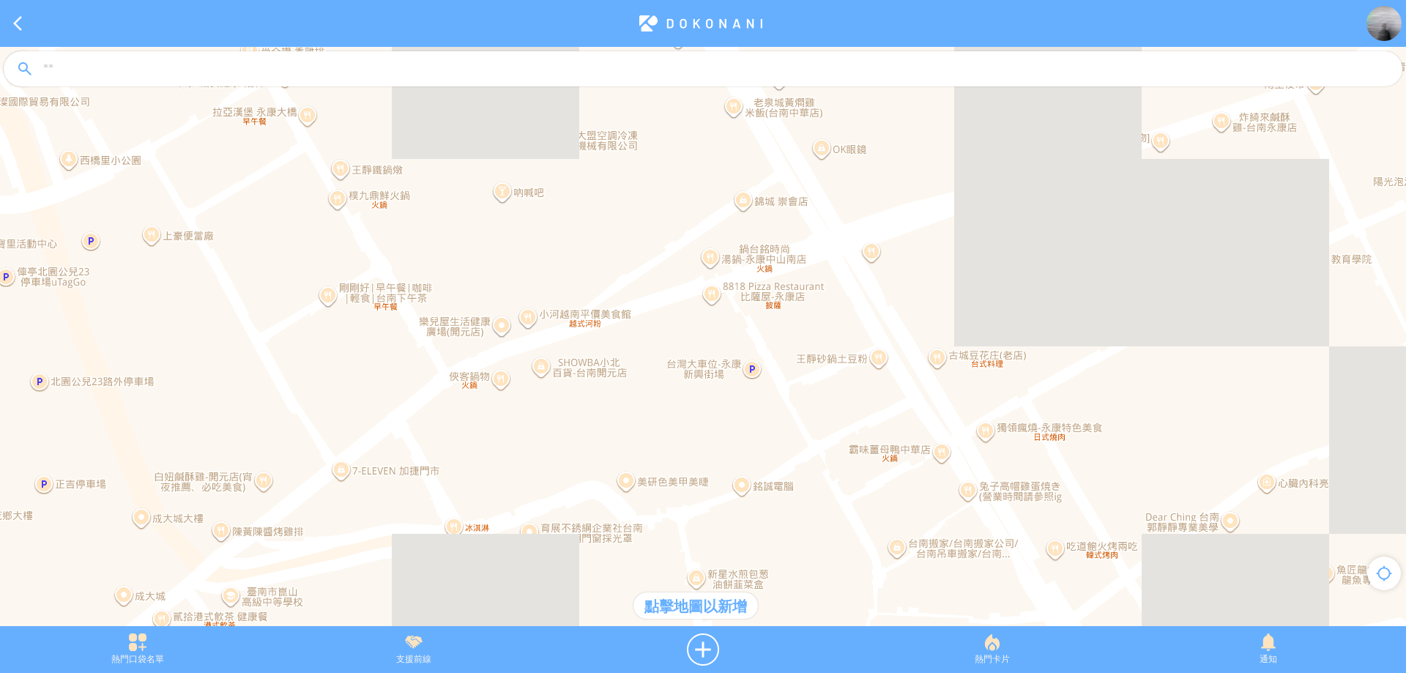
drag, startPoint x: 740, startPoint y: 296, endPoint x: 807, endPoint y: 469, distance: 185.2
click at [807, 469] on div at bounding box center [703, 344] width 1406 height 594
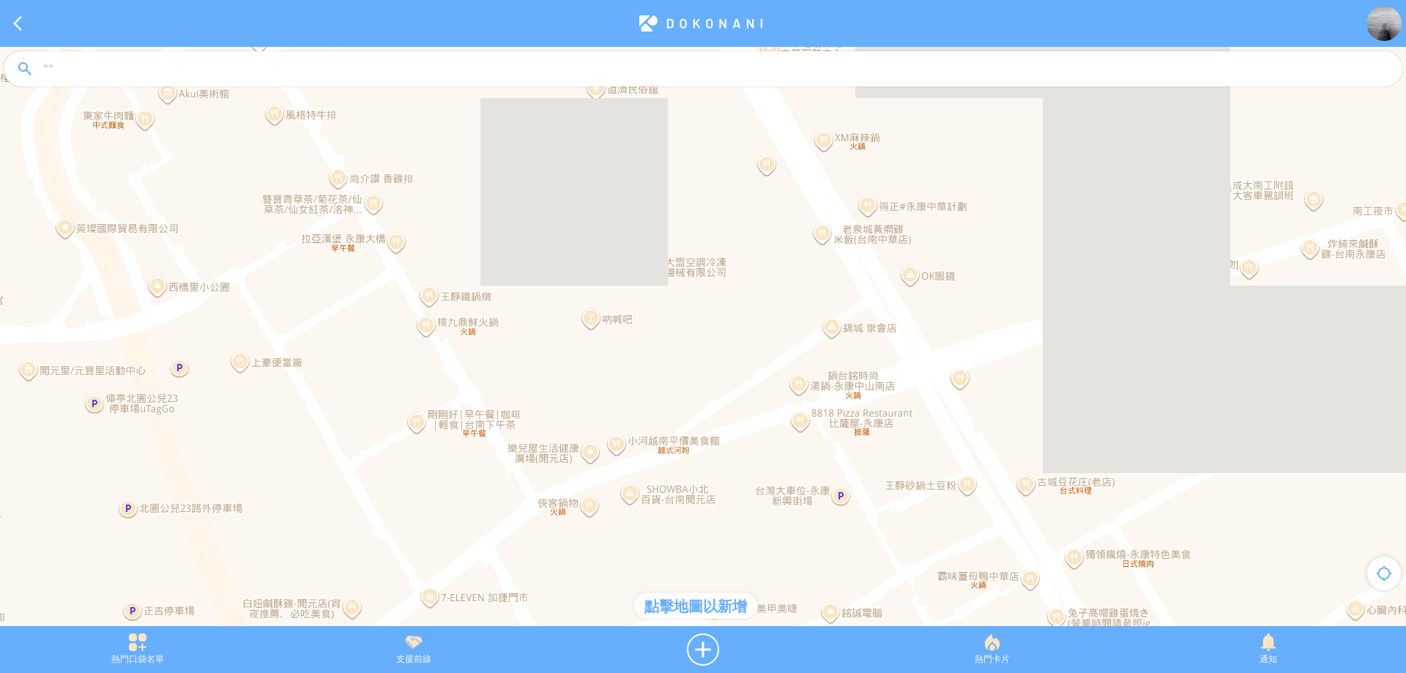
drag, startPoint x: 627, startPoint y: 283, endPoint x: 718, endPoint y: 414, distance: 159.4
click at [718, 414] on div at bounding box center [703, 344] width 1406 height 594
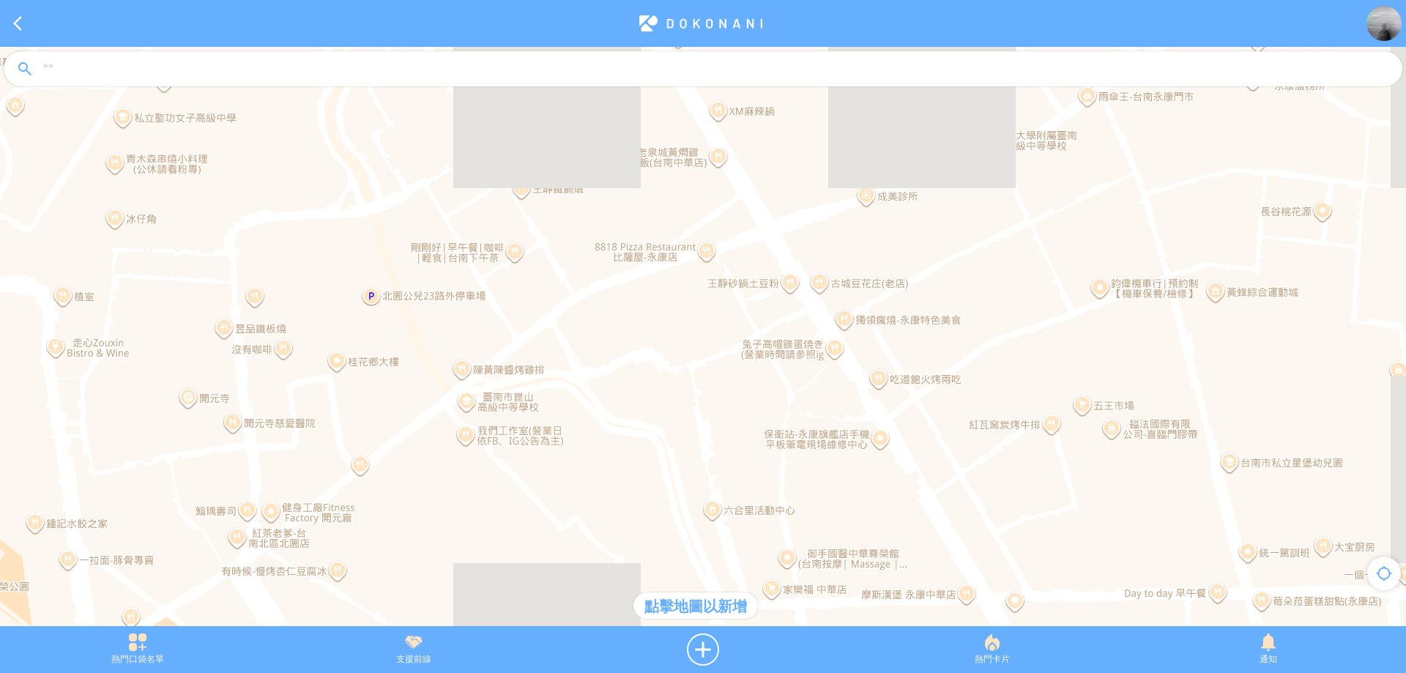
drag, startPoint x: 738, startPoint y: 451, endPoint x: 684, endPoint y: 277, distance: 182.5
click at [684, 277] on div at bounding box center [703, 344] width 1406 height 594
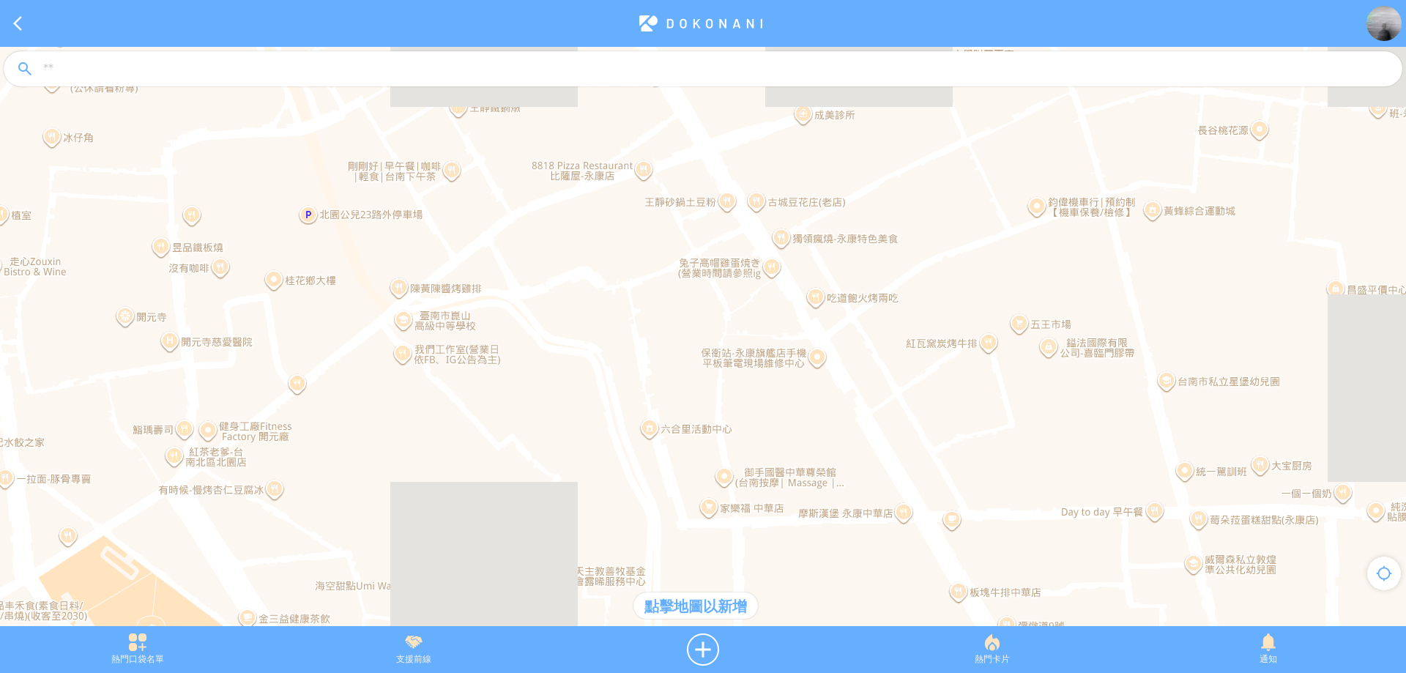
drag, startPoint x: 764, startPoint y: 411, endPoint x: 697, endPoint y: 332, distance: 103.4
click at [697, 332] on div at bounding box center [703, 344] width 1406 height 594
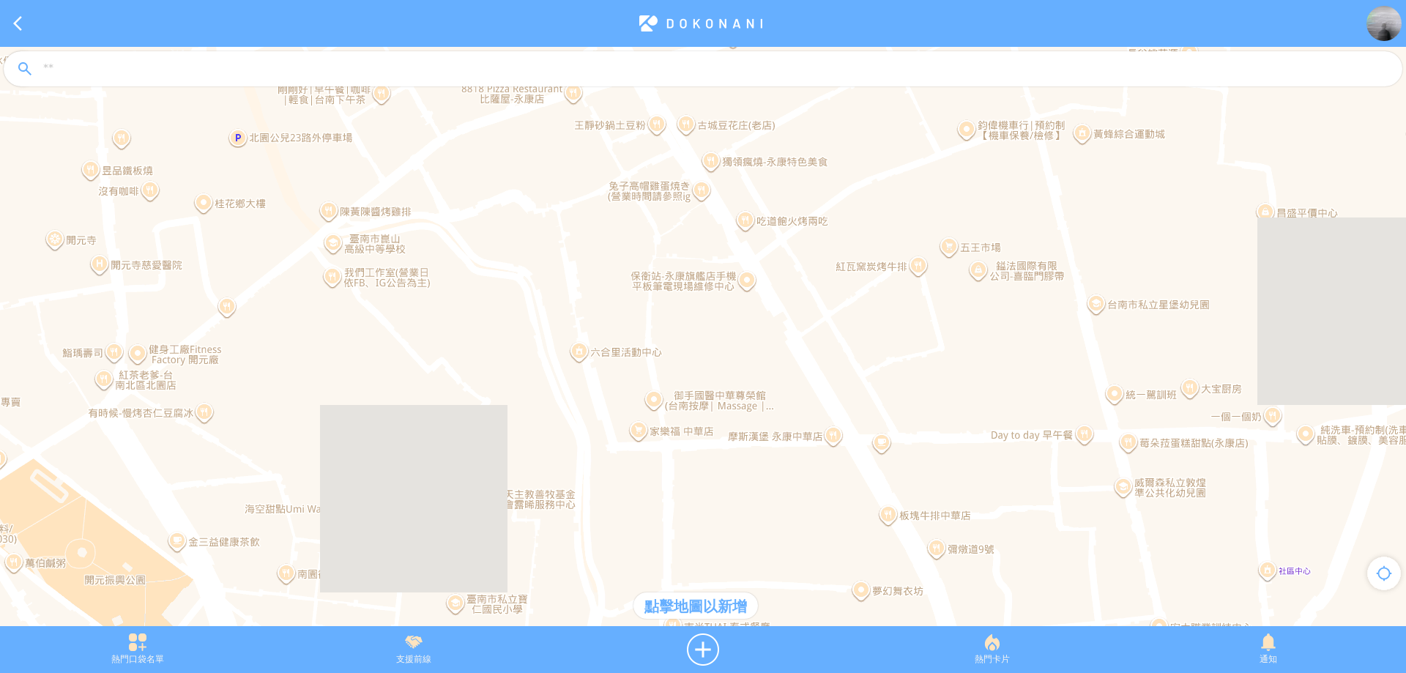
drag, startPoint x: 780, startPoint y: 438, endPoint x: 711, endPoint y: 366, distance: 99.4
click at [711, 366] on div at bounding box center [703, 344] width 1406 height 594
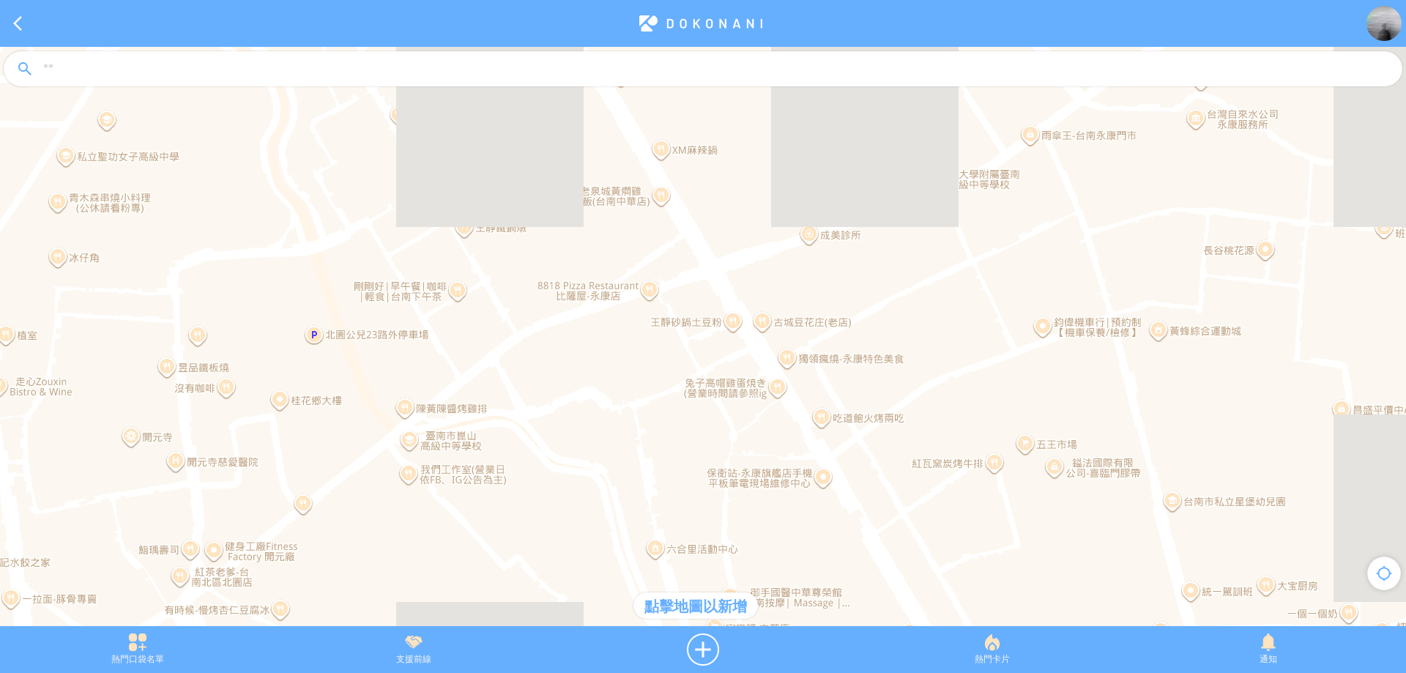
drag, startPoint x: 638, startPoint y: 238, endPoint x: 717, endPoint y: 441, distance: 217.7
click at [717, 441] on div at bounding box center [703, 344] width 1406 height 594
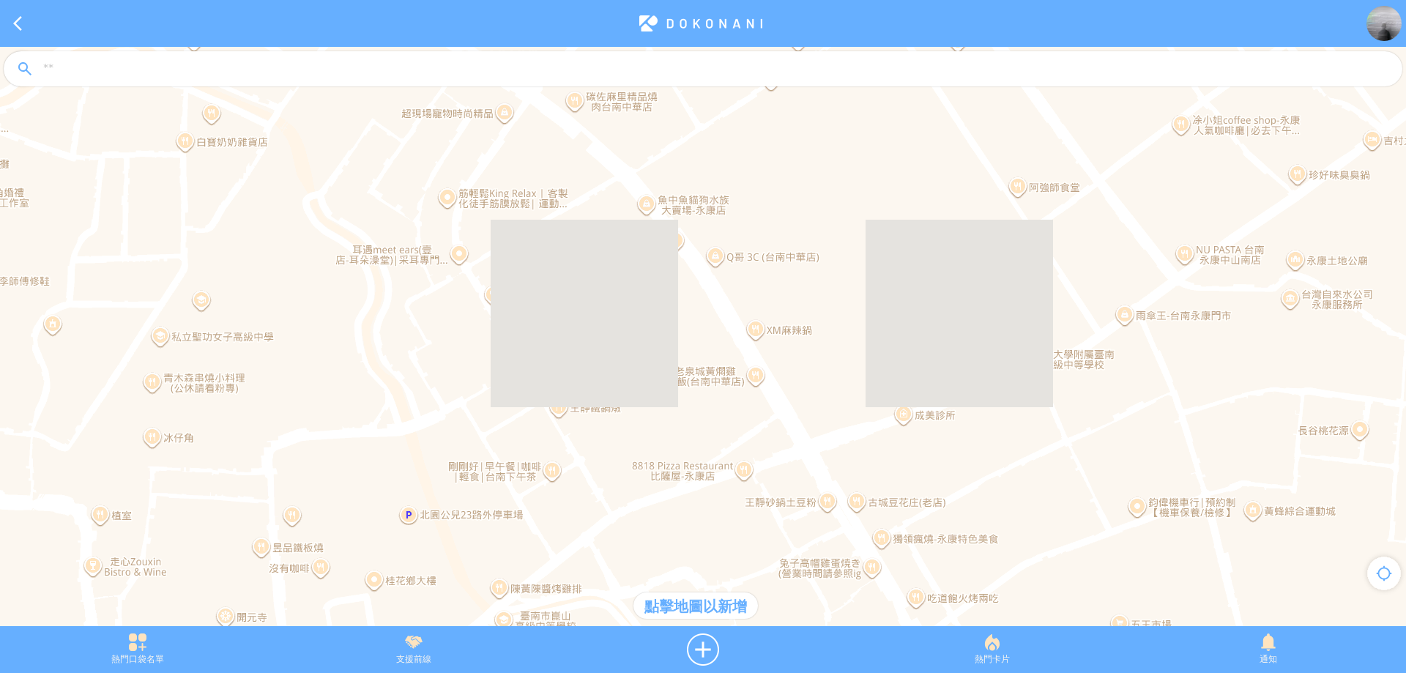
drag, startPoint x: 526, startPoint y: 171, endPoint x: 623, endPoint y: 359, distance: 211.9
click at [623, 359] on div at bounding box center [703, 344] width 1406 height 594
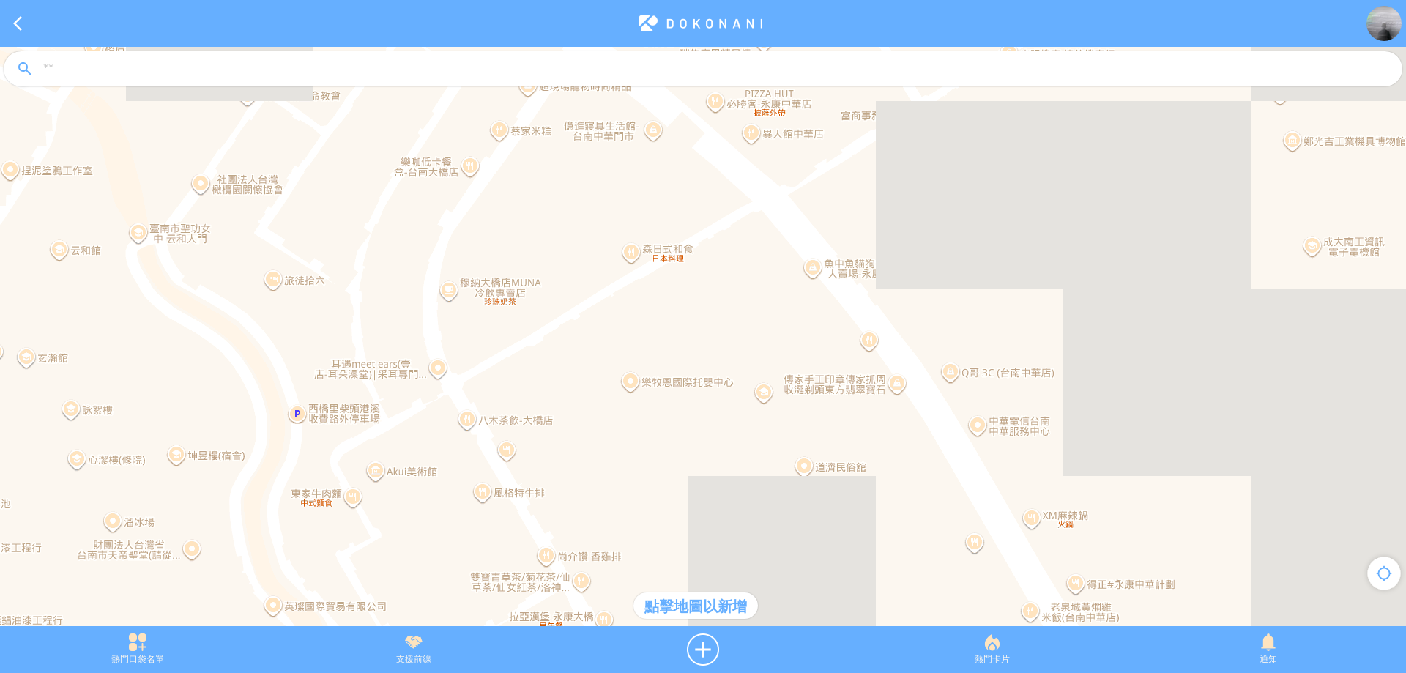
drag, startPoint x: 590, startPoint y: 228, endPoint x: 722, endPoint y: 283, distance: 143.1
click at [722, 283] on div at bounding box center [703, 344] width 1406 height 594
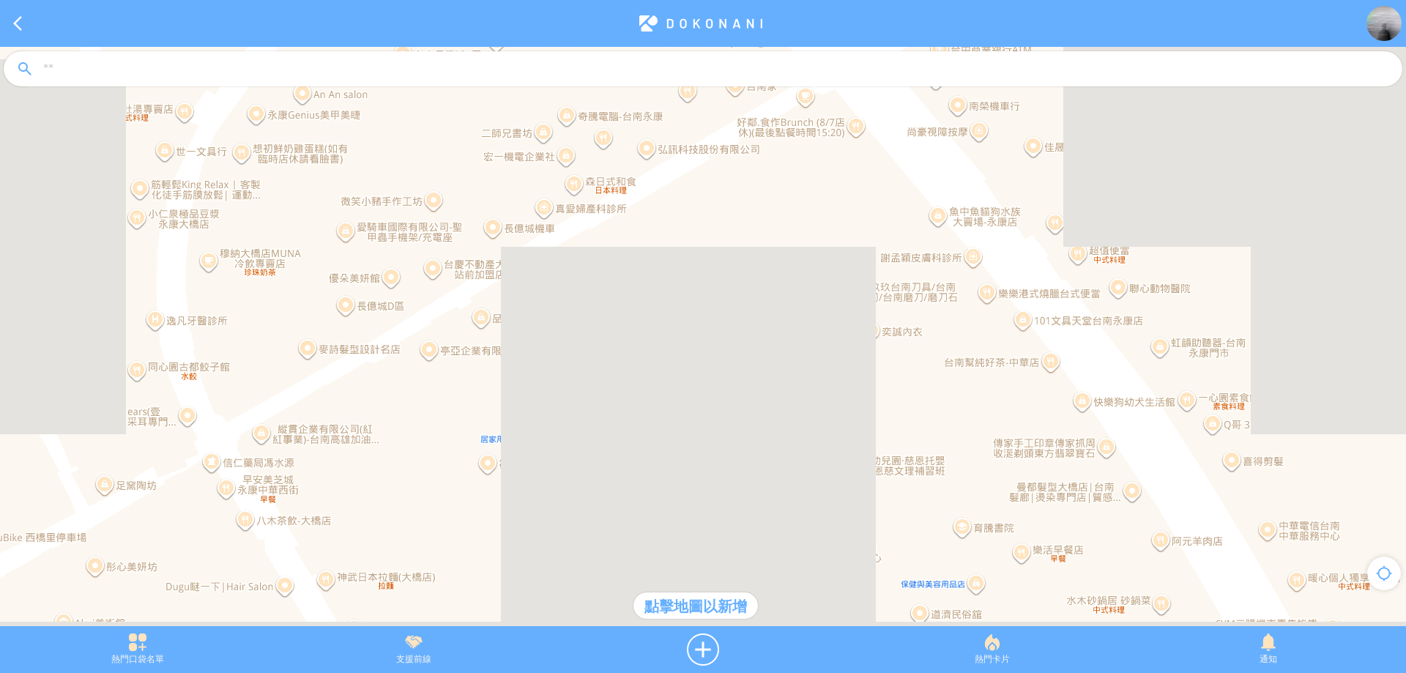
drag, startPoint x: 789, startPoint y: 316, endPoint x: 823, endPoint y: 275, distance: 53.5
click at [823, 275] on div at bounding box center [703, 344] width 1406 height 594
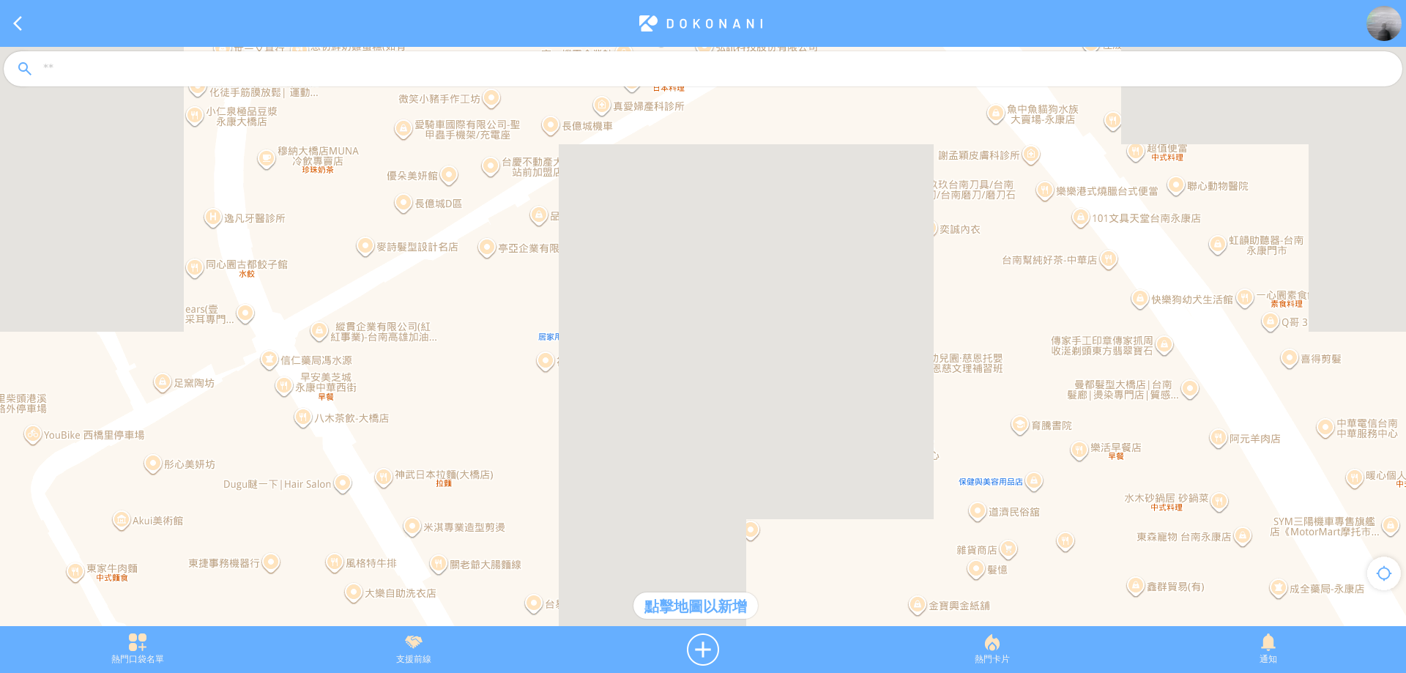
drag, startPoint x: 721, startPoint y: 333, endPoint x: 777, endPoint y: 234, distance: 113.4
click at [777, 234] on div at bounding box center [703, 344] width 1406 height 594
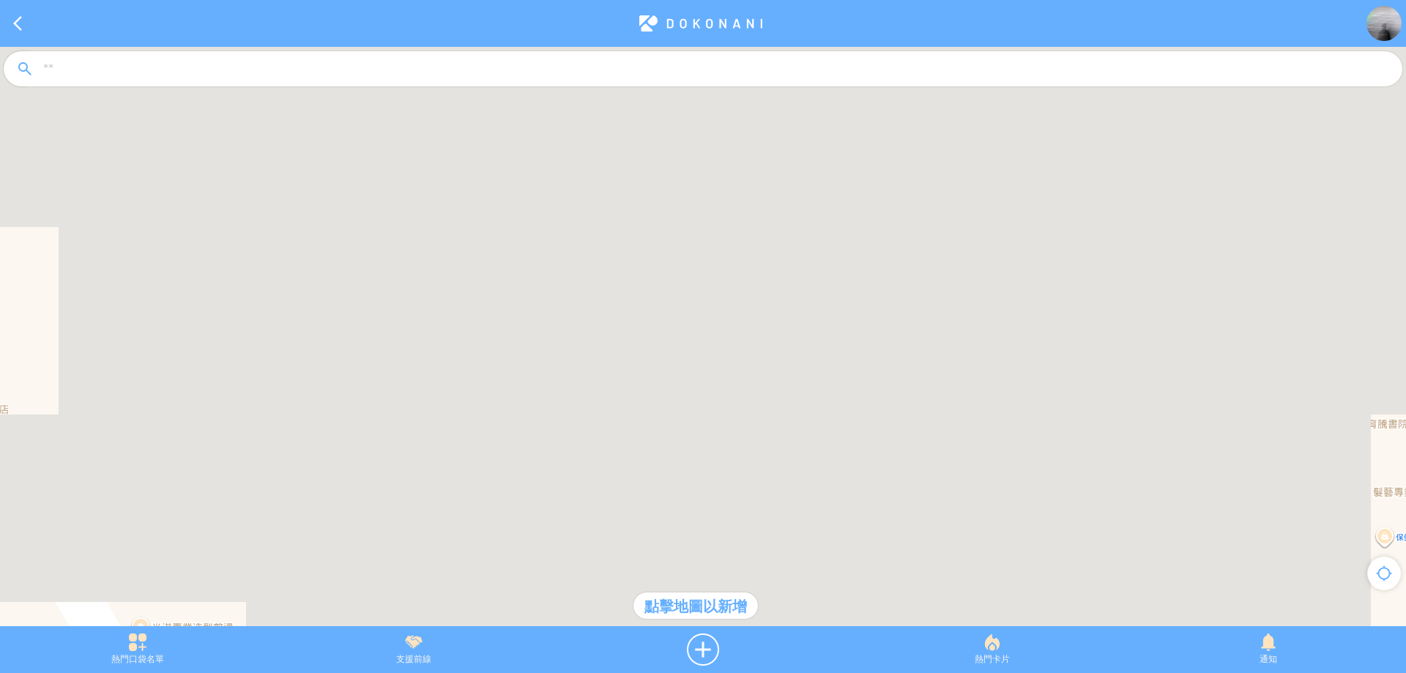
drag, startPoint x: 789, startPoint y: 275, endPoint x: 855, endPoint y: 136, distance: 154.2
click at [855, 136] on div at bounding box center [703, 344] width 1406 height 594
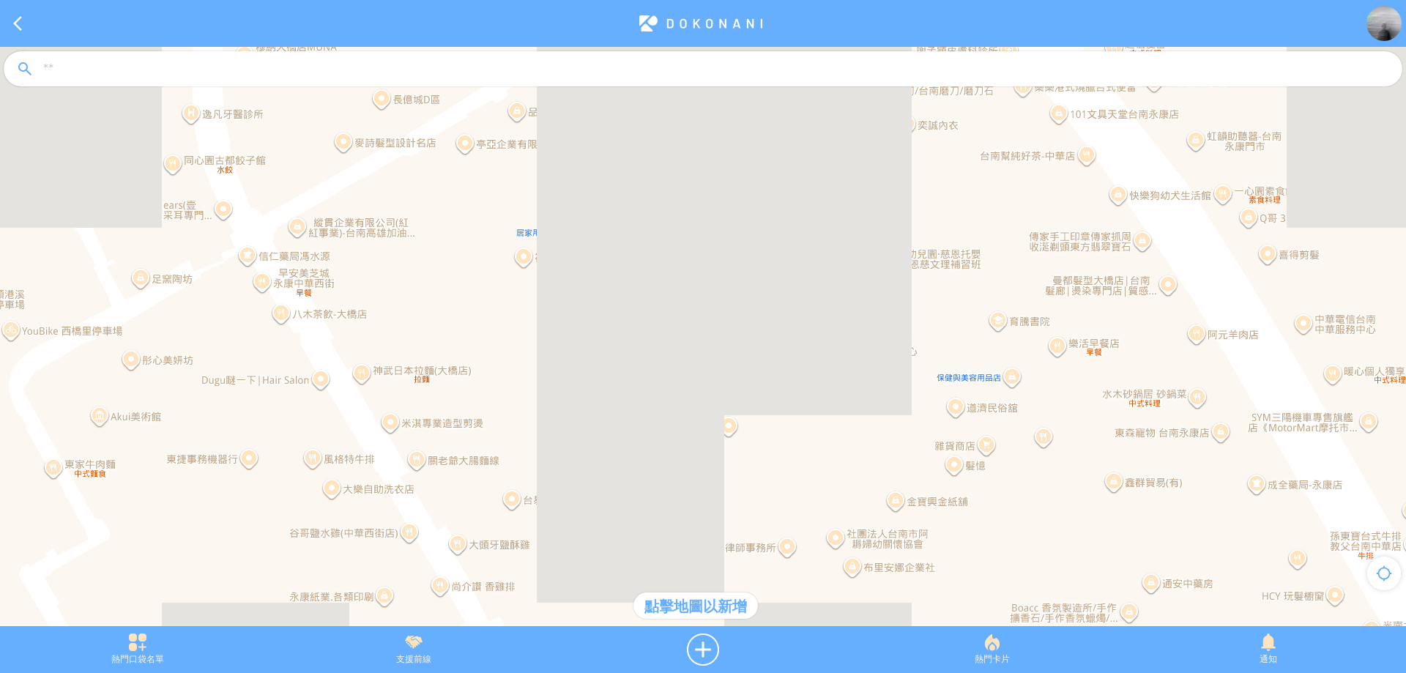
drag, startPoint x: 615, startPoint y: 376, endPoint x: 604, endPoint y: 331, distance: 46.0
click at [604, 331] on div at bounding box center [703, 344] width 1406 height 594
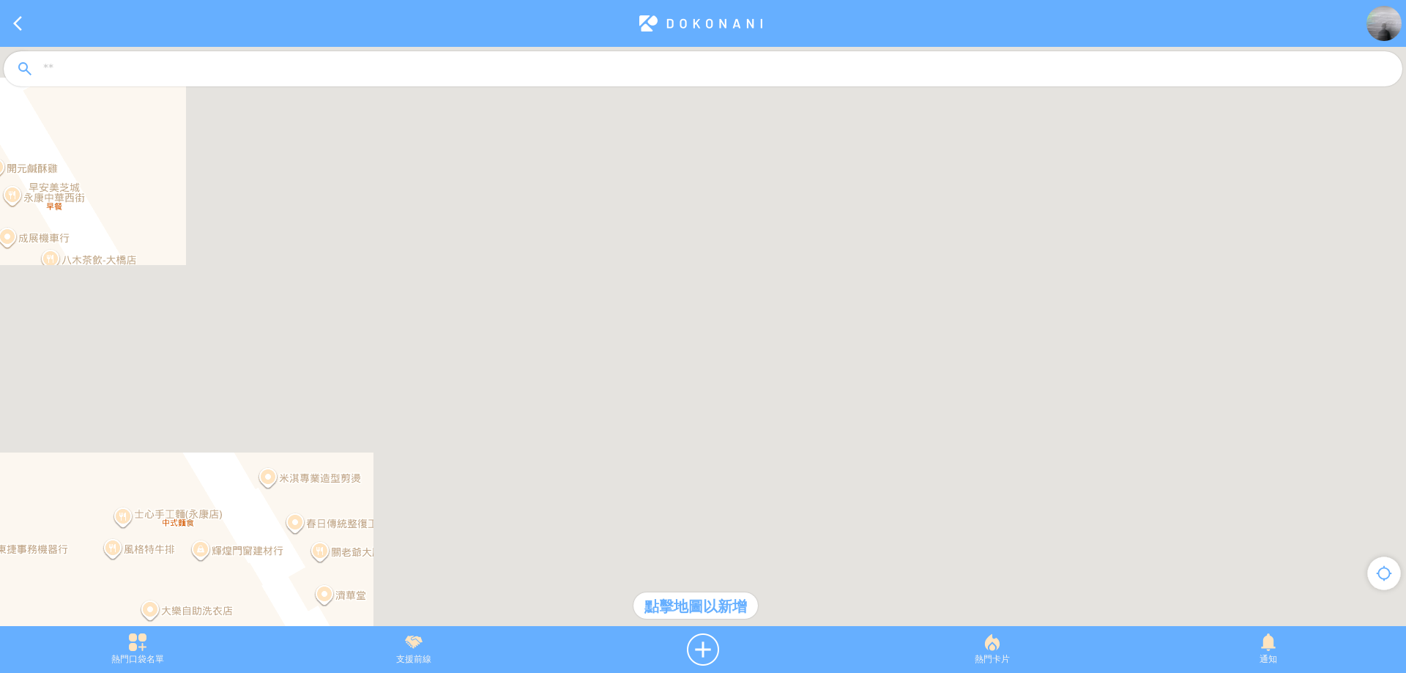
drag, startPoint x: 596, startPoint y: 251, endPoint x: 628, endPoint y: 203, distance: 58.1
click at [628, 203] on div at bounding box center [703, 344] width 1406 height 594
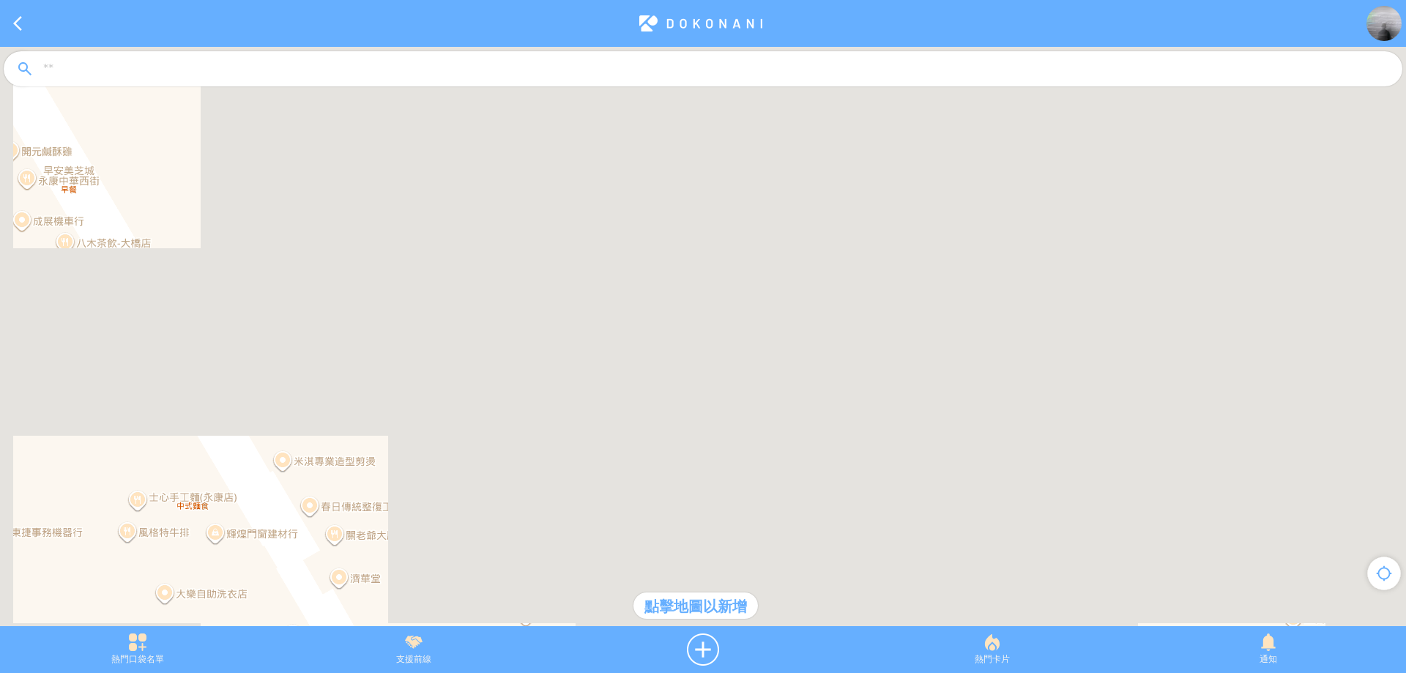
drag, startPoint x: 547, startPoint y: 347, endPoint x: 589, endPoint y: 300, distance: 63.2
click at [589, 300] on div at bounding box center [703, 344] width 1406 height 594
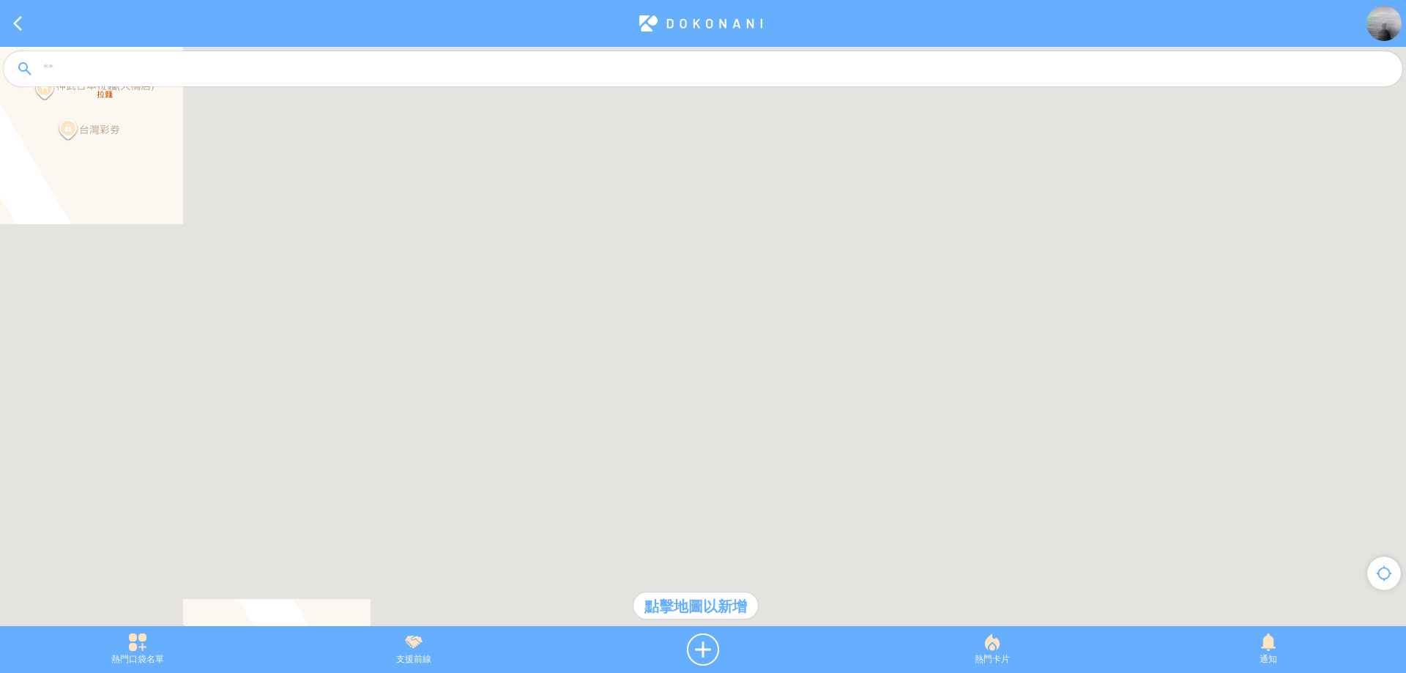
drag, startPoint x: 582, startPoint y: 121, endPoint x: 559, endPoint y: 67, distance: 59.0
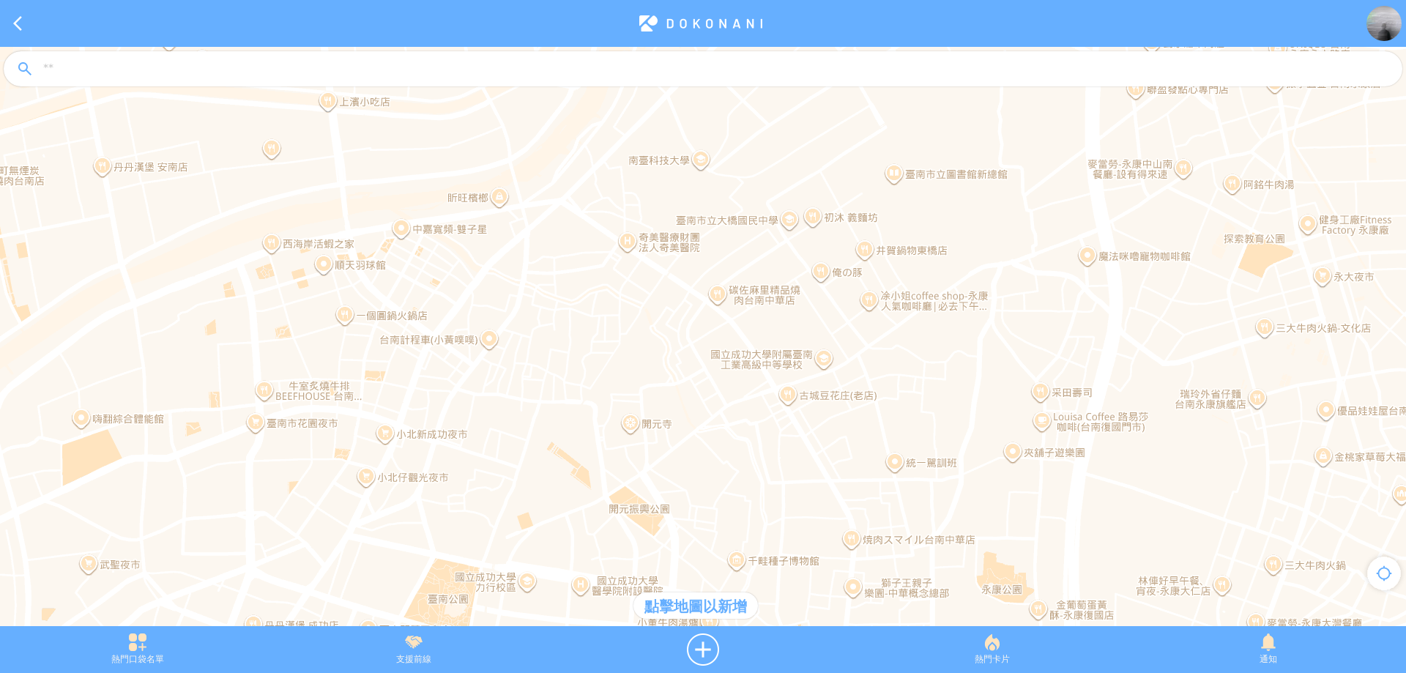
drag, startPoint x: 550, startPoint y: 174, endPoint x: 555, endPoint y: 189, distance: 16.2
click at [555, 189] on div at bounding box center [703, 344] width 1406 height 594
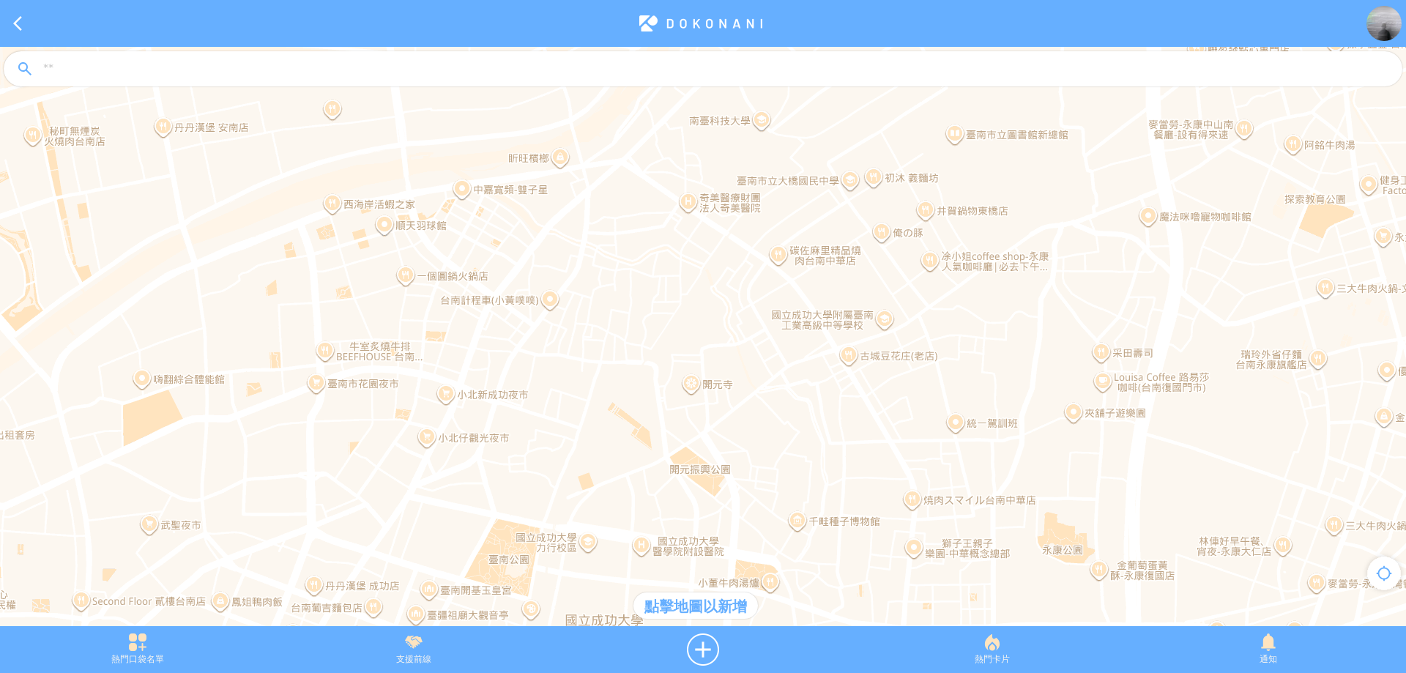
drag, startPoint x: 490, startPoint y: 422, endPoint x: 554, endPoint y: 378, distance: 78.0
click at [554, 378] on div at bounding box center [703, 344] width 1406 height 594
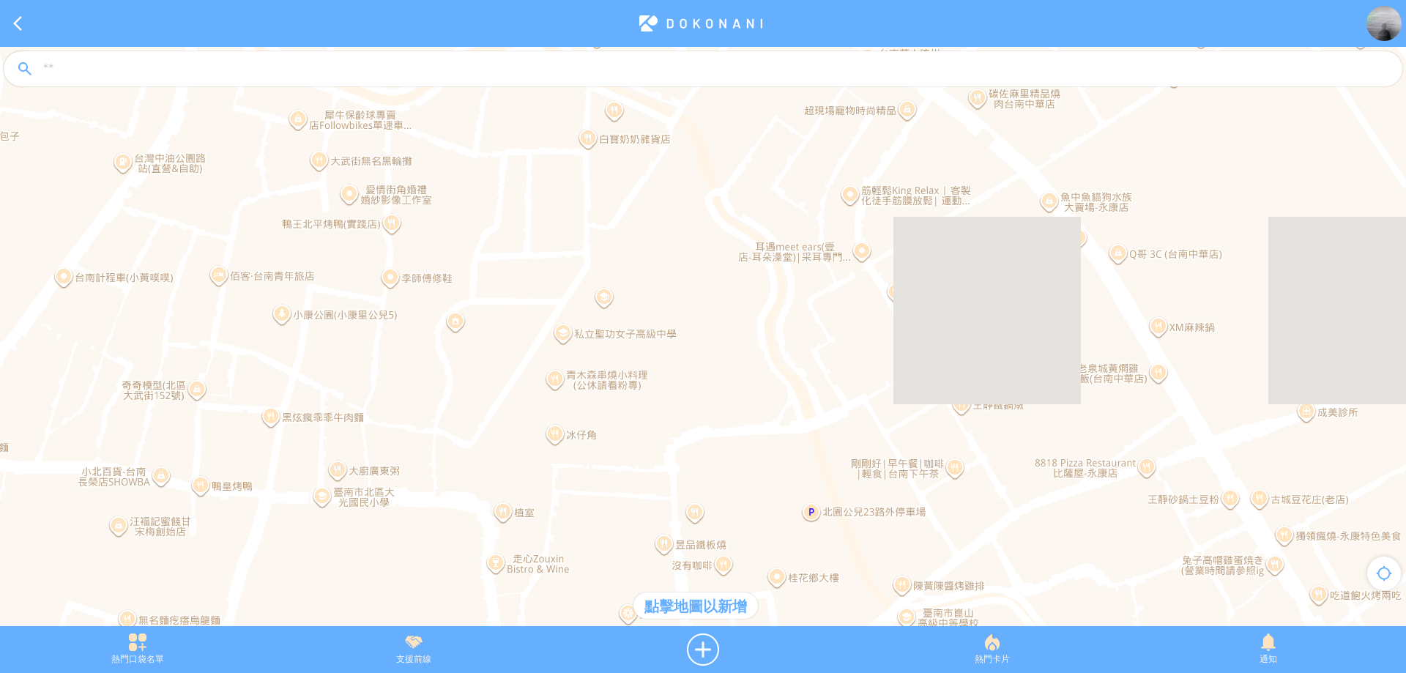
drag, startPoint x: 722, startPoint y: 359, endPoint x: 493, endPoint y: 266, distance: 246.6
click at [493, 266] on div at bounding box center [703, 344] width 1406 height 594
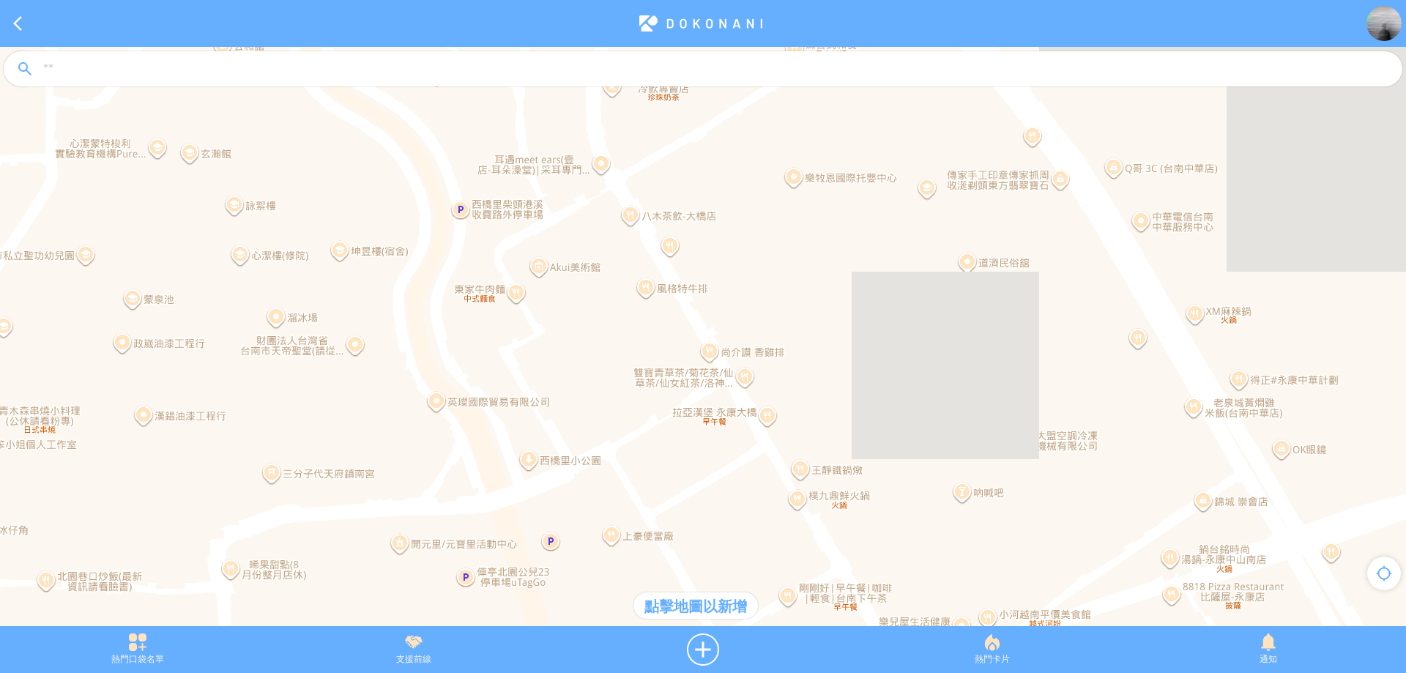
drag, startPoint x: 846, startPoint y: 374, endPoint x: 783, endPoint y: 373, distance: 63.0
click at [783, 373] on div at bounding box center [703, 344] width 1406 height 594
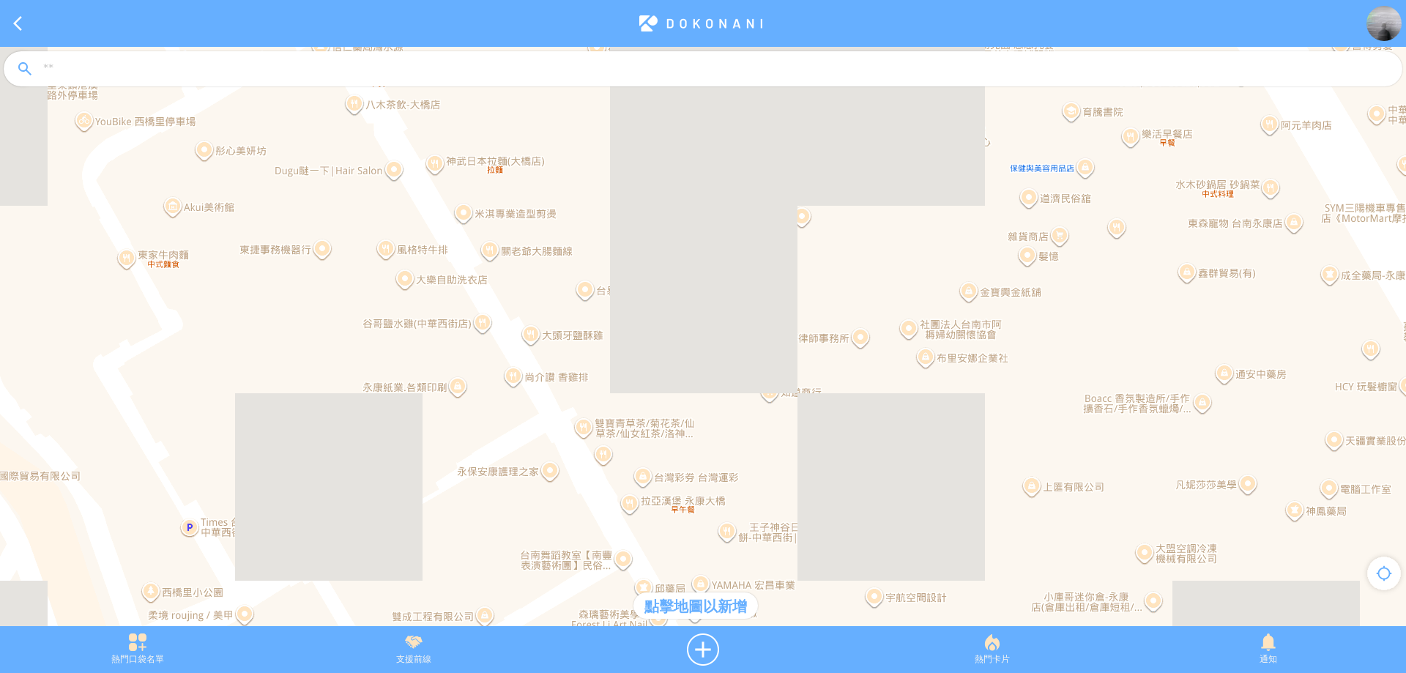
drag, startPoint x: 764, startPoint y: 393, endPoint x: 750, endPoint y: 433, distance: 42.6
click at [750, 433] on div at bounding box center [703, 344] width 1406 height 594
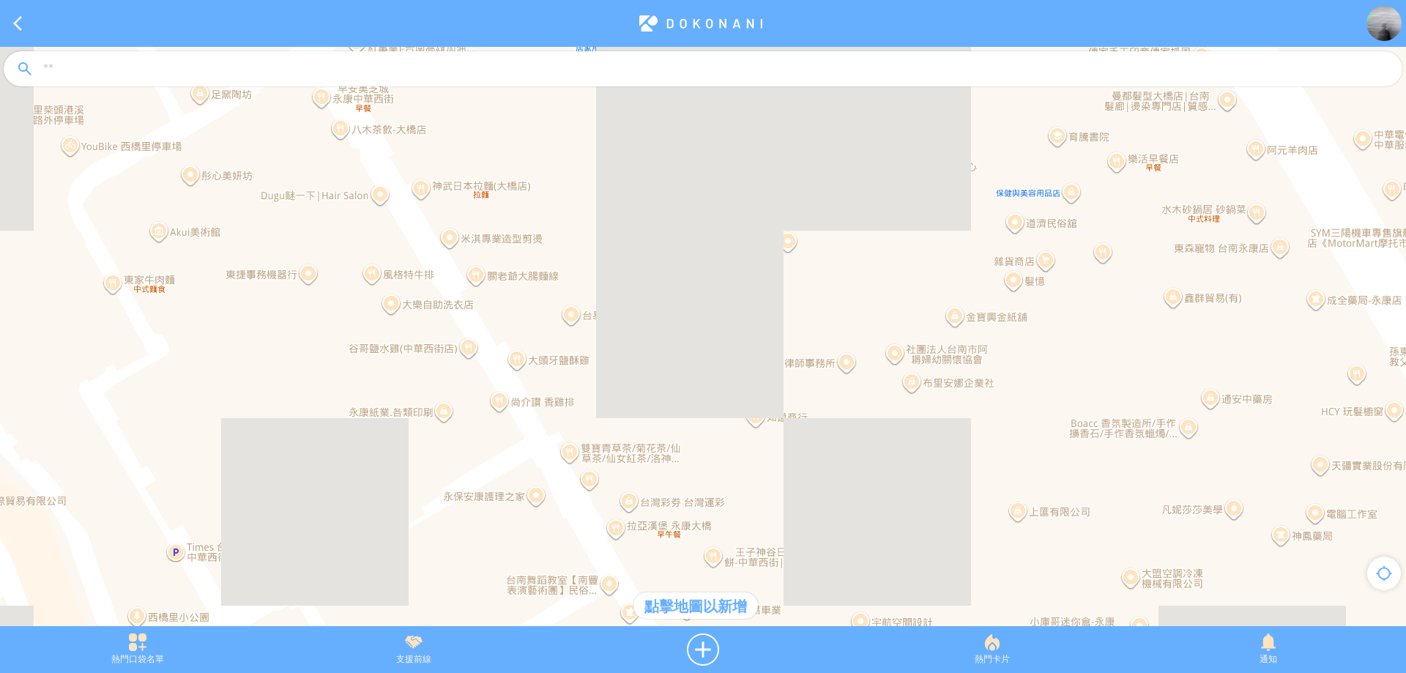
drag, startPoint x: 621, startPoint y: 323, endPoint x: 606, endPoint y: 343, distance: 25.2
click at [606, 343] on div at bounding box center [703, 344] width 1406 height 594
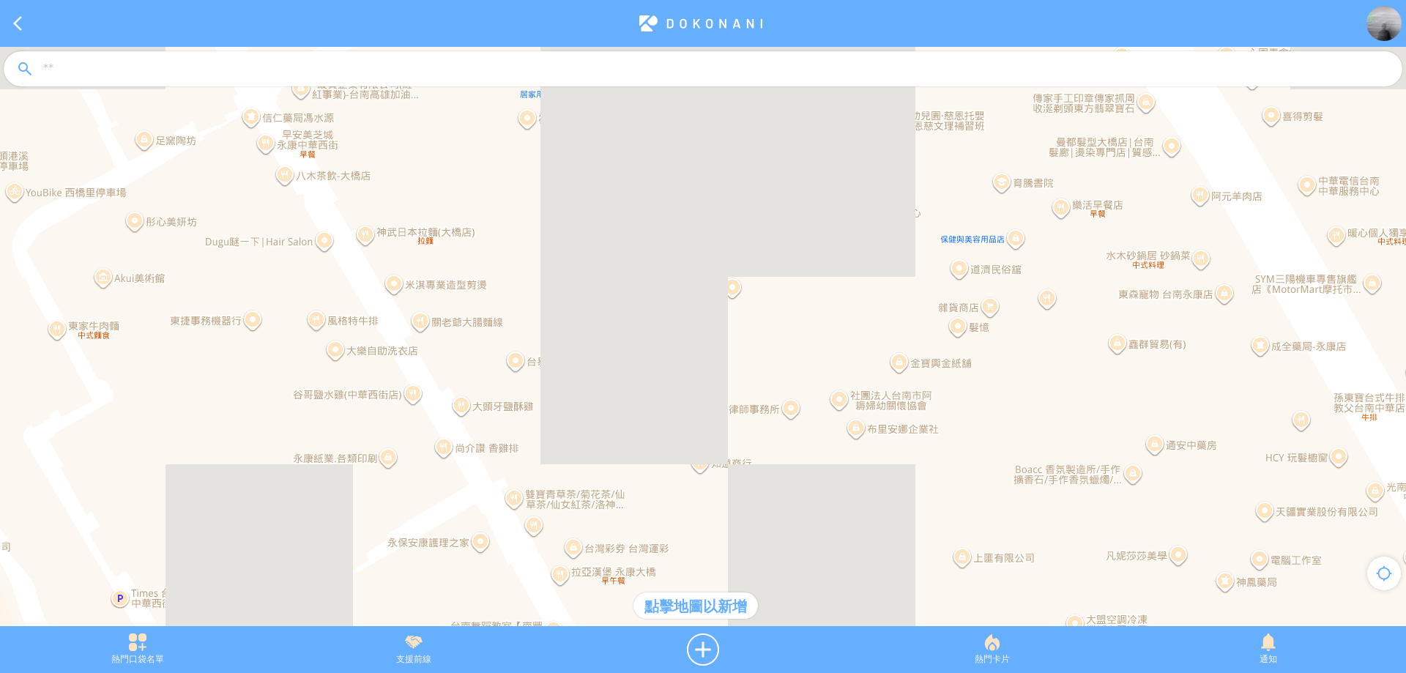
drag, startPoint x: 667, startPoint y: 306, endPoint x: 627, endPoint y: 346, distance: 56.4
click at [627, 346] on div at bounding box center [703, 344] width 1406 height 594
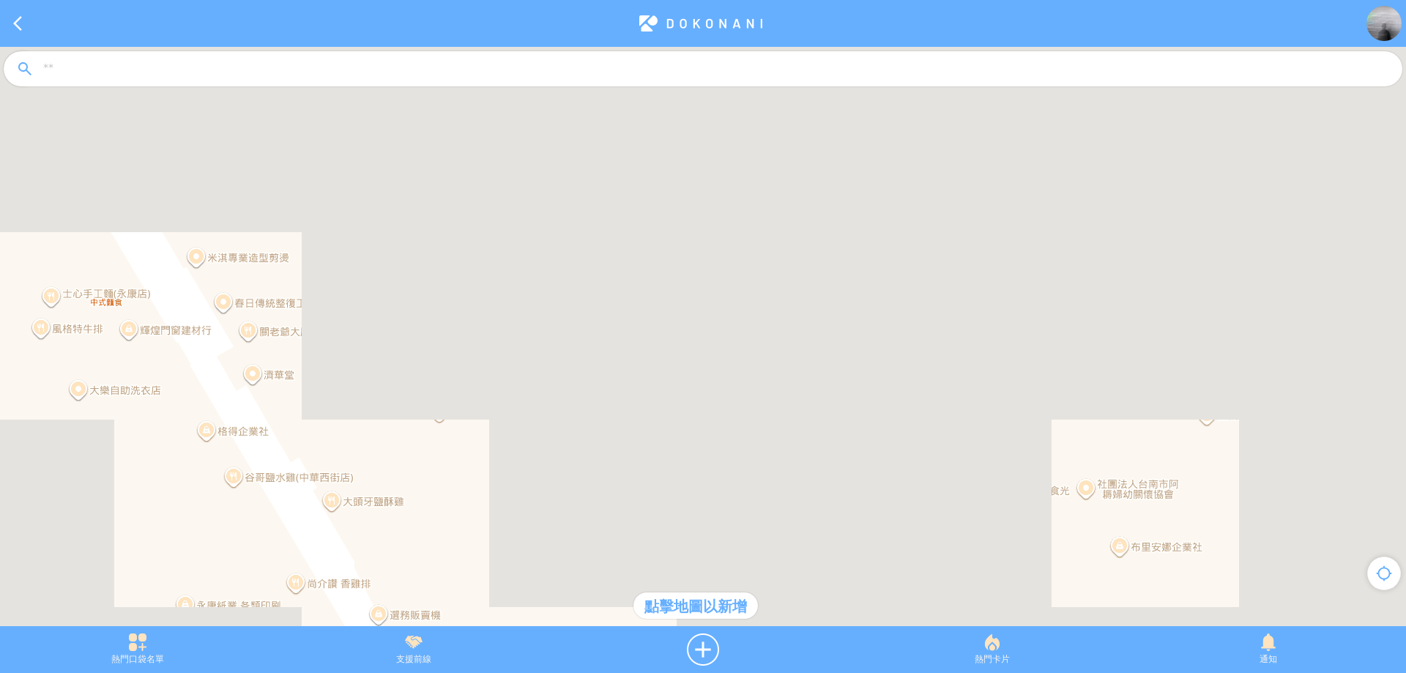
click at [603, 351] on div at bounding box center [703, 344] width 1406 height 594
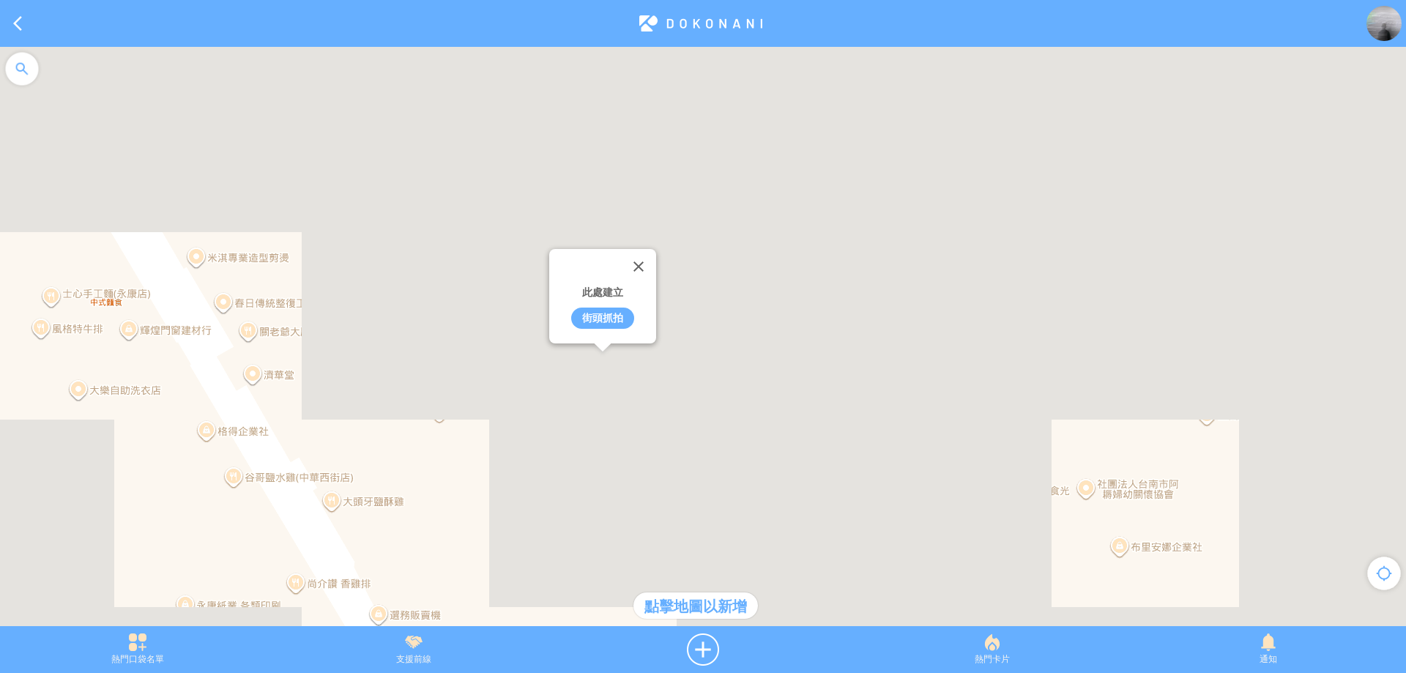
click at [611, 318] on div "街頭抓拍" at bounding box center [602, 318] width 63 height 21
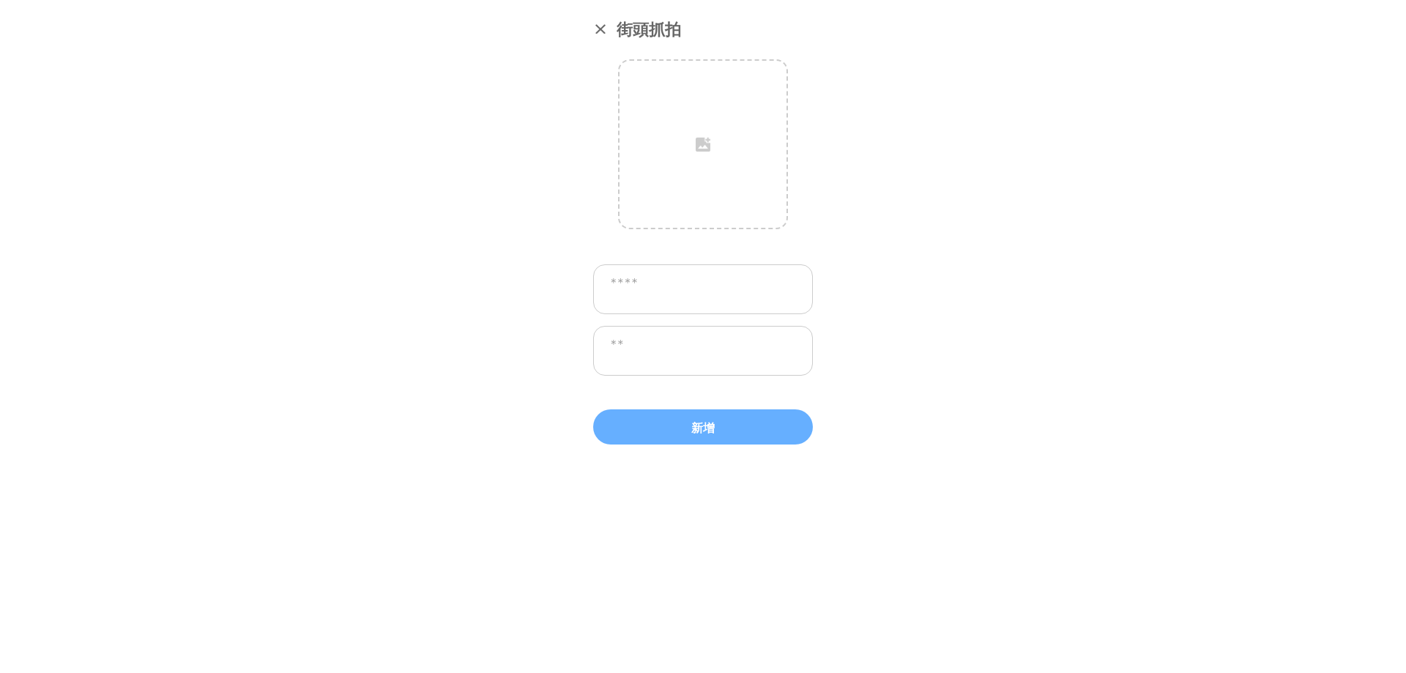
click at [691, 302] on textarea at bounding box center [703, 289] width 220 height 50
paste textarea "*"
type textarea "******"
drag, startPoint x: 708, startPoint y: 169, endPoint x: 733, endPoint y: 173, distance: 25.2
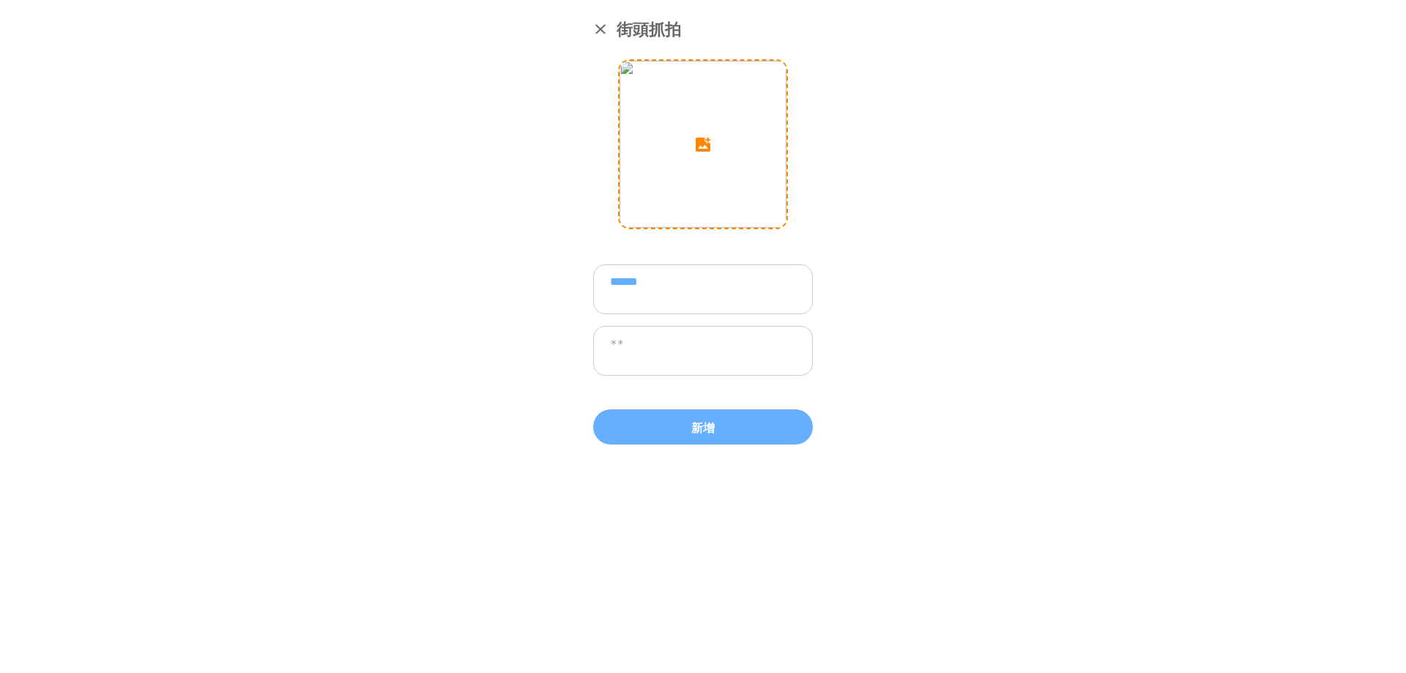
click at [686, 163] on input "image" at bounding box center [702, 144] width 167 height 167
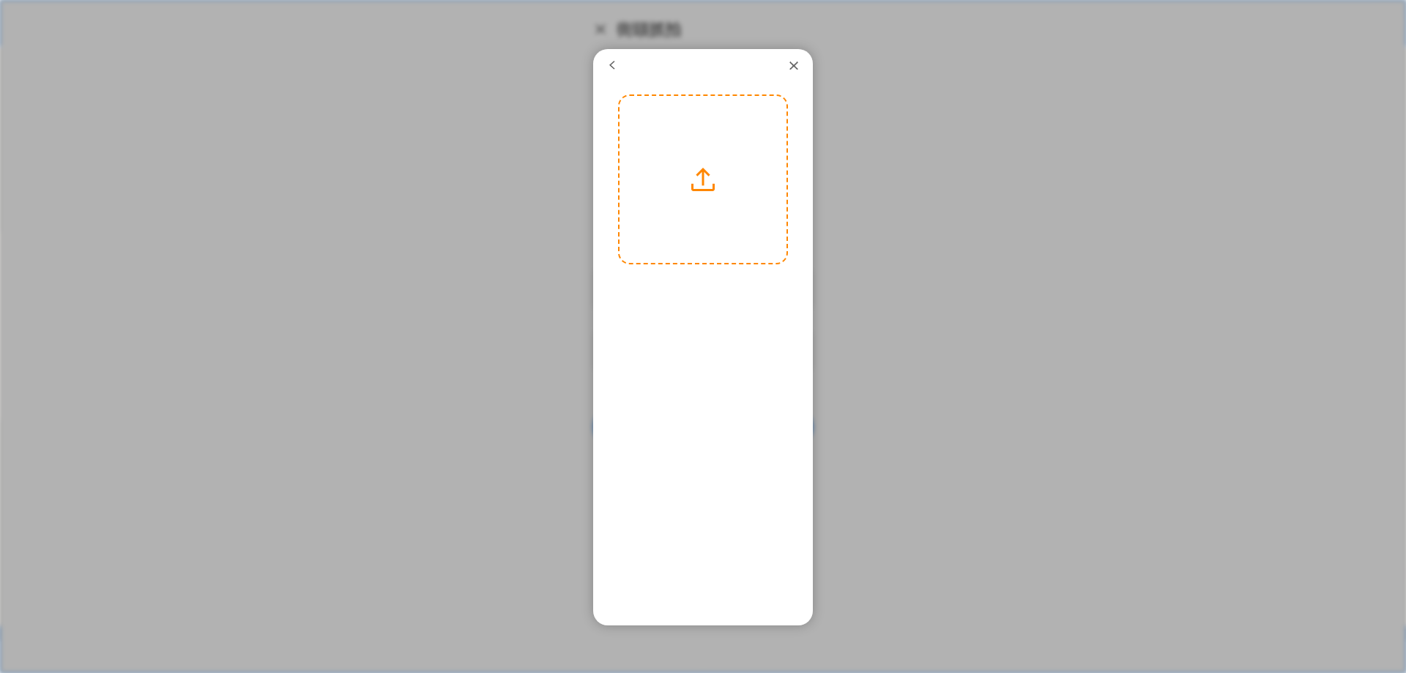
click at [698, 195] on label at bounding box center [702, 179] width 167 height 167
click at [0, 0] on input "file" at bounding box center [0, 0] width 0 height 0
click at [731, 283] on button "下一步" at bounding box center [744, 283] width 66 height 19
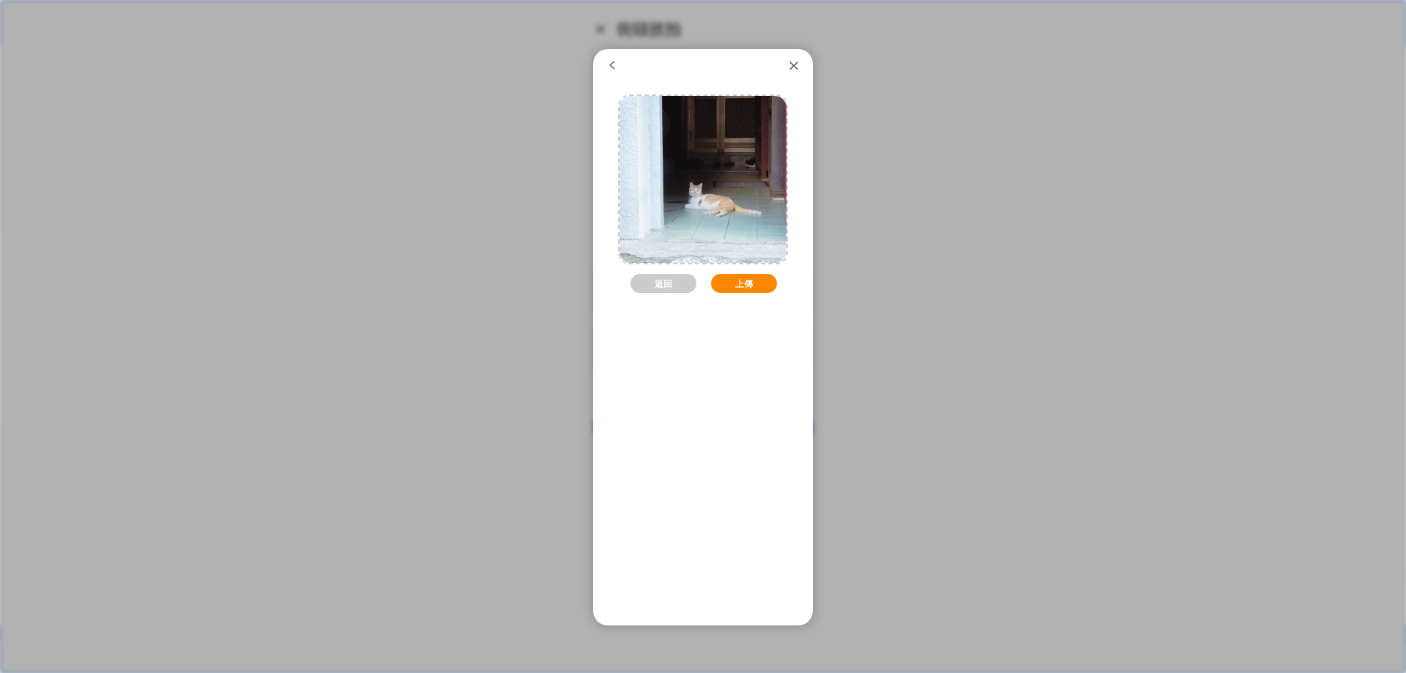
click at [734, 279] on button "上傳" at bounding box center [744, 283] width 66 height 19
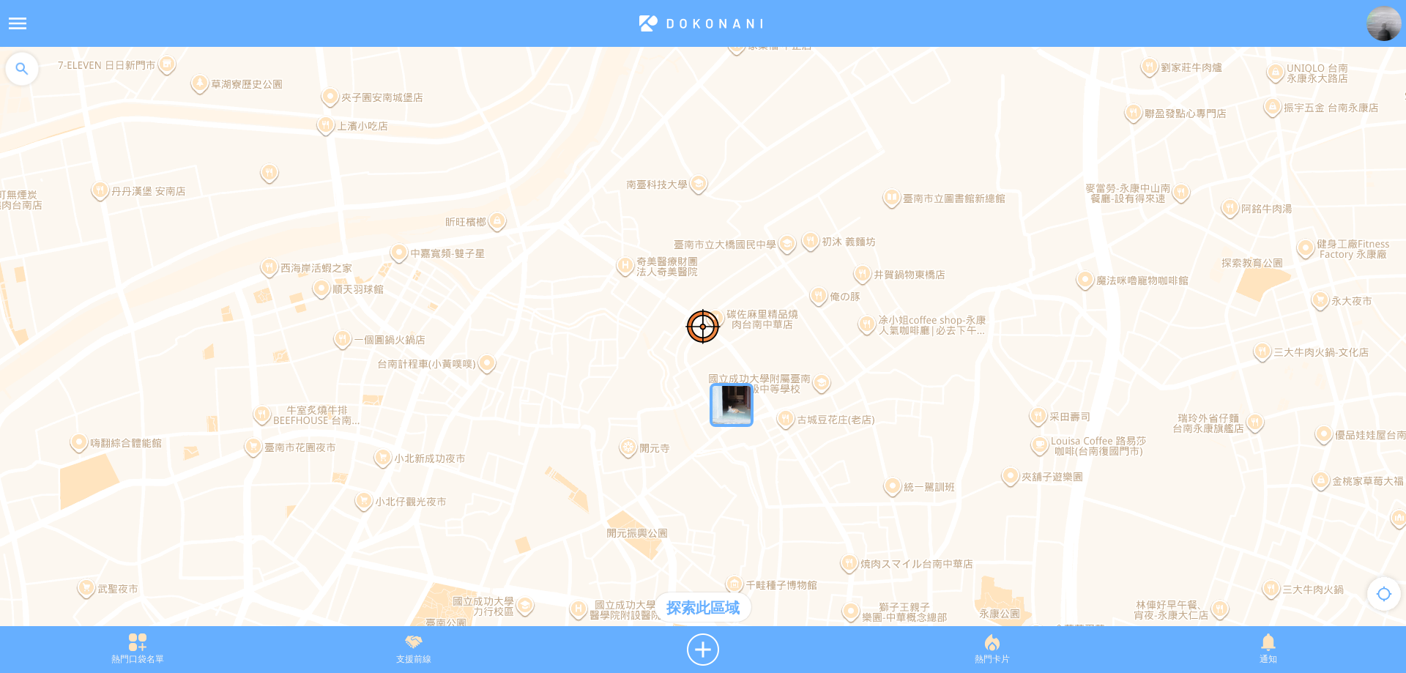
click at [1376, 25] on img at bounding box center [1383, 23] width 35 height 35
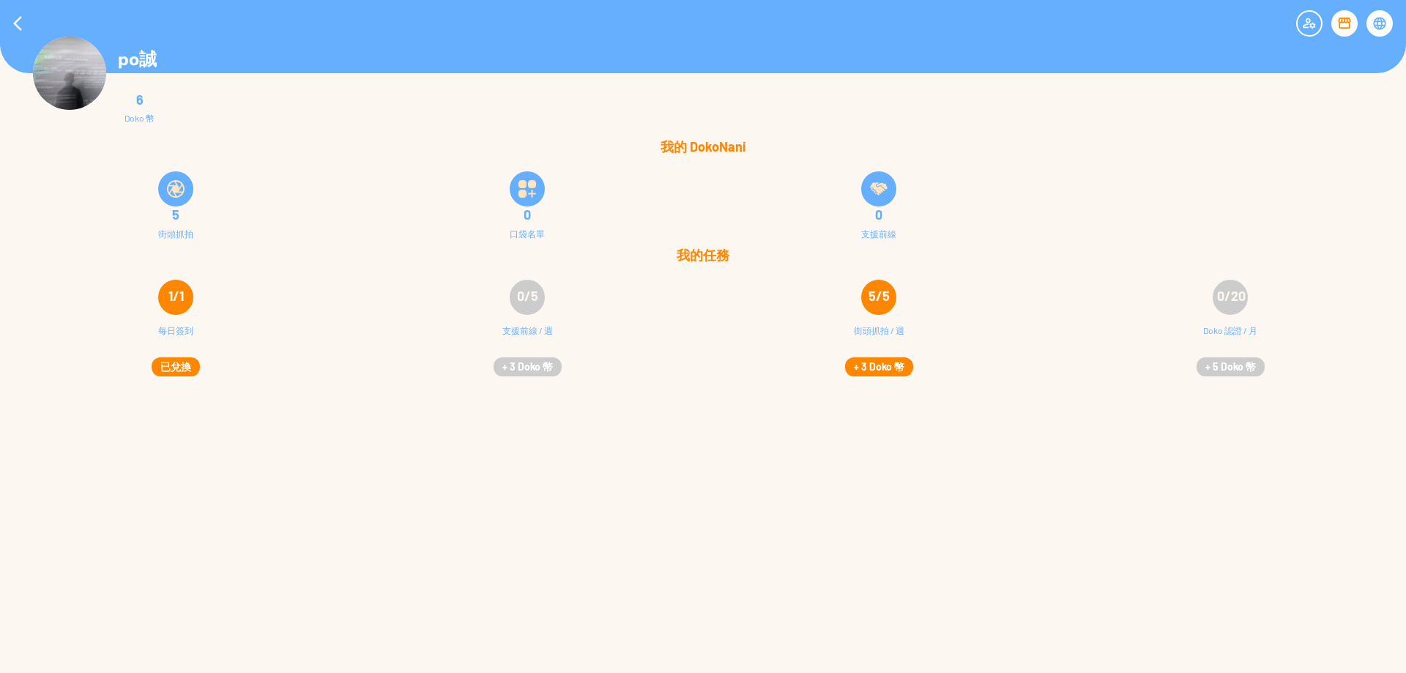
click at [876, 368] on button "+ 3 Doko 幣" at bounding box center [879, 366] width 68 height 19
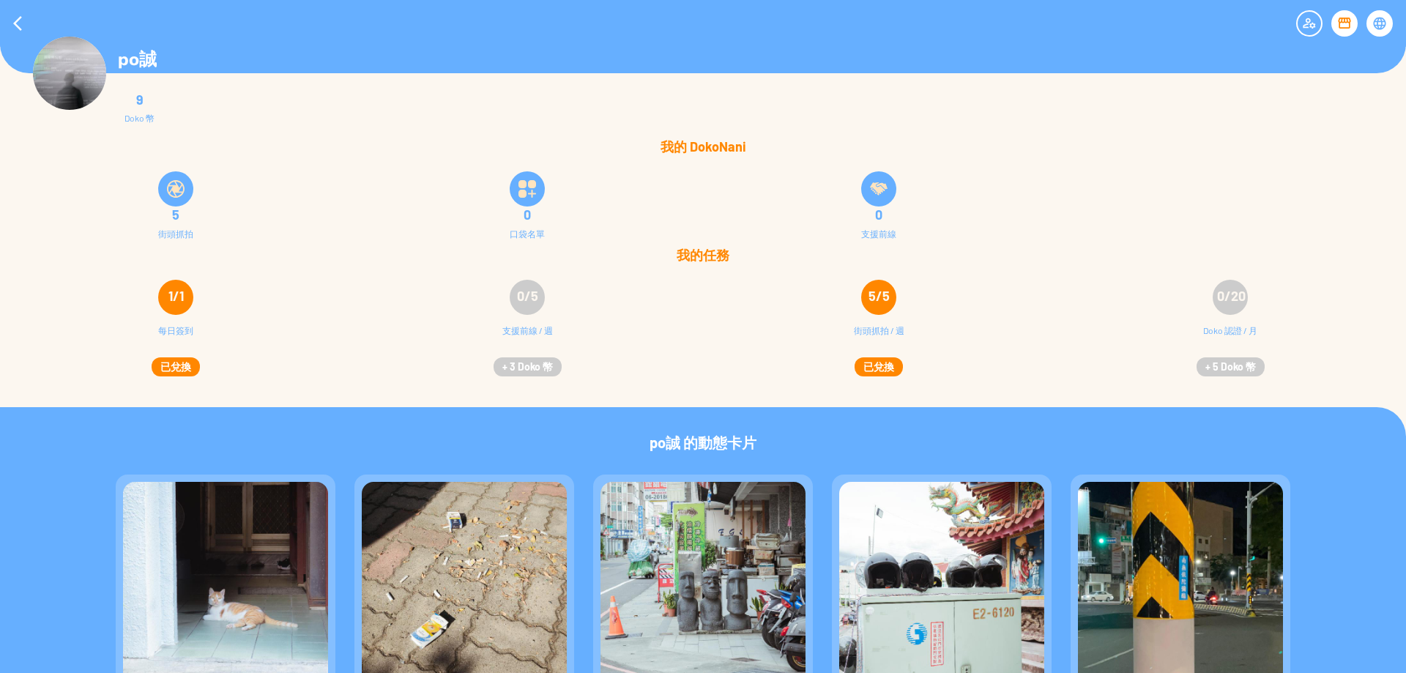
click at [1336, 13] on div at bounding box center [1344, 23] width 26 height 26
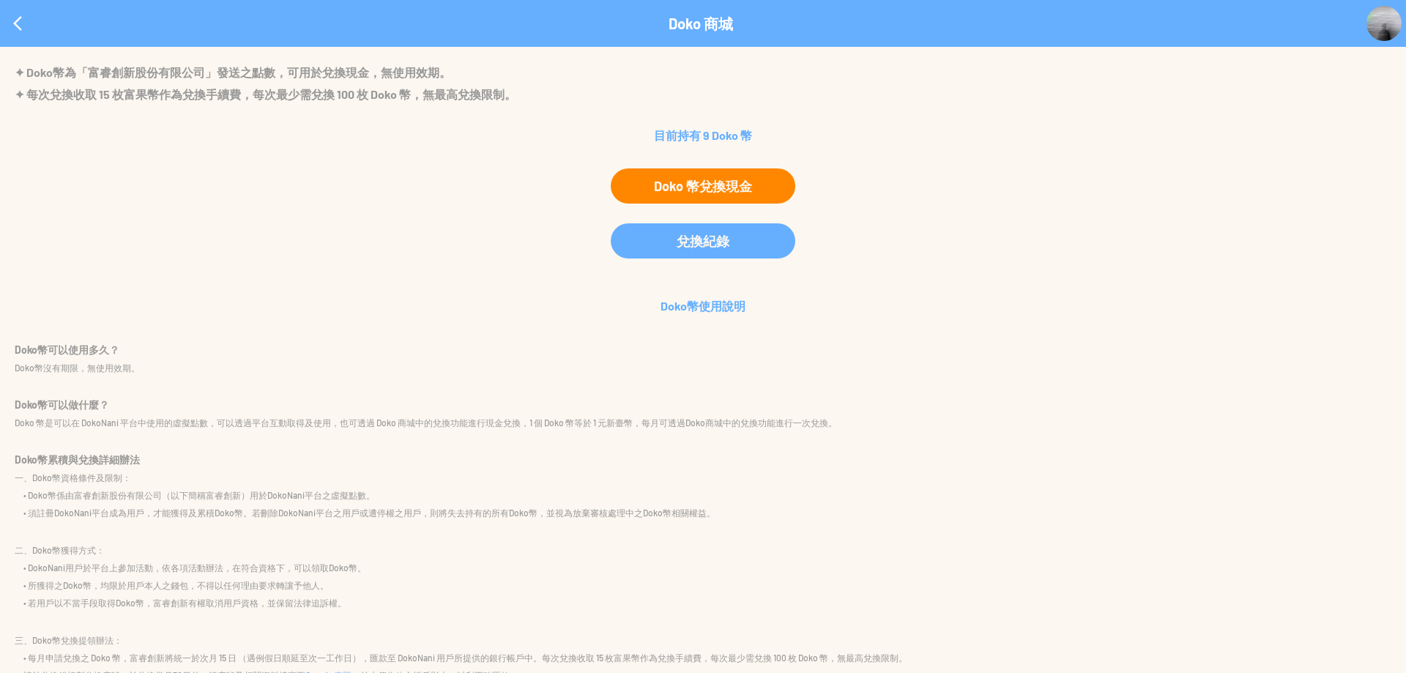
click at [686, 188] on div "Doko 幣兌換現金" at bounding box center [703, 185] width 185 height 35
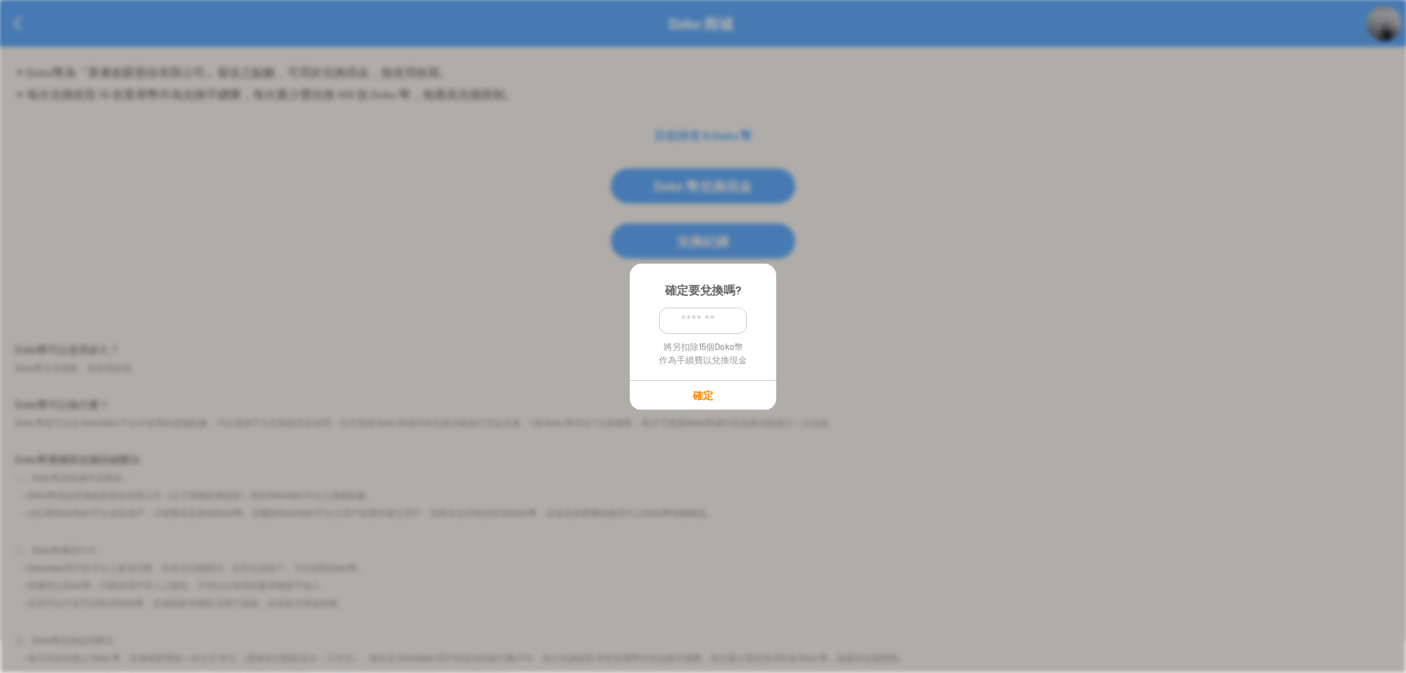
click at [693, 392] on p "確定" at bounding box center [702, 395] width 145 height 12
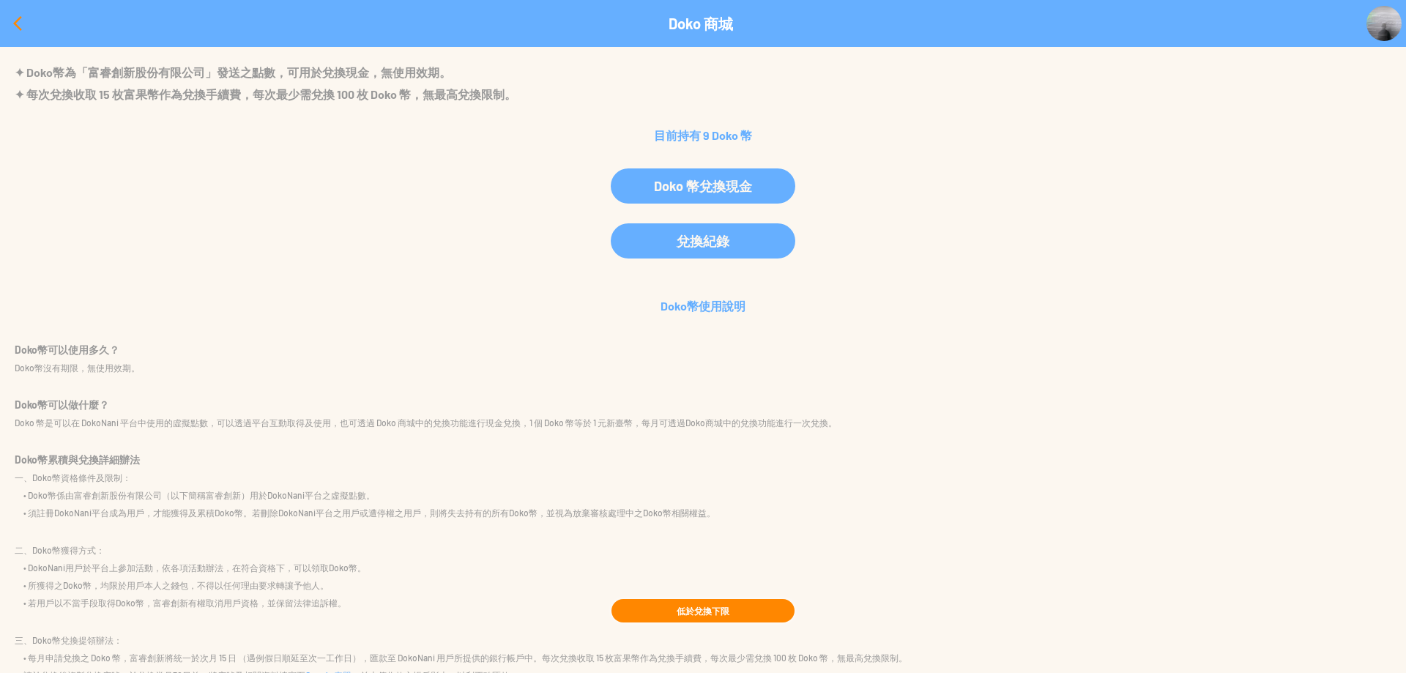
click at [15, 29] on div at bounding box center [17, 23] width 35 height 35
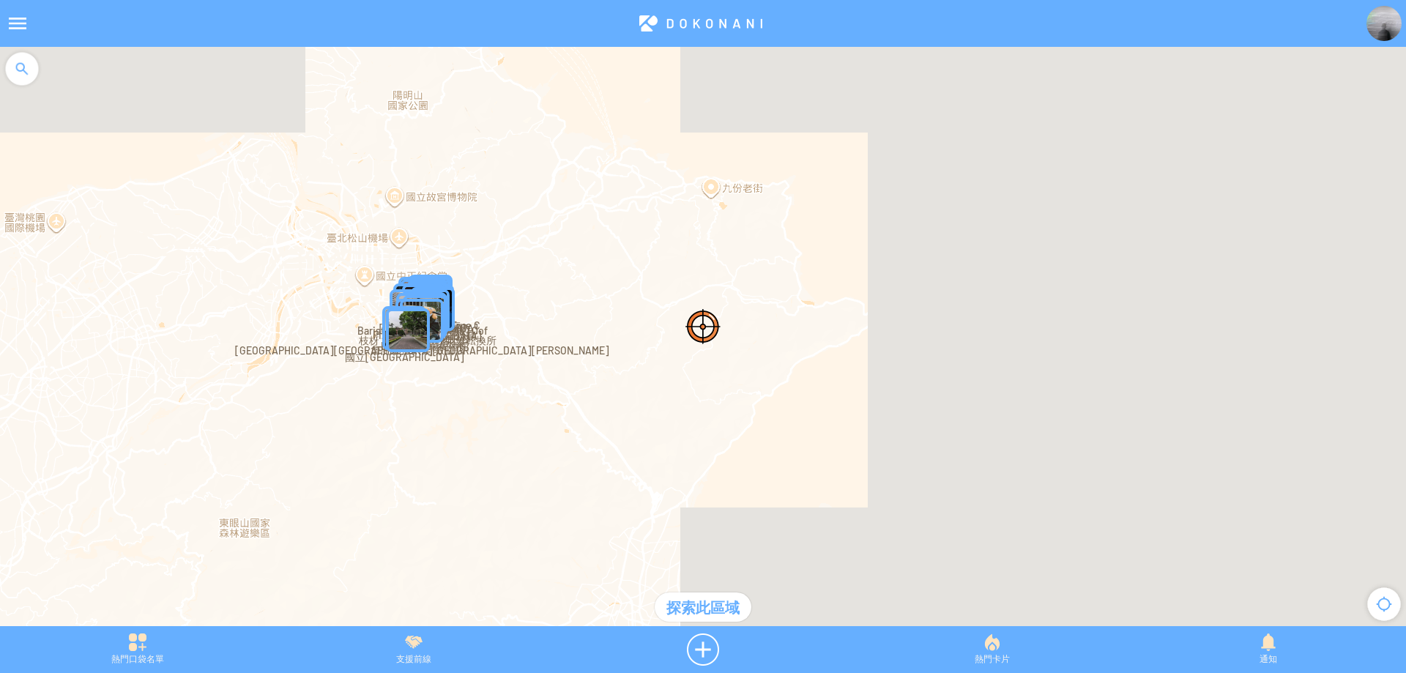
click at [719, 604] on div "探索此區域" at bounding box center [703, 606] width 97 height 29
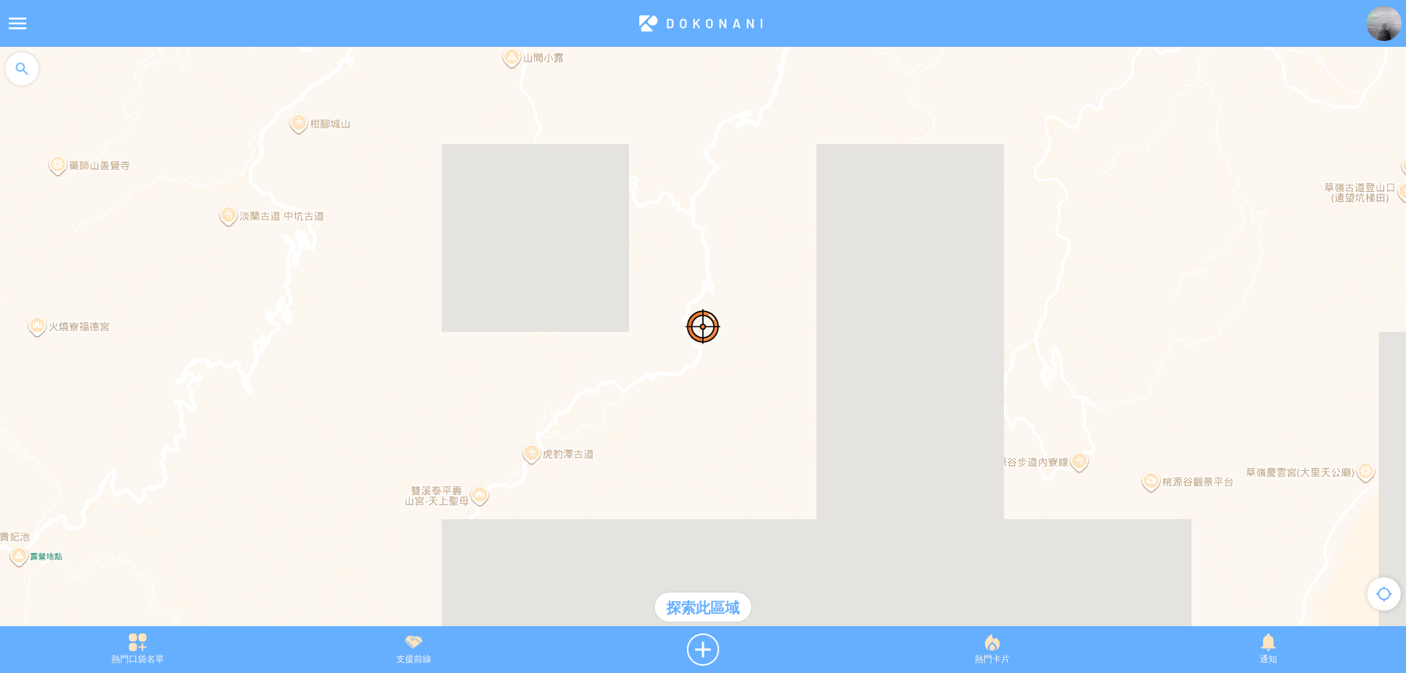
drag, startPoint x: 580, startPoint y: 386, endPoint x: 864, endPoint y: 207, distance: 335.6
click at [854, 212] on div at bounding box center [703, 344] width 1406 height 594
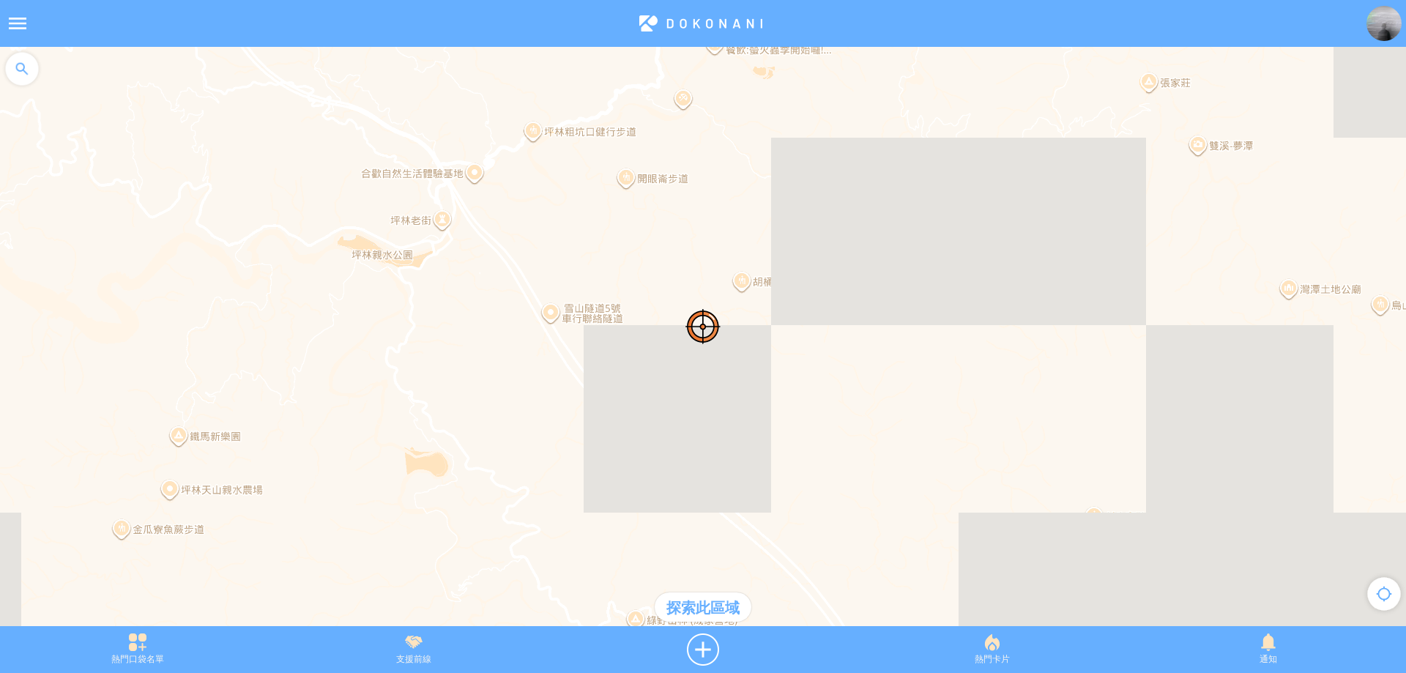
click at [18, 75] on div at bounding box center [22, 69] width 44 height 44
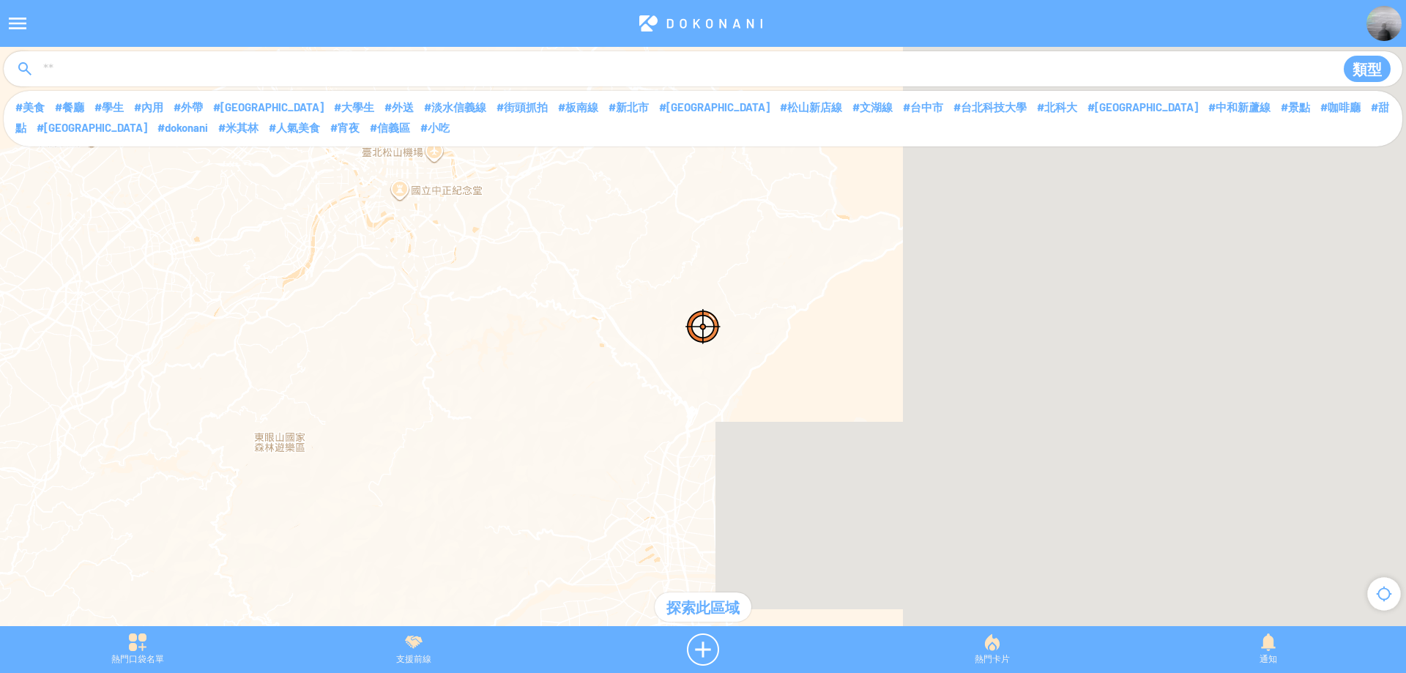
drag, startPoint x: 623, startPoint y: 286, endPoint x: 622, endPoint y: 264, distance: 22.0
click at [622, 267] on div at bounding box center [703, 344] width 1406 height 594
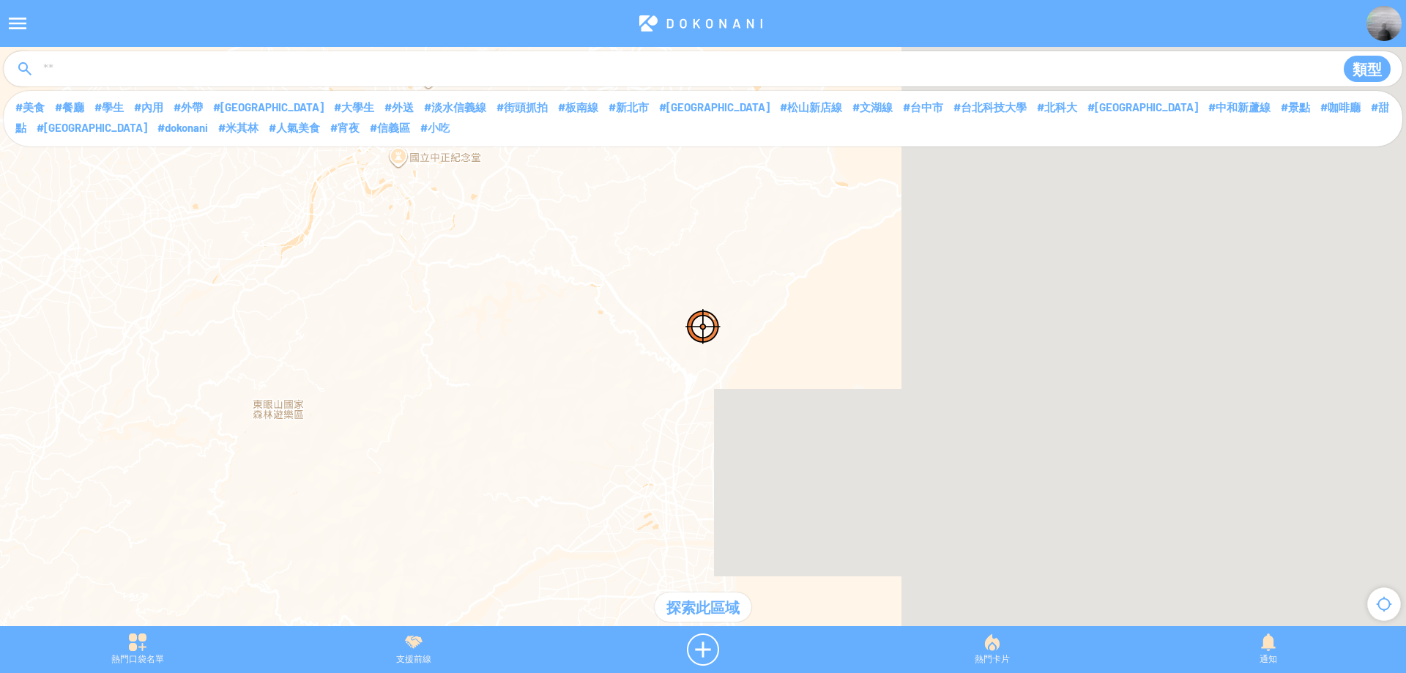
click at [715, 608] on div "探索此區域" at bounding box center [703, 606] width 97 height 29
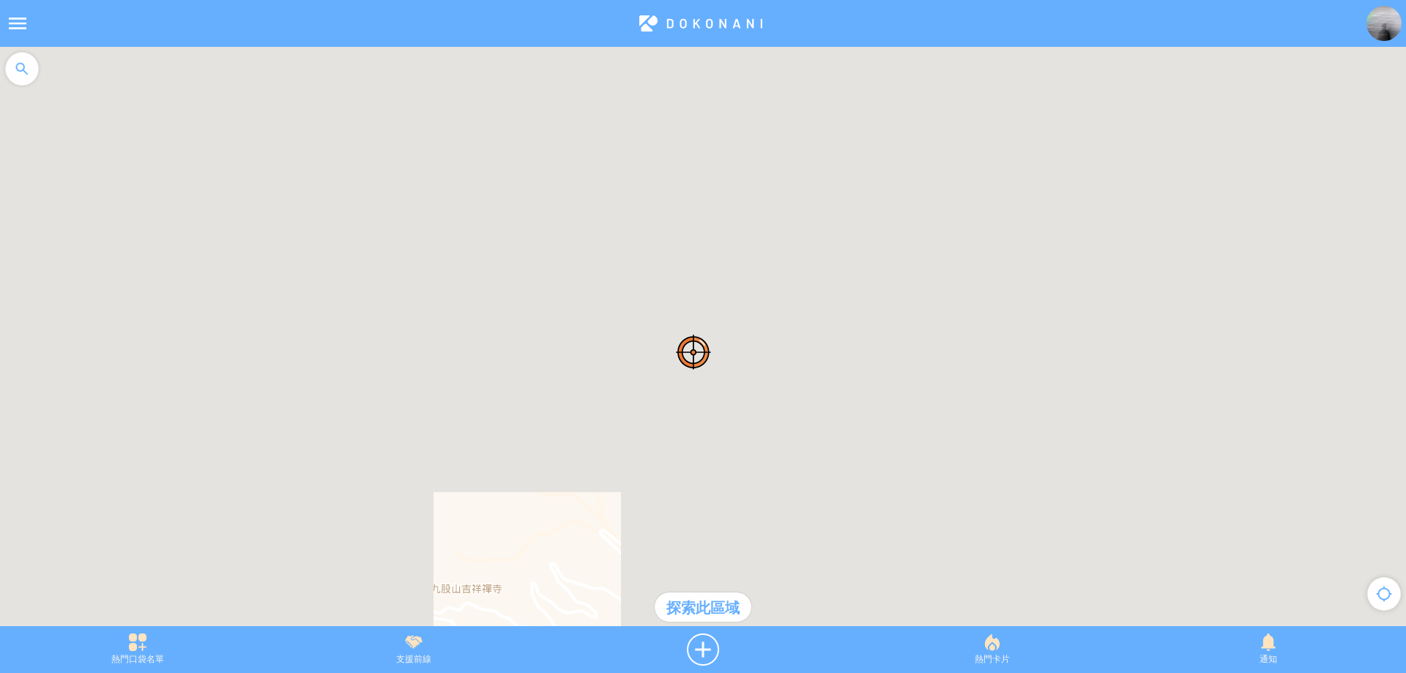
drag, startPoint x: 729, startPoint y: 243, endPoint x: 644, endPoint y: 518, distance: 288.3
click at [643, 522] on div at bounding box center [703, 344] width 1406 height 594
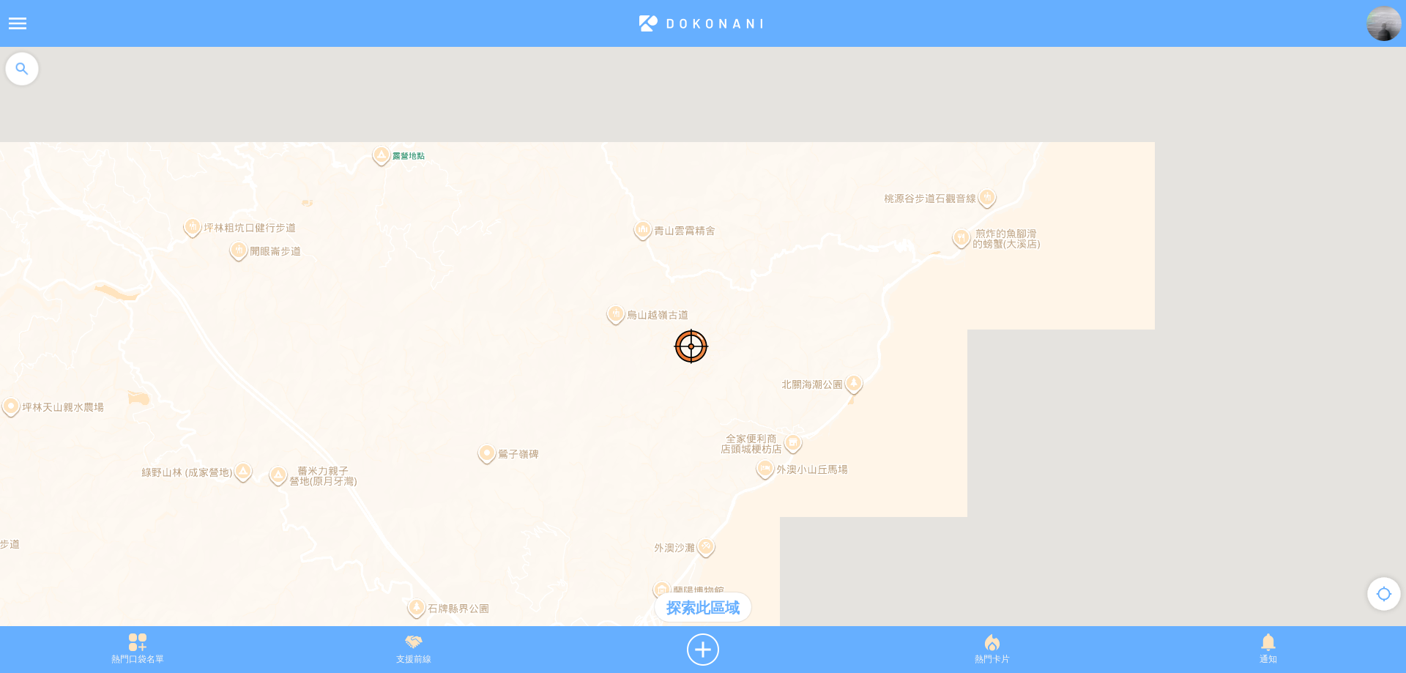
drag, startPoint x: 649, startPoint y: 252, endPoint x: 578, endPoint y: 375, distance: 141.7
click at [566, 389] on div at bounding box center [703, 344] width 1406 height 594
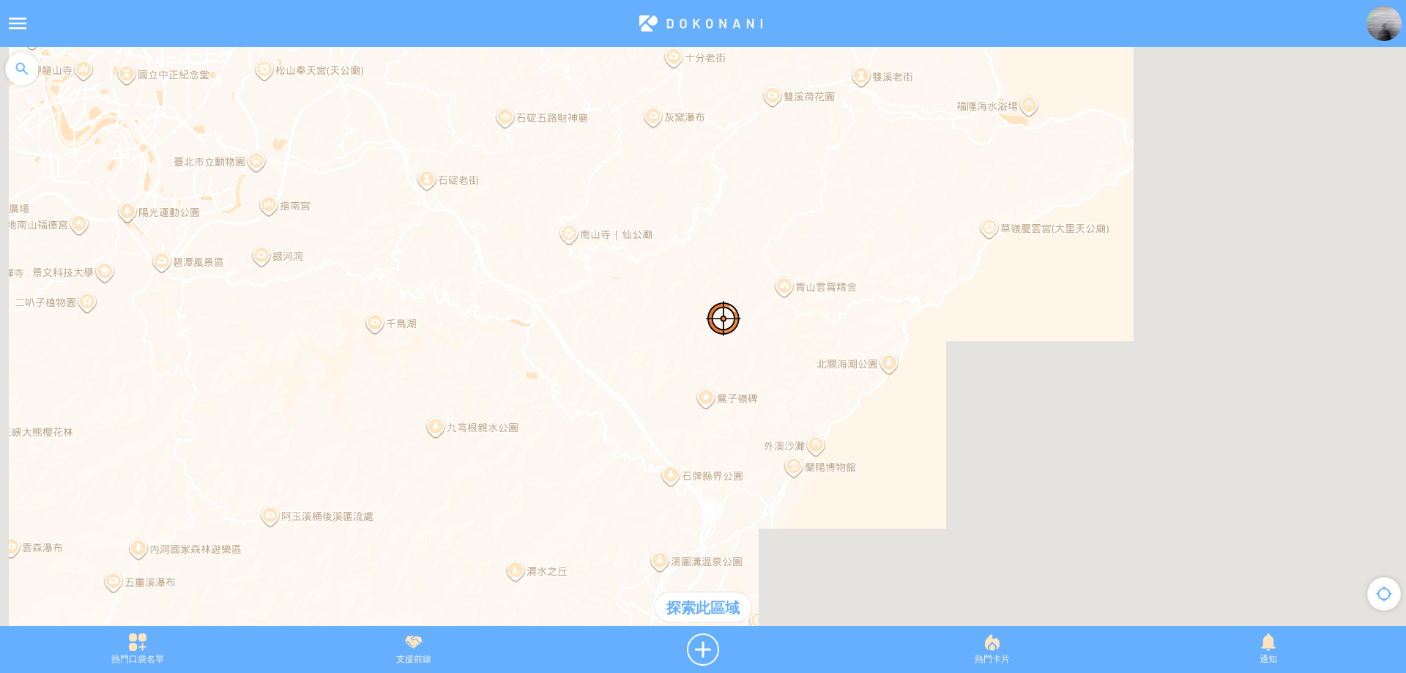
drag, startPoint x: 514, startPoint y: 273, endPoint x: 747, endPoint y: 197, distance: 245.0
click at [748, 197] on div at bounding box center [703, 344] width 1406 height 594
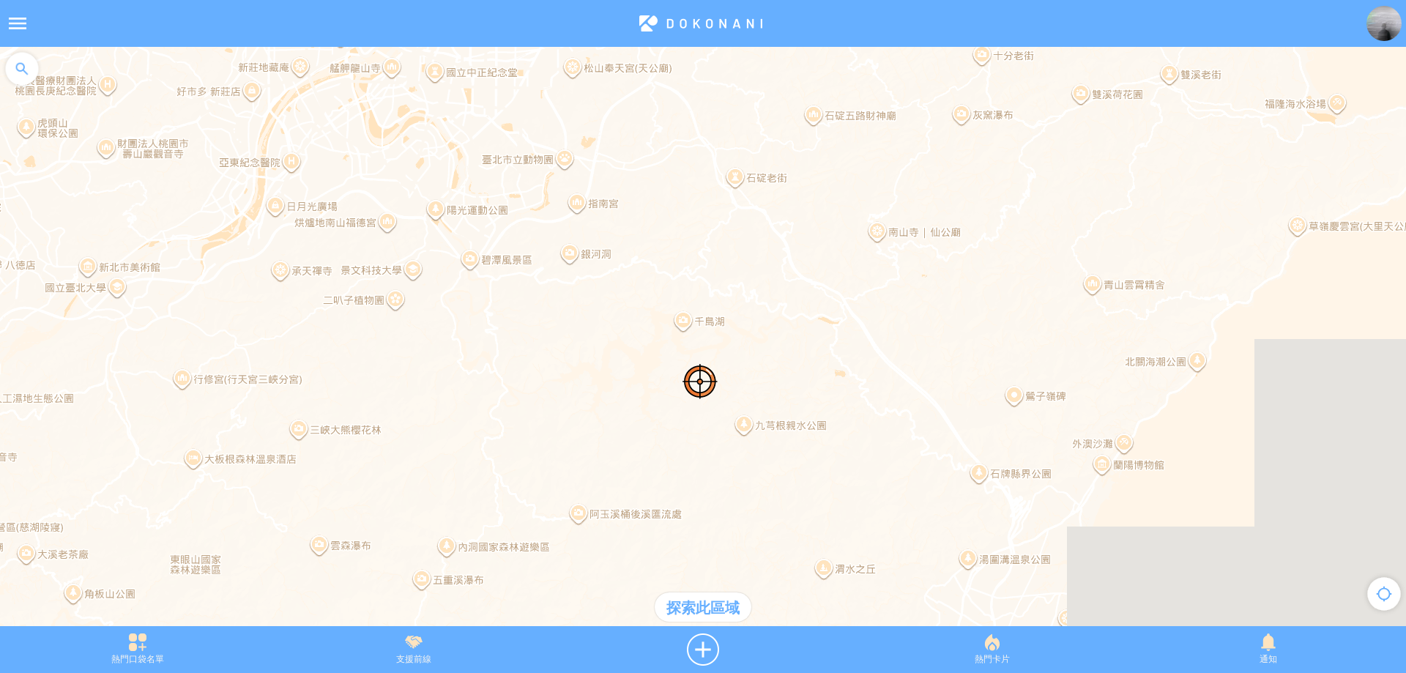
drag, startPoint x: 713, startPoint y: 170, endPoint x: 678, endPoint y: 387, distance: 219.6
click at [678, 387] on div at bounding box center [703, 344] width 1406 height 594
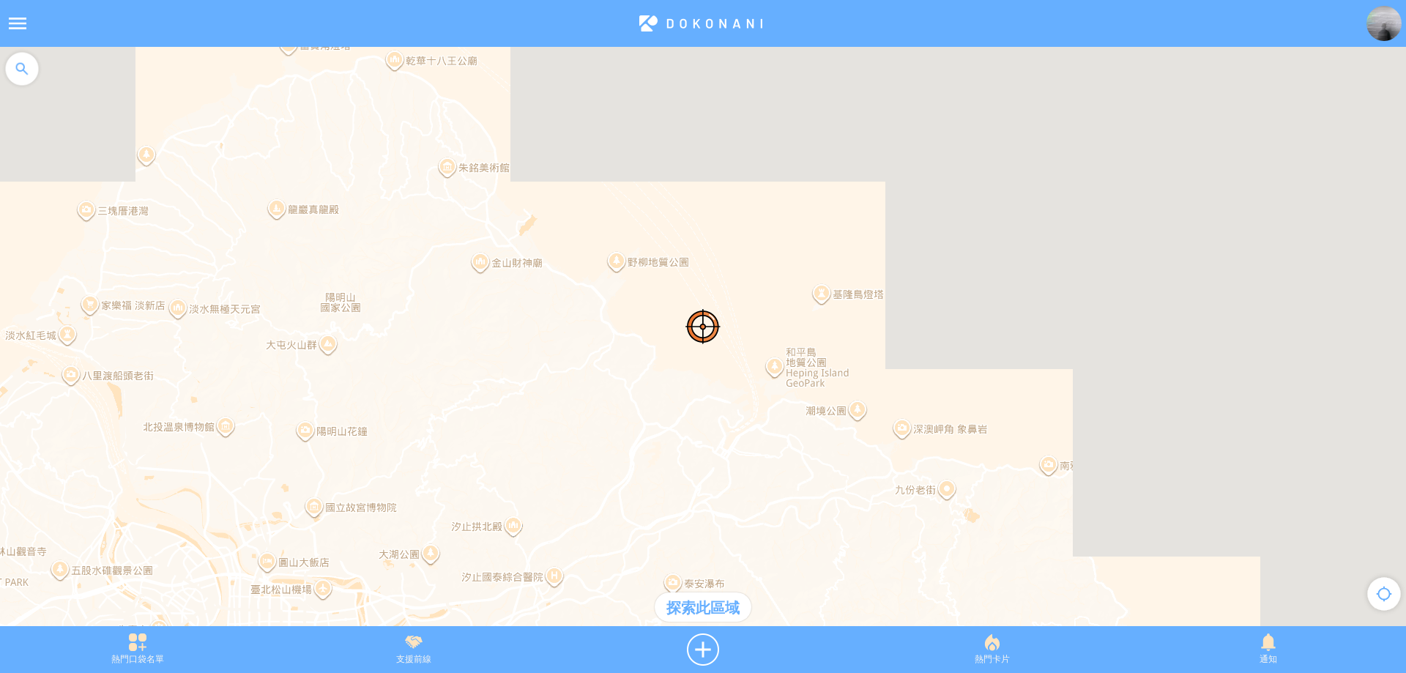
drag, startPoint x: 783, startPoint y: 254, endPoint x: 709, endPoint y: 357, distance: 127.0
click at [709, 357] on div at bounding box center [703, 344] width 1406 height 594
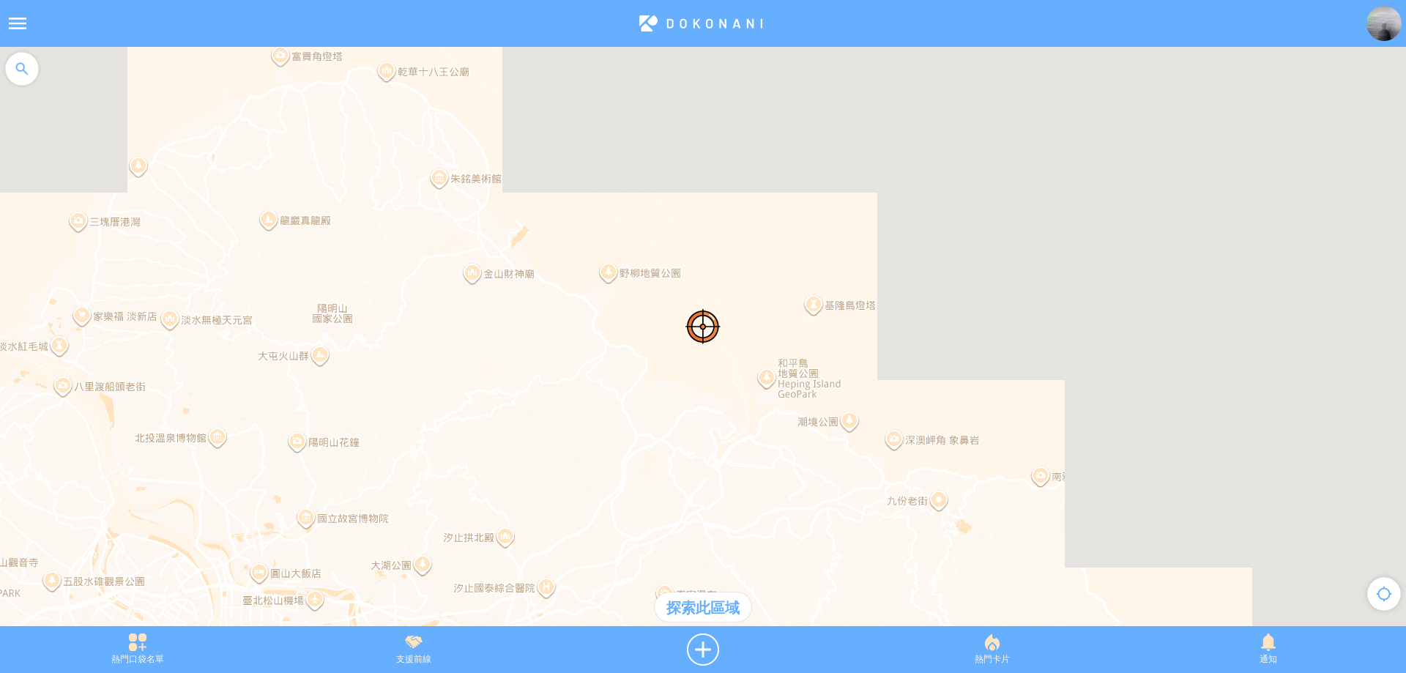
click at [720, 609] on div "探索此區域" at bounding box center [703, 606] width 97 height 29
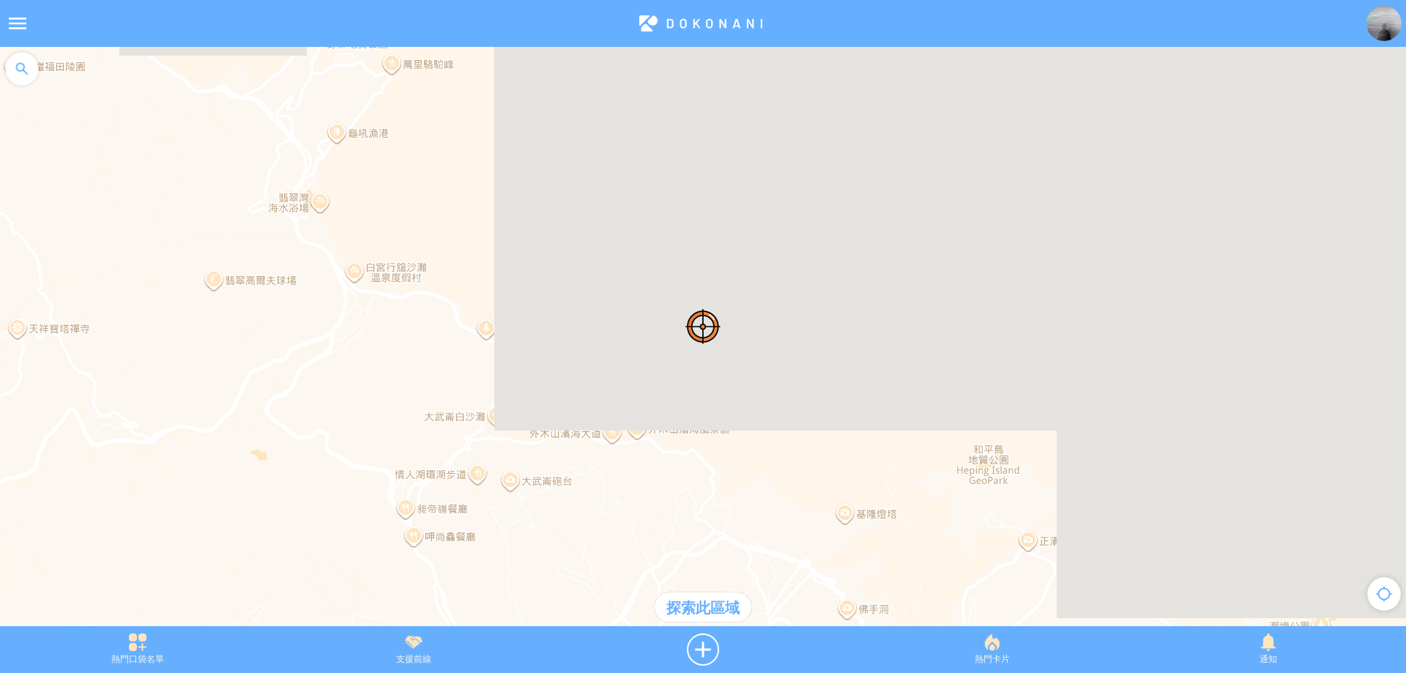
drag, startPoint x: 628, startPoint y: 445, endPoint x: 692, endPoint y: 326, distance: 135.3
click at [692, 326] on div at bounding box center [703, 344] width 1406 height 594
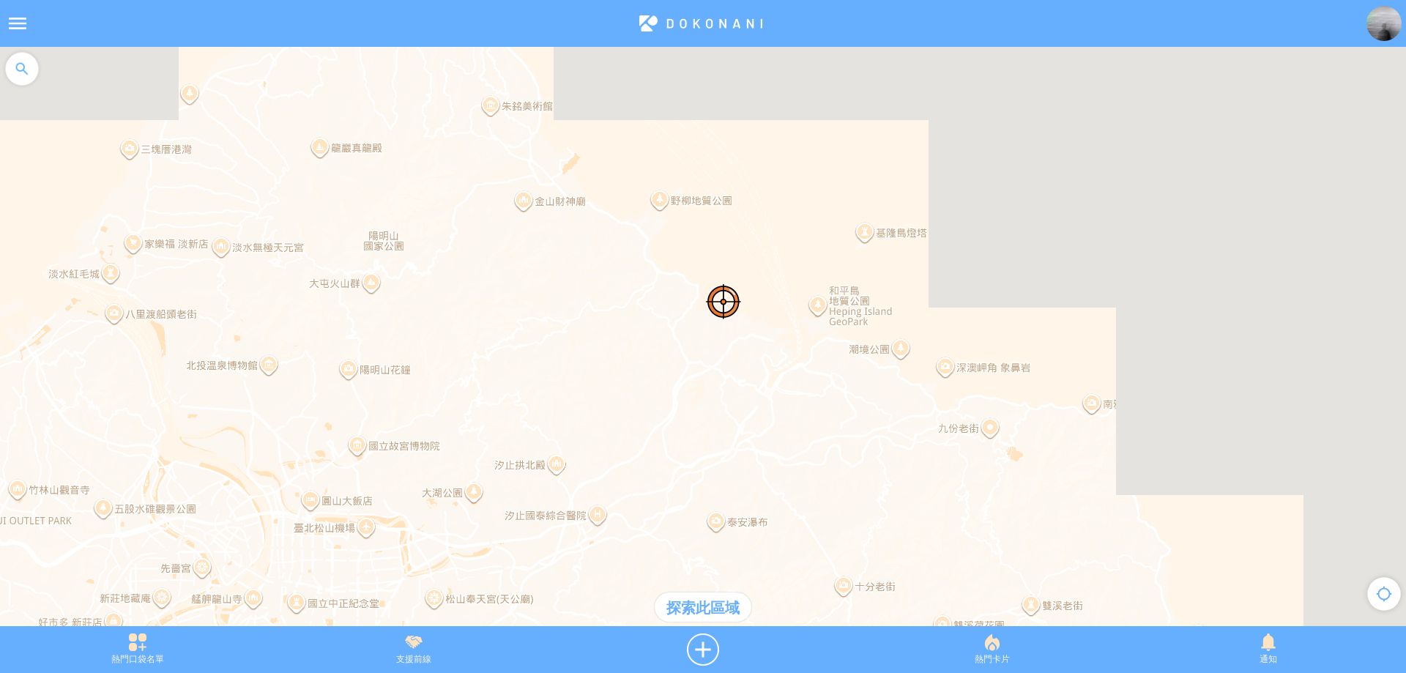
drag, startPoint x: 606, startPoint y: 387, endPoint x: 786, endPoint y: 201, distance: 258.9
click at [786, 201] on div at bounding box center [703, 344] width 1406 height 594
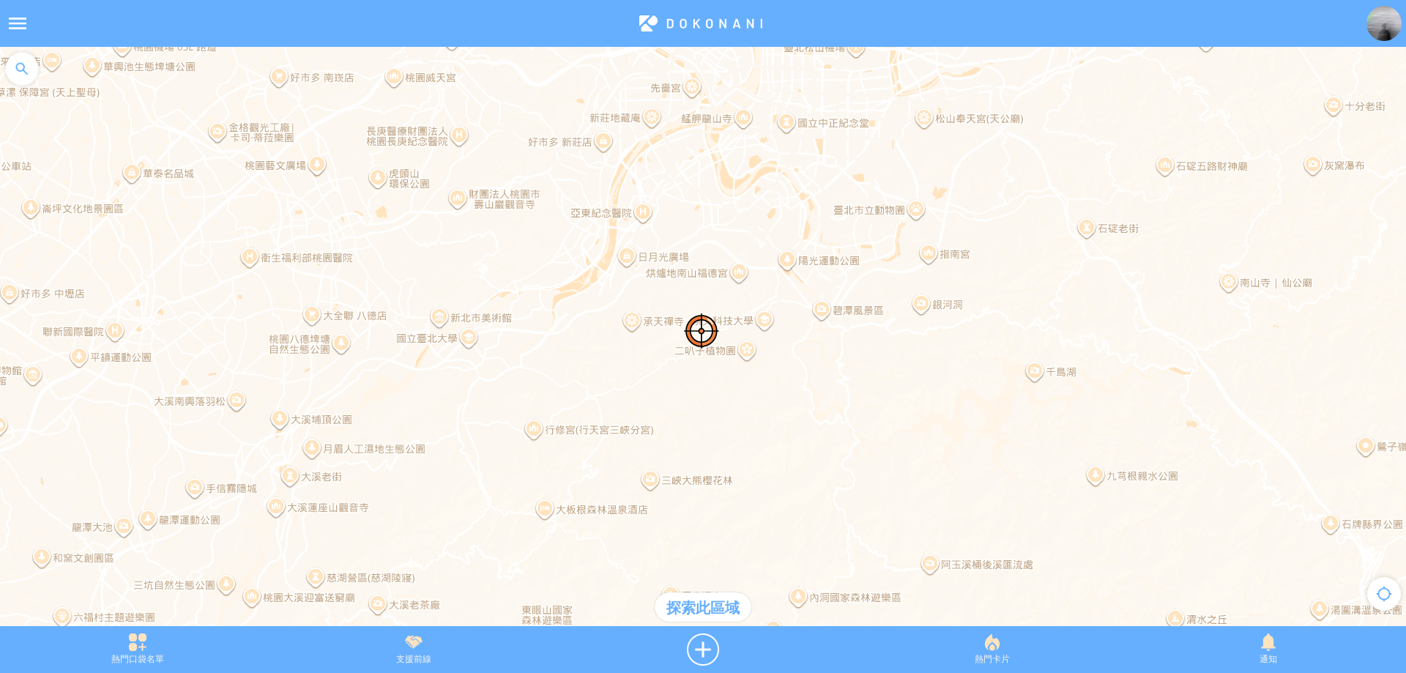
drag, startPoint x: 771, startPoint y: 199, endPoint x: 751, endPoint y: 252, distance: 56.3
click at [751, 252] on div at bounding box center [703, 344] width 1406 height 594
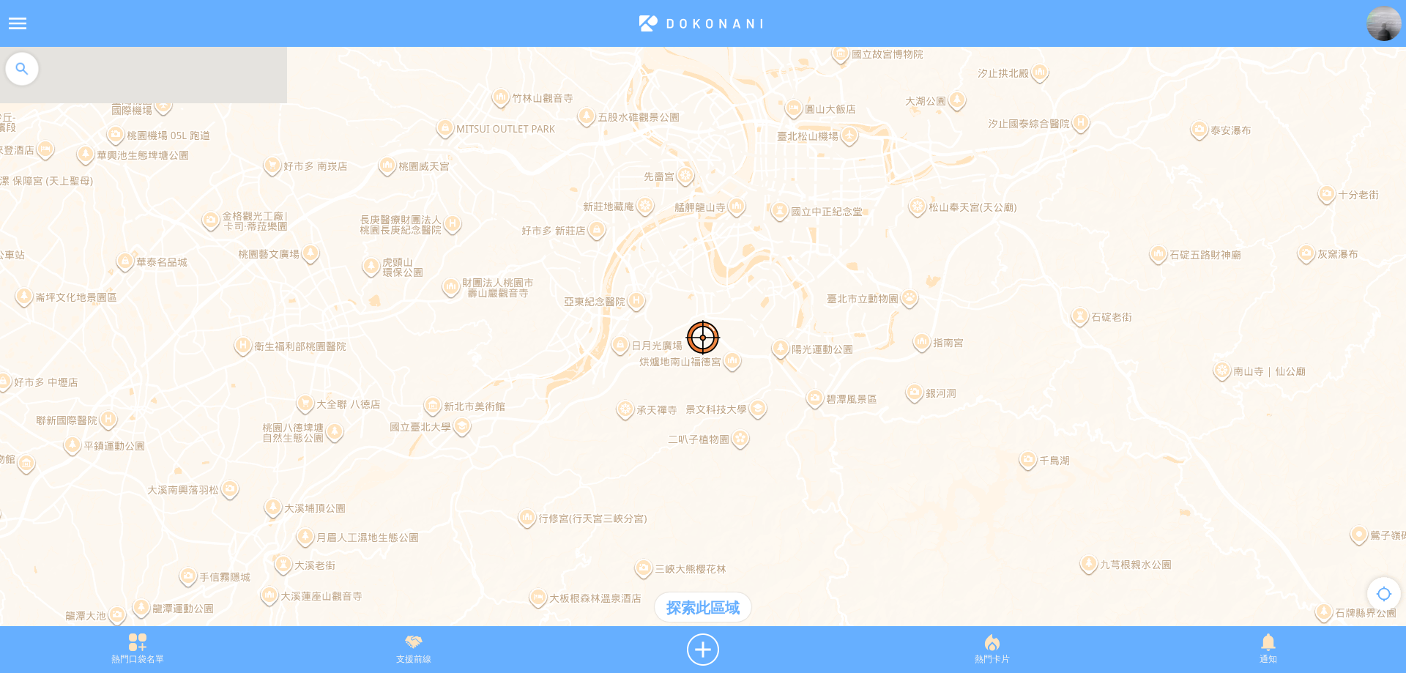
drag, startPoint x: 734, startPoint y: 198, endPoint x: 733, endPoint y: 308, distance: 109.8
click at [733, 308] on div at bounding box center [703, 344] width 1406 height 594
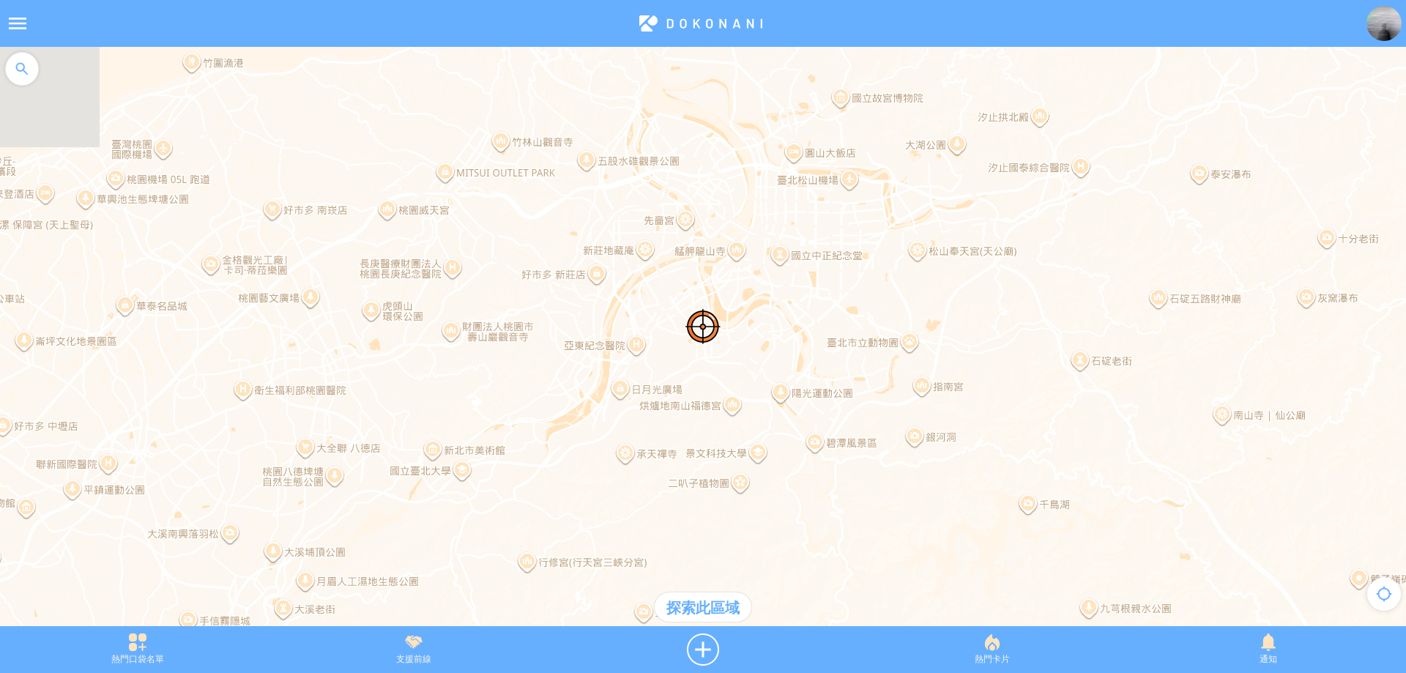
drag, startPoint x: 750, startPoint y: 206, endPoint x: 685, endPoint y: 288, distance: 104.2
click at [685, 288] on div at bounding box center [703, 344] width 1406 height 594
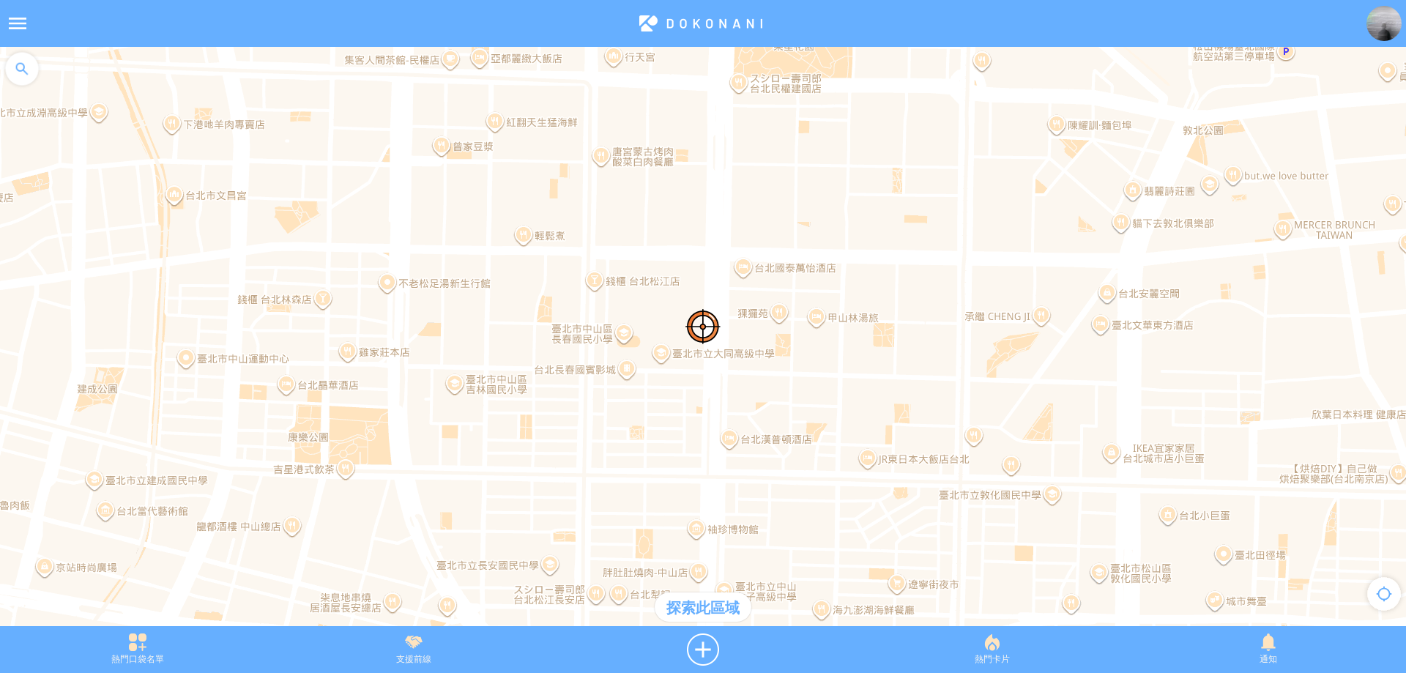
click at [712, 602] on div "探索此區域" at bounding box center [703, 606] width 97 height 29
click at [705, 606] on div "探索此區域" at bounding box center [703, 606] width 97 height 29
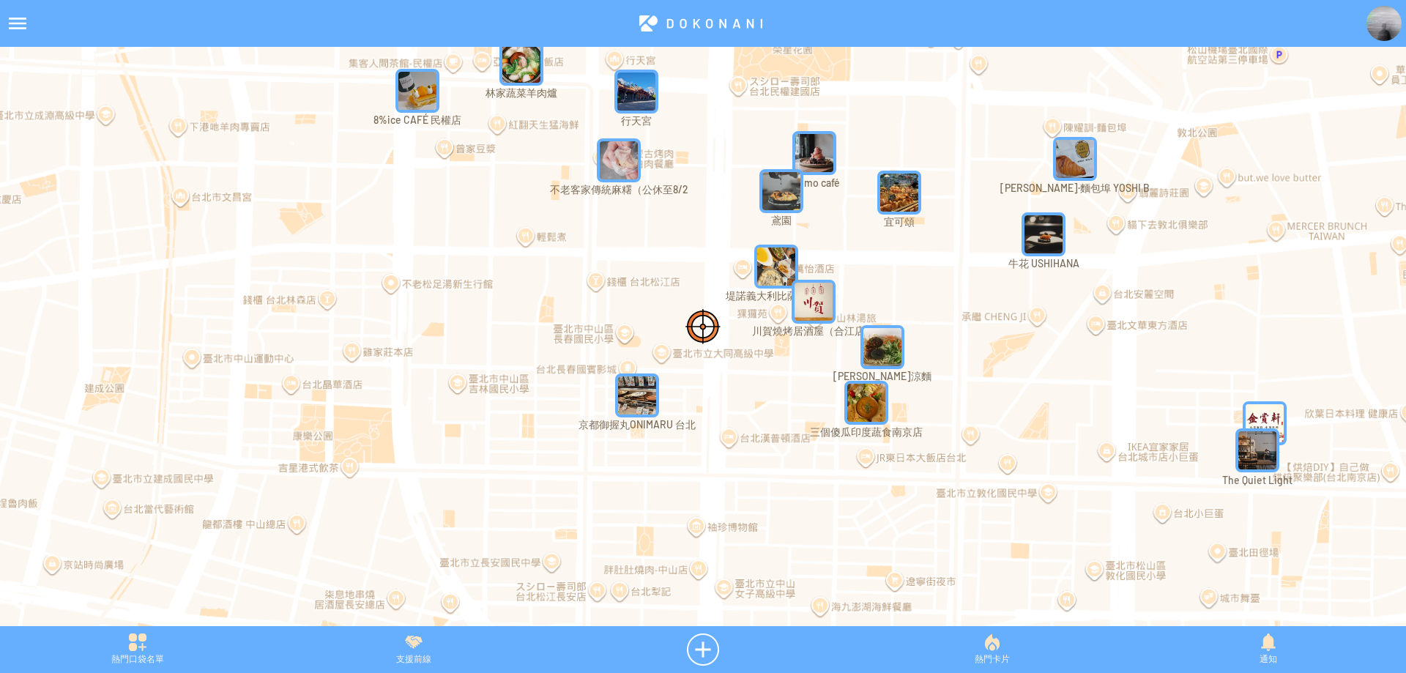
drag, startPoint x: 703, startPoint y: 262, endPoint x: 503, endPoint y: 411, distance: 249.1
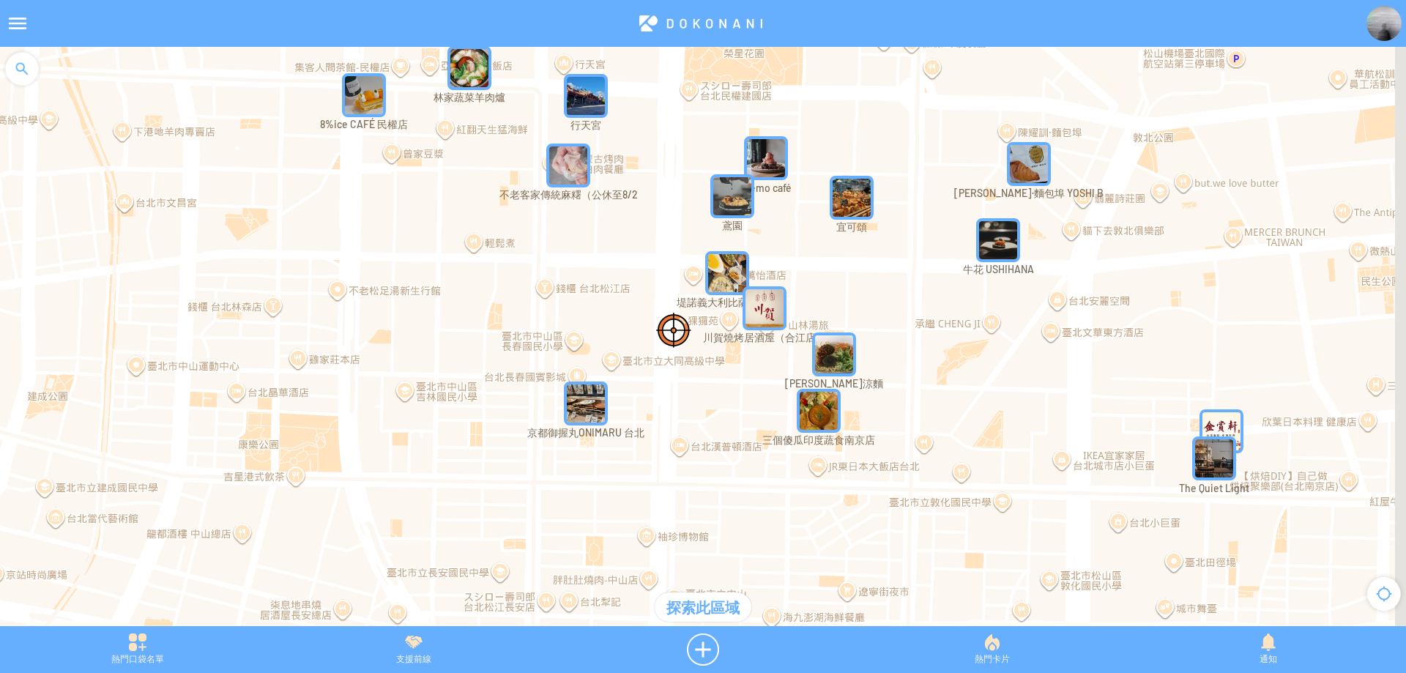
drag, startPoint x: 718, startPoint y: 291, endPoint x: 559, endPoint y: 319, distance: 162.0
click at [559, 319] on div at bounding box center [703, 344] width 1406 height 594
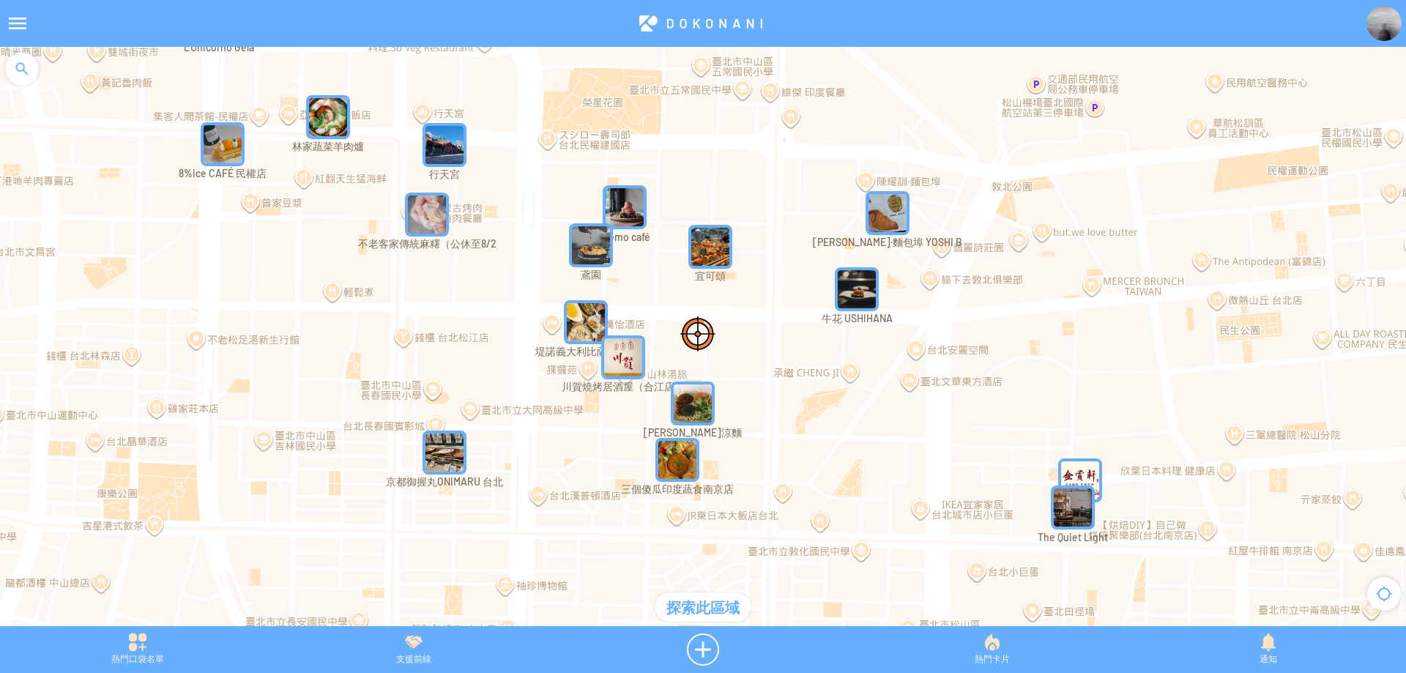
drag, startPoint x: 894, startPoint y: 329, endPoint x: 820, endPoint y: 439, distance: 132.4
click at [820, 439] on div at bounding box center [703, 344] width 1406 height 594
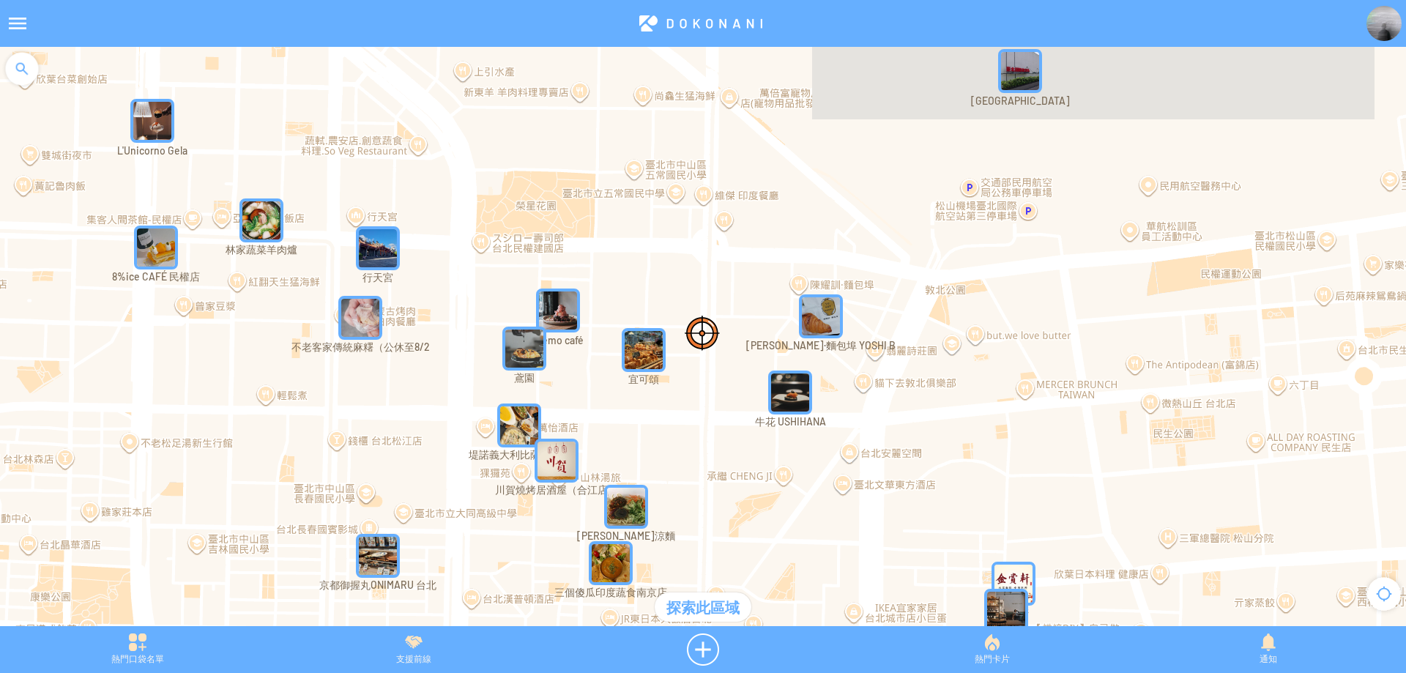
drag, startPoint x: 730, startPoint y: 209, endPoint x: 702, endPoint y: 332, distance: 126.1
click at [702, 332] on div at bounding box center [703, 344] width 1406 height 594
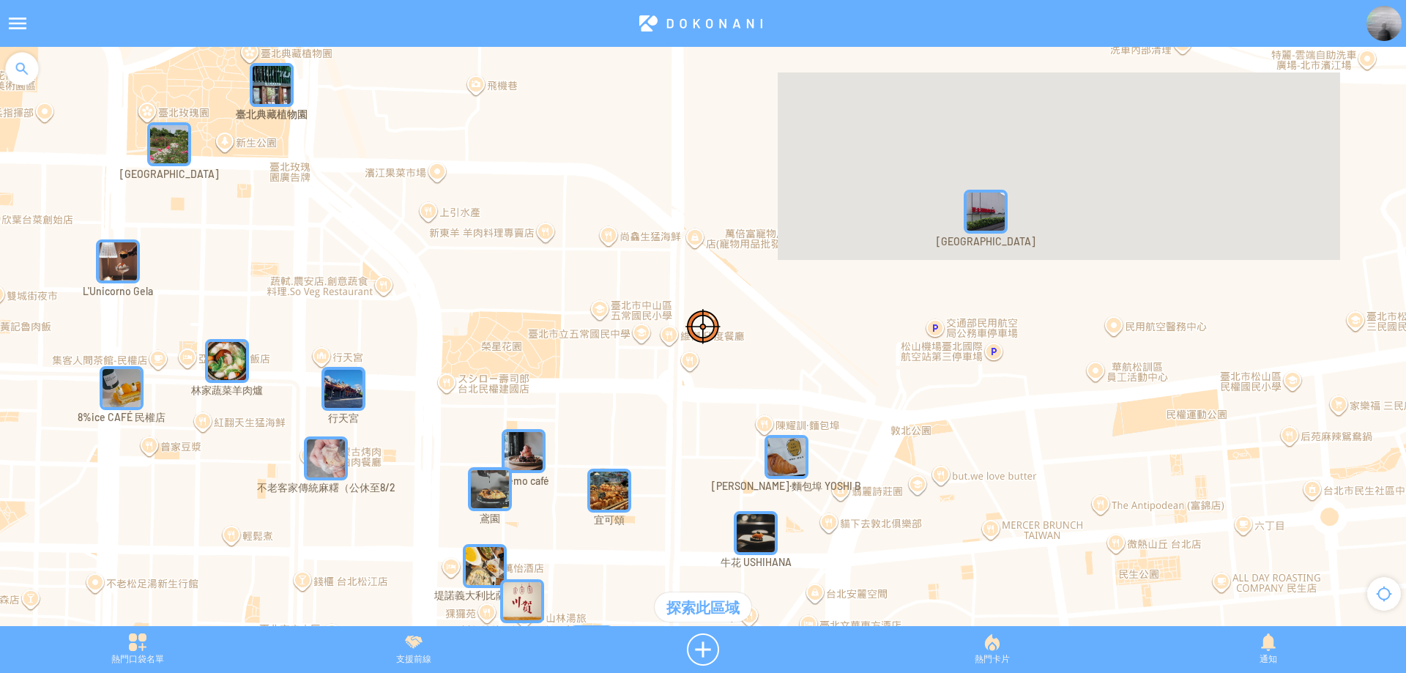
drag, startPoint x: 610, startPoint y: 281, endPoint x: 779, endPoint y: 433, distance: 227.1
click at [779, 433] on div at bounding box center [703, 344] width 1406 height 594
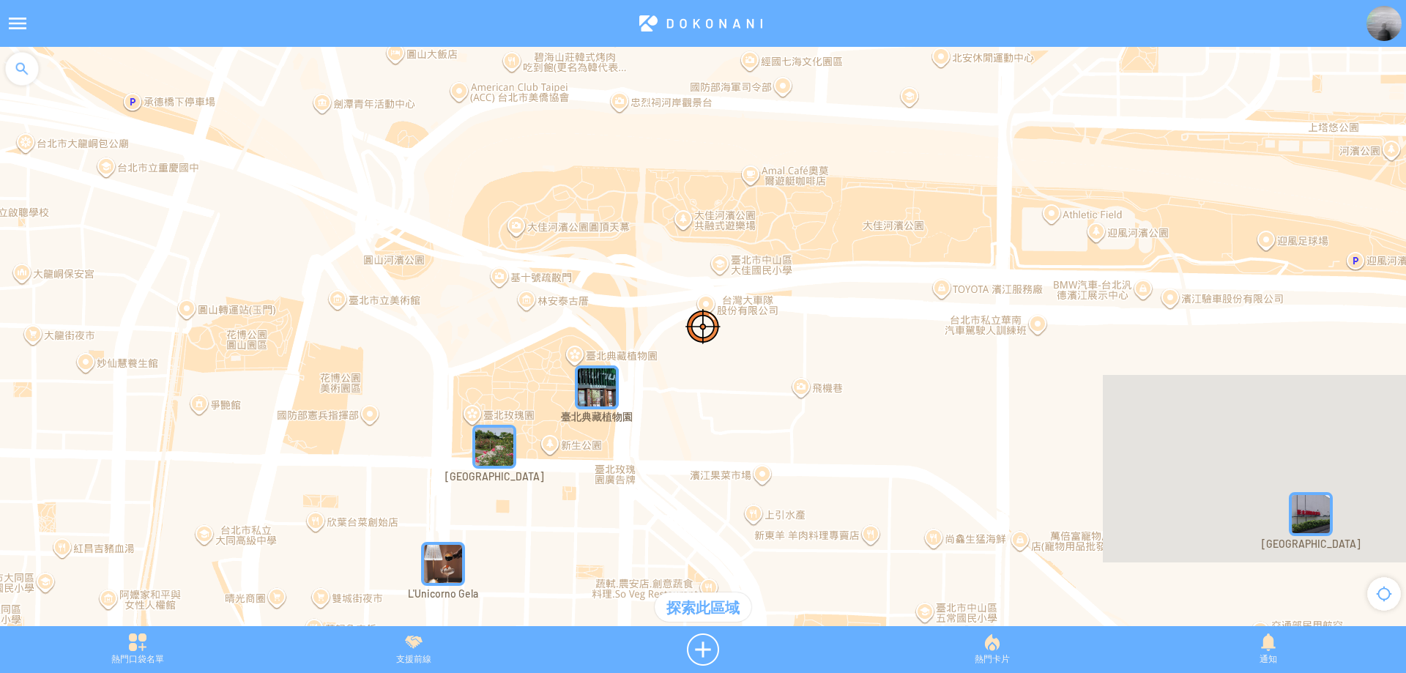
drag, startPoint x: 758, startPoint y: 440, endPoint x: 781, endPoint y: 274, distance: 167.8
click at [781, 276] on div at bounding box center [703, 344] width 1406 height 594
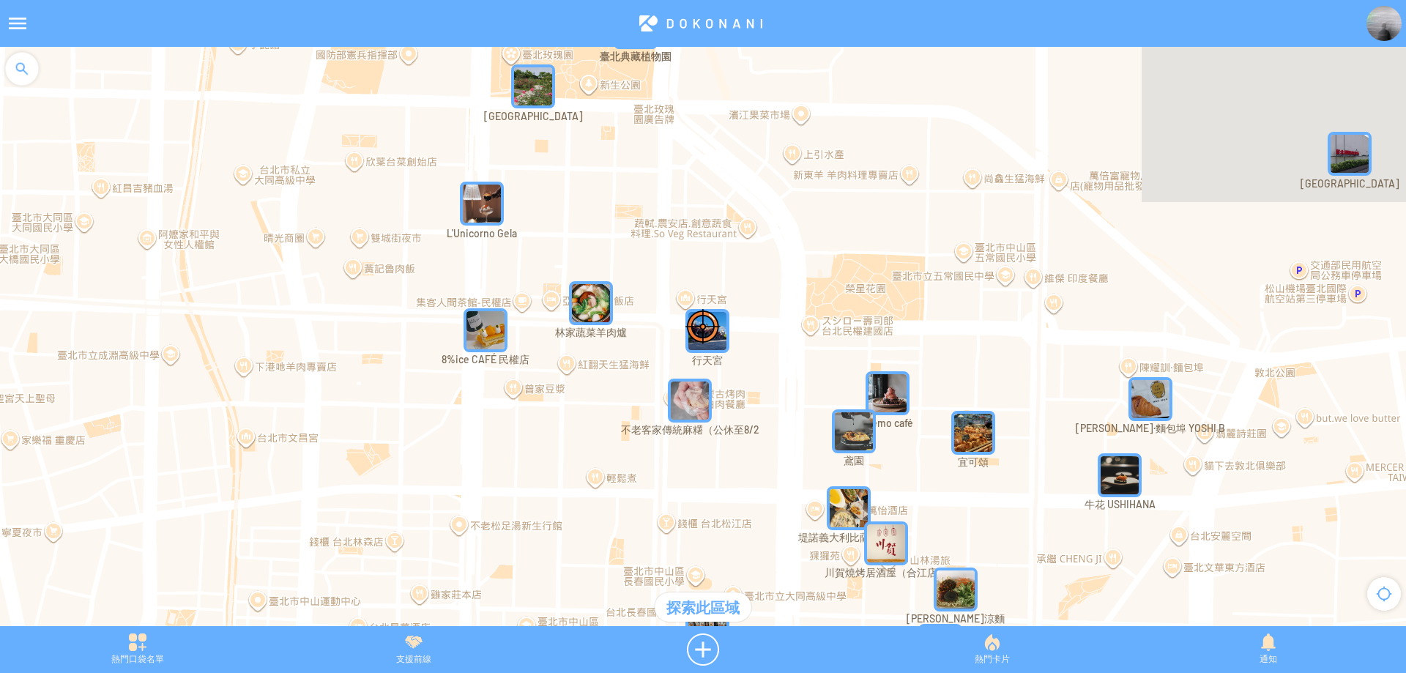
drag, startPoint x: 748, startPoint y: 340, endPoint x: 751, endPoint y: 239, distance: 101.1
click at [751, 239] on div at bounding box center [703, 344] width 1406 height 594
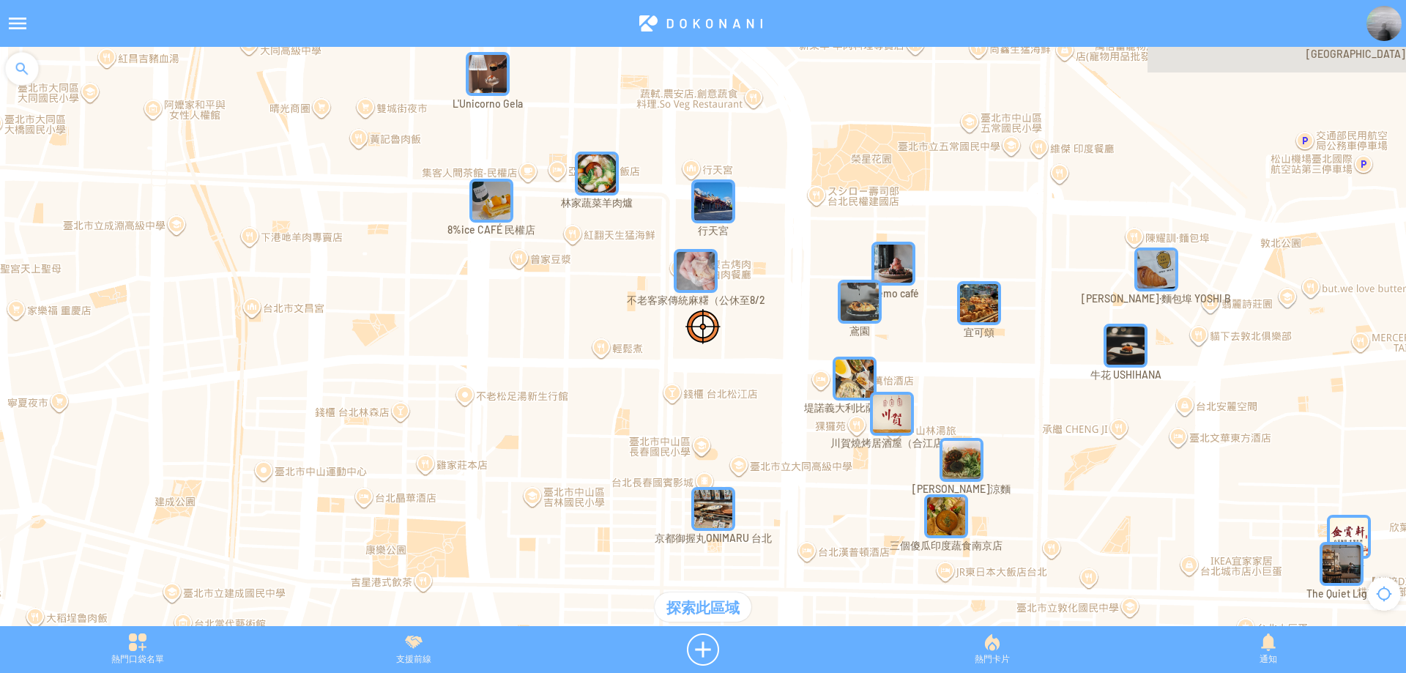
click at [693, 272] on img "UK3dnP1NyV5MapIcon" at bounding box center [696, 271] width 44 height 44
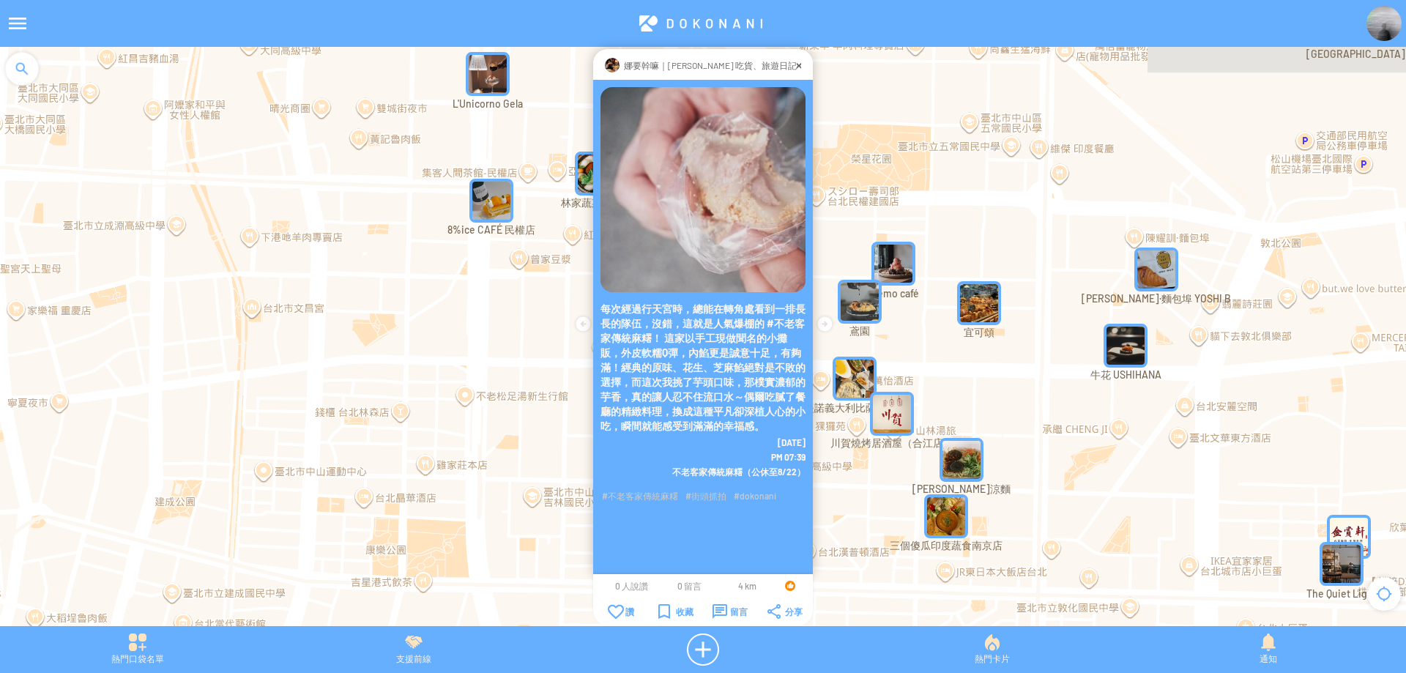
click at [476, 210] on img "QoFSuyOncr1MapIcon" at bounding box center [491, 201] width 44 height 44
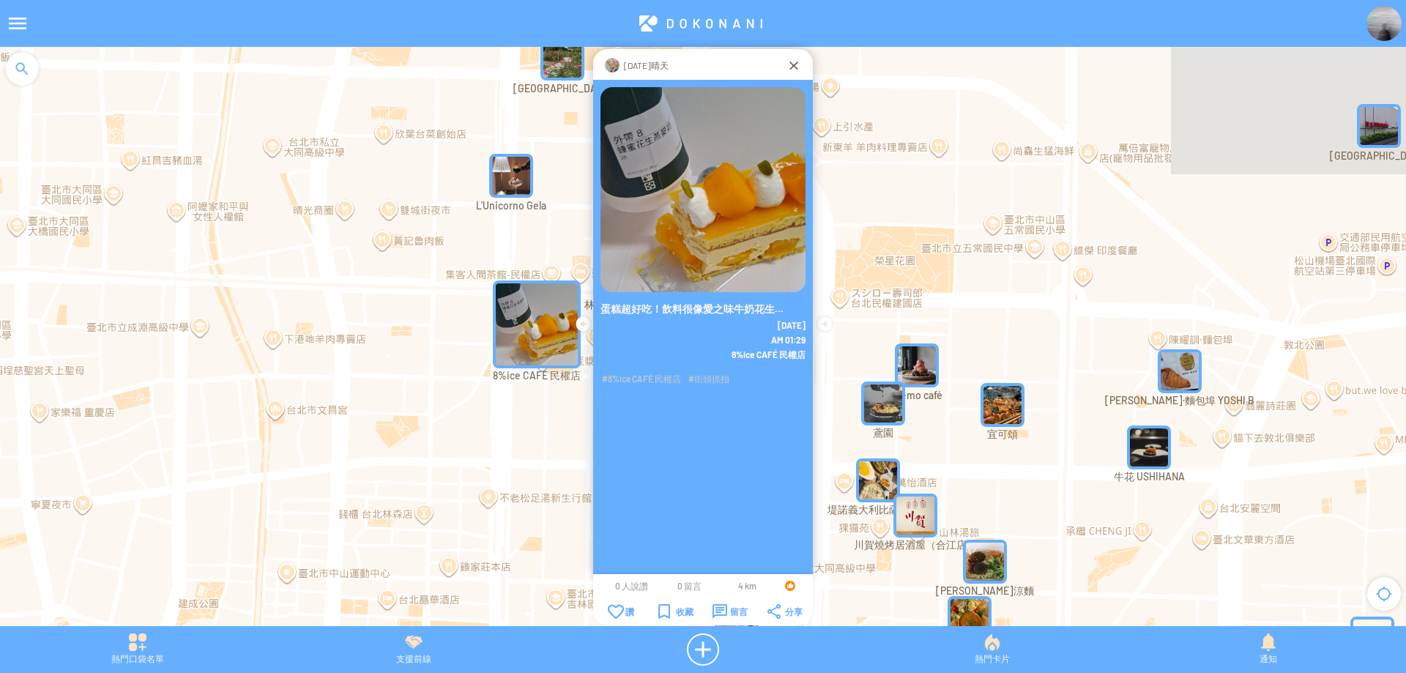
drag, startPoint x: 477, startPoint y: 146, endPoint x: 501, endPoint y: 249, distance: 105.9
click at [501, 249] on div at bounding box center [703, 344] width 1406 height 594
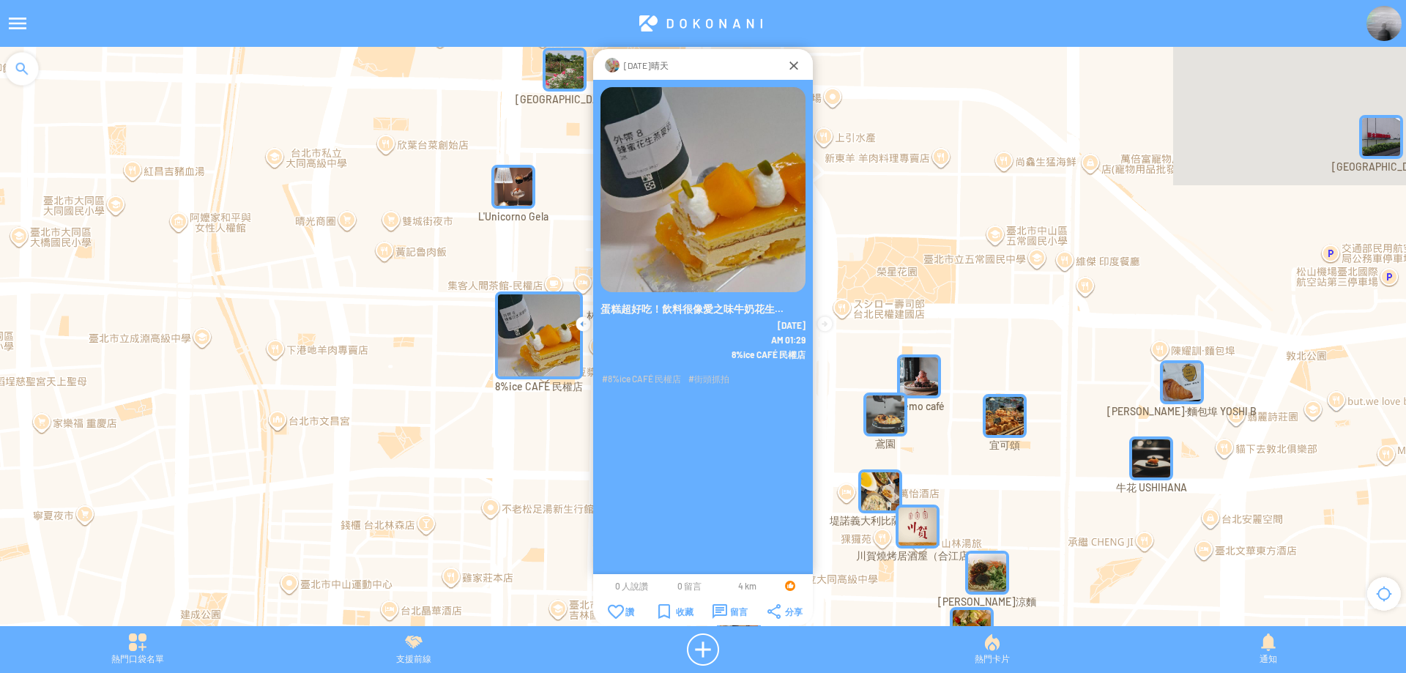
click at [512, 179] on img "kasP7NSx6uIMapIcon" at bounding box center [513, 187] width 44 height 44
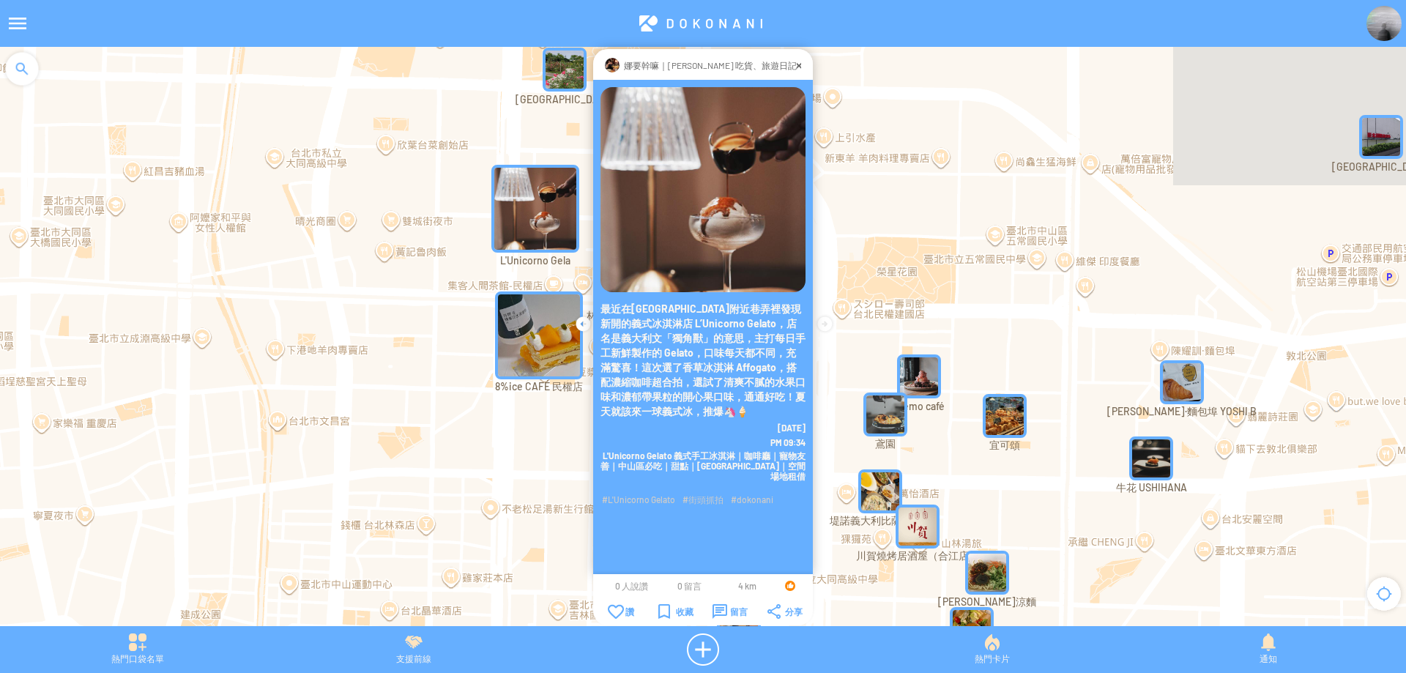
drag, startPoint x: 426, startPoint y: 174, endPoint x: 437, endPoint y: 252, distance: 79.1
click at [437, 252] on div "若要瀏覽，請按箭頭鍵。" at bounding box center [703, 344] width 1406 height 594
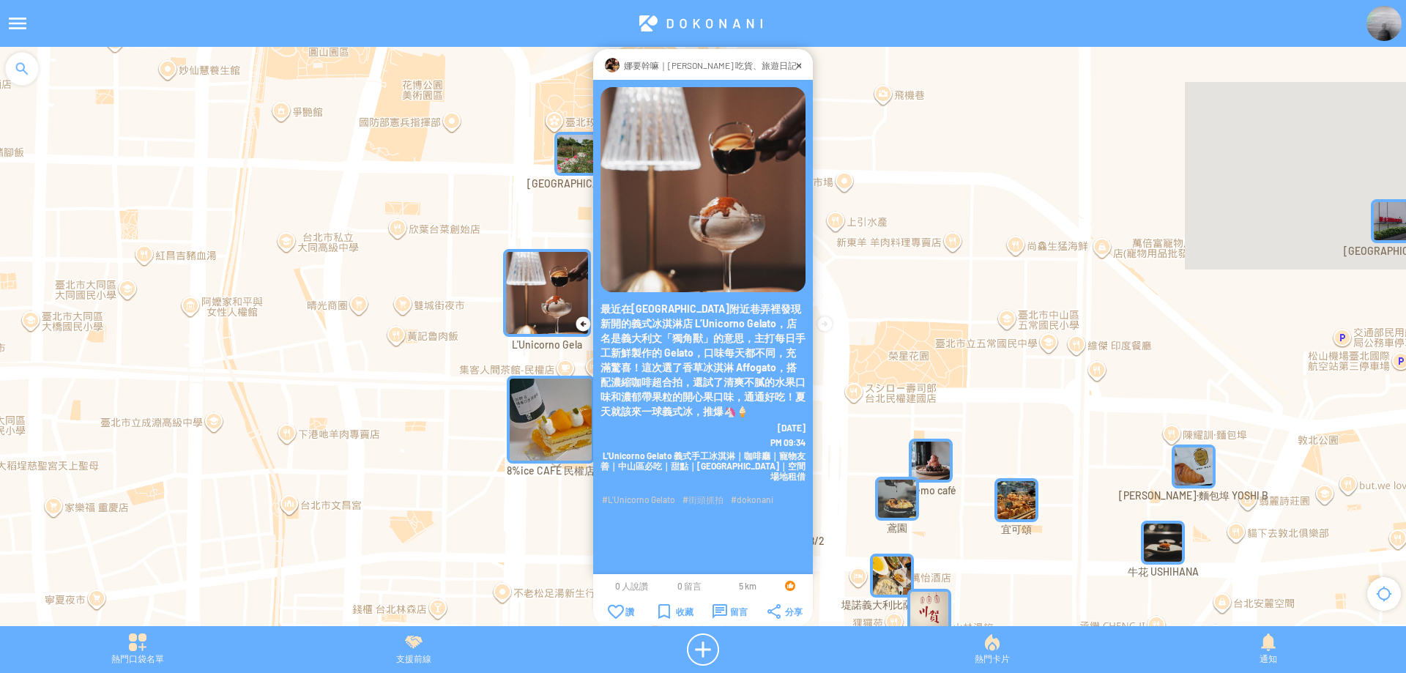
click at [570, 158] on img "BgnCeuULigjMapIcon" at bounding box center [576, 154] width 44 height 44
click at [566, 160] on img "BgnCeuULigjMapIcon" at bounding box center [576, 154] width 44 height 44
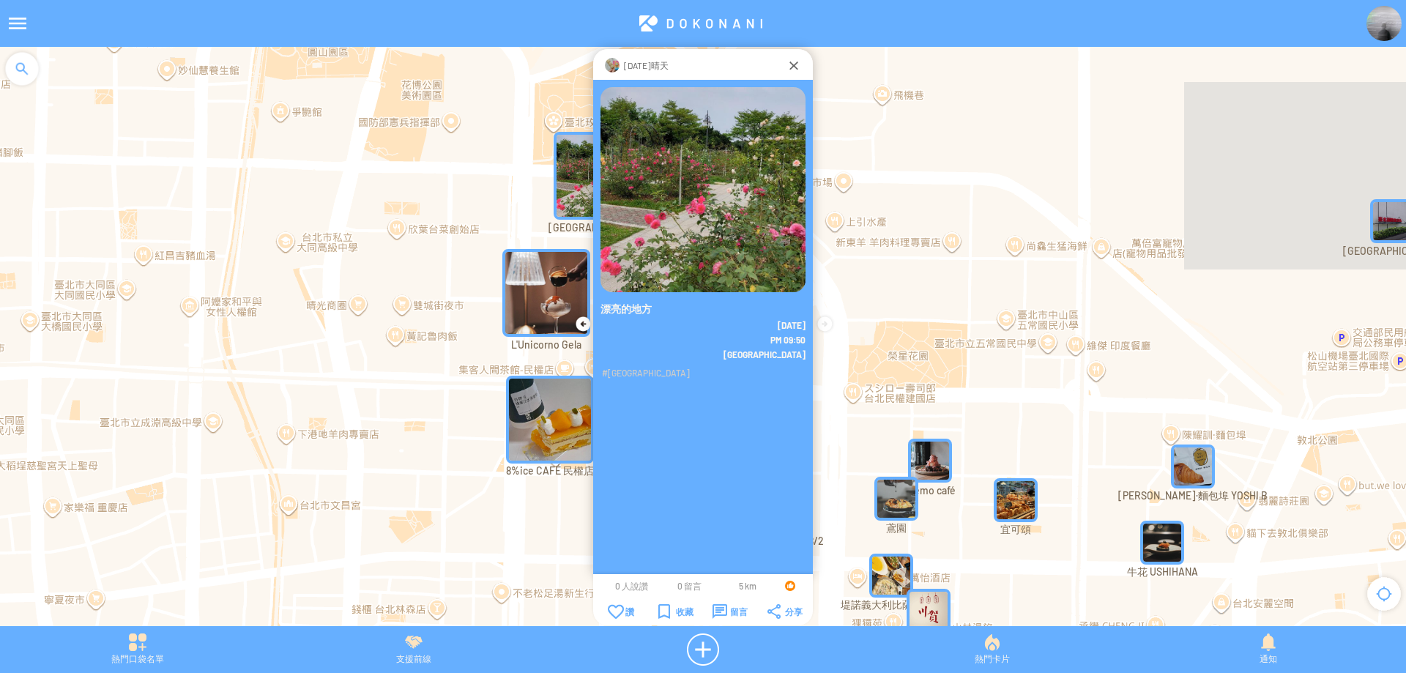
click at [520, 274] on img "kasP7NSx6uIMapIcon" at bounding box center [546, 293] width 88 height 88
click at [797, 72] on div at bounding box center [793, 65] width 15 height 15
